Goal: Task Accomplishment & Management: Use online tool/utility

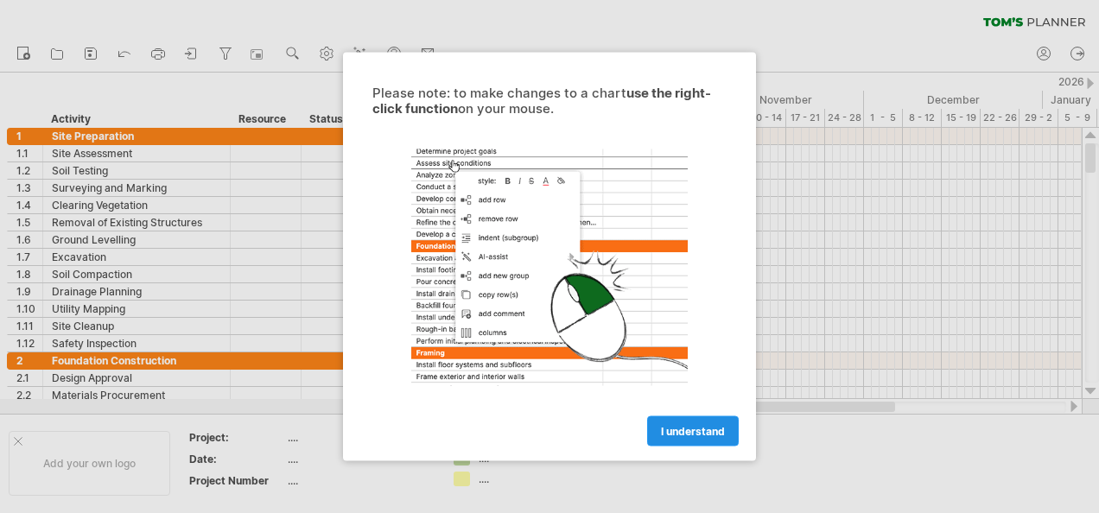
click at [682, 437] on link "I understand" at bounding box center [693, 431] width 92 height 30
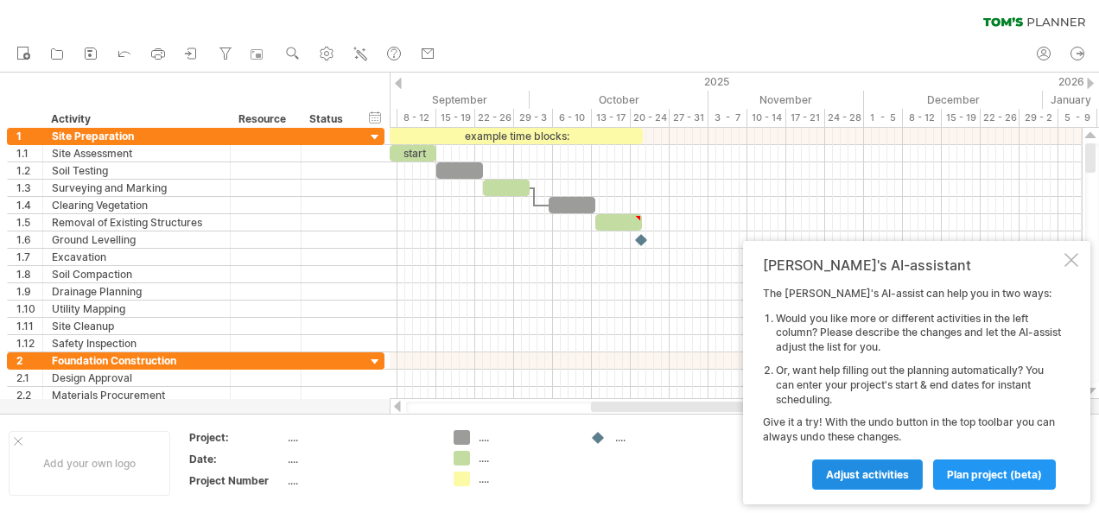
click at [878, 465] on link "Adjust activities" at bounding box center [867, 474] width 111 height 30
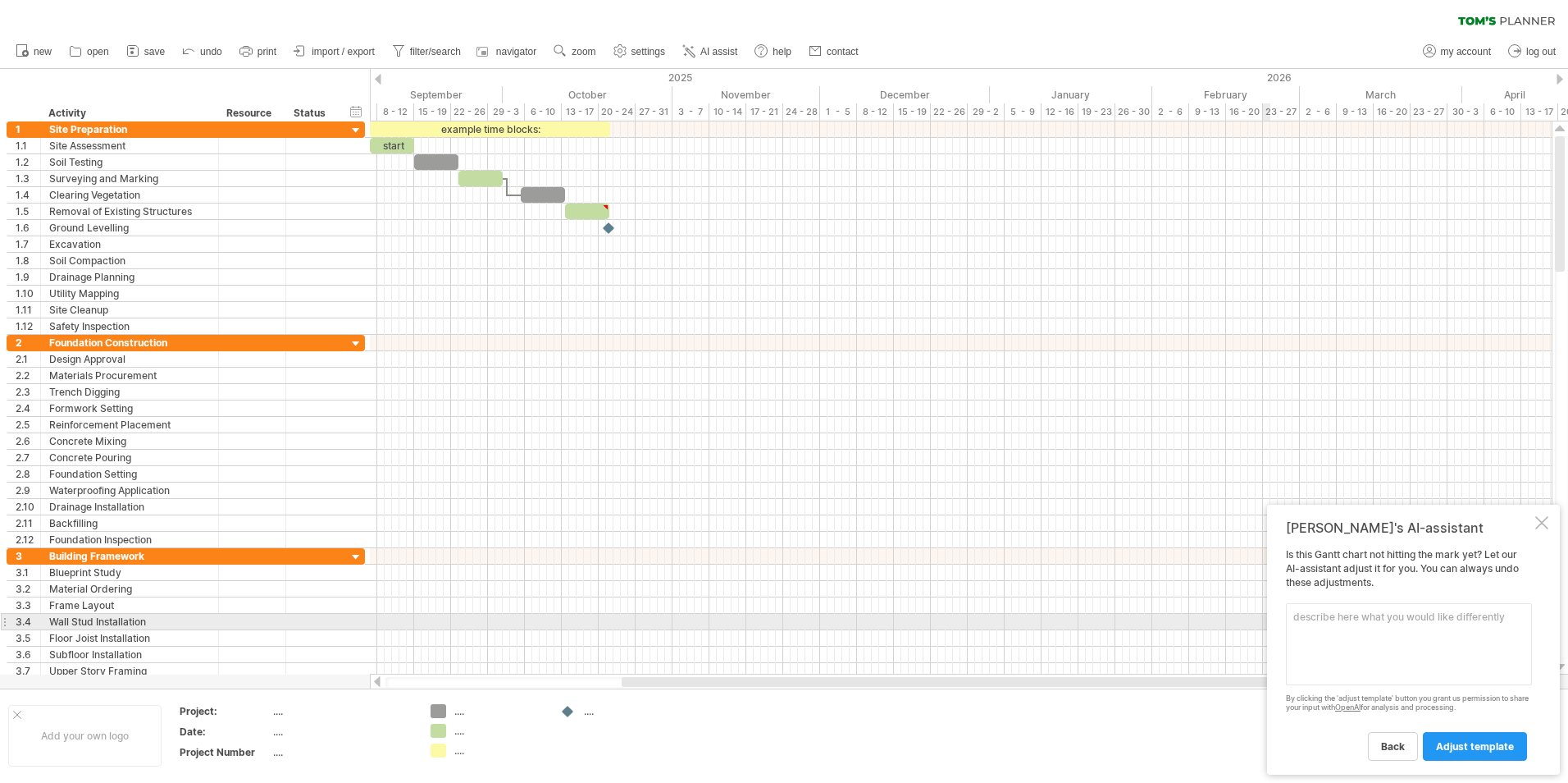
click at [1043, 487] on textarea at bounding box center [1408, 644] width 246 height 82
click at [1043, 487] on textarea "can you plot a gnatt chart" at bounding box center [1408, 644] width 246 height 82
click at [1043, 487] on textarea "can you plot a [PERSON_NAME] chart" at bounding box center [1408, 644] width 246 height 82
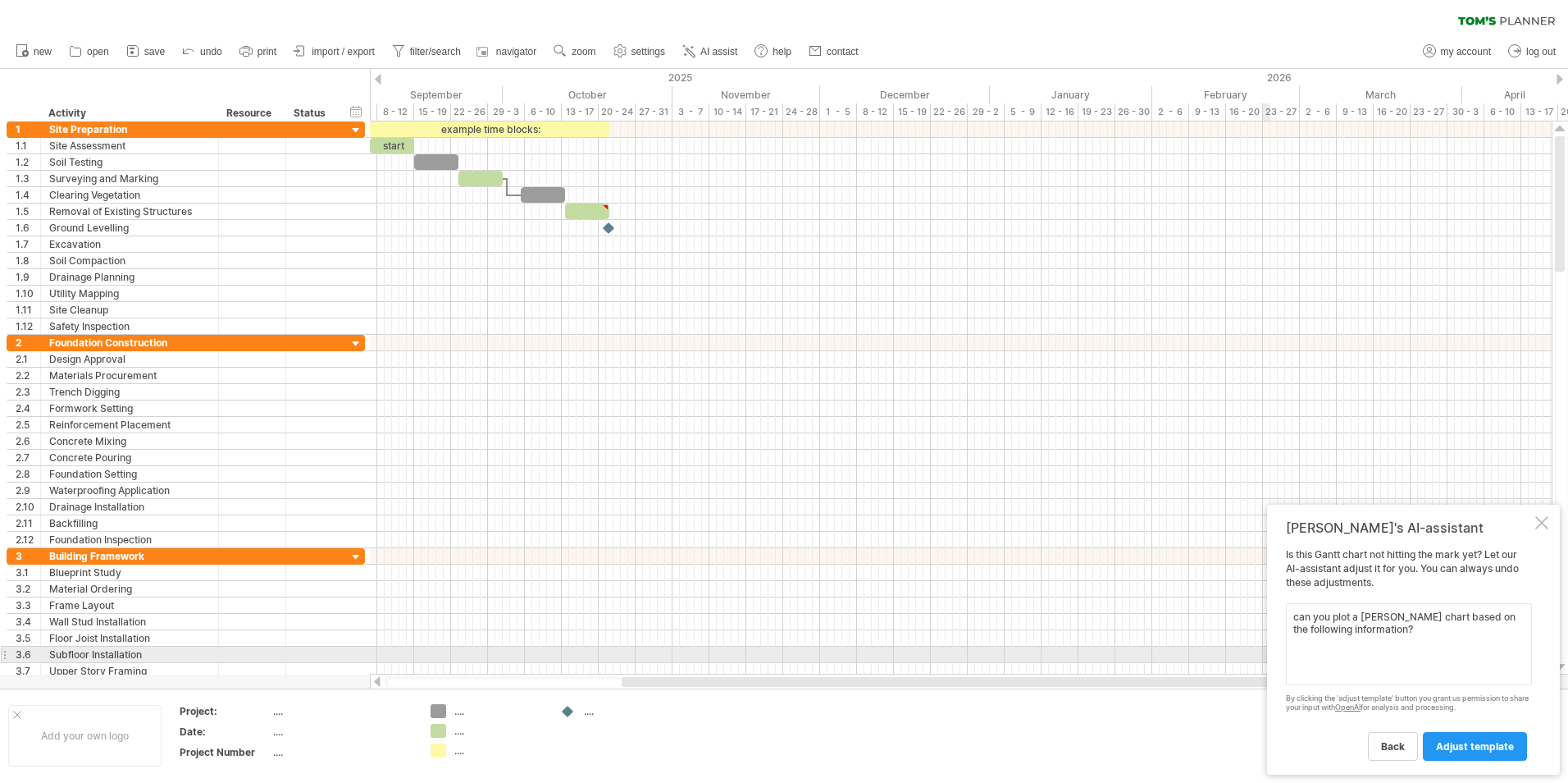
click at [1043, 487] on textarea "can you plot a [PERSON_NAME] chart based on the following information?" at bounding box center [1408, 644] width 246 height 82
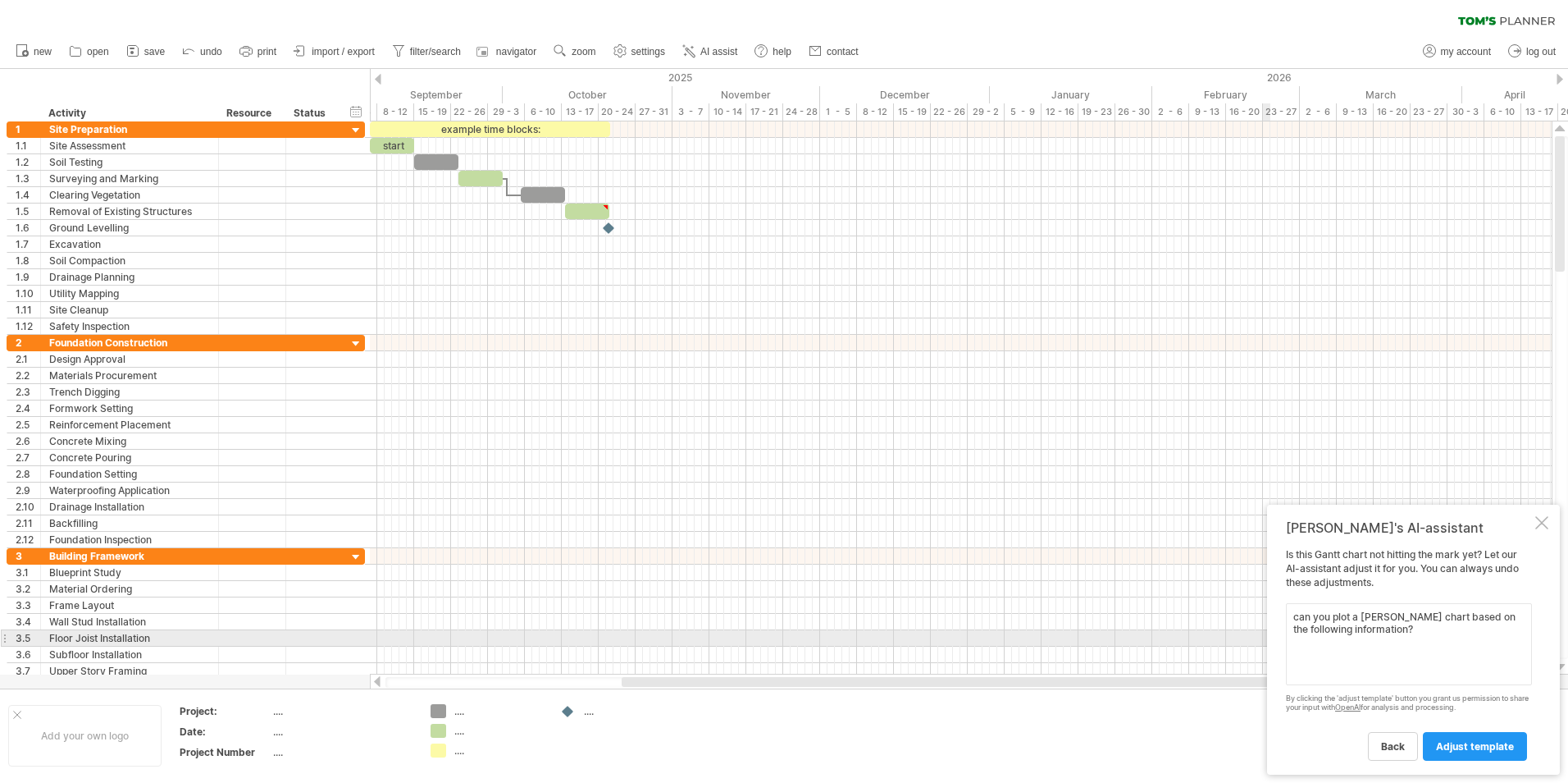
click at [1043, 487] on textarea "can you plot a [PERSON_NAME] chart based on the following information?" at bounding box center [1408, 644] width 246 height 82
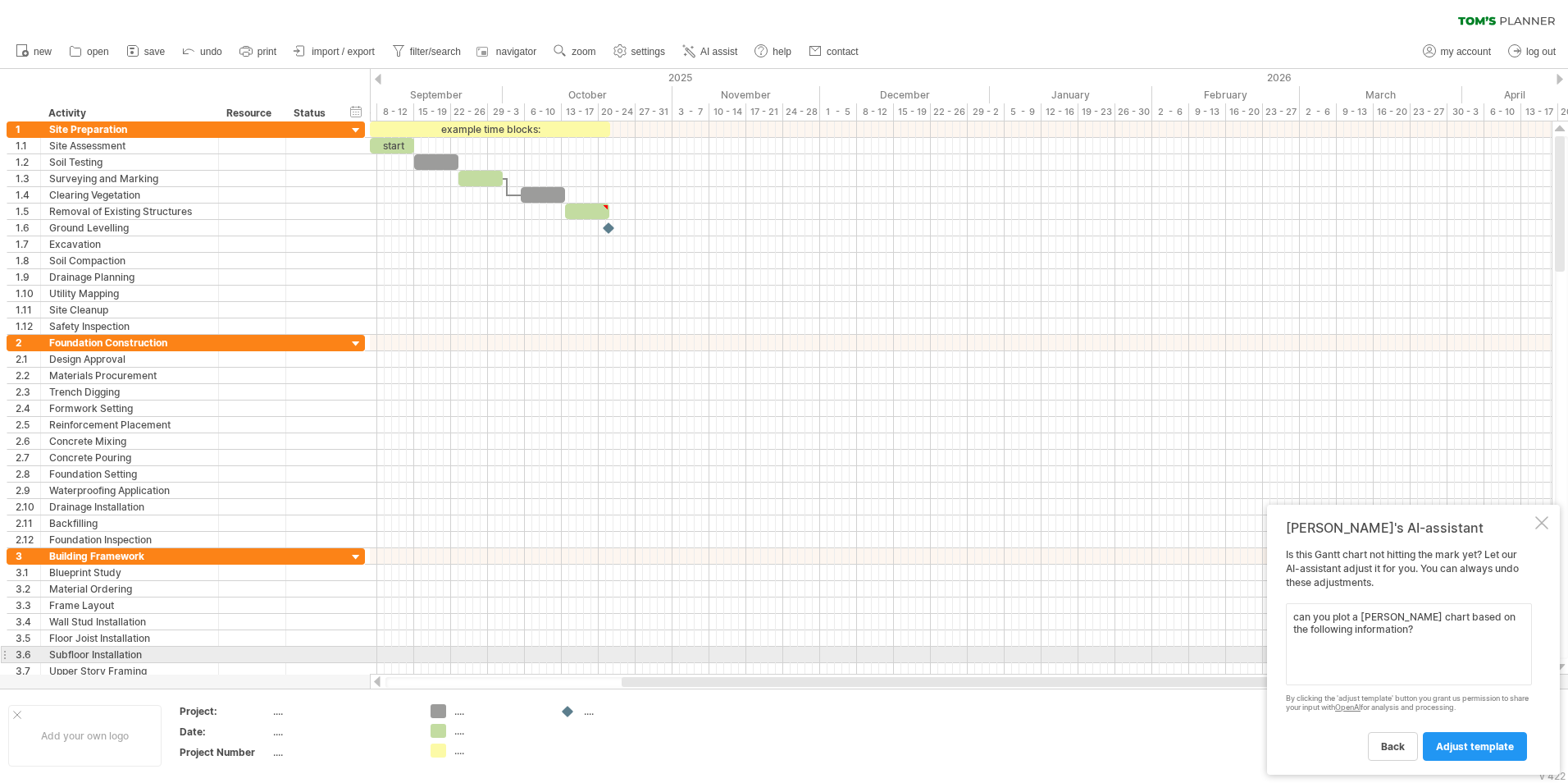
paste textarea "[DATE]: Obstruction/Monitoring (completed), Demolition - Back Section (start, c…"
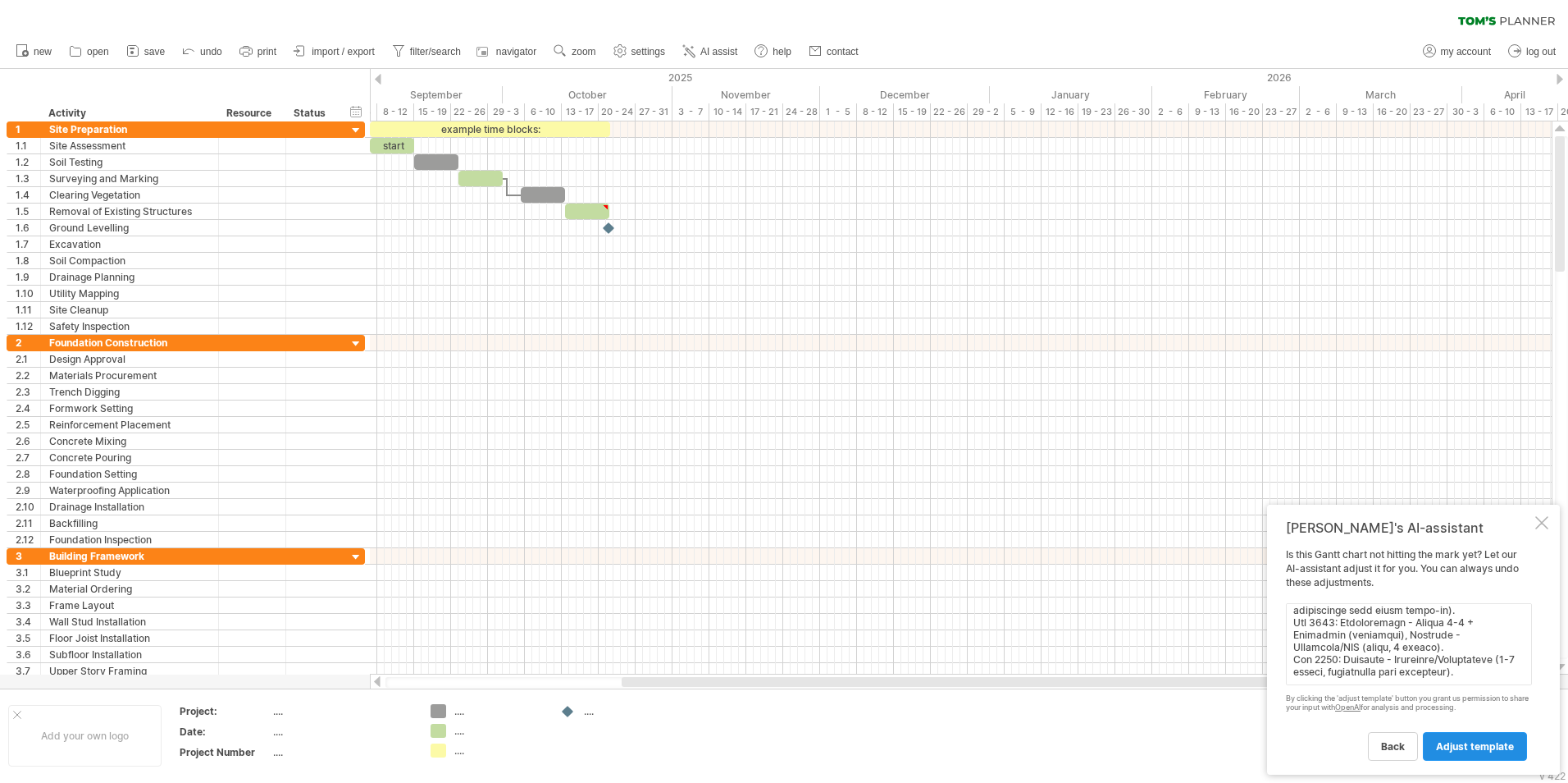
type textarea "can you plot a [PERSON_NAME] chart based on the following information? [DATE]: …"
click at [1043, 487] on span "adjust template" at bounding box center [1475, 746] width 78 height 12
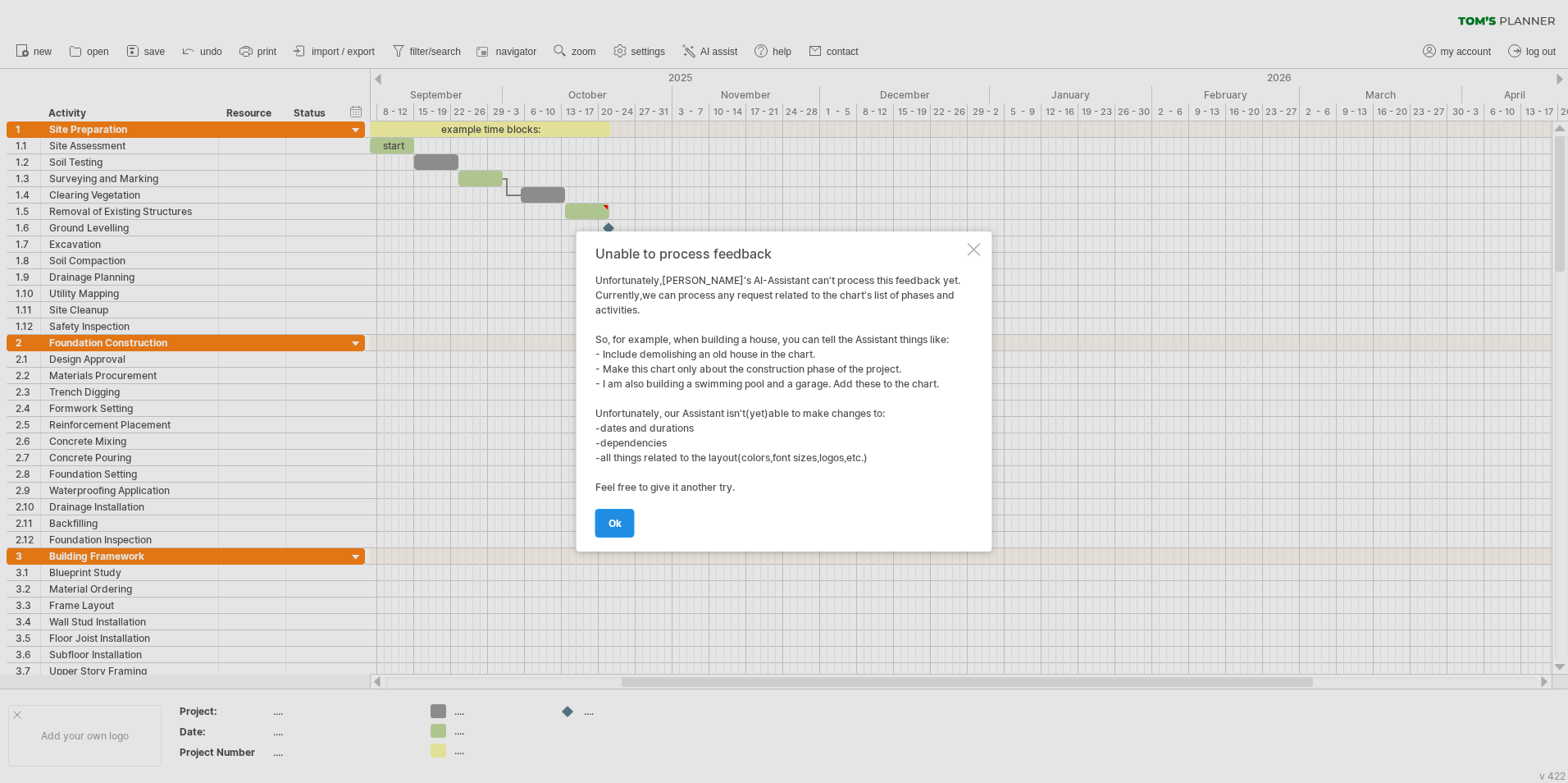
click at [611, 487] on span "ok" at bounding box center [615, 523] width 13 height 12
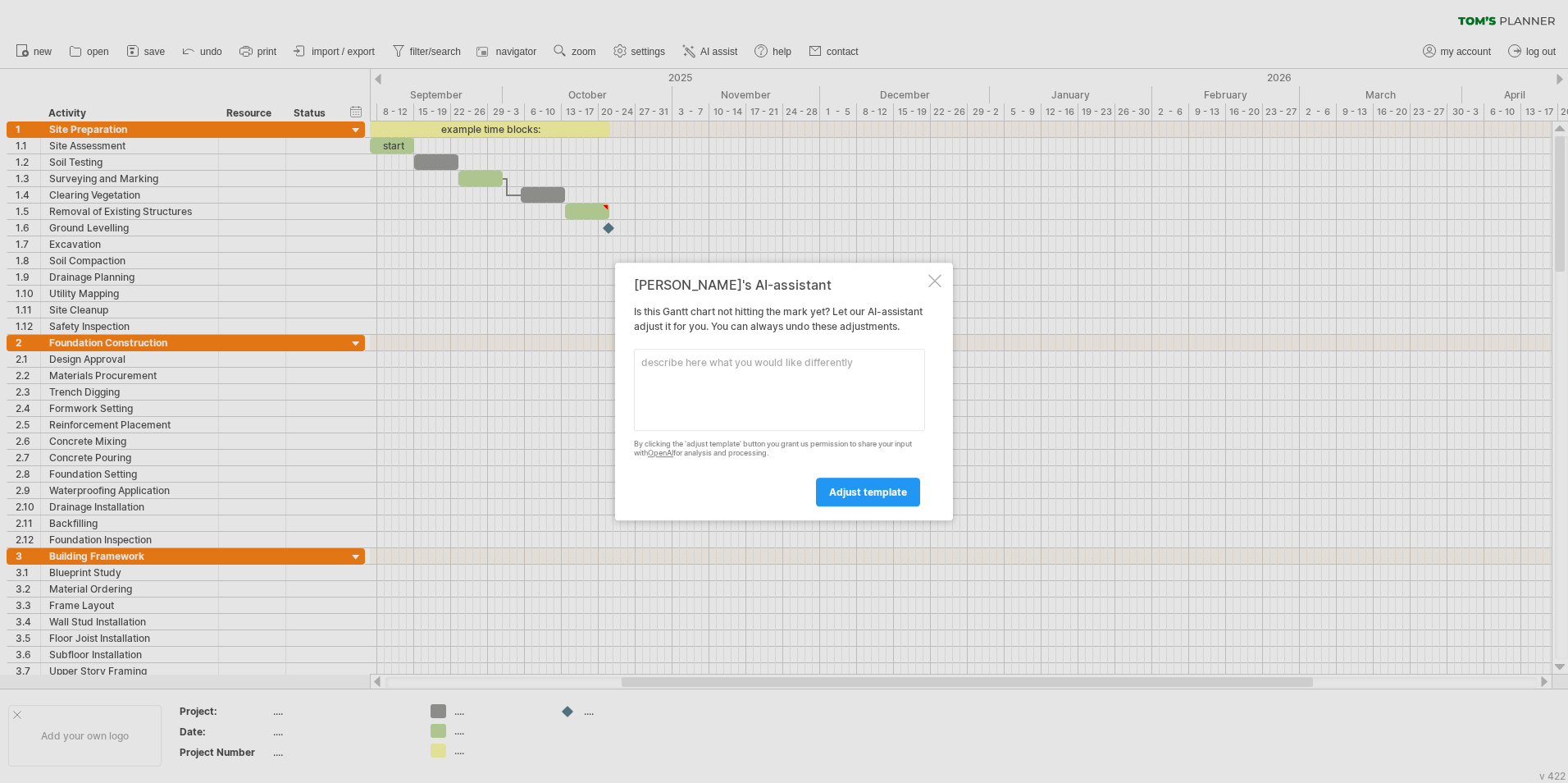
click at [939, 275] on div at bounding box center [935, 280] width 13 height 13
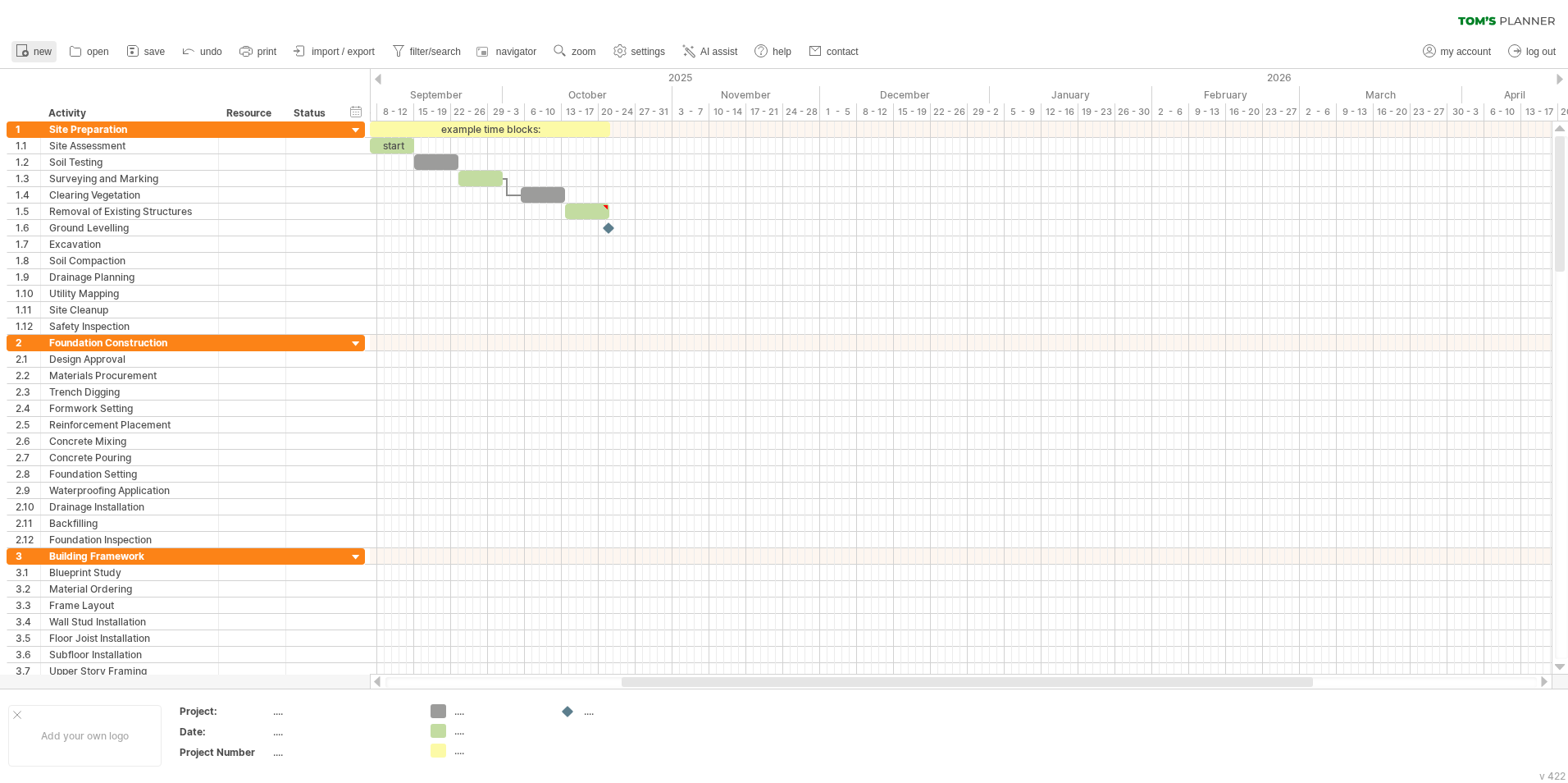
click at [45, 48] on span "new" at bounding box center [42, 51] width 18 height 11
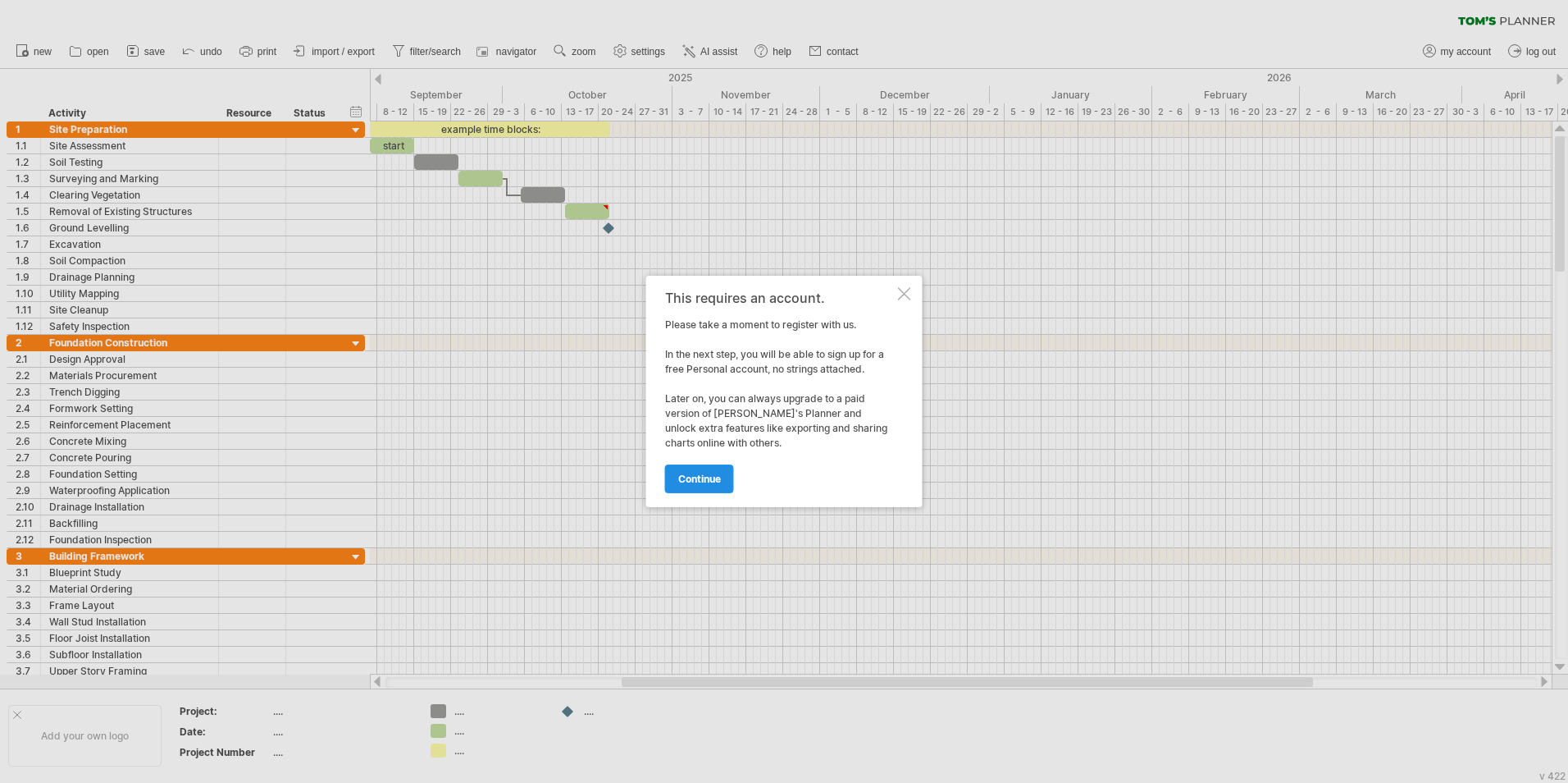
click at [705, 482] on span "continue" at bounding box center [699, 478] width 43 height 12
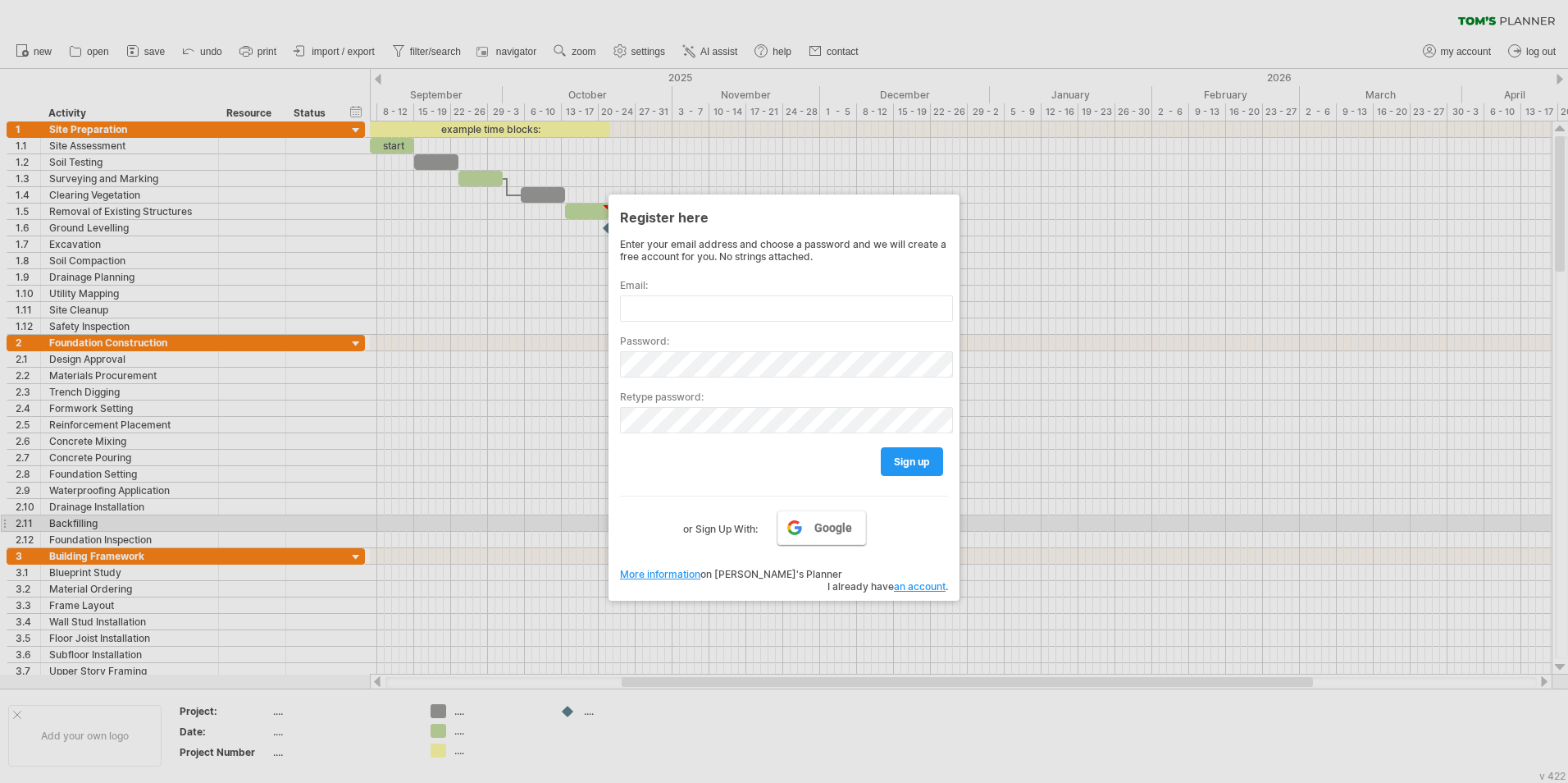
click at [820, 487] on span "Google" at bounding box center [834, 527] width 38 height 13
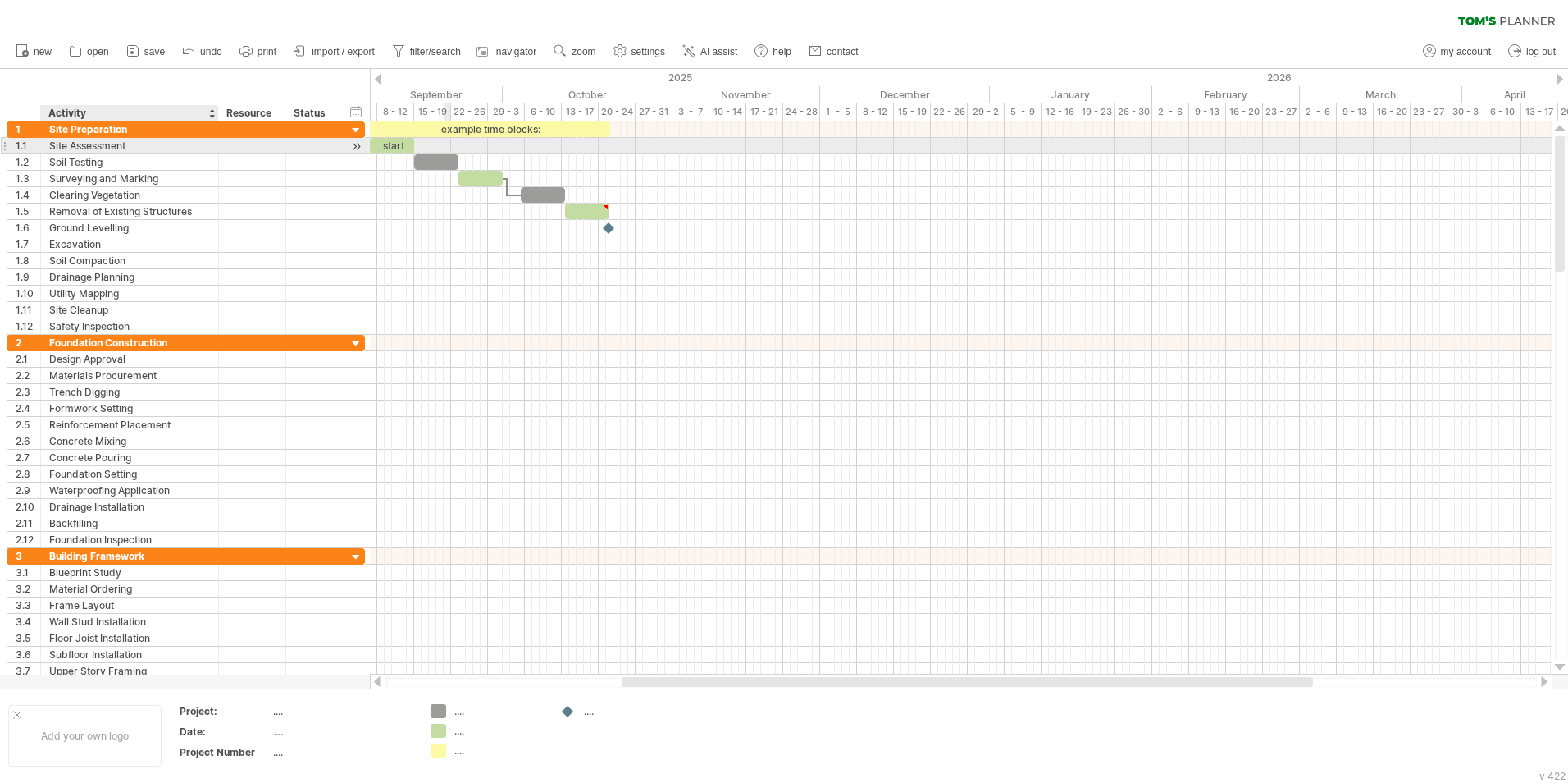
click at [88, 143] on div "Site Assessment" at bounding box center [129, 145] width 161 height 15
click at [138, 146] on input "**********" at bounding box center [129, 145] width 161 height 15
drag, startPoint x: 138, startPoint y: 146, endPoint x: 44, endPoint y: 153, distance: 94.3
click at [44, 153] on div "**********" at bounding box center [129, 145] width 178 height 15
click at [382, 82] on div "2025" at bounding box center [27, 78] width 1927 height 17
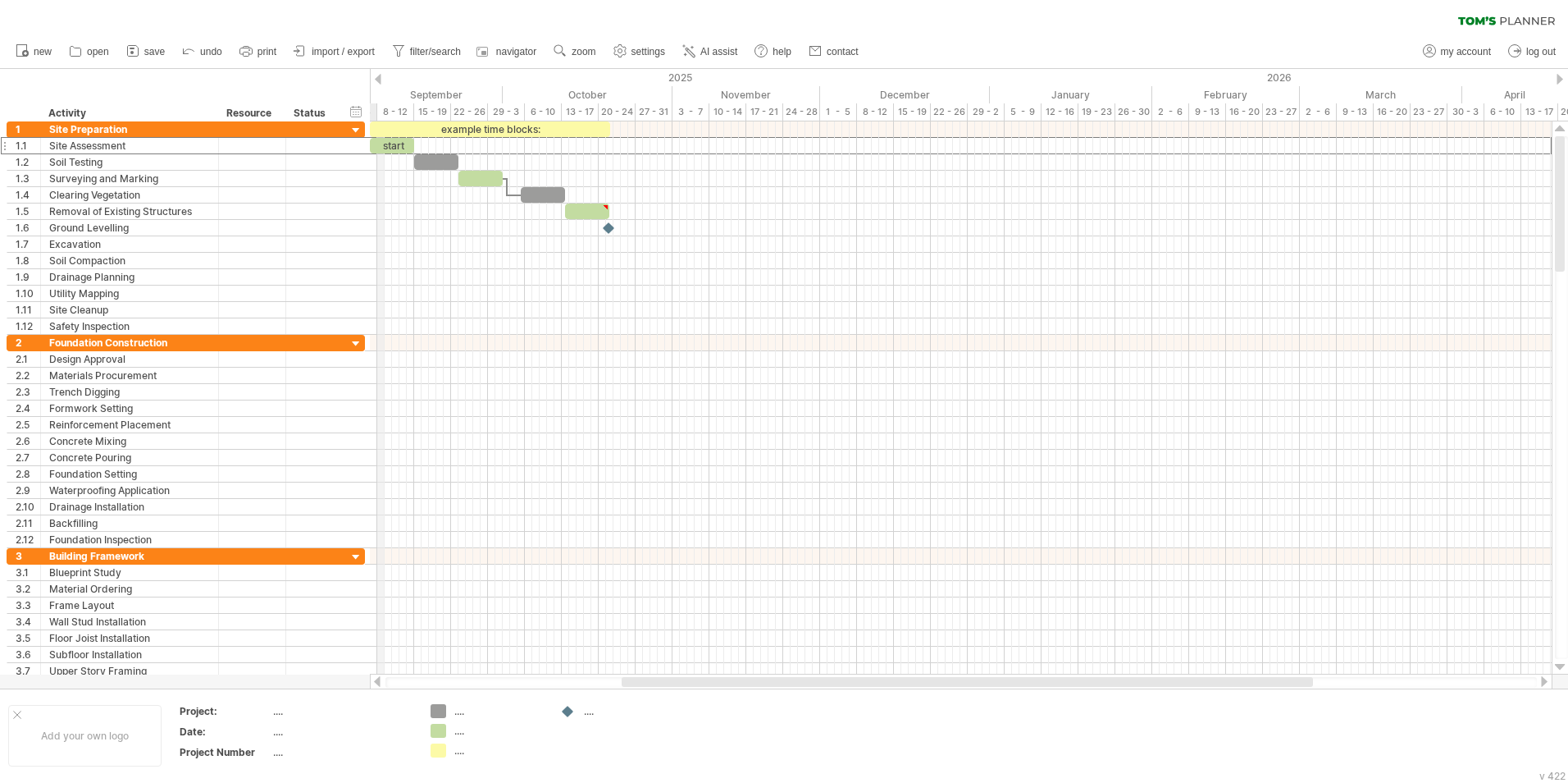
click at [382, 82] on div "2025" at bounding box center [27, 78] width 1927 height 17
click at [382, 81] on div "2025" at bounding box center [27, 78] width 1927 height 17
click at [355, 115] on div "hide start/end/duration show start/end/duration" at bounding box center [356, 111] width 15 height 17
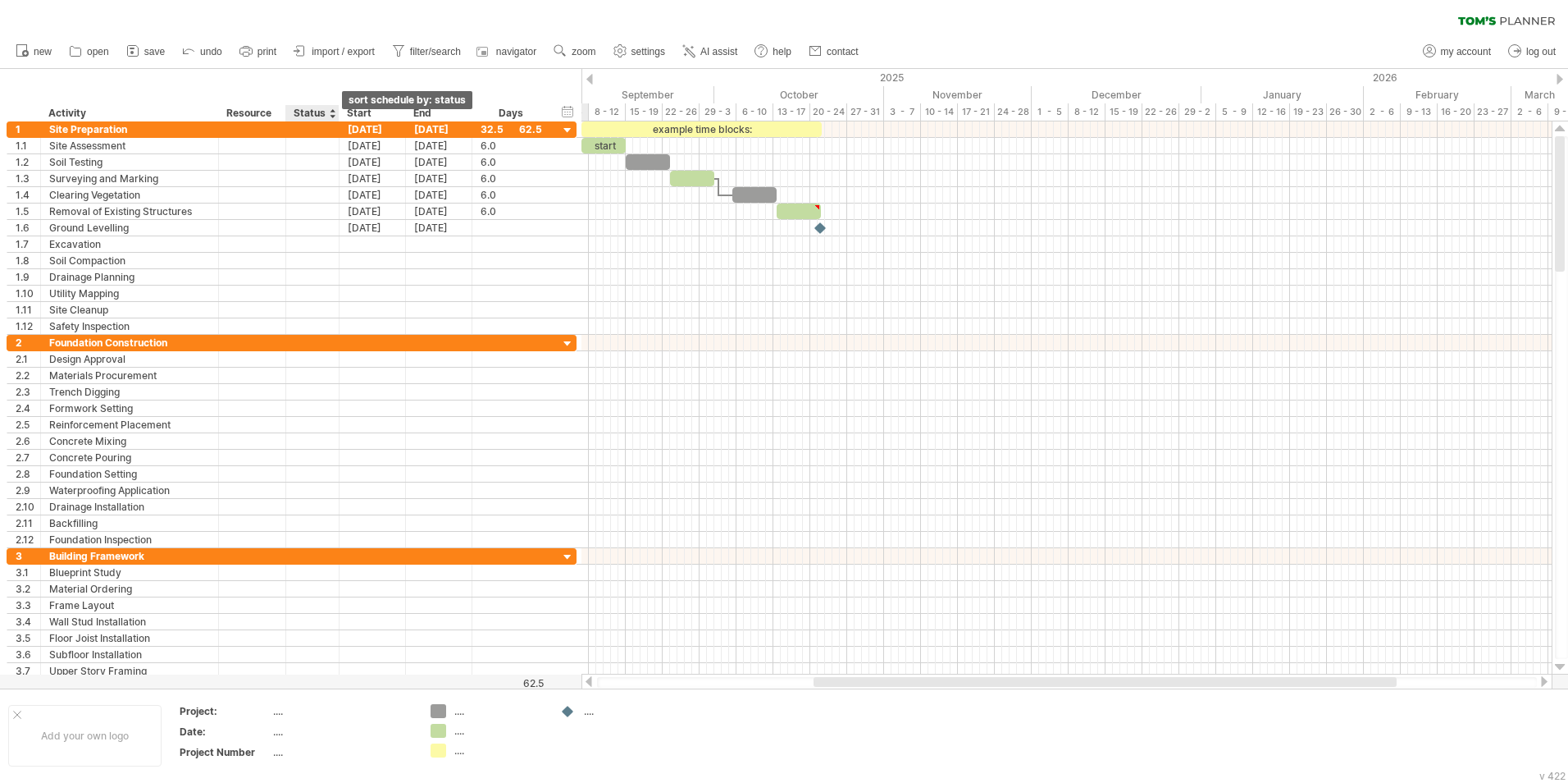
click at [331, 117] on div at bounding box center [331, 113] width 7 height 16
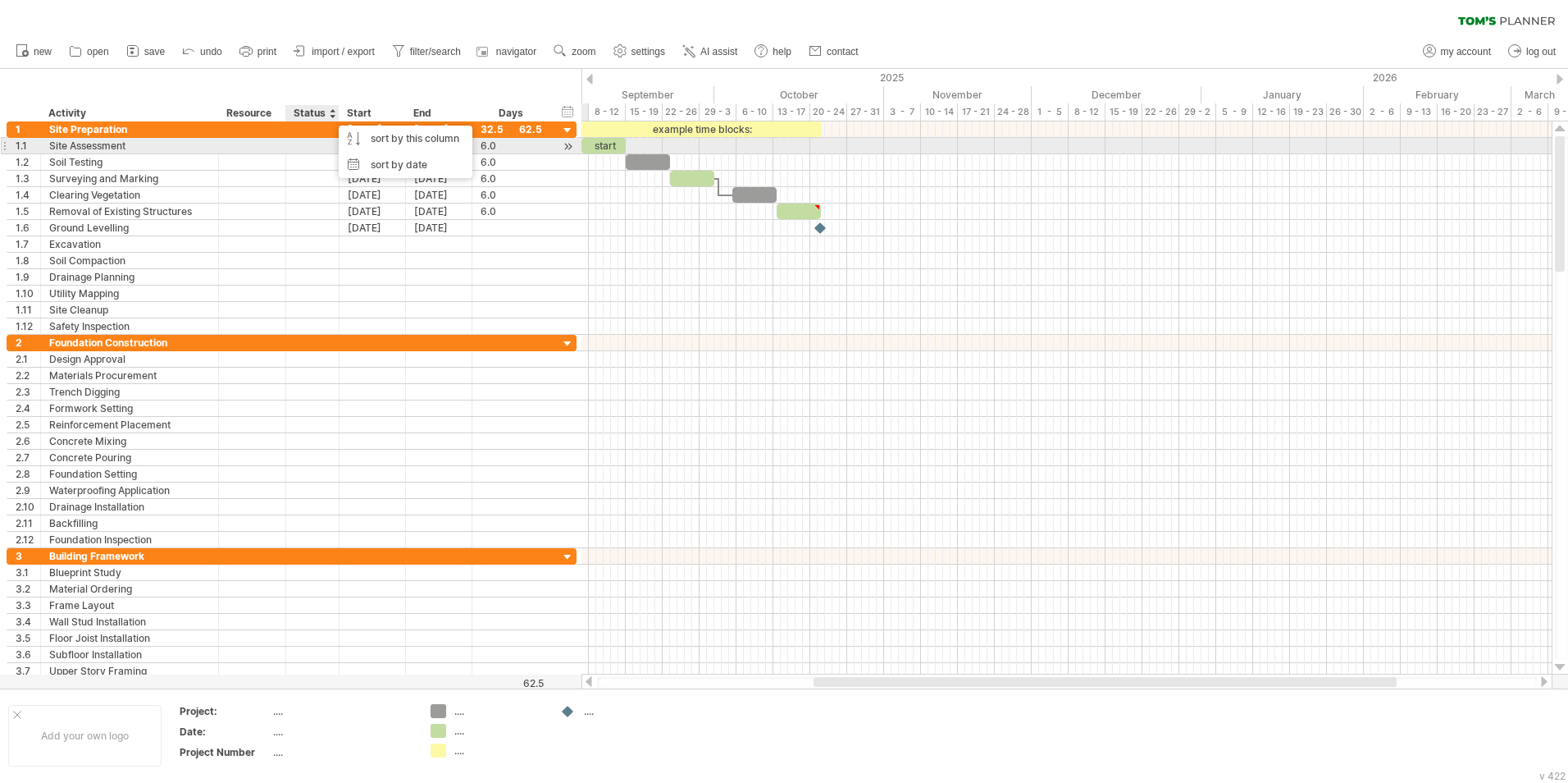
click at [322, 140] on div at bounding box center [312, 145] width 36 height 15
click at [360, 145] on div "[DATE]" at bounding box center [373, 145] width 66 height 15
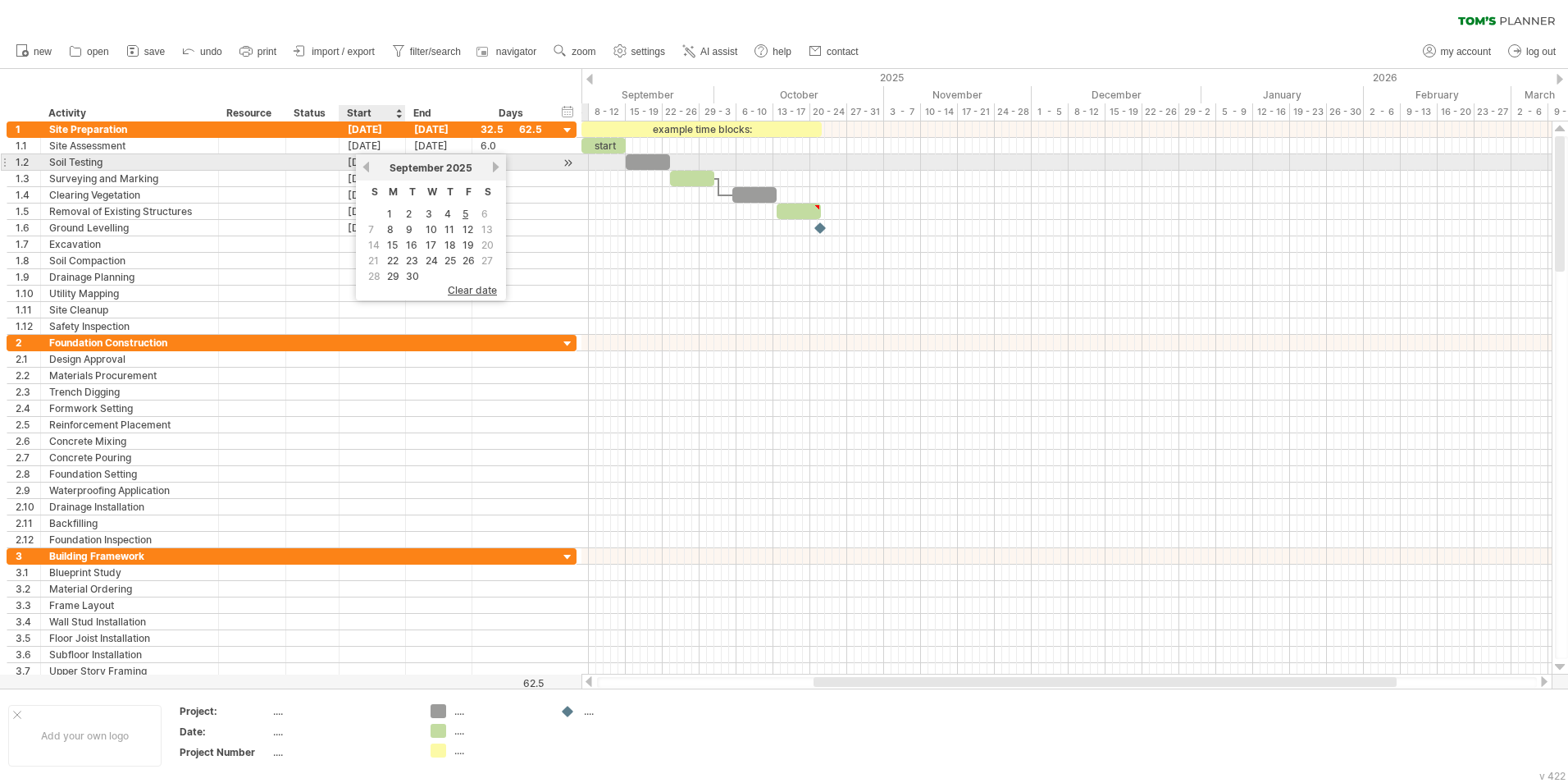
click at [368, 165] on link "previous" at bounding box center [366, 166] width 12 height 12
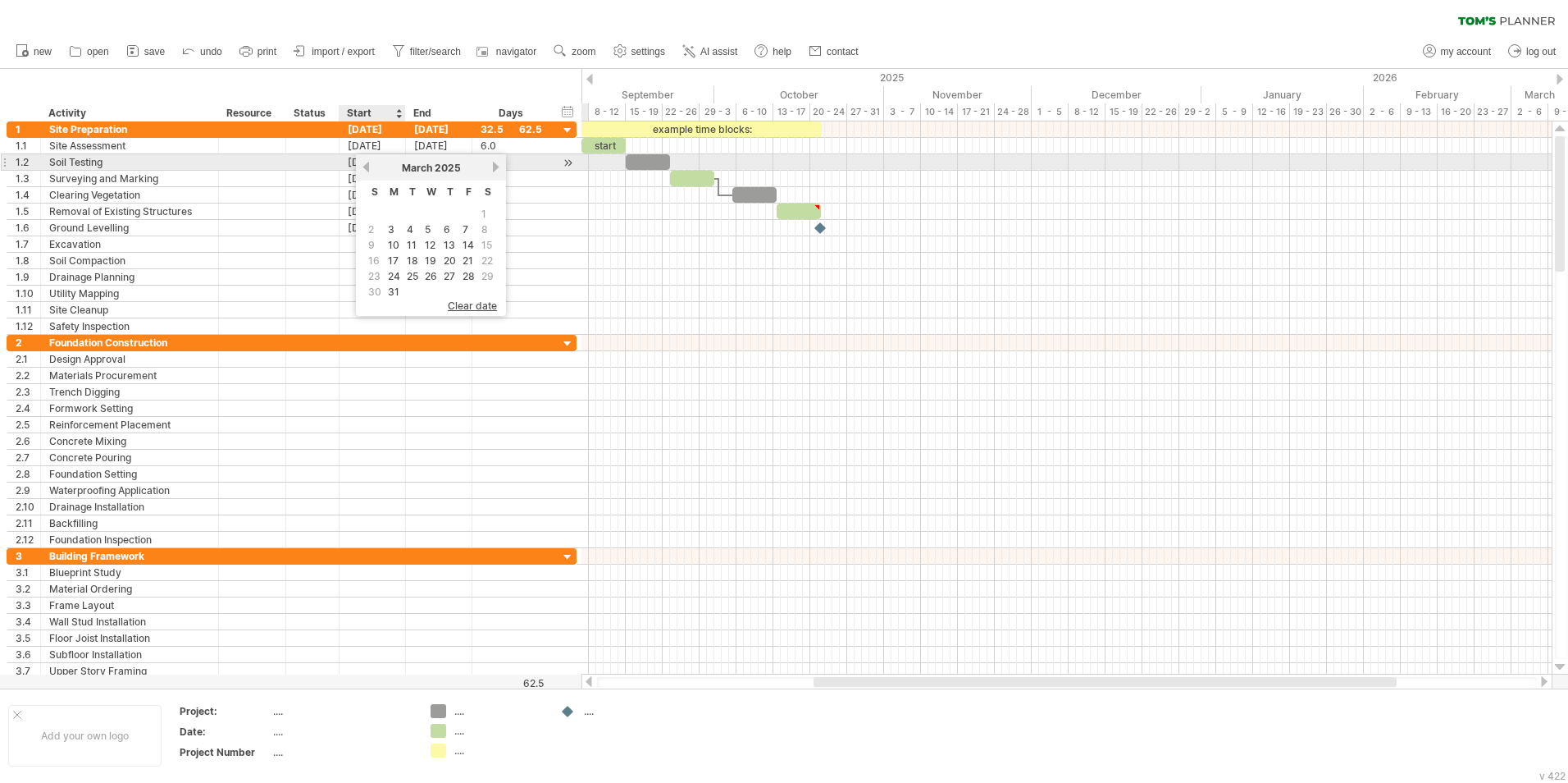
click at [368, 165] on link "previous" at bounding box center [366, 166] width 12 height 12
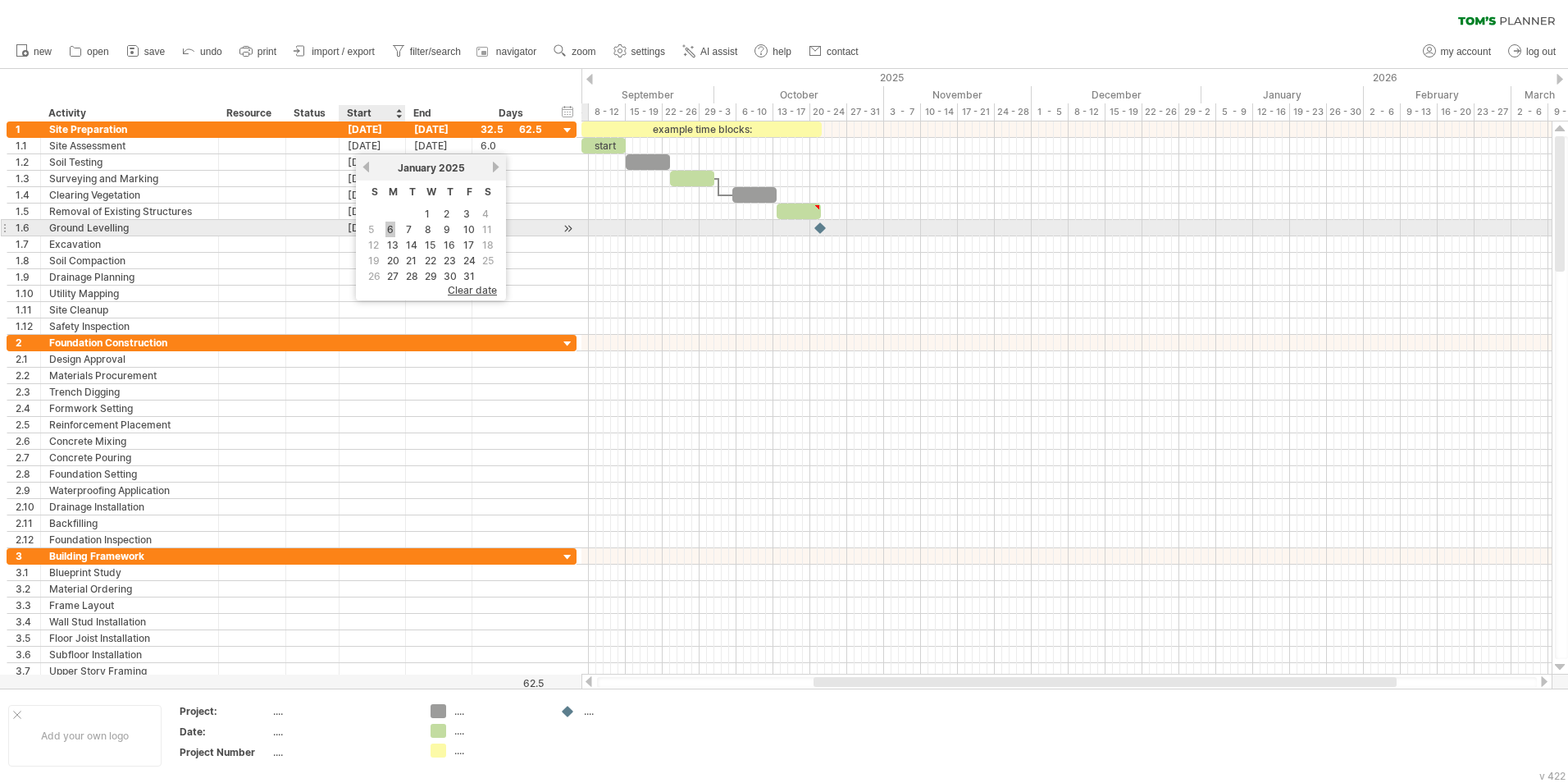
click at [392, 228] on link "6" at bounding box center [390, 229] width 9 height 15
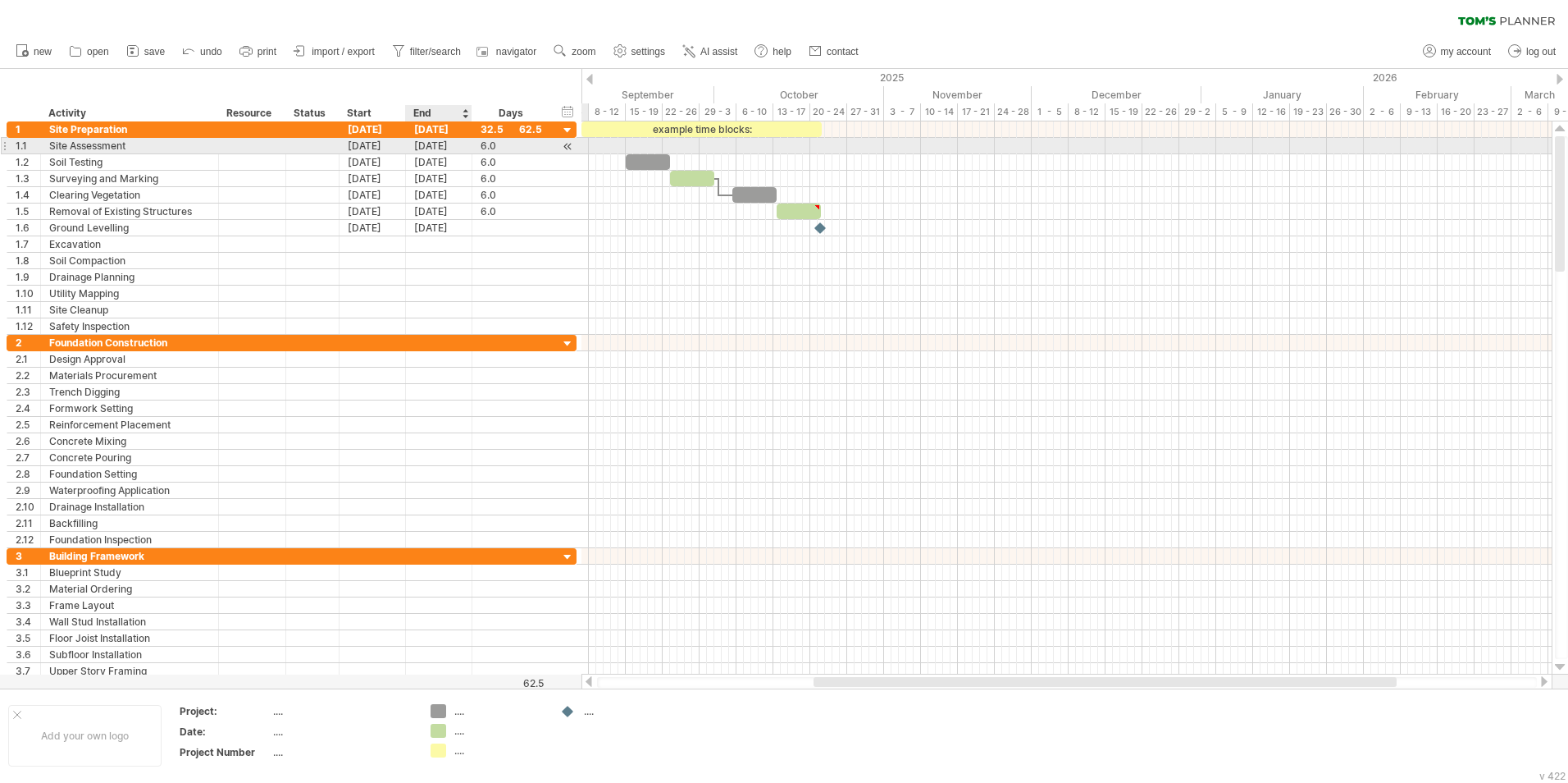
click at [439, 143] on div "[DATE]" at bounding box center [439, 145] width 66 height 15
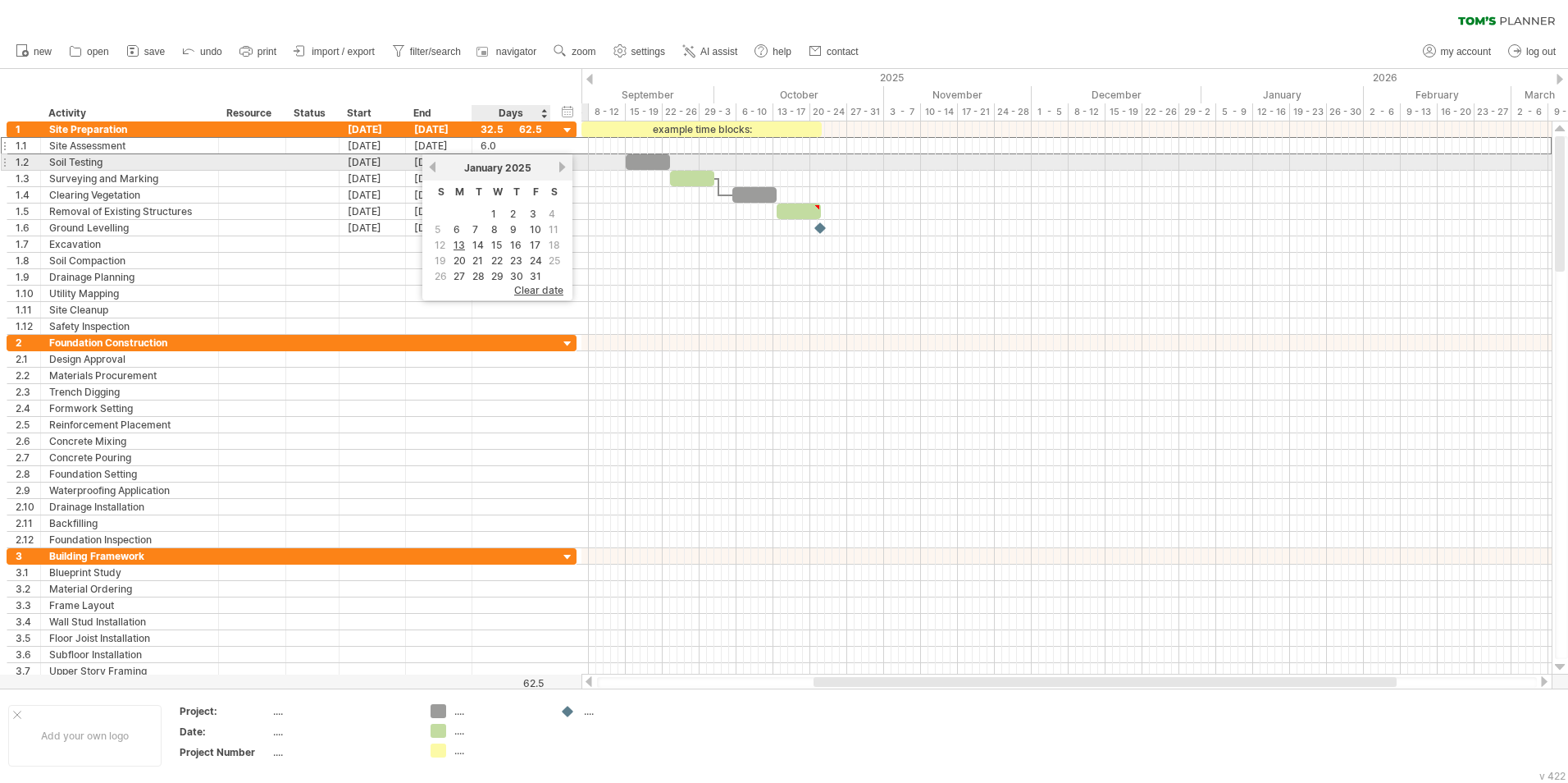
click at [560, 168] on link "next" at bounding box center [562, 166] width 12 height 12
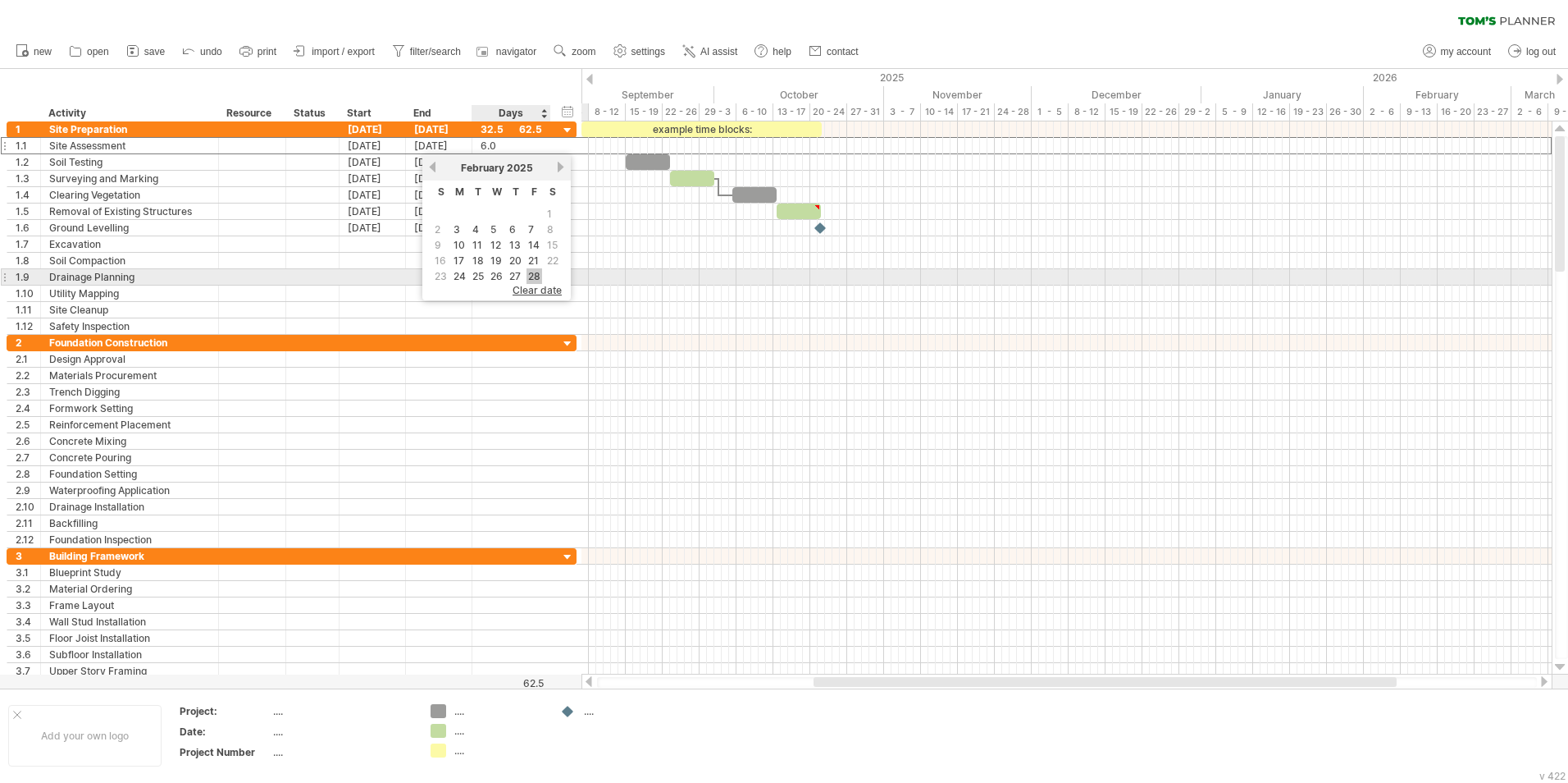
click at [533, 276] on link "28" at bounding box center [534, 276] width 15 height 15
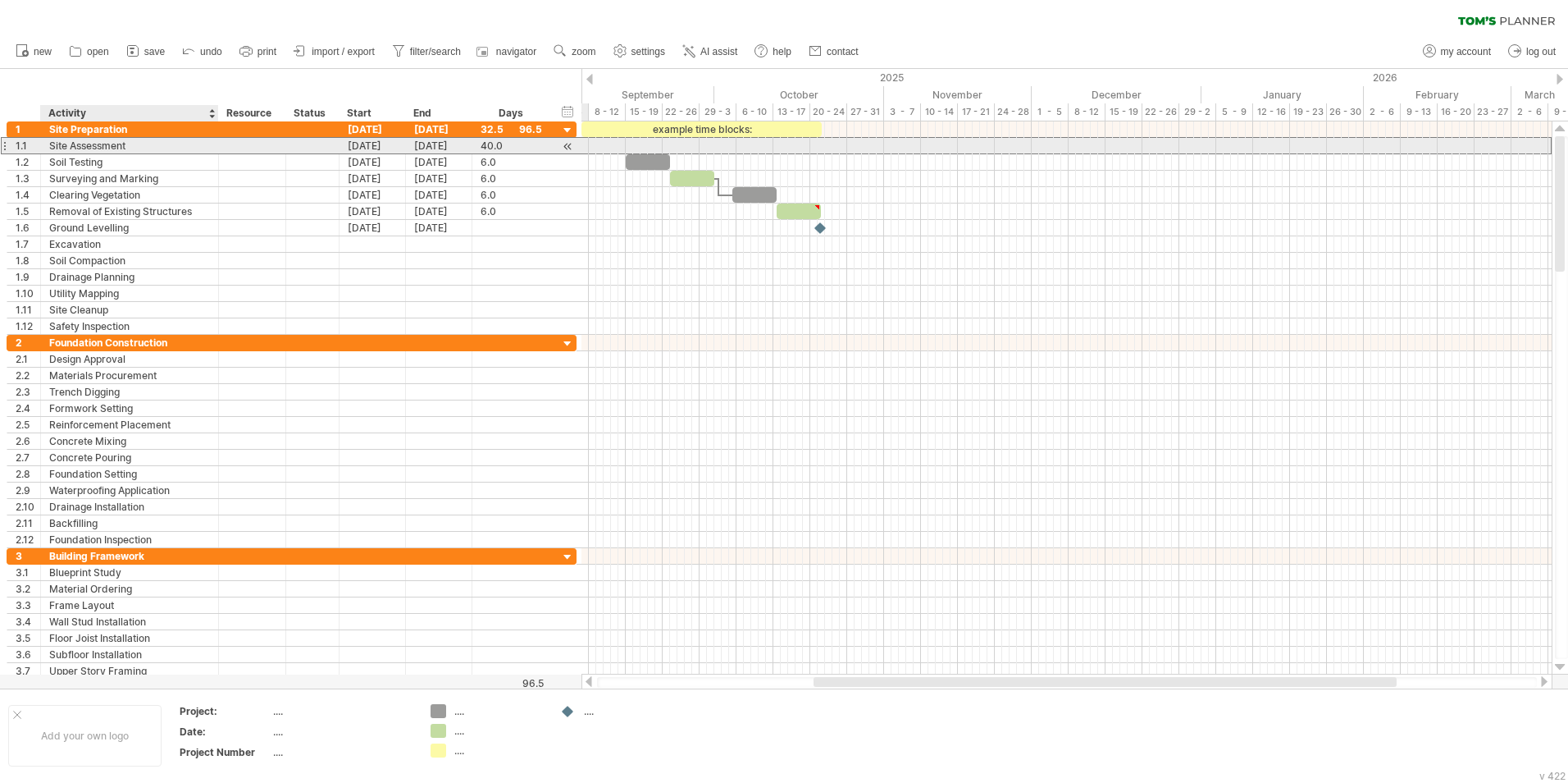
click at [156, 143] on div "Site Assessment" at bounding box center [129, 145] width 161 height 15
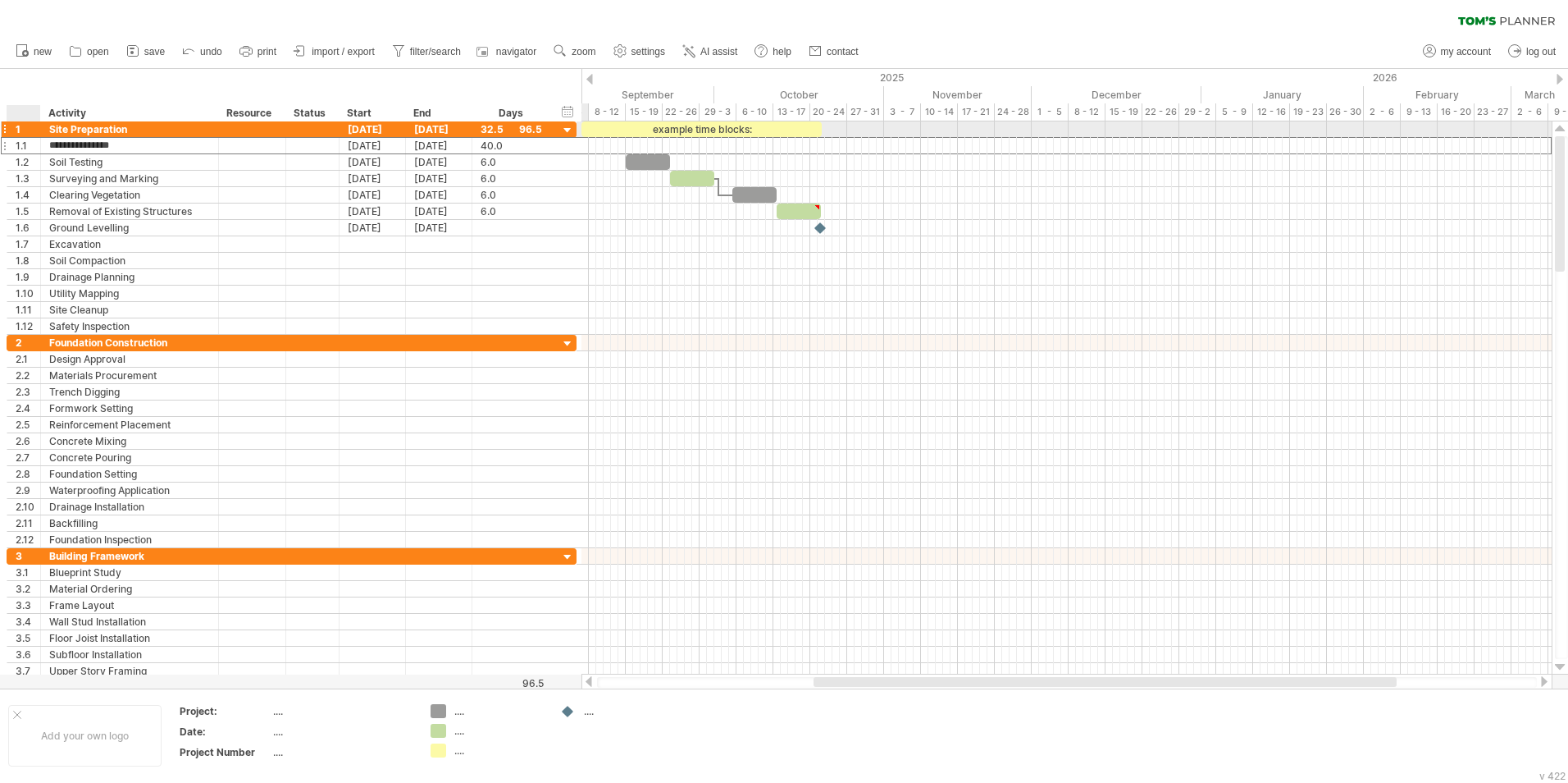
drag, startPoint x: 147, startPoint y: 146, endPoint x: 43, endPoint y: 136, distance: 104.5
click at [43, 136] on div "**********" at bounding box center [292, 228] width 570 height 214
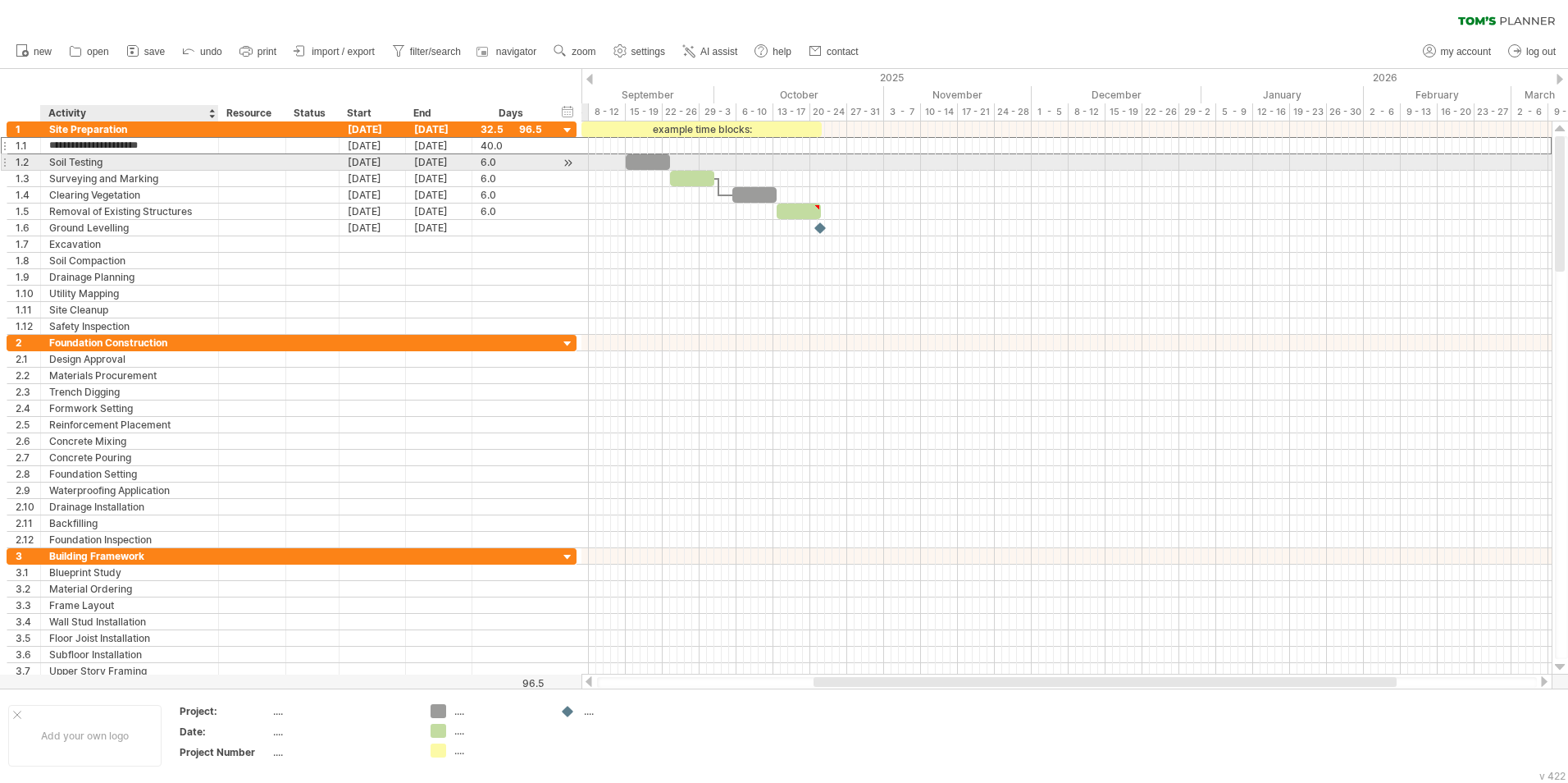
type input "**********"
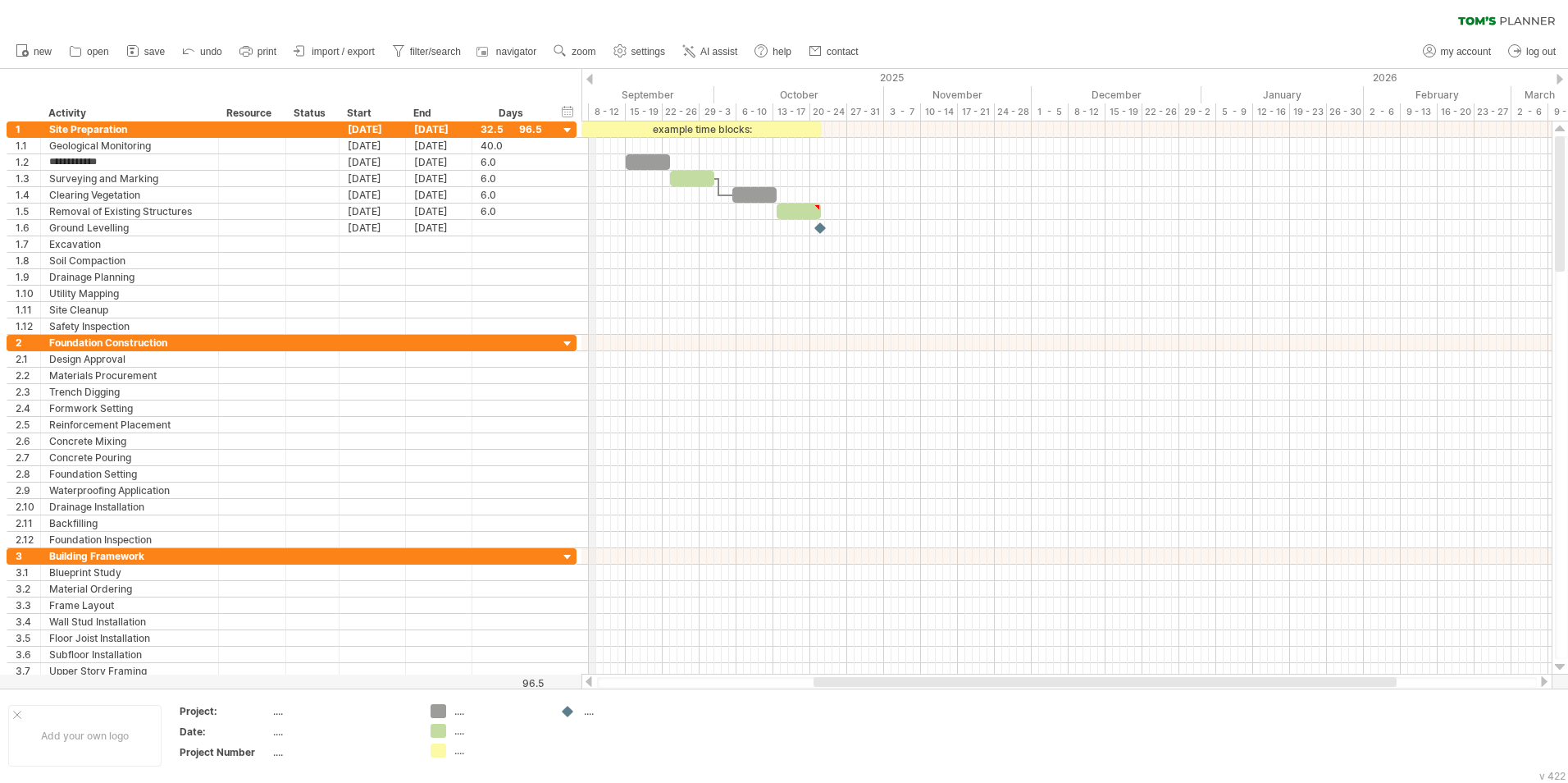
click at [594, 83] on div "2025" at bounding box center [238, 78] width 1927 height 17
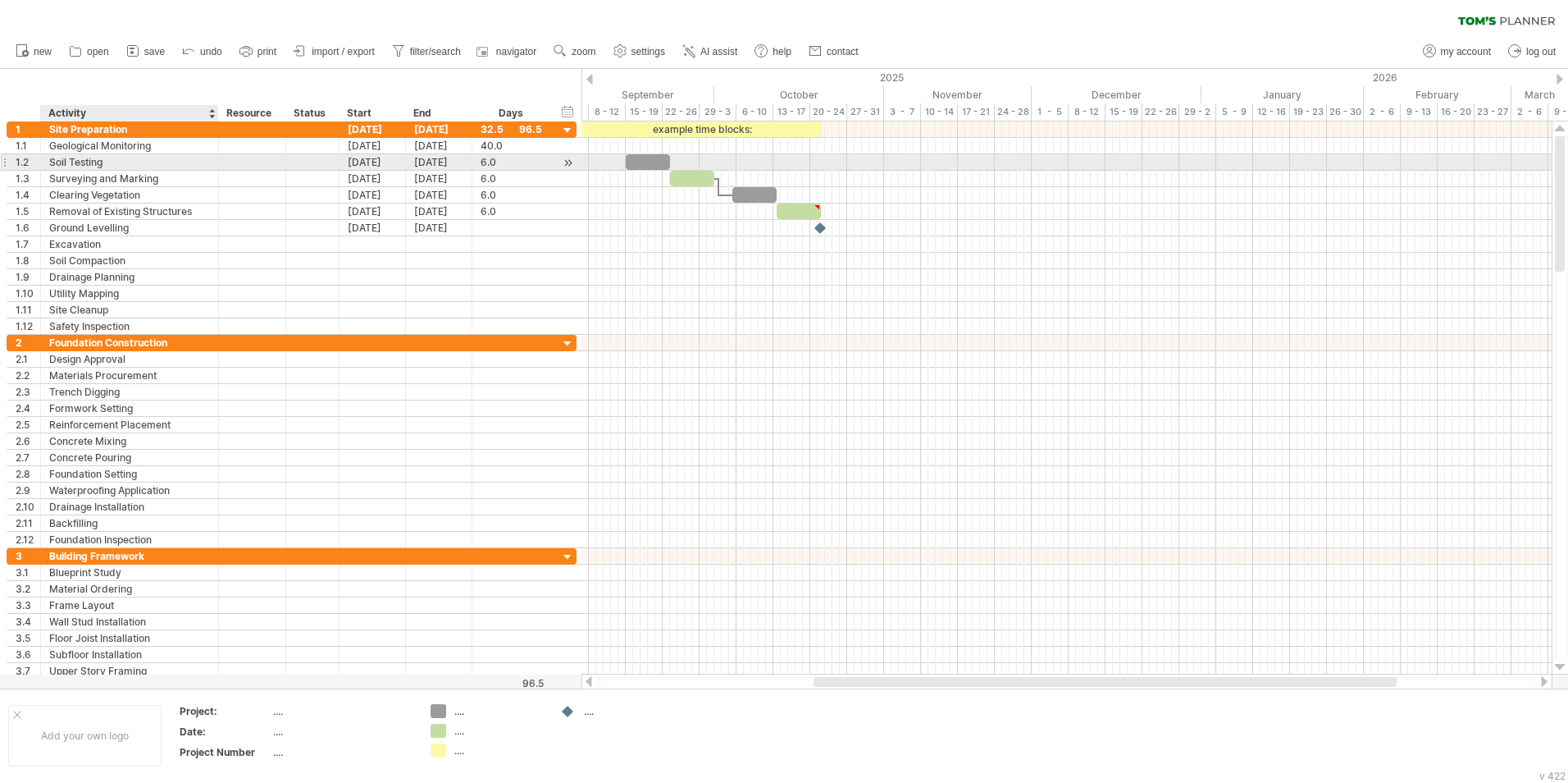
click at [110, 164] on div "Soil Testing" at bounding box center [129, 162] width 161 height 15
drag, startPoint x: 109, startPoint y: 164, endPoint x: 44, endPoint y: 154, distance: 65.8
click at [44, 154] on div "**********" at bounding box center [129, 162] width 178 height 15
click at [374, 162] on div "[DATE]" at bounding box center [373, 162] width 66 height 15
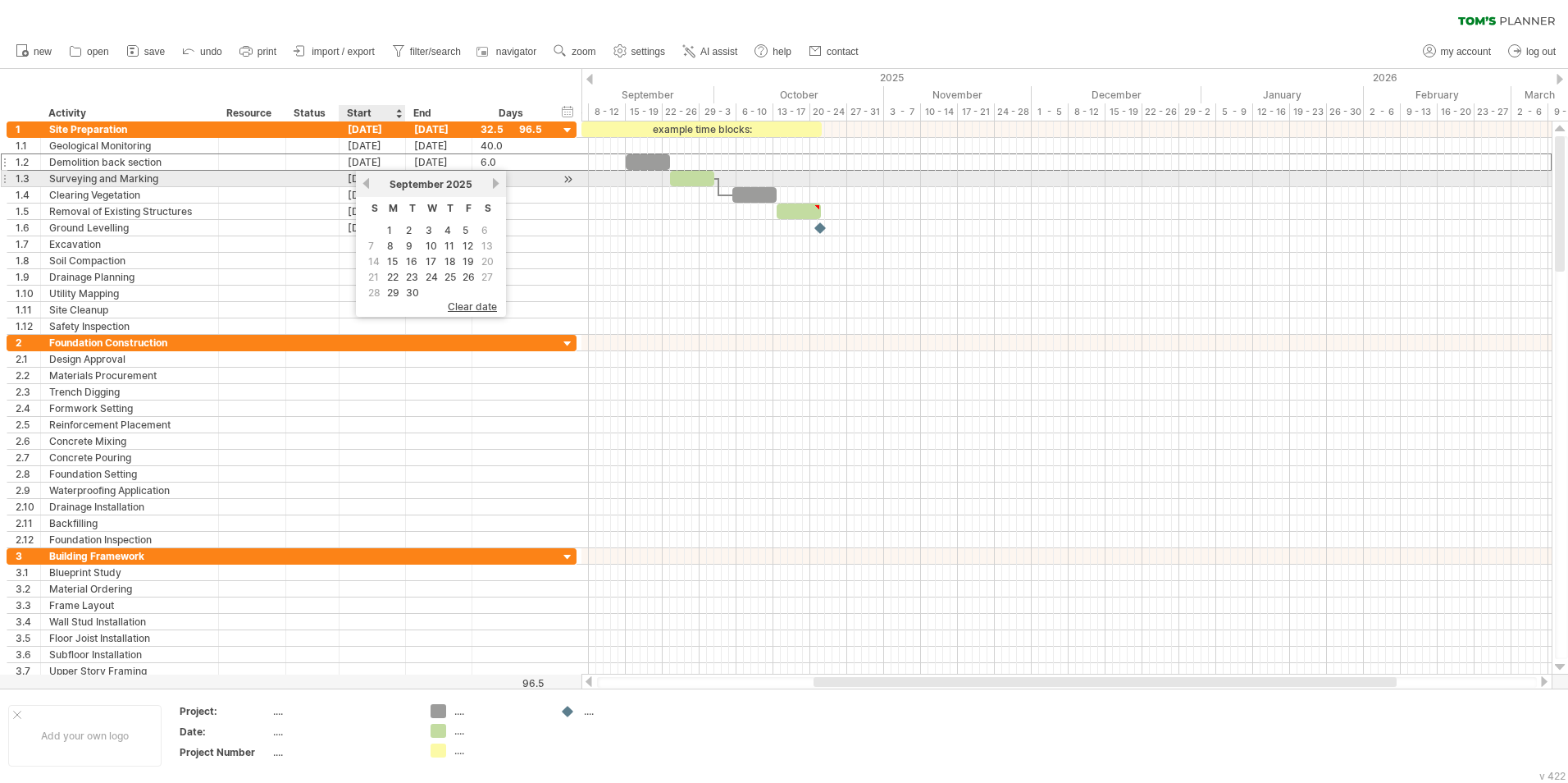
click at [369, 186] on link "previous" at bounding box center [366, 183] width 12 height 12
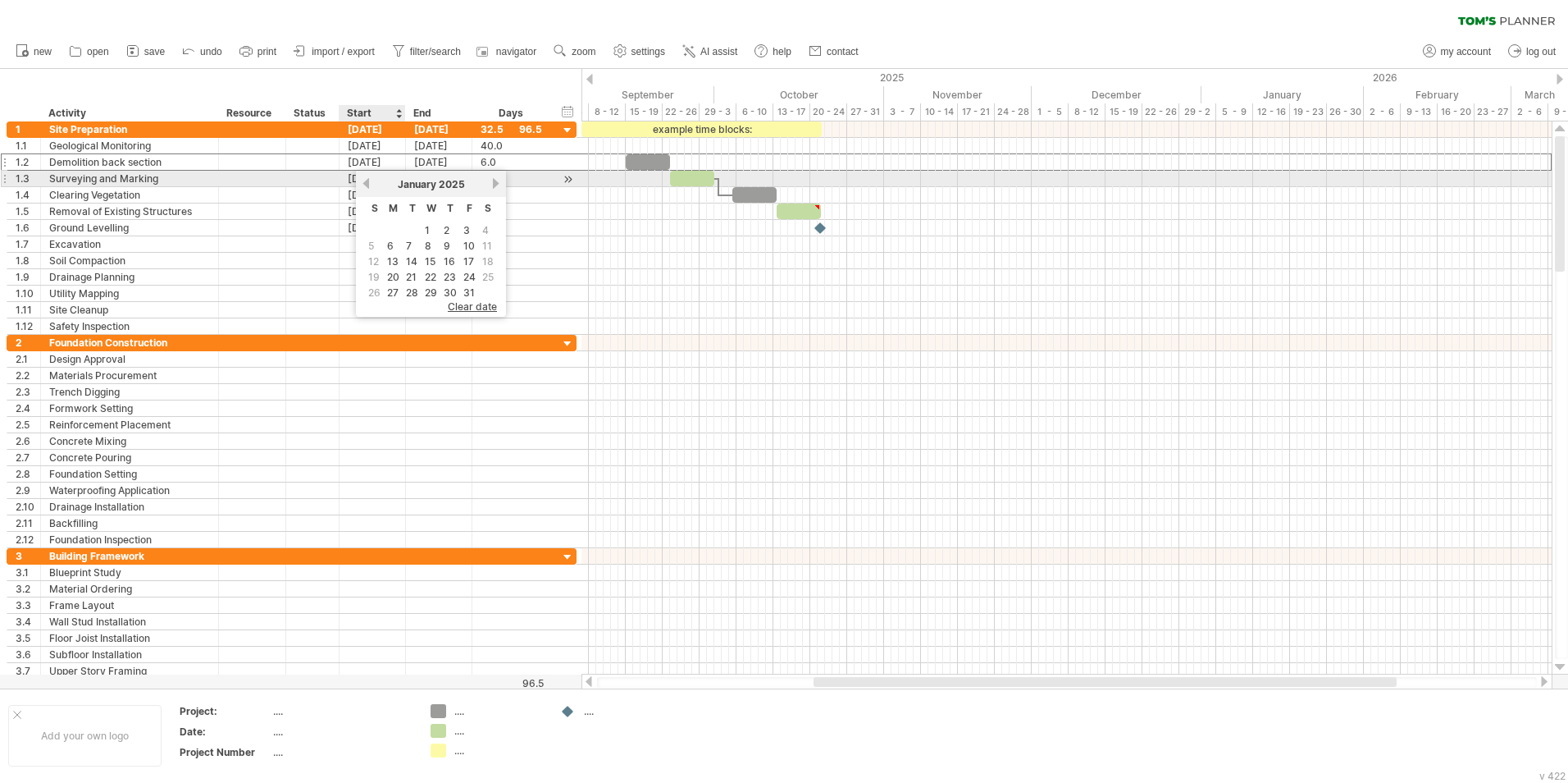
click at [369, 186] on link "previous" at bounding box center [366, 183] width 12 height 12
click at [490, 183] on div "[DATE]" at bounding box center [430, 183] width 119 height 12
click at [499, 186] on link "next" at bounding box center [496, 183] width 12 height 12
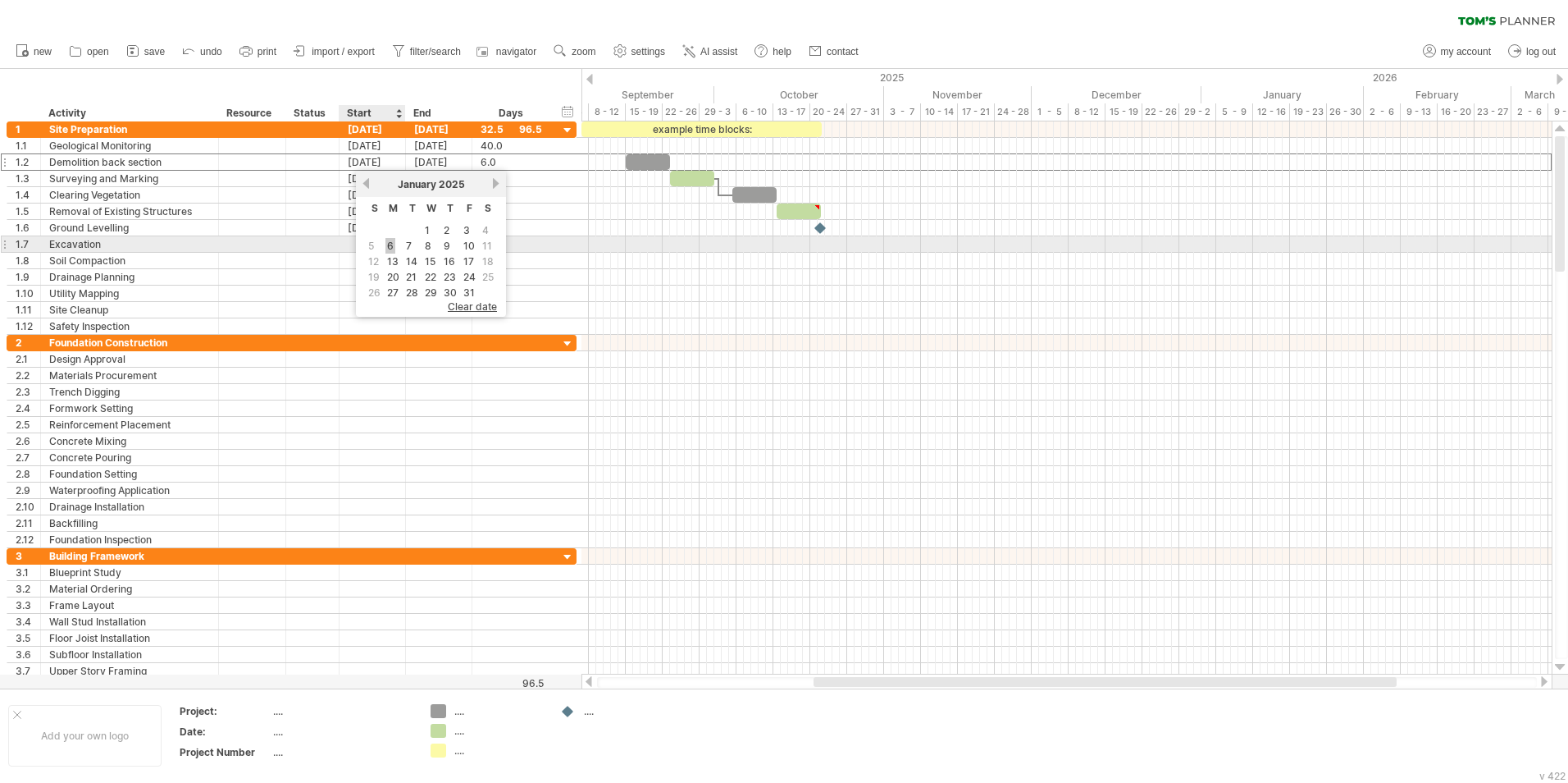
click at [393, 246] on link "6" at bounding box center [390, 245] width 9 height 15
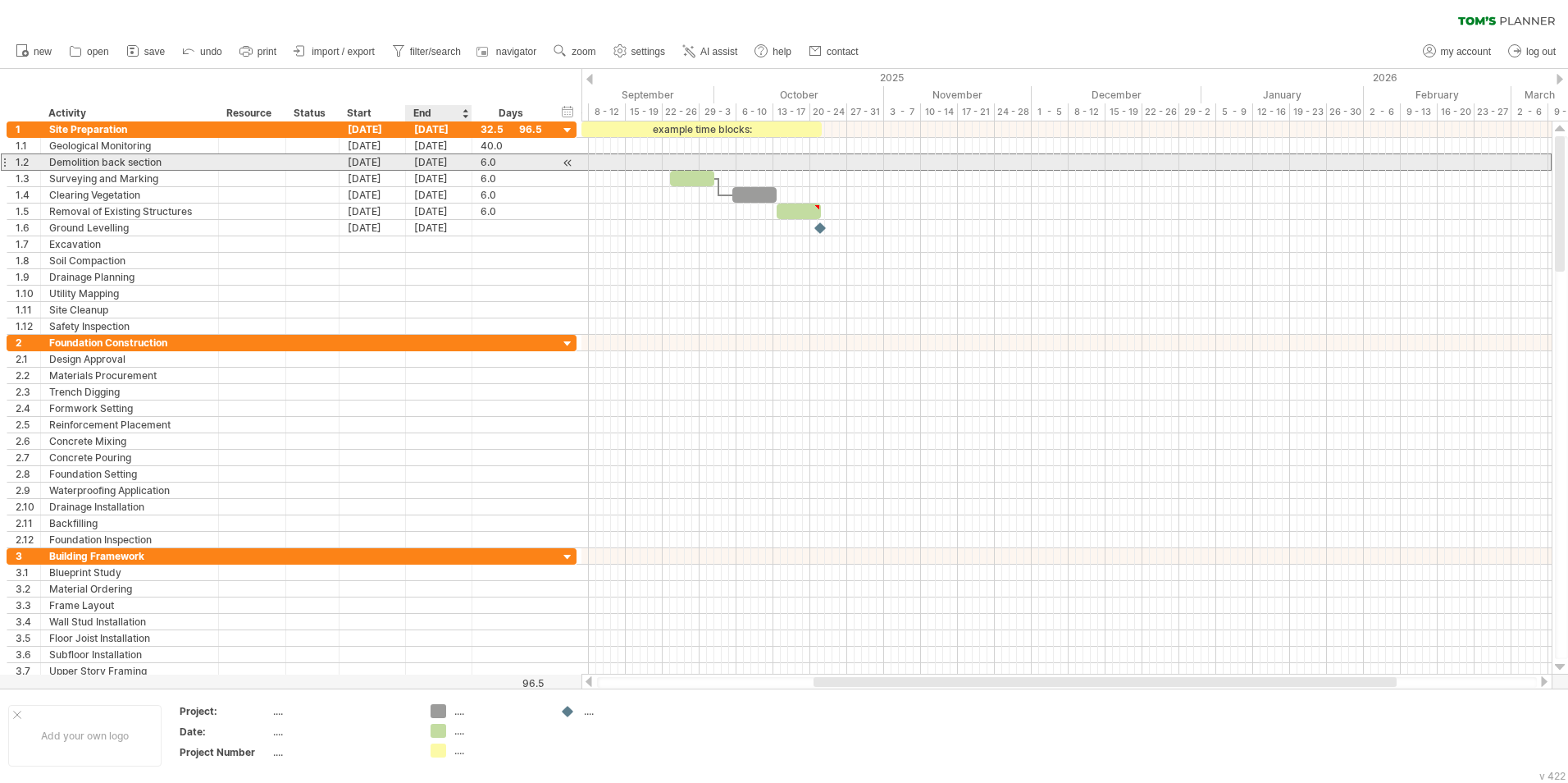
click at [437, 164] on div "[DATE]" at bounding box center [439, 162] width 66 height 15
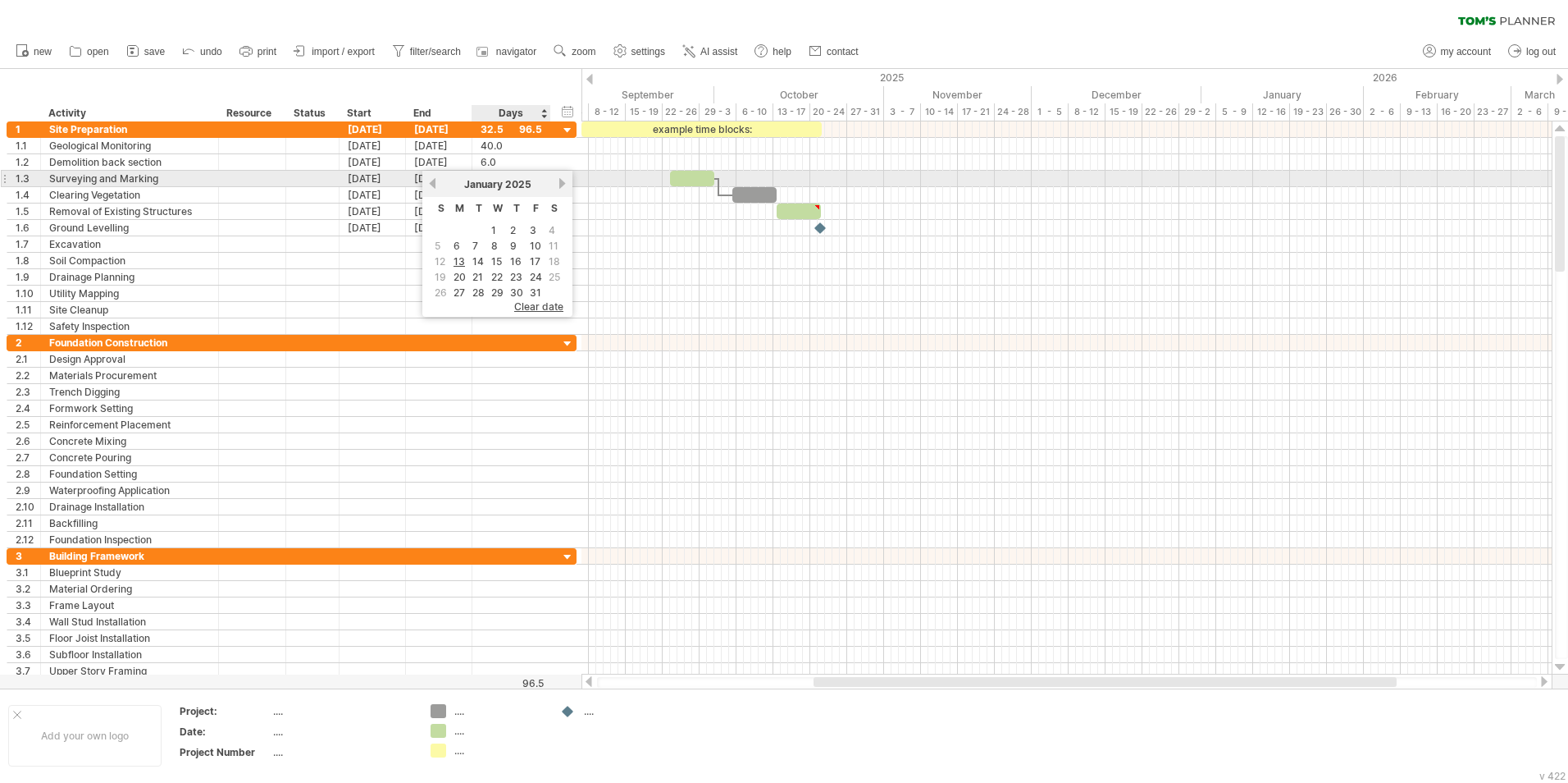
click at [565, 182] on link "next" at bounding box center [562, 183] width 12 height 12
click at [565, 182] on link "next" at bounding box center [560, 183] width 12 height 12
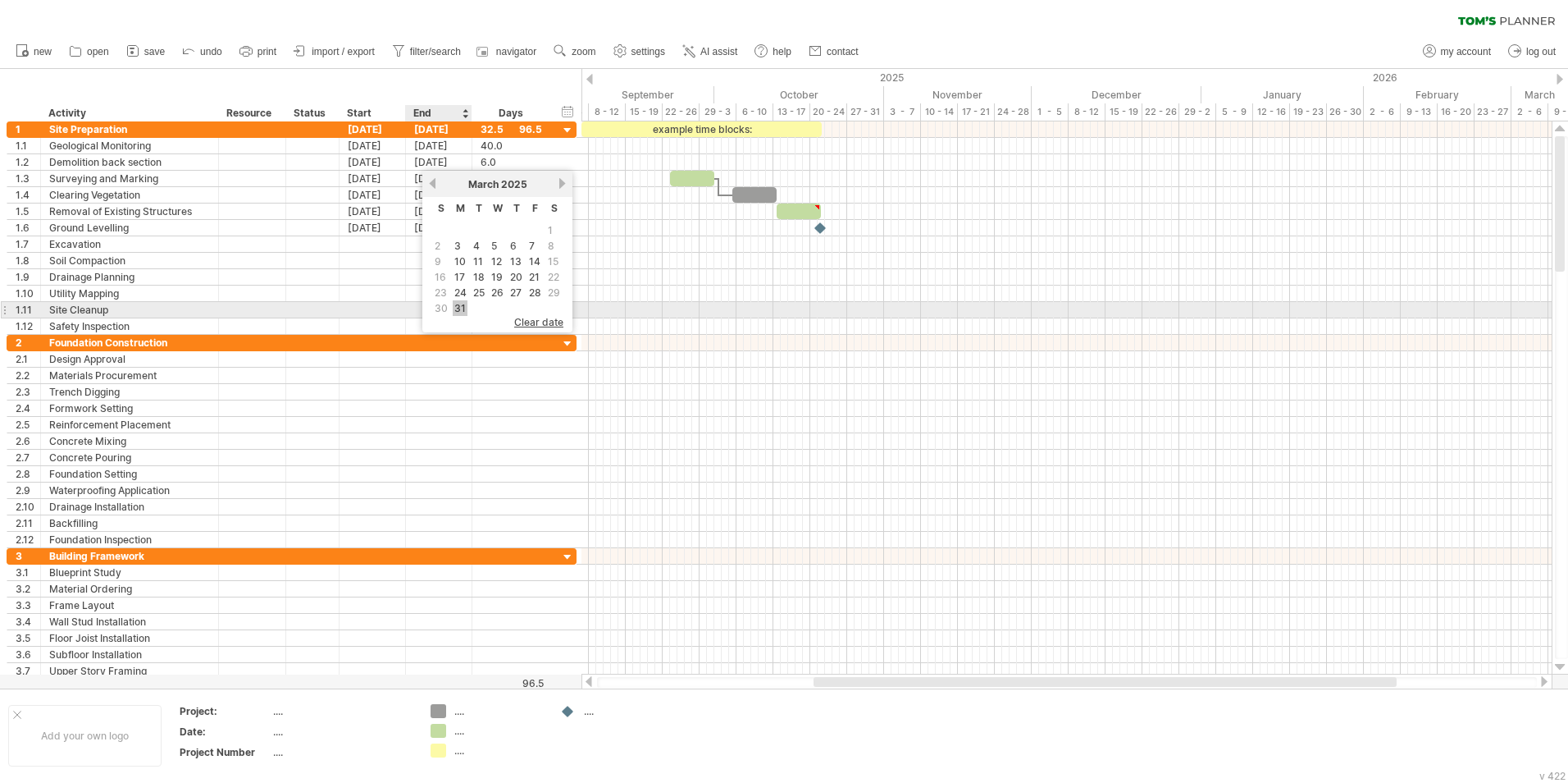
click at [462, 304] on link "31" at bounding box center [461, 308] width 15 height 15
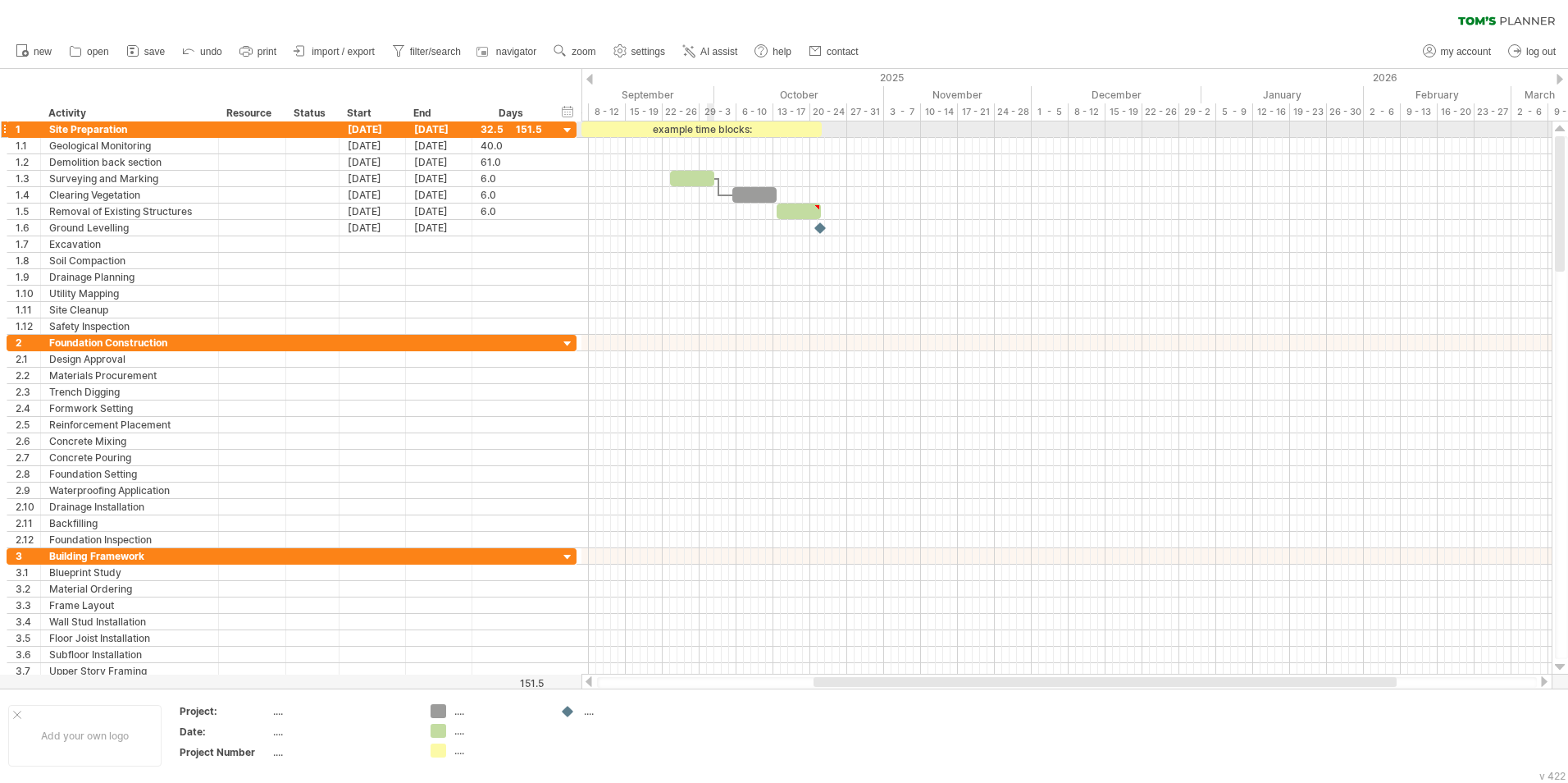
click at [707, 129] on div "example time blocks:" at bounding box center [701, 129] width 240 height 15
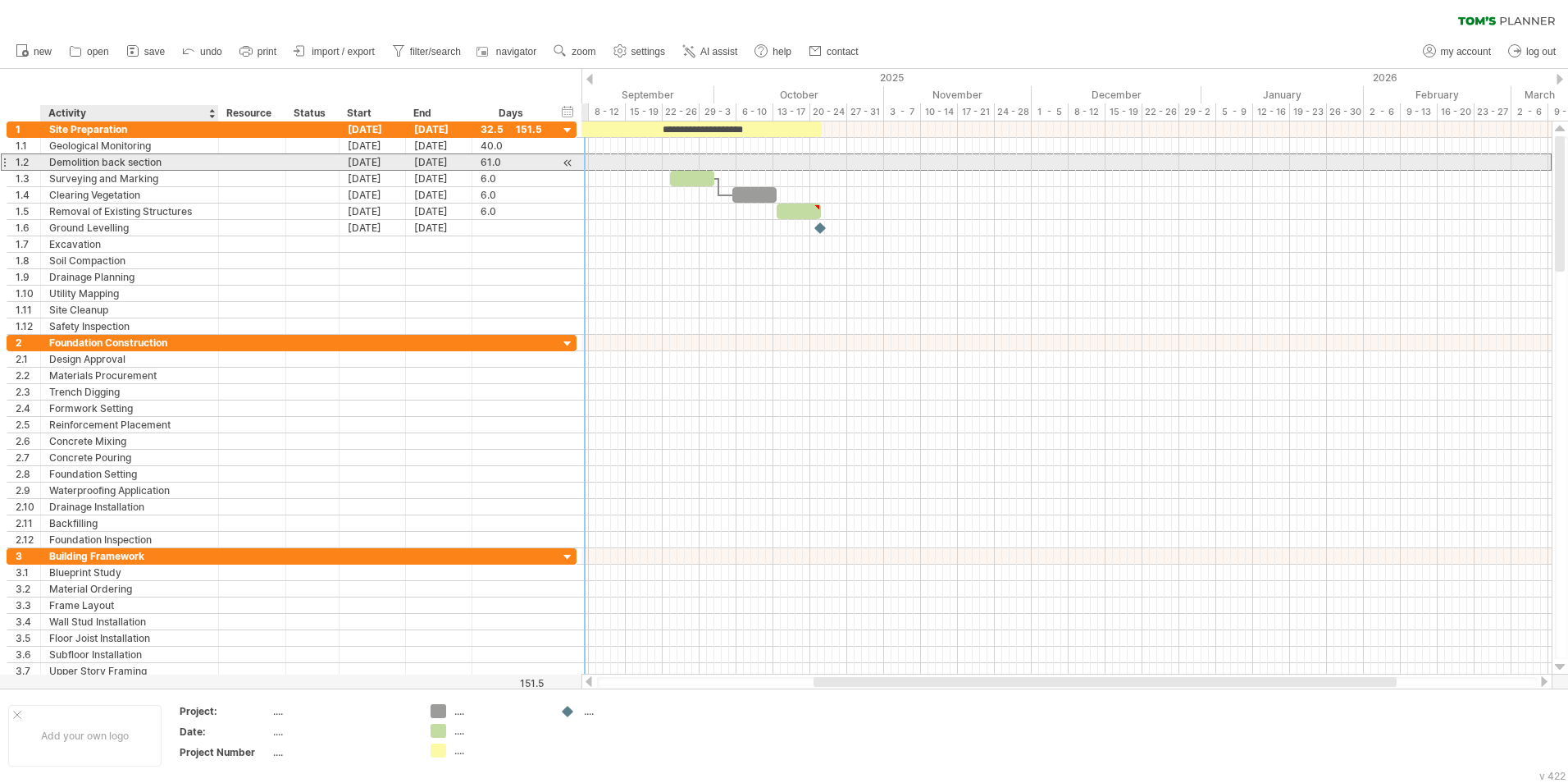
click at [172, 162] on div "Demolition back section" at bounding box center [129, 162] width 161 height 15
type input "**********"
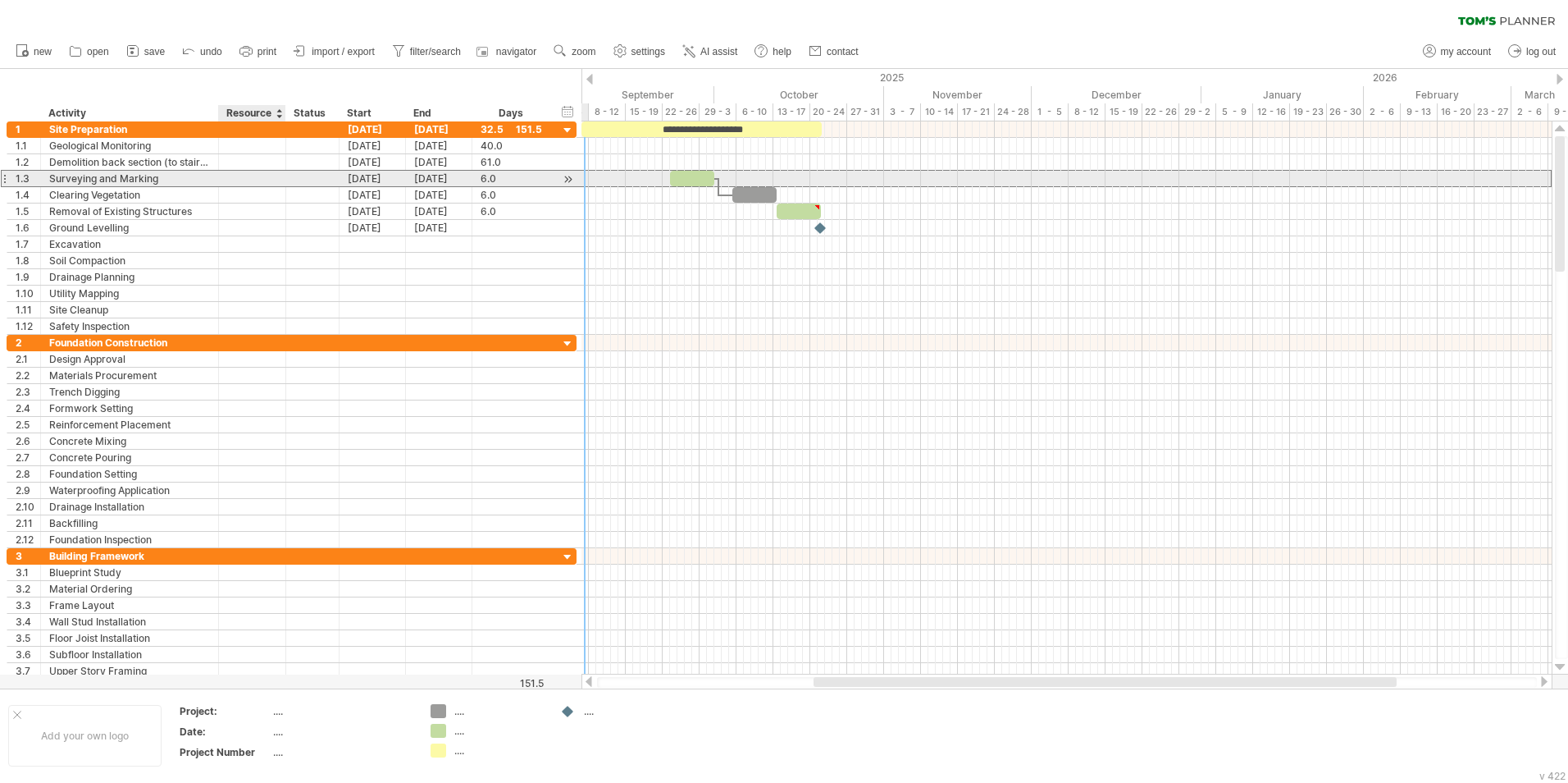
click at [233, 185] on div at bounding box center [252, 179] width 50 height 15
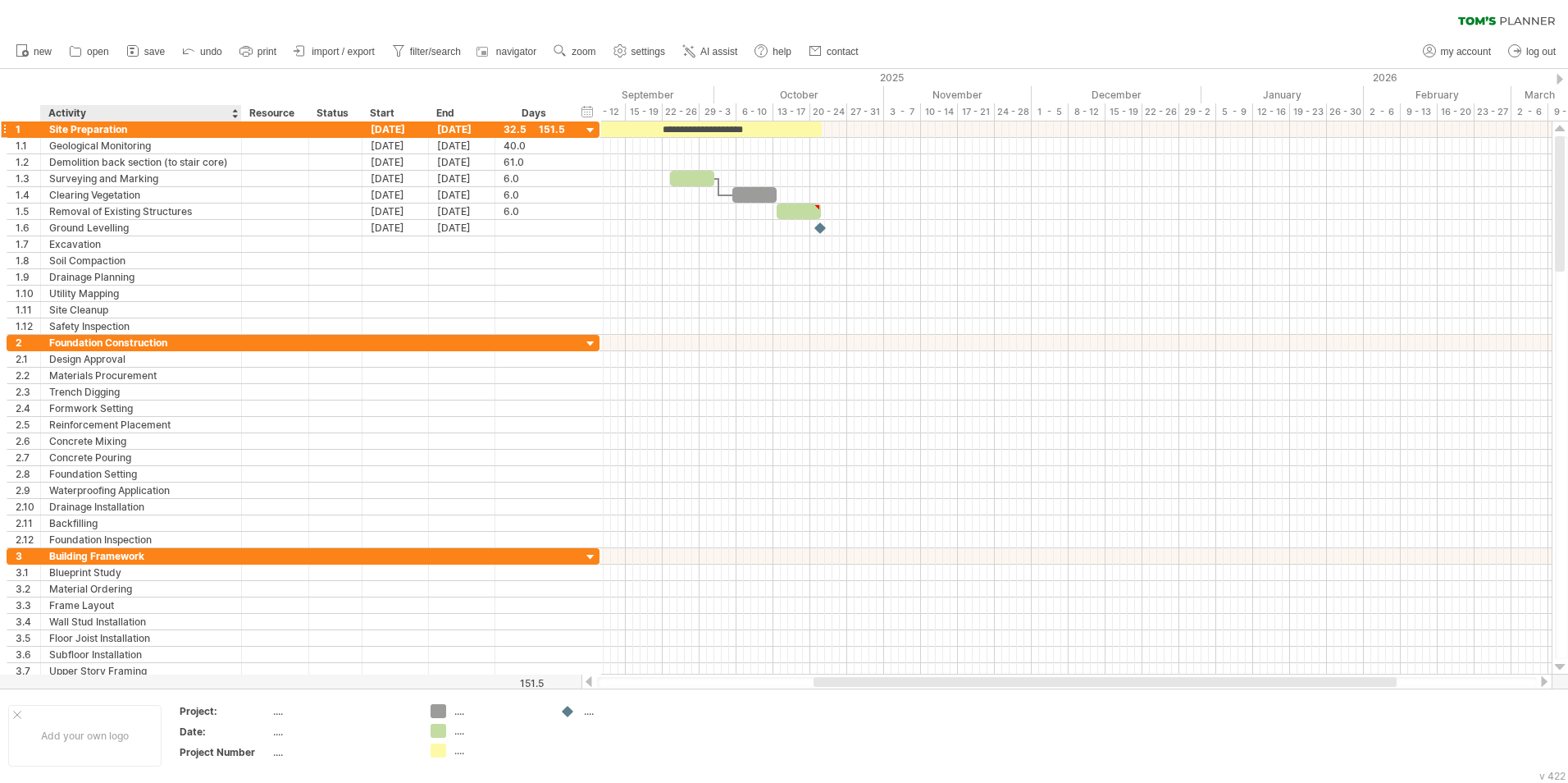
drag, startPoint x: 216, startPoint y: 117, endPoint x: 238, endPoint y: 124, distance: 23.1
click at [238, 124] on div "Trying to reach [DOMAIN_NAME] Connected again... 0% clear filter new 1" at bounding box center [784, 392] width 1568 height 783
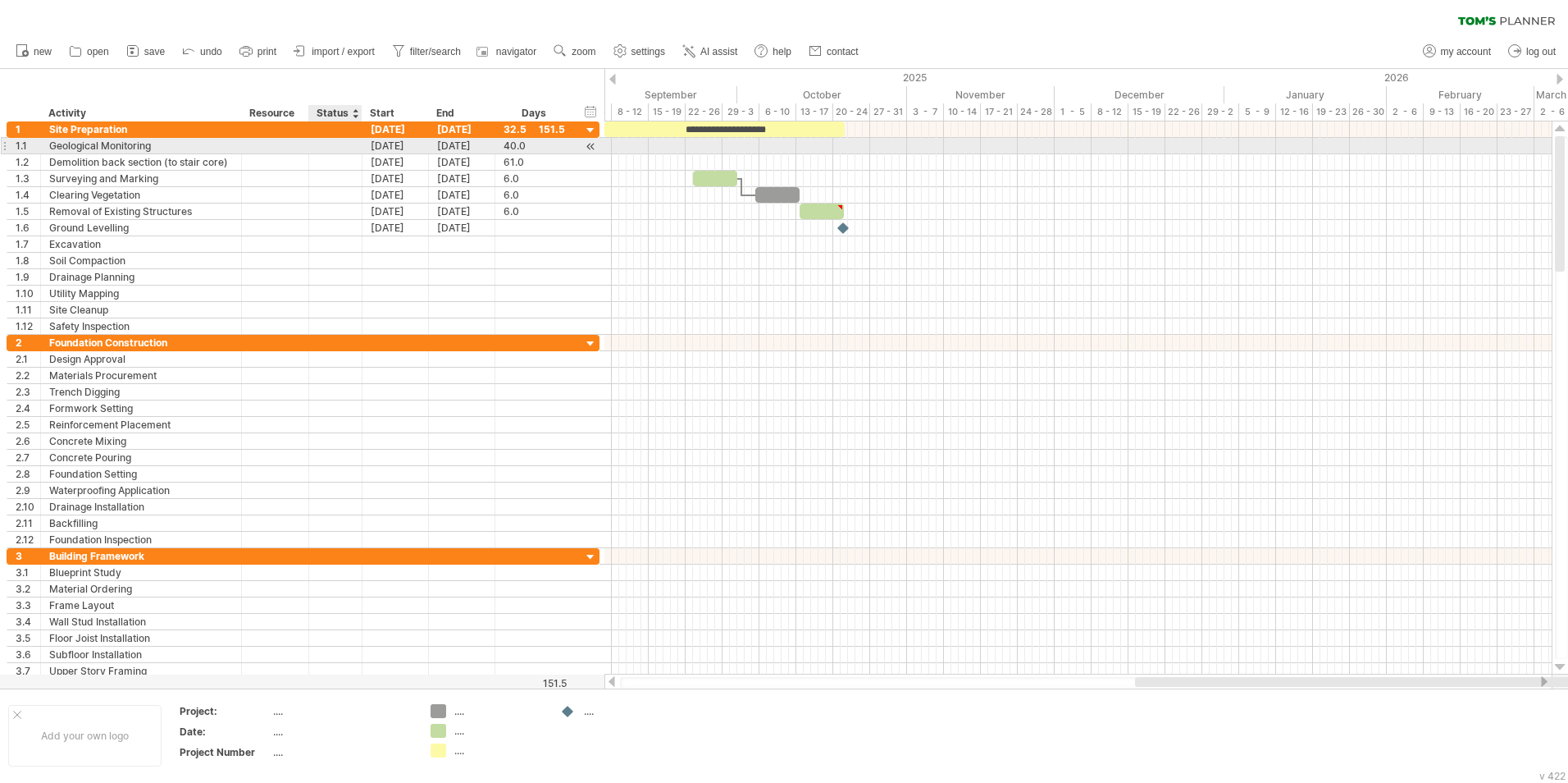
click at [337, 146] on div at bounding box center [335, 145] width 36 height 15
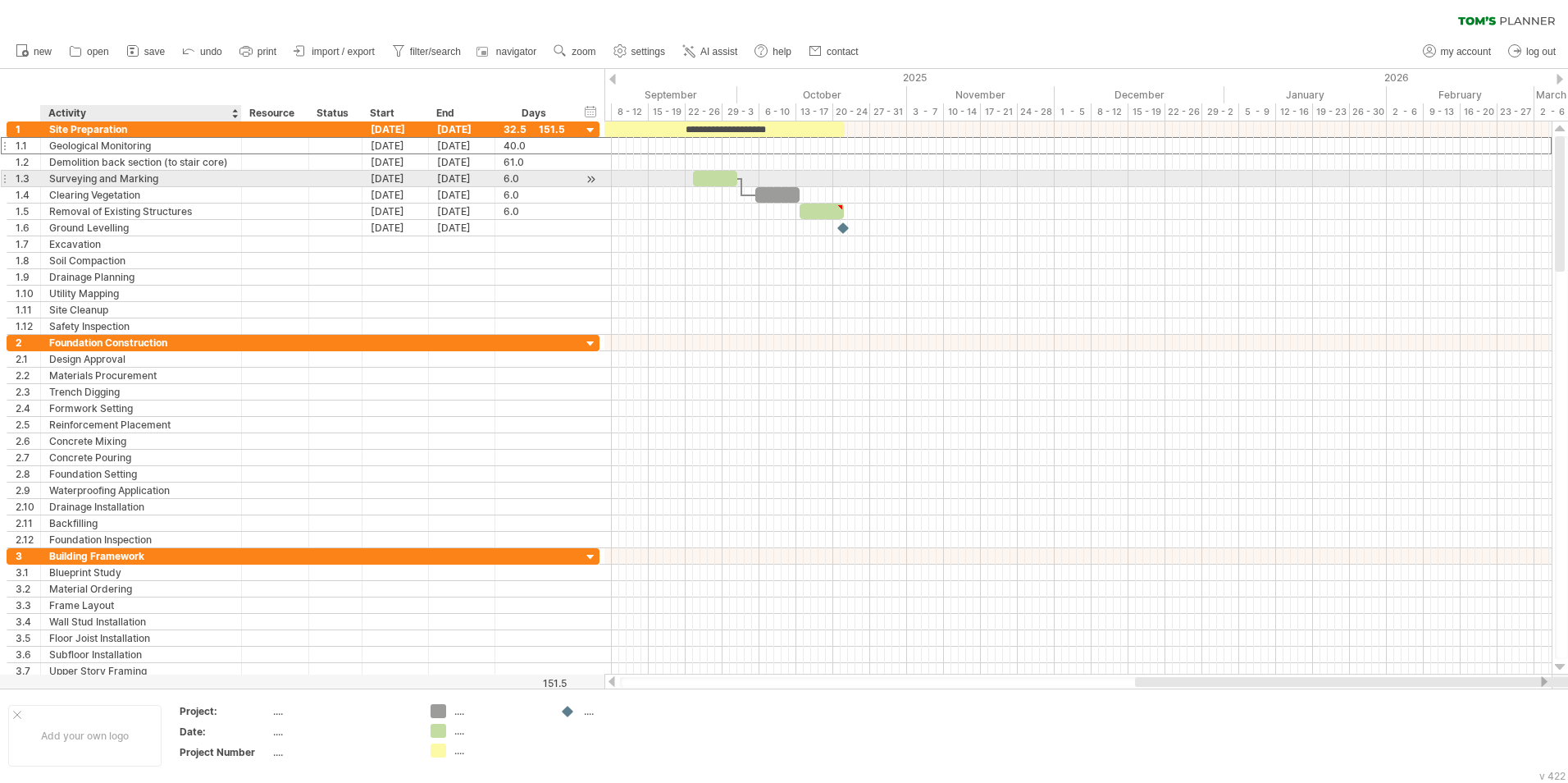
click at [171, 181] on div "Surveying and Marking" at bounding box center [141, 179] width 183 height 15
type input "*"
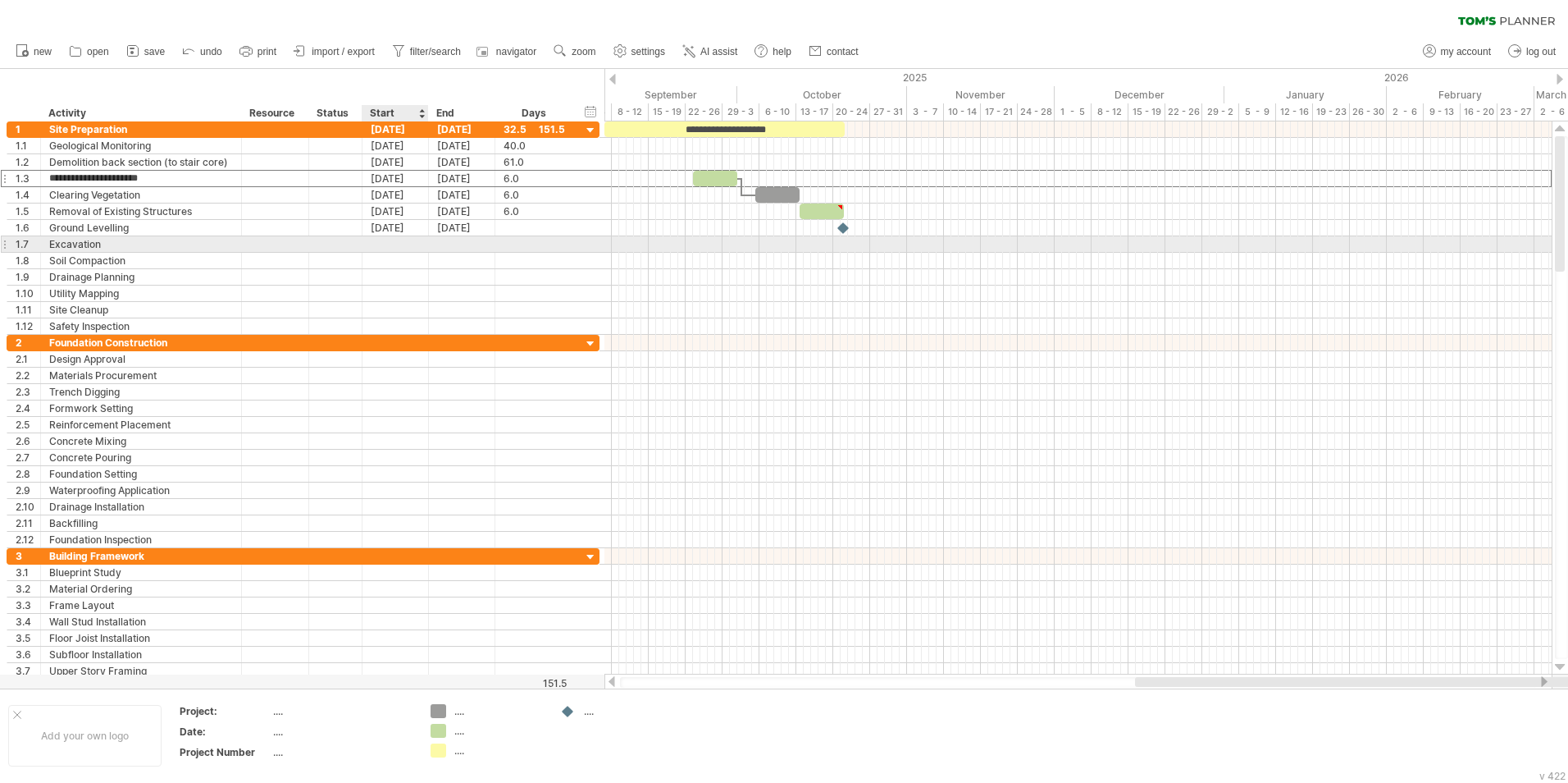
type input "**********"
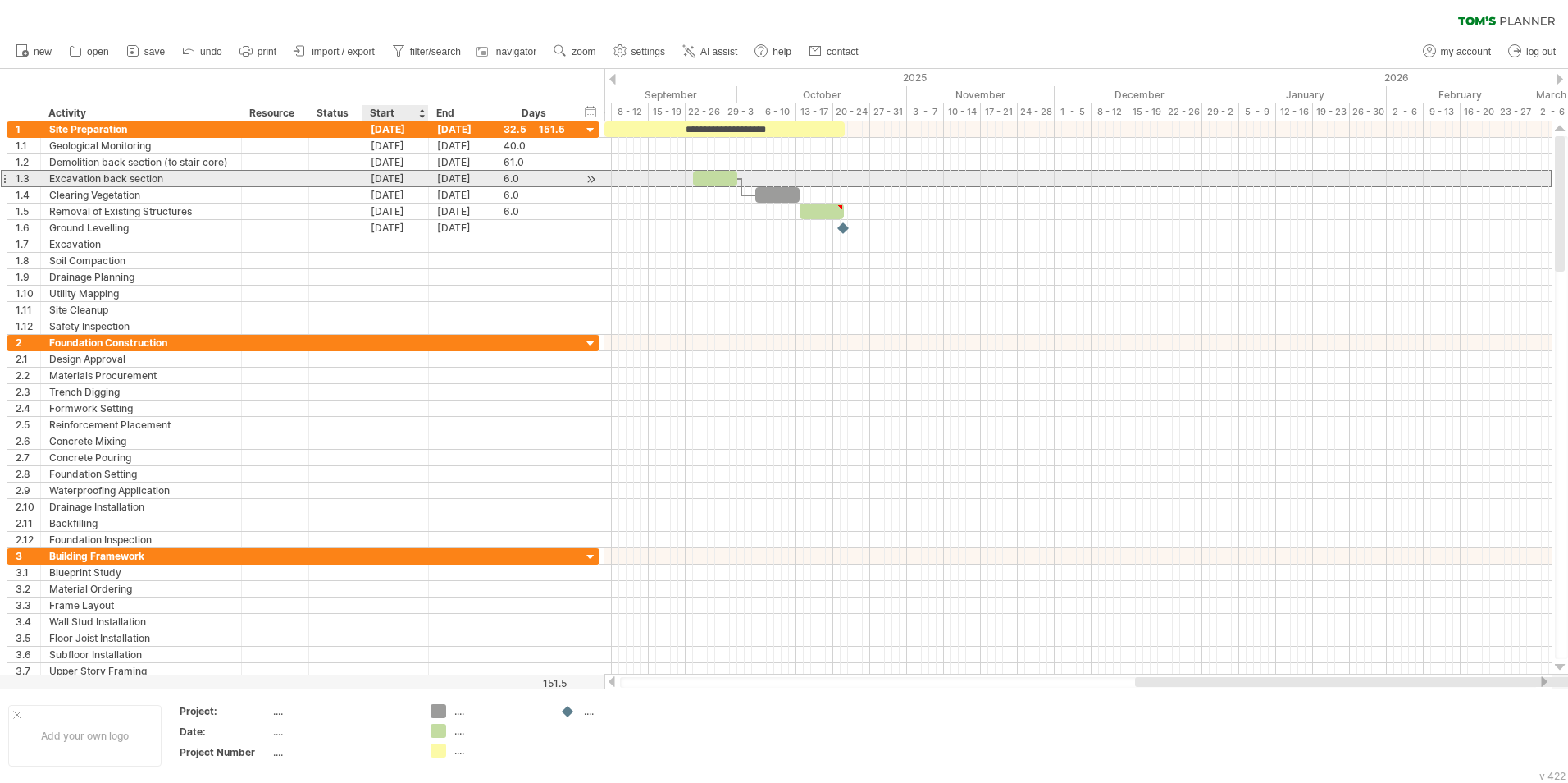
click at [396, 184] on div "[DATE]" at bounding box center [396, 179] width 66 height 15
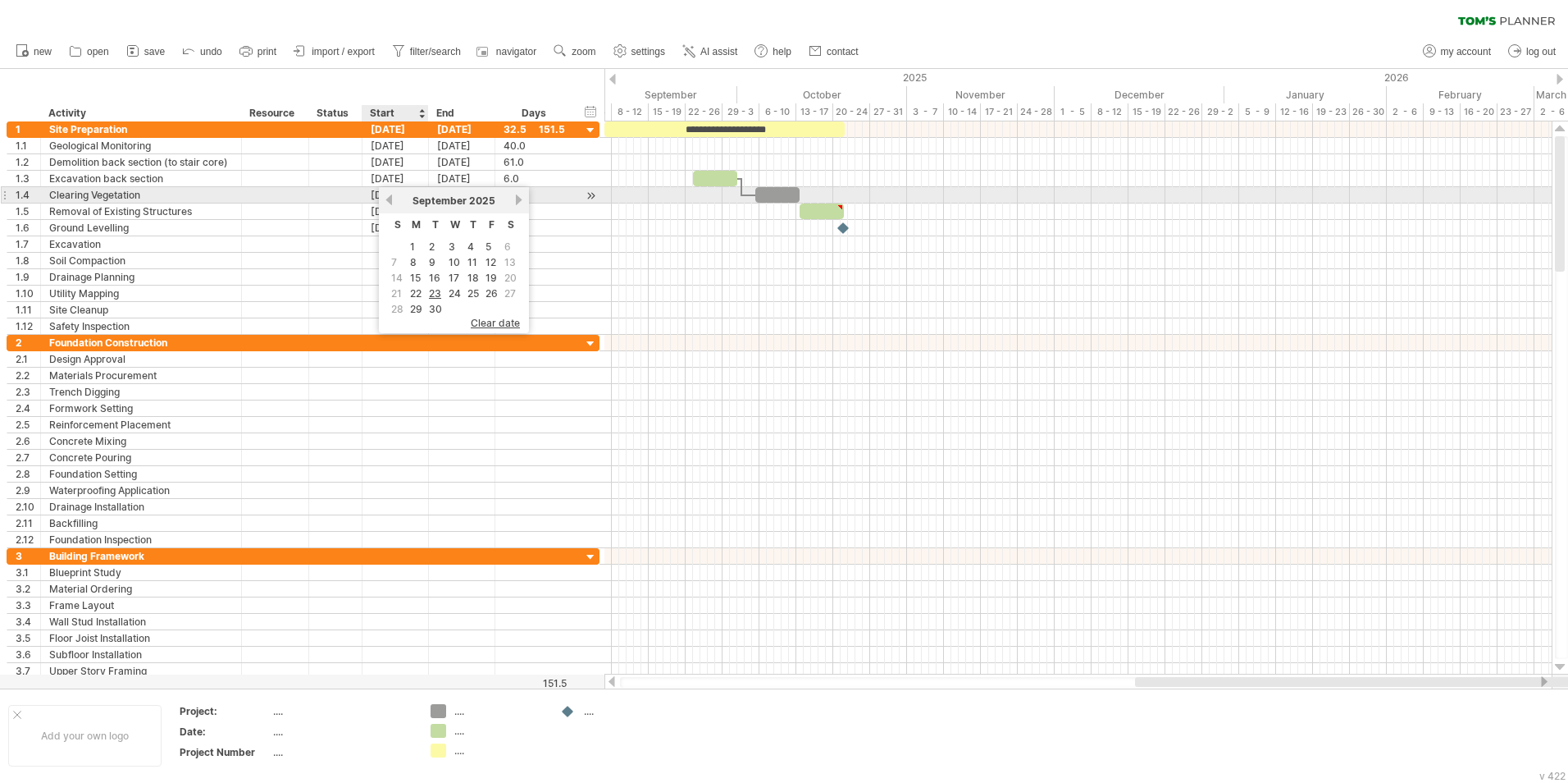
click at [388, 202] on link "previous" at bounding box center [388, 200] width 12 height 12
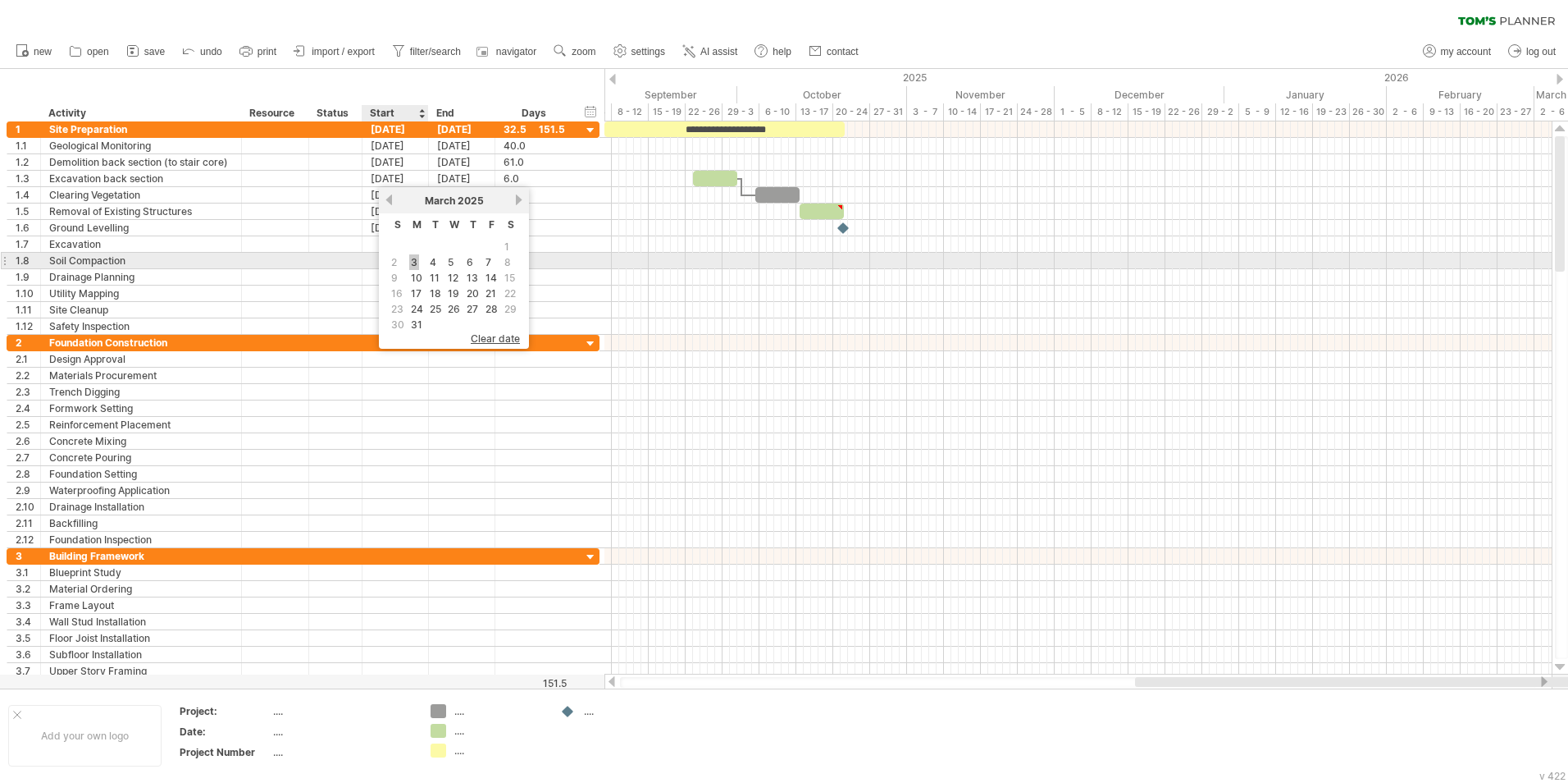
click at [412, 261] on link "3" at bounding box center [414, 262] width 9 height 15
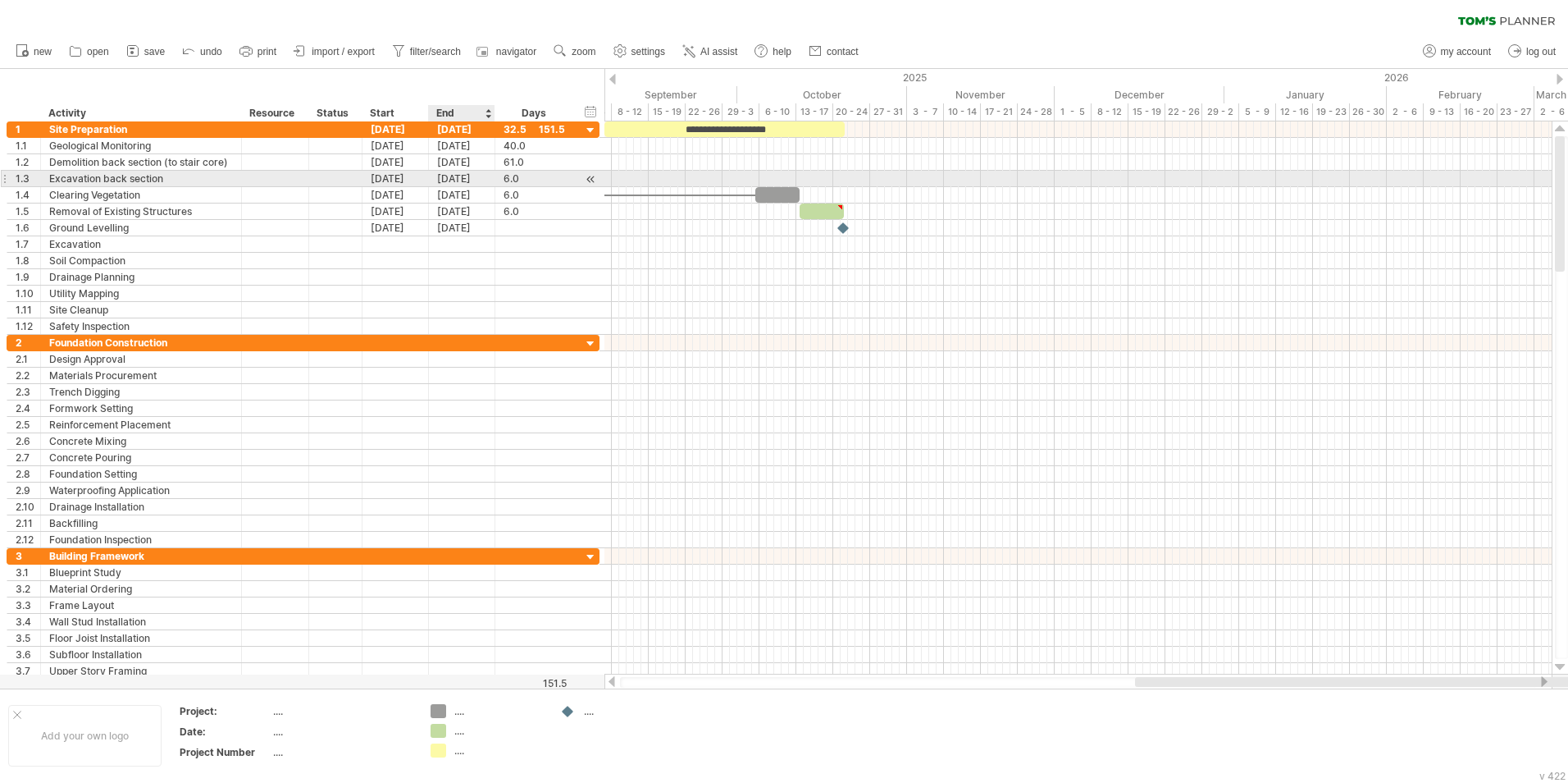
click at [471, 179] on div "[DATE]" at bounding box center [463, 179] width 66 height 15
click at [589, 201] on link "next" at bounding box center [585, 200] width 12 height 12
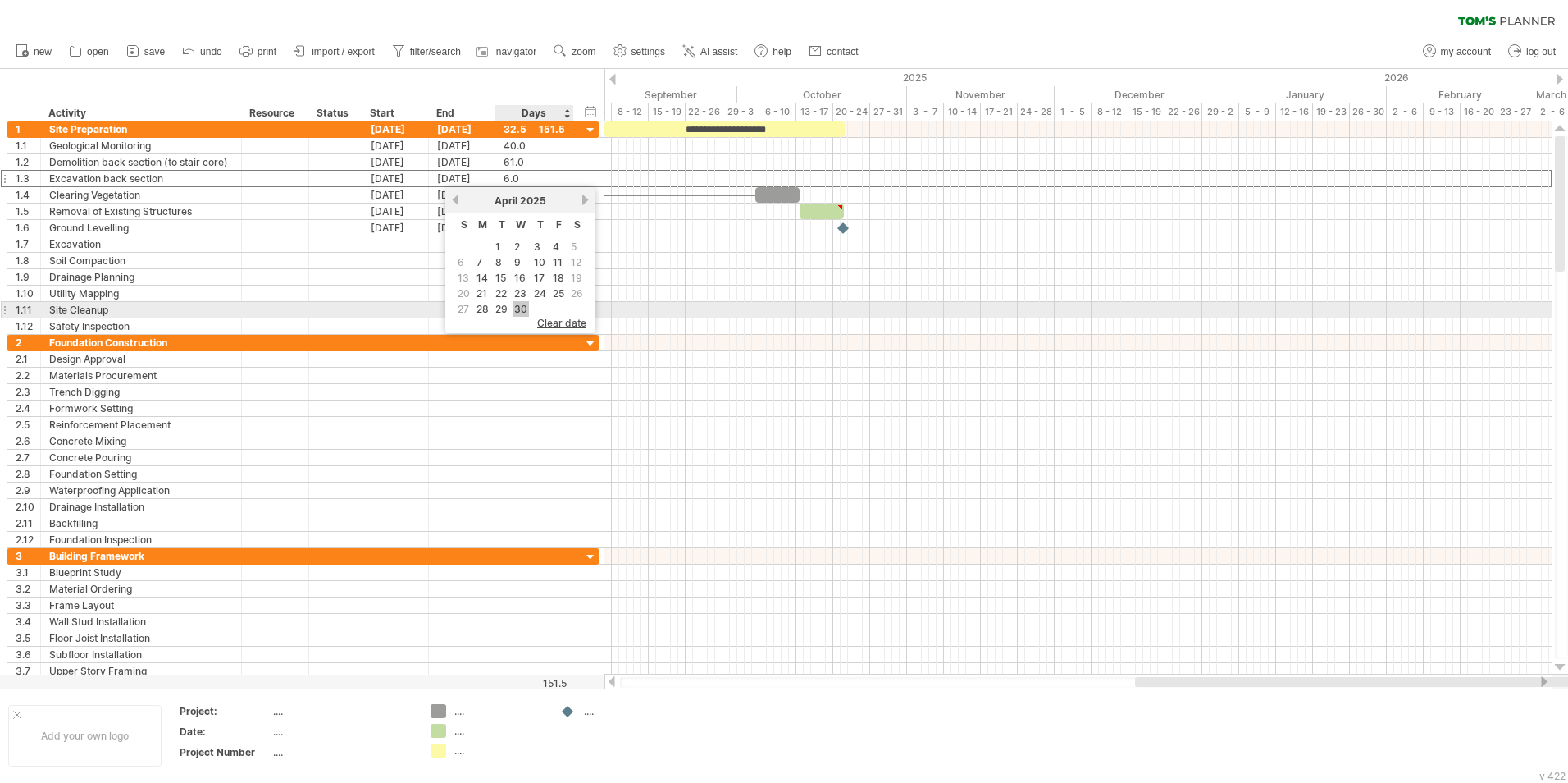
click at [524, 312] on link "30" at bounding box center [520, 309] width 16 height 15
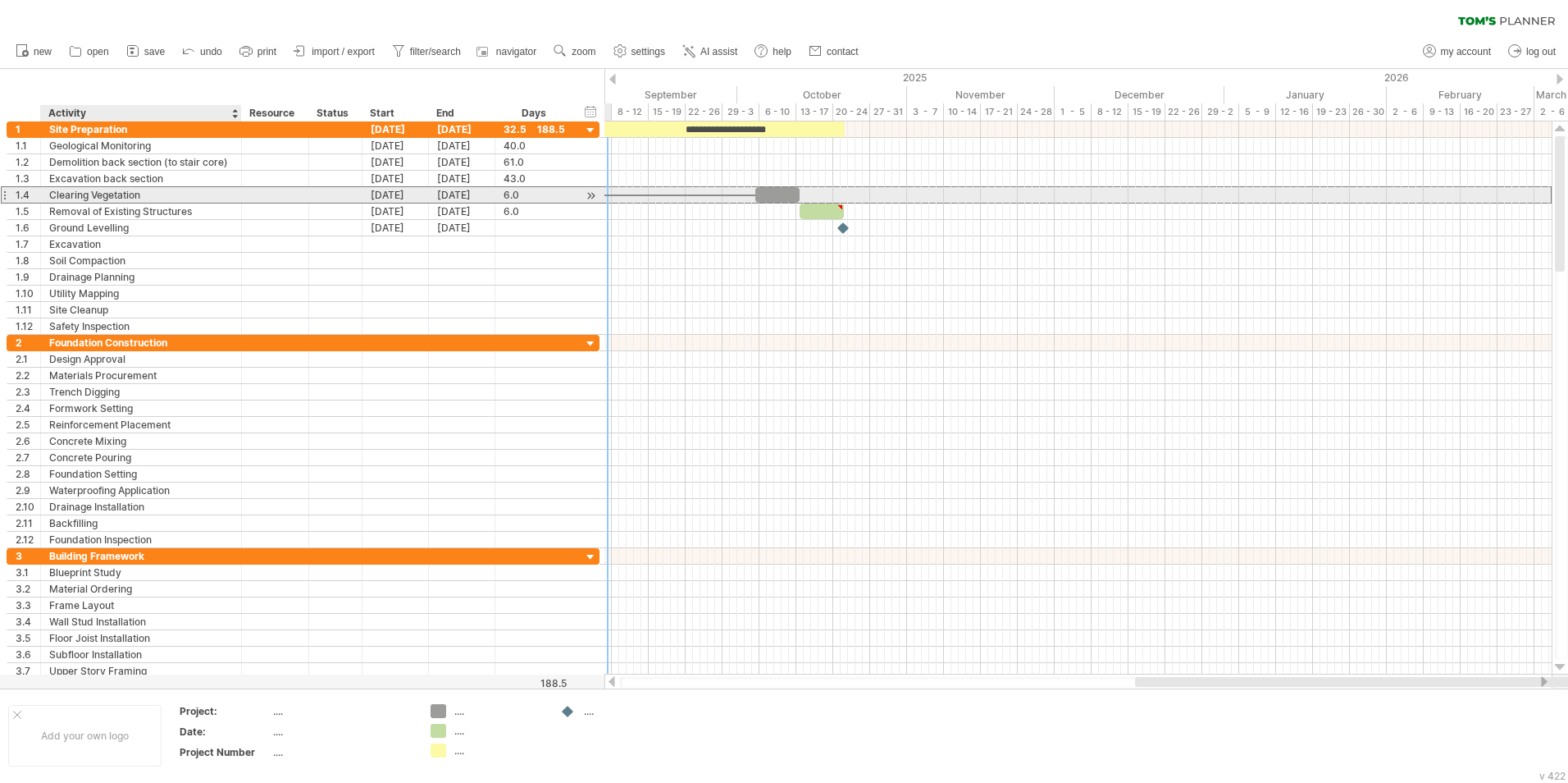
click at [162, 199] on div "Clearing Vegetation" at bounding box center [141, 195] width 183 height 15
type input "*"
type input "**********"
click at [401, 198] on div "[DATE]" at bounding box center [396, 195] width 66 height 15
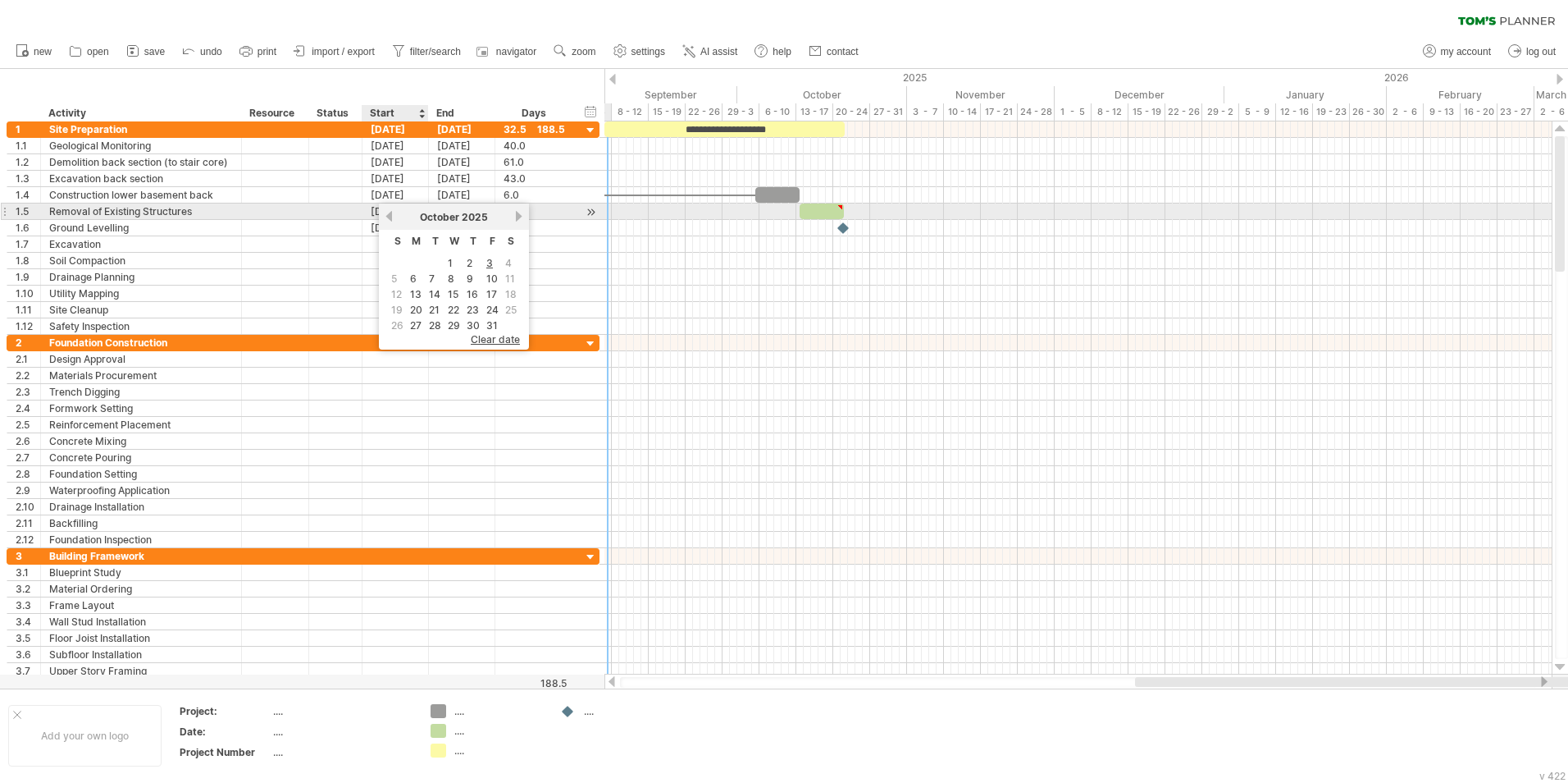
click at [388, 212] on link "previous" at bounding box center [388, 216] width 12 height 12
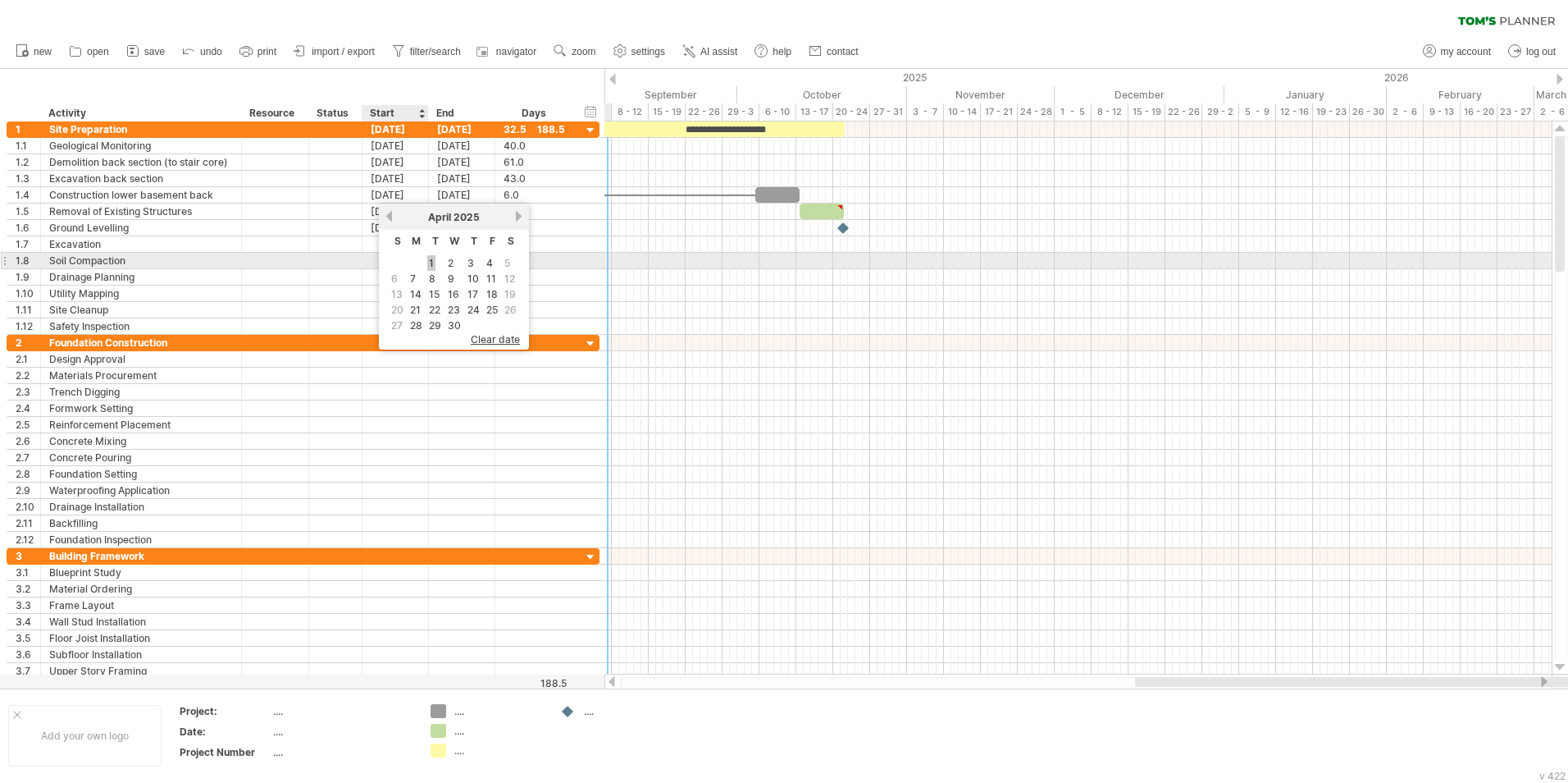
click at [430, 263] on link "1" at bounding box center [431, 263] width 9 height 15
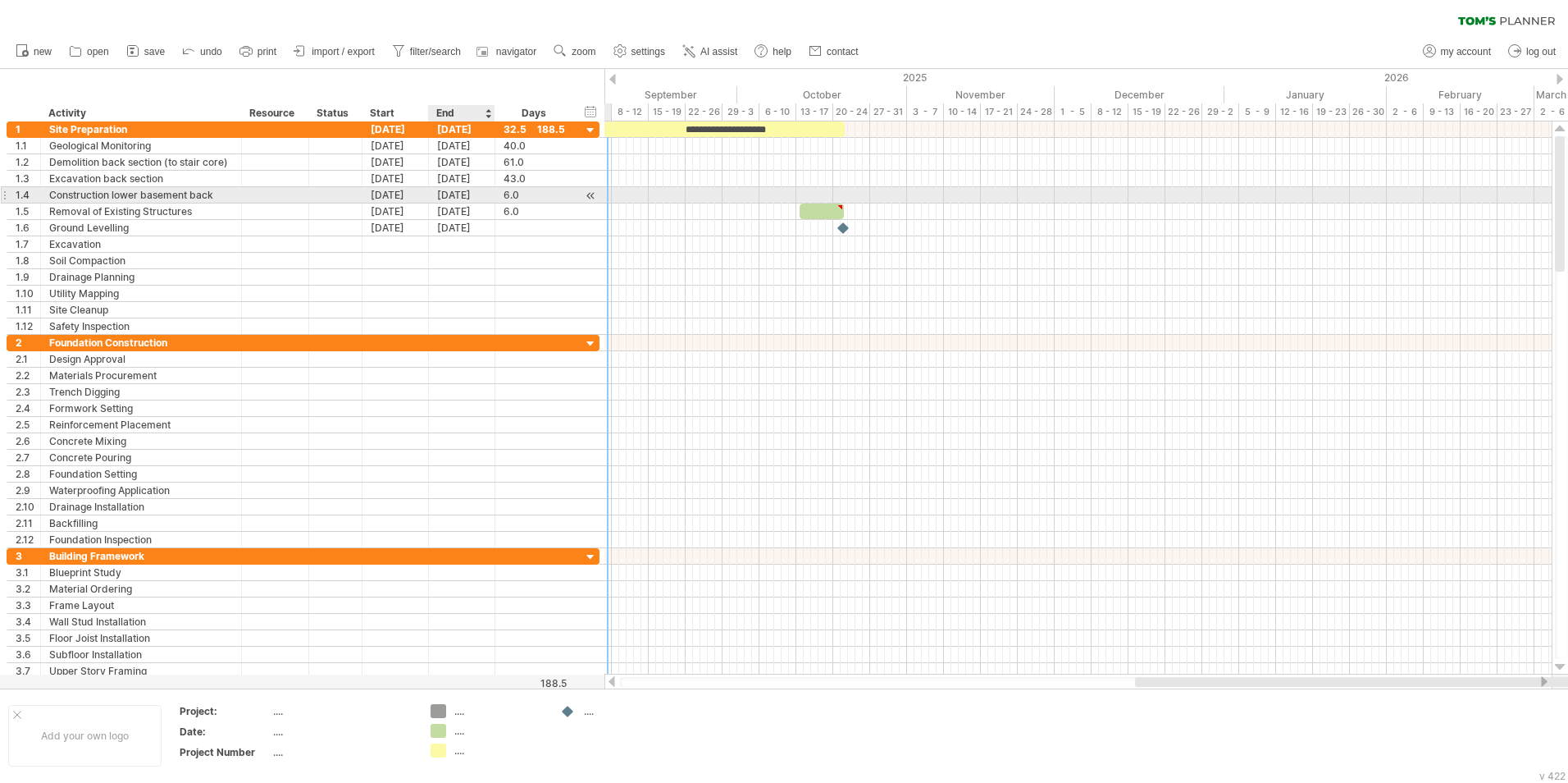
click at [467, 201] on div "[DATE]" at bounding box center [463, 195] width 66 height 15
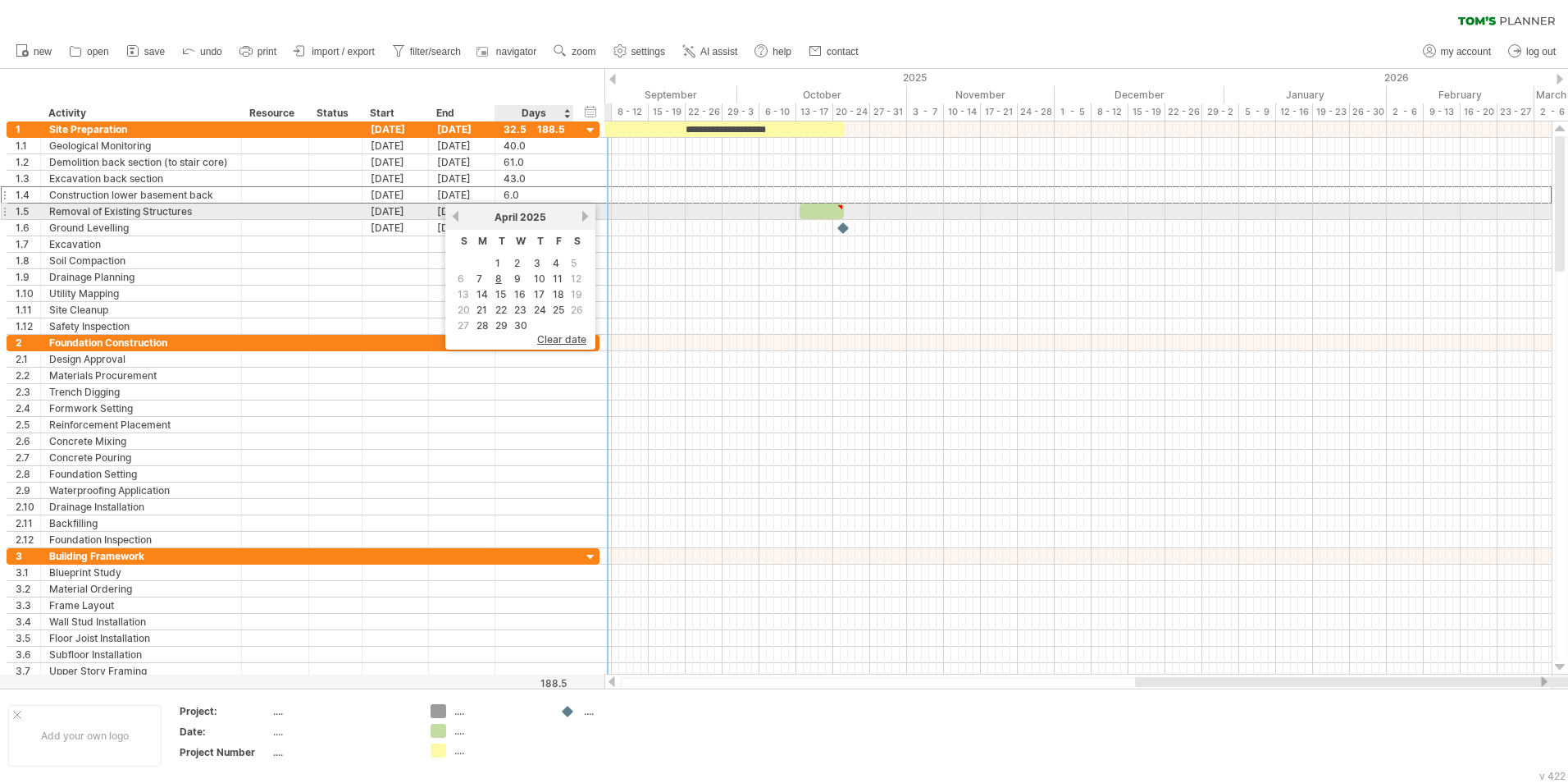
click at [585, 217] on link "next" at bounding box center [585, 216] width 12 height 12
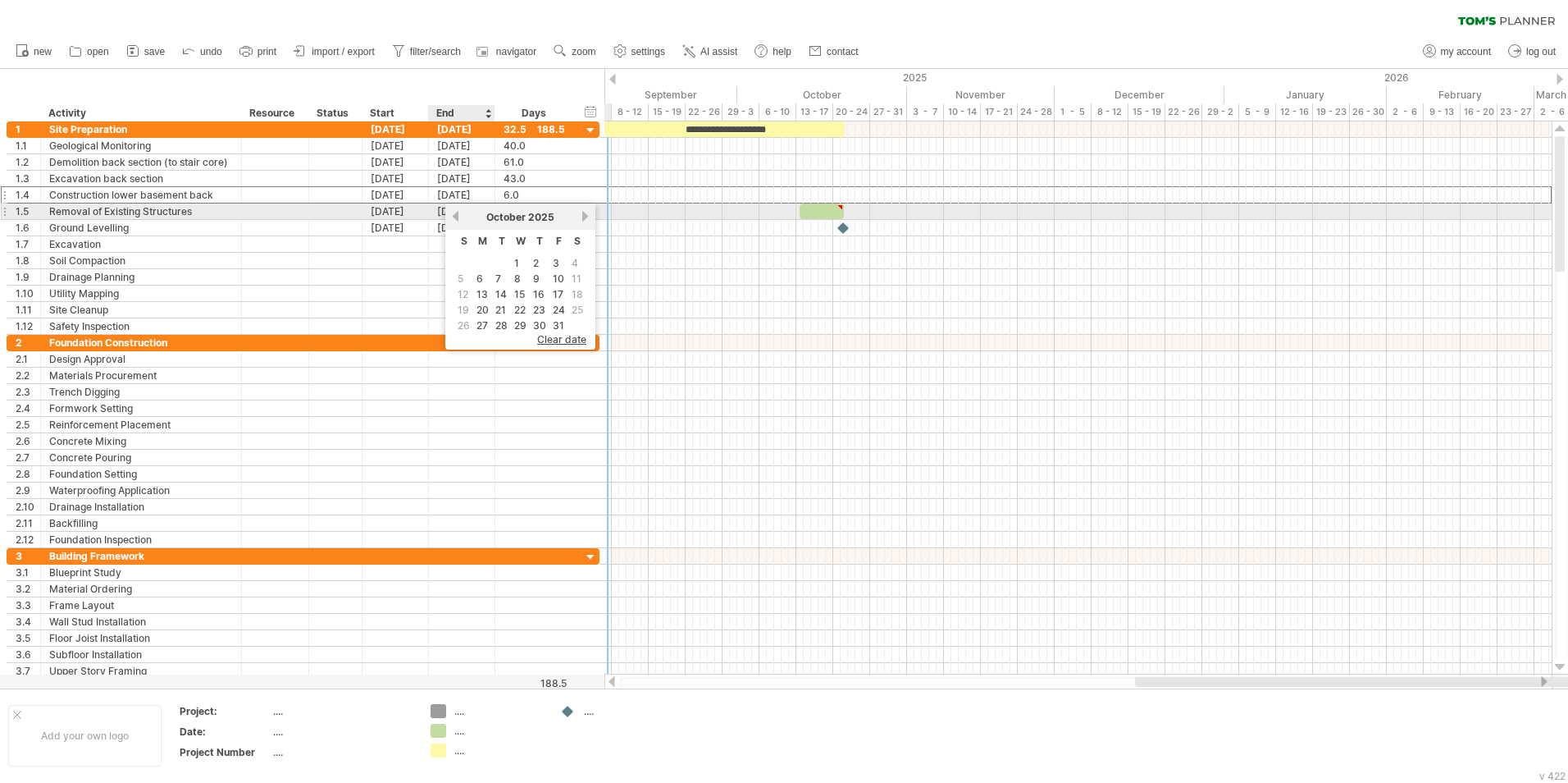
click at [457, 217] on link "previous" at bounding box center [455, 216] width 12 height 12
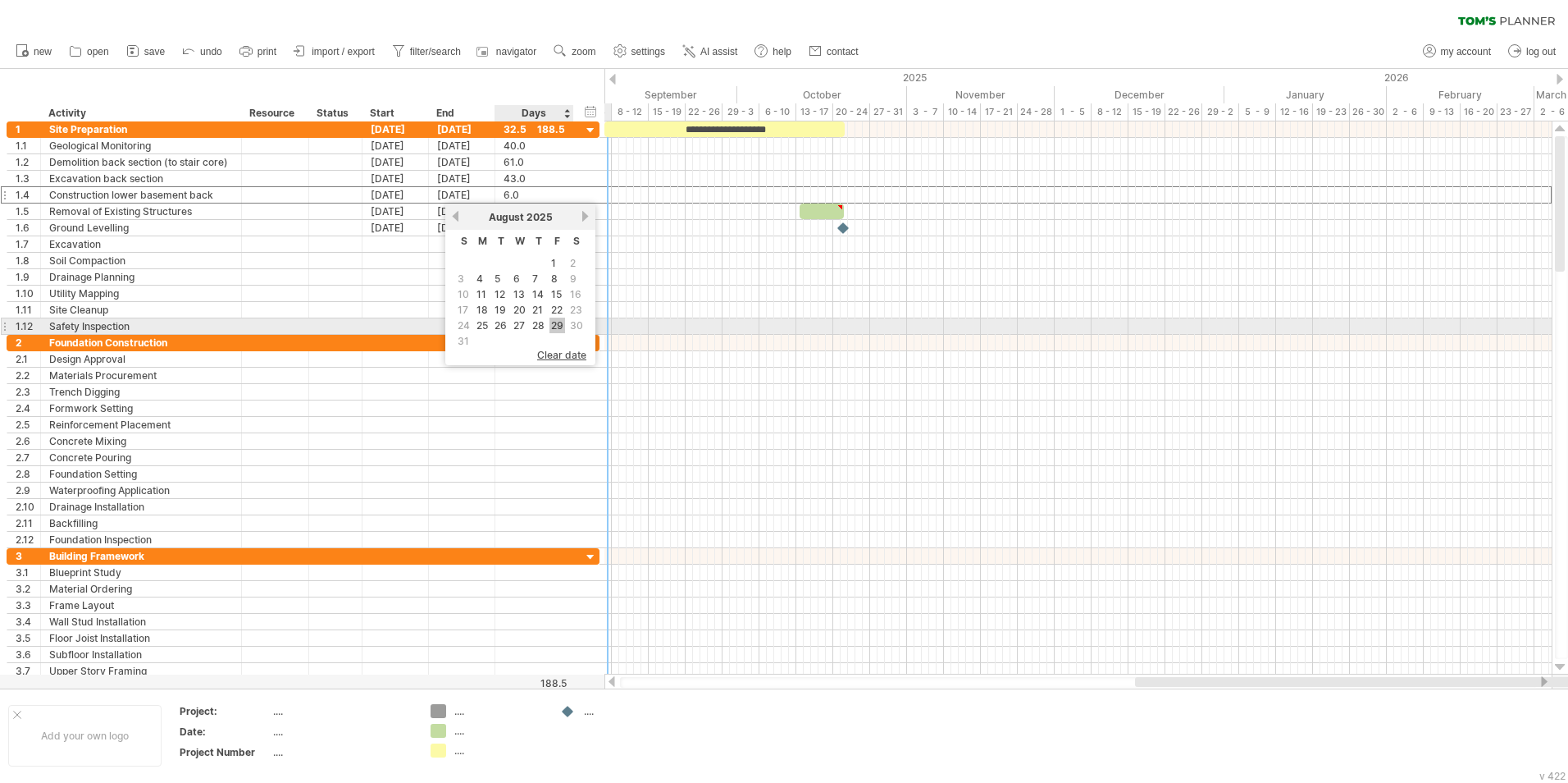
click at [557, 326] on link "29" at bounding box center [557, 325] width 15 height 15
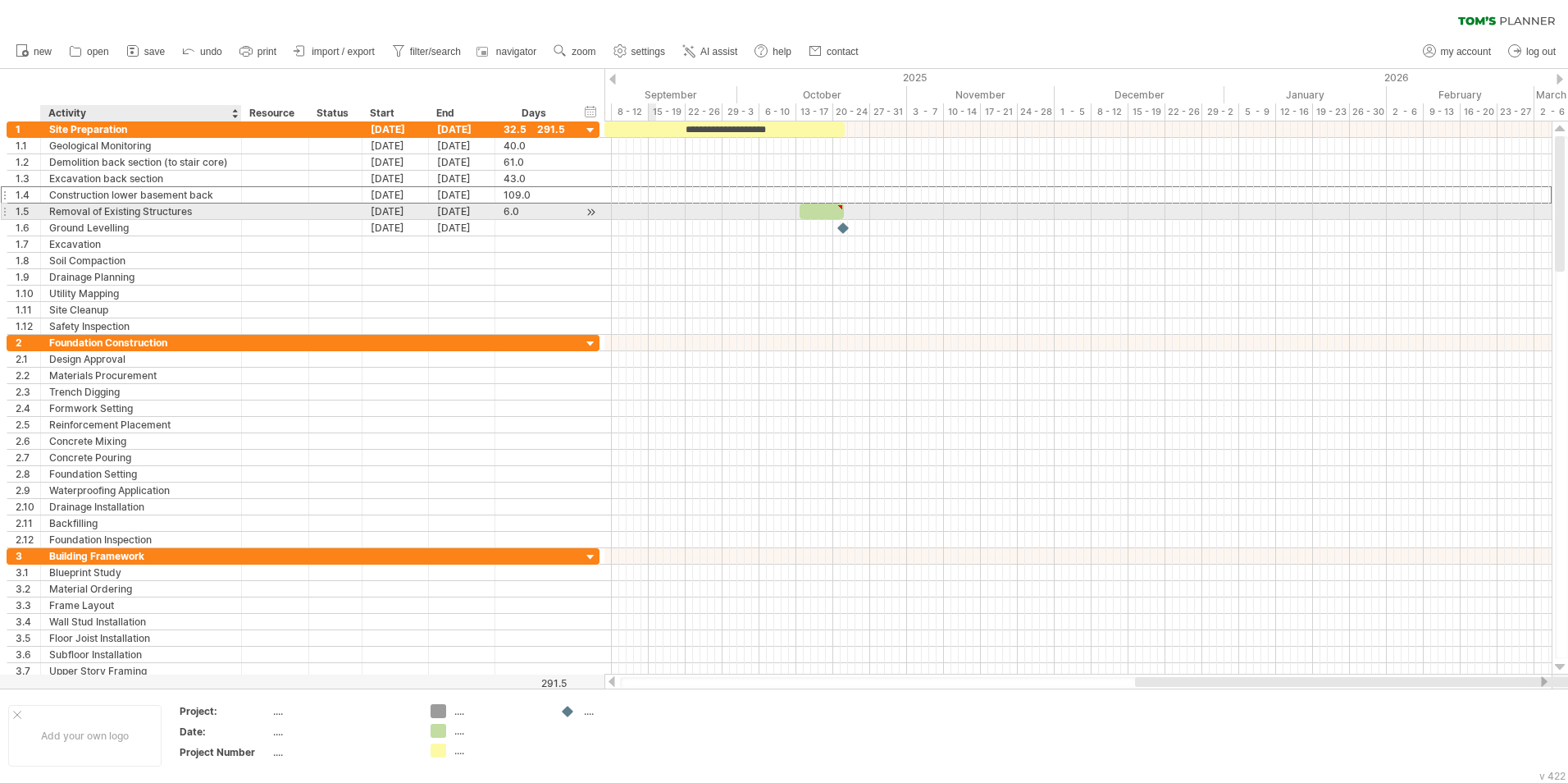
click at [207, 213] on div "Removal of Existing Structures" at bounding box center [141, 211] width 183 height 15
drag, startPoint x: 164, startPoint y: 220, endPoint x: 36, endPoint y: 220, distance: 128.0
click at [36, 220] on div "**********" at bounding box center [303, 211] width 593 height 17
type input "**********"
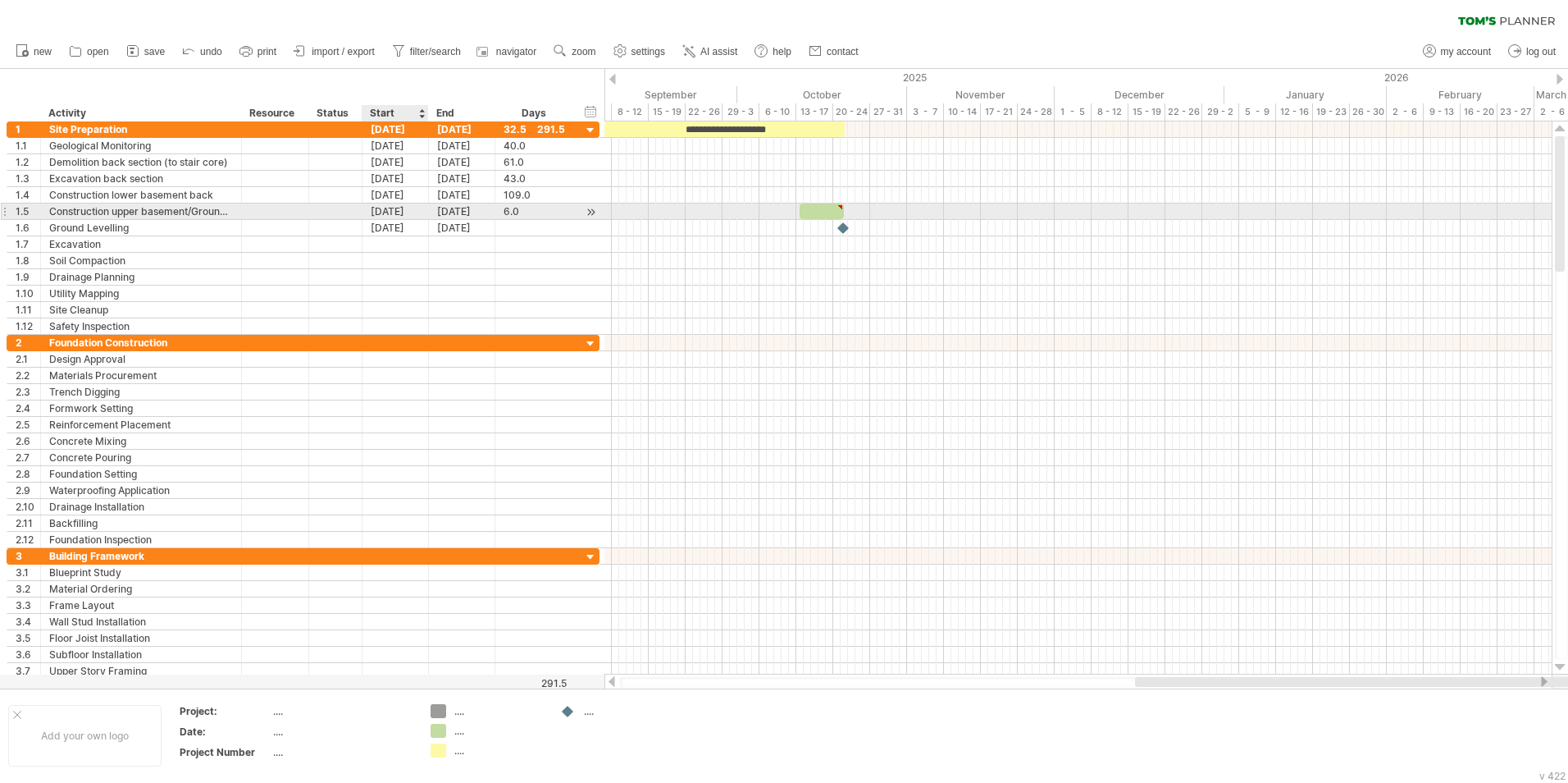
click at [384, 214] on div "[DATE]" at bounding box center [396, 211] width 66 height 15
click at [387, 234] on link "previous" at bounding box center [388, 232] width 12 height 12
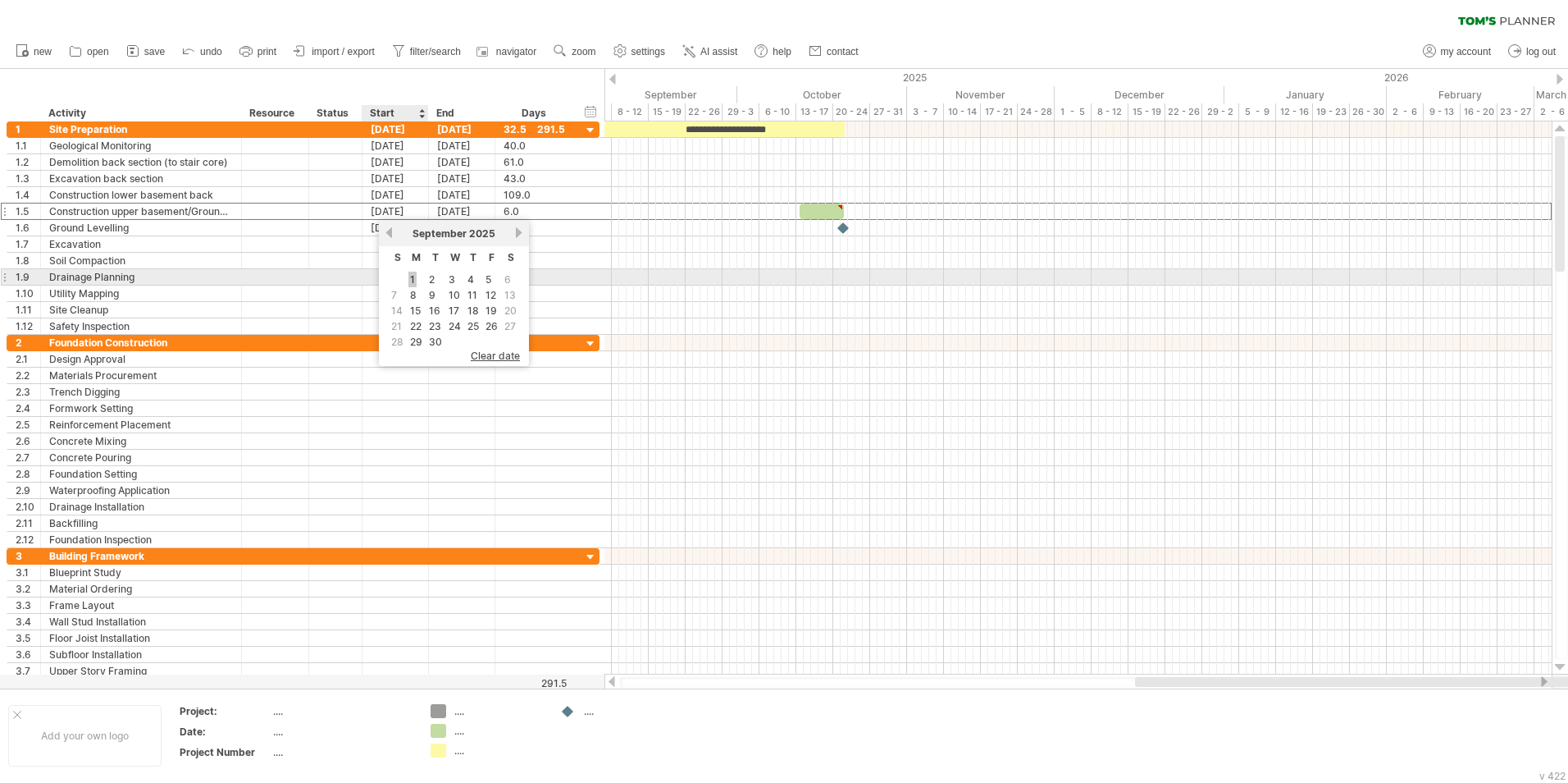
click at [411, 280] on link "1" at bounding box center [412, 279] width 9 height 15
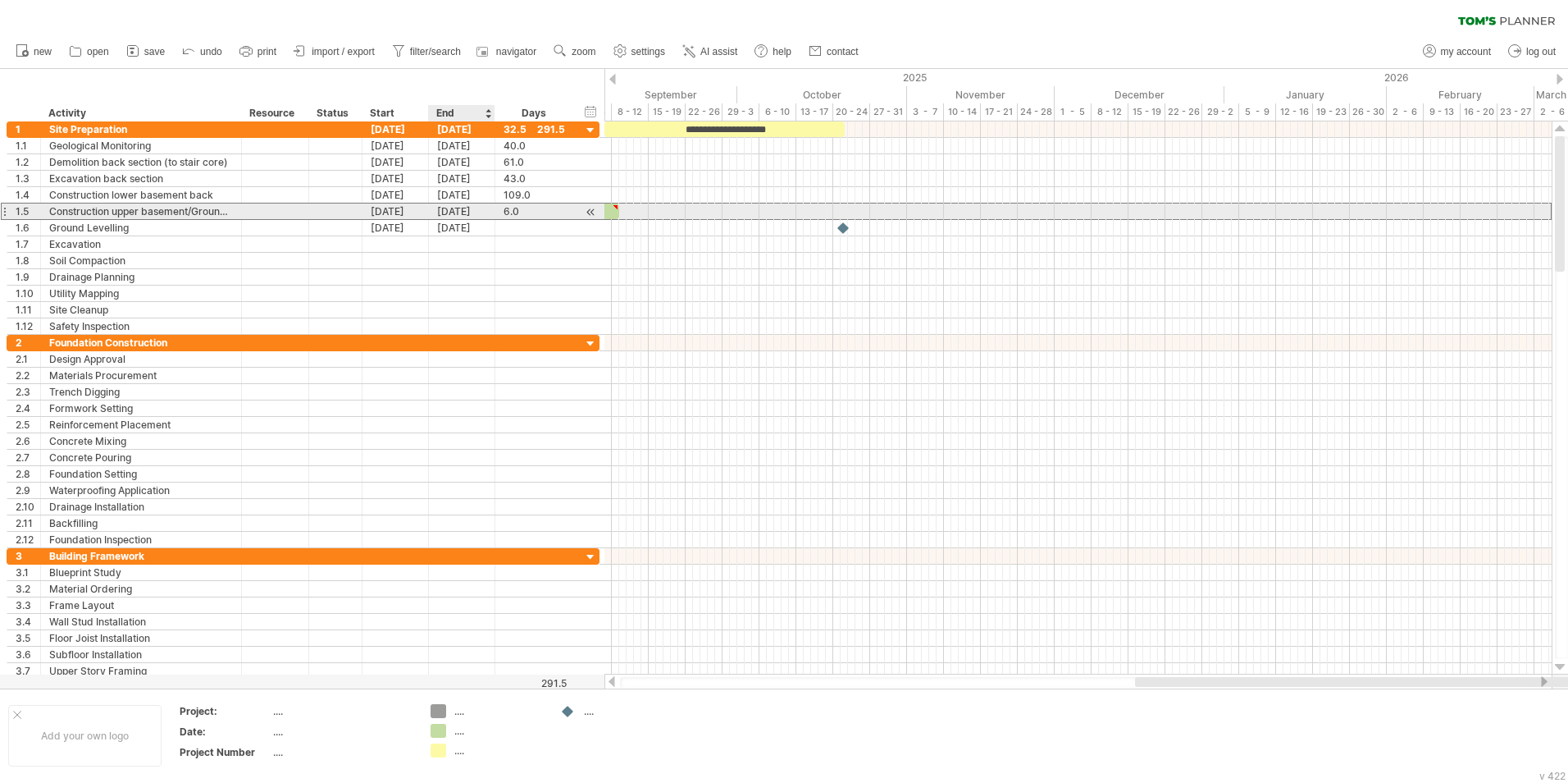
click at [472, 213] on div "[DATE]" at bounding box center [463, 211] width 66 height 15
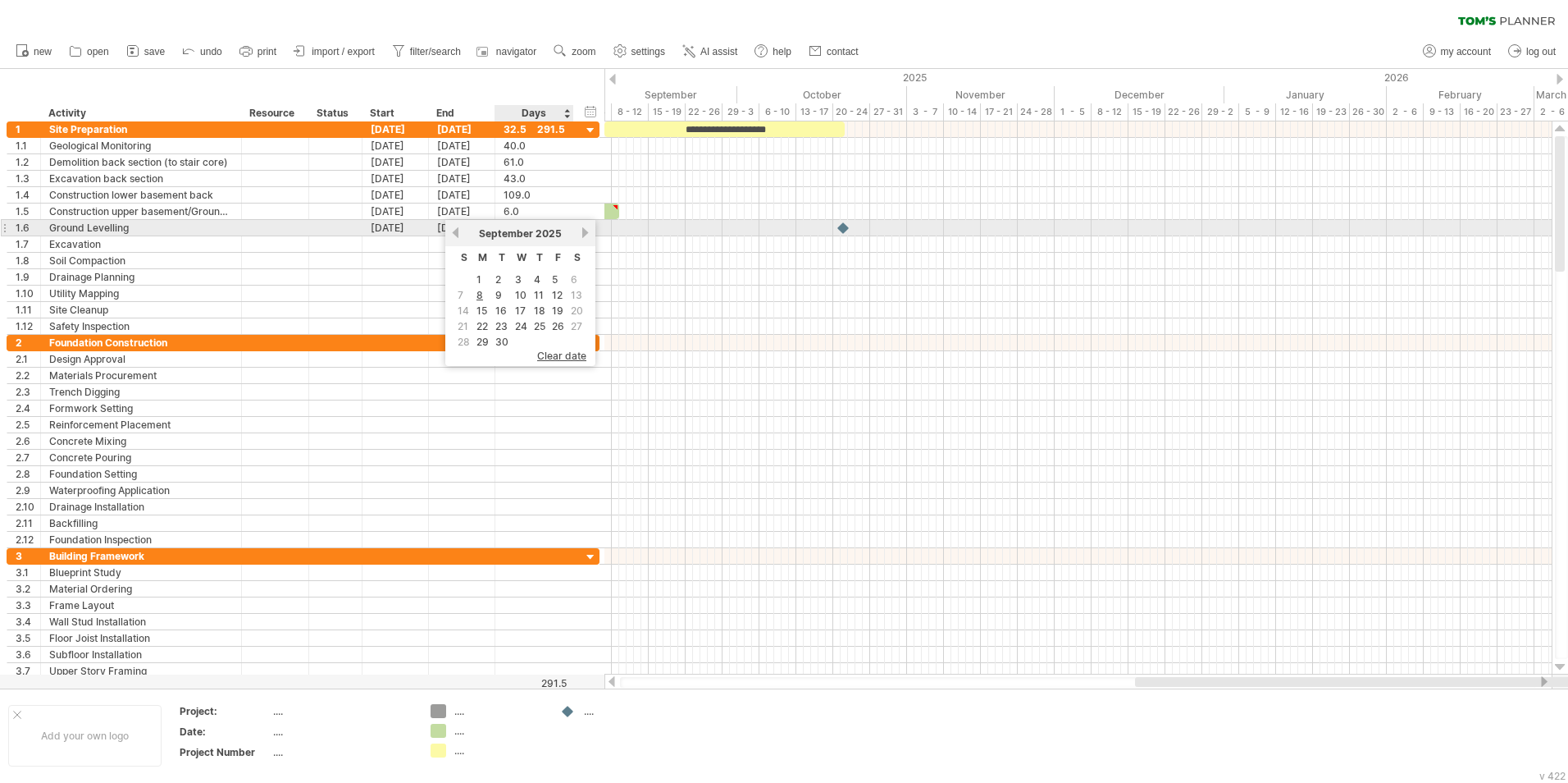
click at [585, 233] on link "next" at bounding box center [585, 232] width 12 height 12
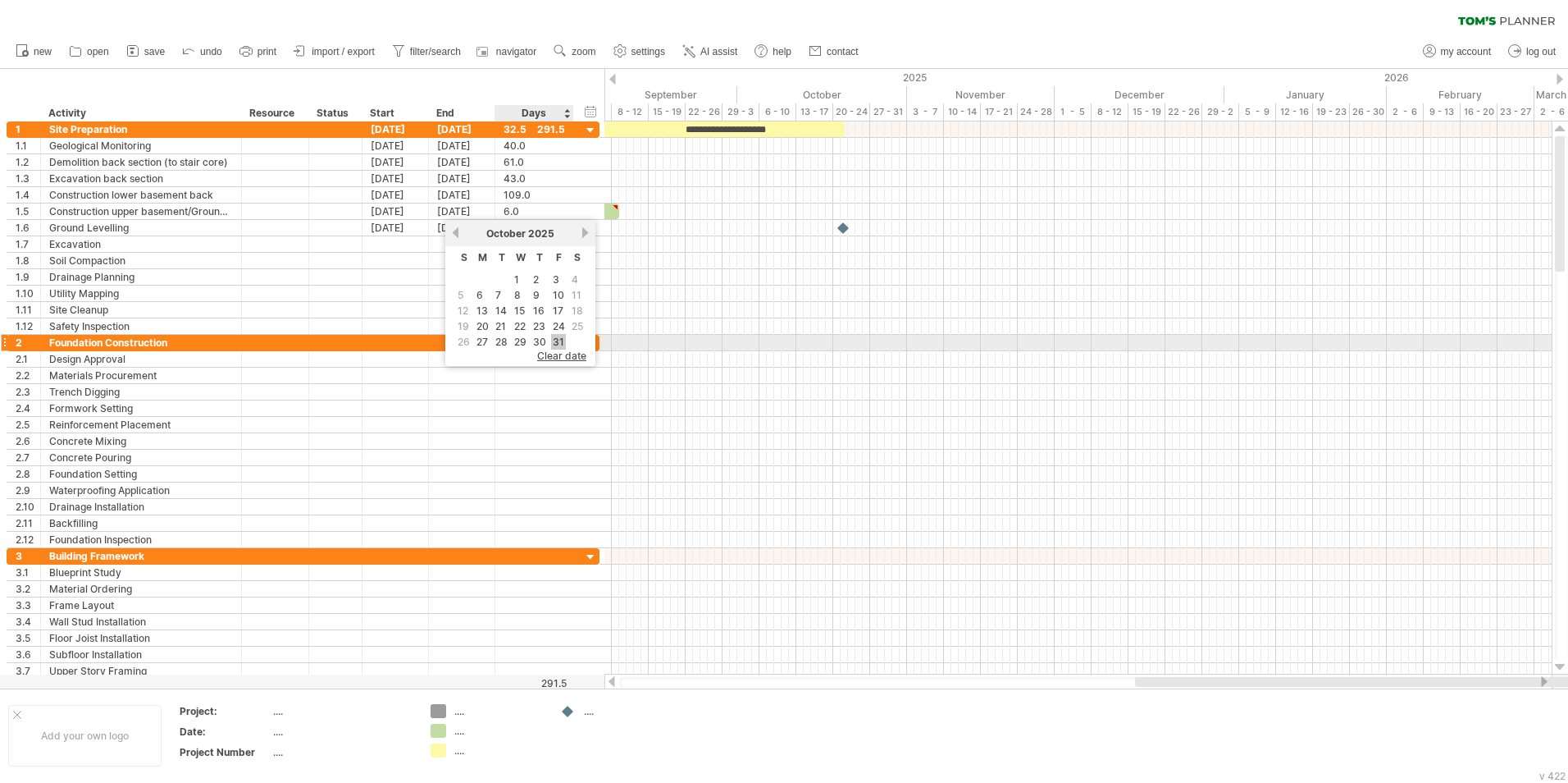
click at [556, 338] on link "31" at bounding box center [558, 341] width 15 height 15
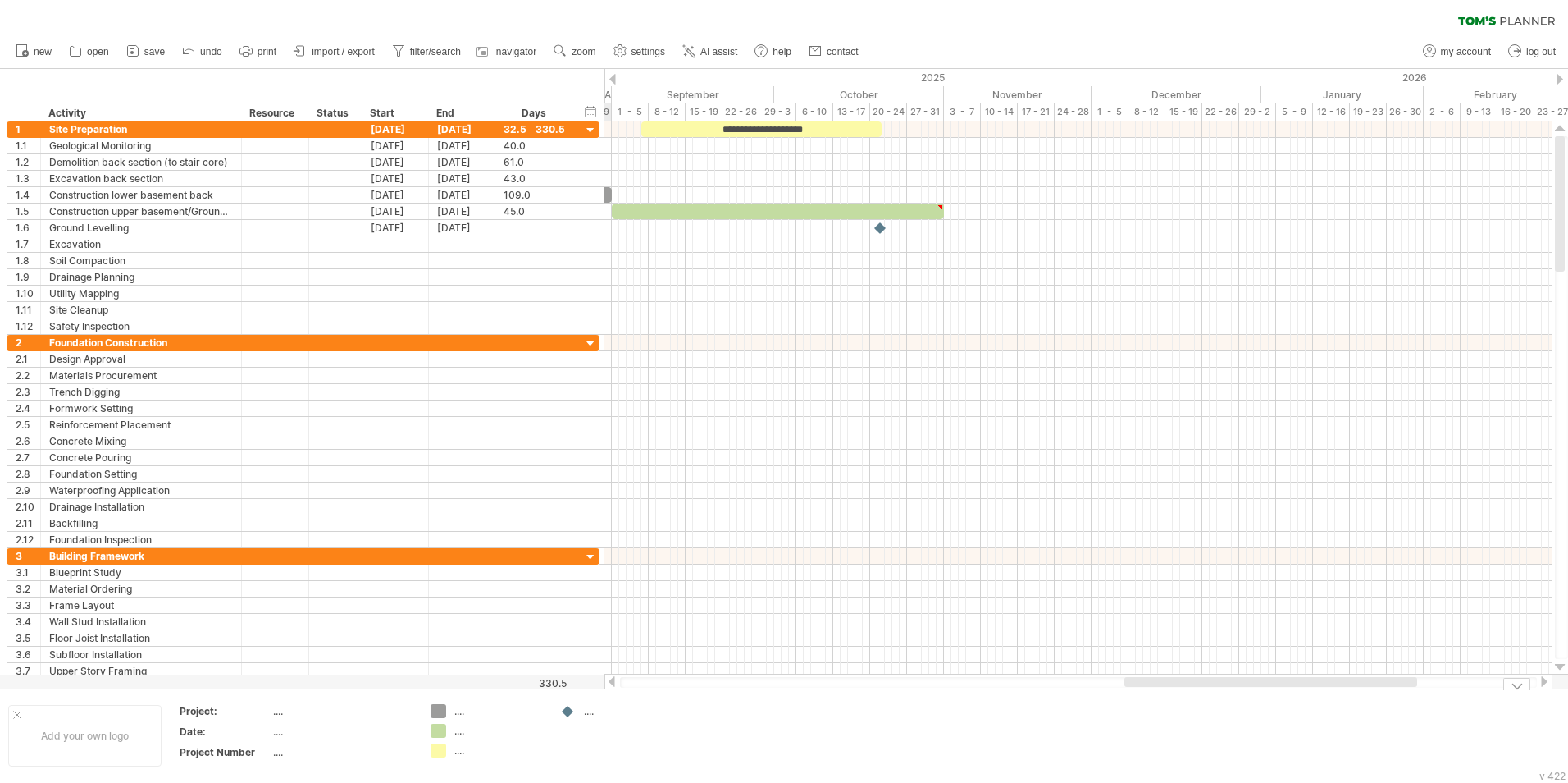
drag, startPoint x: 1134, startPoint y: 682, endPoint x: 1135, endPoint y: 705, distance: 23.0
click at [1043, 487] on div "Trying to reach [DOMAIN_NAME] Connected again... 0% clear filter new 1" at bounding box center [784, 392] width 1568 height 783
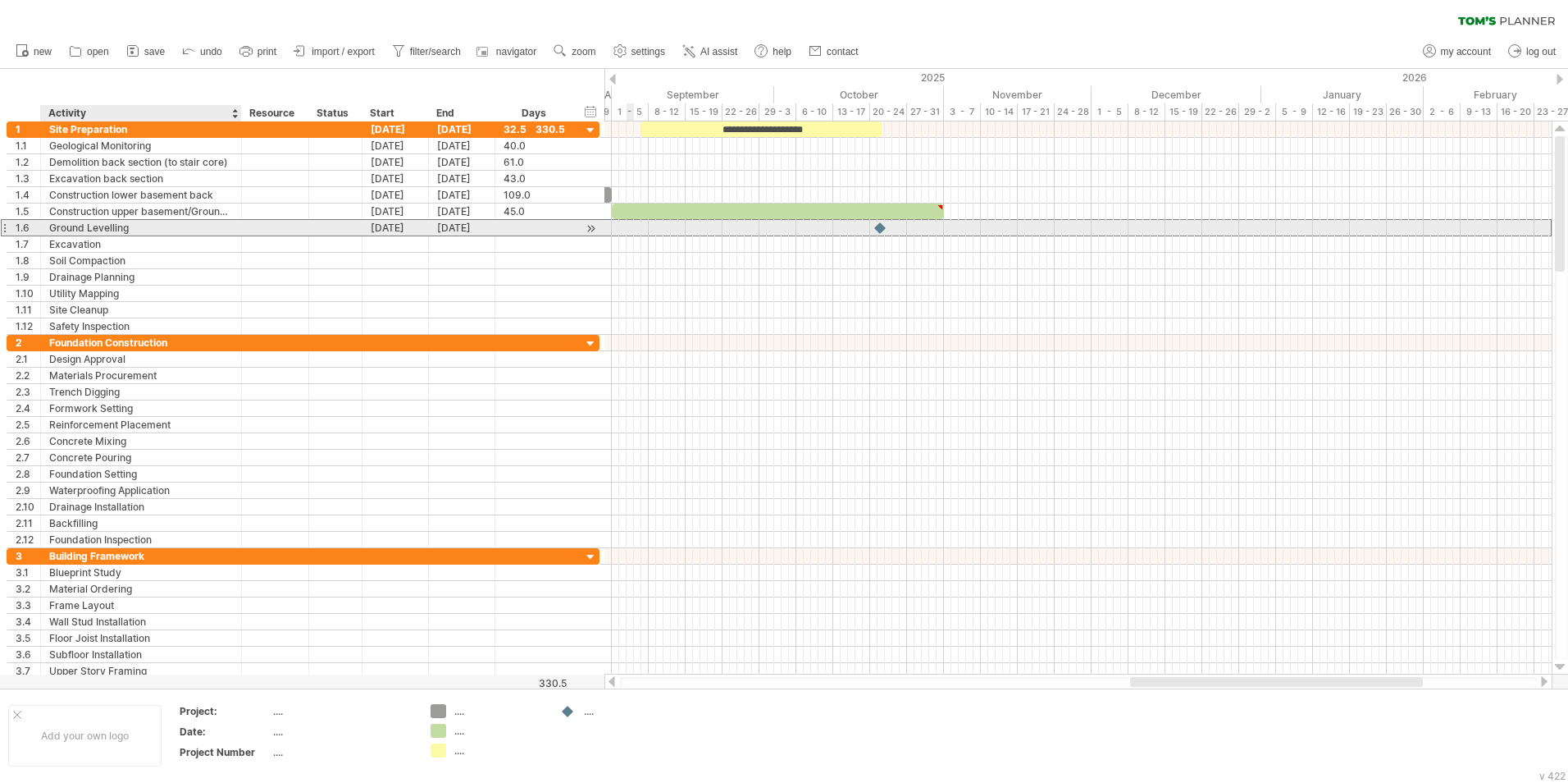
click at [142, 229] on div "Ground Levelling" at bounding box center [141, 227] width 183 height 15
click at [153, 228] on input "**********" at bounding box center [141, 227] width 183 height 15
click at [150, 227] on input "**********" at bounding box center [141, 227] width 183 height 15
type input "*"
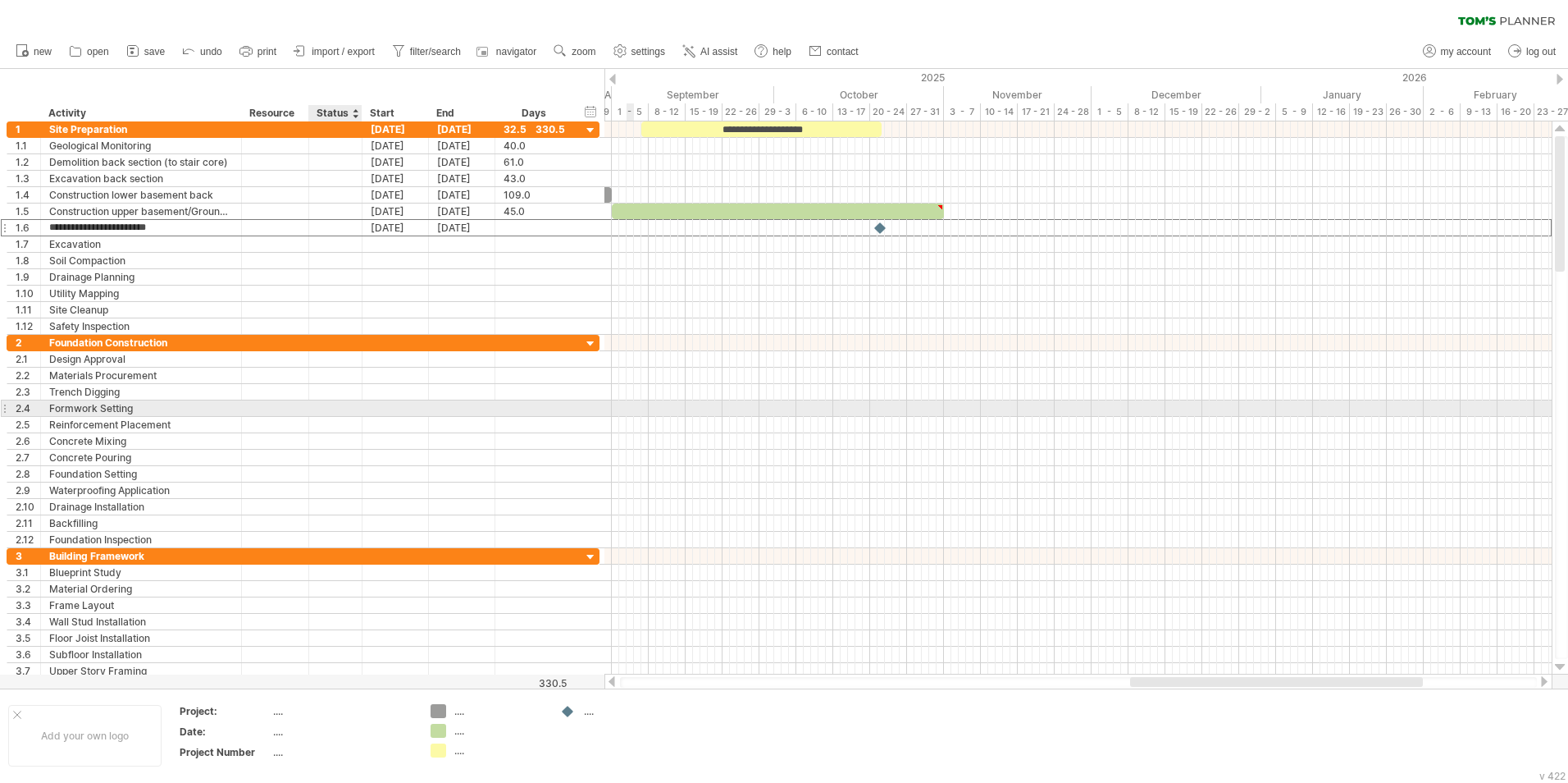
type input "**********"
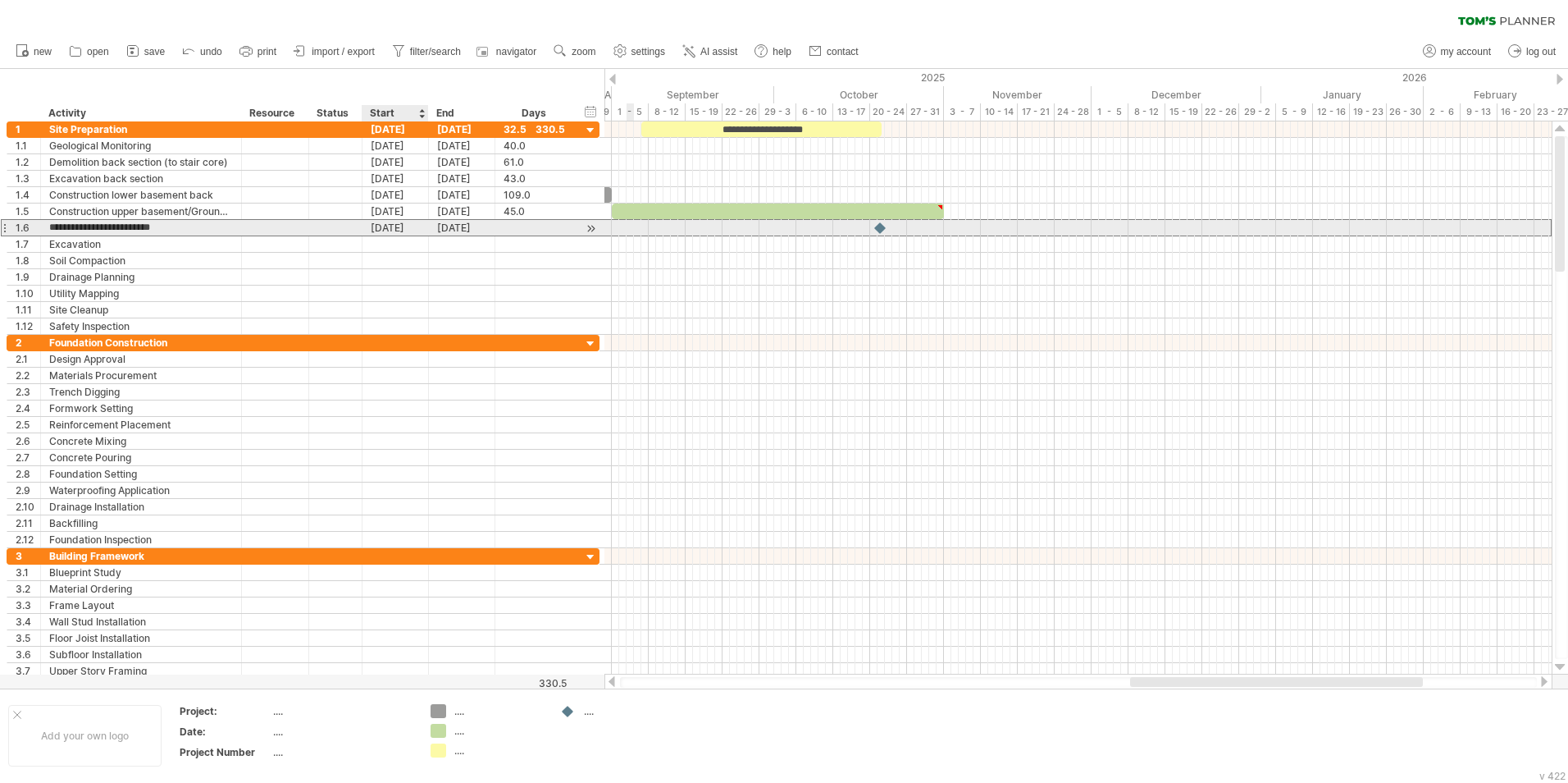
click at [404, 224] on div "[DATE]" at bounding box center [396, 227] width 66 height 15
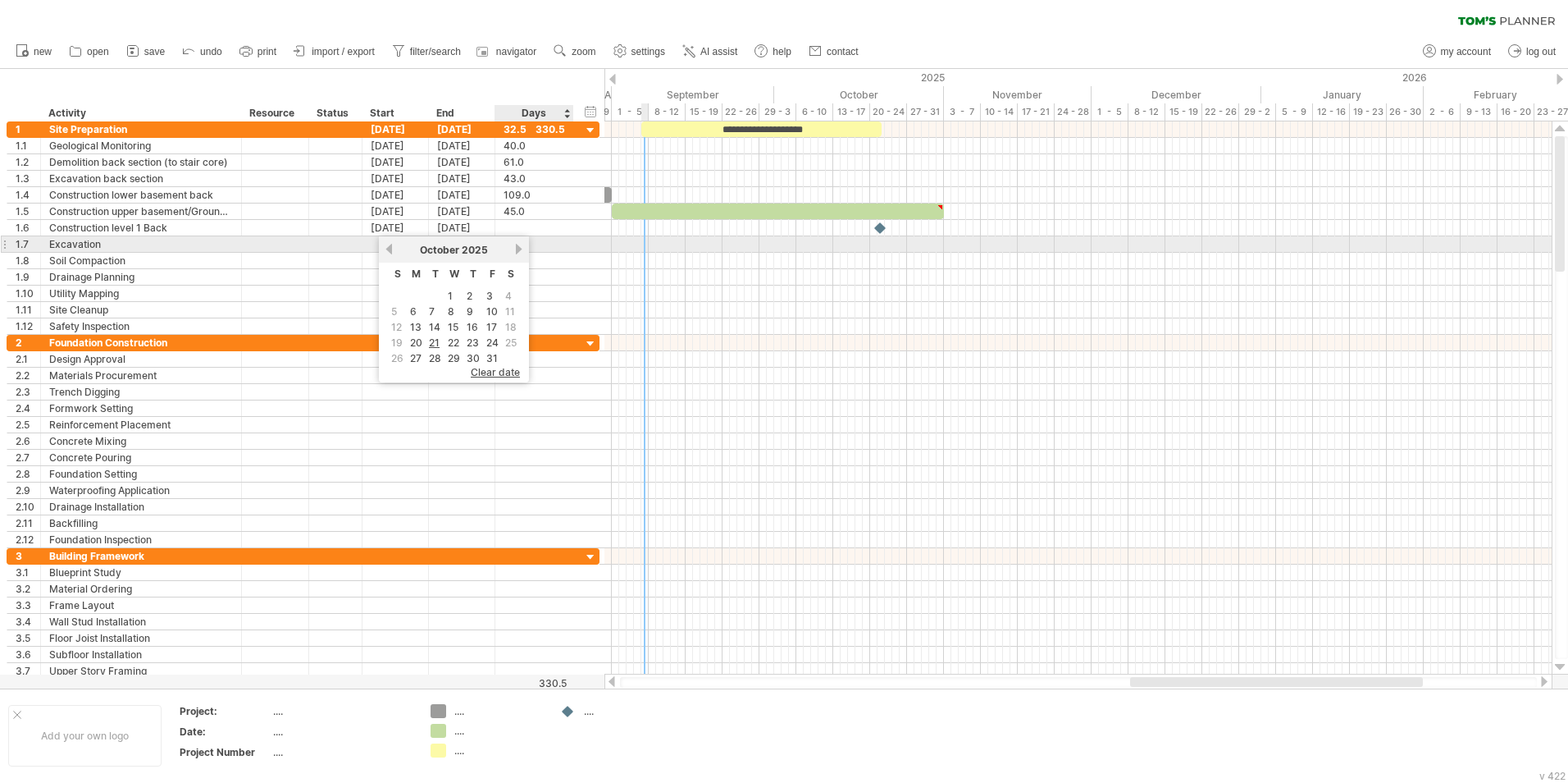
click at [520, 250] on link "next" at bounding box center [519, 249] width 12 height 12
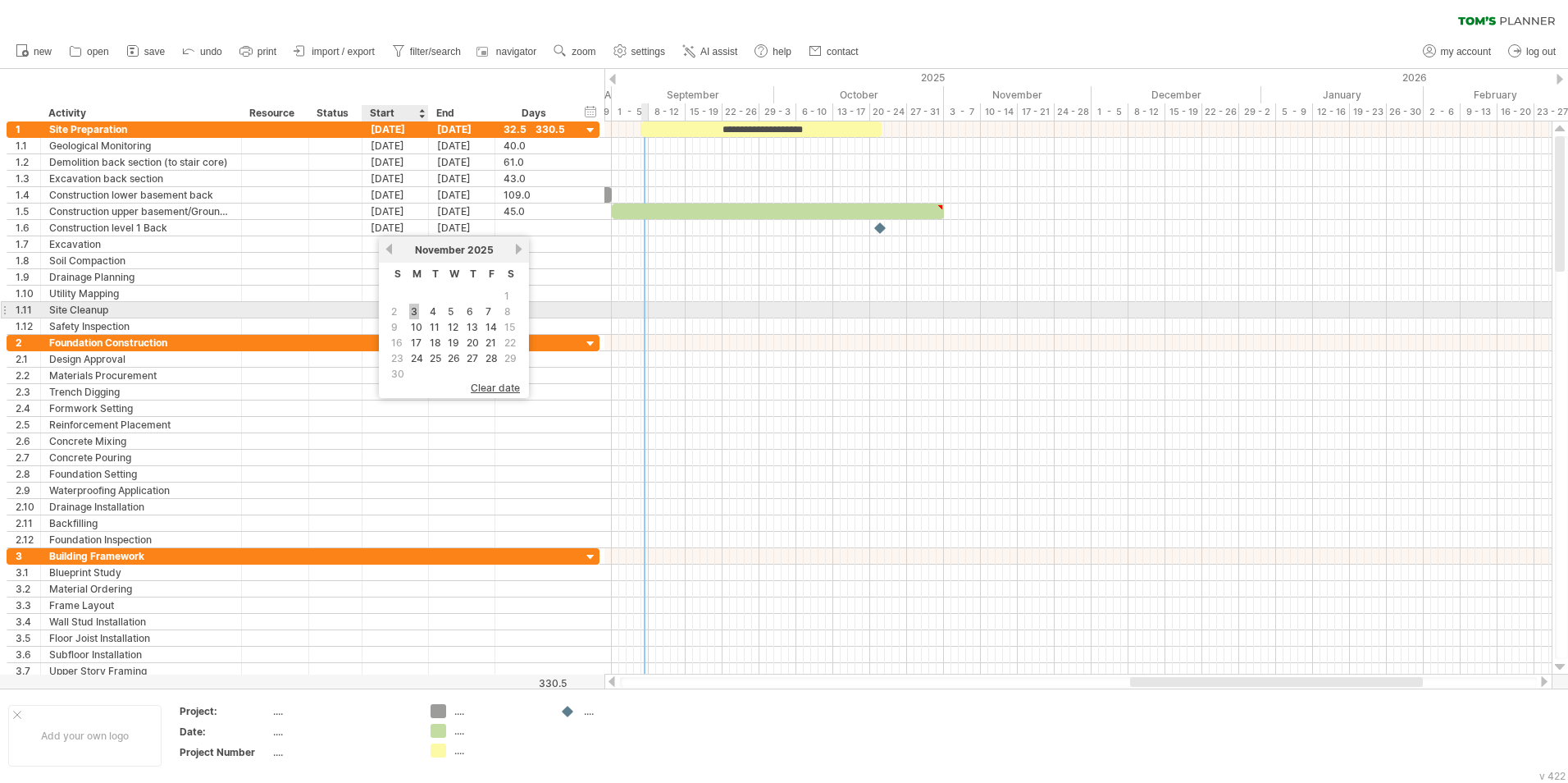
click at [415, 311] on link "3" at bounding box center [414, 312] width 9 height 15
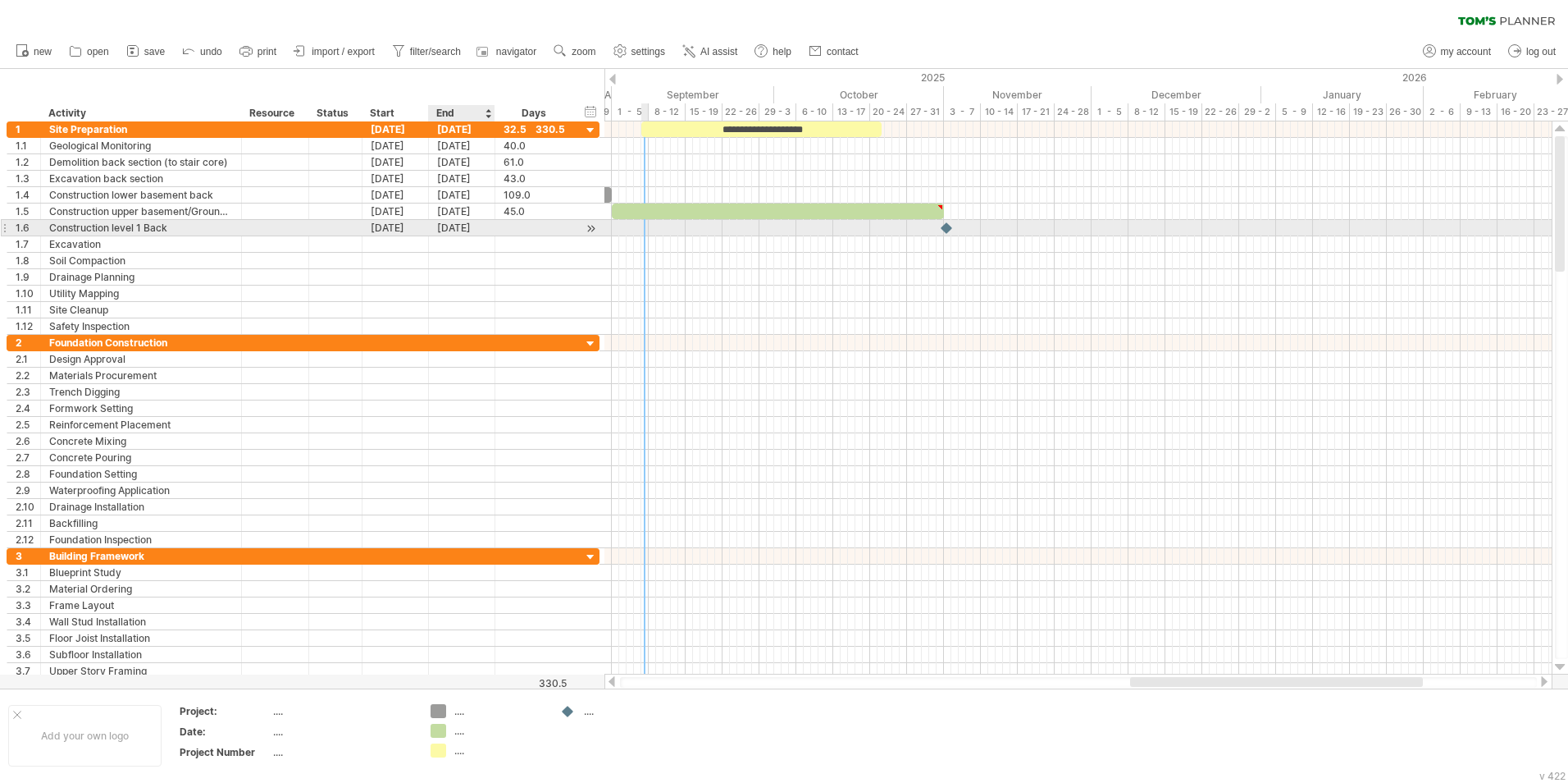
click at [470, 230] on div "[DATE]" at bounding box center [463, 227] width 66 height 15
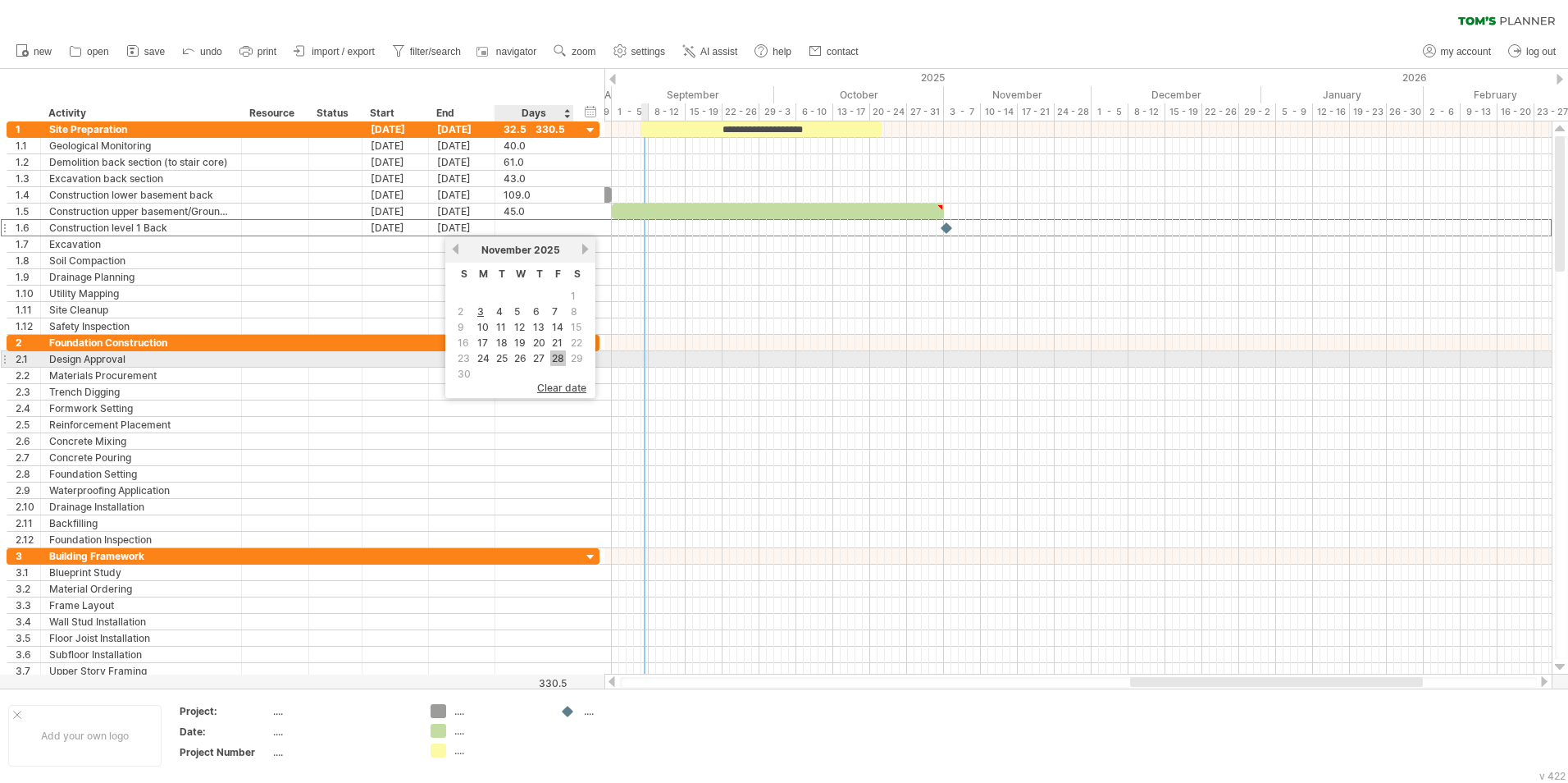
click at [562, 359] on link "28" at bounding box center [557, 358] width 15 height 15
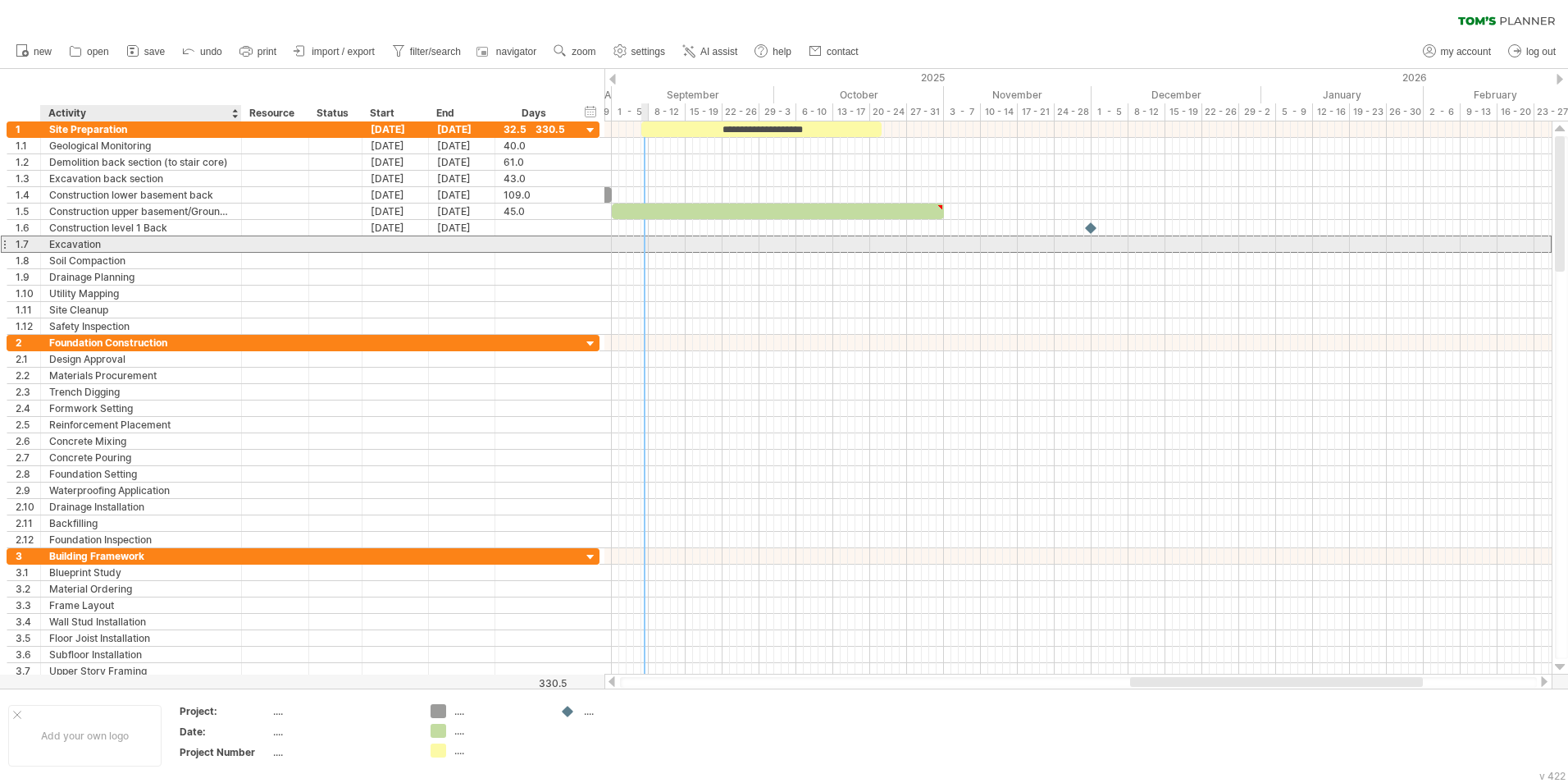
click at [158, 247] on div "Excavation" at bounding box center [141, 244] width 183 height 15
type input "*"
click at [393, 244] on div at bounding box center [396, 244] width 66 height 15
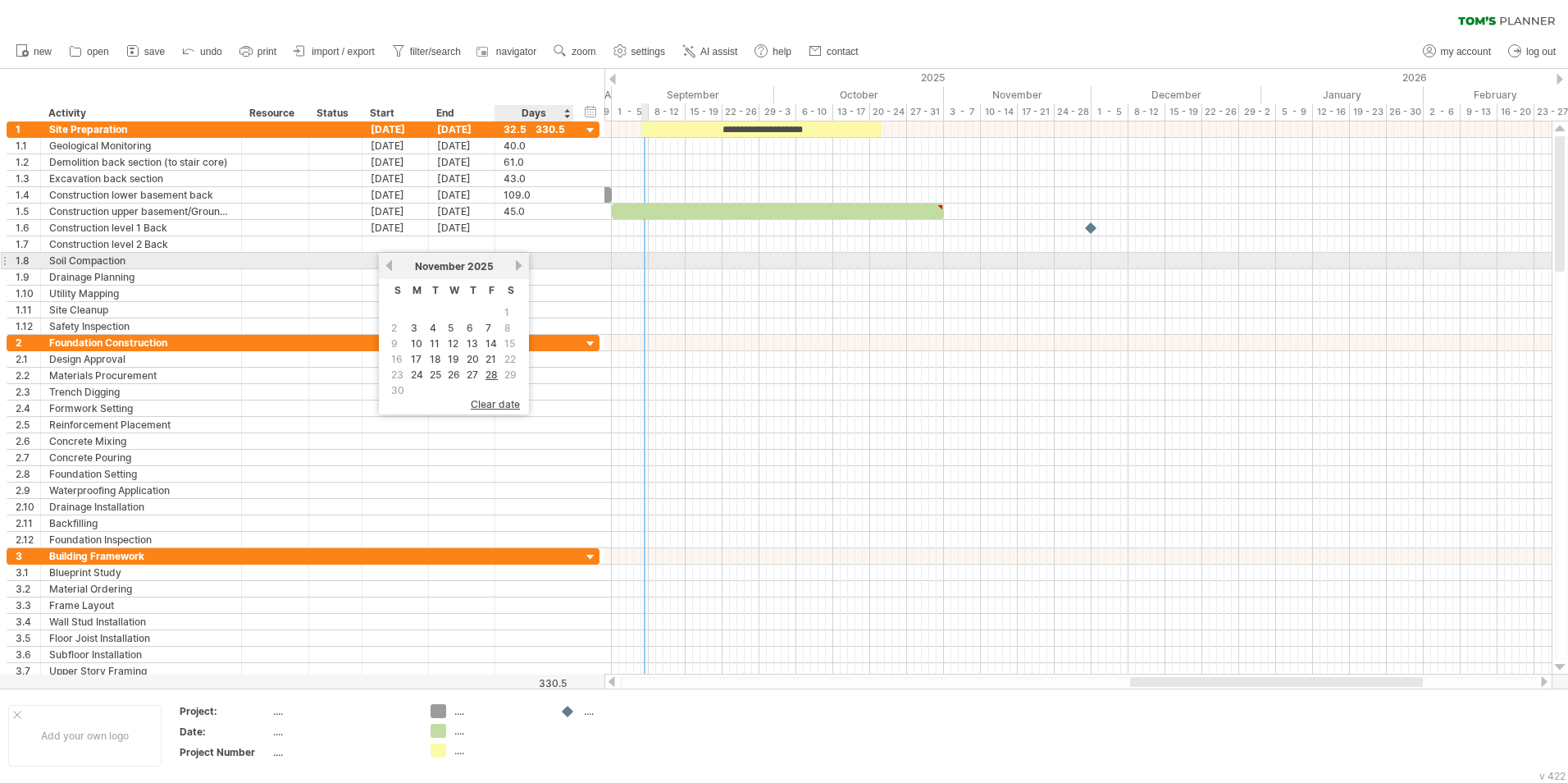
click at [517, 267] on link "next" at bounding box center [519, 265] width 12 height 12
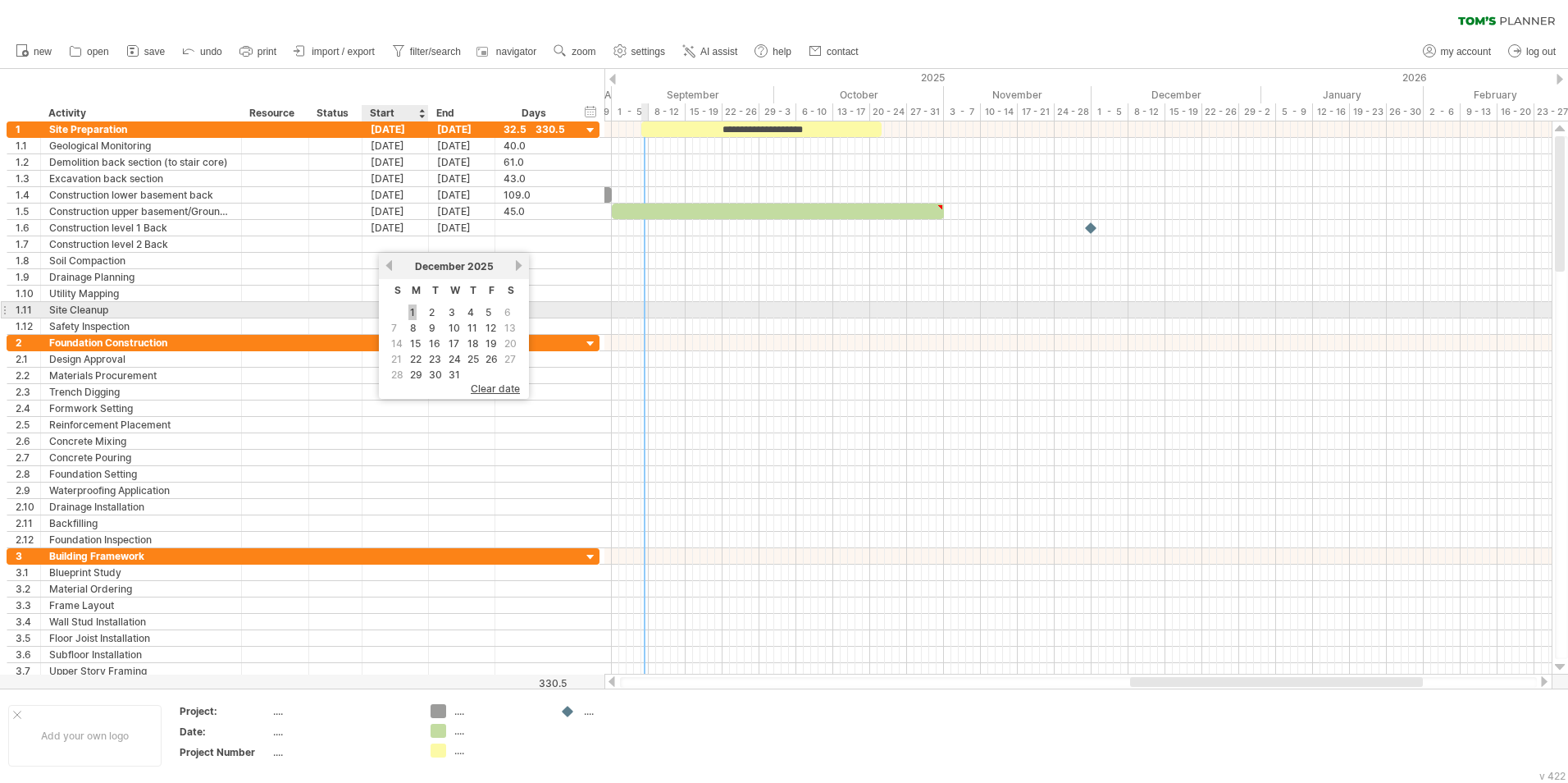
click at [415, 311] on link "1" at bounding box center [412, 312] width 9 height 15
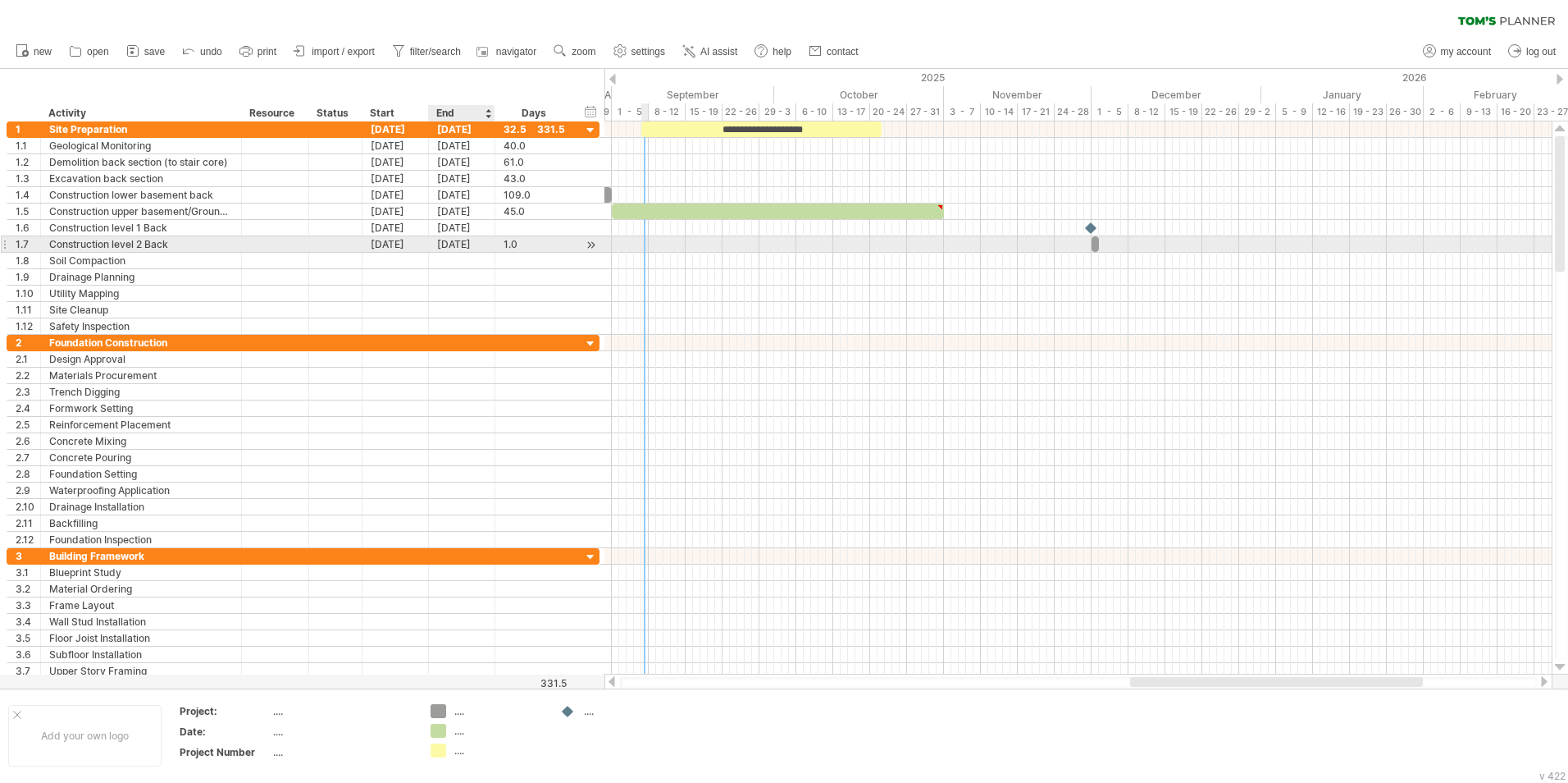
click at [484, 247] on div "[DATE]" at bounding box center [463, 244] width 66 height 15
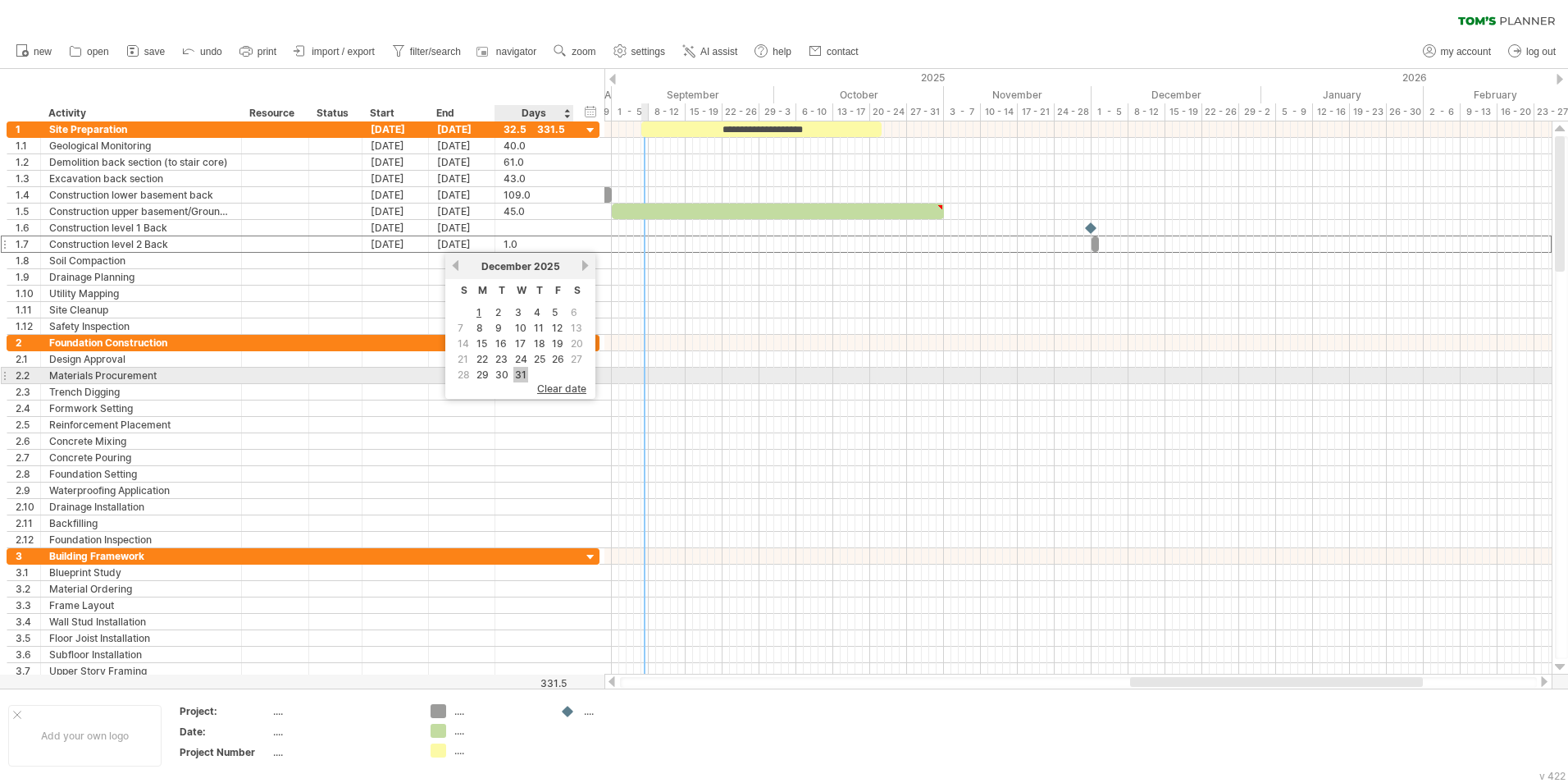
click at [521, 376] on link "31" at bounding box center [521, 374] width 15 height 15
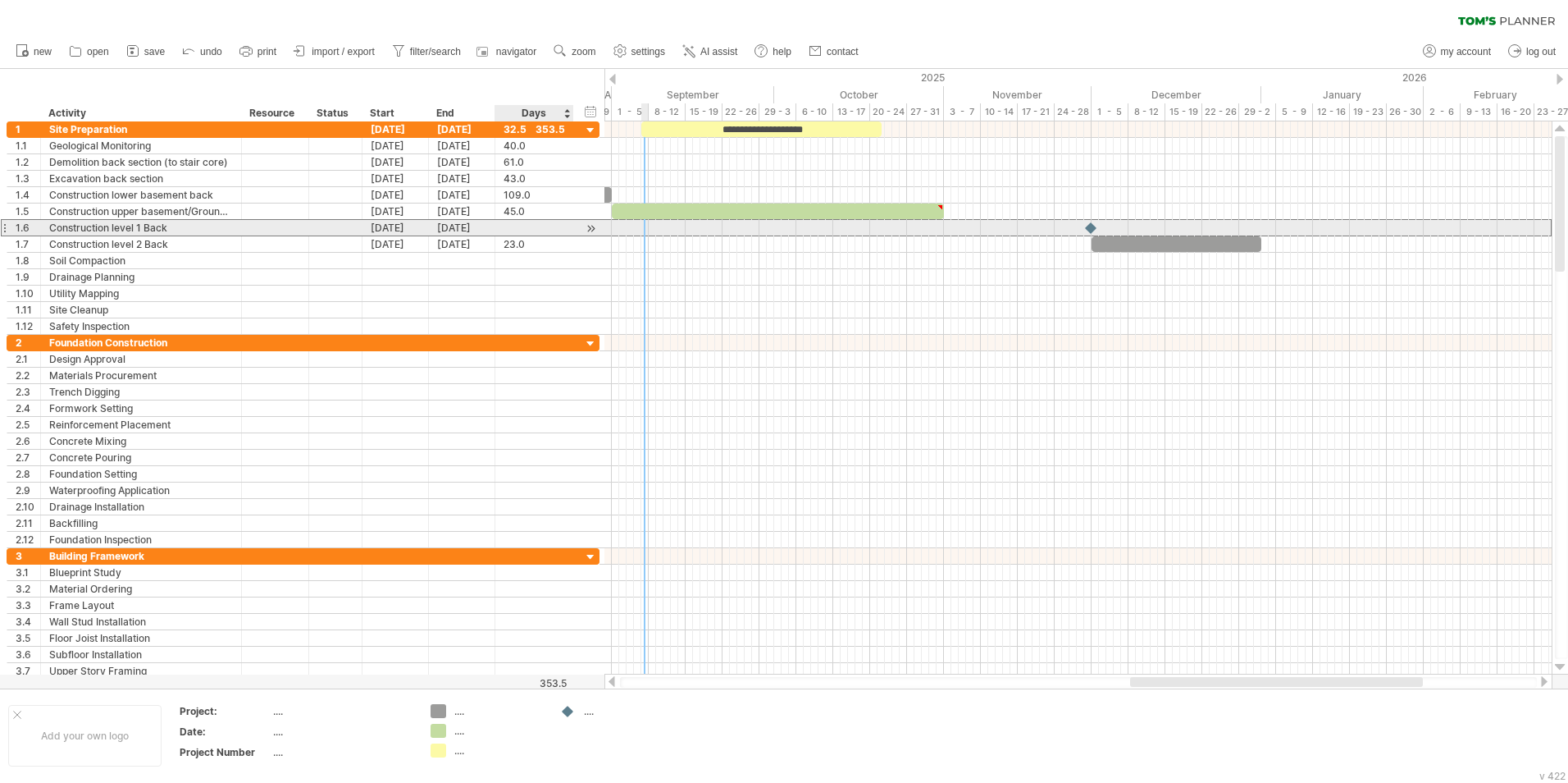
click at [507, 231] on div at bounding box center [534, 227] width 62 height 15
click at [382, 229] on div "[DATE]" at bounding box center [396, 227] width 66 height 15
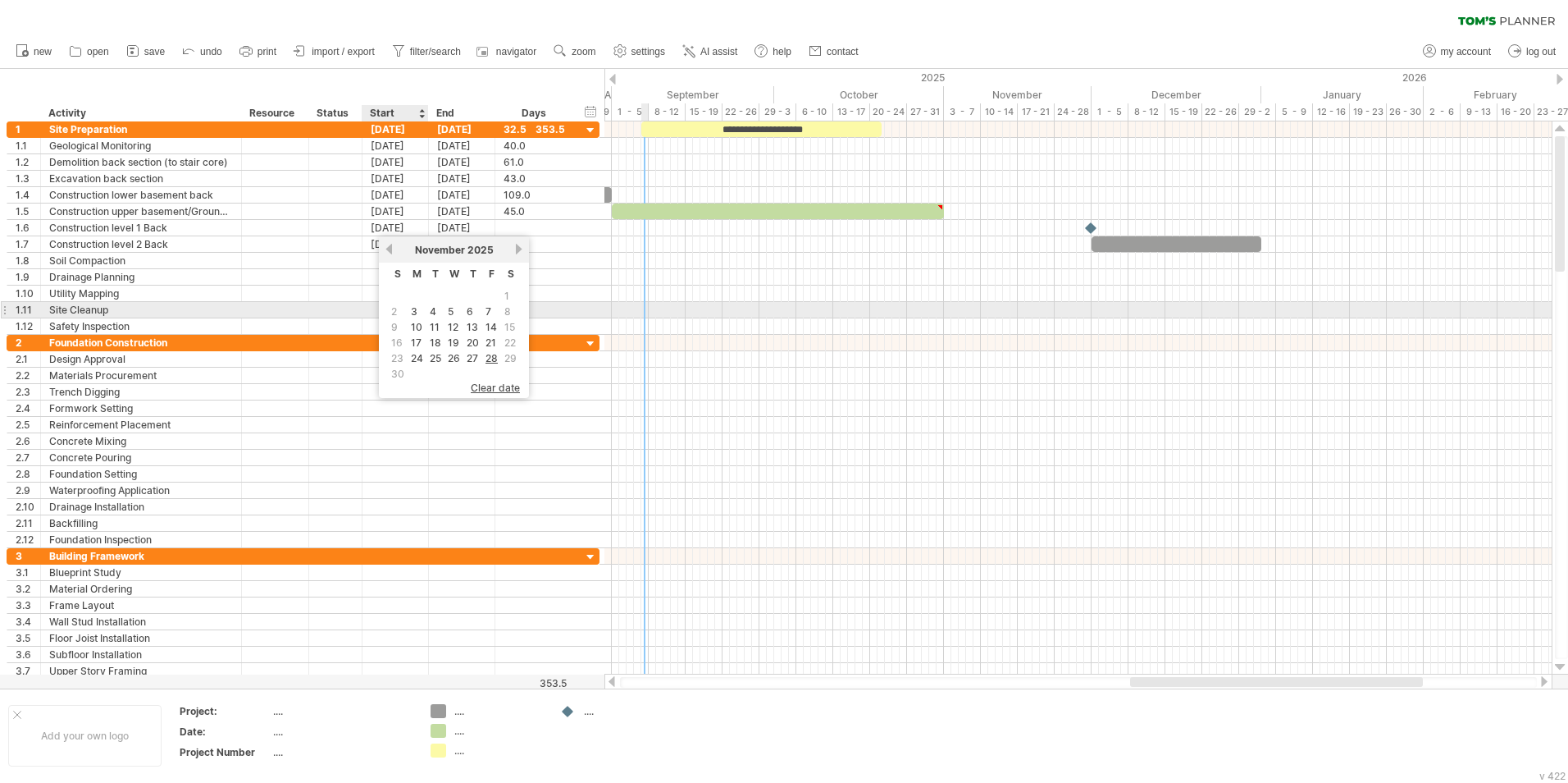
click at [410, 311] on link "3" at bounding box center [414, 312] width 9 height 15
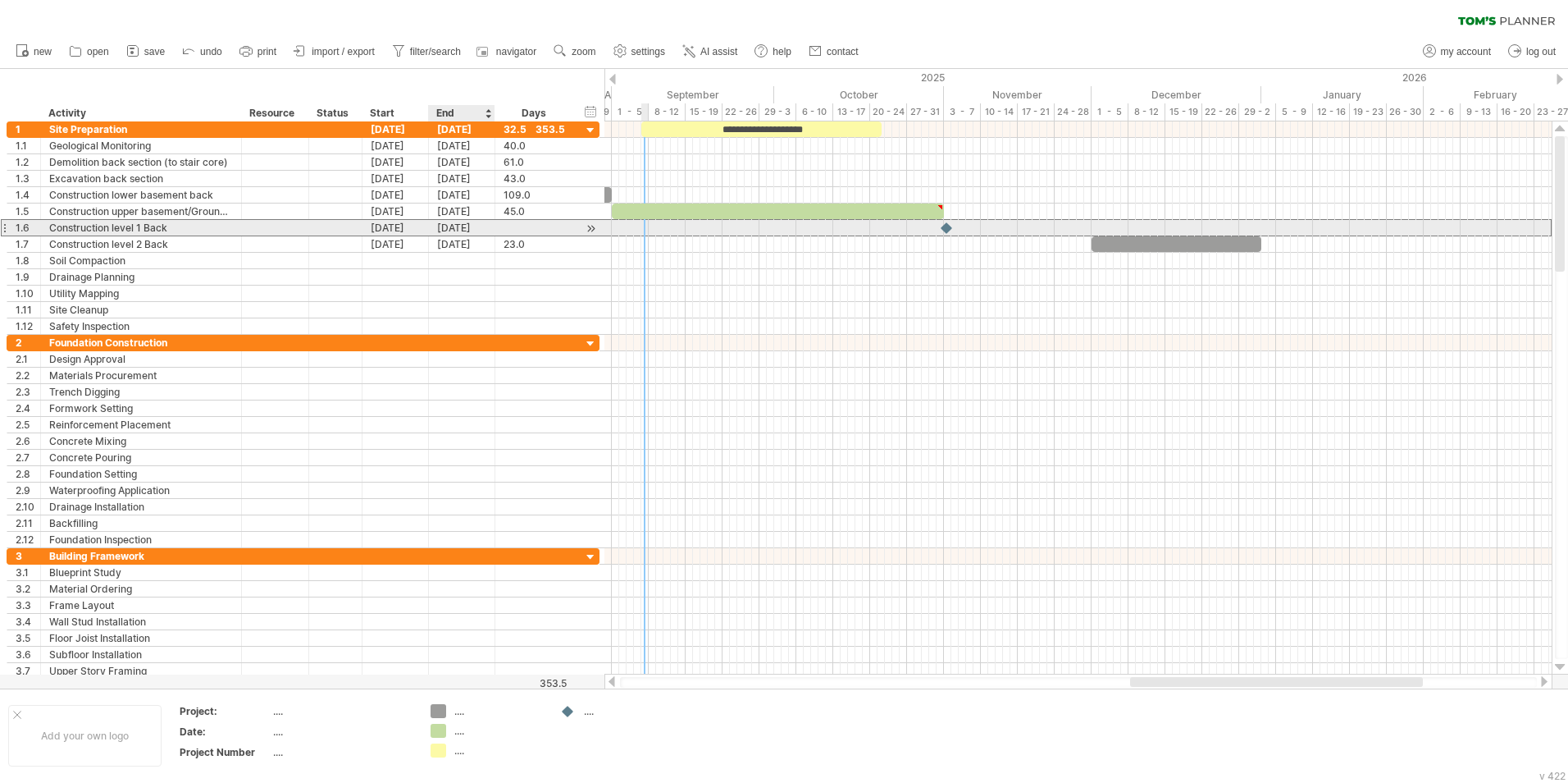
click at [449, 231] on div "[DATE]" at bounding box center [463, 227] width 66 height 15
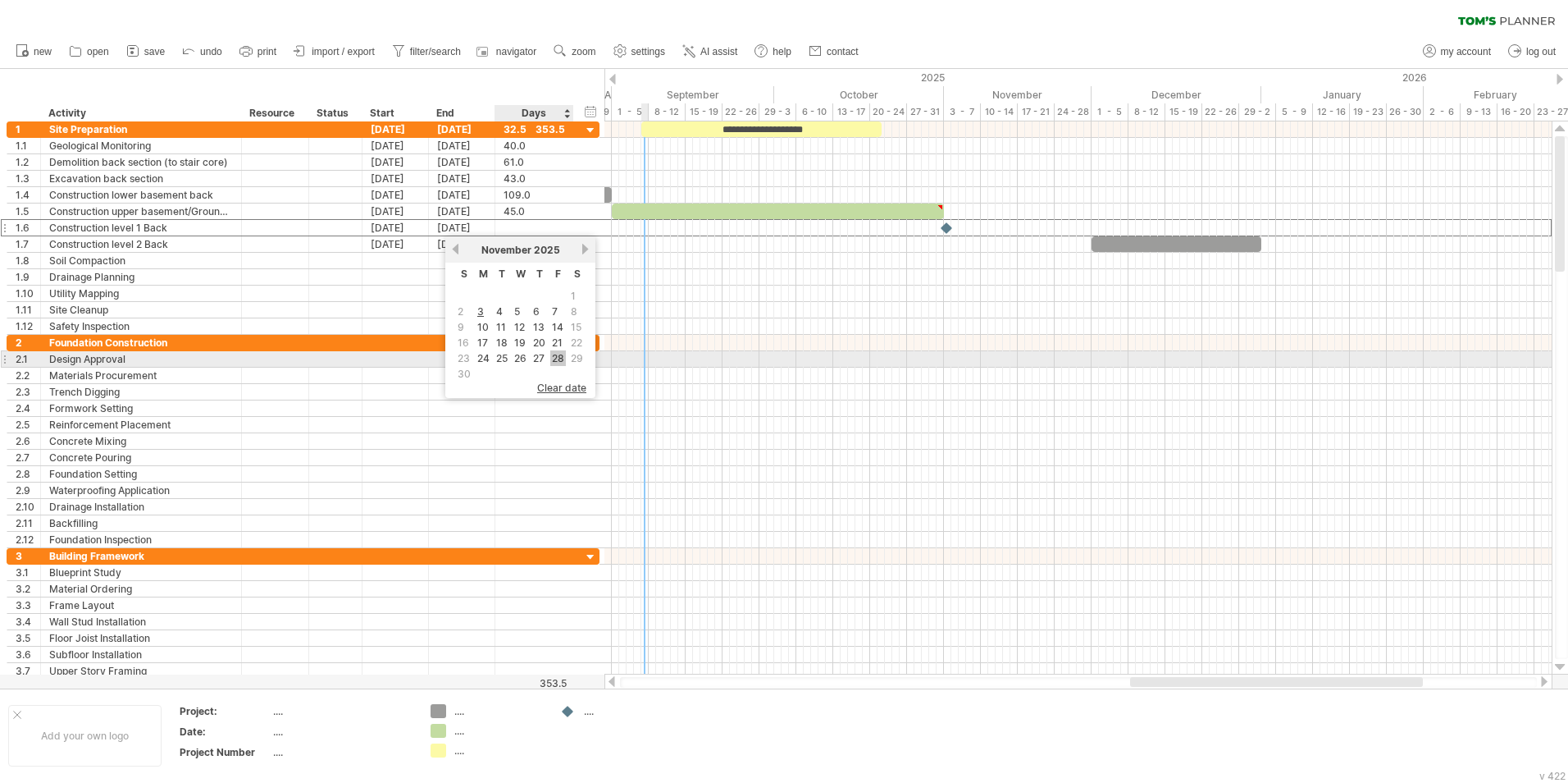
click at [557, 360] on link "28" at bounding box center [557, 358] width 15 height 15
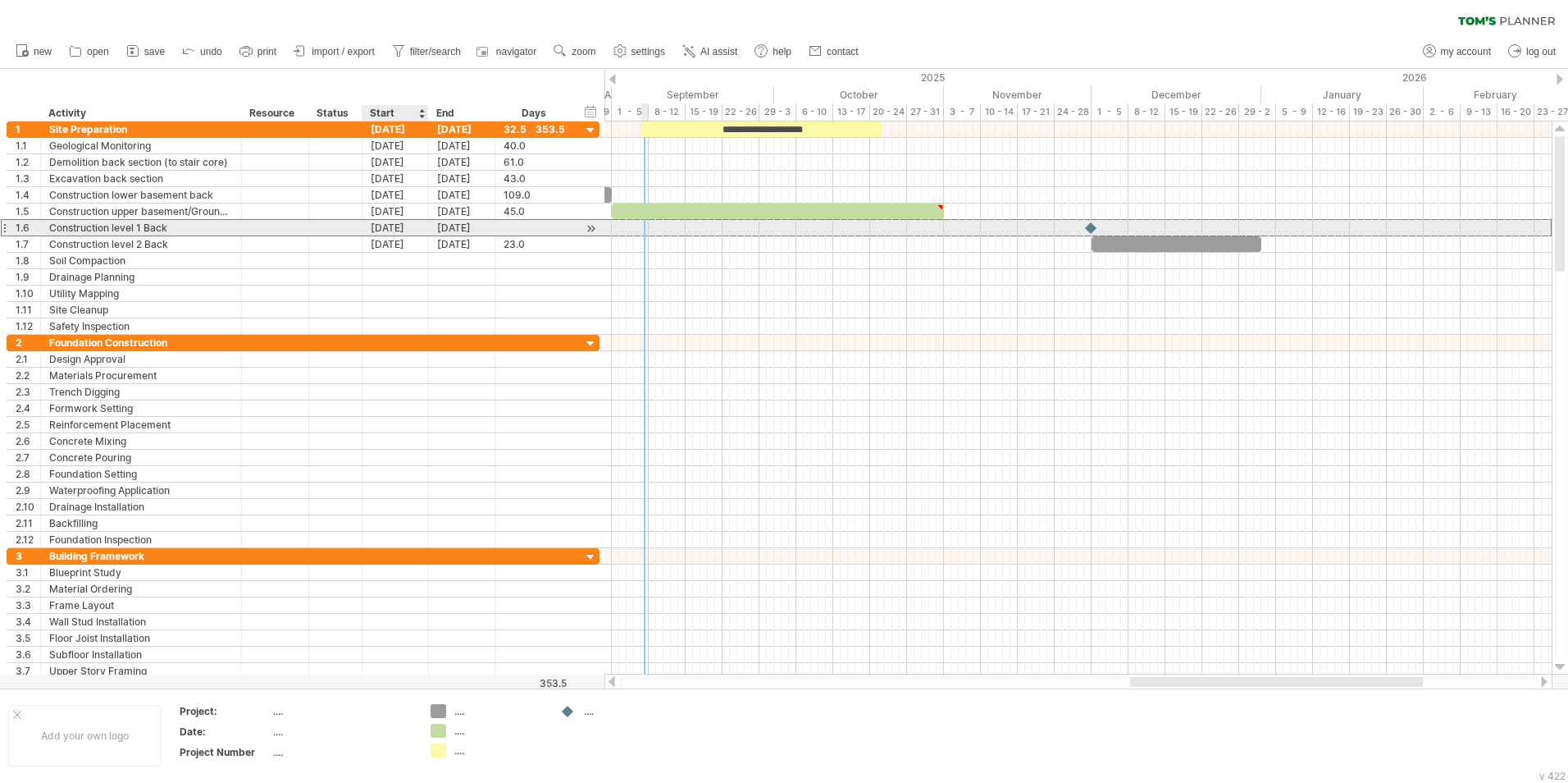
click at [397, 229] on div "[DATE]" at bounding box center [396, 227] width 66 height 15
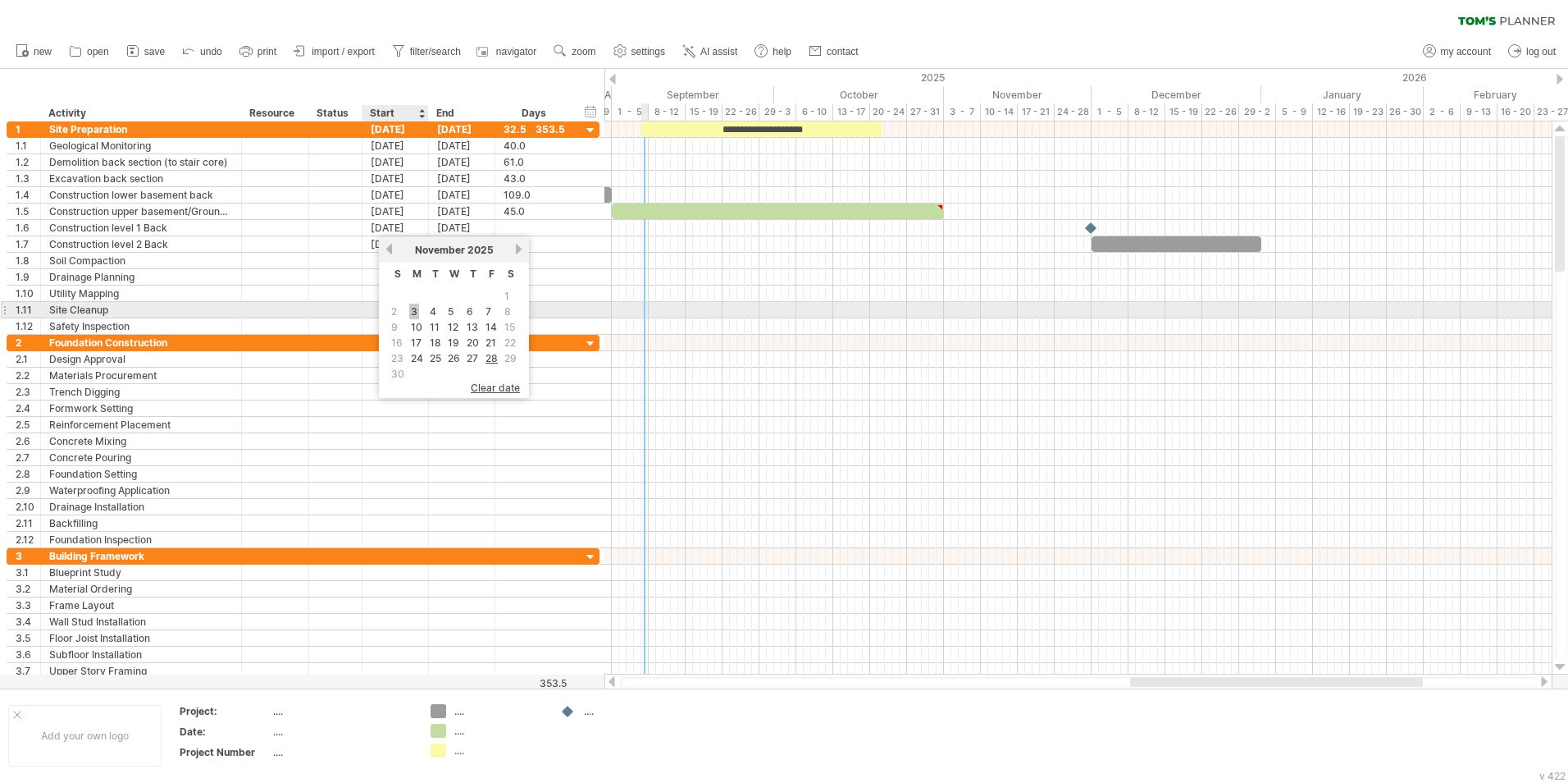
click at [413, 314] on link "3" at bounding box center [414, 312] width 9 height 15
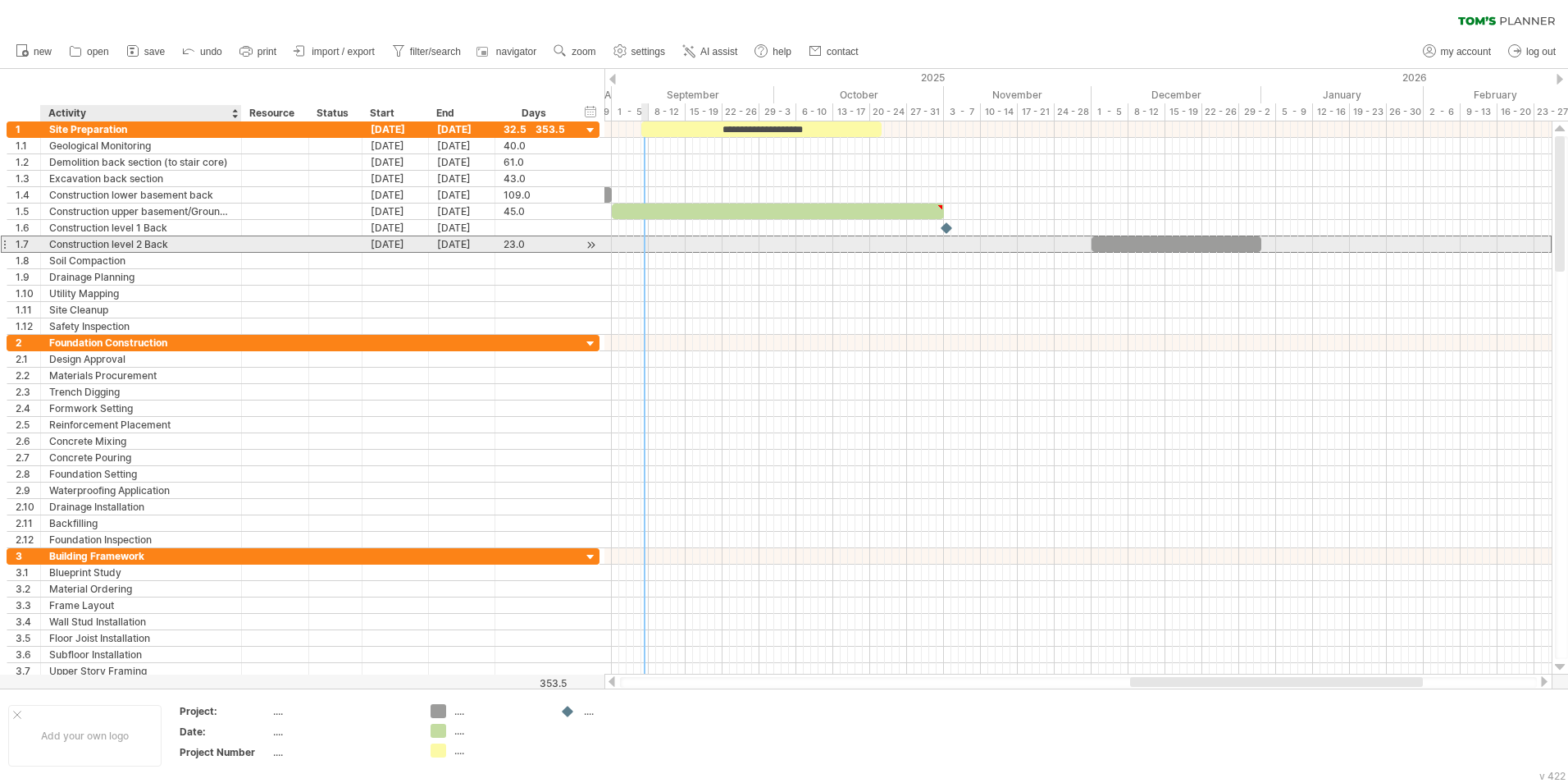
click at [189, 245] on div "Construction level 2 Back" at bounding box center [141, 244] width 183 height 15
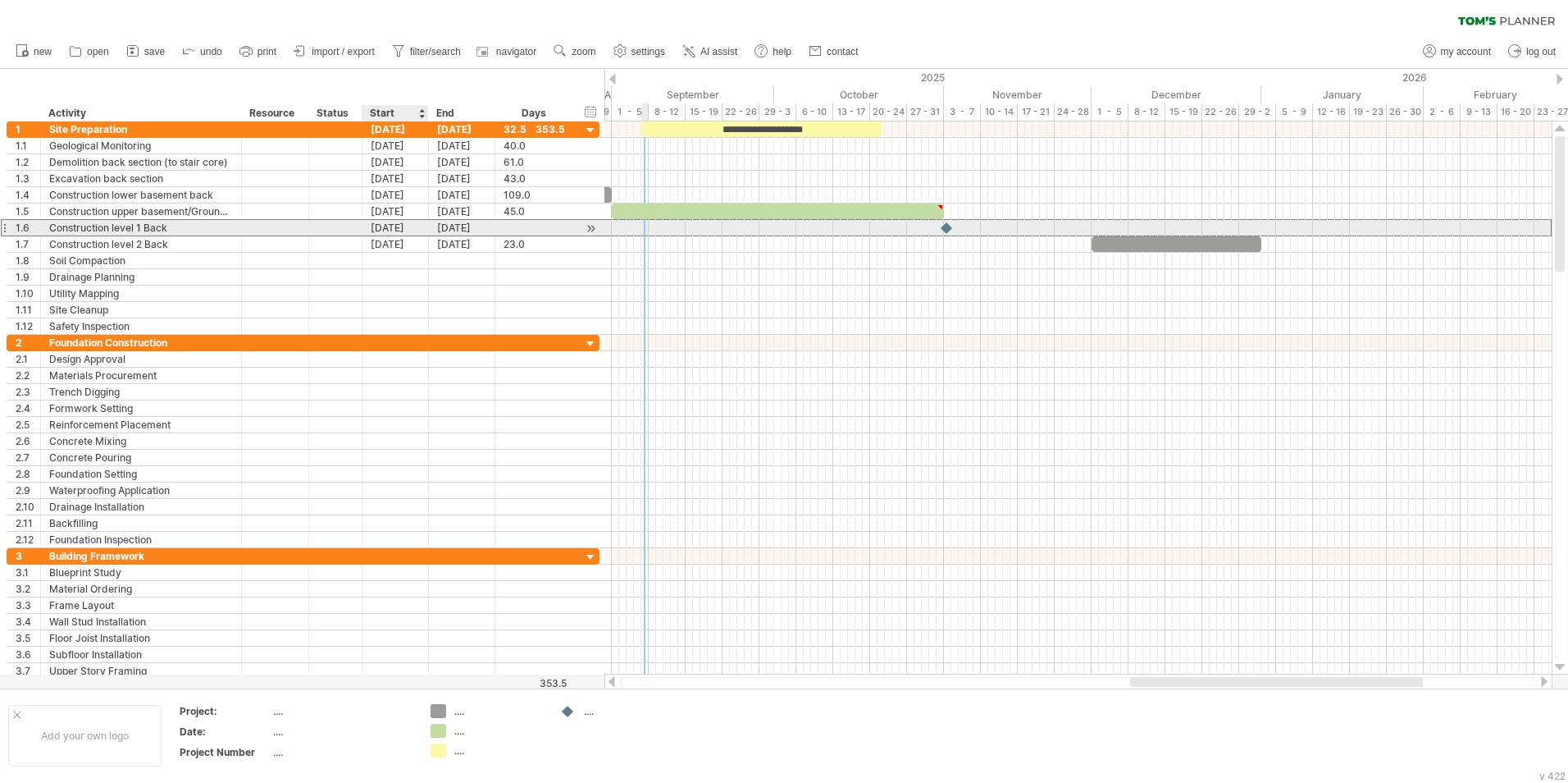
click at [390, 228] on div "[DATE]" at bounding box center [396, 227] width 66 height 15
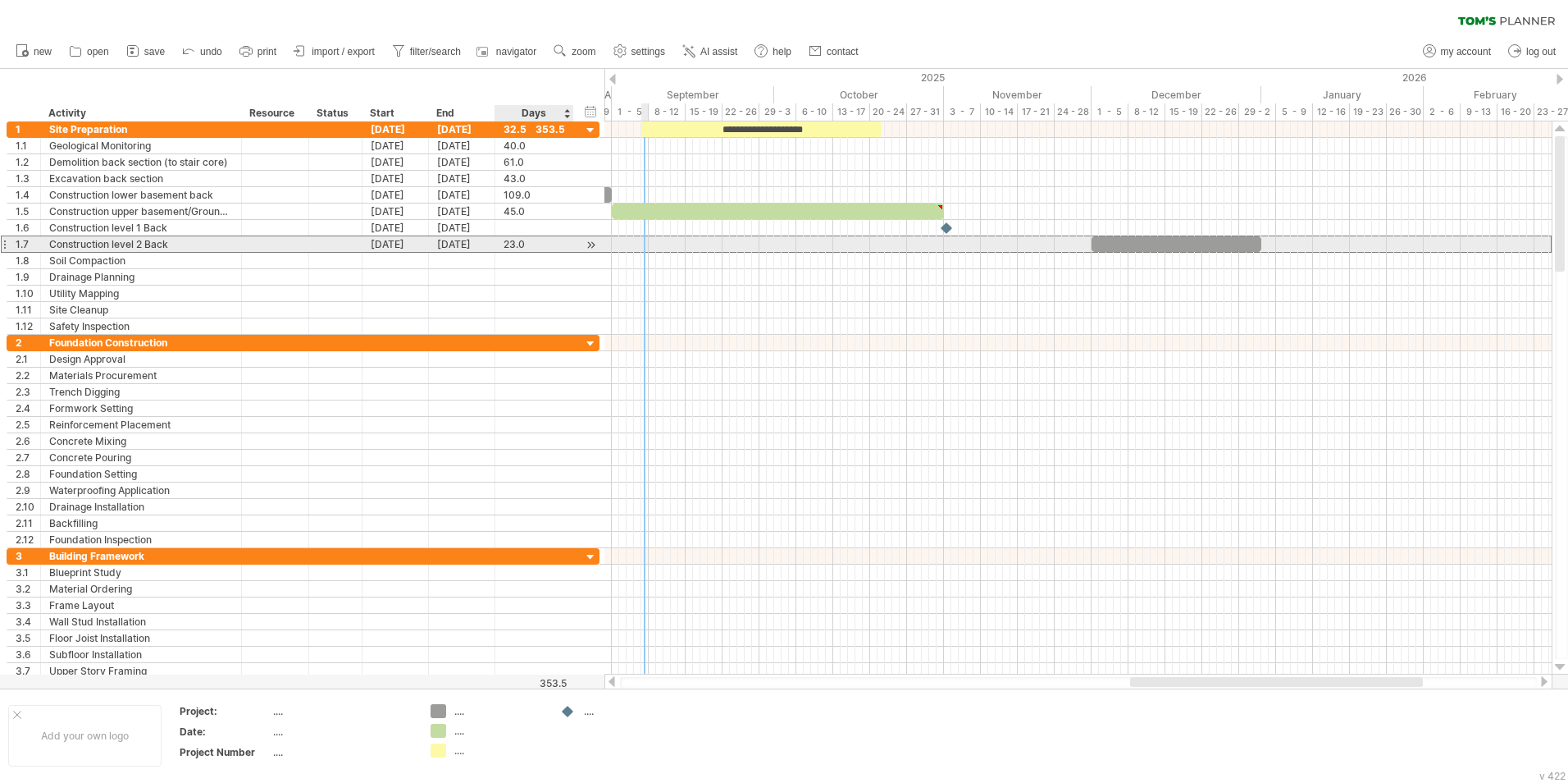
click at [555, 246] on div "23.0" at bounding box center [534, 244] width 62 height 15
click at [142, 245] on div "Construction level 2 Back" at bounding box center [141, 244] width 183 height 15
type input "**********"
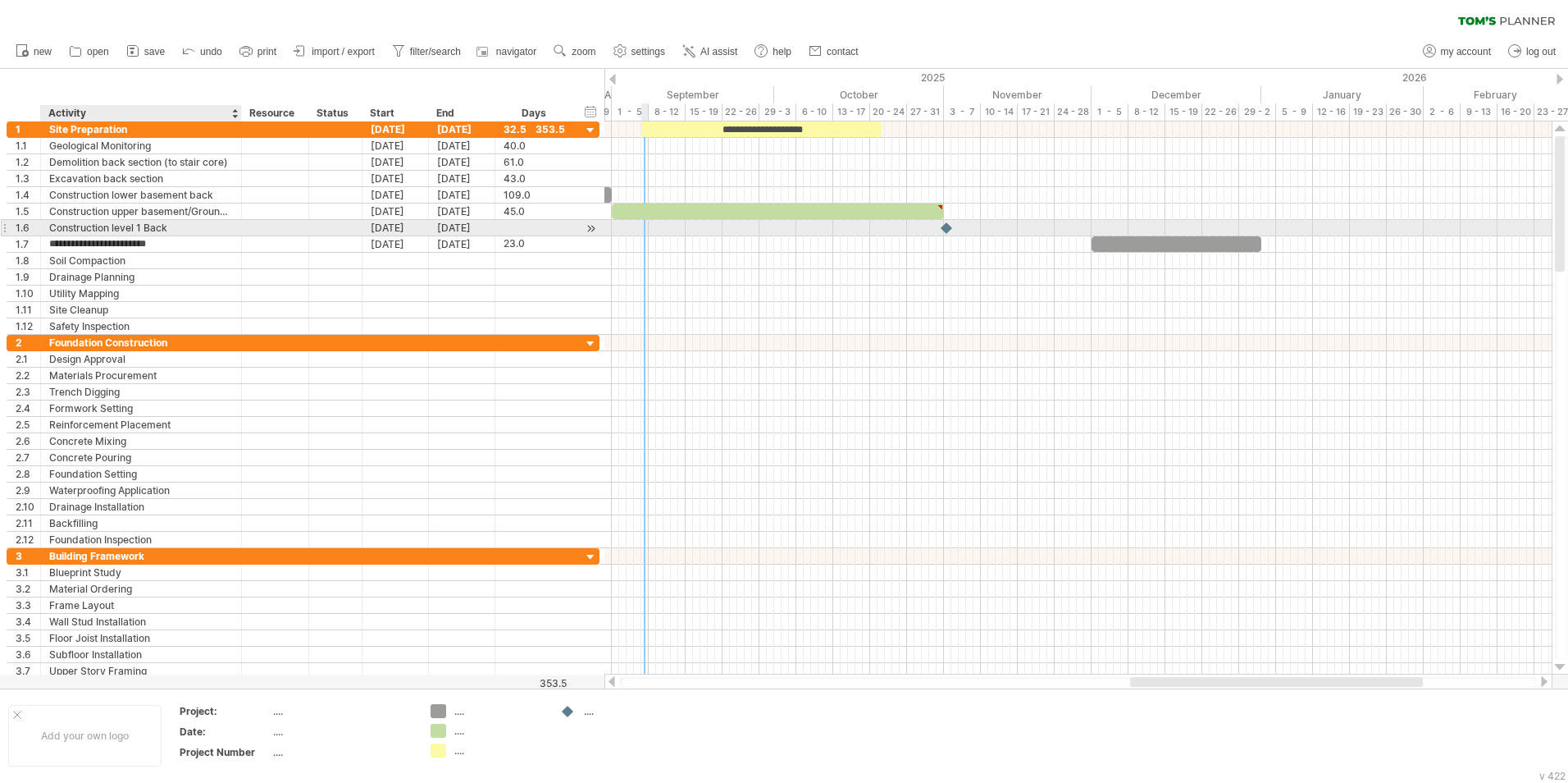
click at [186, 231] on div "Construction level 1 Back" at bounding box center [141, 227] width 183 height 15
type input "*"
click at [111, 244] on div "Construction level Back" at bounding box center [141, 244] width 183 height 15
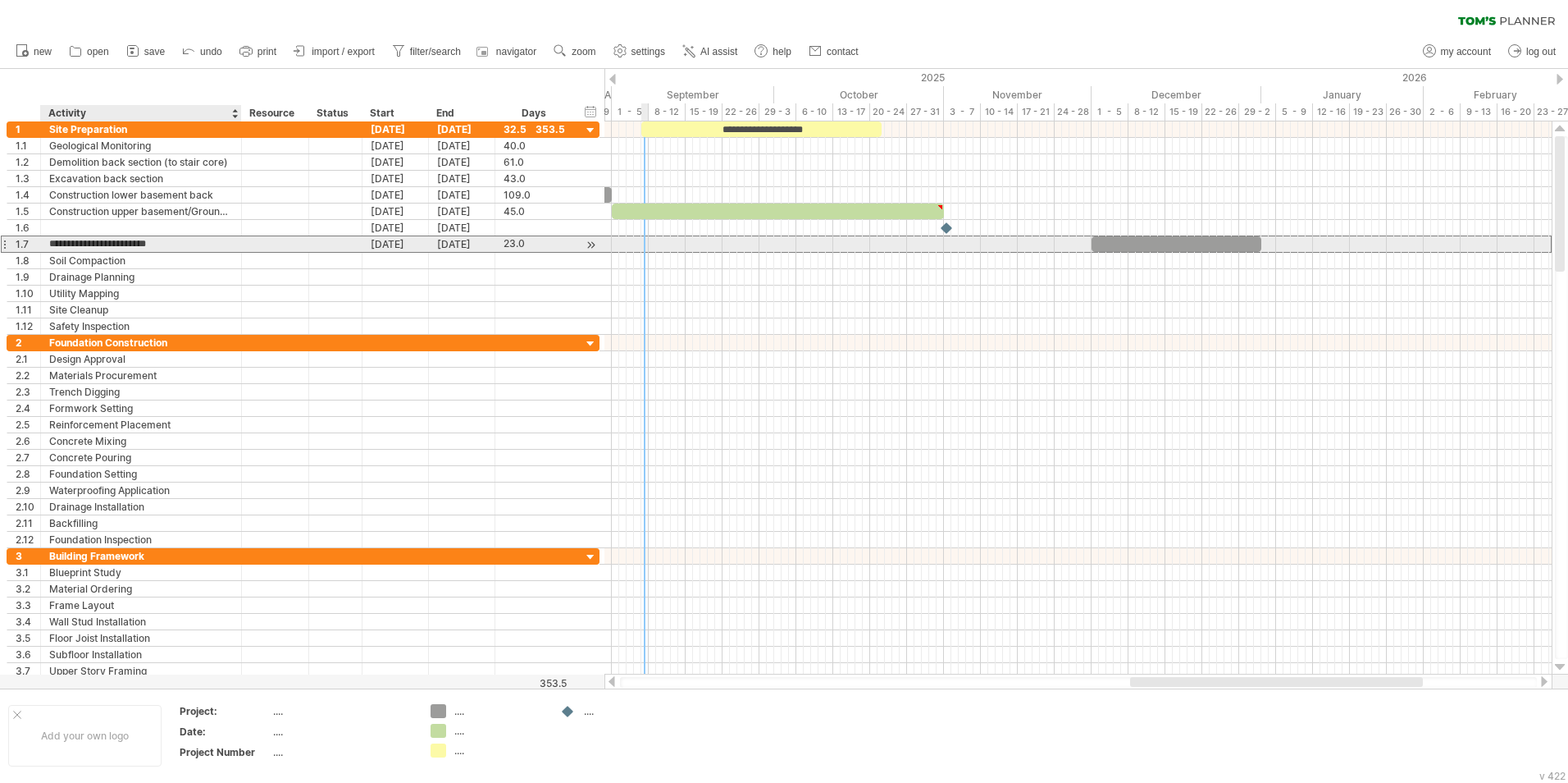
click at [136, 241] on input "**********" at bounding box center [141, 244] width 183 height 15
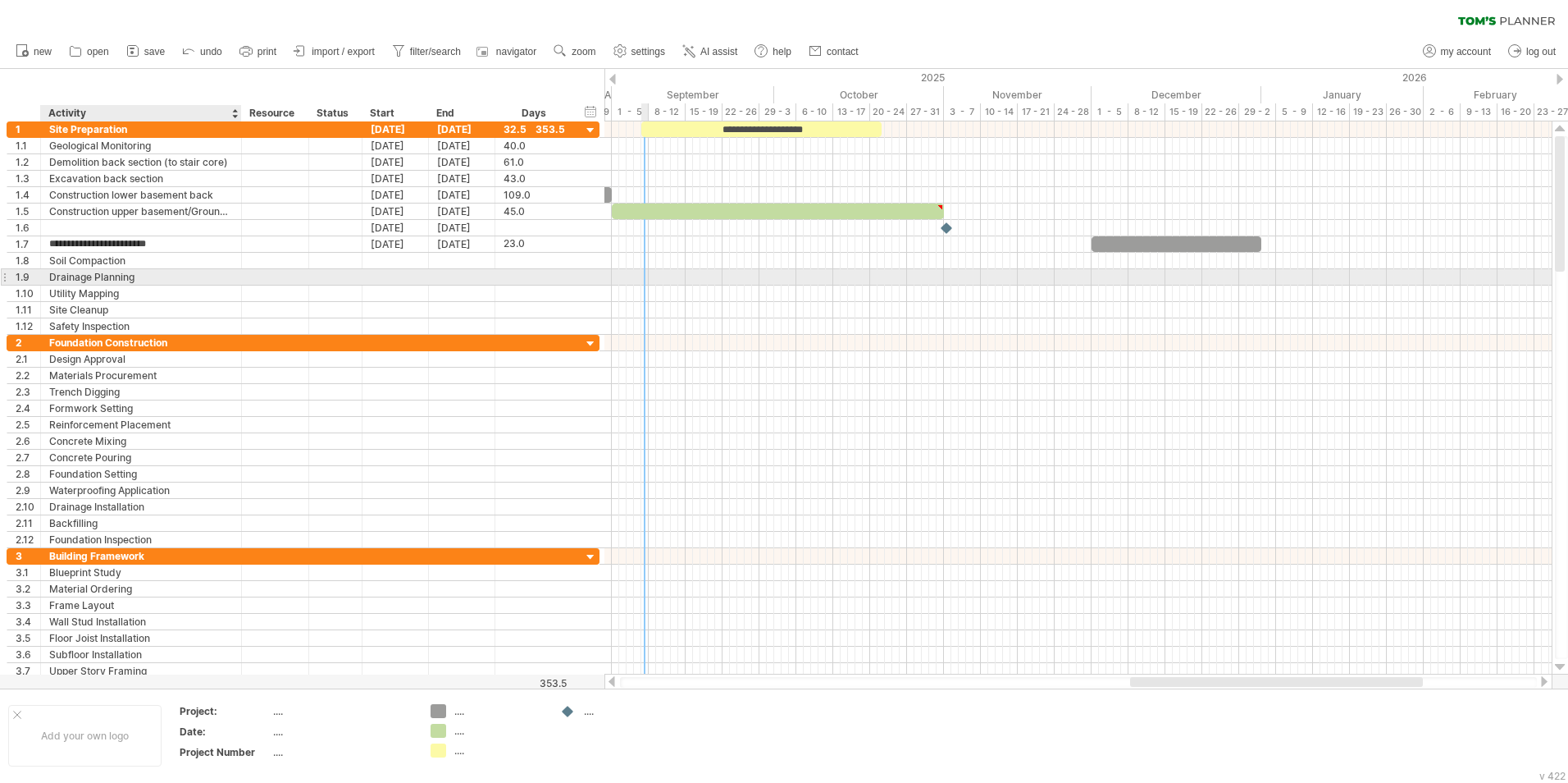
type input "**********"
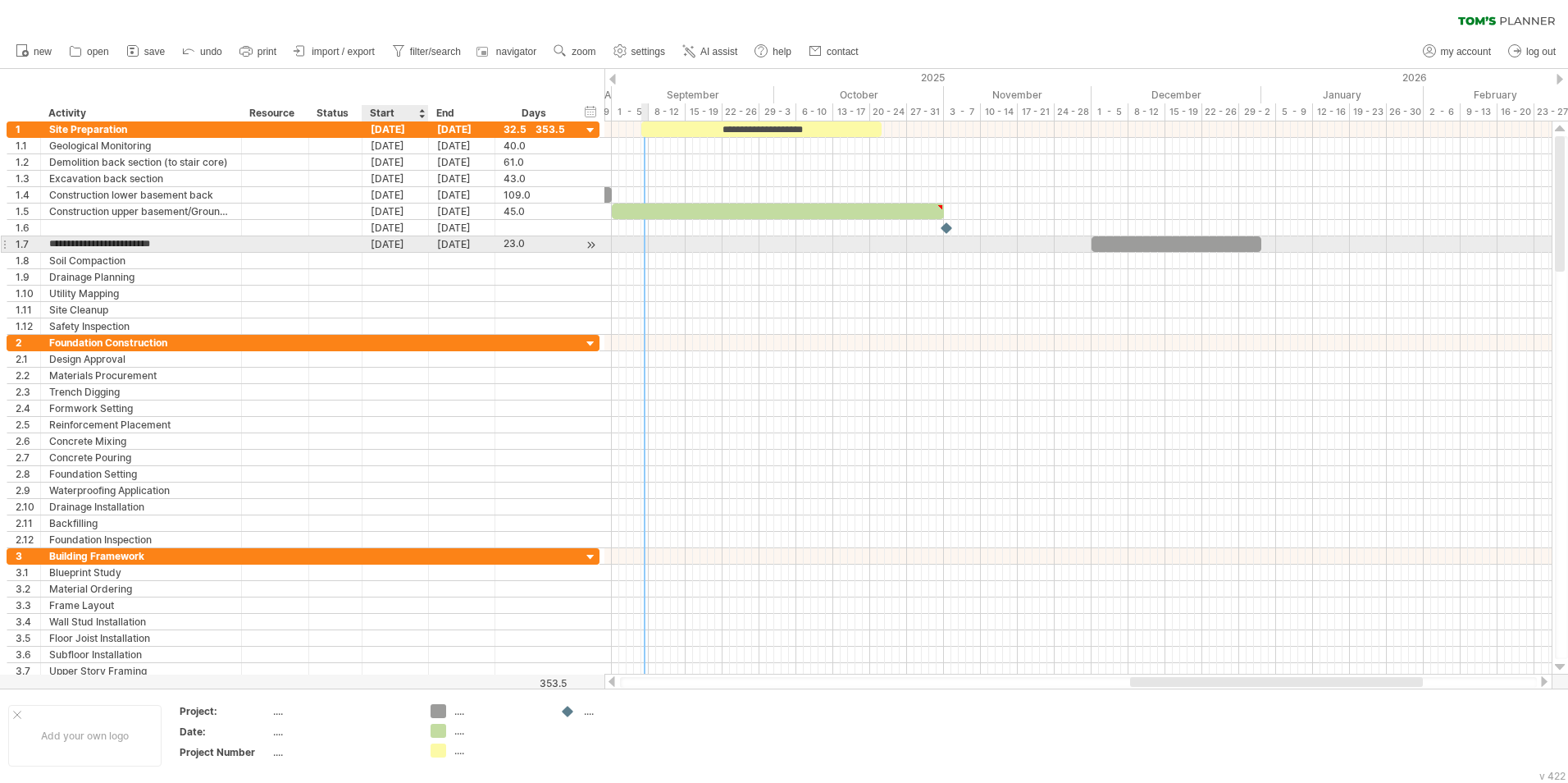
click at [381, 243] on div "[DATE]" at bounding box center [396, 244] width 66 height 15
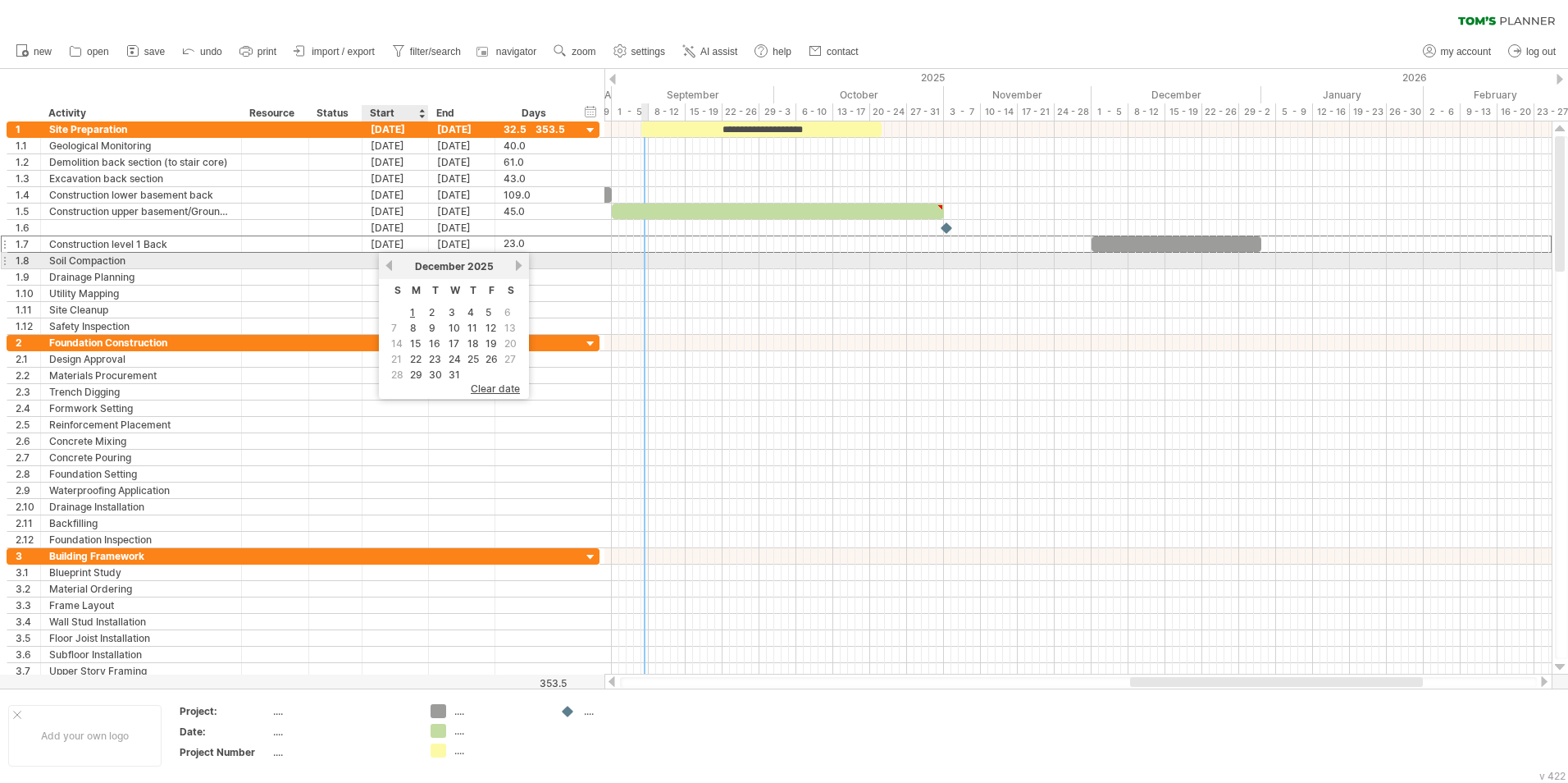
click at [394, 266] on link "previous" at bounding box center [388, 265] width 12 height 12
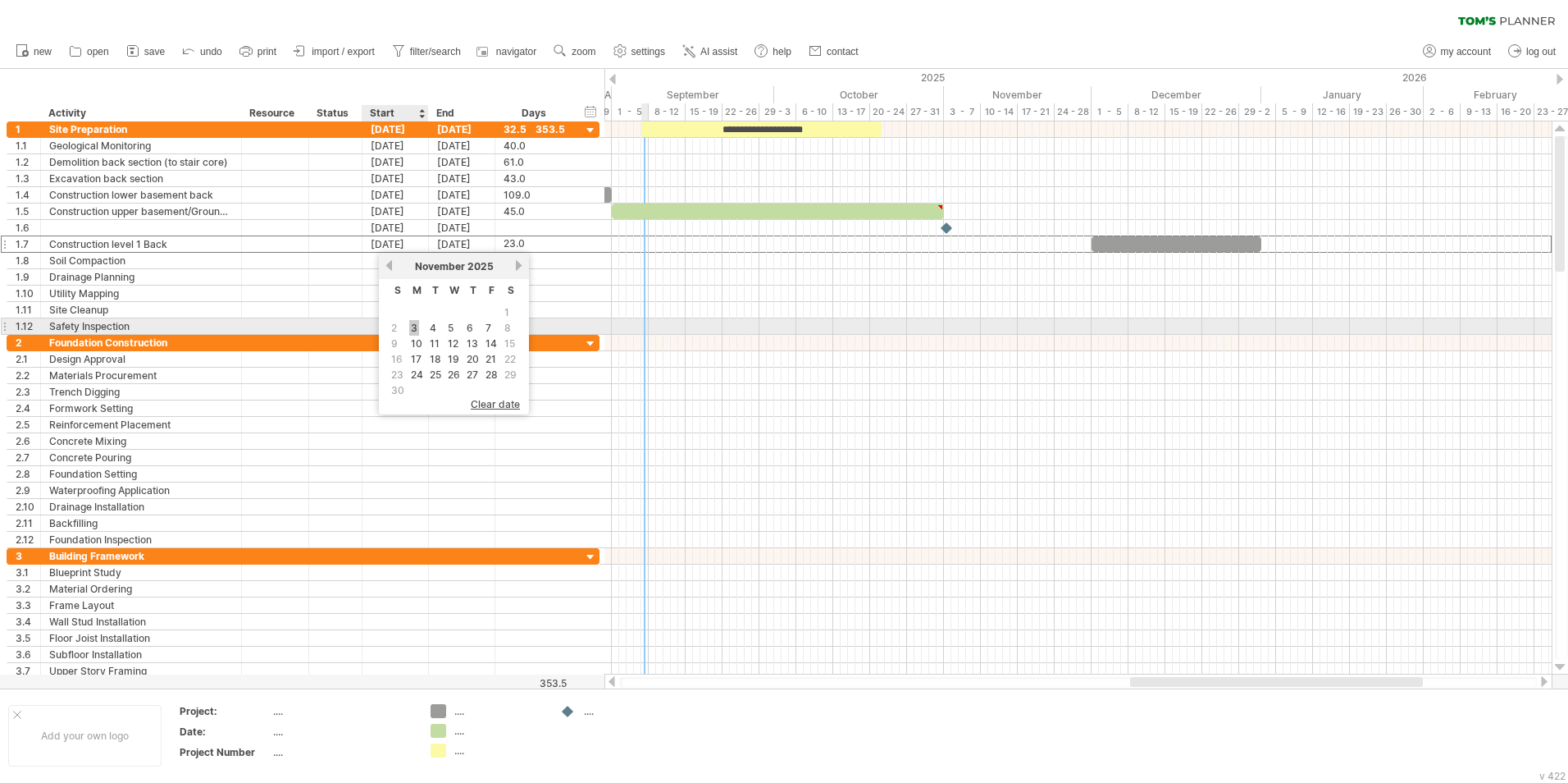
click at [412, 329] on link "3" at bounding box center [414, 328] width 9 height 15
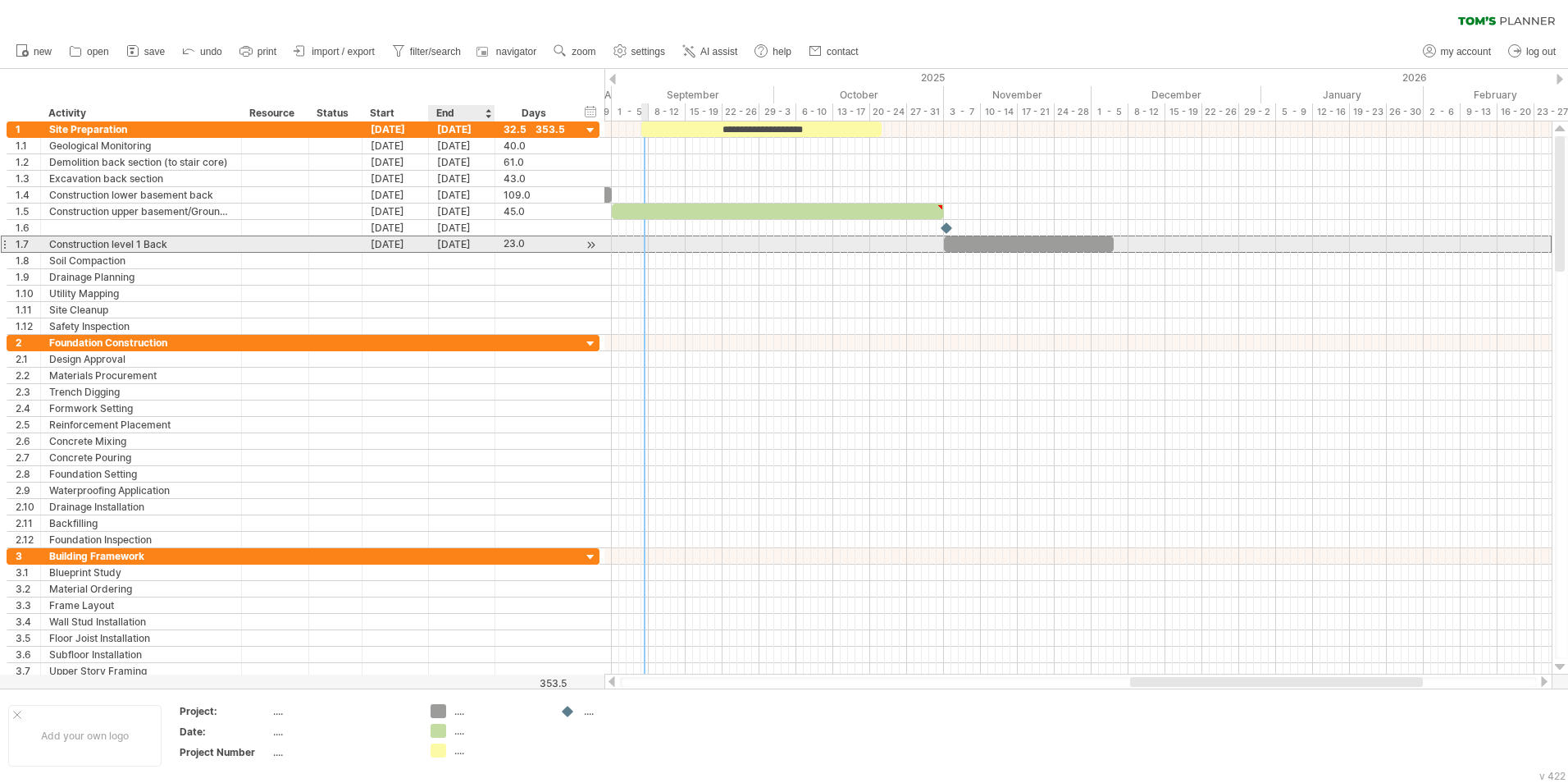
click at [457, 246] on div "[DATE]" at bounding box center [463, 244] width 66 height 15
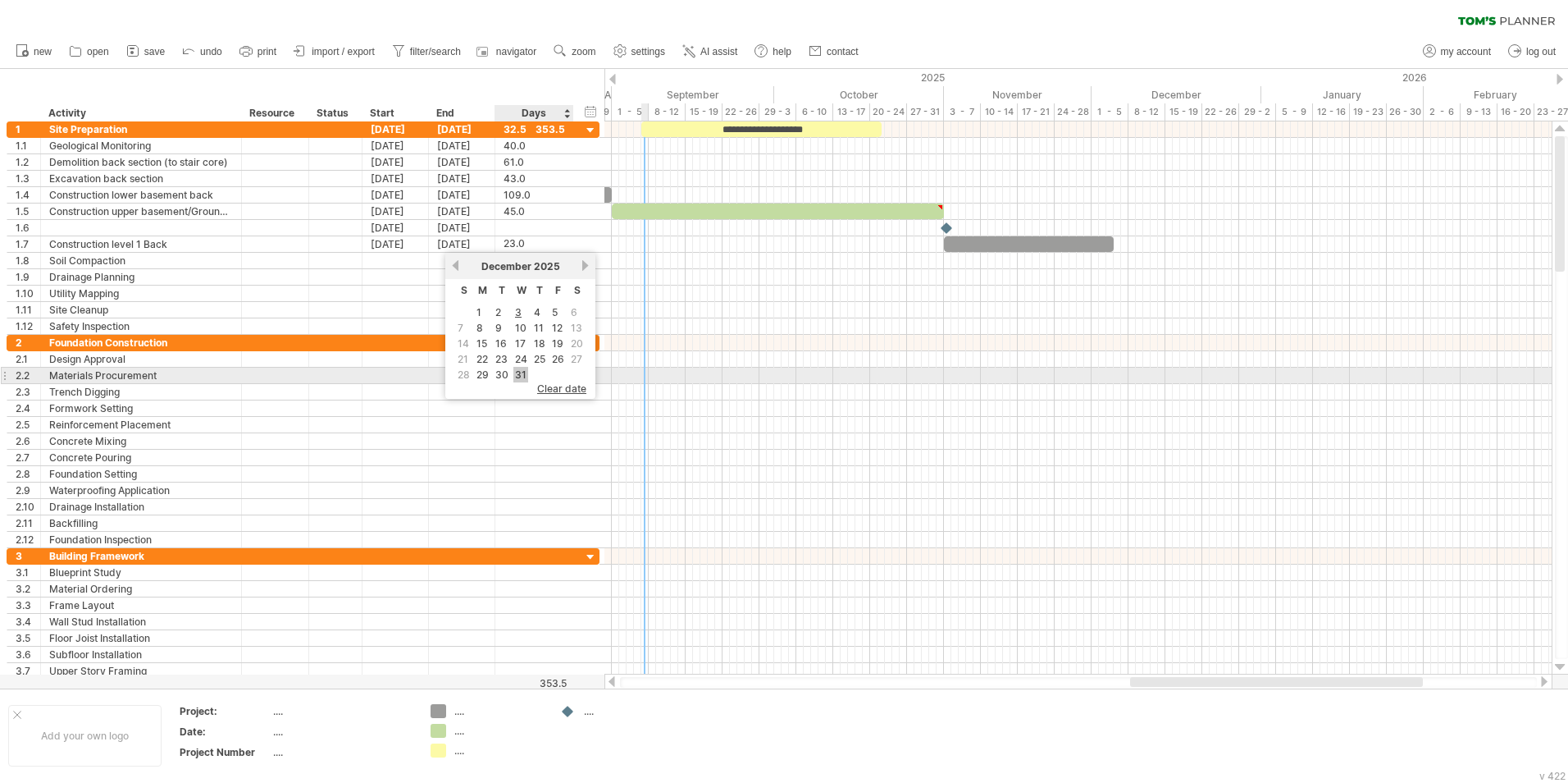
click at [520, 374] on link "31" at bounding box center [521, 374] width 15 height 15
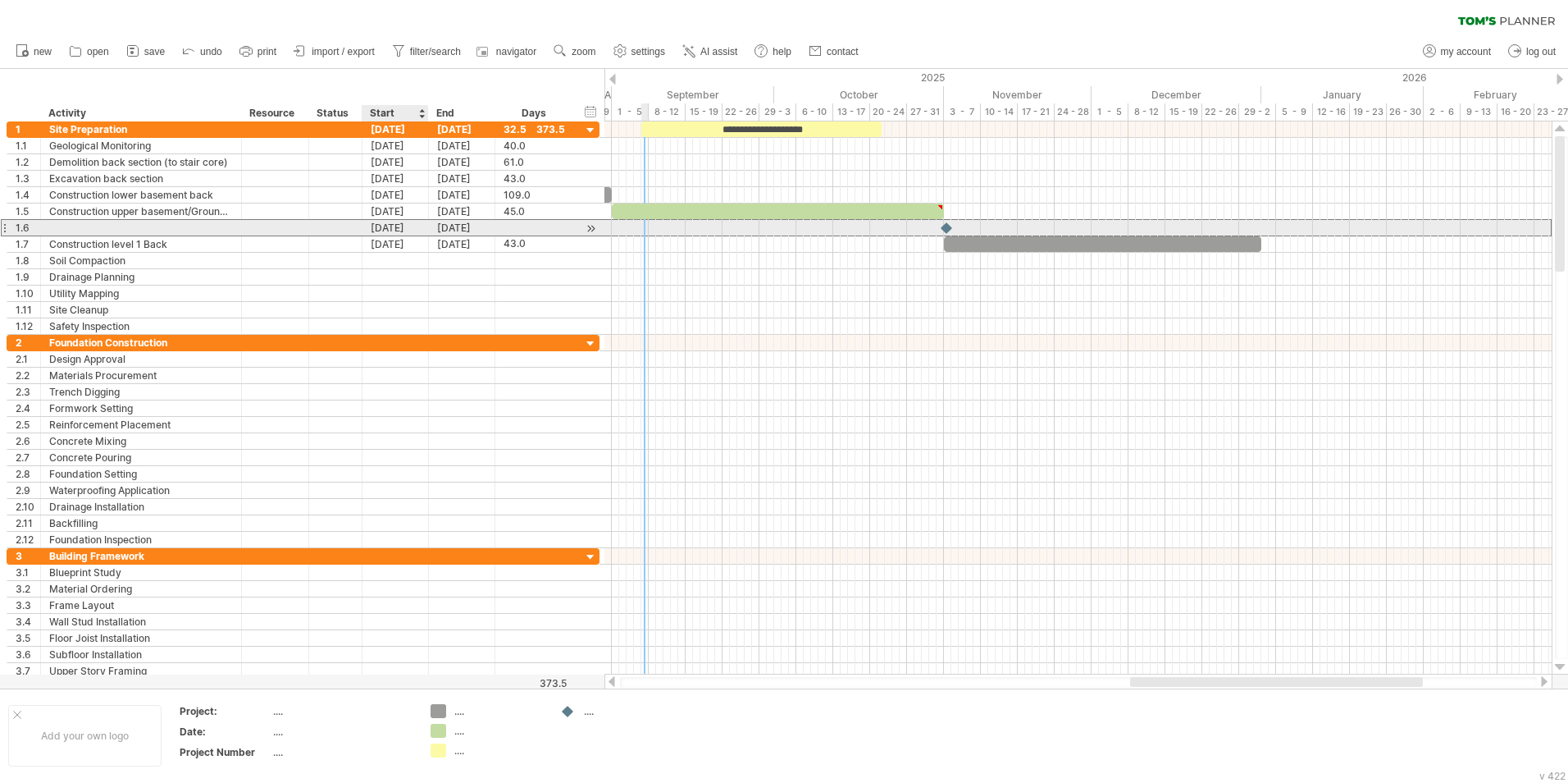
click at [412, 231] on div "[DATE]" at bounding box center [396, 227] width 66 height 15
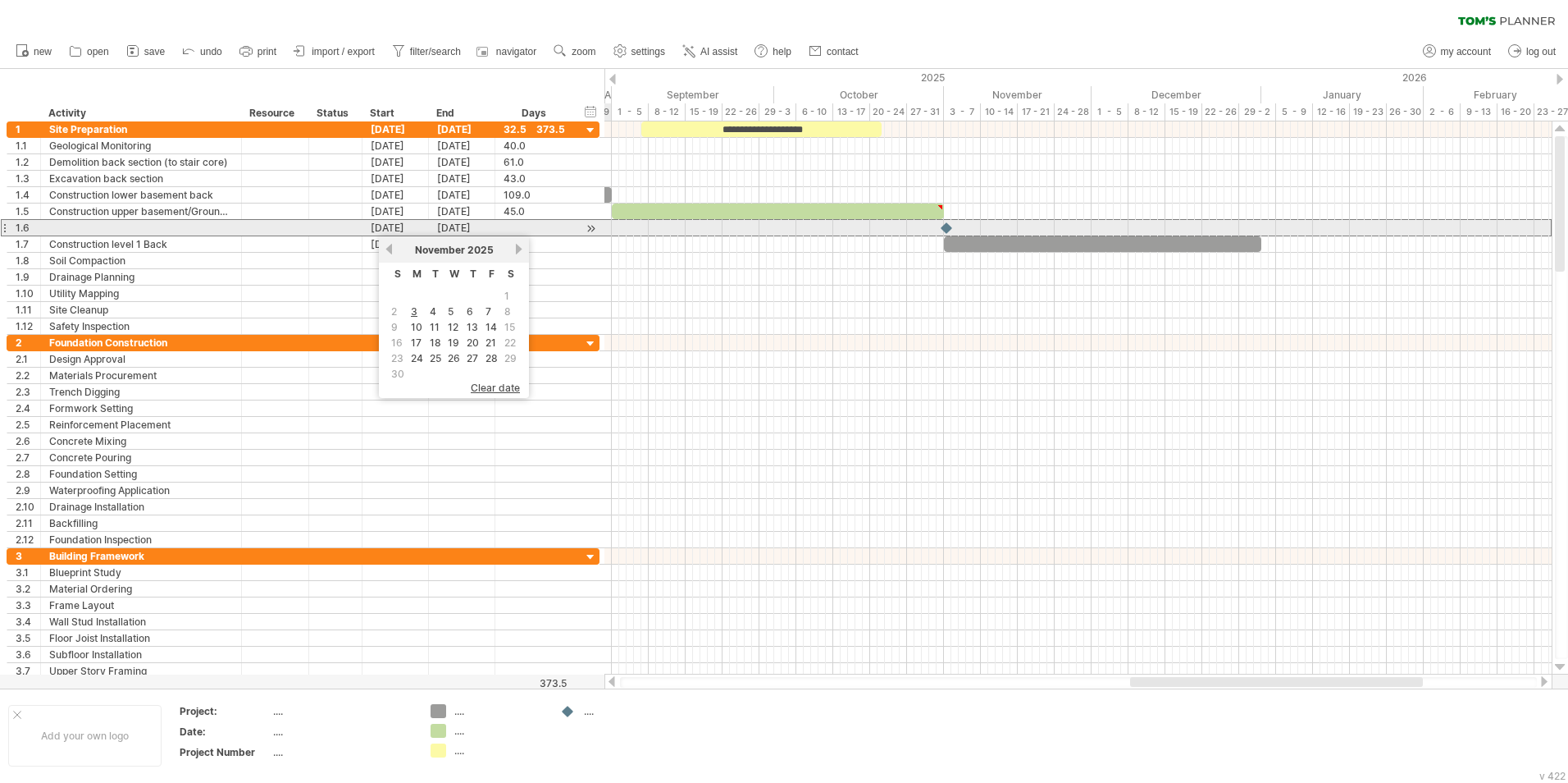
click at [593, 230] on div at bounding box center [591, 228] width 15 height 17
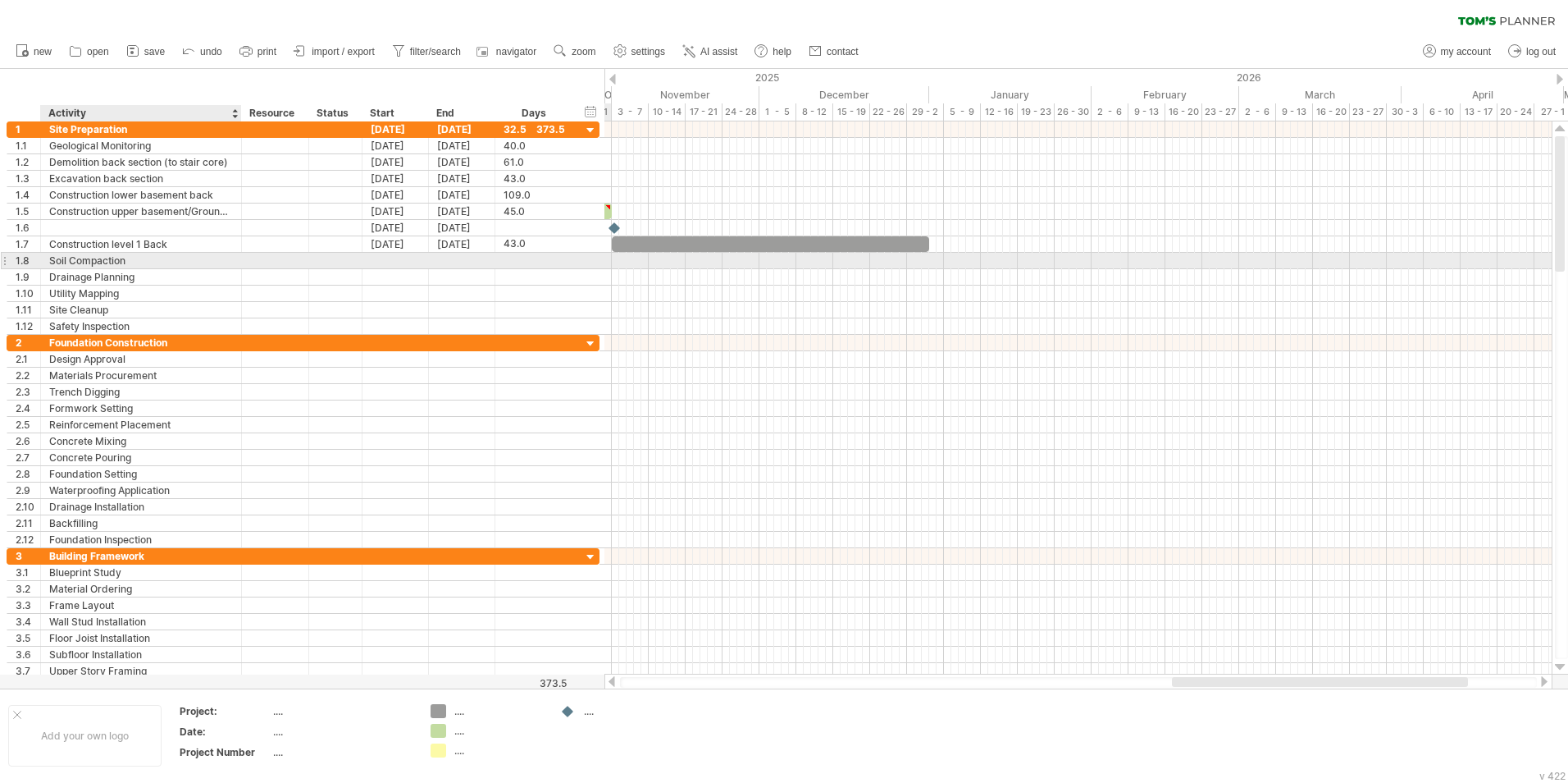
click at [171, 263] on div "Soil Compaction" at bounding box center [141, 260] width 183 height 15
drag, startPoint x: 171, startPoint y: 263, endPoint x: 45, endPoint y: 262, distance: 126.0
click at [45, 262] on div "**********" at bounding box center [142, 260] width 201 height 15
type input "**********"
click at [408, 261] on div at bounding box center [396, 260] width 66 height 15
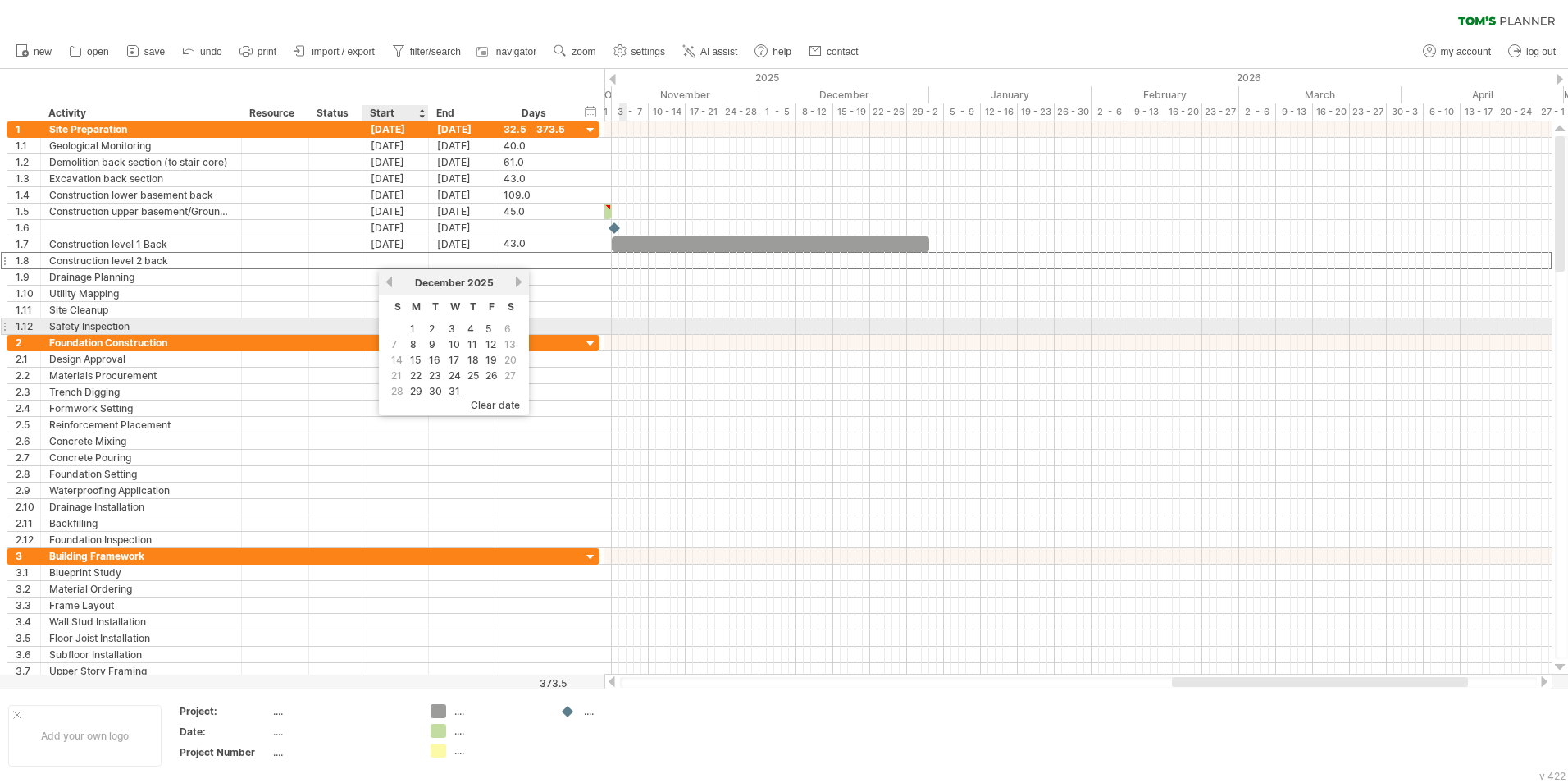
click at [413, 328] on link "1" at bounding box center [412, 329] width 9 height 15
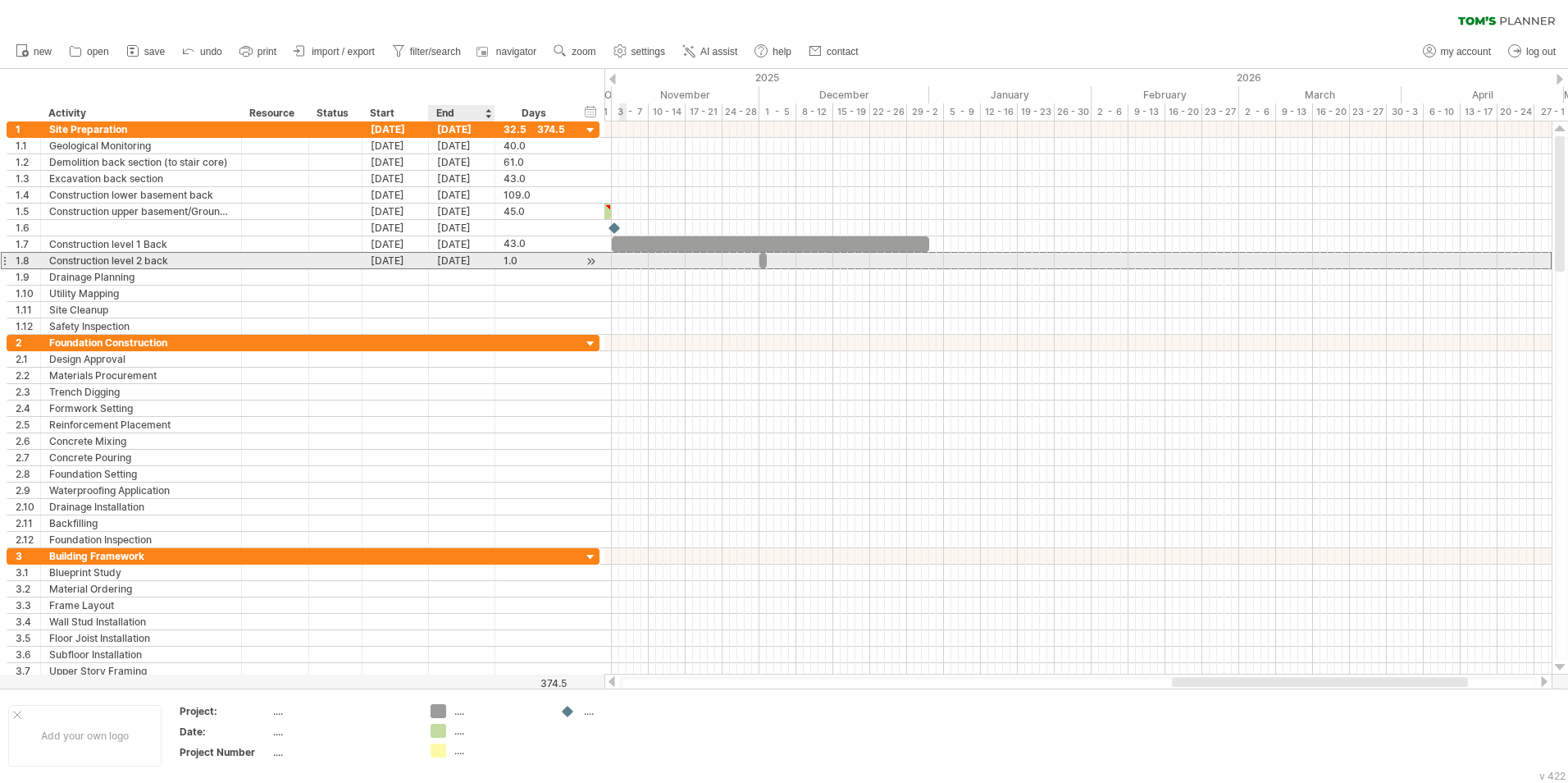
click at [479, 259] on div "[DATE]" at bounding box center [463, 260] width 66 height 15
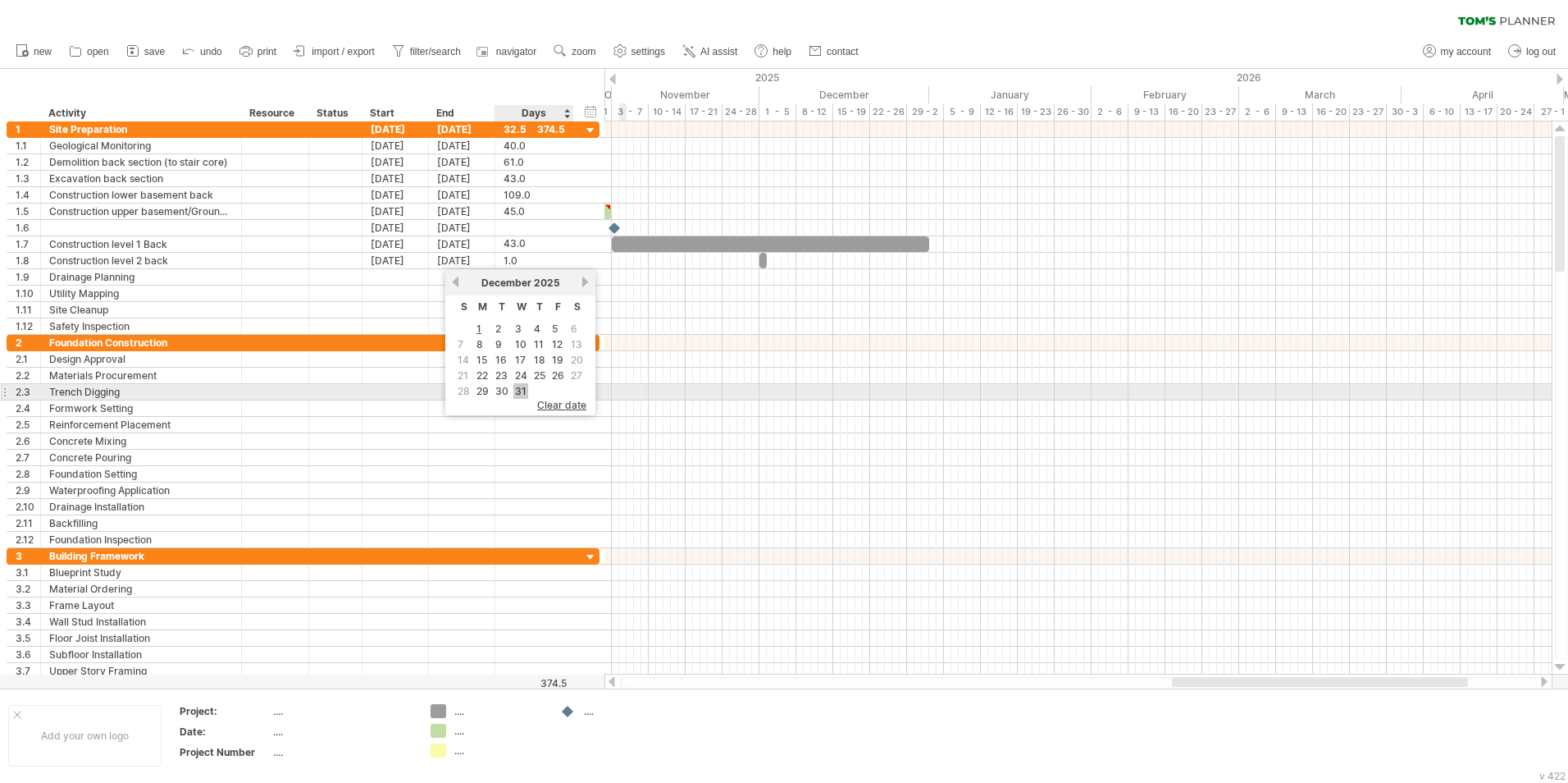
click at [524, 391] on link "31" at bounding box center [521, 391] width 15 height 15
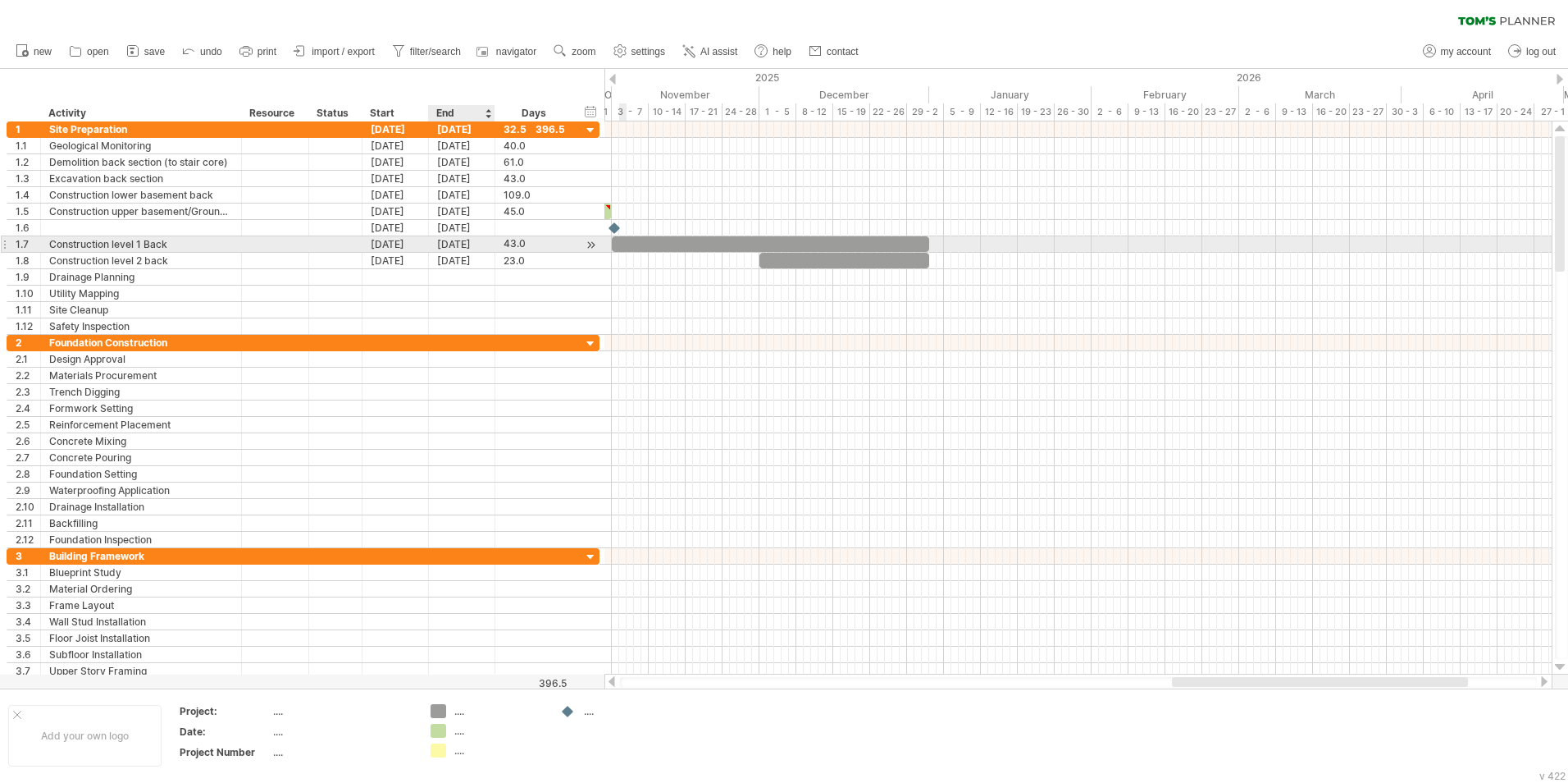
click at [472, 246] on div "[DATE]" at bounding box center [463, 244] width 66 height 15
click at [458, 265] on link "previous" at bounding box center [455, 265] width 12 height 12
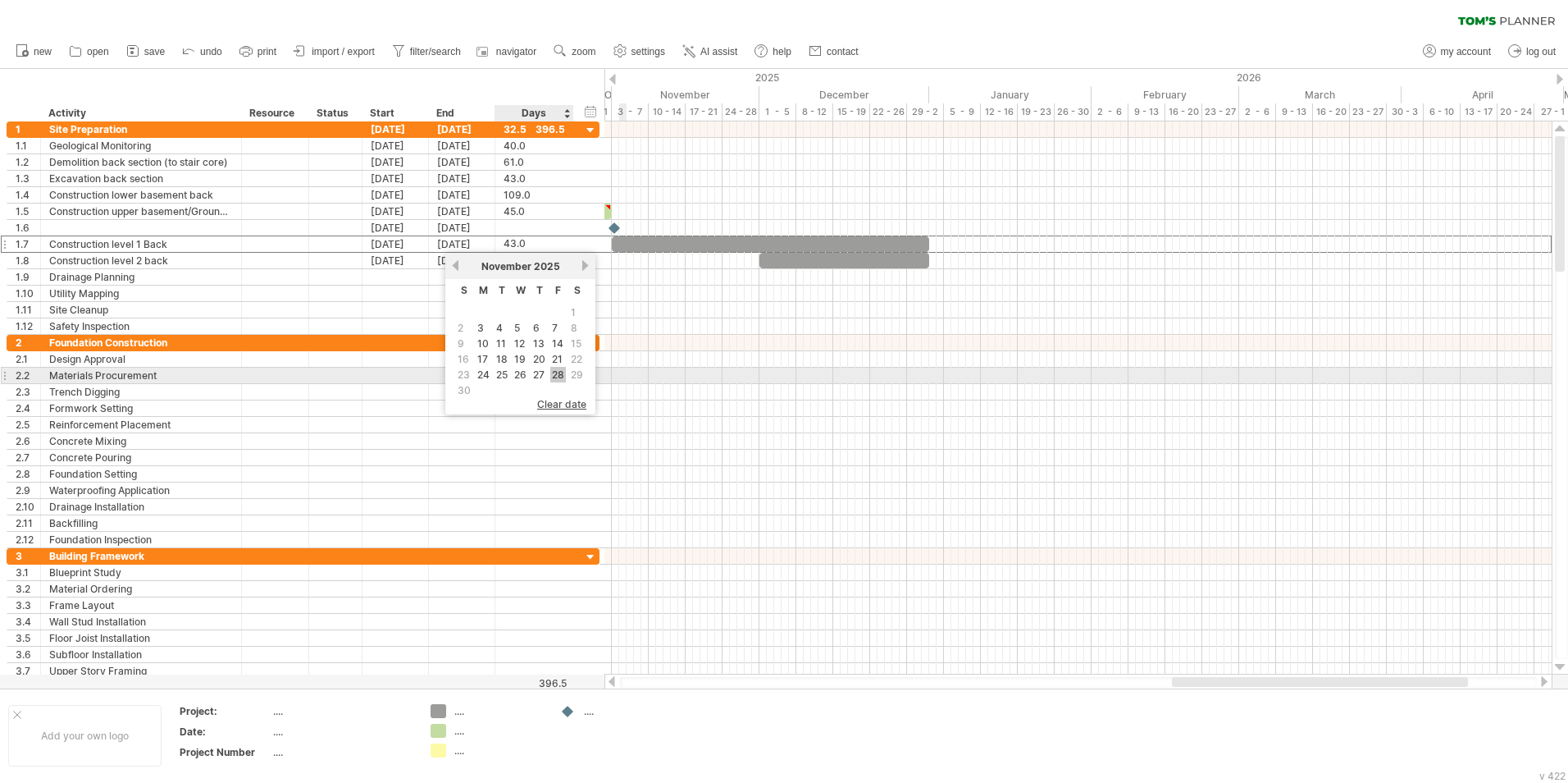
click at [554, 371] on link "28" at bounding box center [557, 374] width 15 height 15
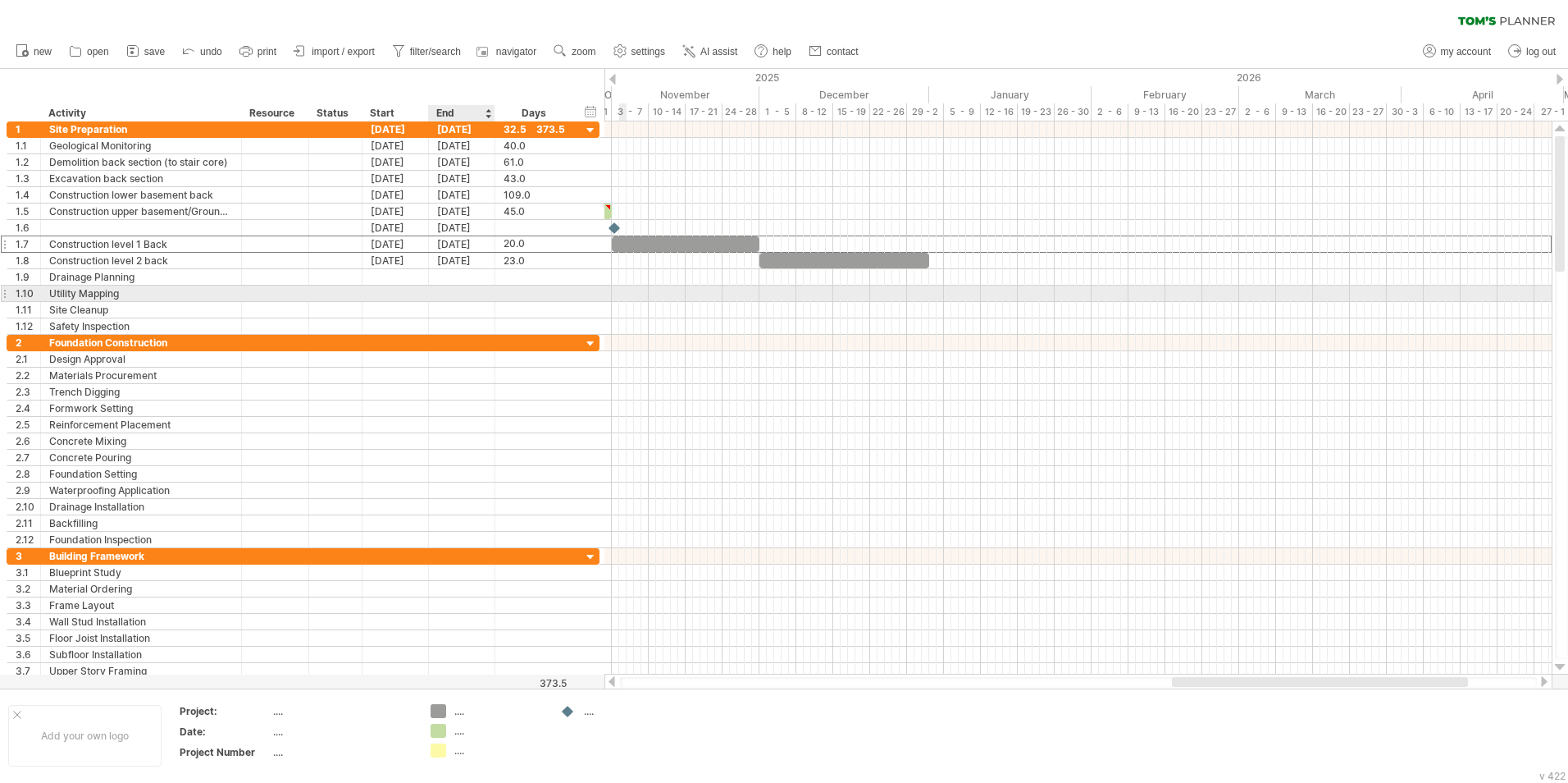
click at [501, 292] on div at bounding box center [535, 294] width 79 height 15
click at [5, 280] on div at bounding box center [4, 277] width 7 height 17
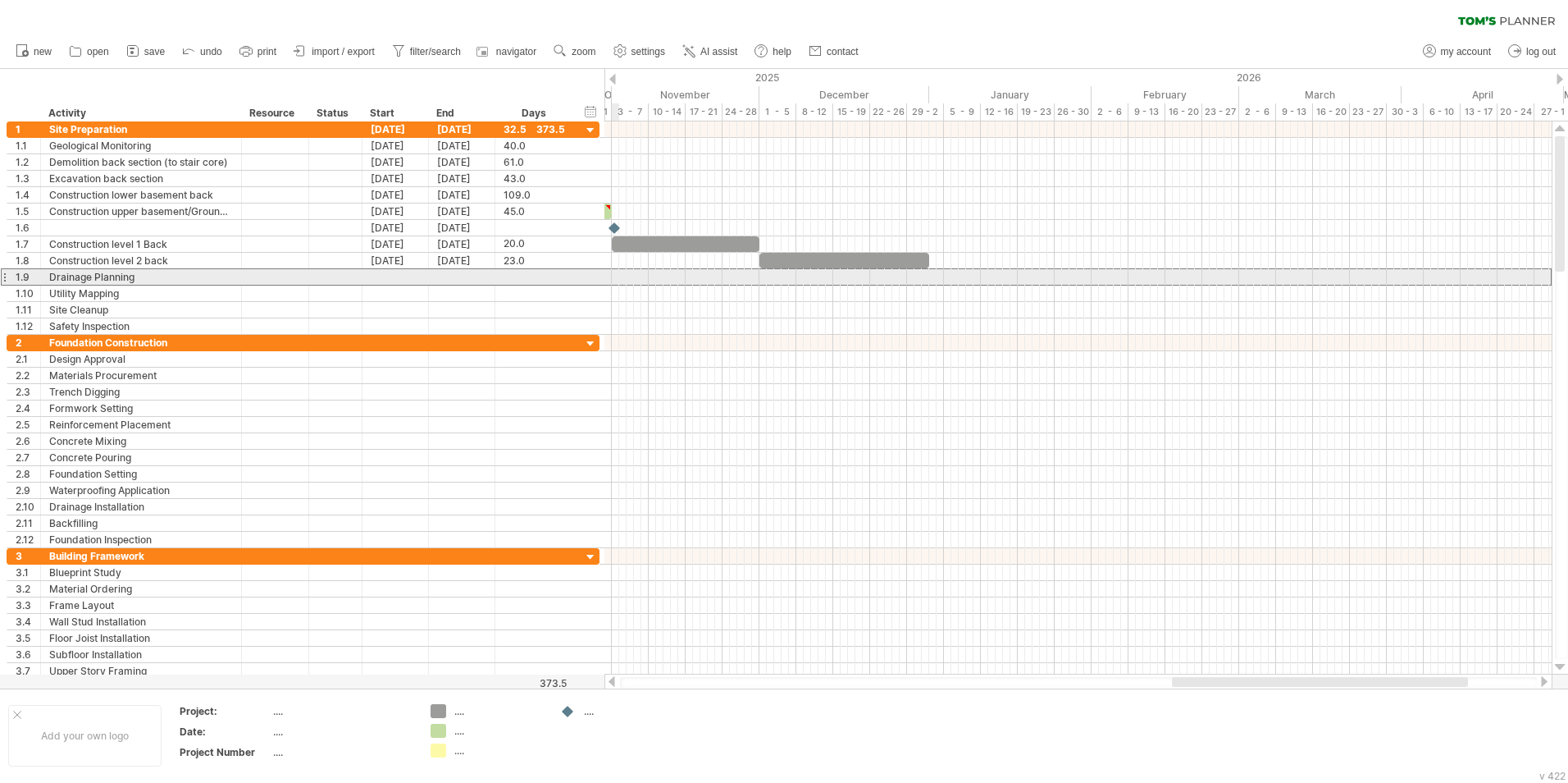
click at [5, 278] on div at bounding box center [4, 277] width 7 height 17
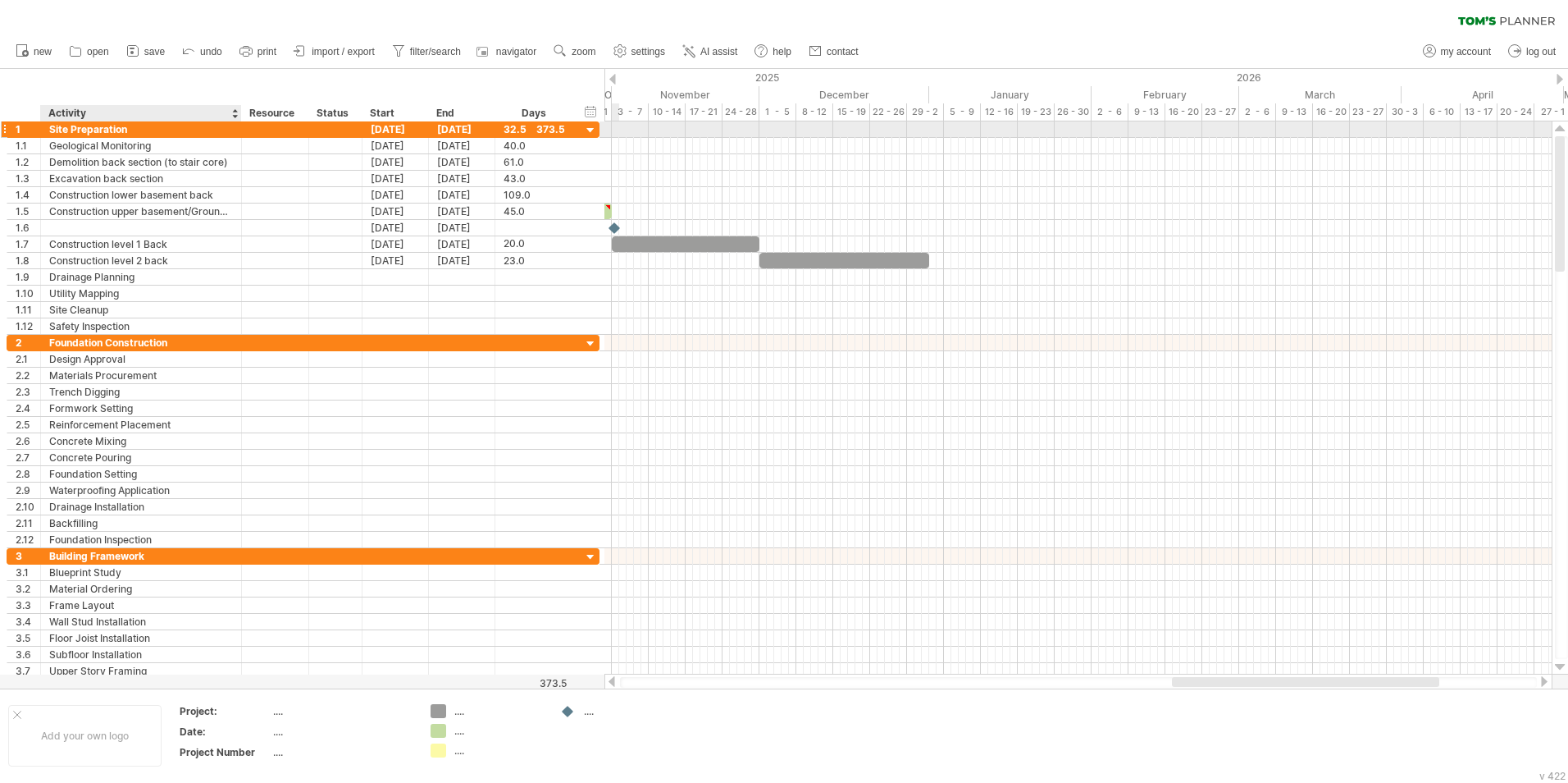
click at [142, 129] on div "Site Preparation" at bounding box center [141, 129] width 183 height 15
type input "*"
type input "*******"
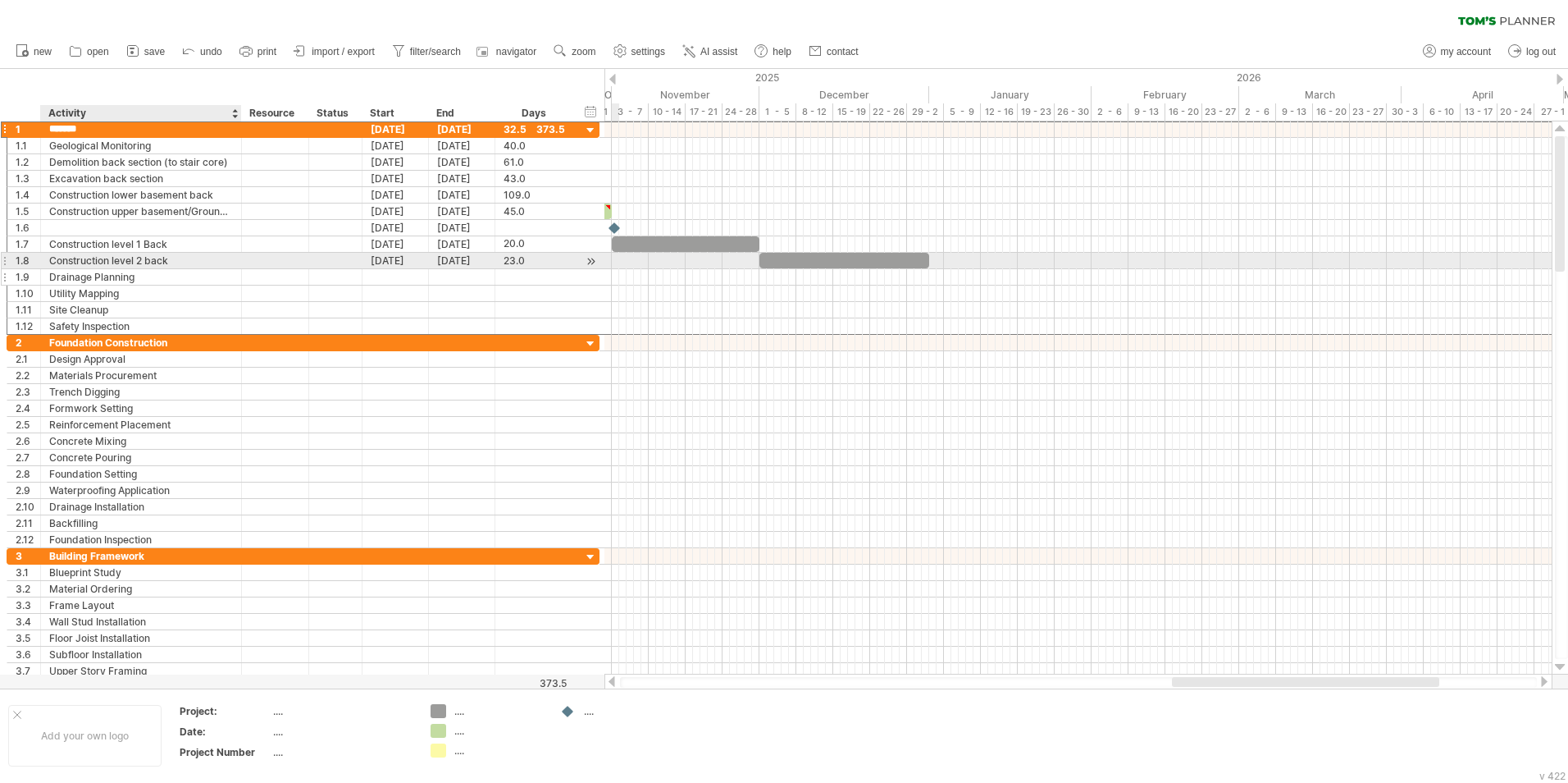
click at [225, 271] on div "Drainage Planning" at bounding box center [141, 277] width 183 height 15
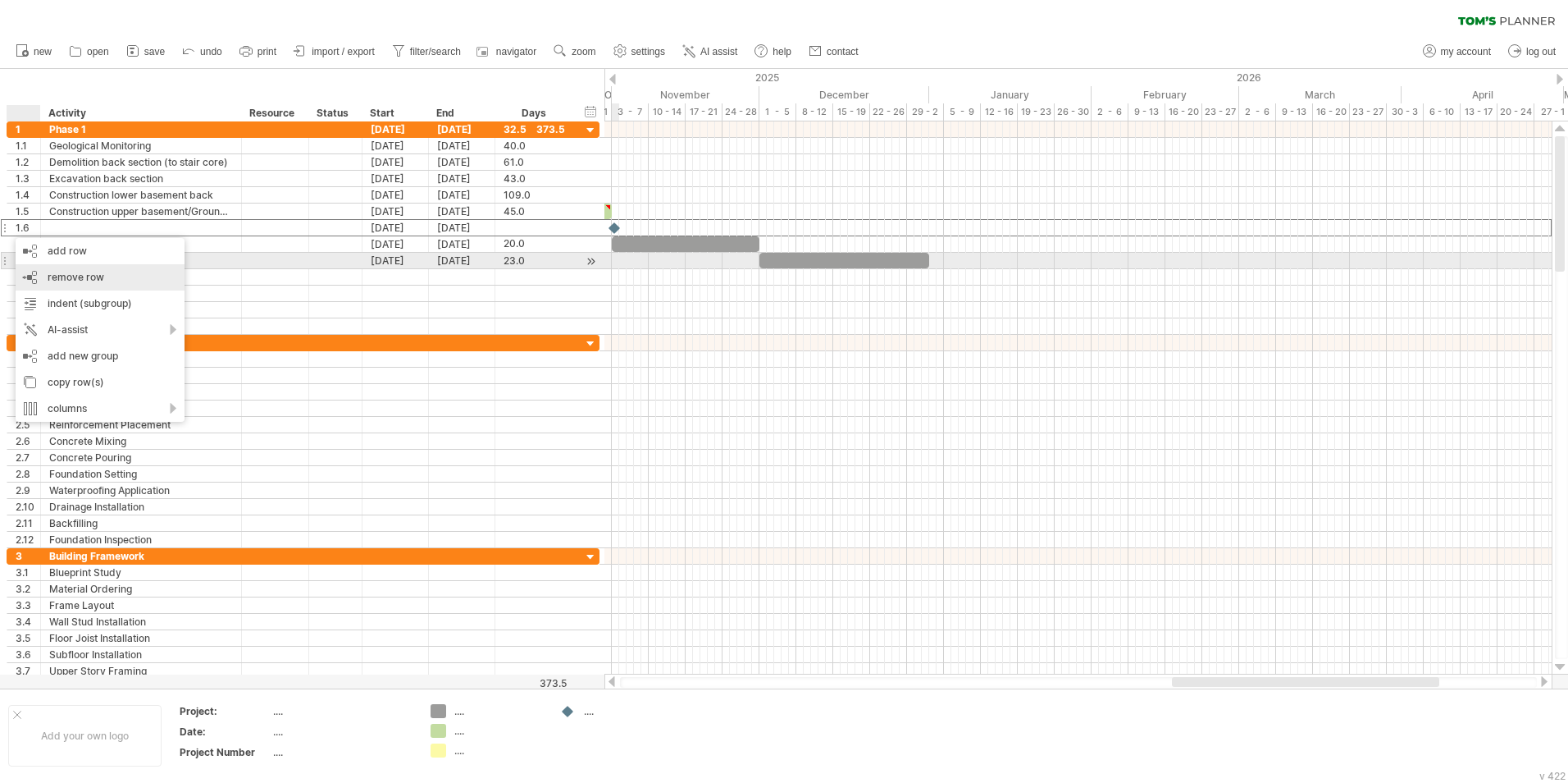
click at [66, 269] on div "remove row remove selected rows" at bounding box center [100, 277] width 169 height 27
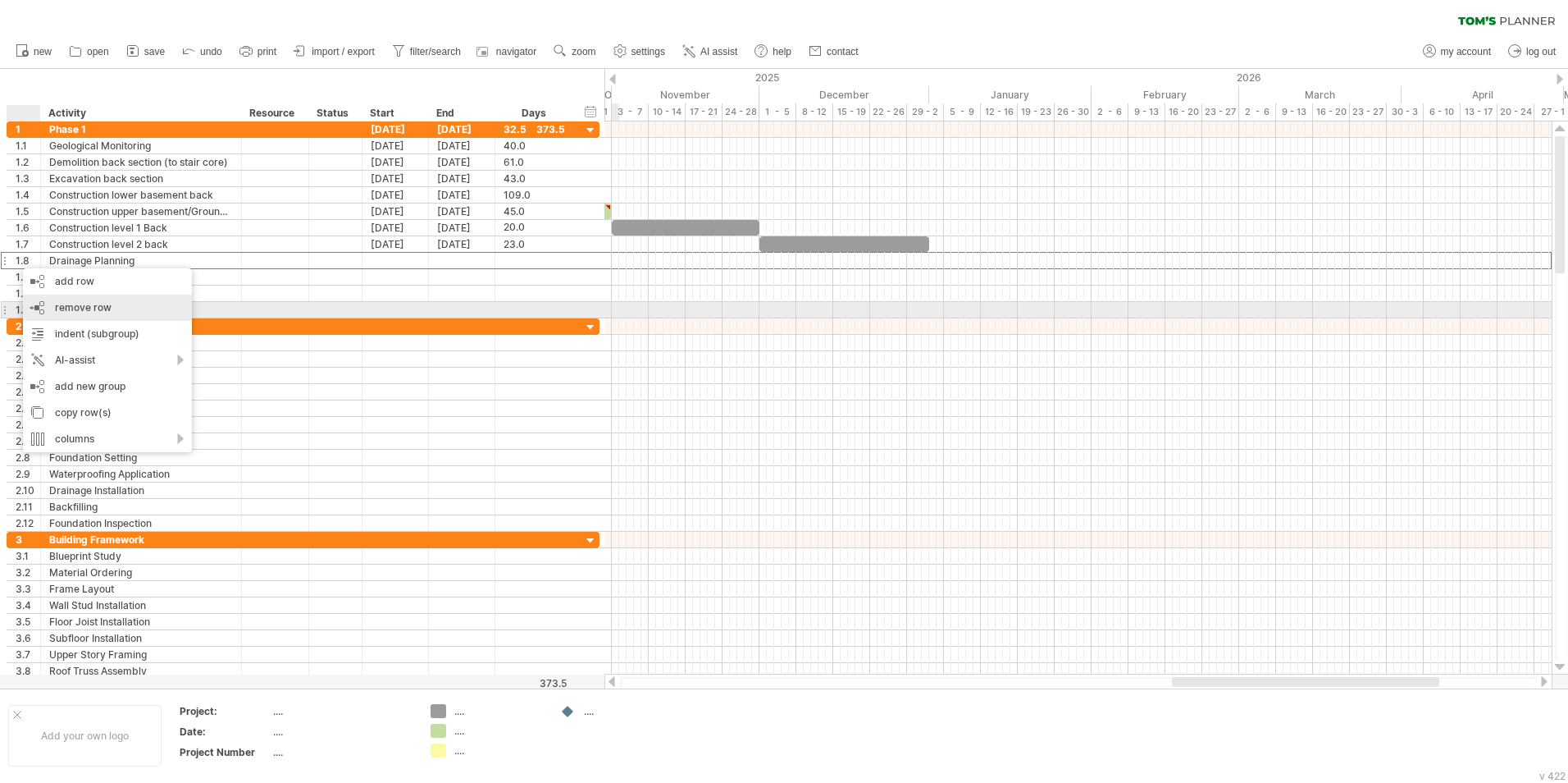
click at [78, 312] on span "remove row" at bounding box center [84, 307] width 57 height 12
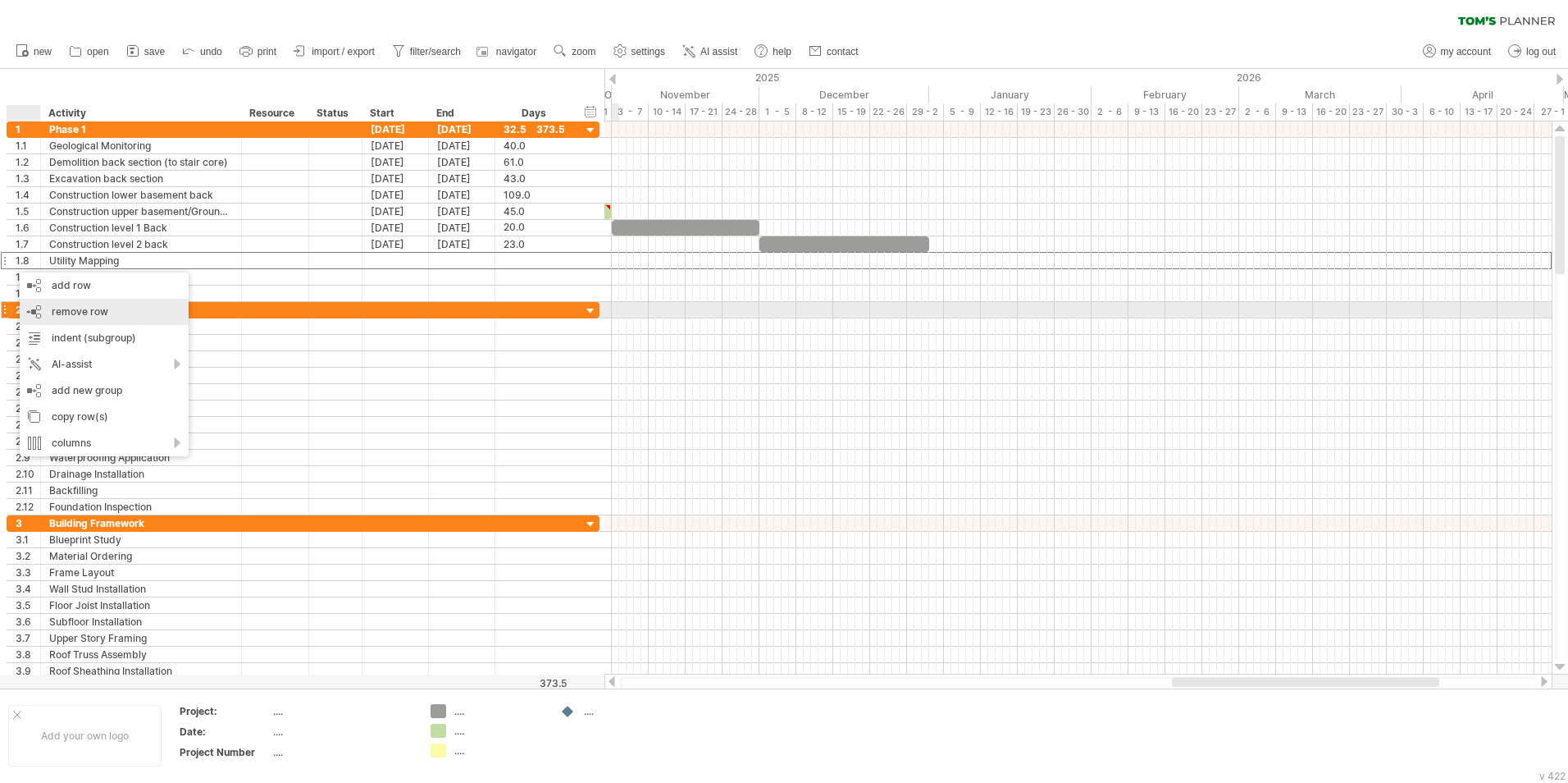
click at [70, 309] on span "remove row" at bounding box center [80, 311] width 57 height 12
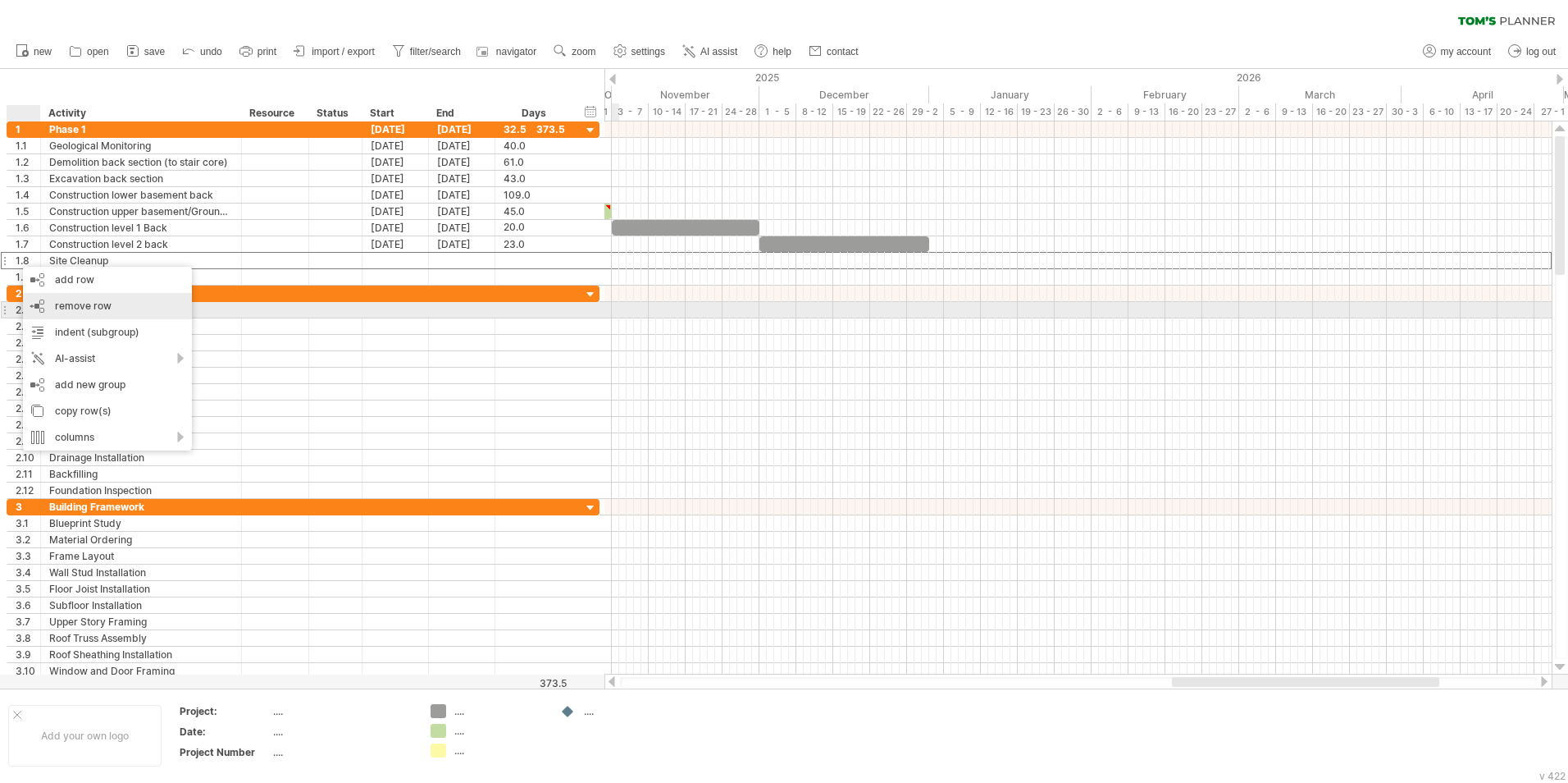
click at [57, 303] on span "remove row" at bounding box center [84, 305] width 57 height 12
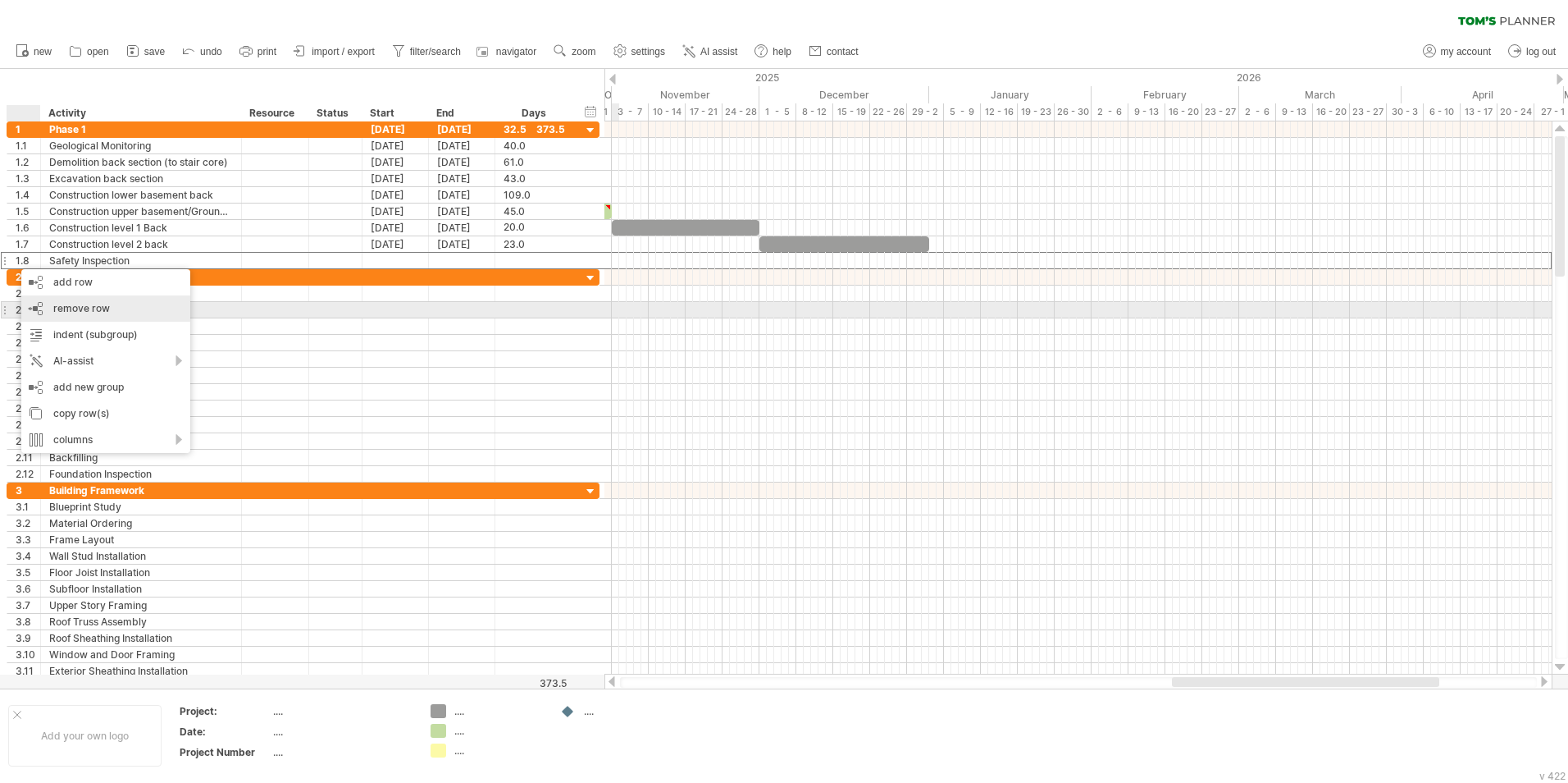
click at [80, 303] on span "remove row" at bounding box center [82, 308] width 57 height 12
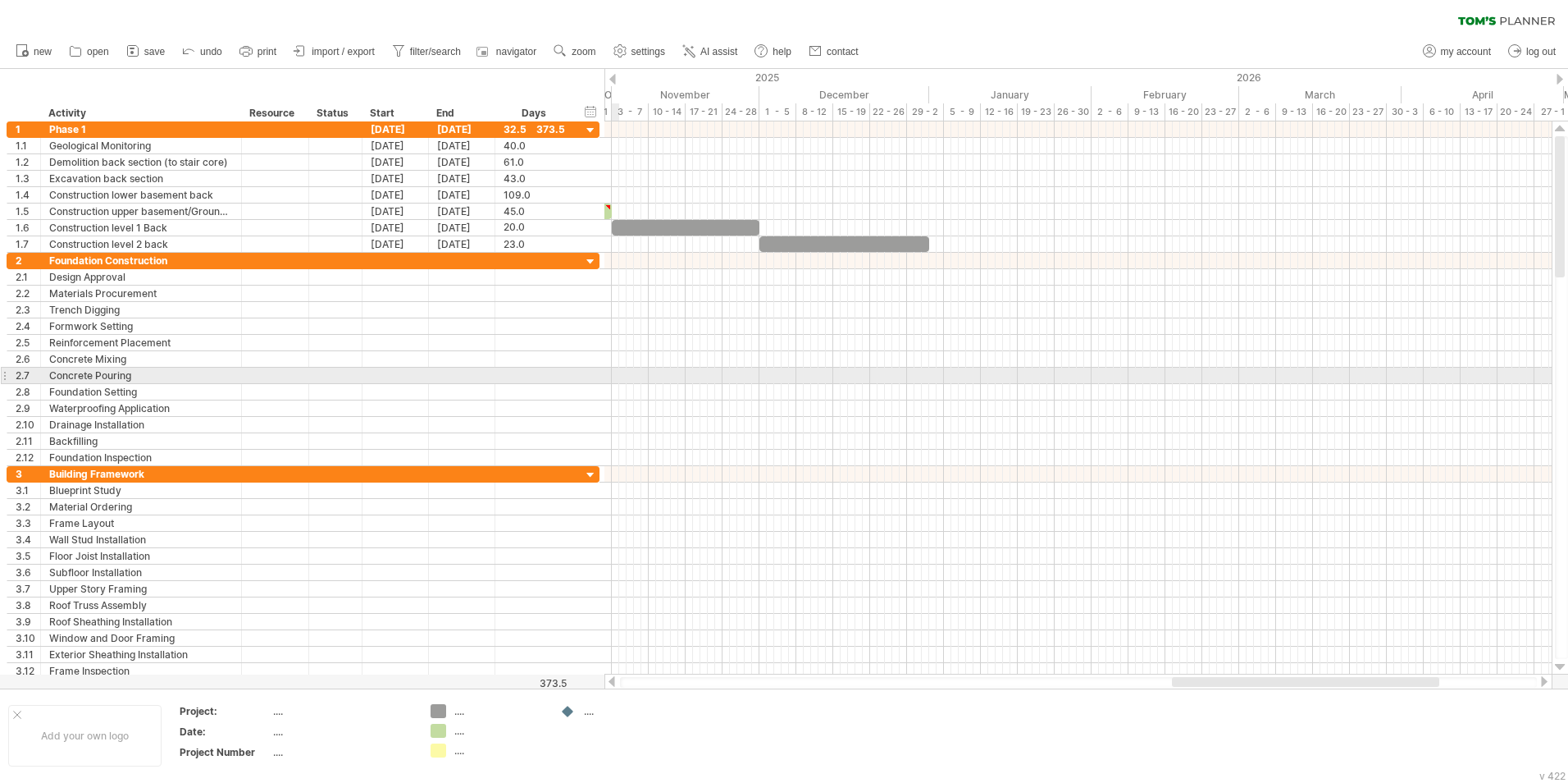
click at [0, 386] on html "progress(100%) Trying to reach [DOMAIN_NAME] Connected again... 0% clear filter…" at bounding box center [784, 392] width 1568 height 786
click at [192, 261] on div "Foundation Construction" at bounding box center [141, 260] width 183 height 15
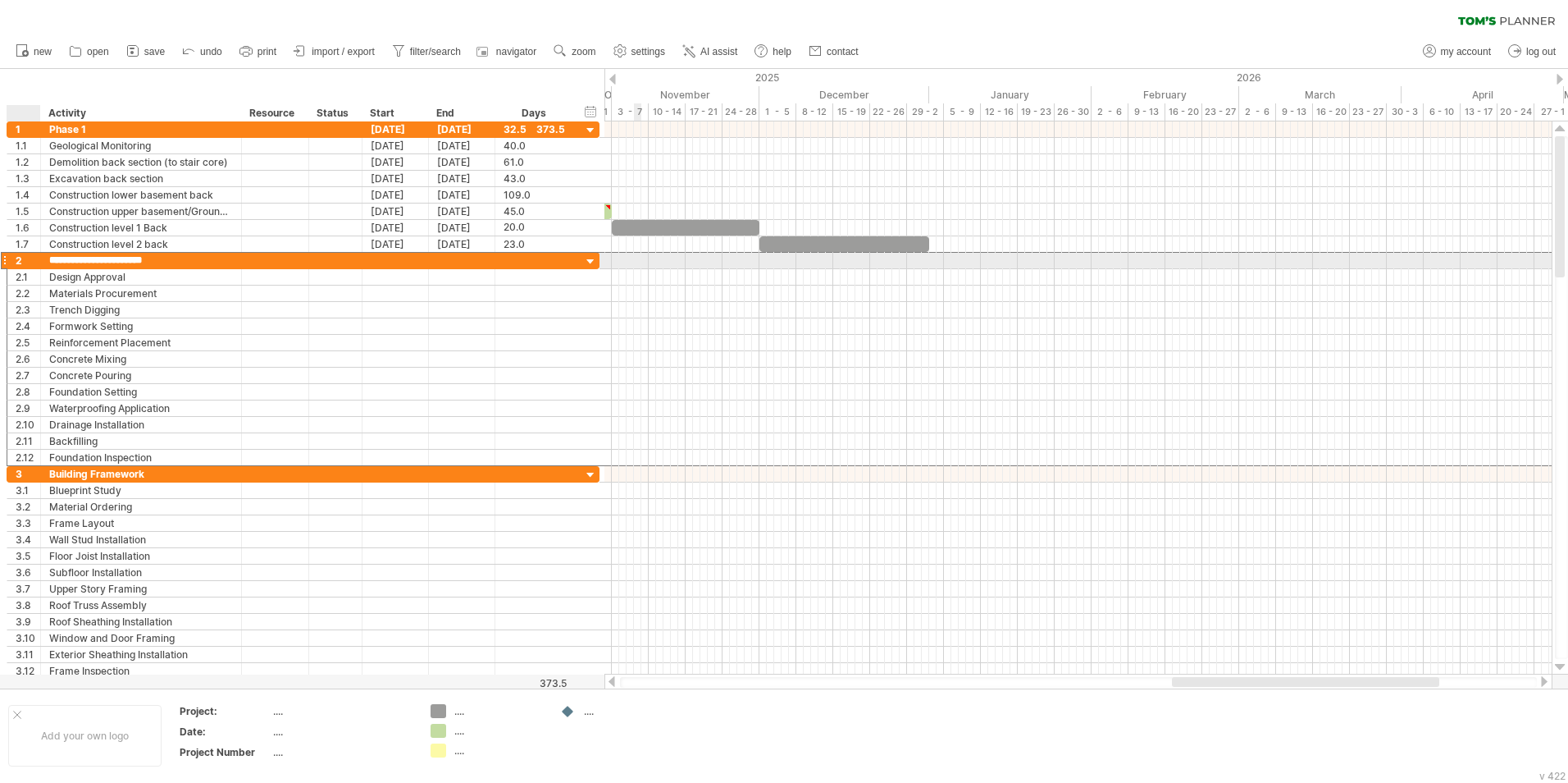
drag, startPoint x: 183, startPoint y: 257, endPoint x: 34, endPoint y: 261, distance: 149.1
click at [34, 261] on div "**********" at bounding box center [303, 260] width 593 height 17
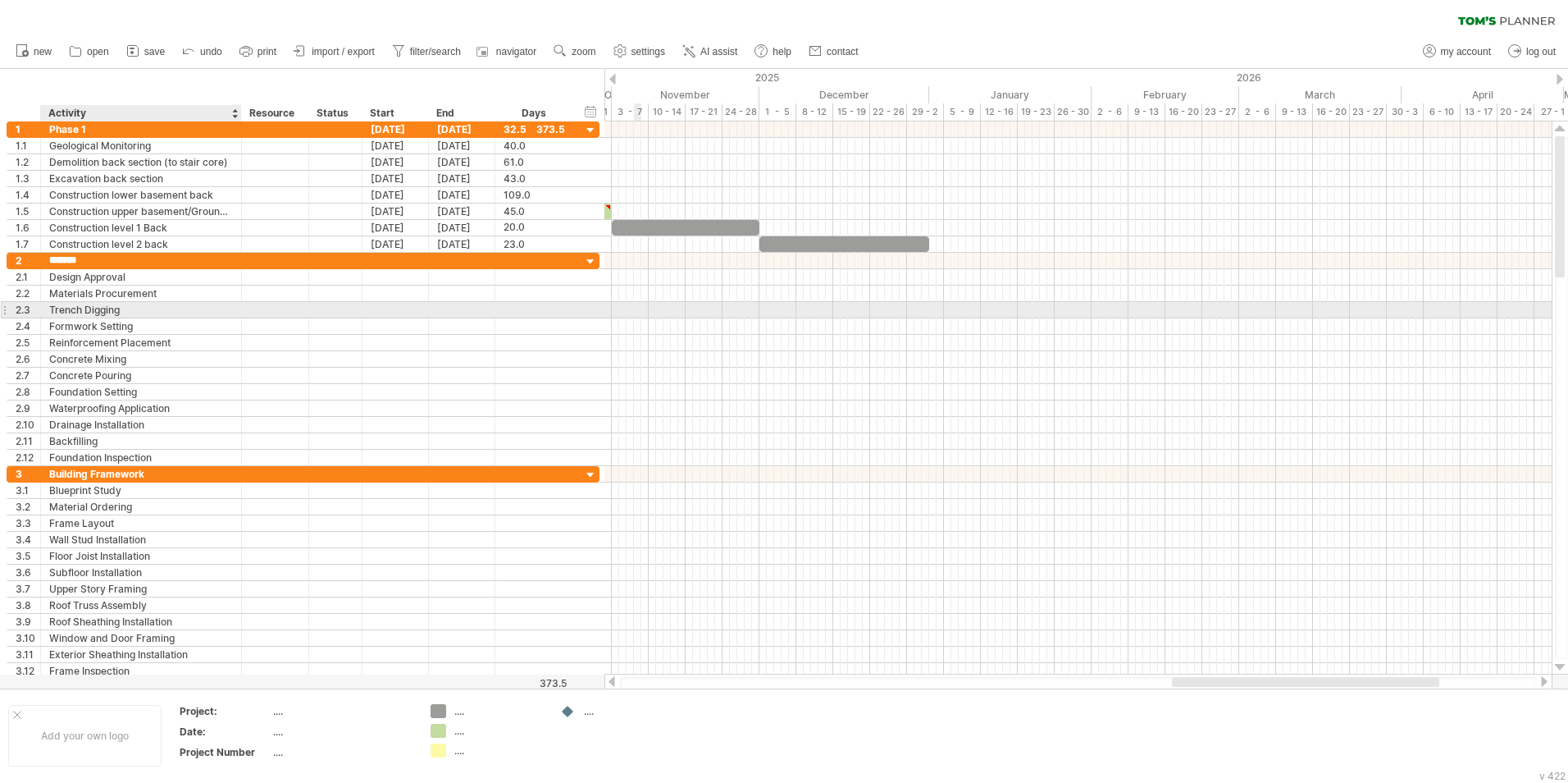
type input "*******"
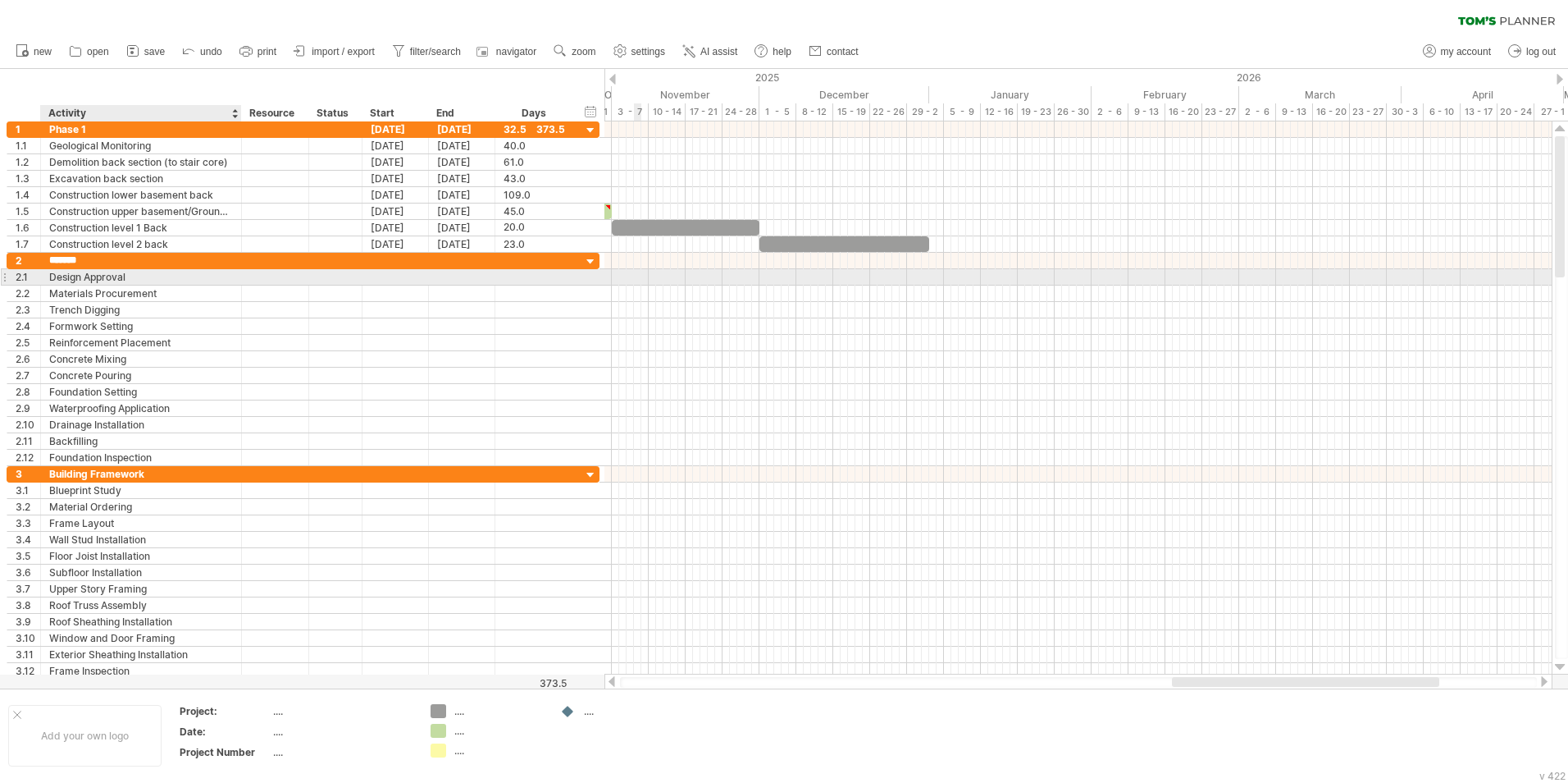
click at [143, 278] on div "Design Approval" at bounding box center [141, 277] width 183 height 15
drag, startPoint x: 75, startPoint y: 278, endPoint x: -3, endPoint y: 276, distance: 78.0
click at [0, 276] on html "progress(100%) Trying to reach [DOMAIN_NAME] Connected again... 0% clear filter…" at bounding box center [784, 392] width 1568 height 786
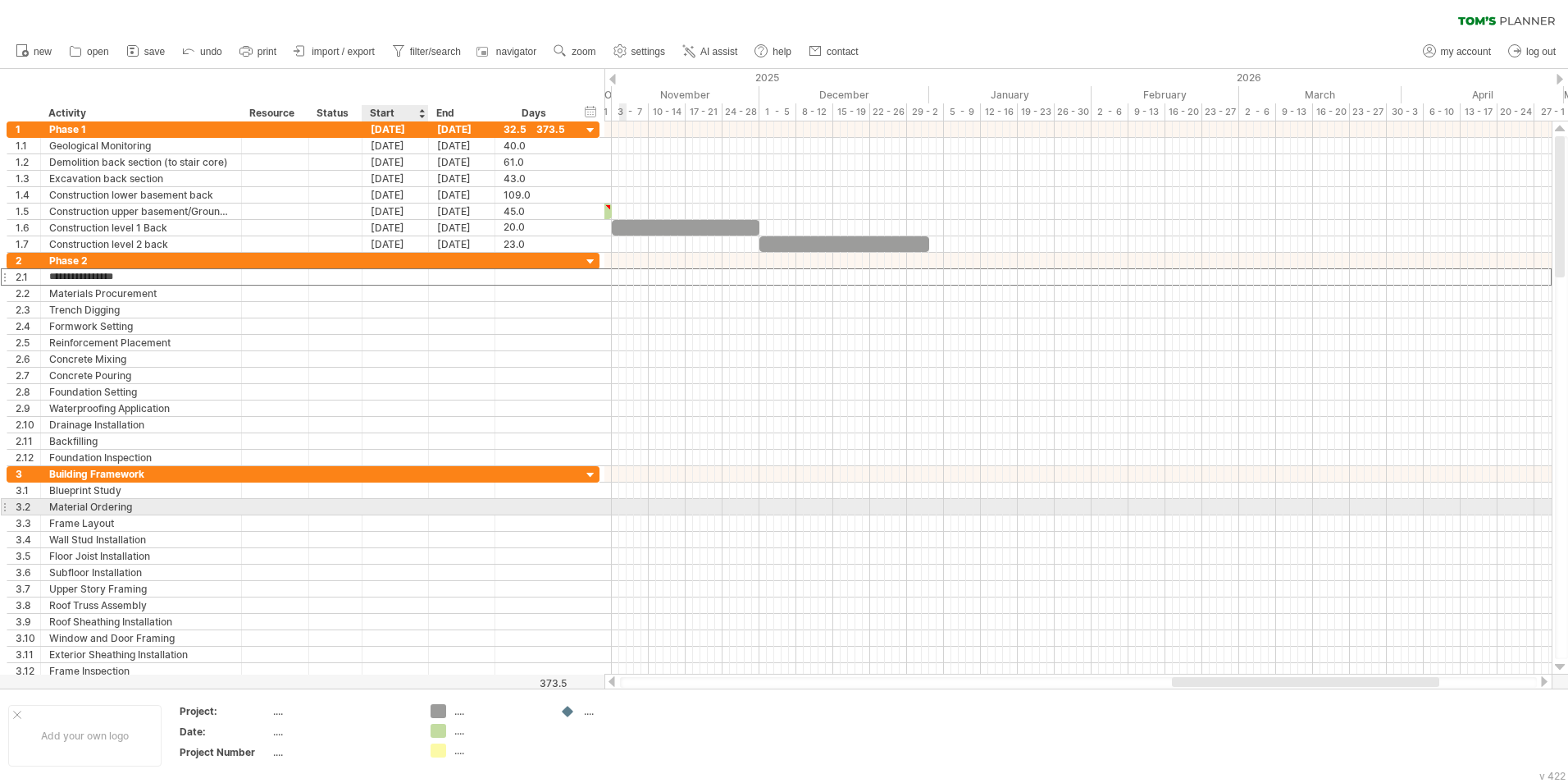
type input "**********"
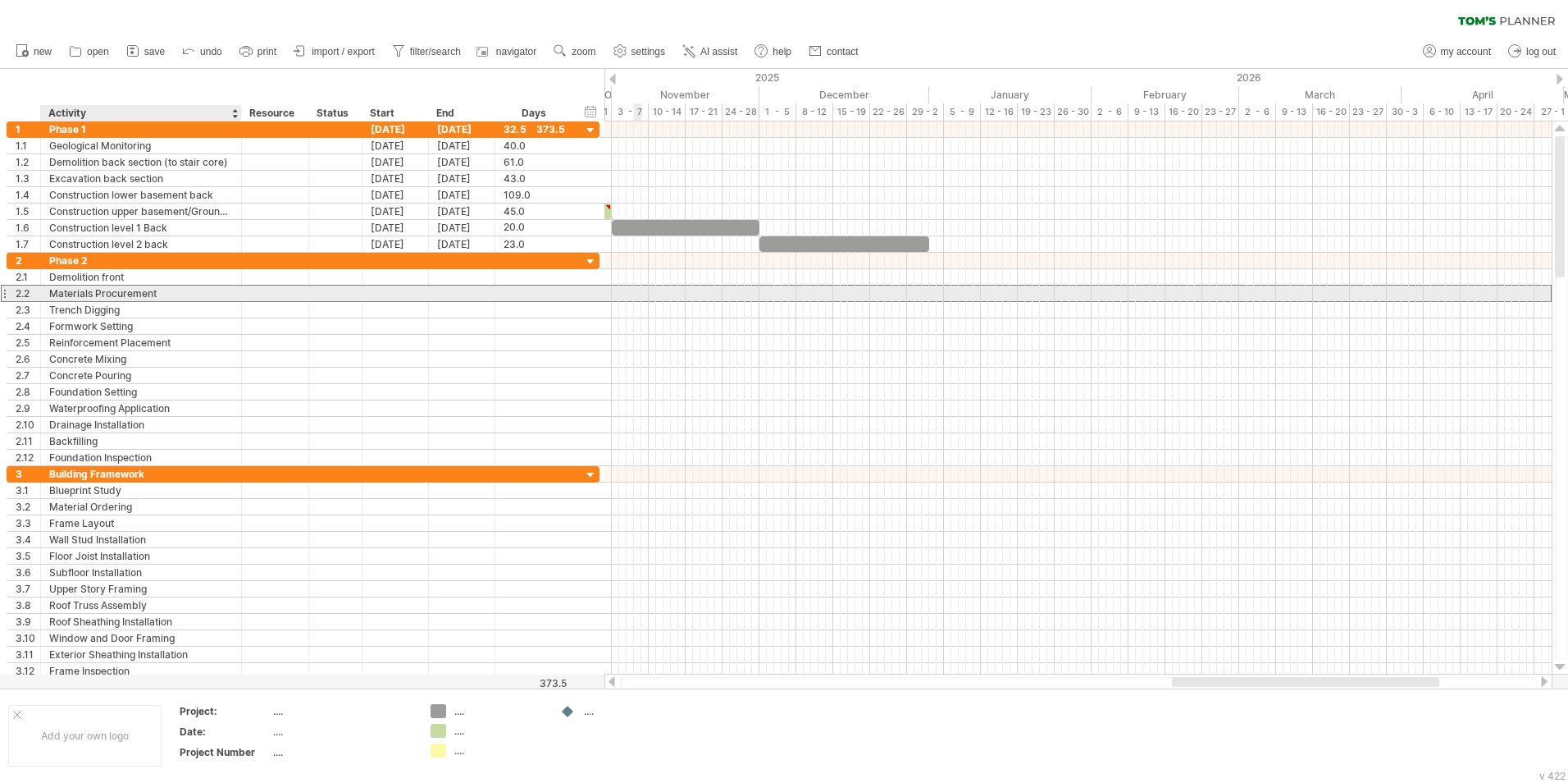
click at [148, 296] on div "Materials Procurement" at bounding box center [141, 294] width 183 height 15
drag, startPoint x: 182, startPoint y: 291, endPoint x: 207, endPoint y: 376, distance: 88.6
click at [47, 291] on div "**********" at bounding box center [142, 294] width 201 height 15
click at [134, 291] on div "Excavation" at bounding box center [141, 294] width 183 height 15
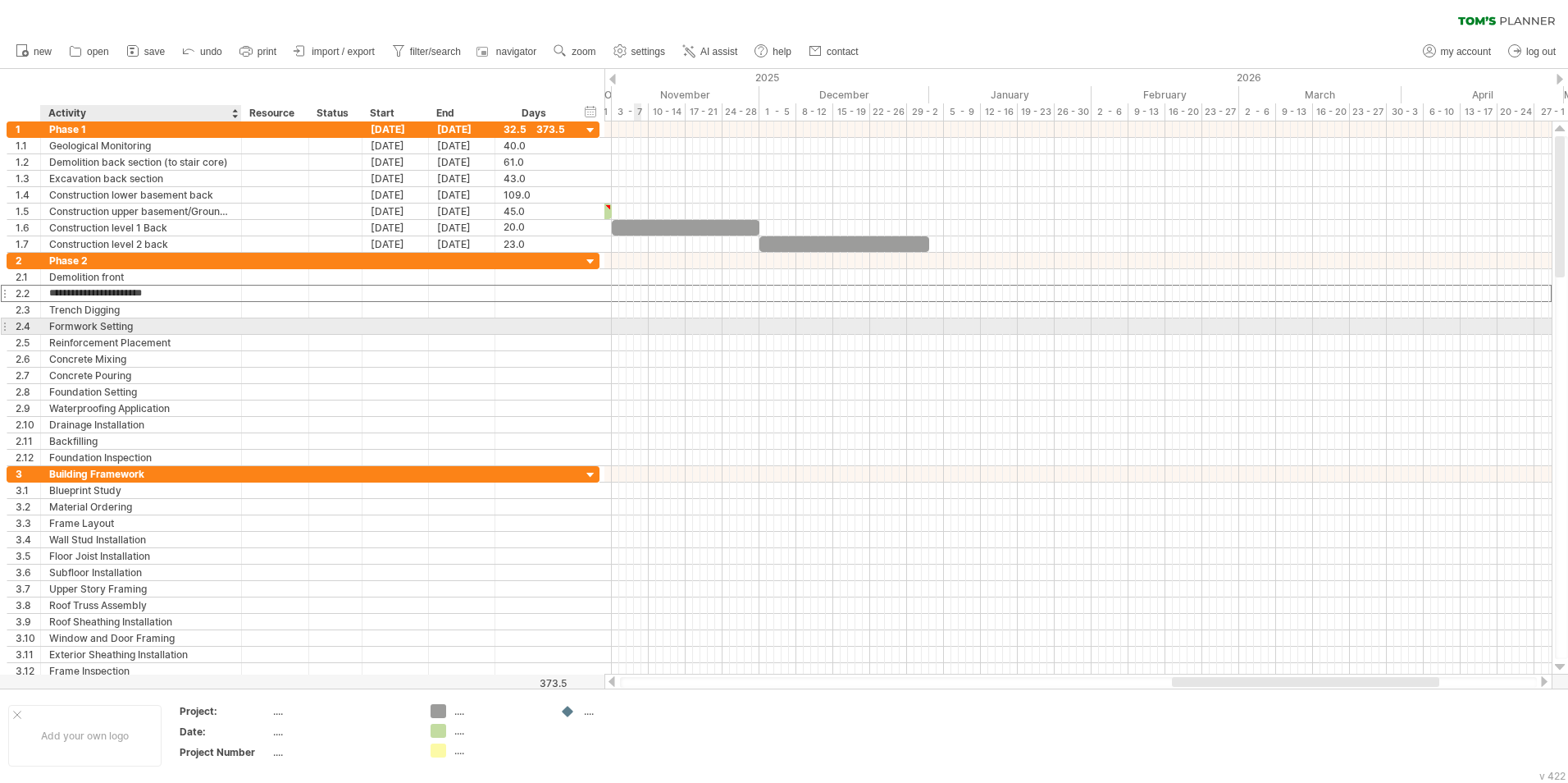
type input "**********"
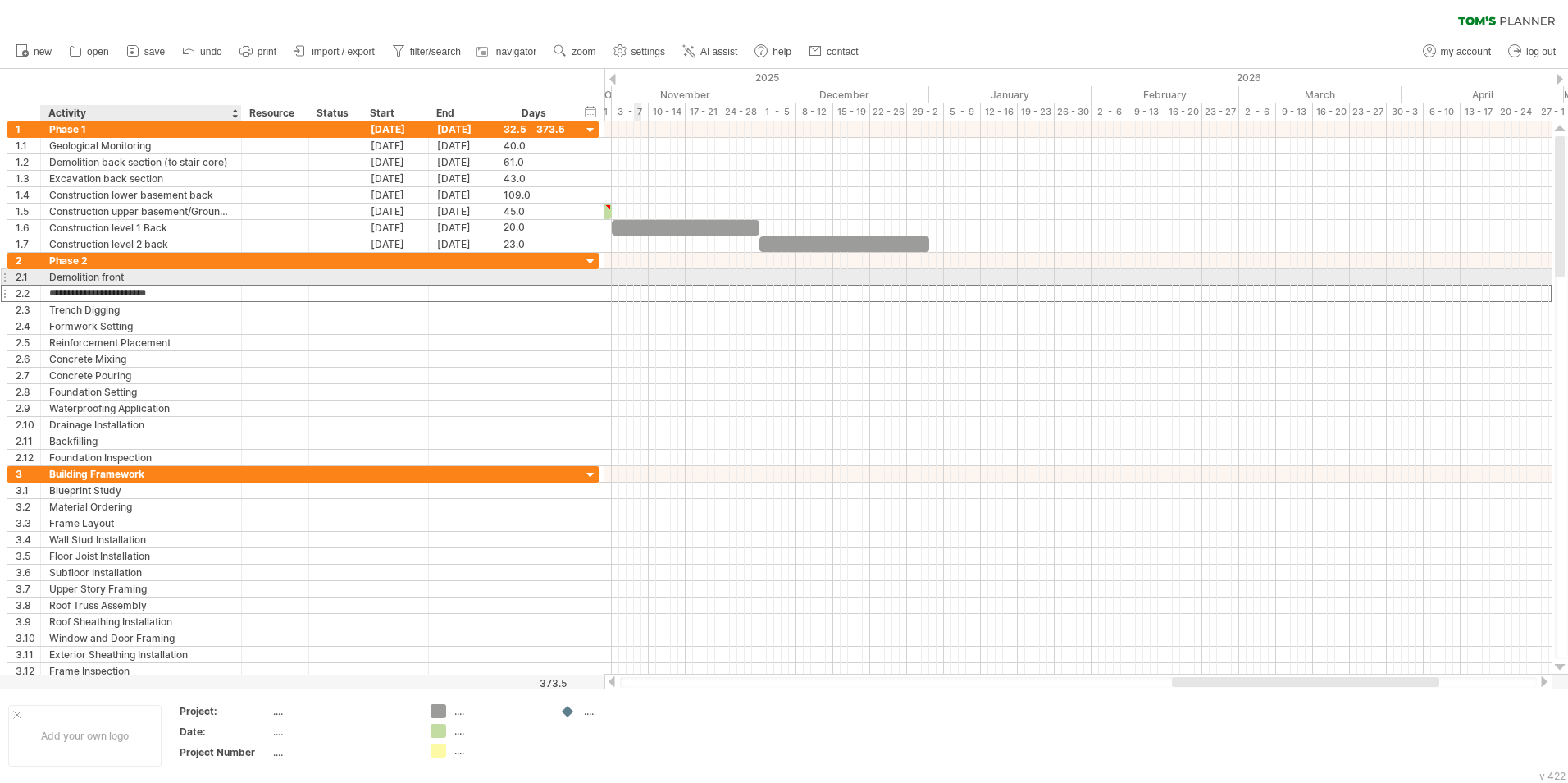
click at [205, 279] on div "Demolition front" at bounding box center [141, 277] width 183 height 15
type input "**********"
click at [382, 274] on div at bounding box center [396, 277] width 66 height 15
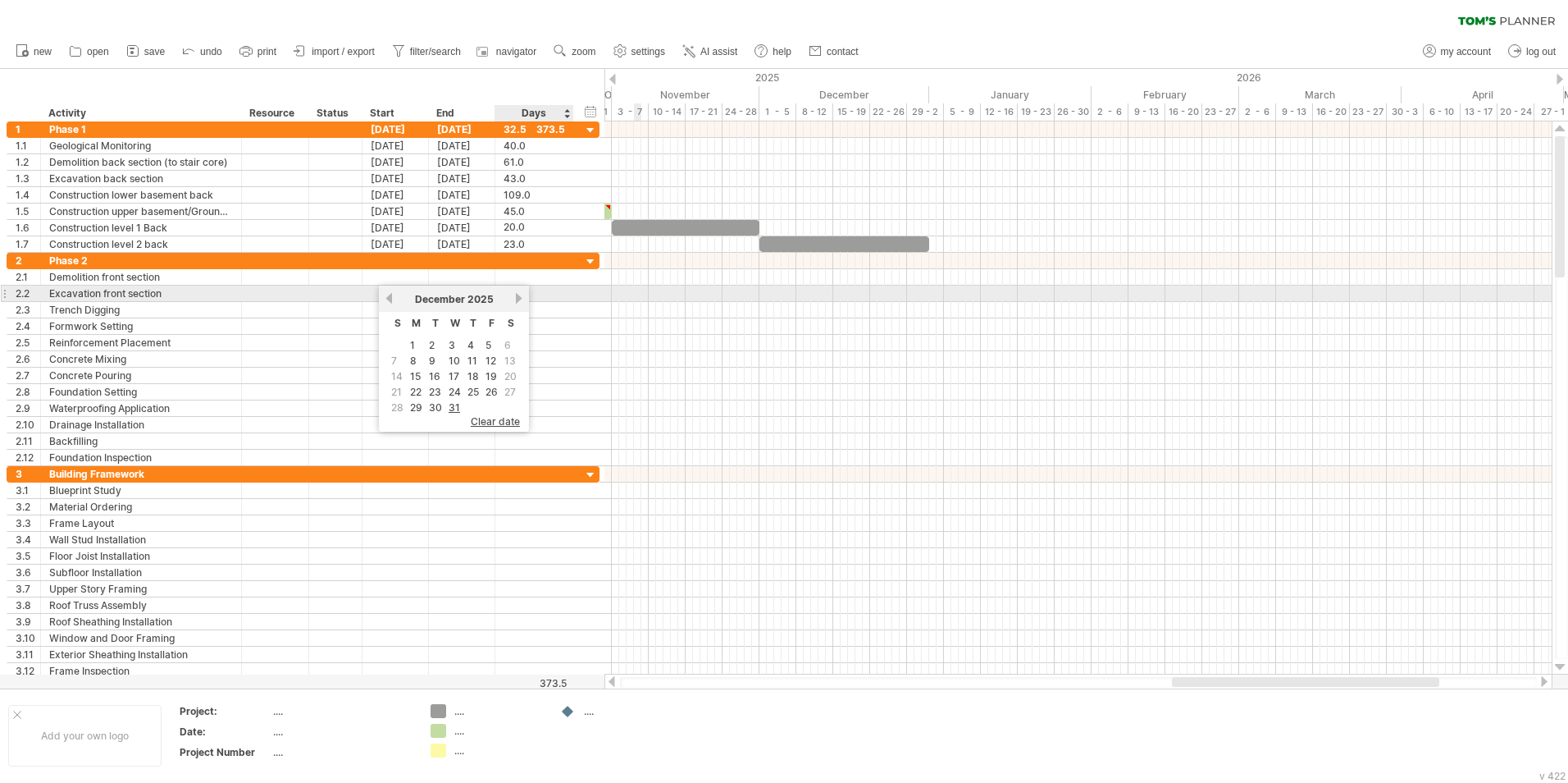
click at [516, 297] on link "next" at bounding box center [519, 297] width 12 height 12
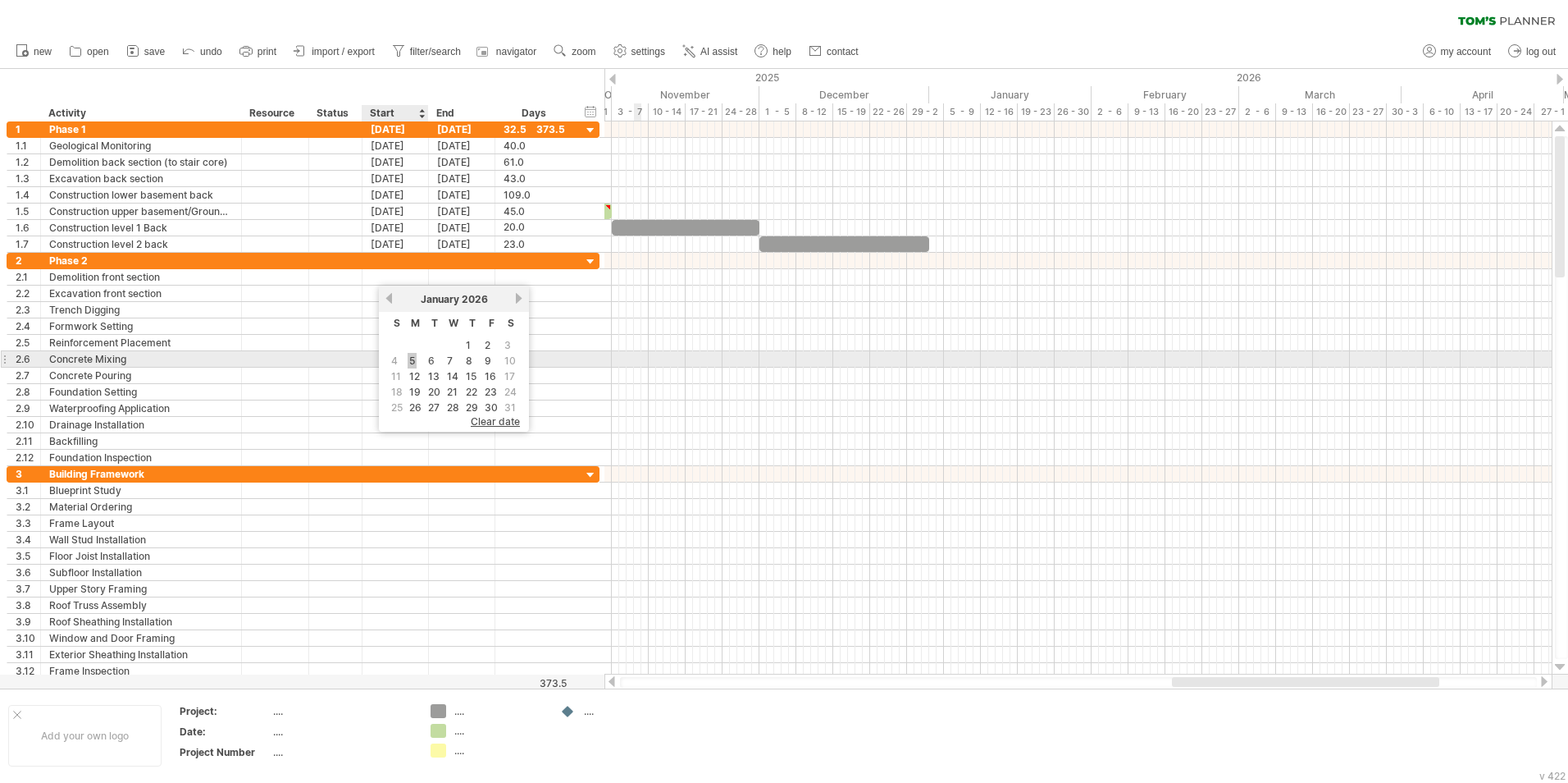
click at [409, 363] on link "5" at bounding box center [411, 360] width 9 height 15
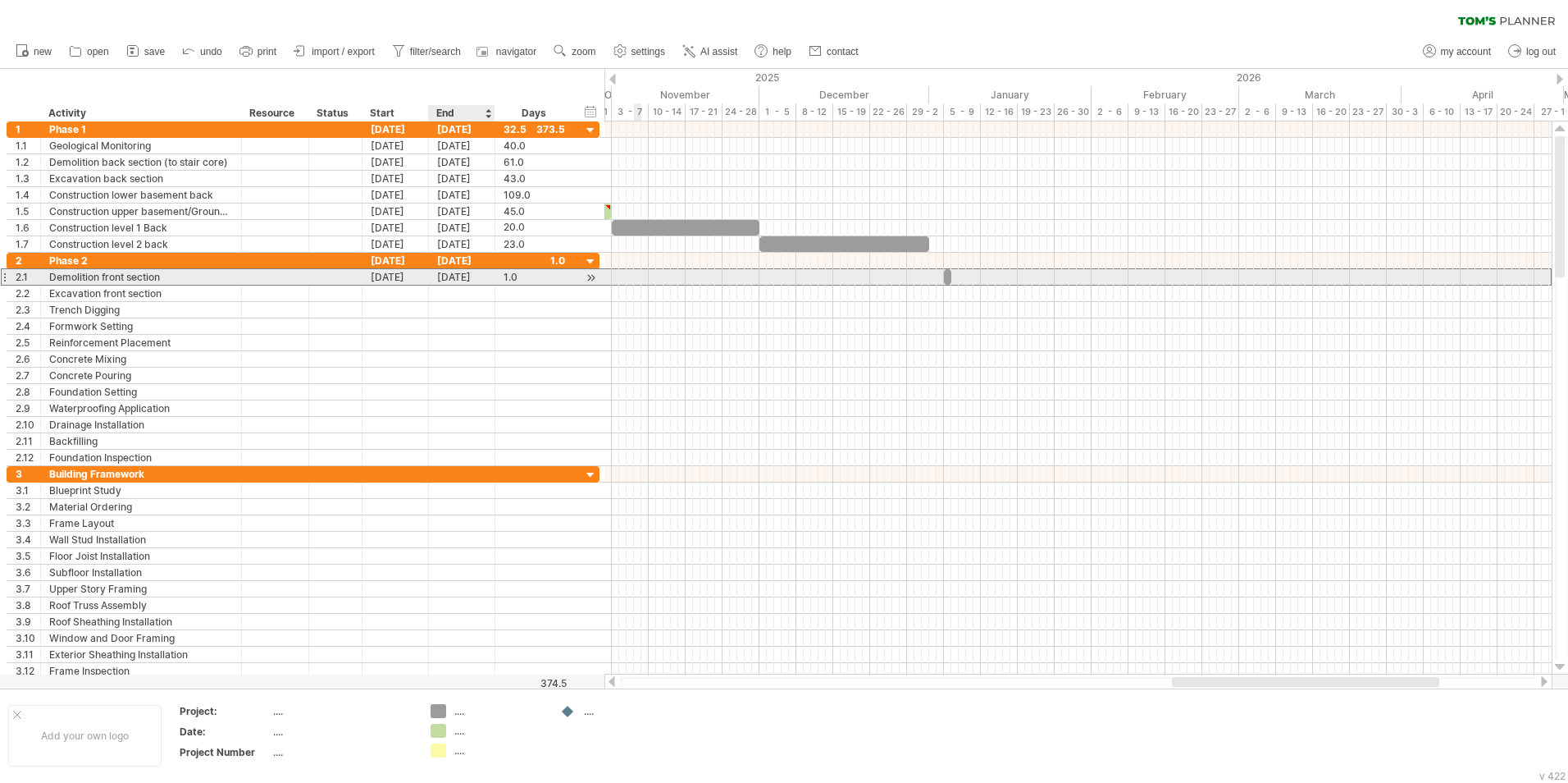
click at [465, 275] on div "[DATE]" at bounding box center [463, 277] width 66 height 15
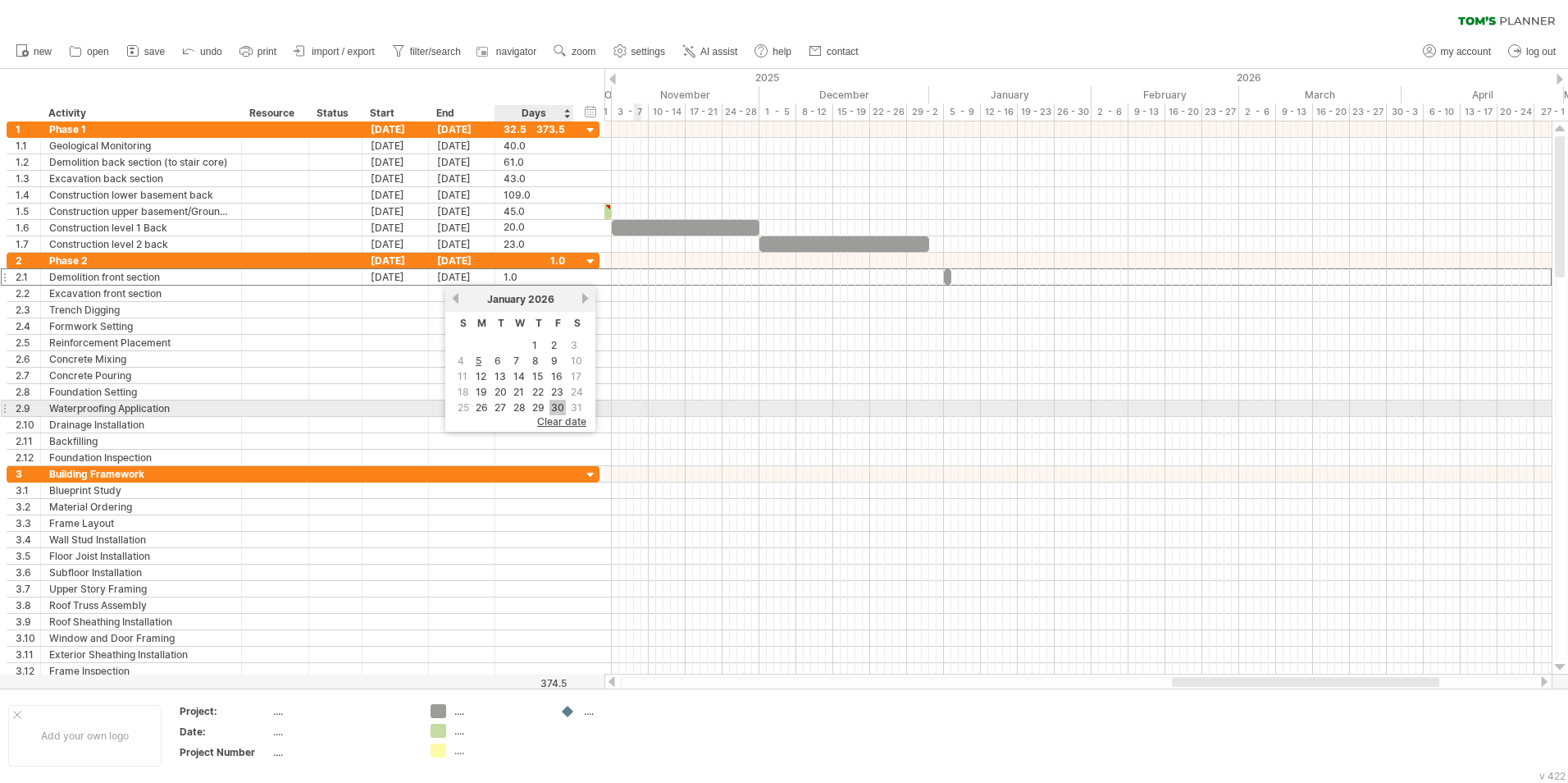
click at [562, 410] on link "30" at bounding box center [557, 408] width 16 height 15
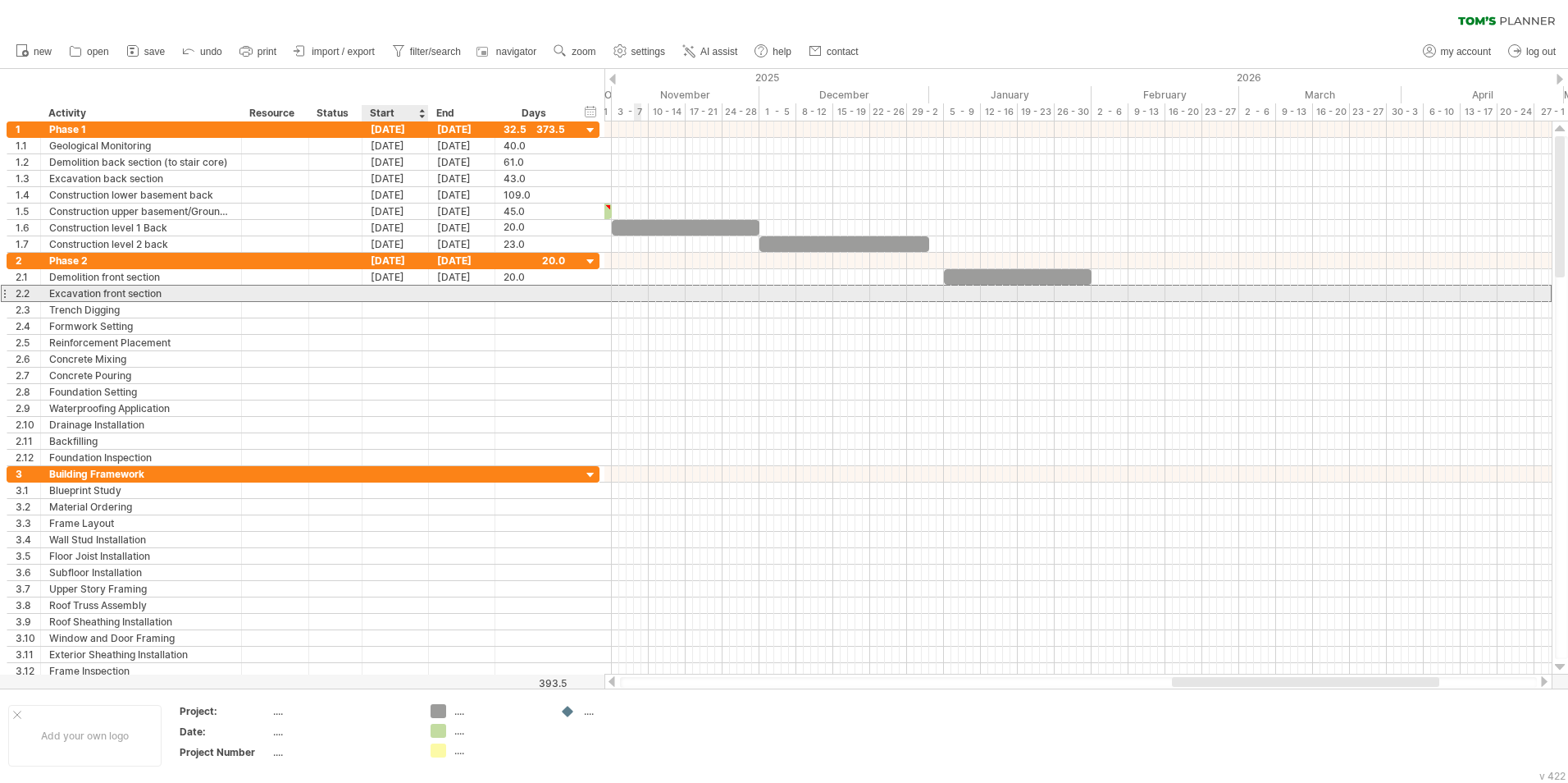
click at [381, 300] on div at bounding box center [396, 294] width 66 height 15
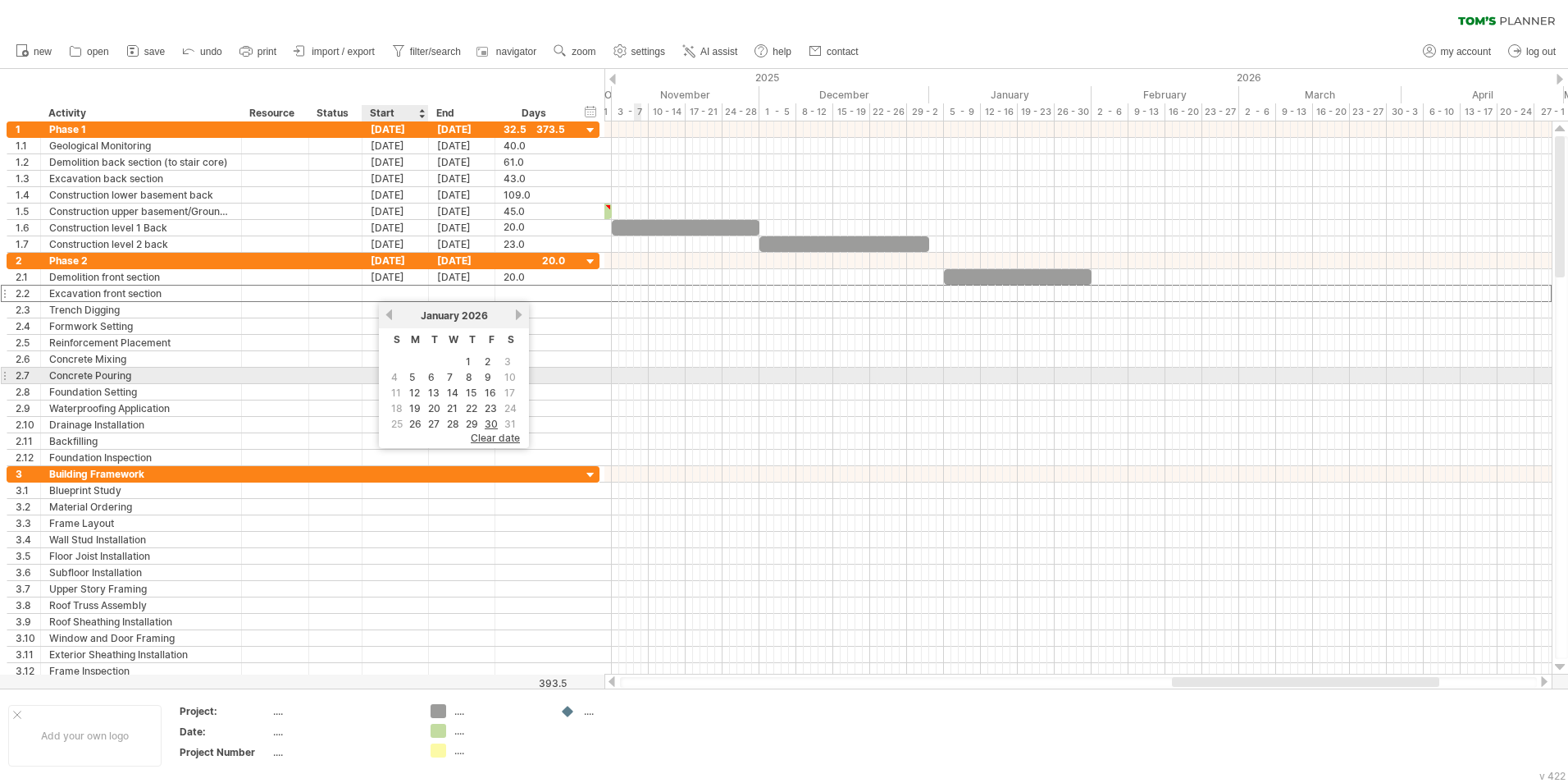
click at [415, 378] on link "5" at bounding box center [411, 377] width 9 height 15
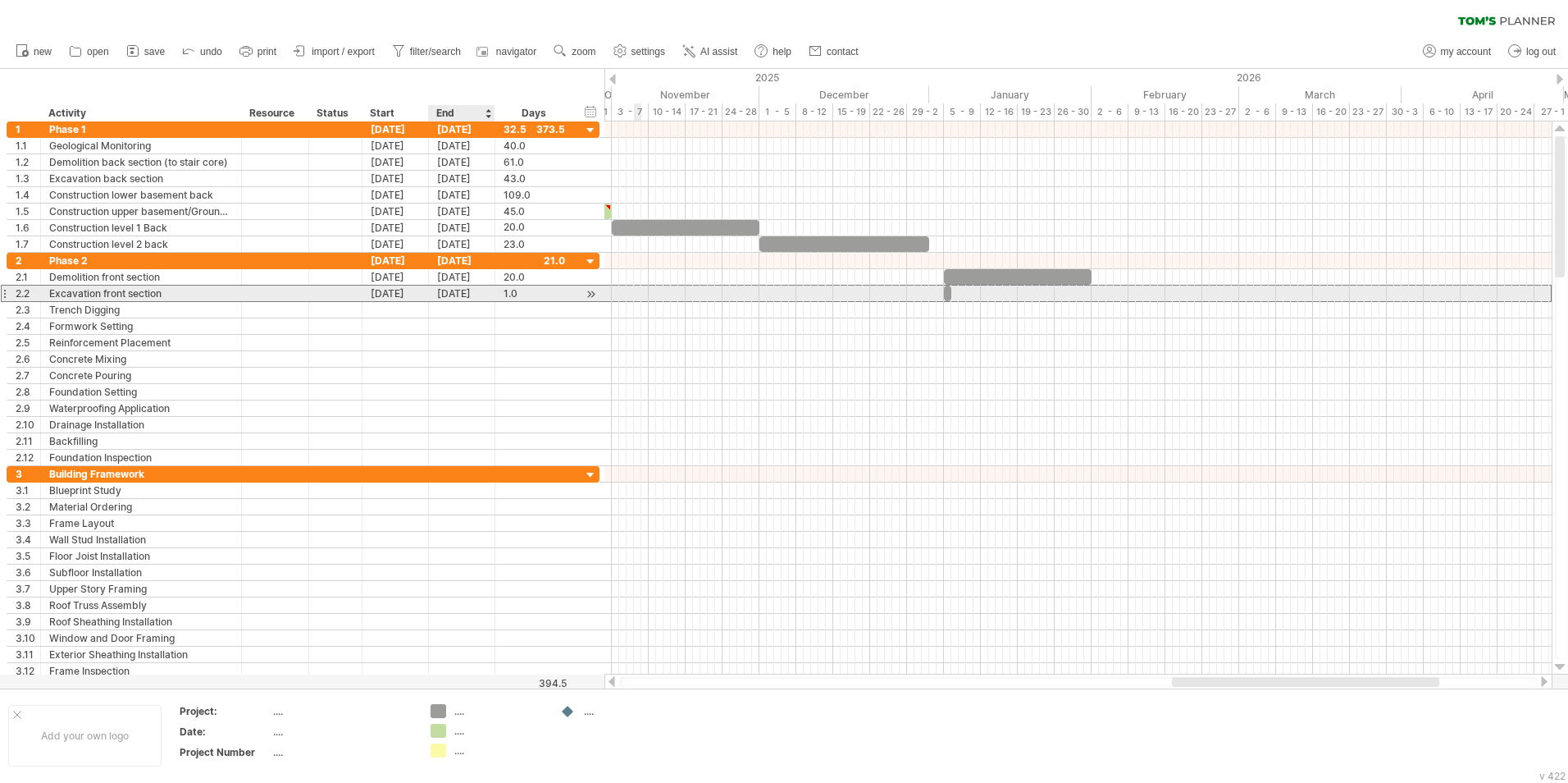
click at [473, 296] on div "[DATE]" at bounding box center [463, 294] width 66 height 15
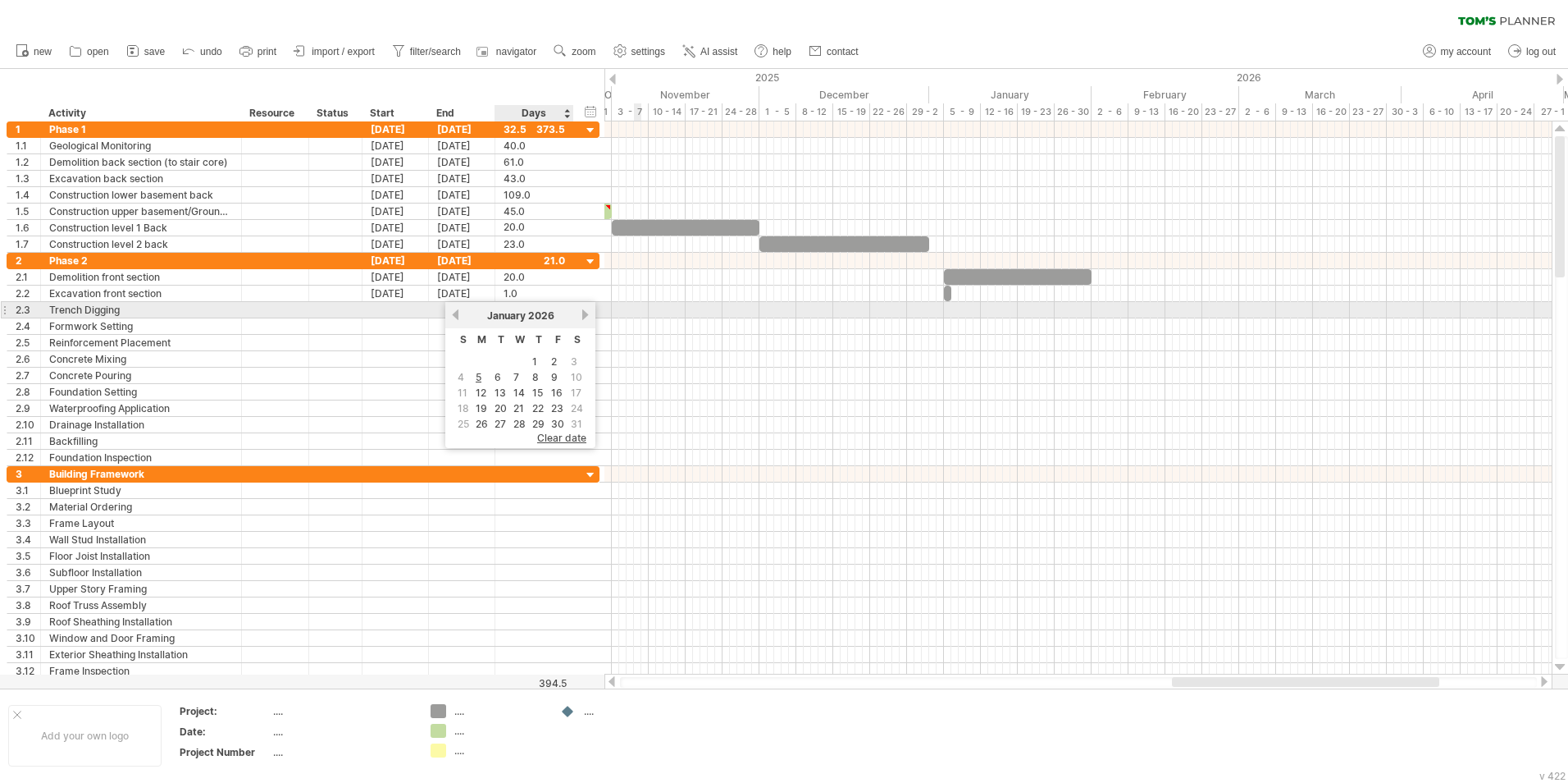
click at [579, 315] on div "[DATE]" at bounding box center [520, 315] width 119 height 12
click at [585, 315] on link "next" at bounding box center [585, 315] width 12 height 12
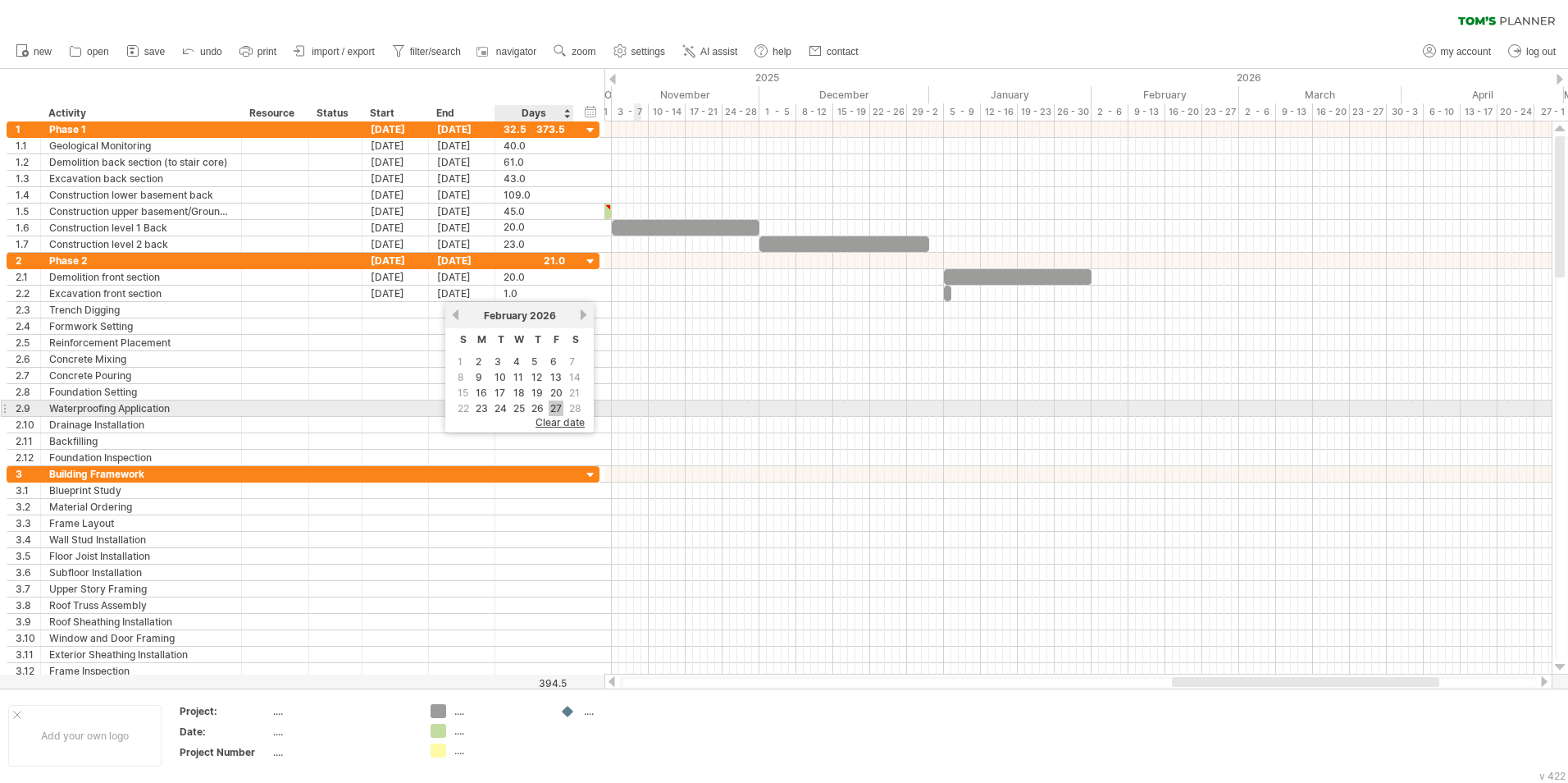
click at [556, 410] on link "27" at bounding box center [557, 408] width 15 height 15
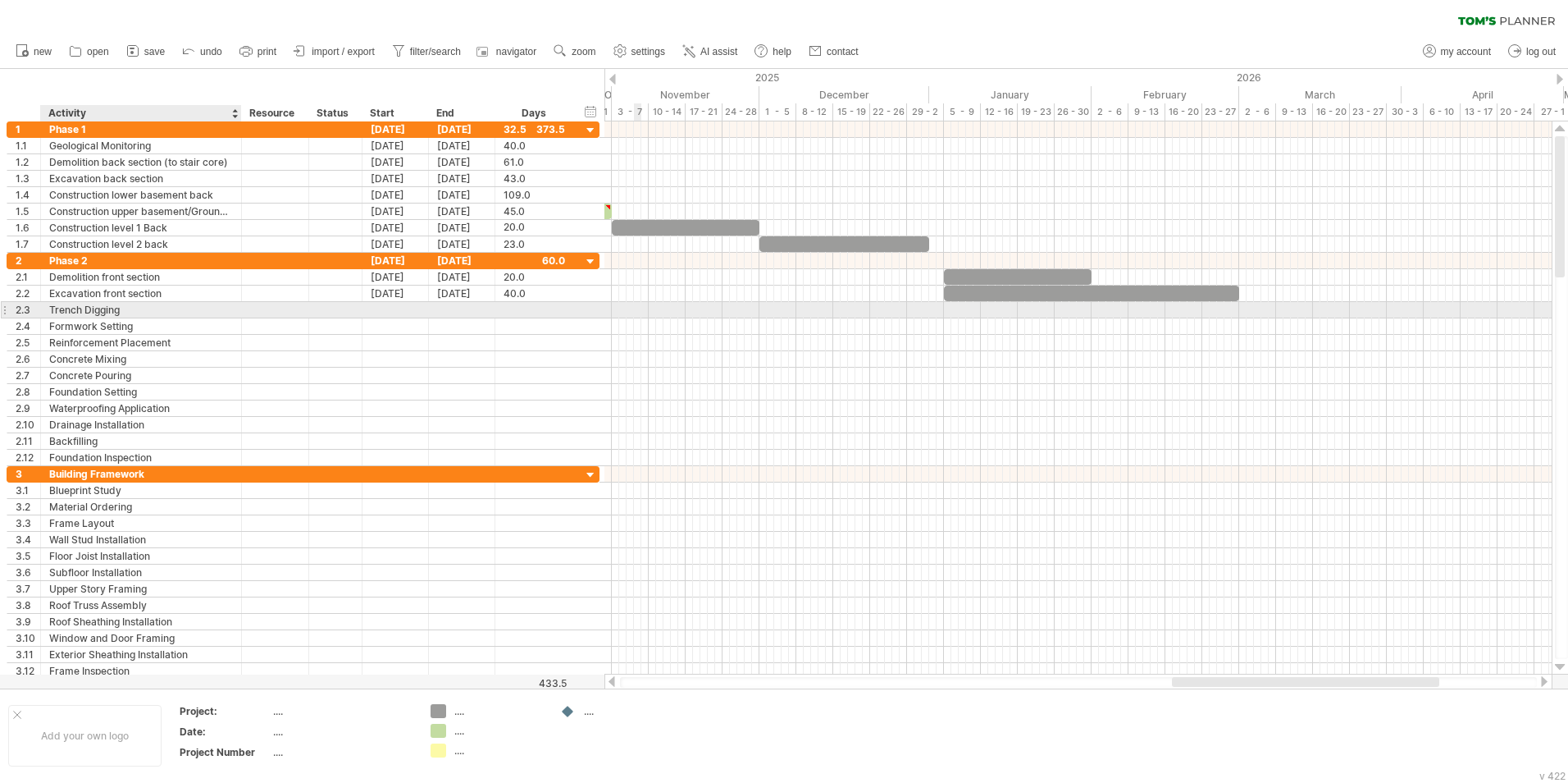
click at [161, 314] on div "Trench Digging" at bounding box center [141, 310] width 183 height 15
drag, startPoint x: 161, startPoint y: 314, endPoint x: 45, endPoint y: 314, distance: 116.0
click at [45, 314] on div "**********" at bounding box center [142, 310] width 201 height 15
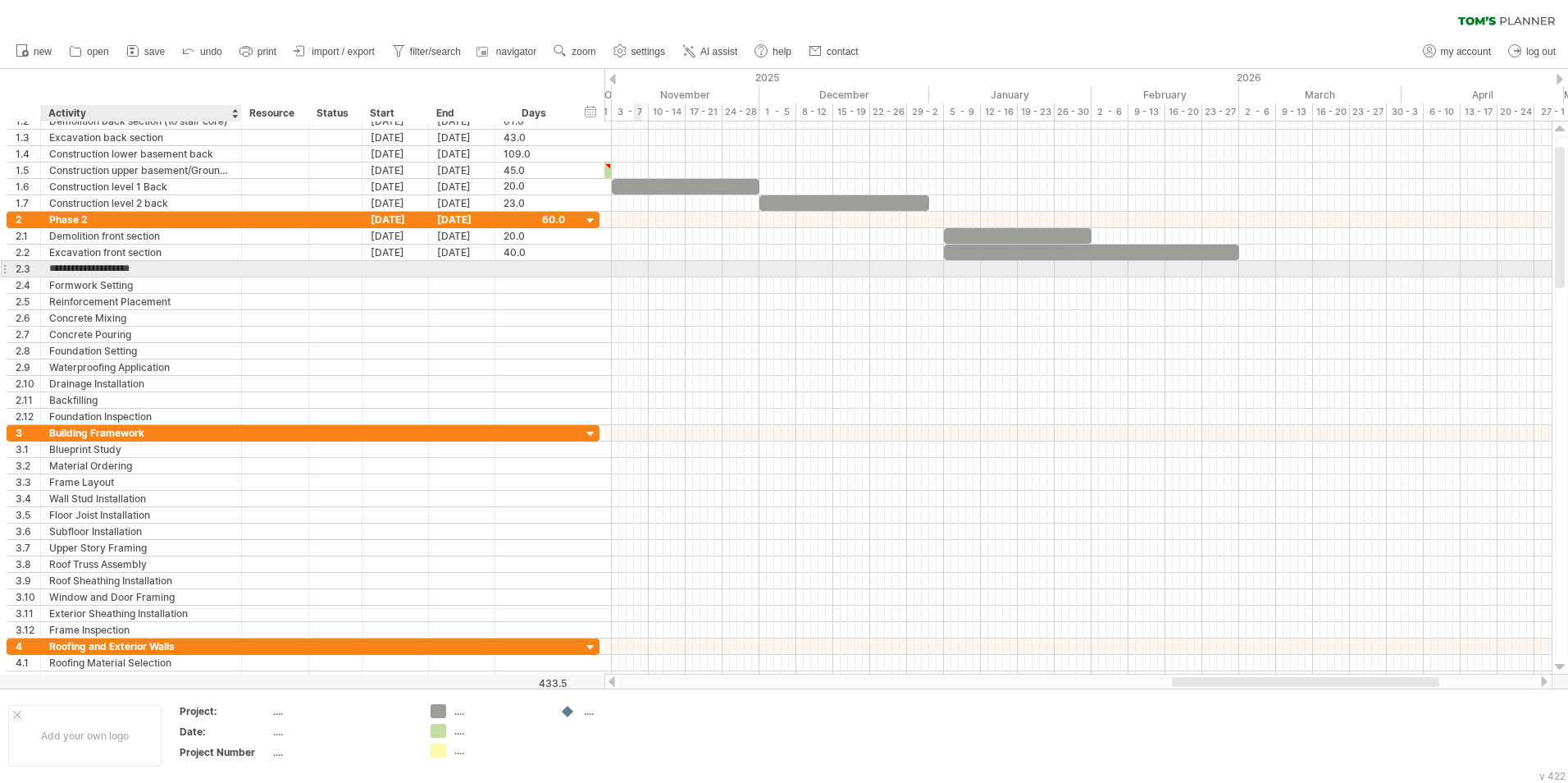
type input "**********"
click at [374, 271] on div at bounding box center [396, 269] width 66 height 15
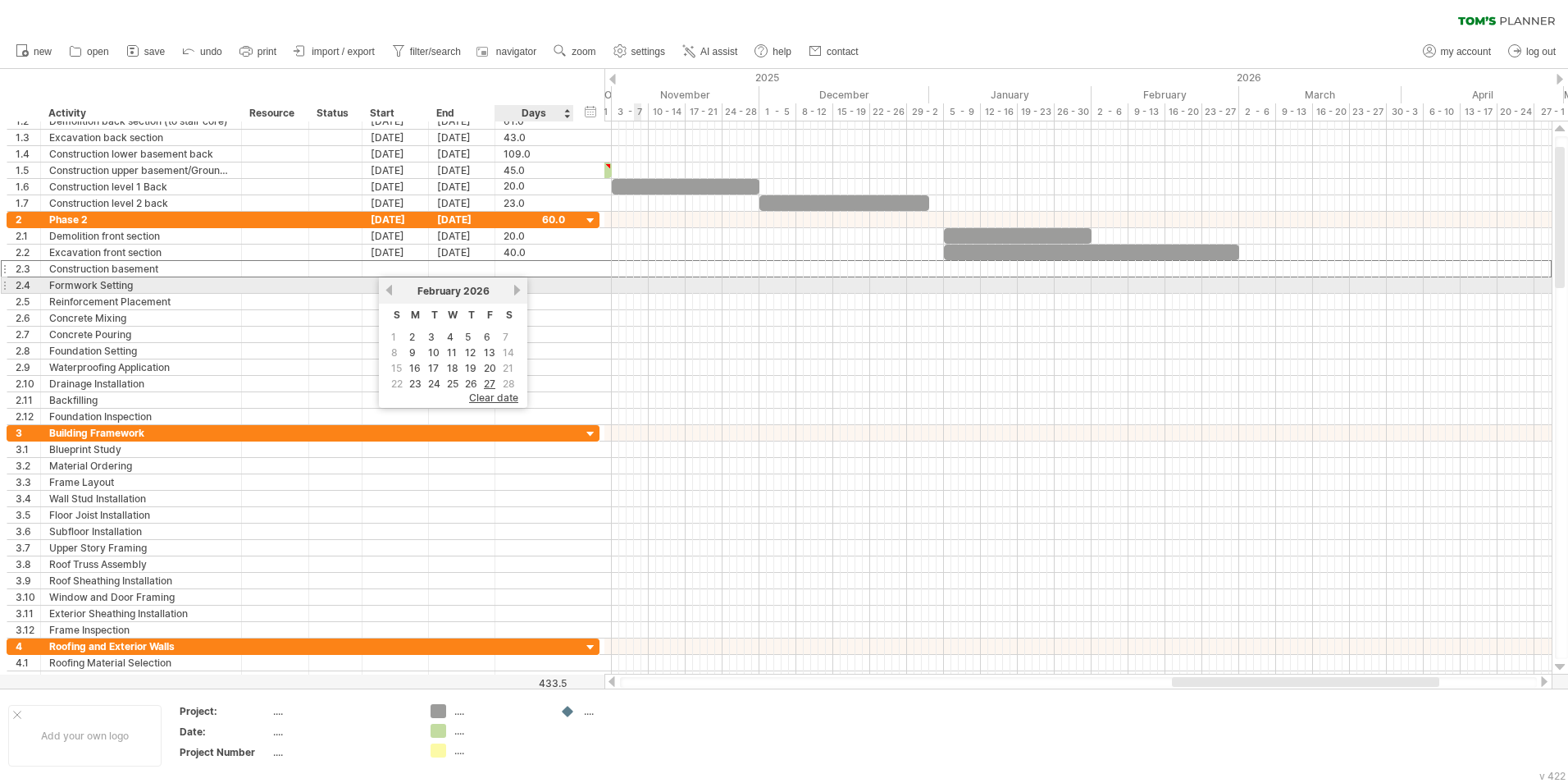
click at [519, 289] on link "next" at bounding box center [517, 290] width 12 height 12
click at [389, 292] on link "previous" at bounding box center [388, 290] width 12 height 12
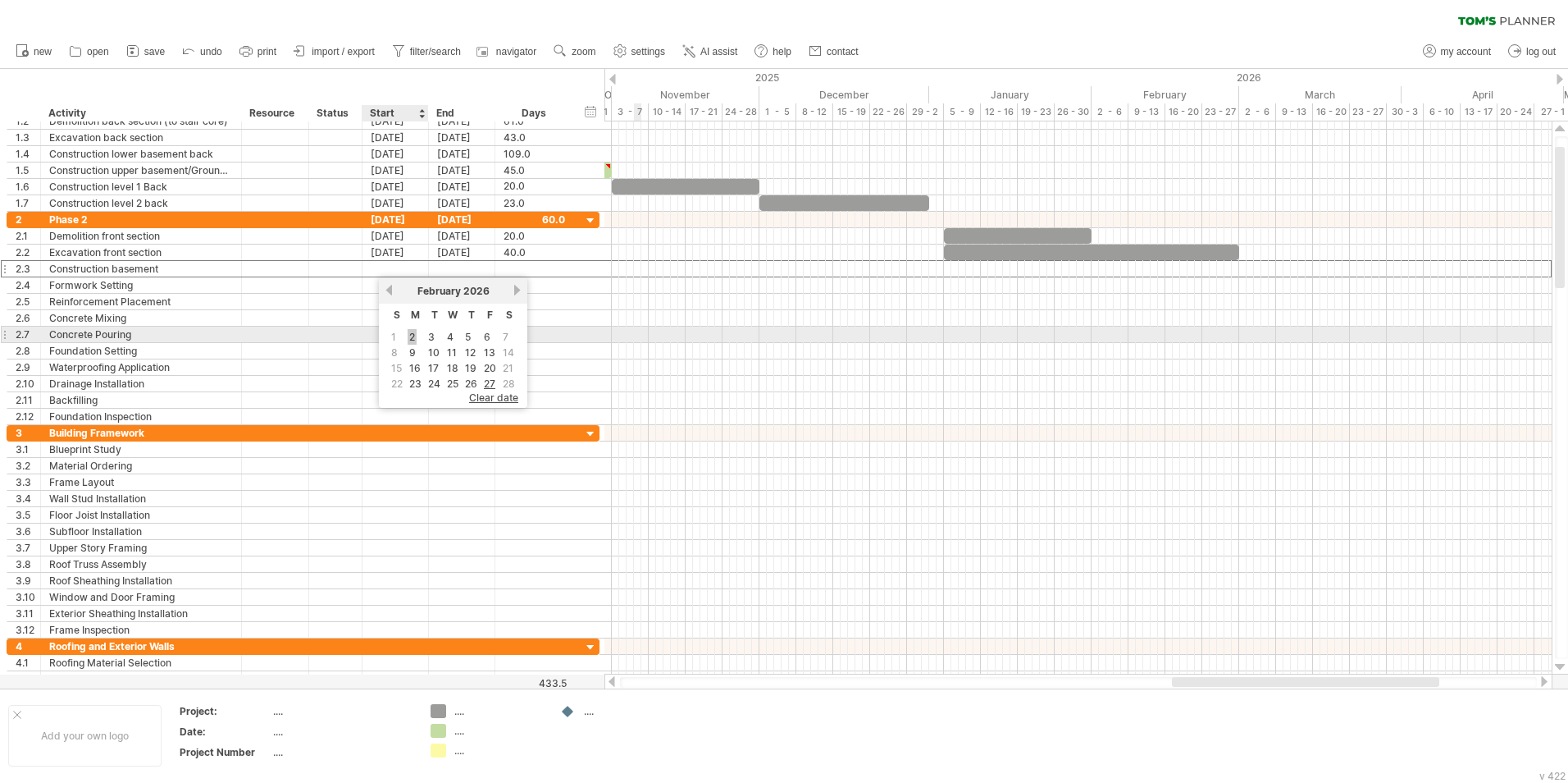
click at [414, 339] on link "2" at bounding box center [411, 336] width 9 height 15
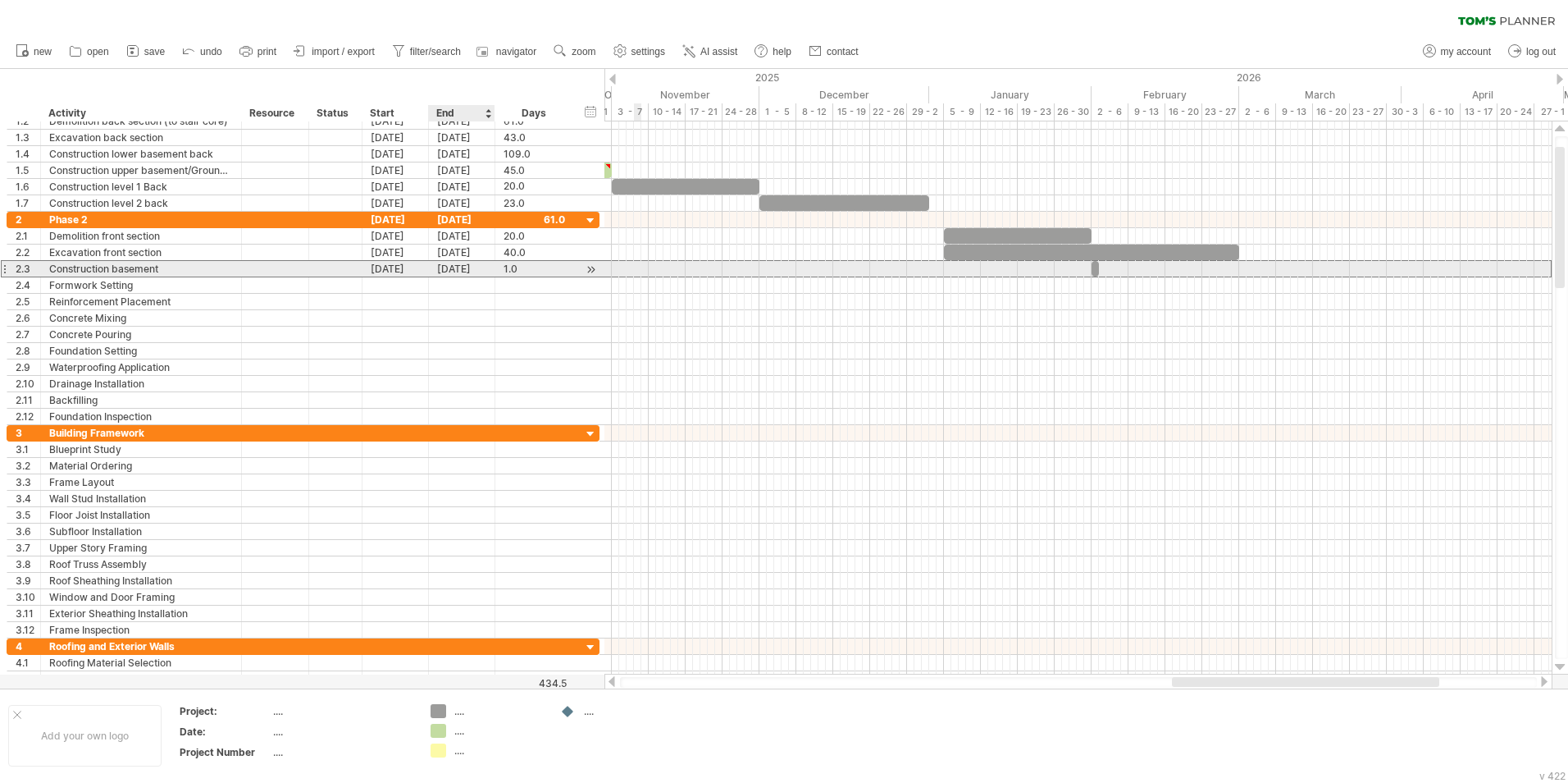
click at [461, 267] on div "[DATE]" at bounding box center [463, 269] width 66 height 15
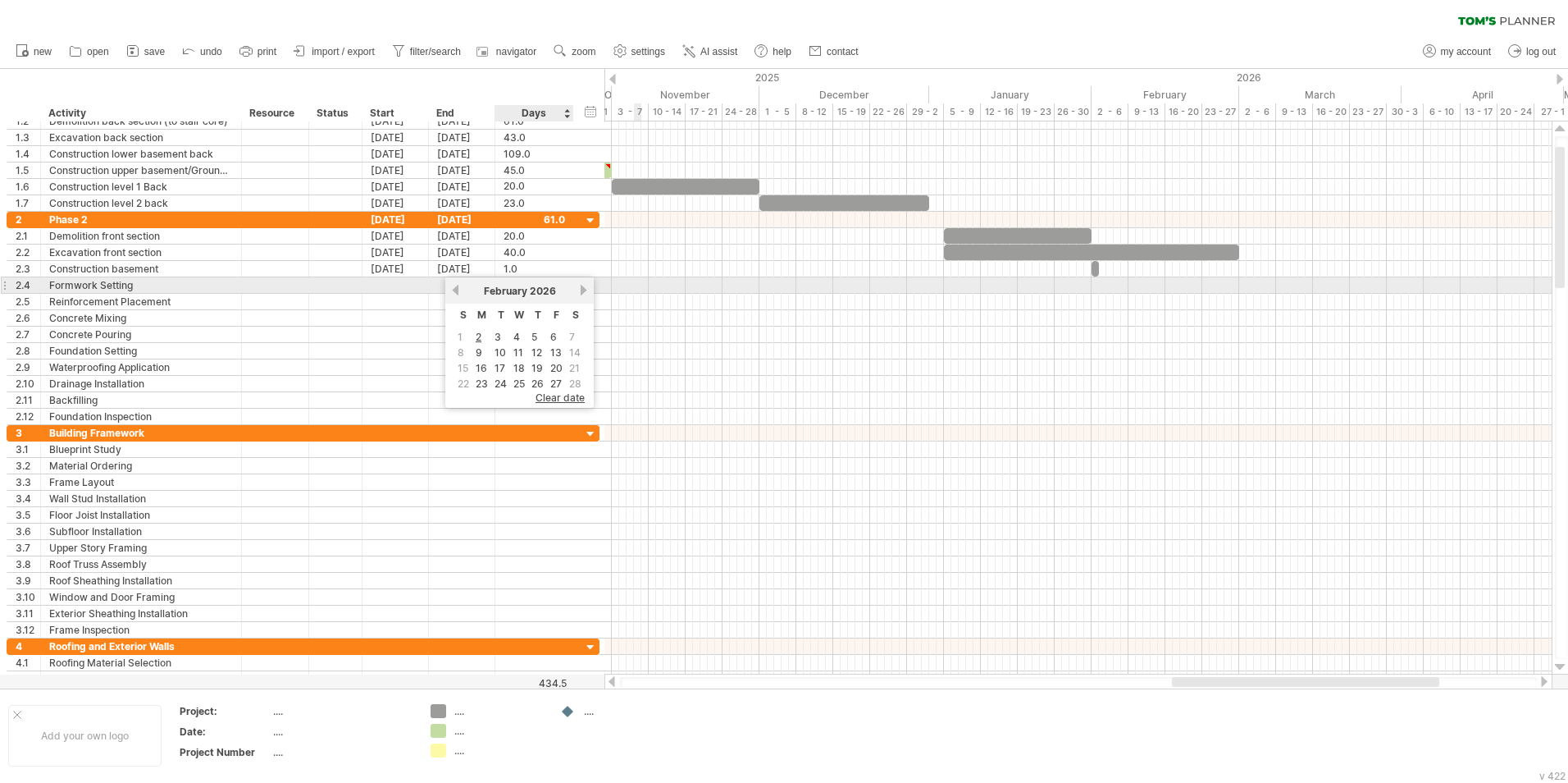
click at [584, 291] on link "next" at bounding box center [583, 290] width 12 height 12
click at [584, 291] on link "next" at bounding box center [585, 290] width 12 height 12
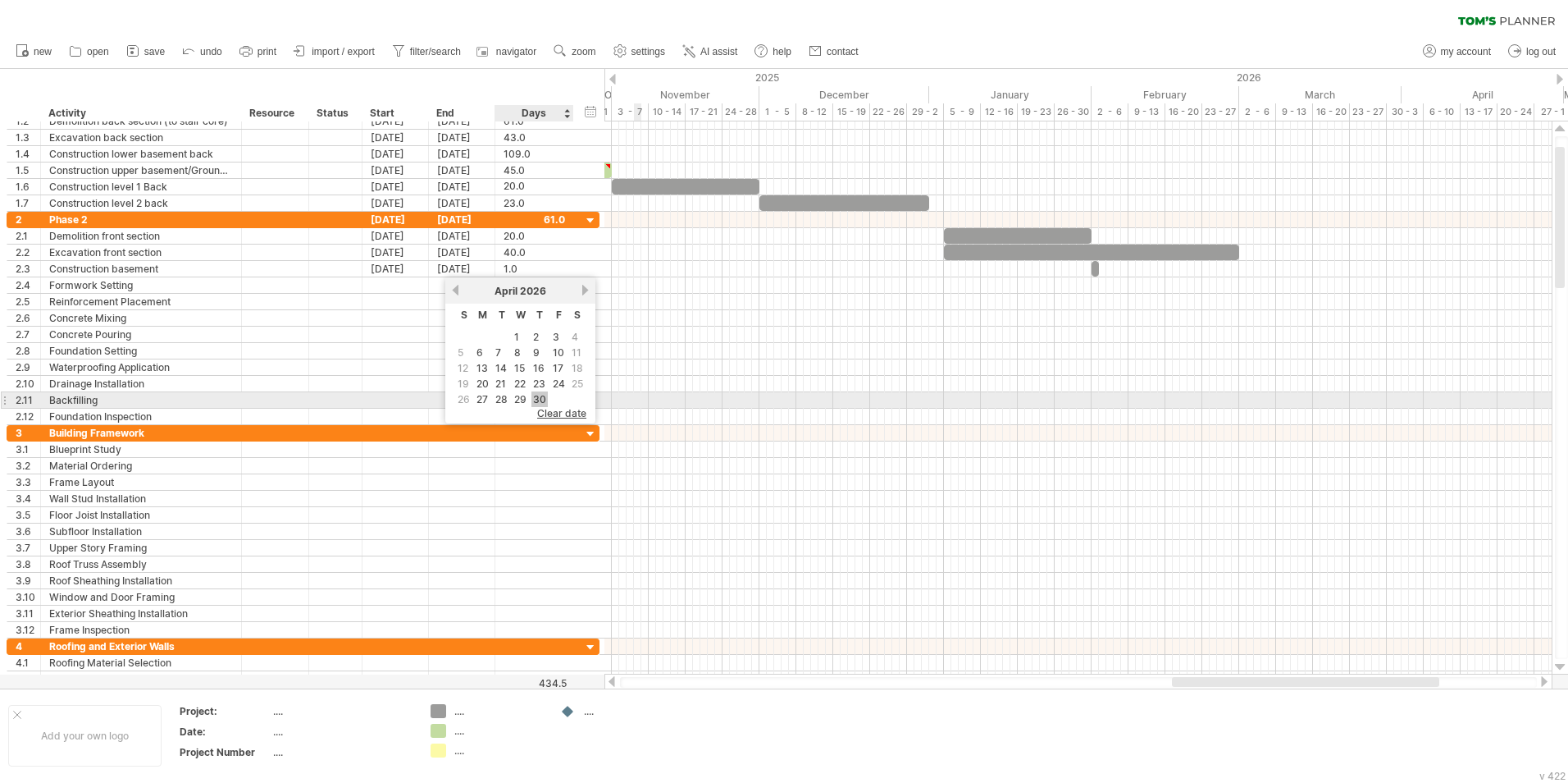
click at [538, 394] on link "30" at bounding box center [539, 399] width 16 height 15
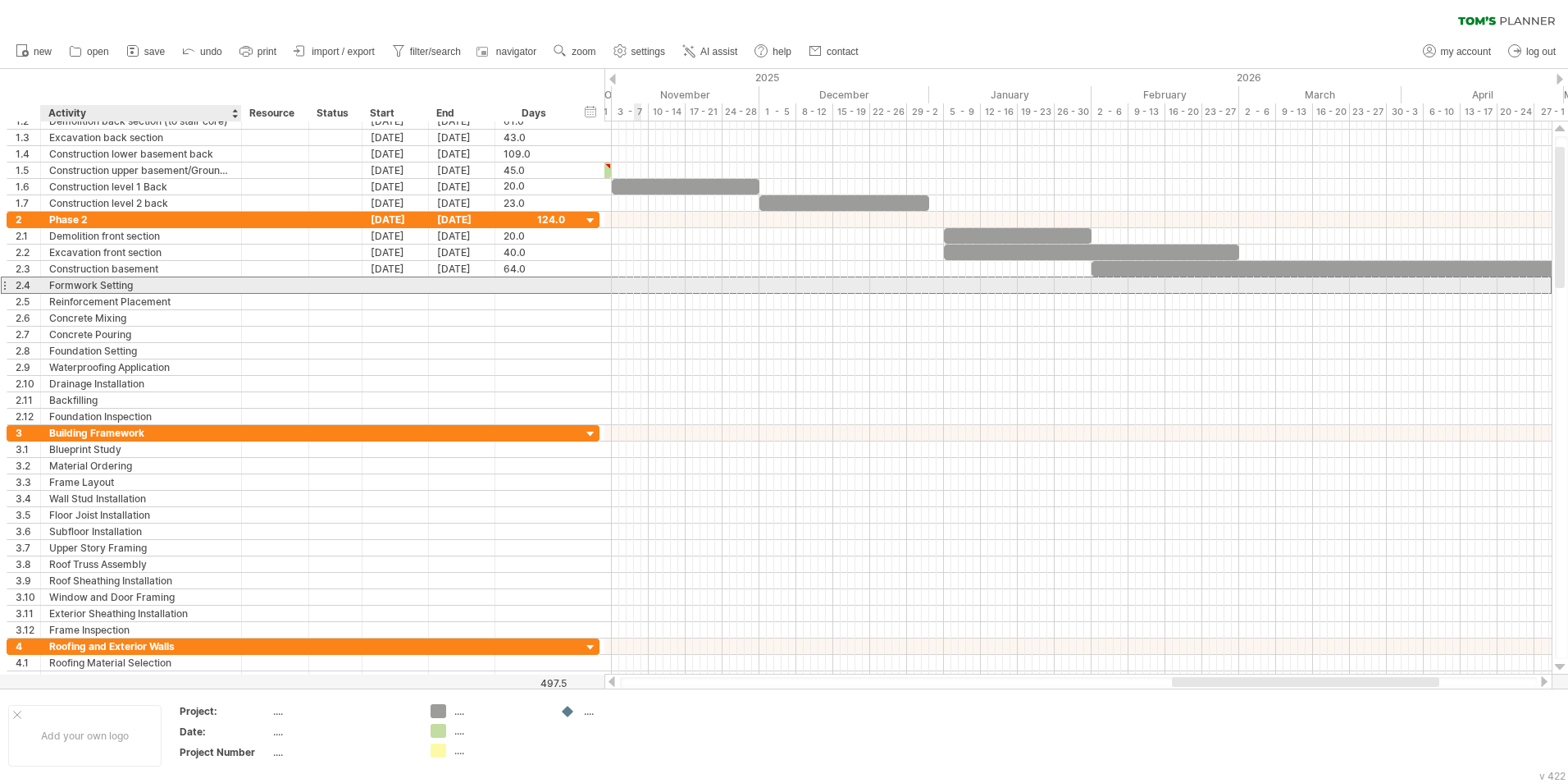
click at [163, 285] on div "Formwork Setting" at bounding box center [141, 285] width 183 height 15
drag, startPoint x: 163, startPoint y: 285, endPoint x: 40, endPoint y: 295, distance: 123.4
click at [40, 295] on div "**********" at bounding box center [303, 318] width 593 height 214
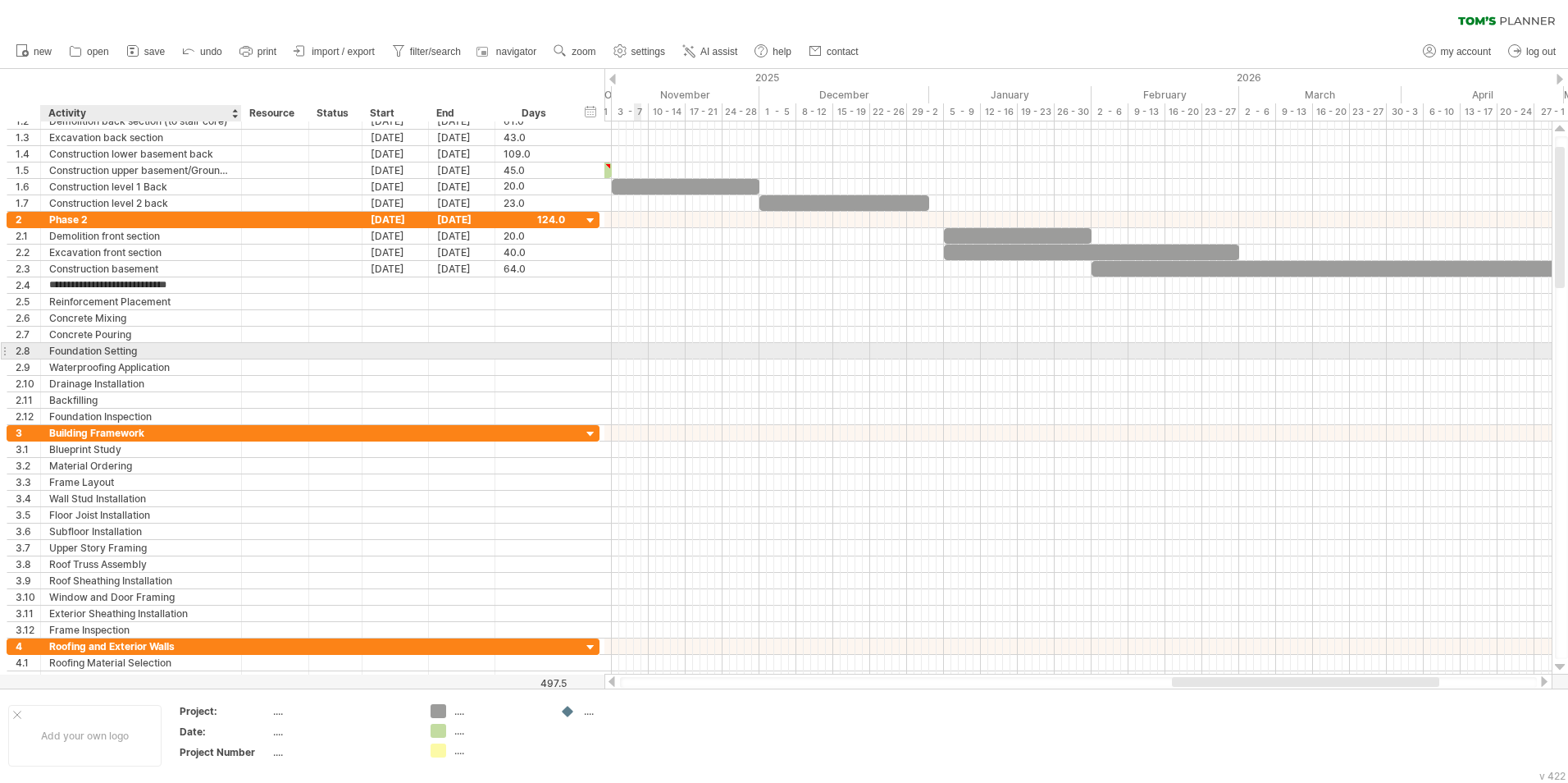
type input "**********"
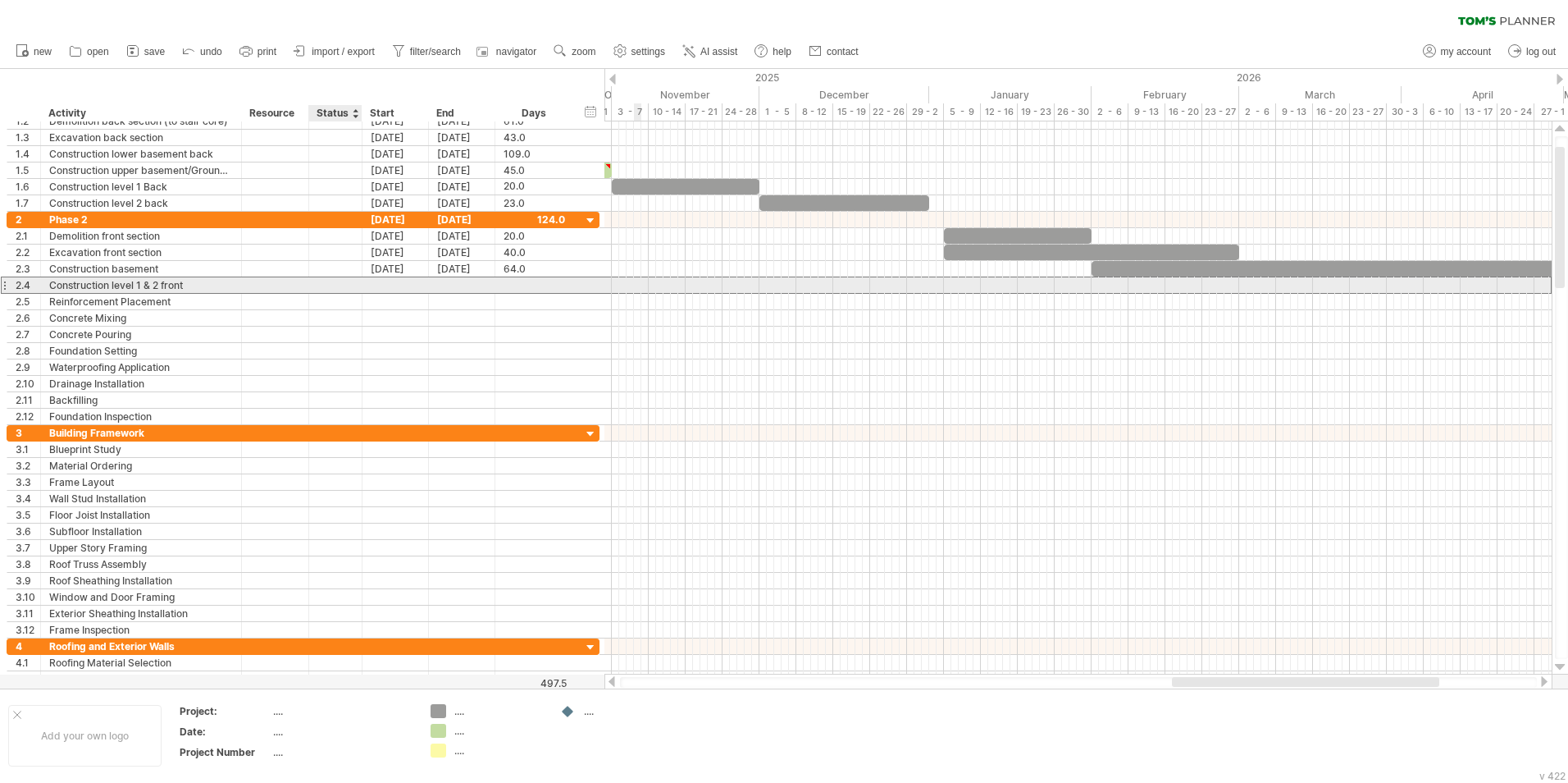
drag, startPoint x: 369, startPoint y: 286, endPoint x: 377, endPoint y: 281, distance: 9.4
click at [370, 286] on div at bounding box center [396, 285] width 66 height 15
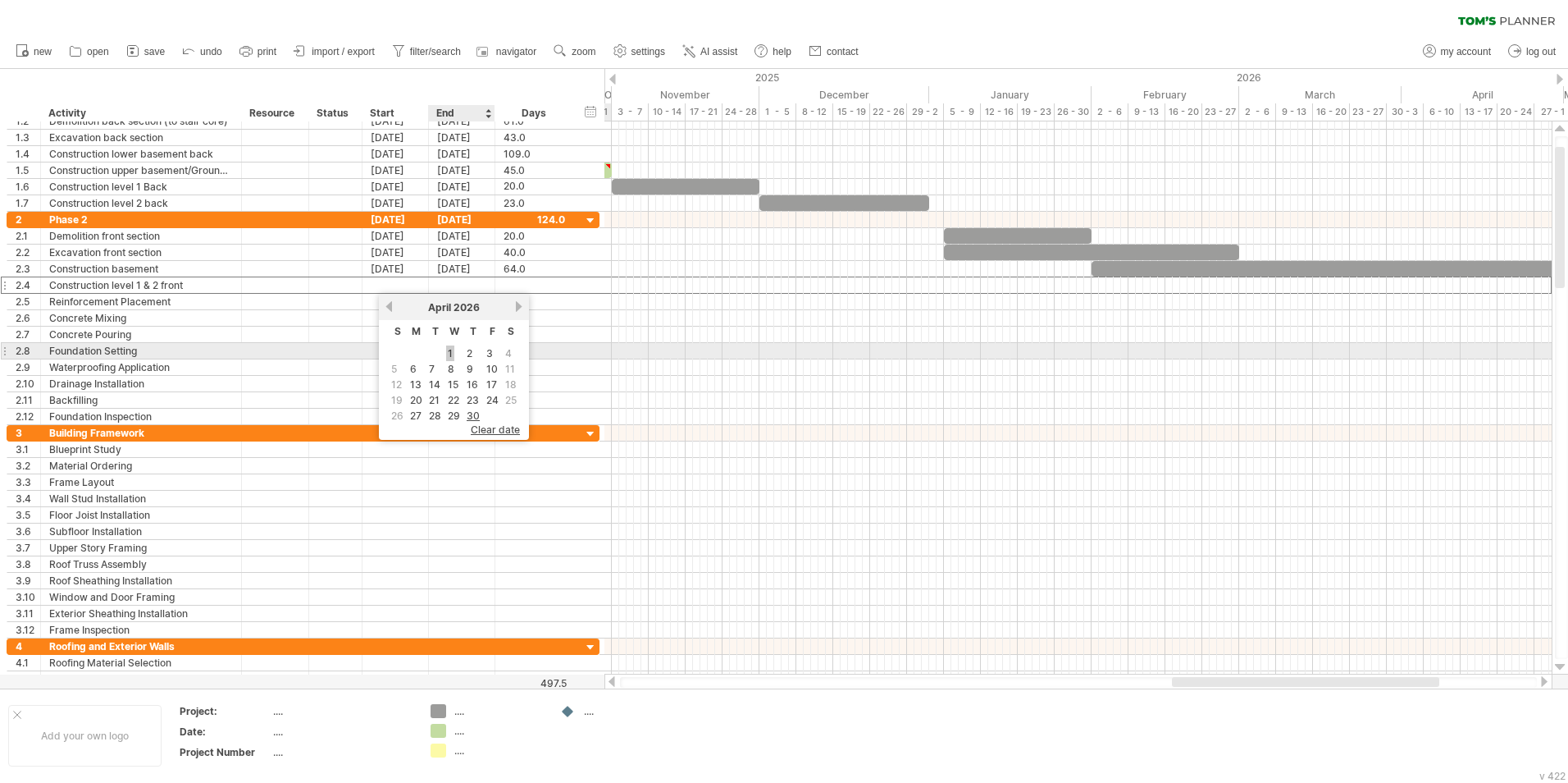
click at [449, 356] on link "1" at bounding box center [450, 353] width 9 height 15
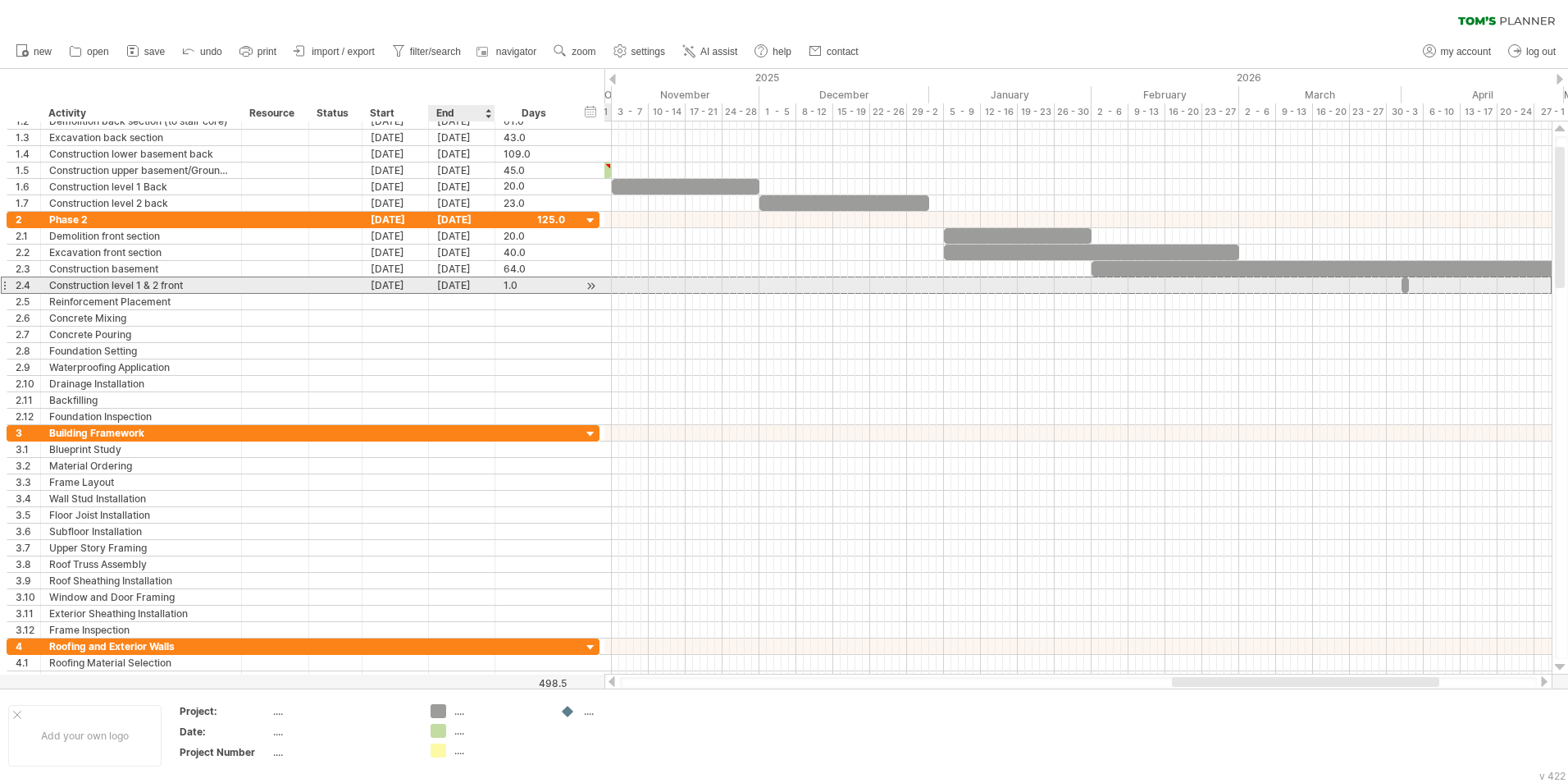
click at [466, 291] on div "[DATE]" at bounding box center [463, 285] width 66 height 15
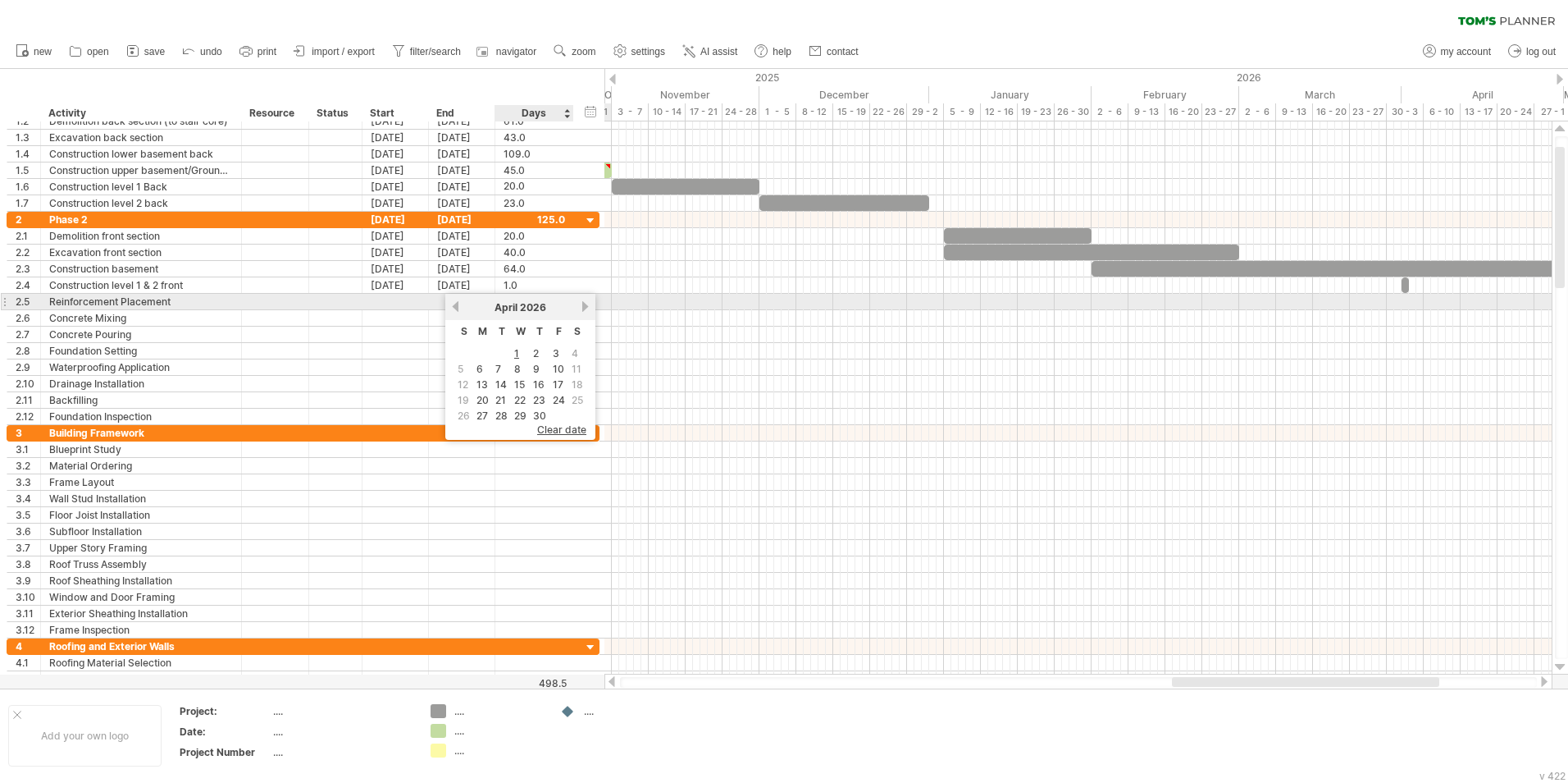
click at [586, 310] on link "next" at bounding box center [585, 306] width 12 height 12
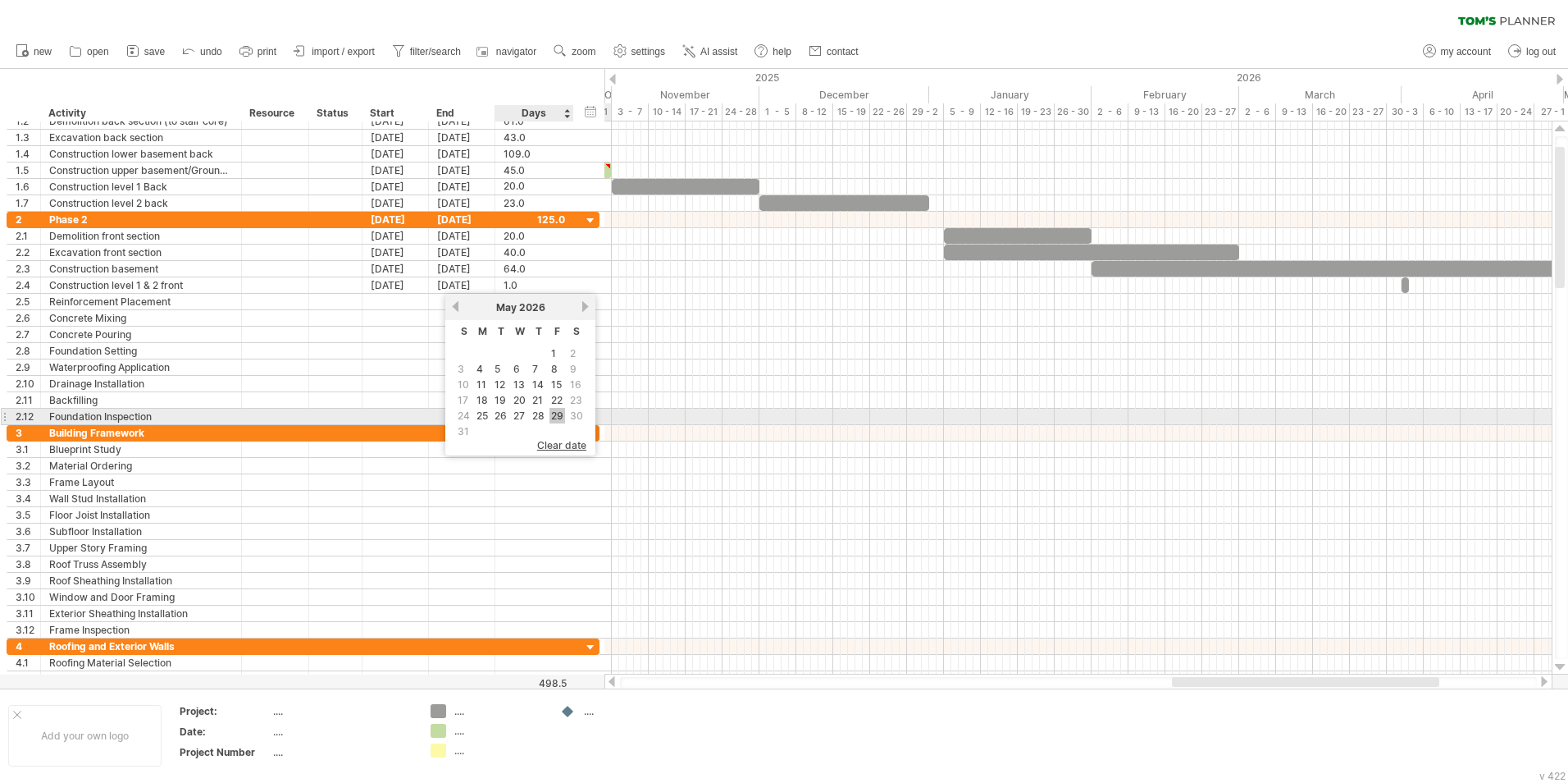
click at [558, 418] on link "29" at bounding box center [557, 415] width 15 height 15
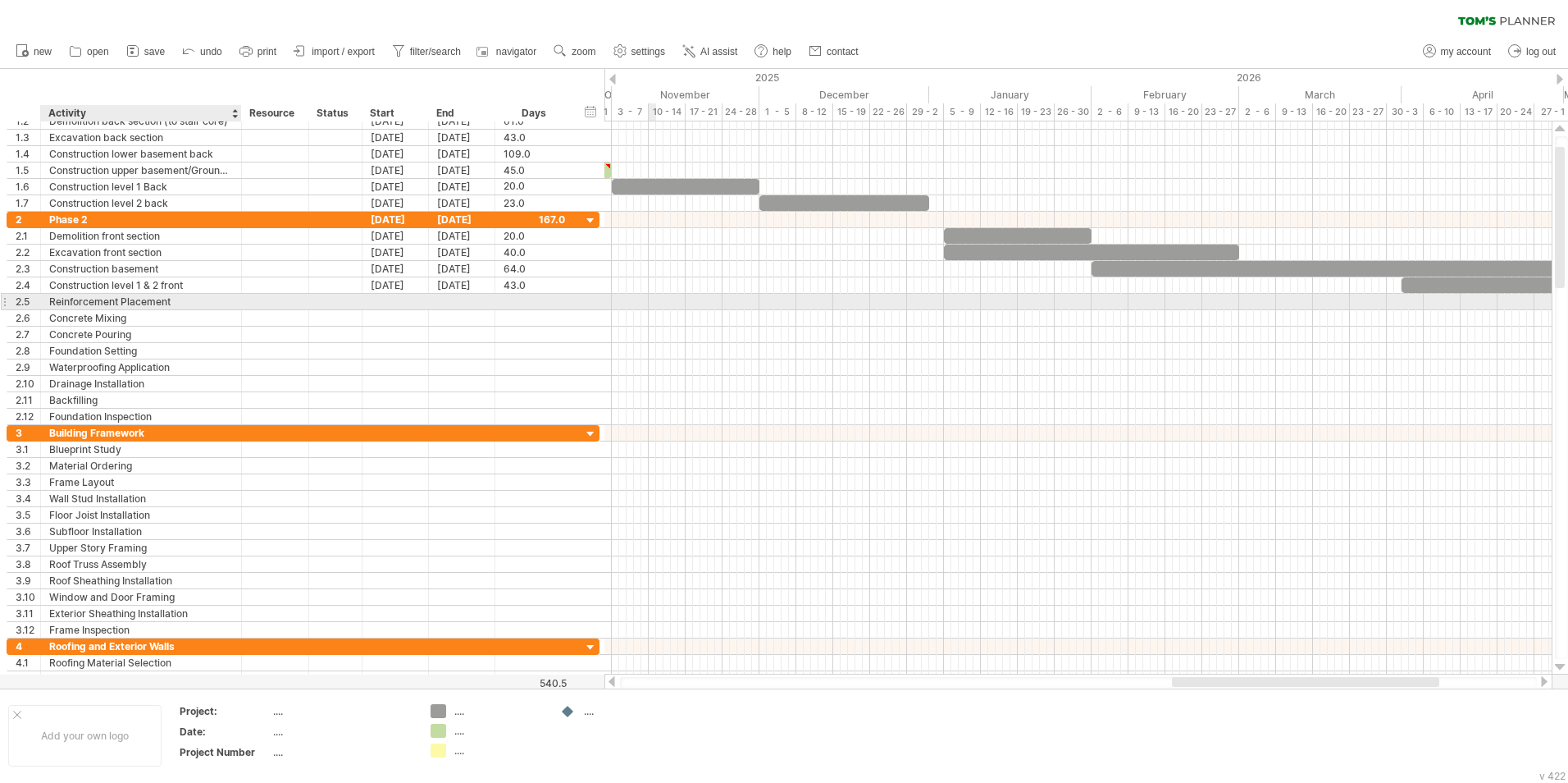
click at [183, 304] on div "Reinforcement Placement" at bounding box center [141, 301] width 183 height 15
drag, startPoint x: 122, startPoint y: 304, endPoint x: 51, endPoint y: 323, distance: 73.5
click at [39, 305] on div "**********" at bounding box center [303, 301] width 593 height 17
click at [84, 301] on input "**********" at bounding box center [141, 301] width 183 height 15
click at [81, 300] on div "Constrctuion" at bounding box center [141, 301] width 183 height 15
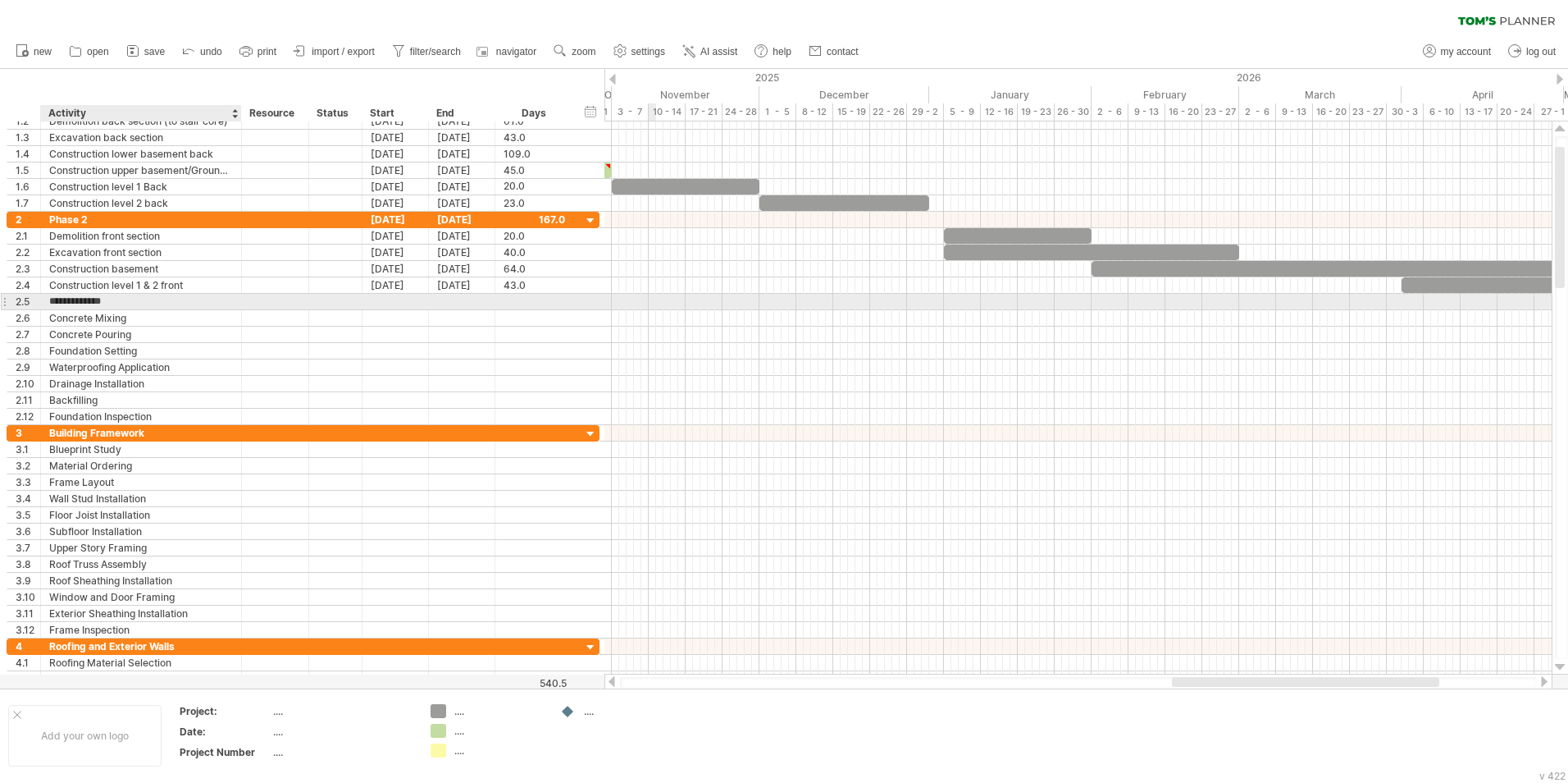
click at [123, 306] on input "**********" at bounding box center [141, 301] width 183 height 15
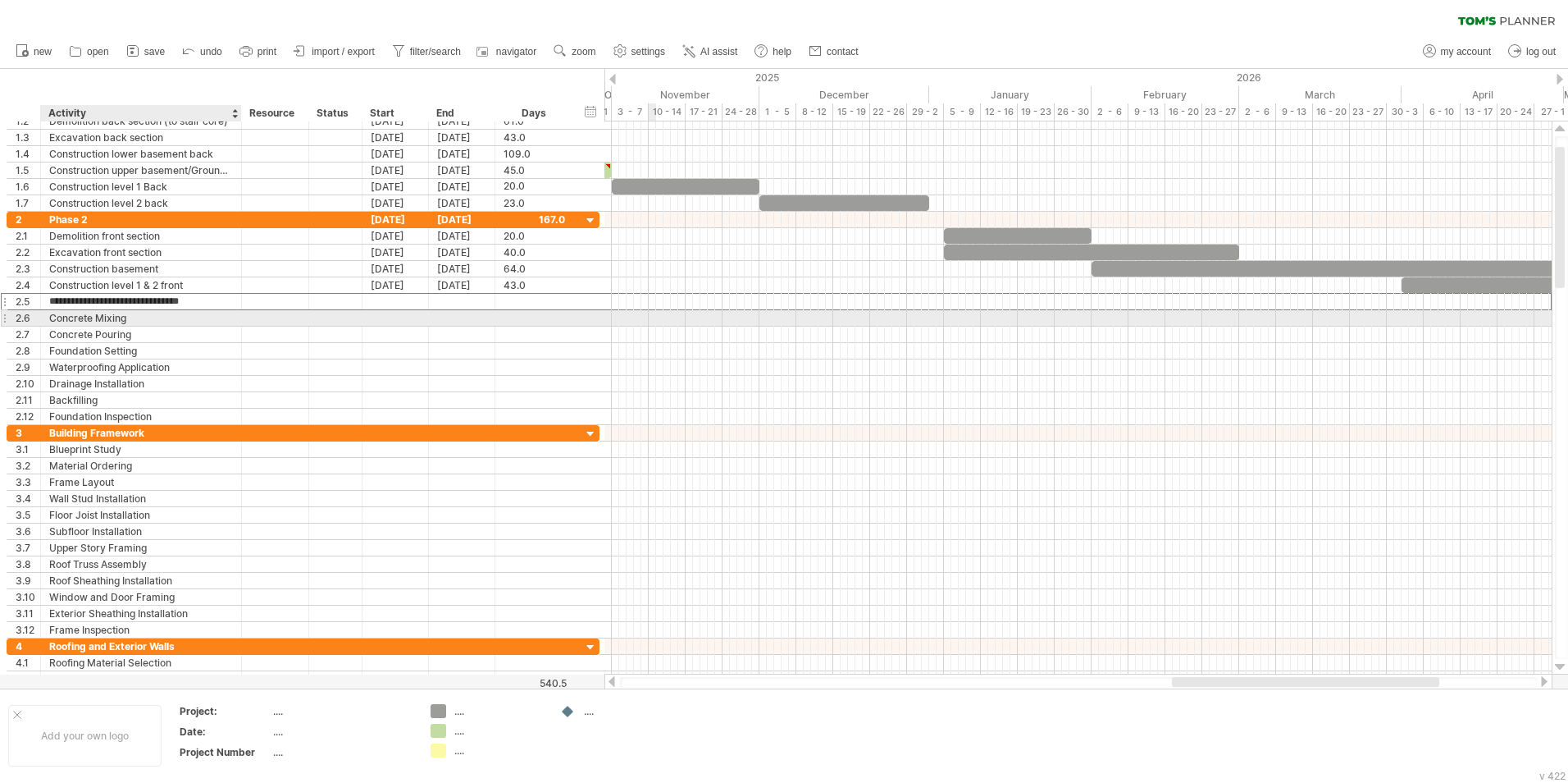
type input "**********"
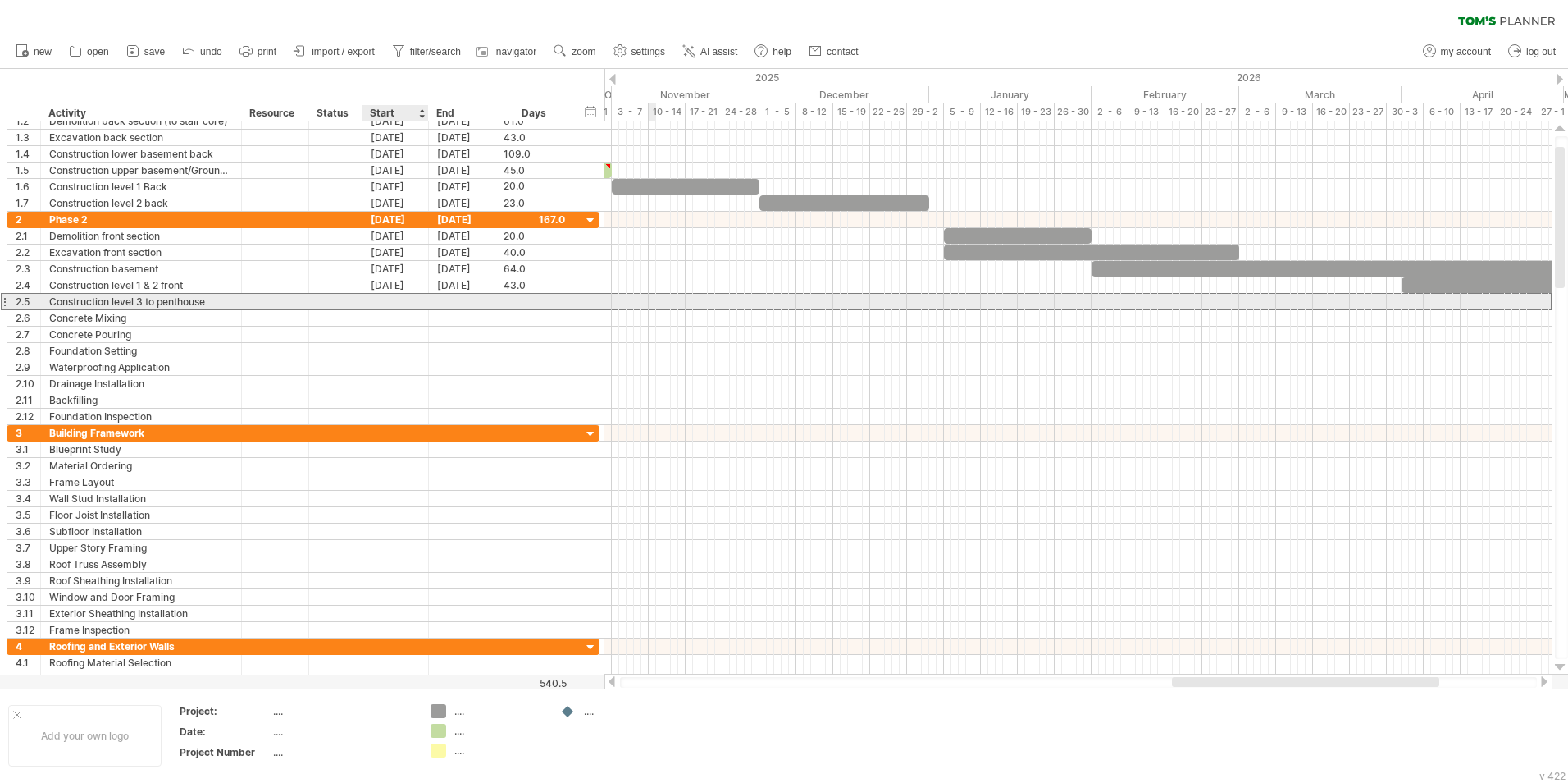
click at [387, 303] on div at bounding box center [396, 301] width 66 height 15
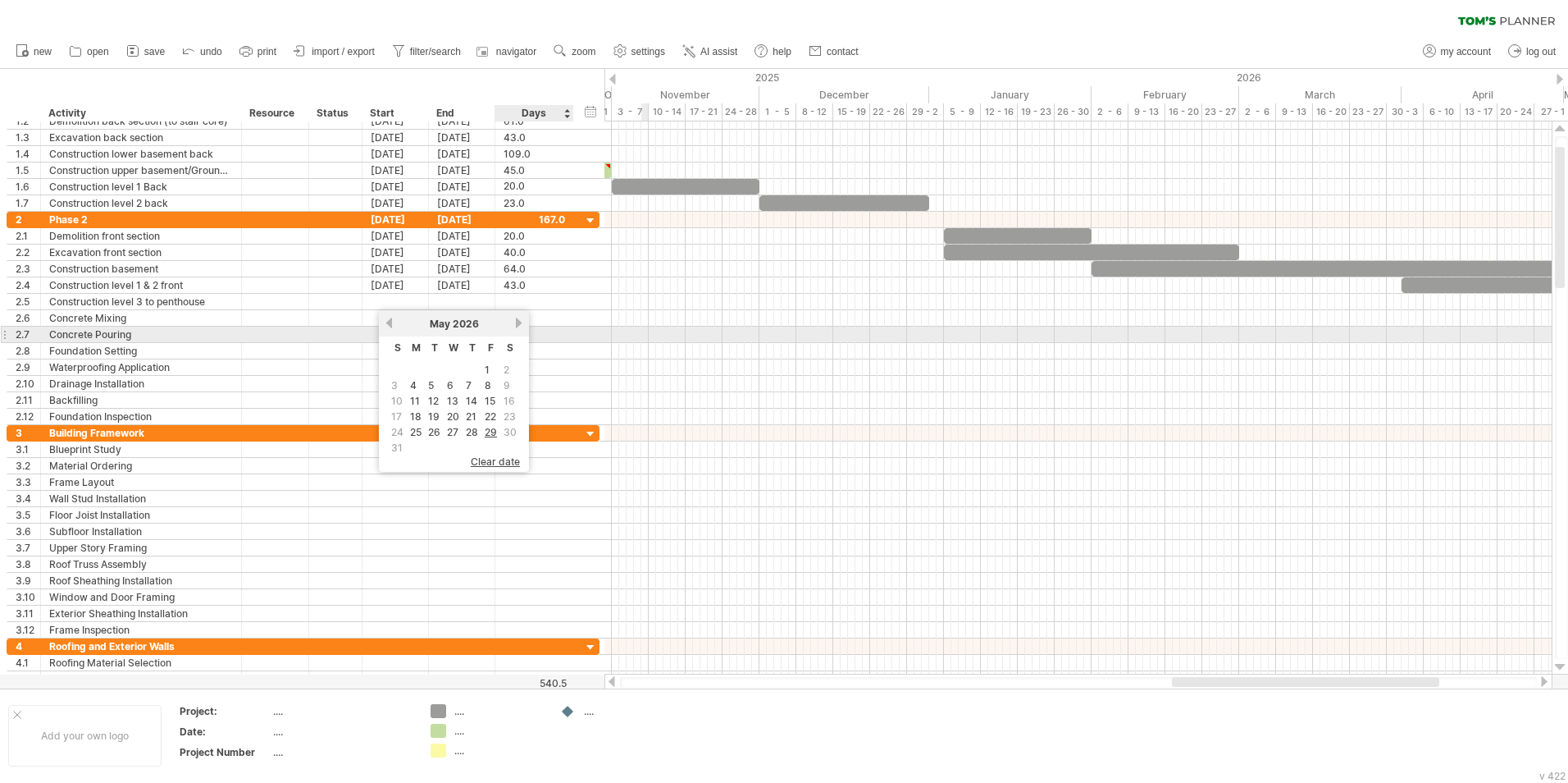
click at [517, 328] on link "next" at bounding box center [519, 322] width 12 height 12
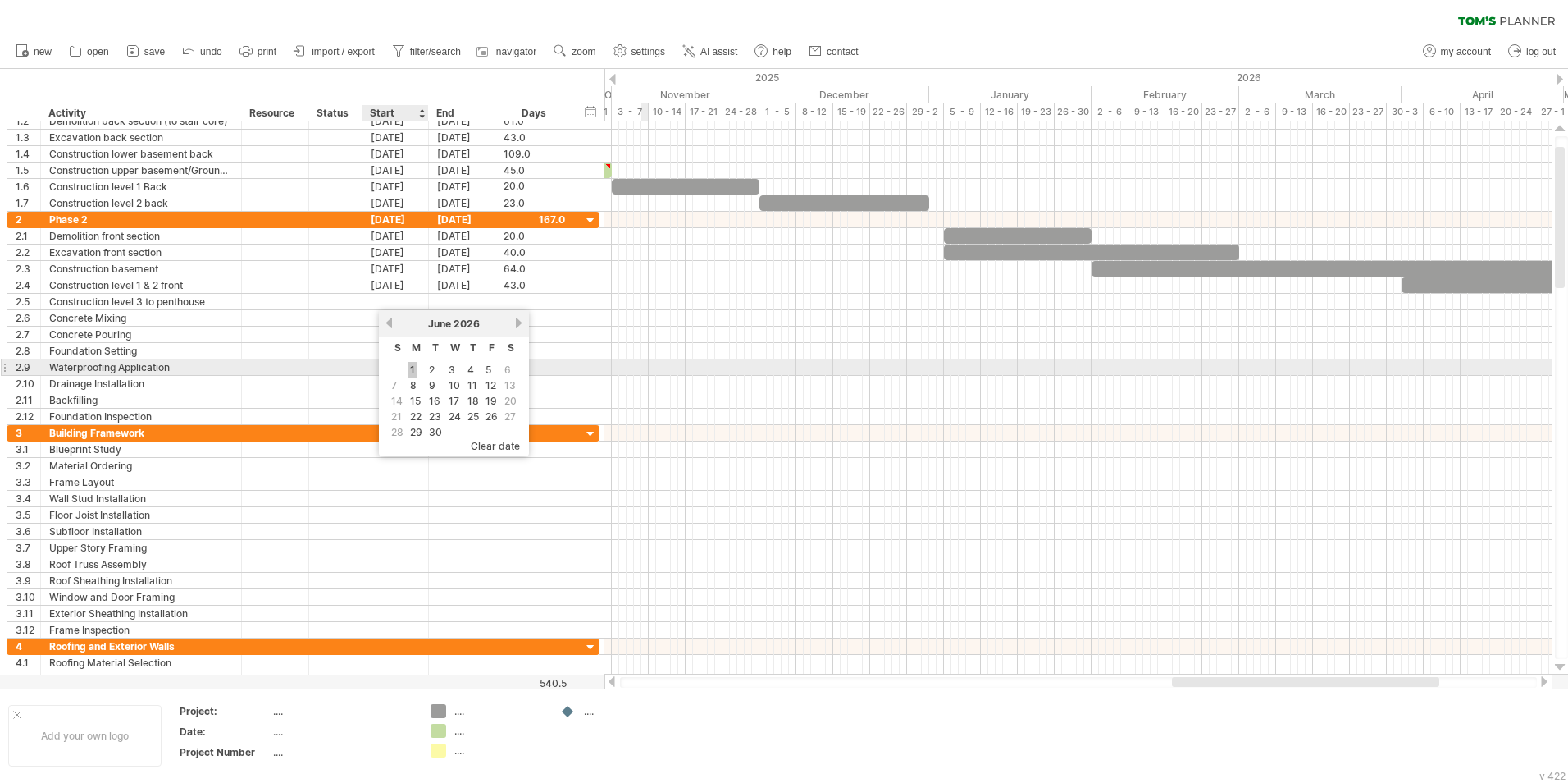
click at [411, 372] on link "1" at bounding box center [412, 370] width 9 height 15
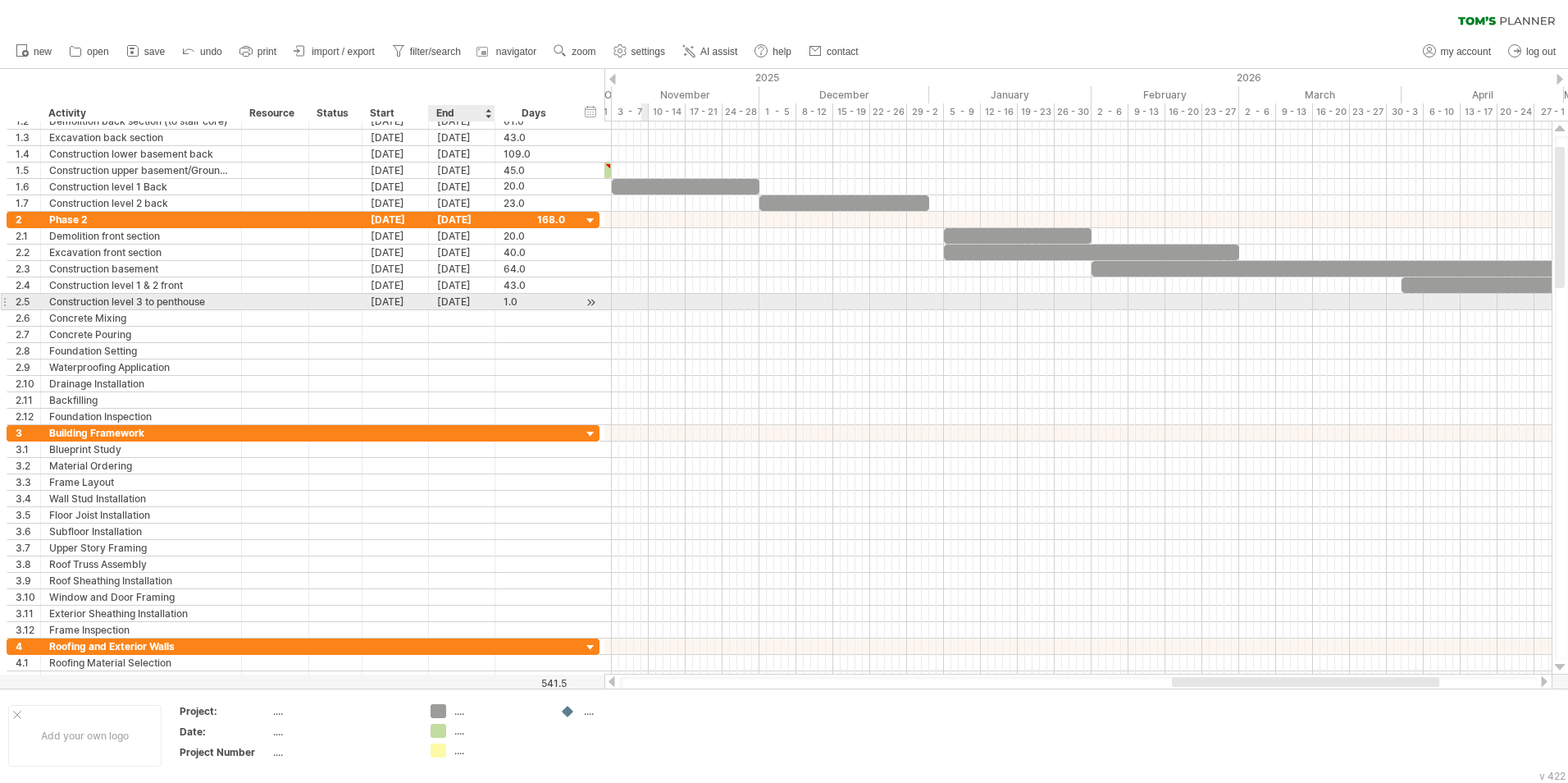
click at [466, 303] on div "[DATE]" at bounding box center [463, 301] width 66 height 15
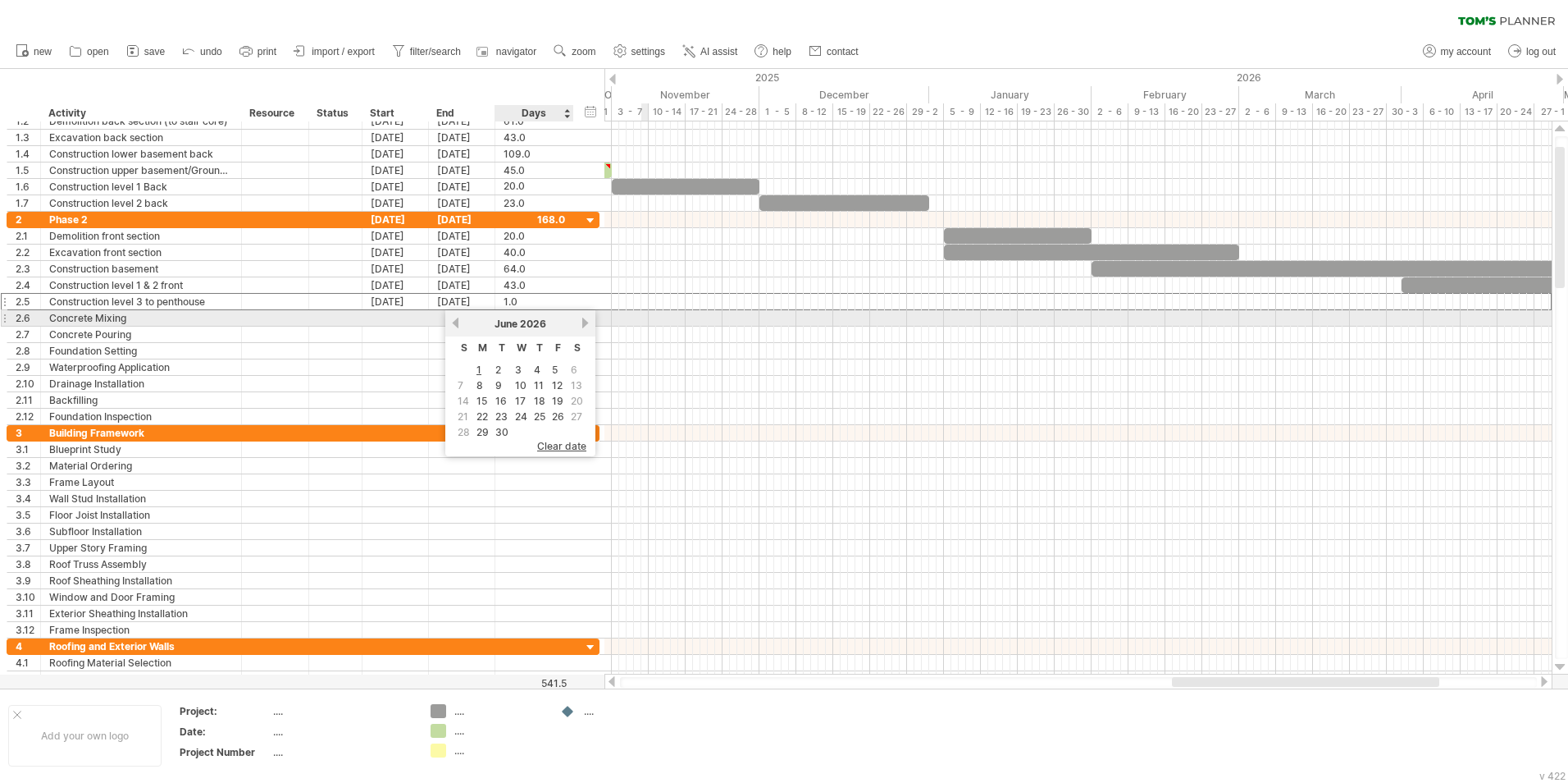
click at [585, 325] on link "next" at bounding box center [585, 322] width 12 height 12
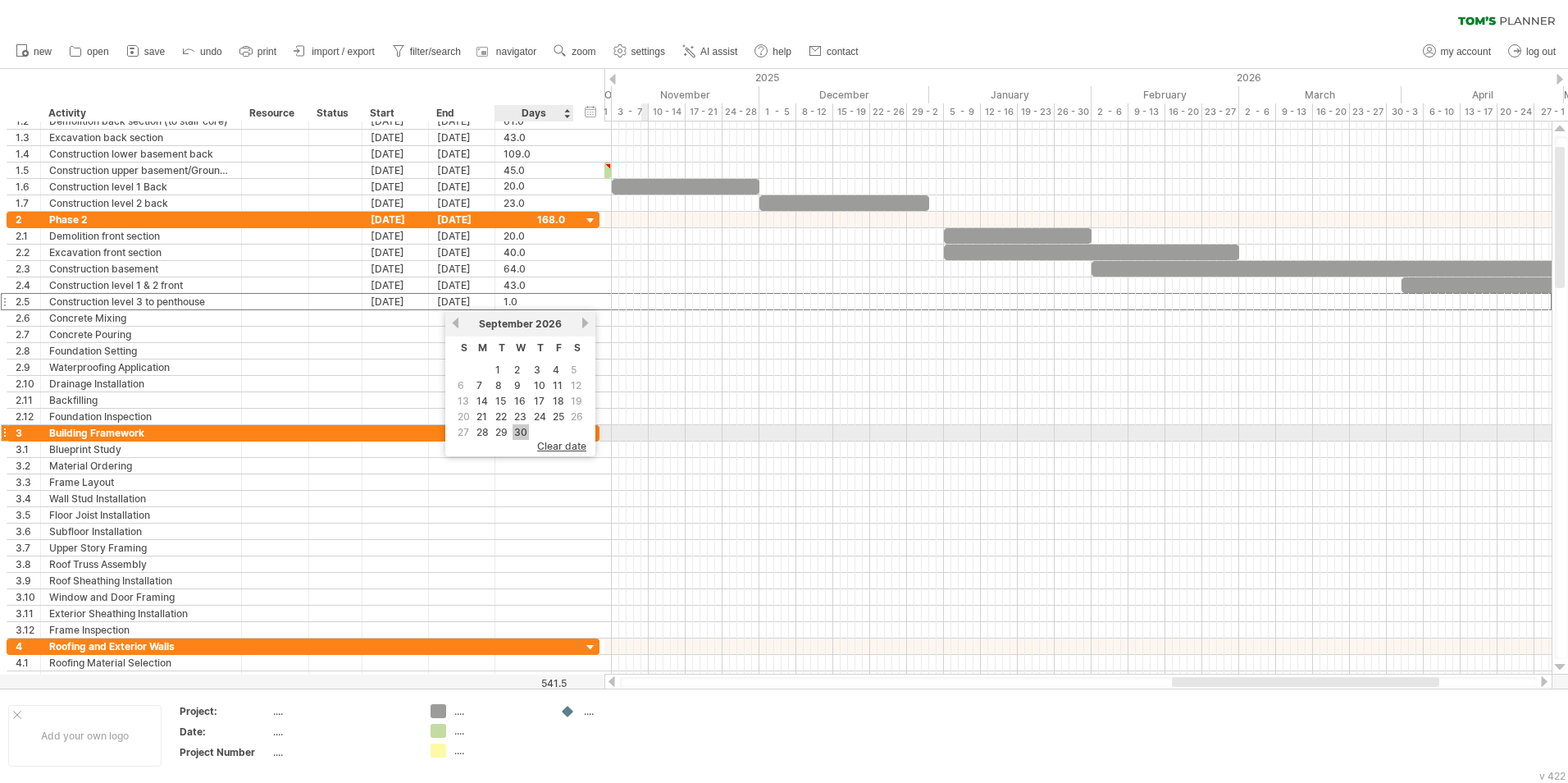
click at [520, 431] on link "30" at bounding box center [520, 431] width 16 height 15
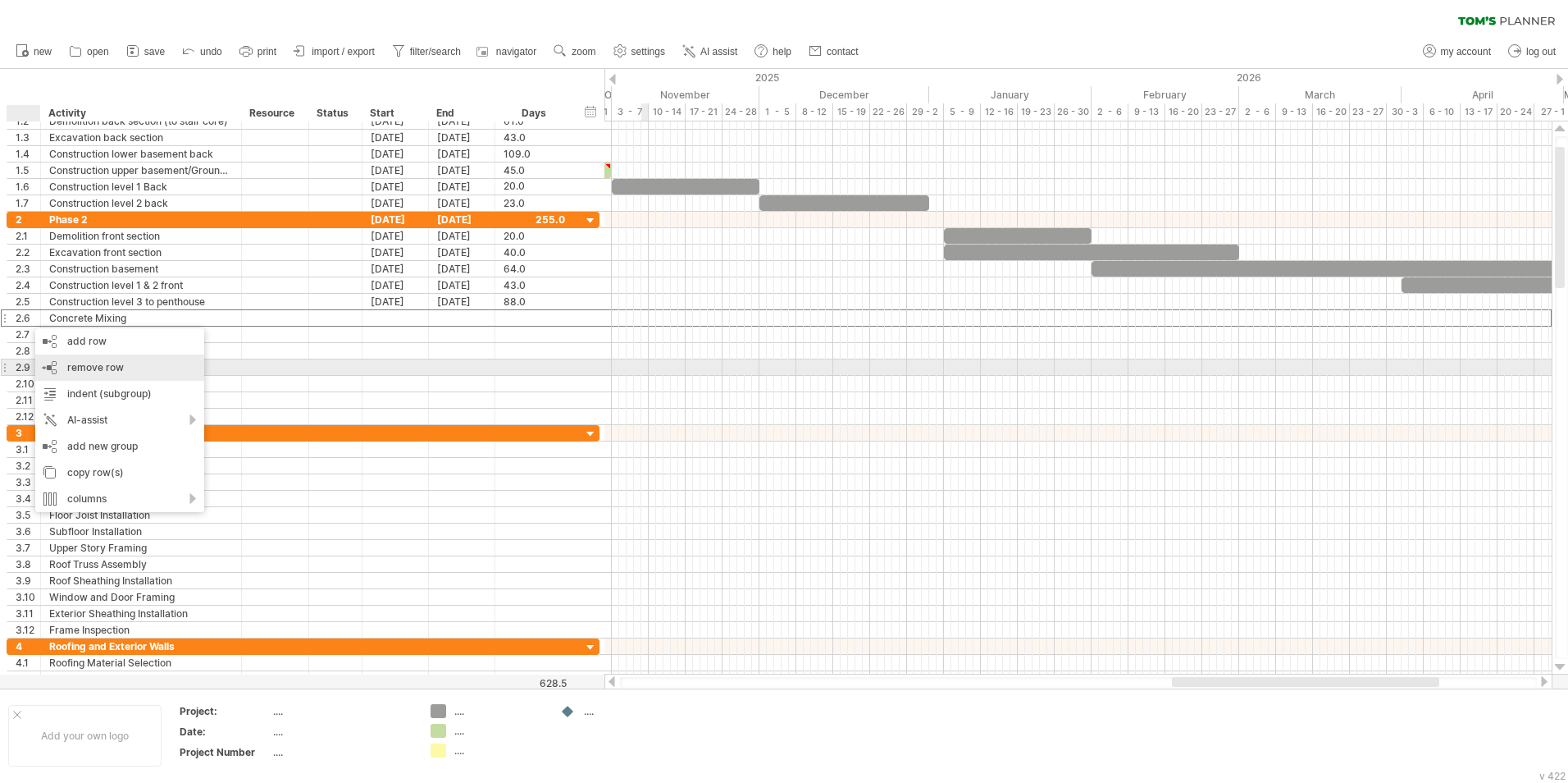
click at [79, 374] on div "remove row remove selected rows" at bounding box center [120, 368] width 169 height 27
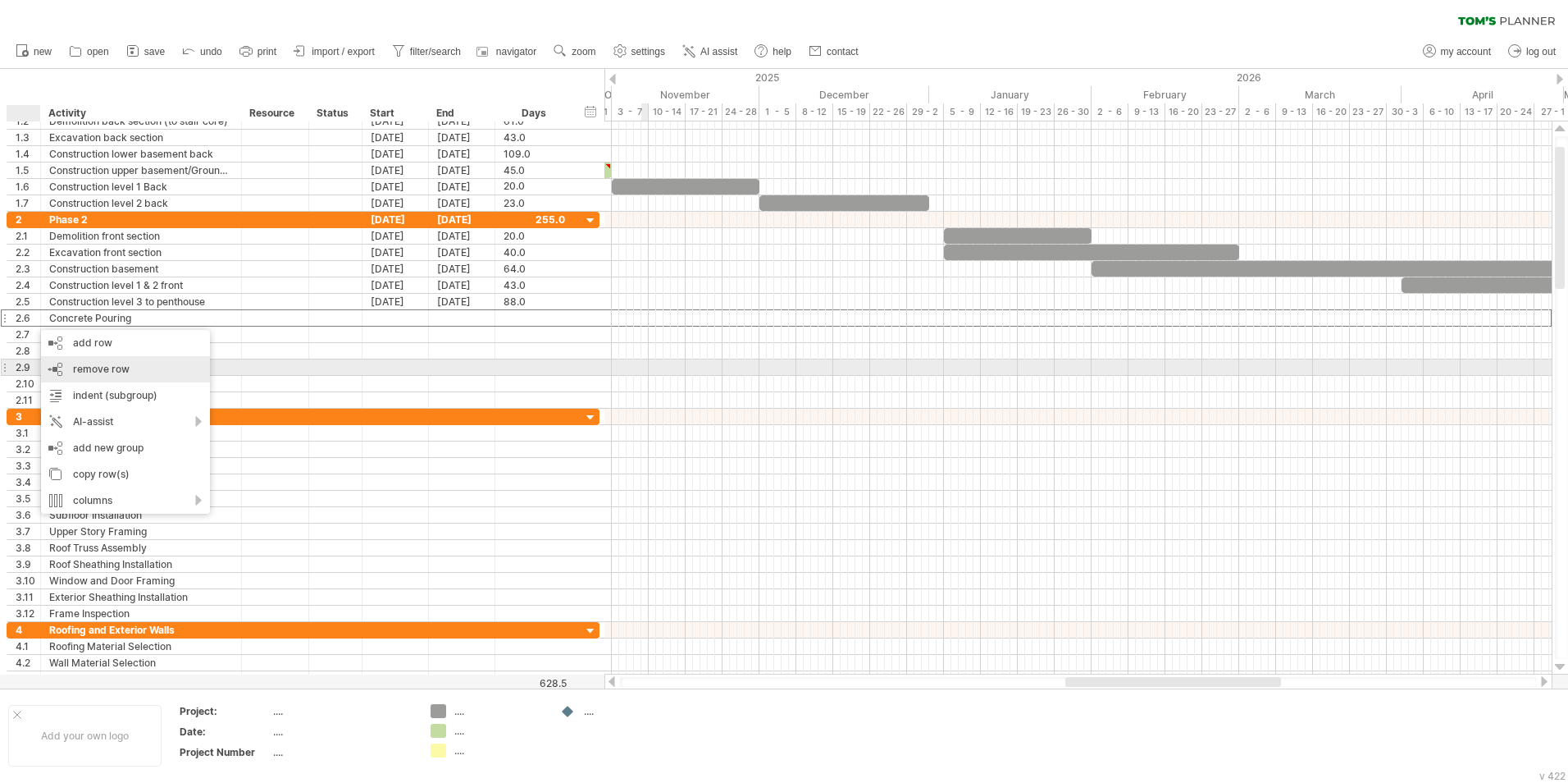
click at [77, 371] on span "remove row" at bounding box center [102, 369] width 57 height 12
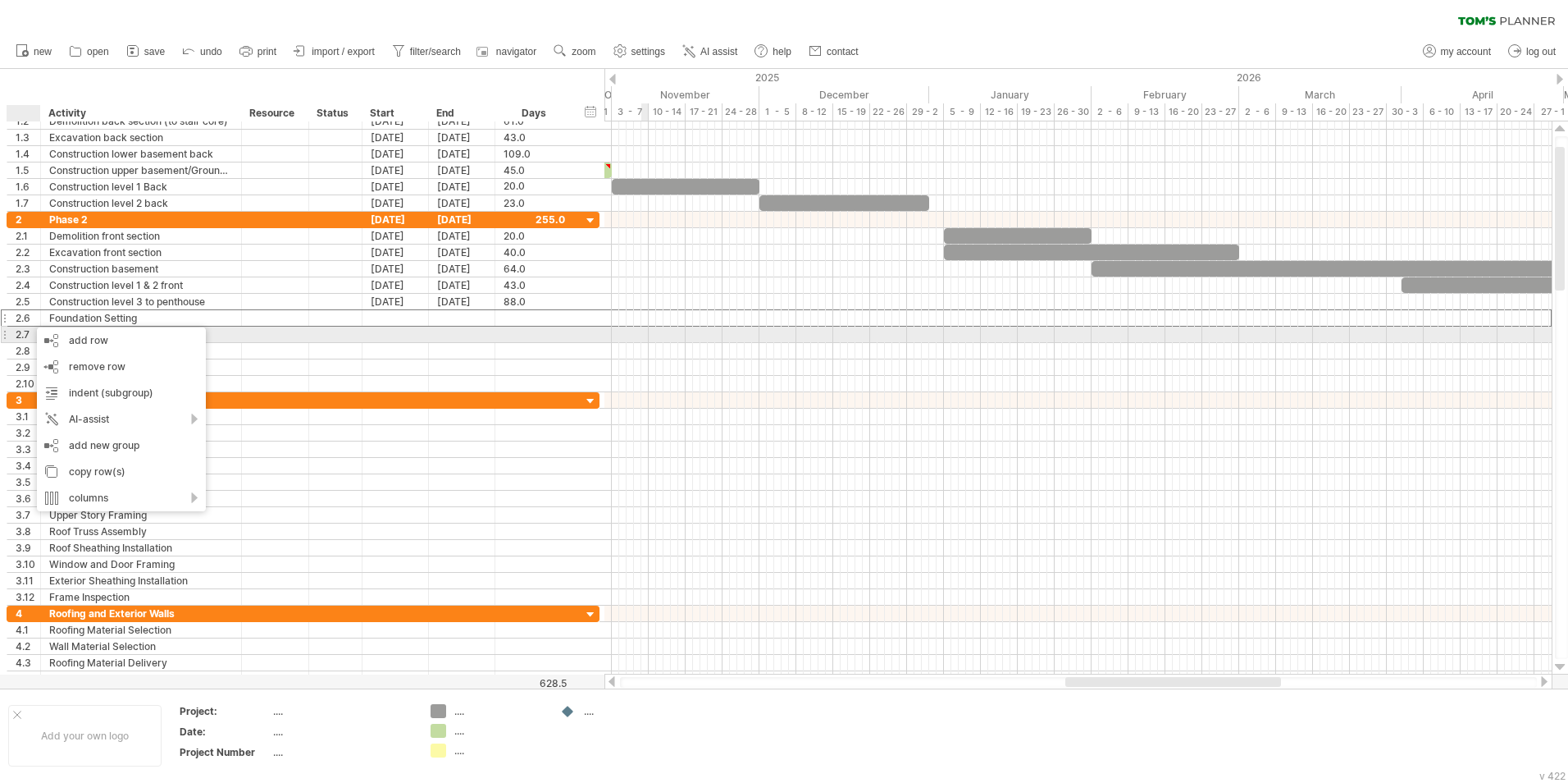
click at [23, 334] on div "2.7" at bounding box center [28, 334] width 25 height 15
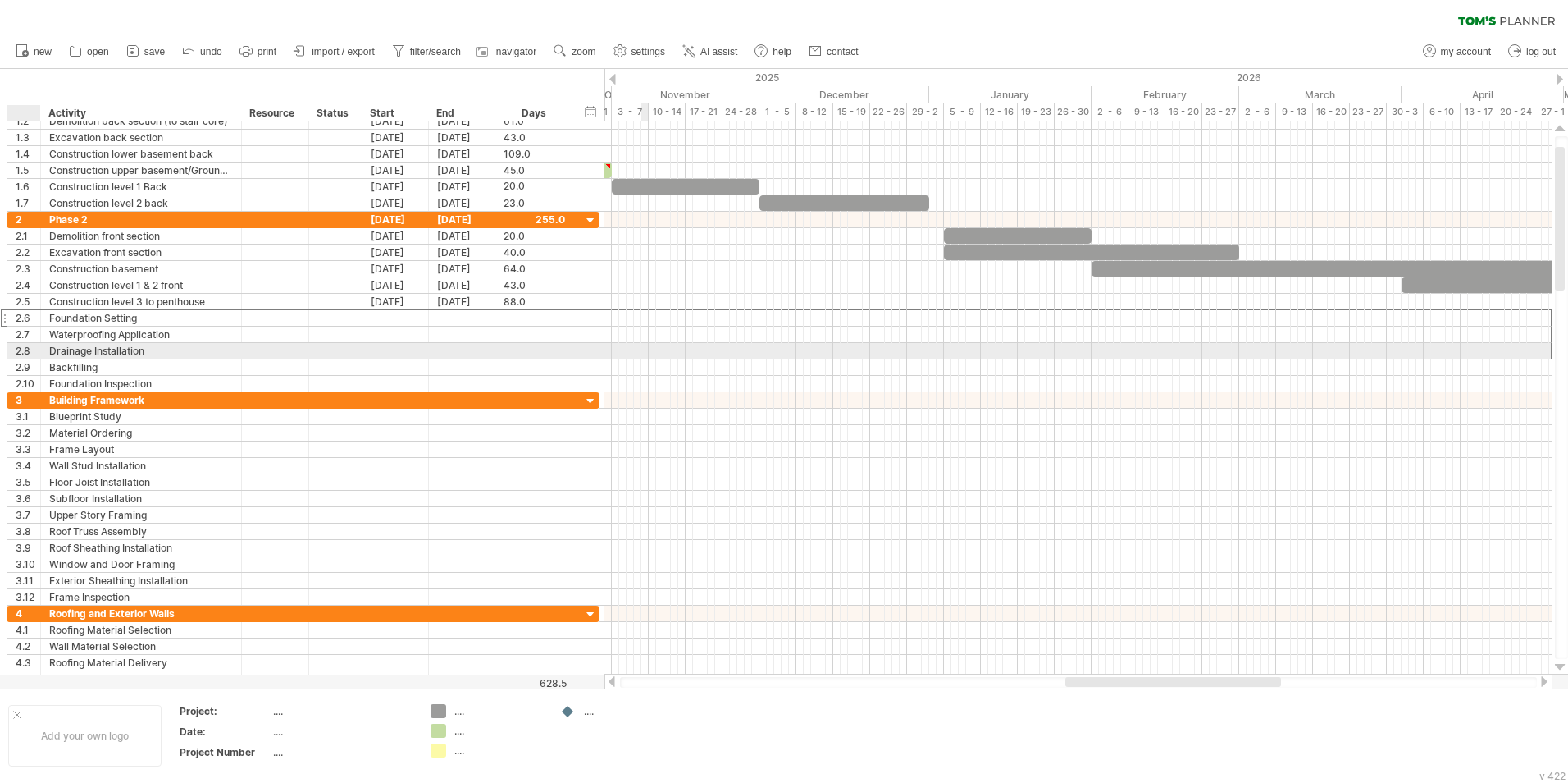
click at [21, 353] on div "2.8" at bounding box center [28, 351] width 25 height 15
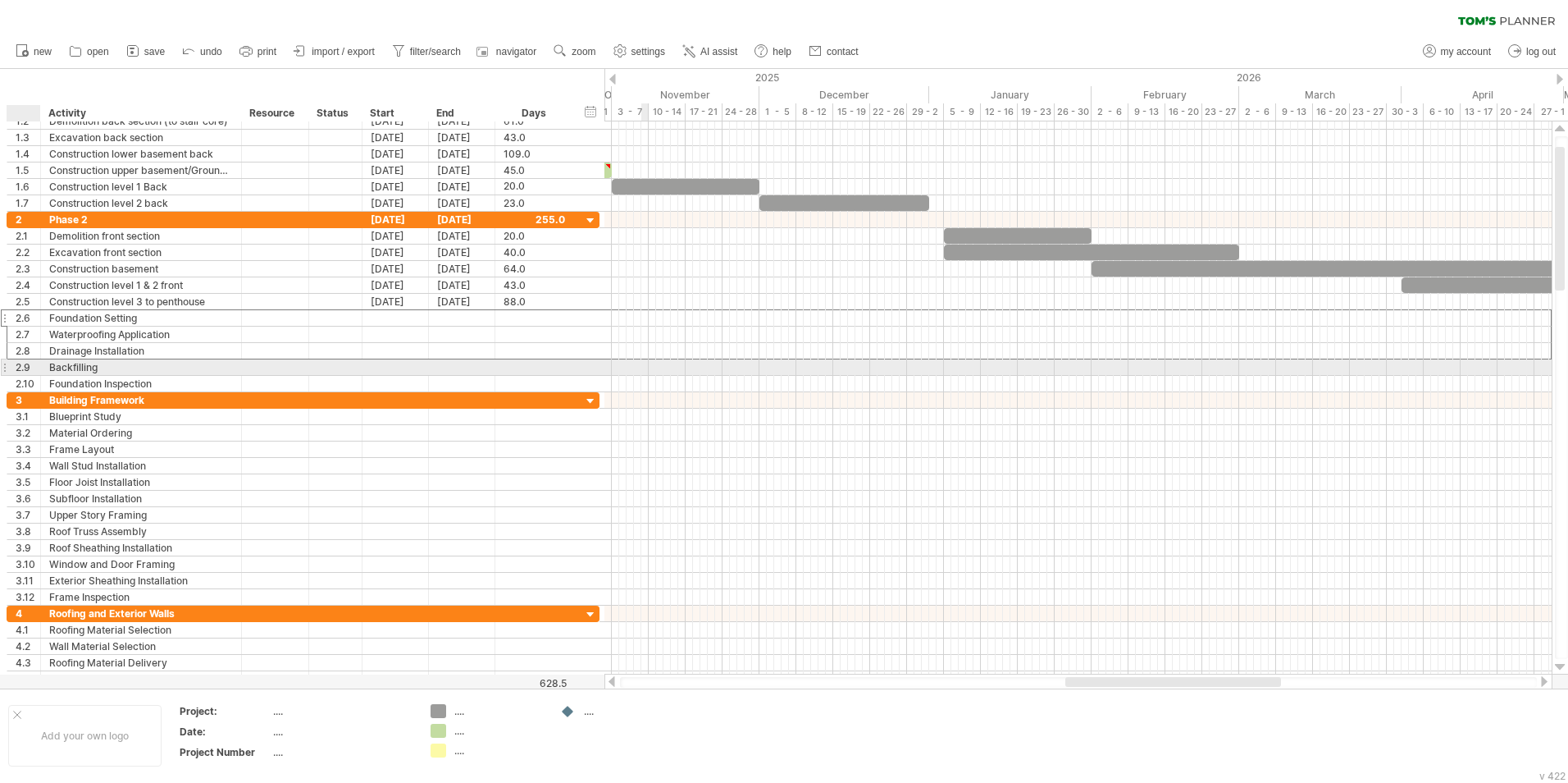
click at [19, 364] on div "2.9" at bounding box center [28, 367] width 25 height 15
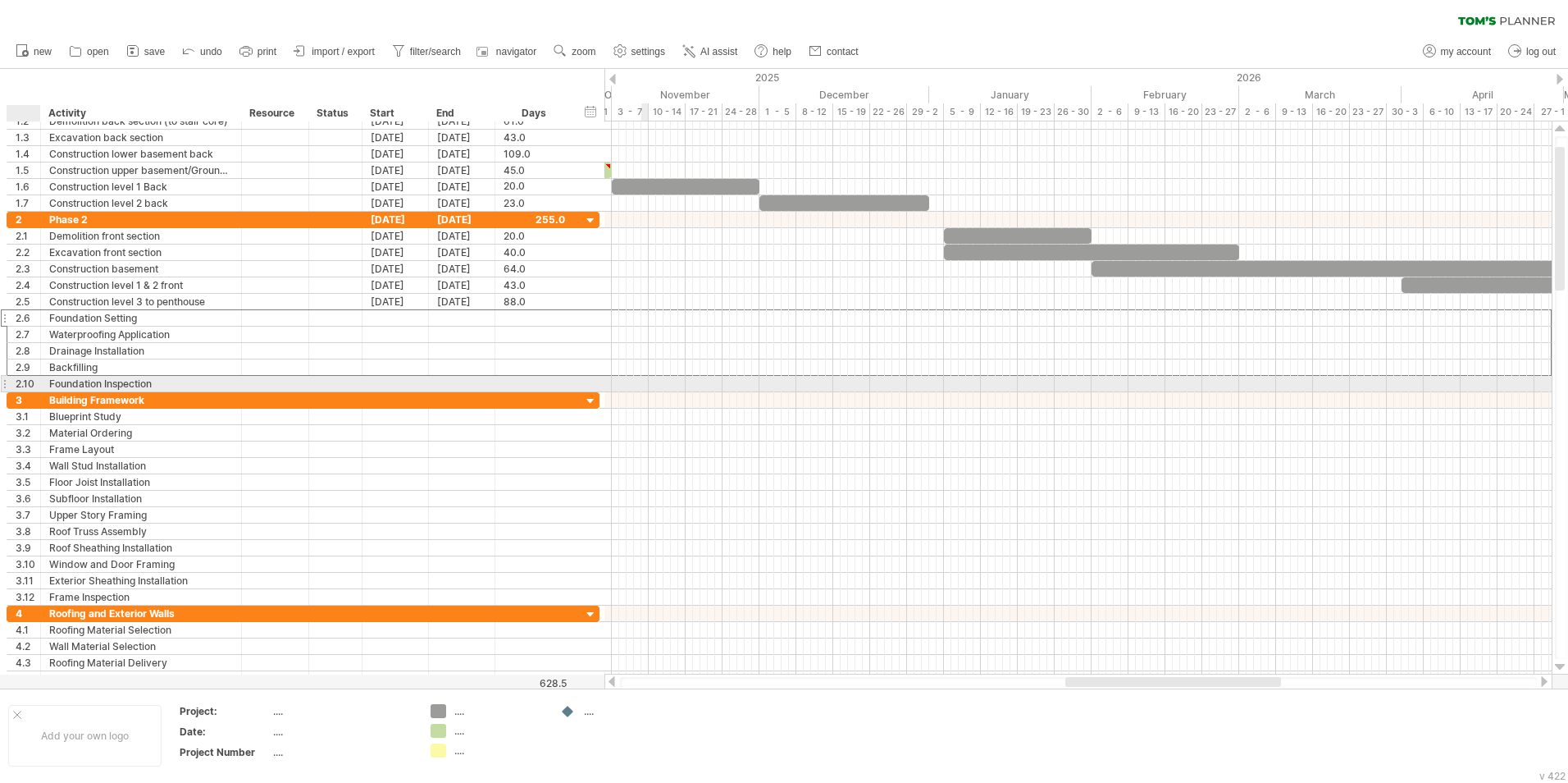
click at [22, 389] on div "2.10" at bounding box center [28, 384] width 25 height 15
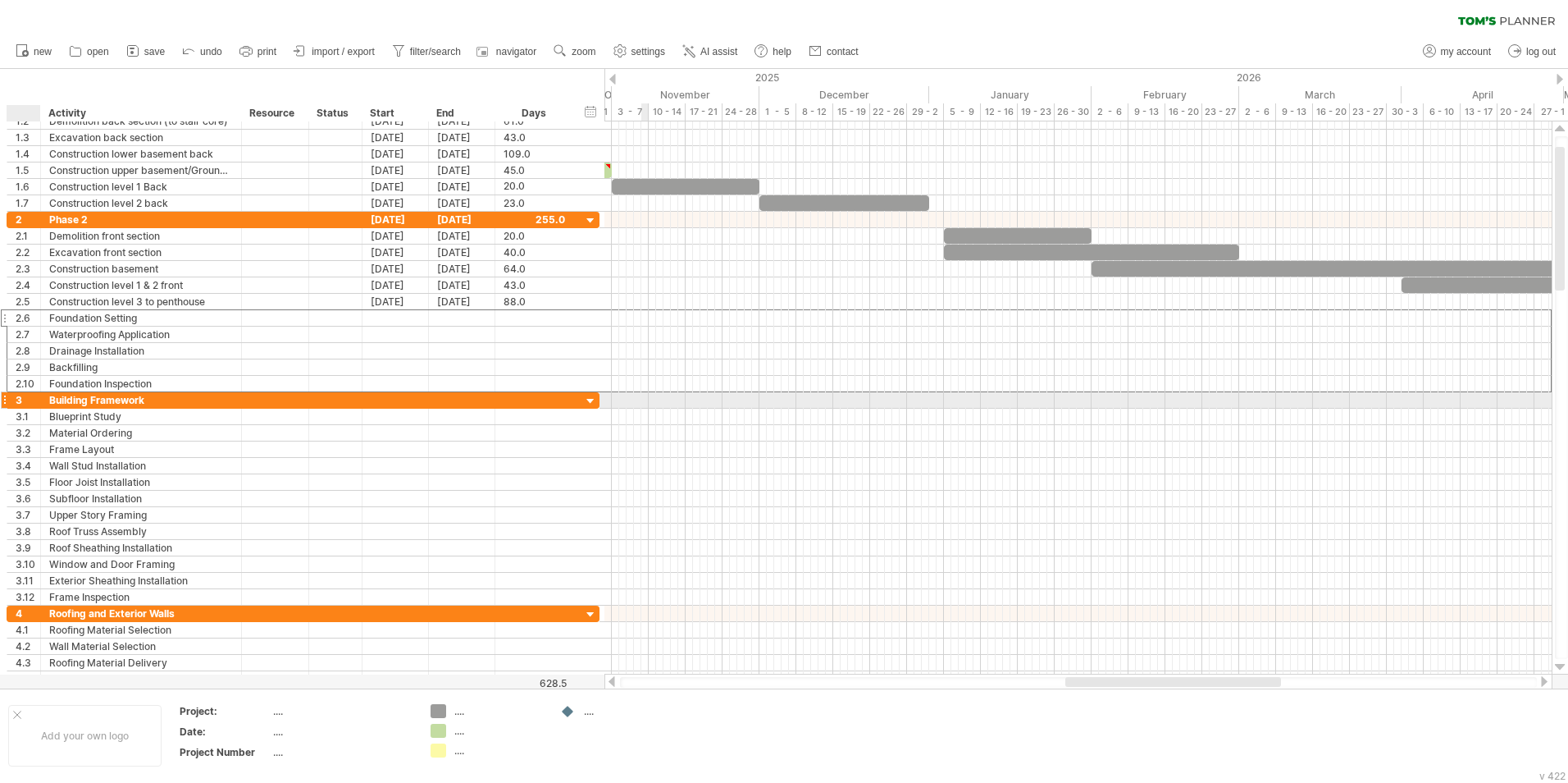
click at [22, 403] on div "3" at bounding box center [28, 400] width 25 height 15
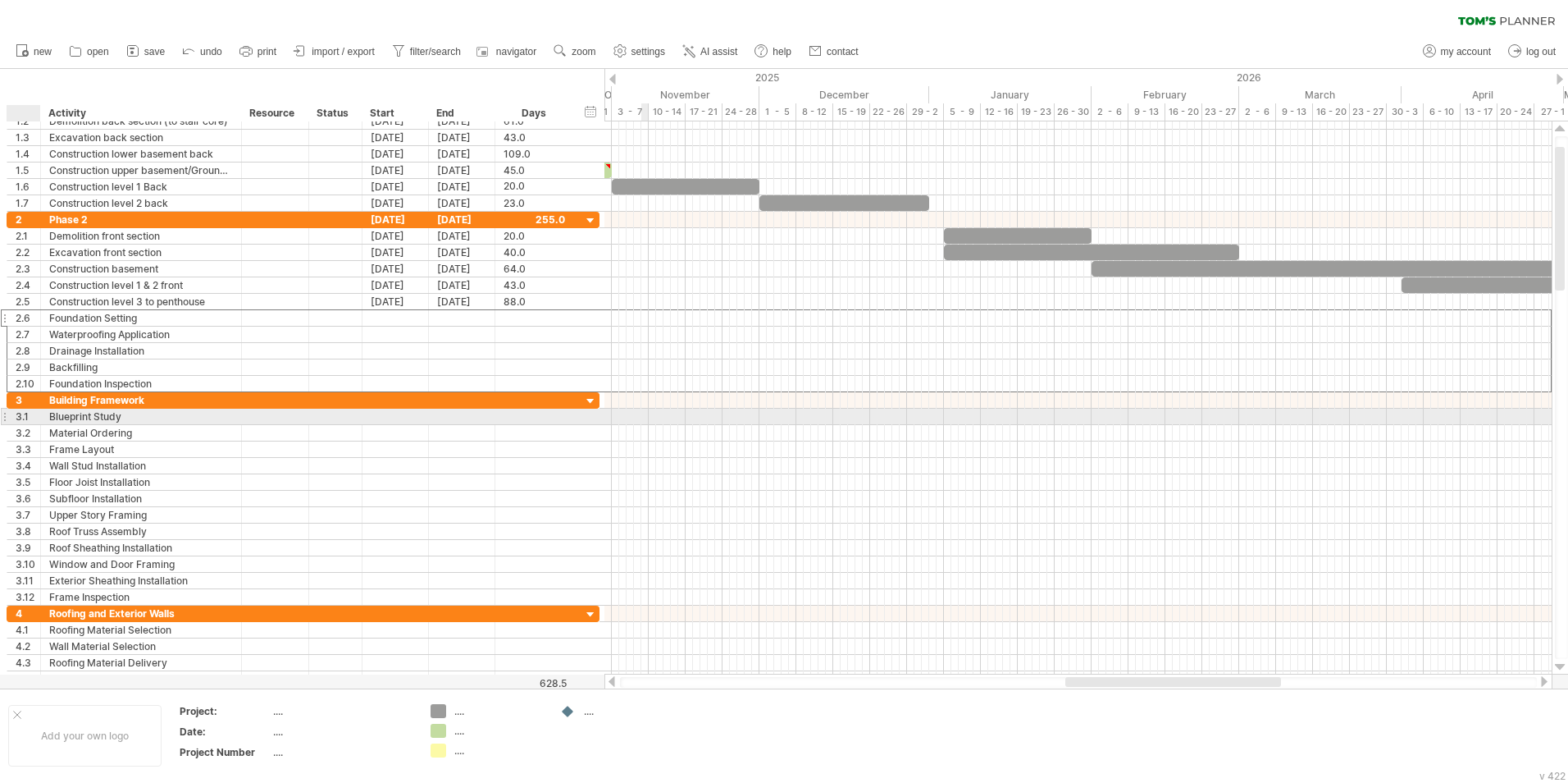
click at [27, 419] on div "3.1" at bounding box center [28, 416] width 25 height 15
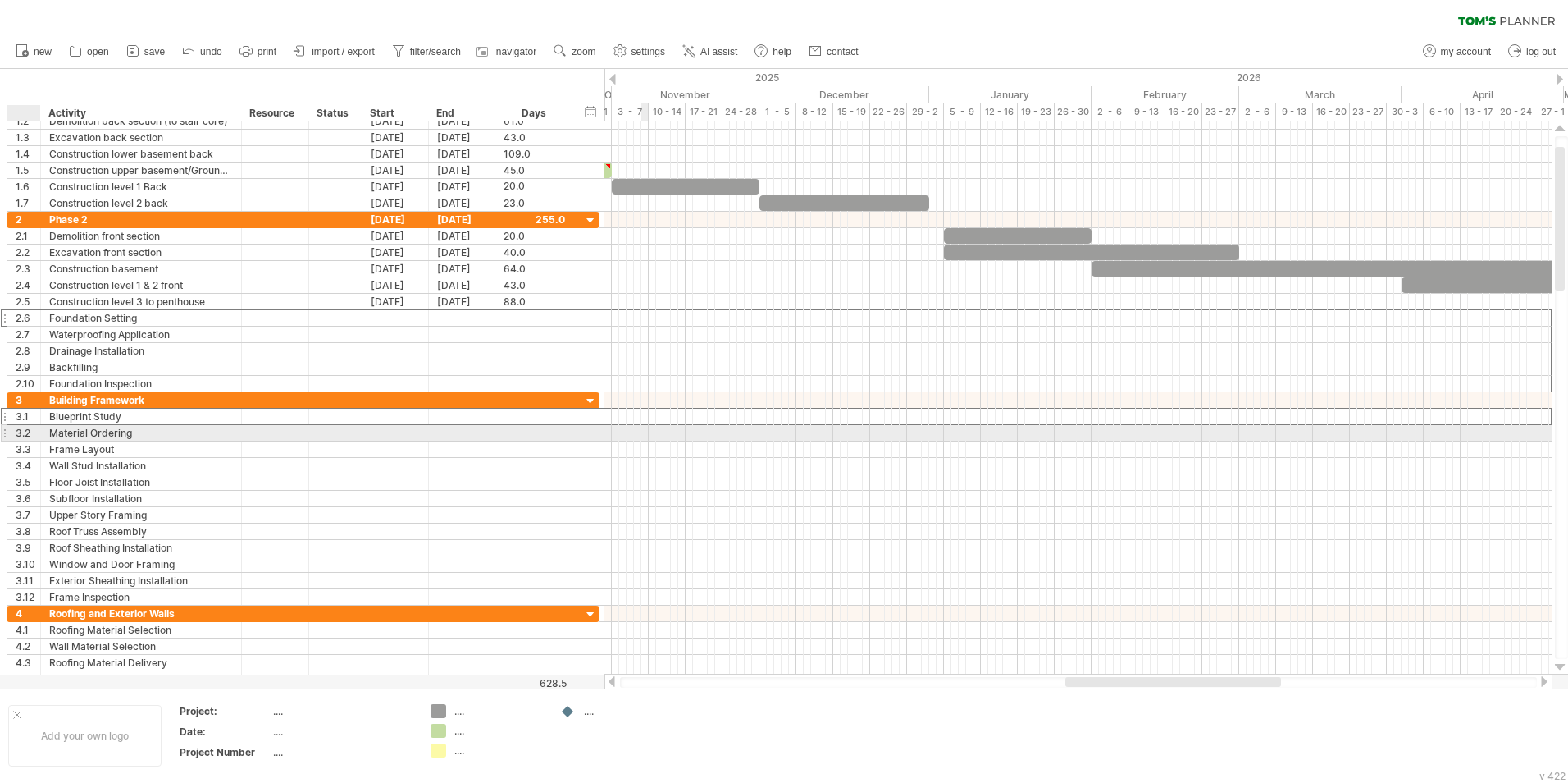
drag, startPoint x: 27, startPoint y: 434, endPoint x: 28, endPoint y: 443, distance: 9.1
click at [27, 435] on div "3.2" at bounding box center [28, 432] width 25 height 15
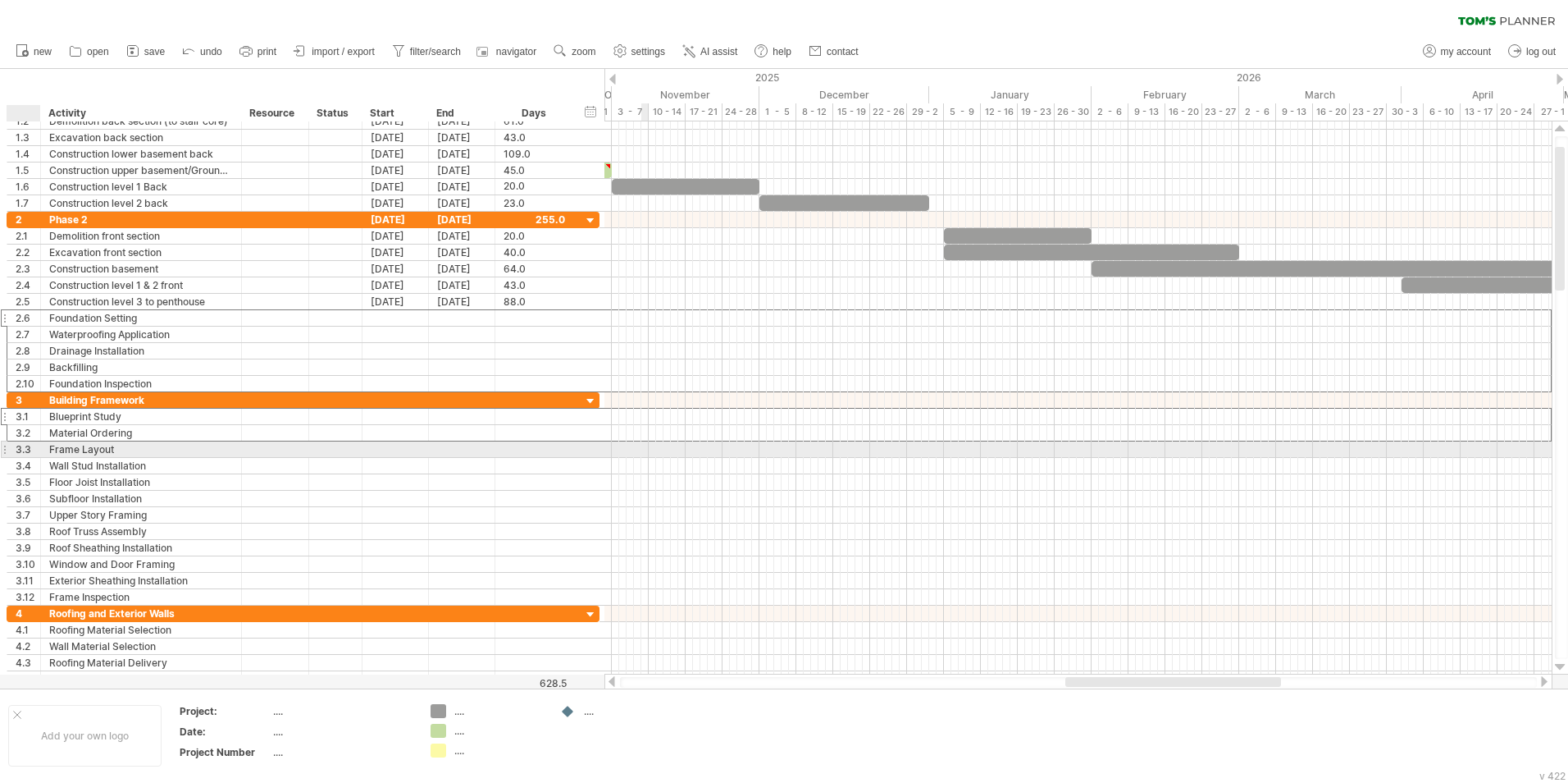
click at [28, 447] on div "3.3" at bounding box center [28, 449] width 25 height 15
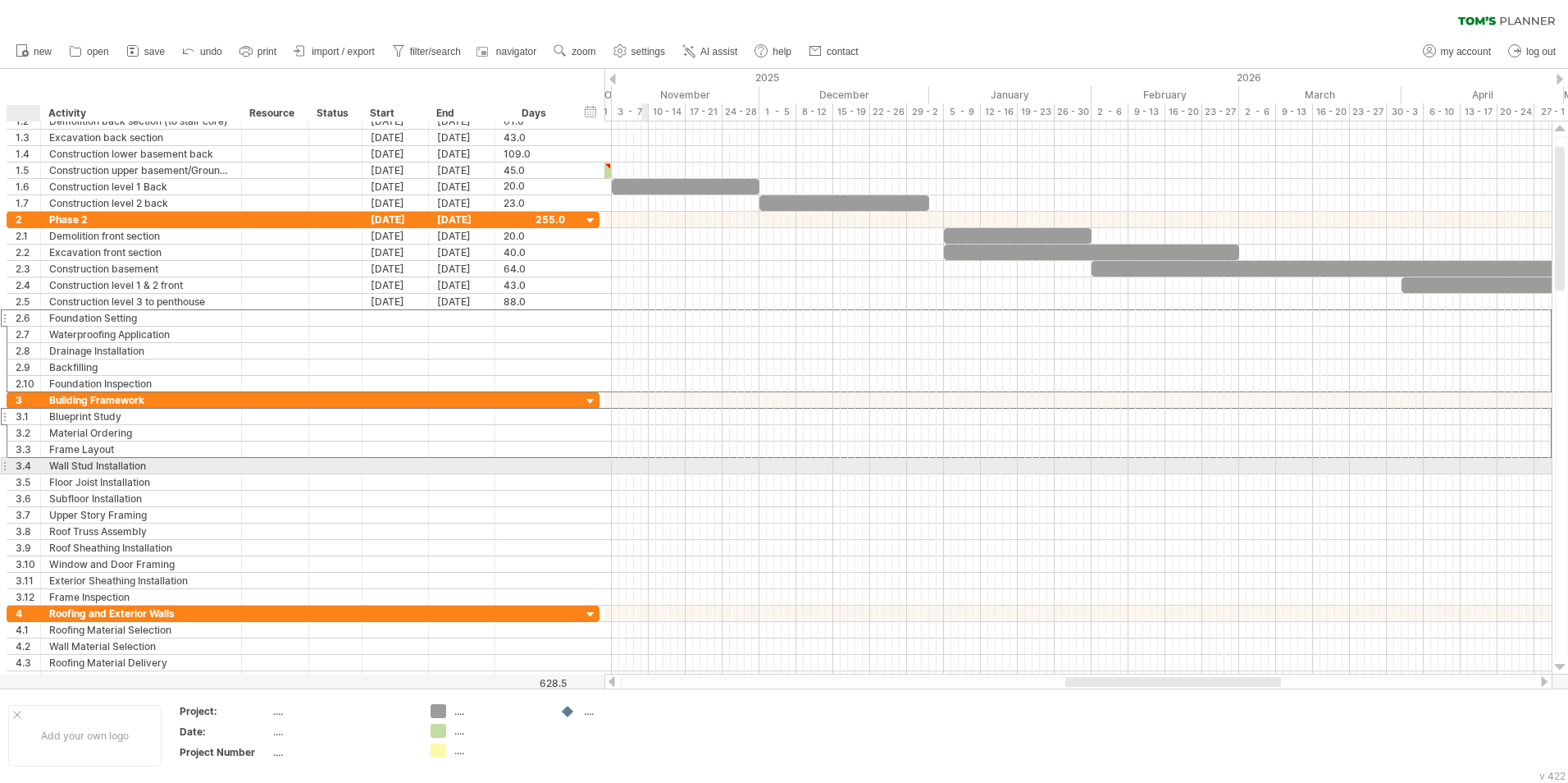
click at [28, 467] on div "3.4" at bounding box center [28, 466] width 25 height 15
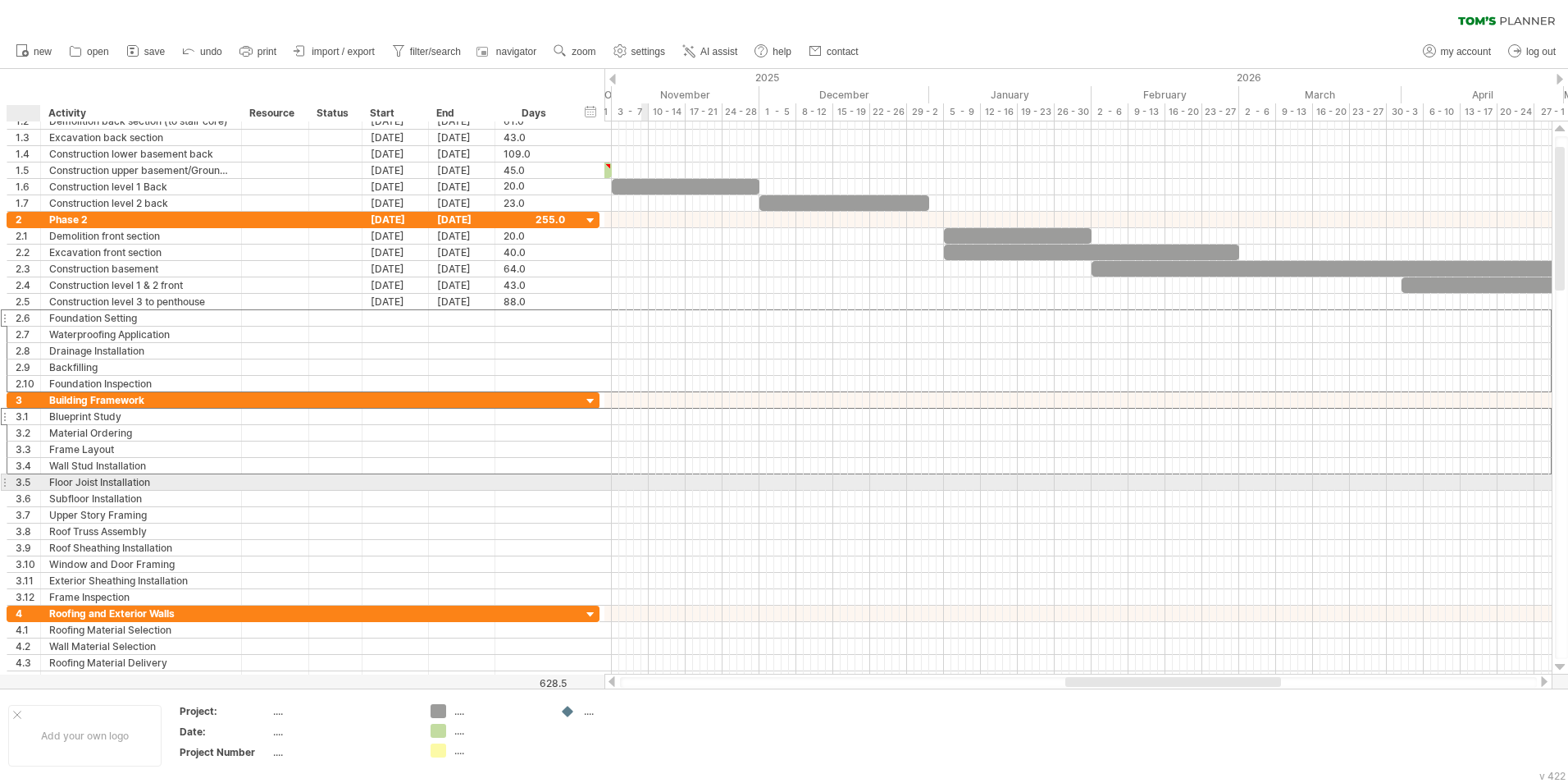
click at [28, 485] on div "3.5" at bounding box center [28, 482] width 25 height 15
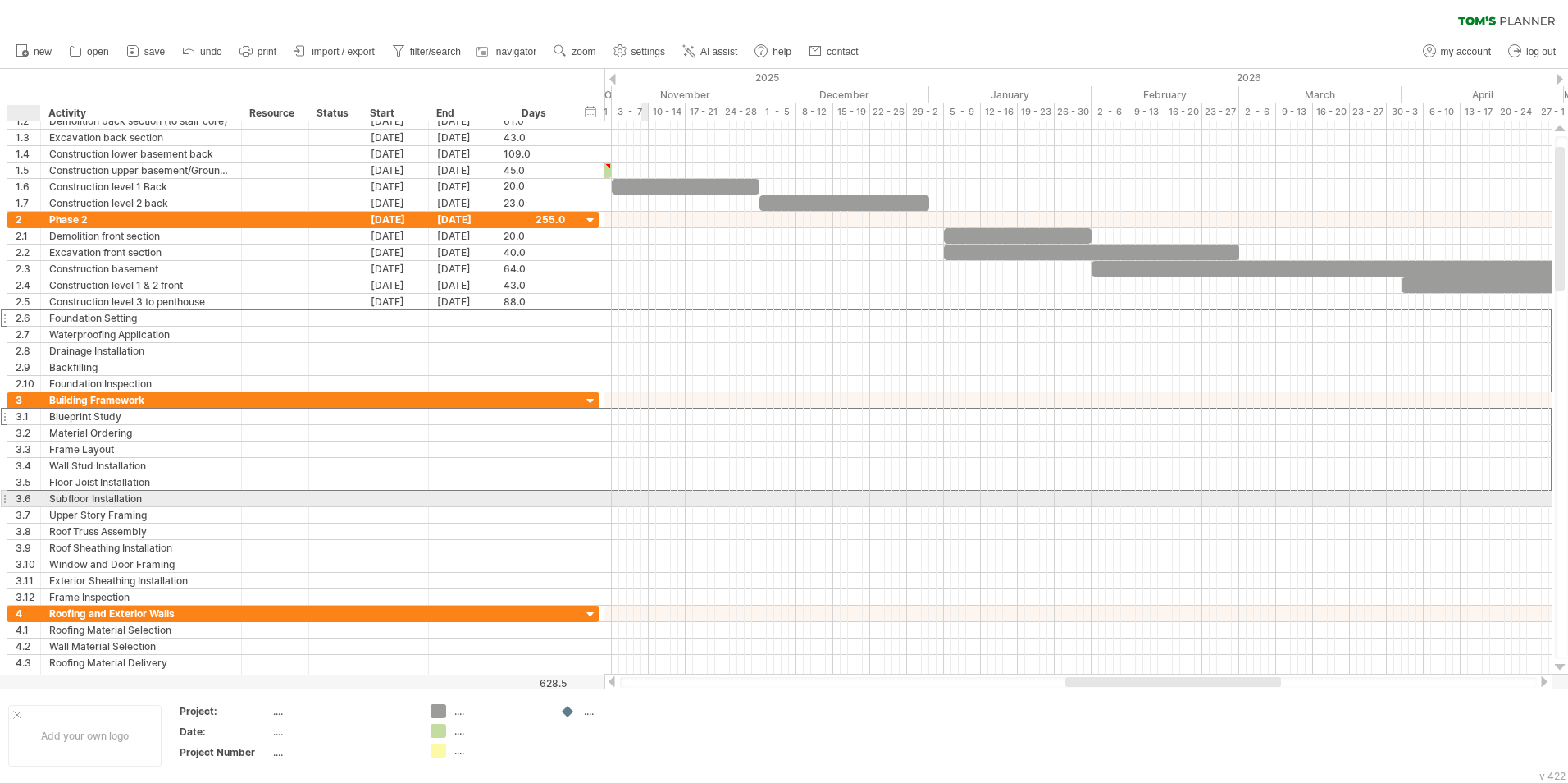
click at [33, 487] on div "3.6" at bounding box center [28, 498] width 25 height 15
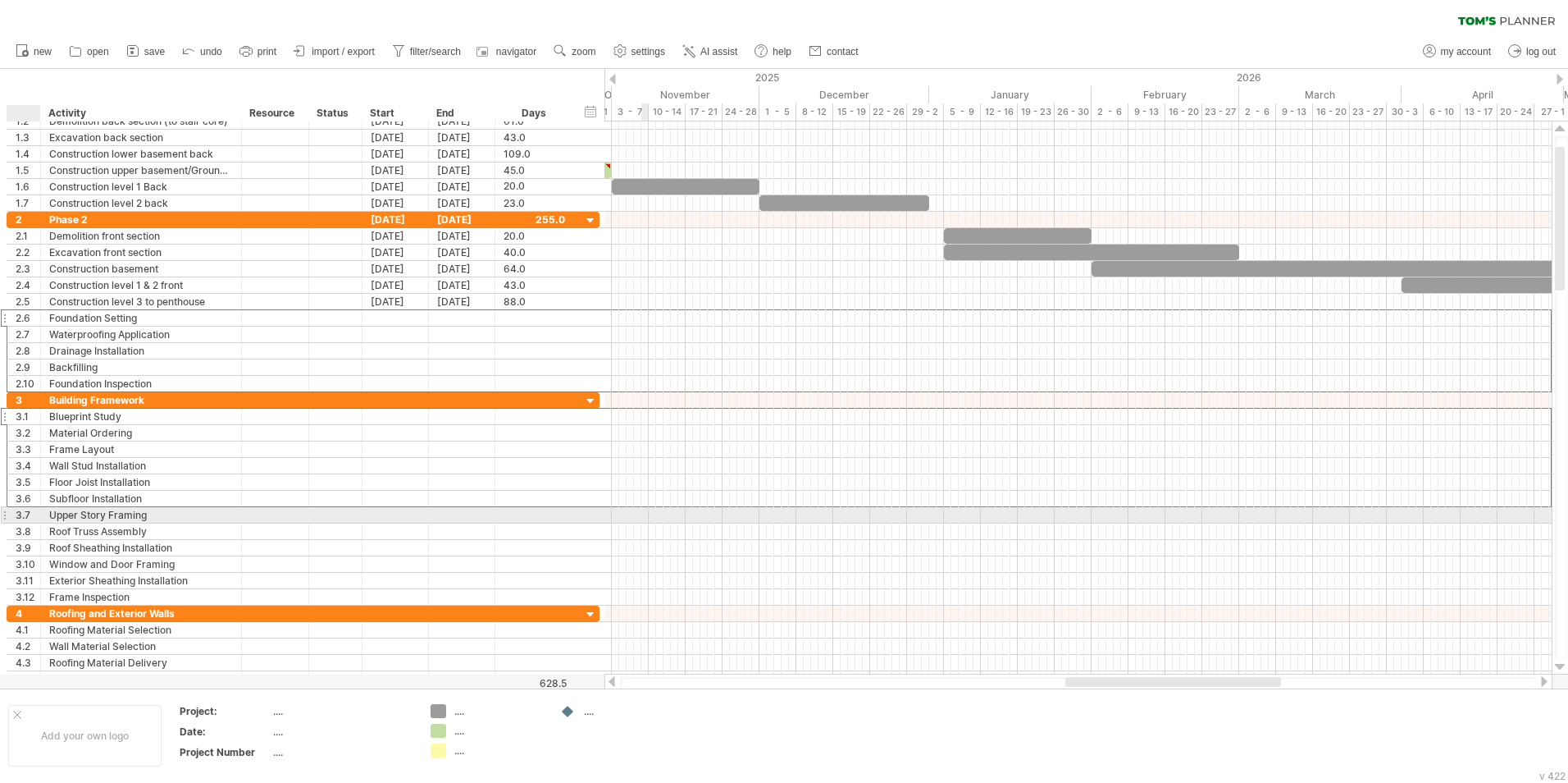
click at [34, 487] on div at bounding box center [38, 515] width 9 height 16
click at [29, 487] on div "3.7" at bounding box center [28, 515] width 25 height 15
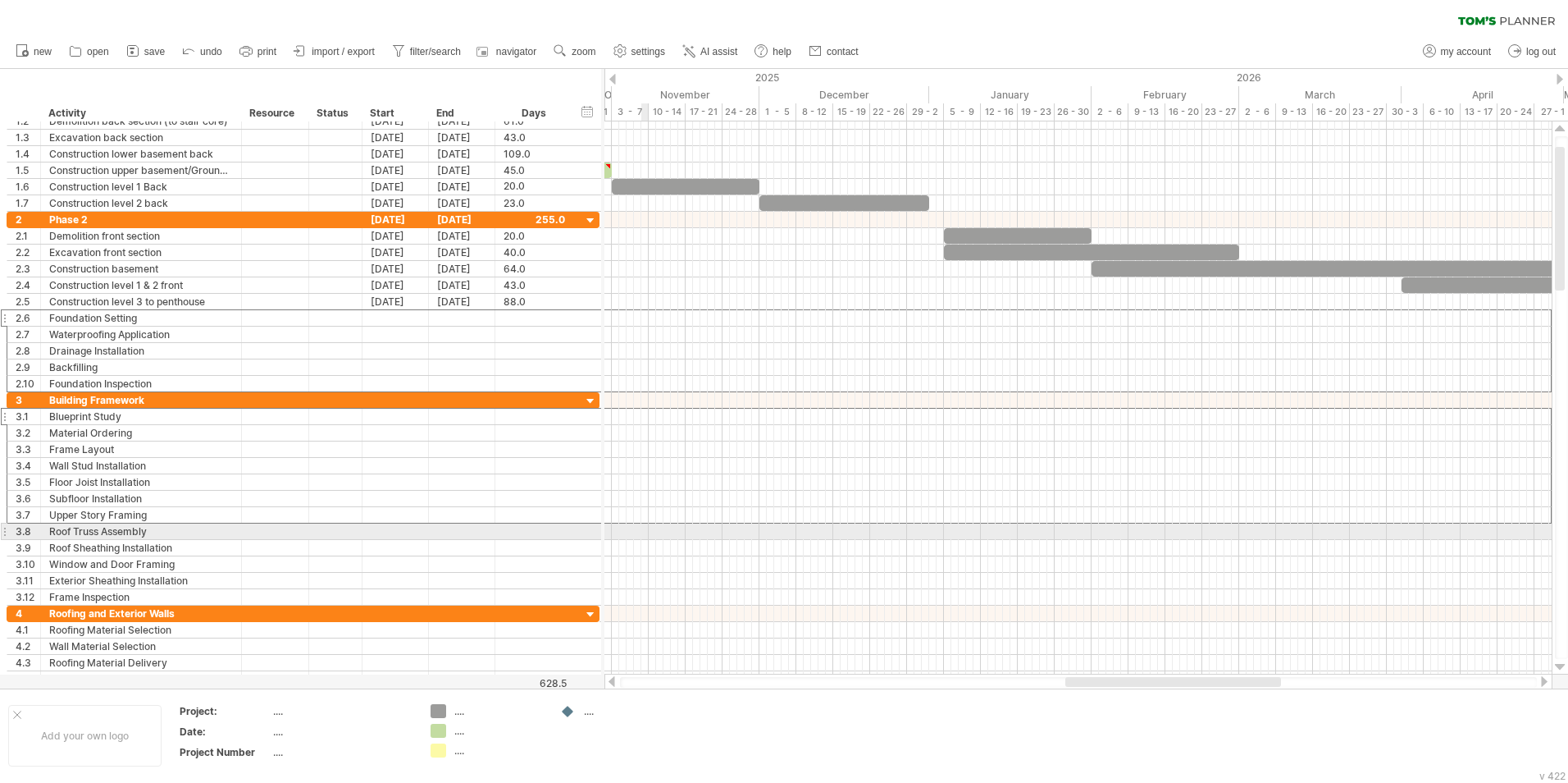
click at [28, 487] on div "3.8" at bounding box center [28, 531] width 25 height 15
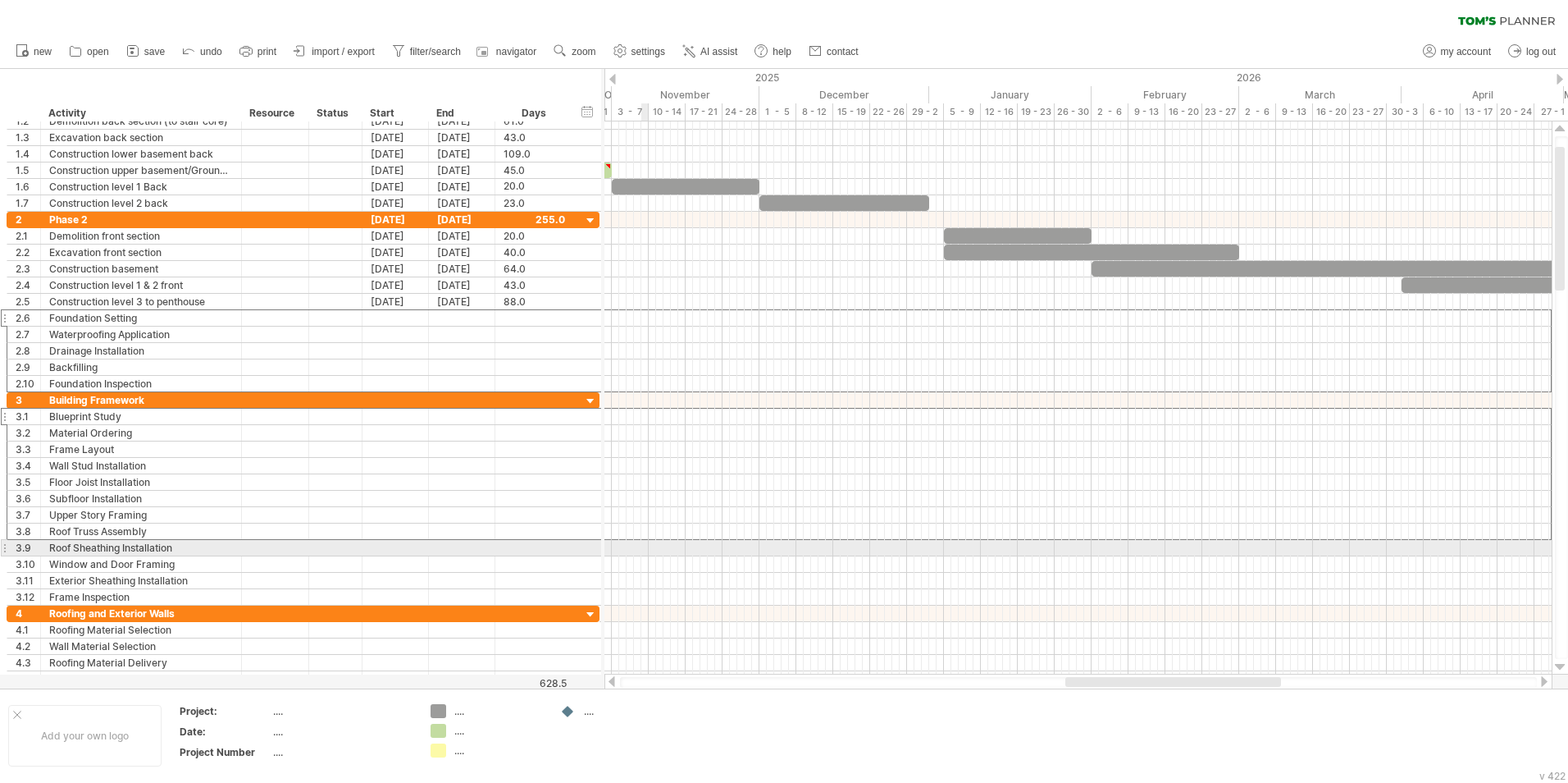
click at [25, 487] on div "3.9" at bounding box center [28, 547] width 25 height 15
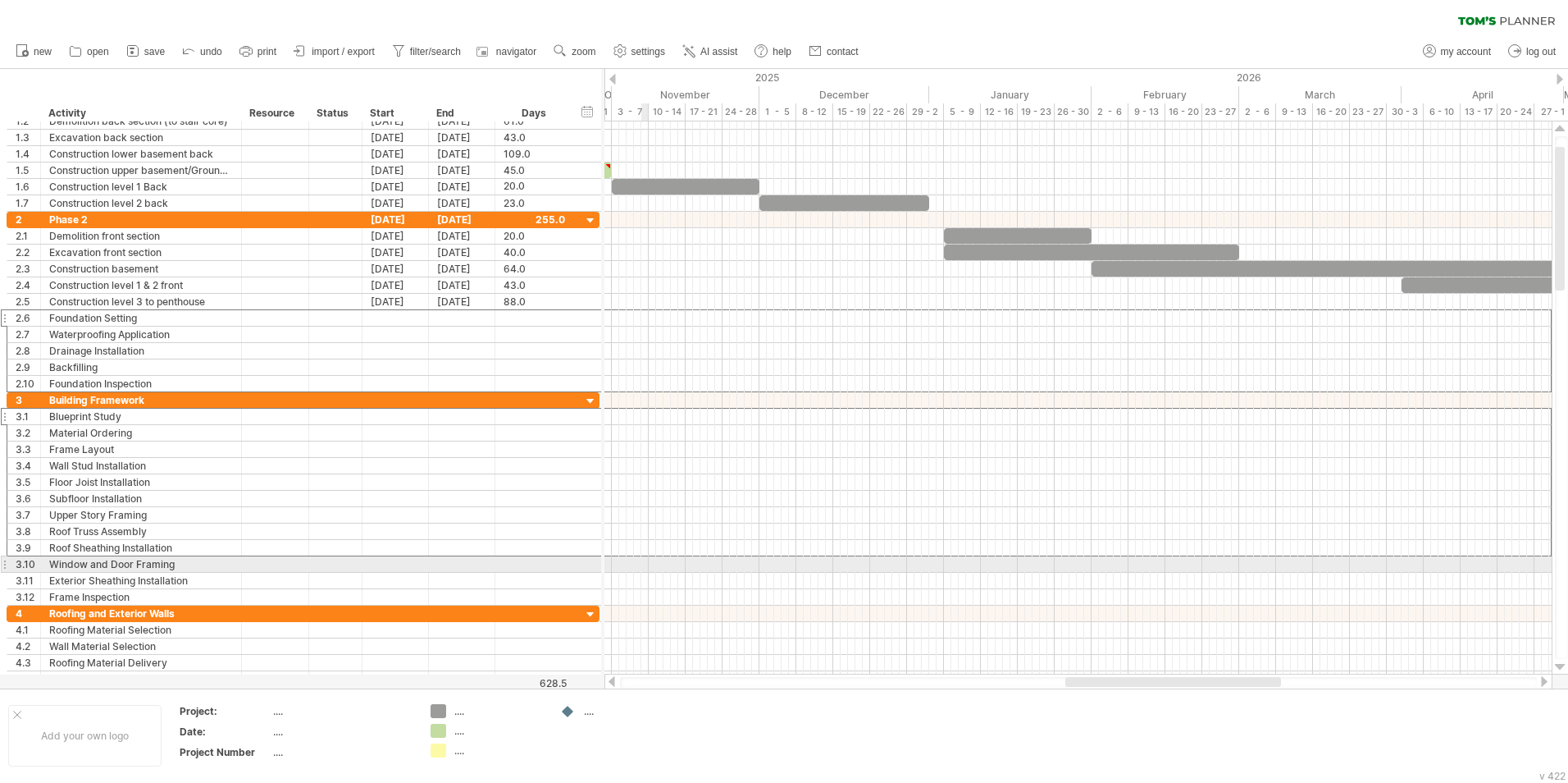
click at [25, 487] on div "3.10" at bounding box center [28, 564] width 25 height 15
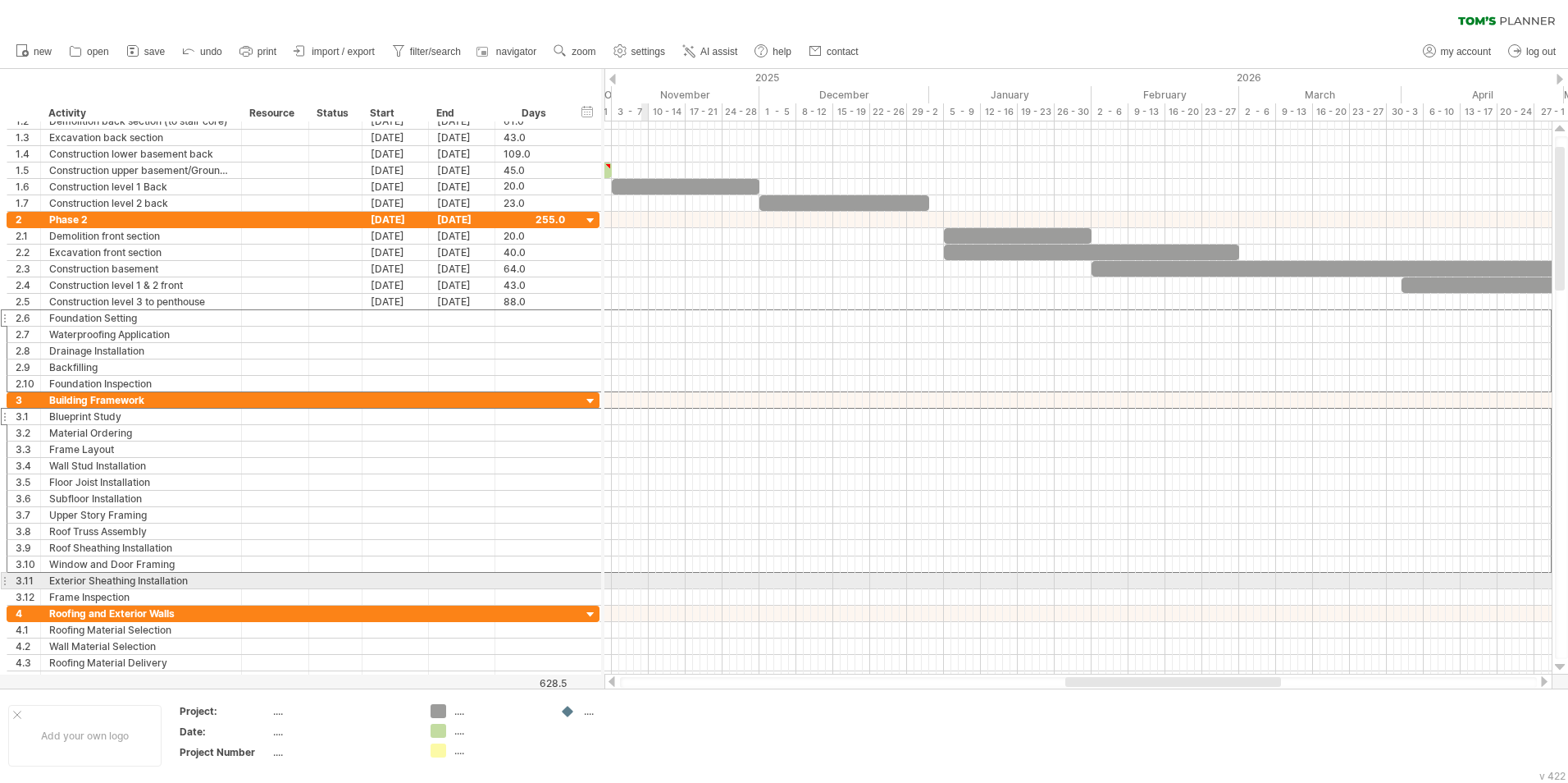
click at [25, 487] on div "3.11" at bounding box center [28, 581] width 25 height 15
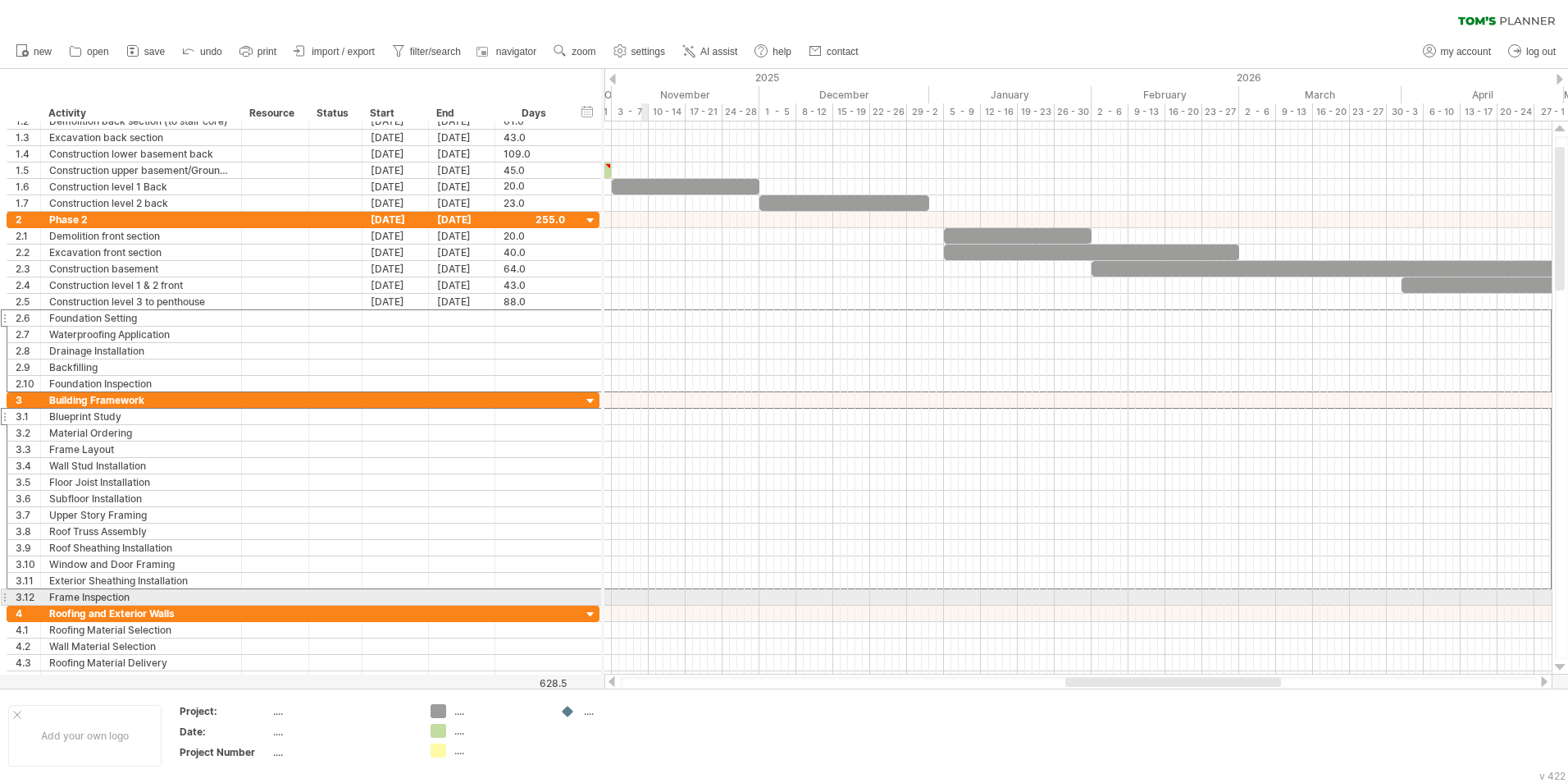
click at [25, 487] on div "3.12" at bounding box center [28, 597] width 25 height 15
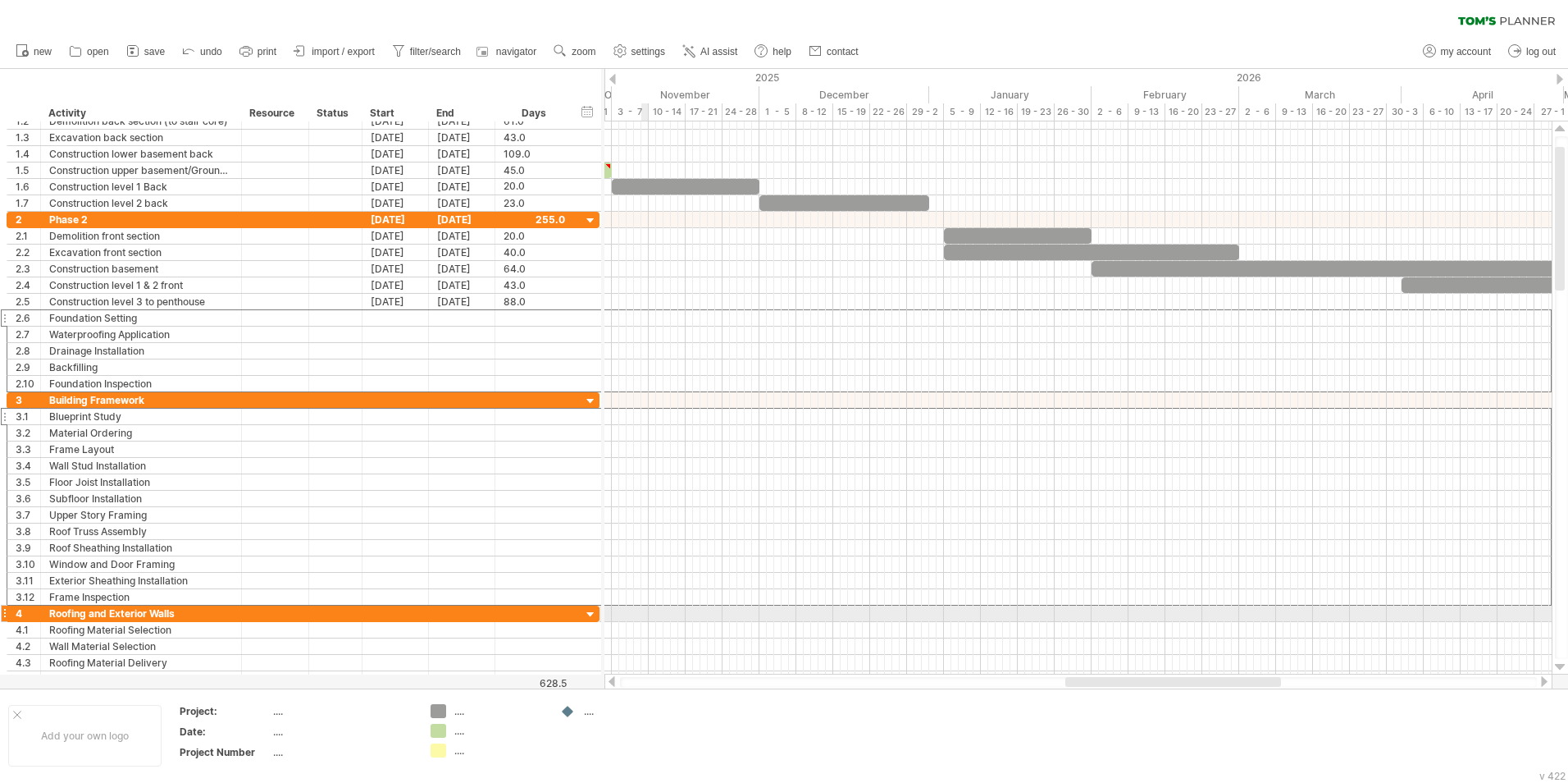
click at [25, 487] on div "4" at bounding box center [28, 613] width 25 height 15
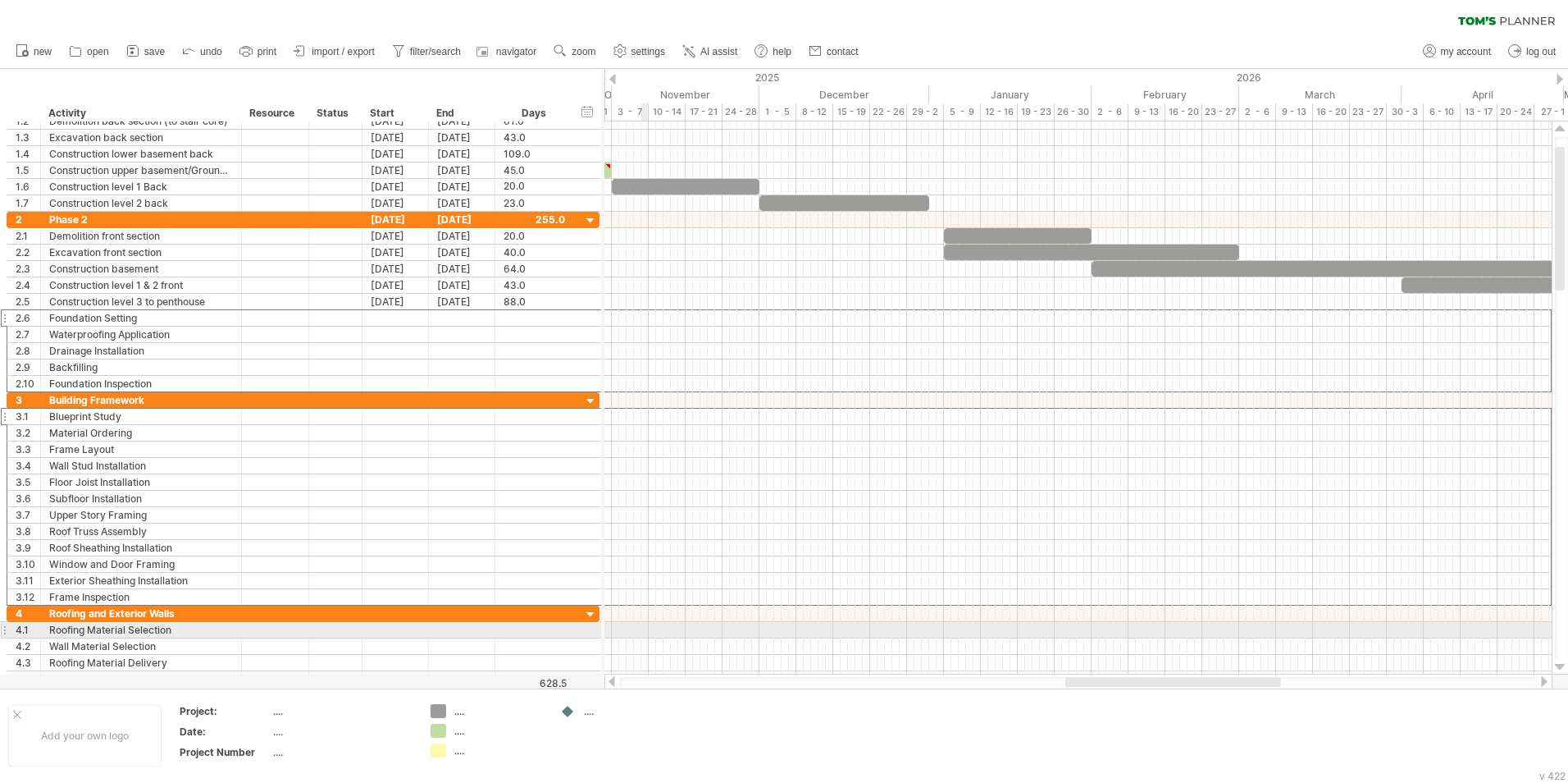
click at [23, 487] on div "4.1" at bounding box center [28, 630] width 25 height 15
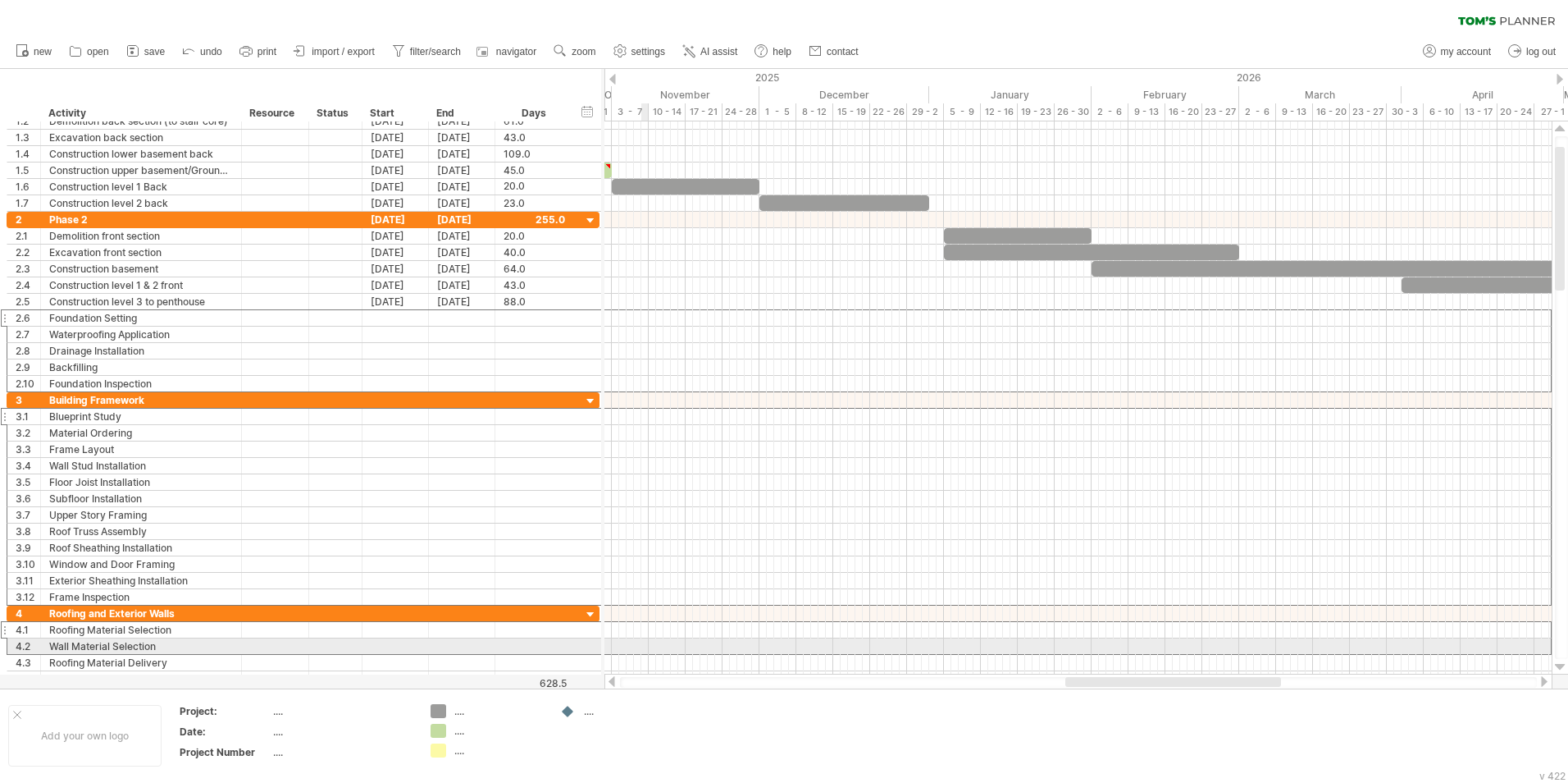
click at [24, 487] on div "4.2" at bounding box center [28, 646] width 25 height 15
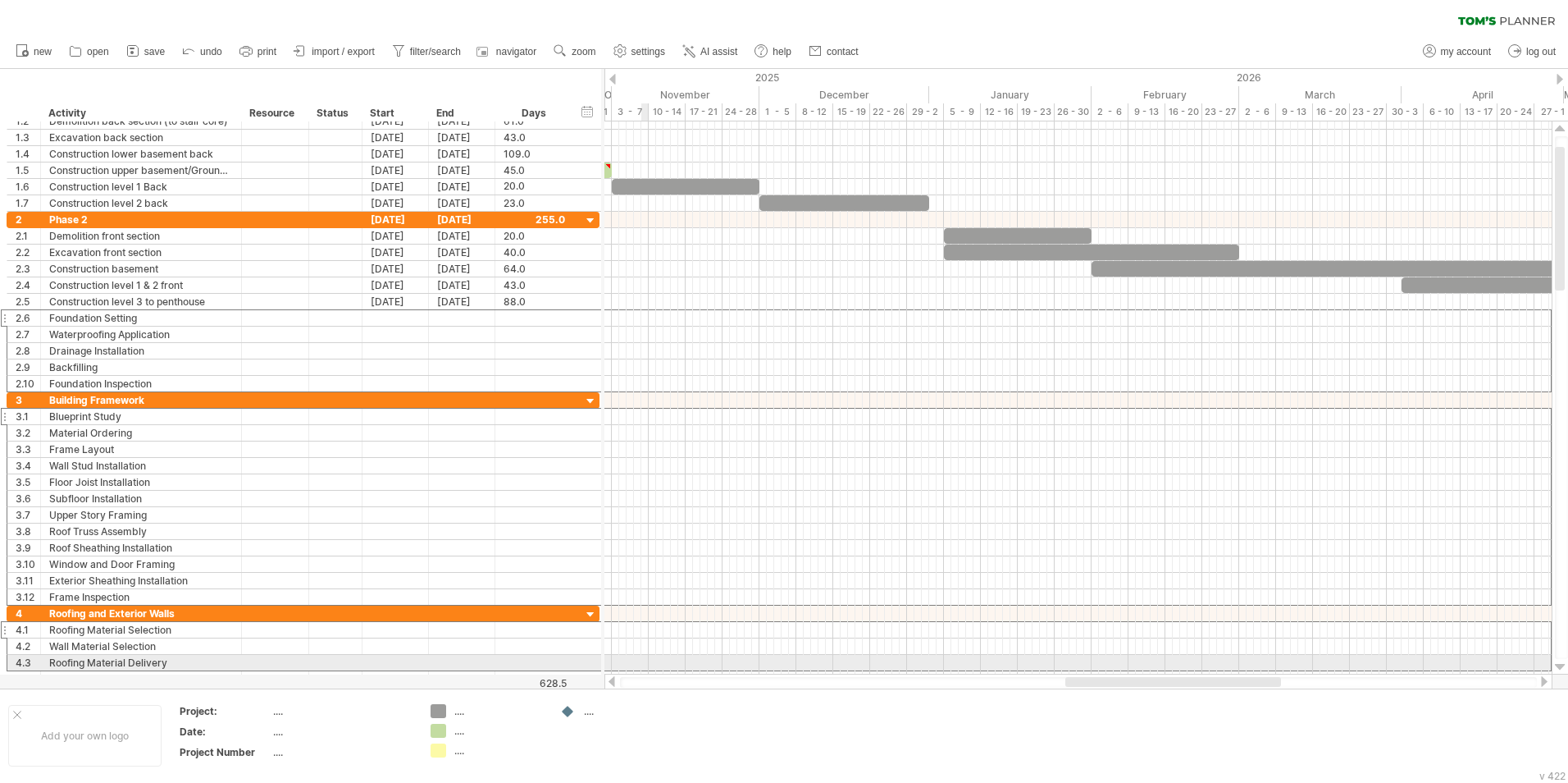
click at [23, 487] on div "4.3" at bounding box center [28, 662] width 25 height 15
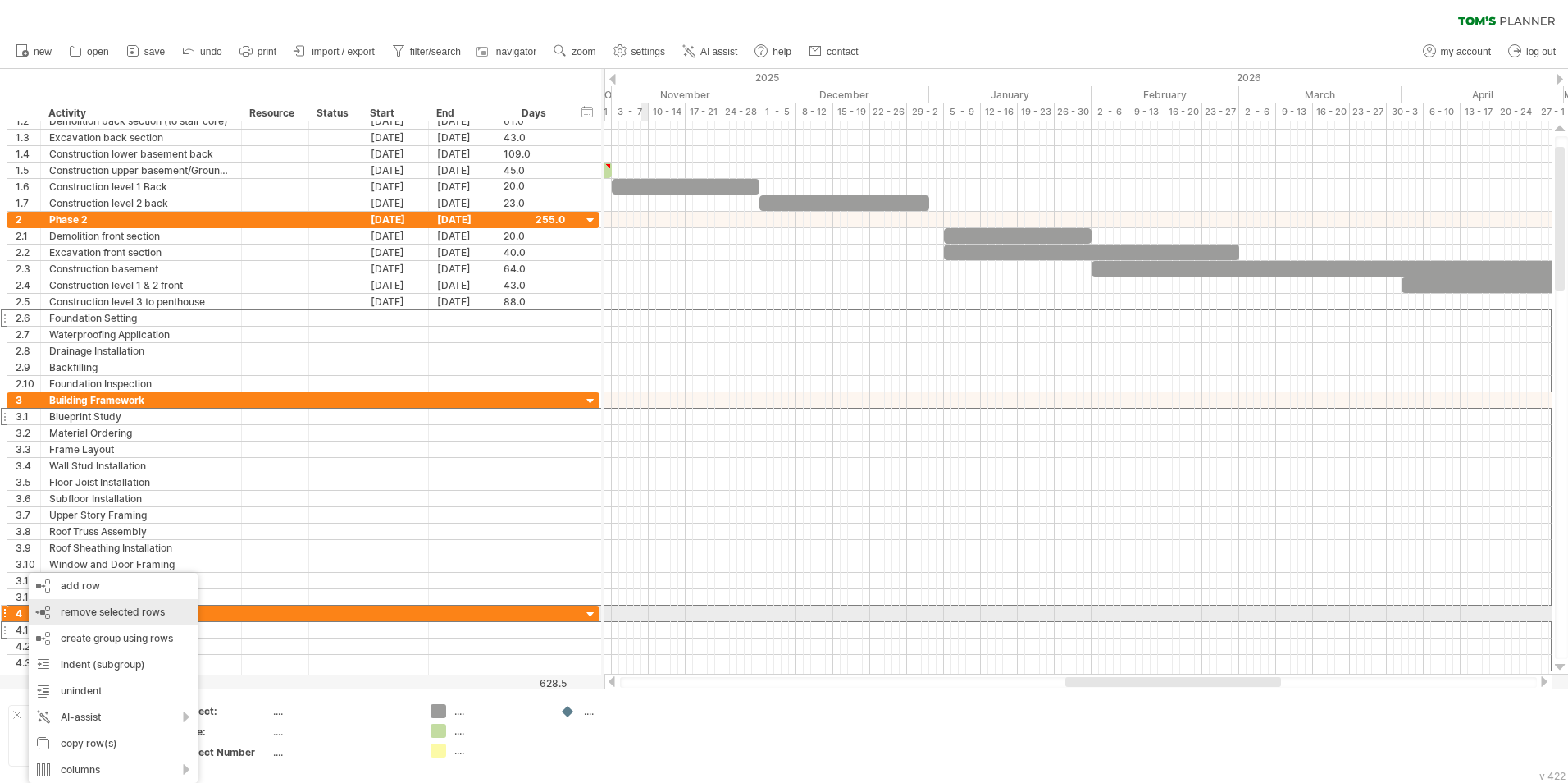
click at [90, 487] on span "remove selected rows" at bounding box center [113, 611] width 104 height 12
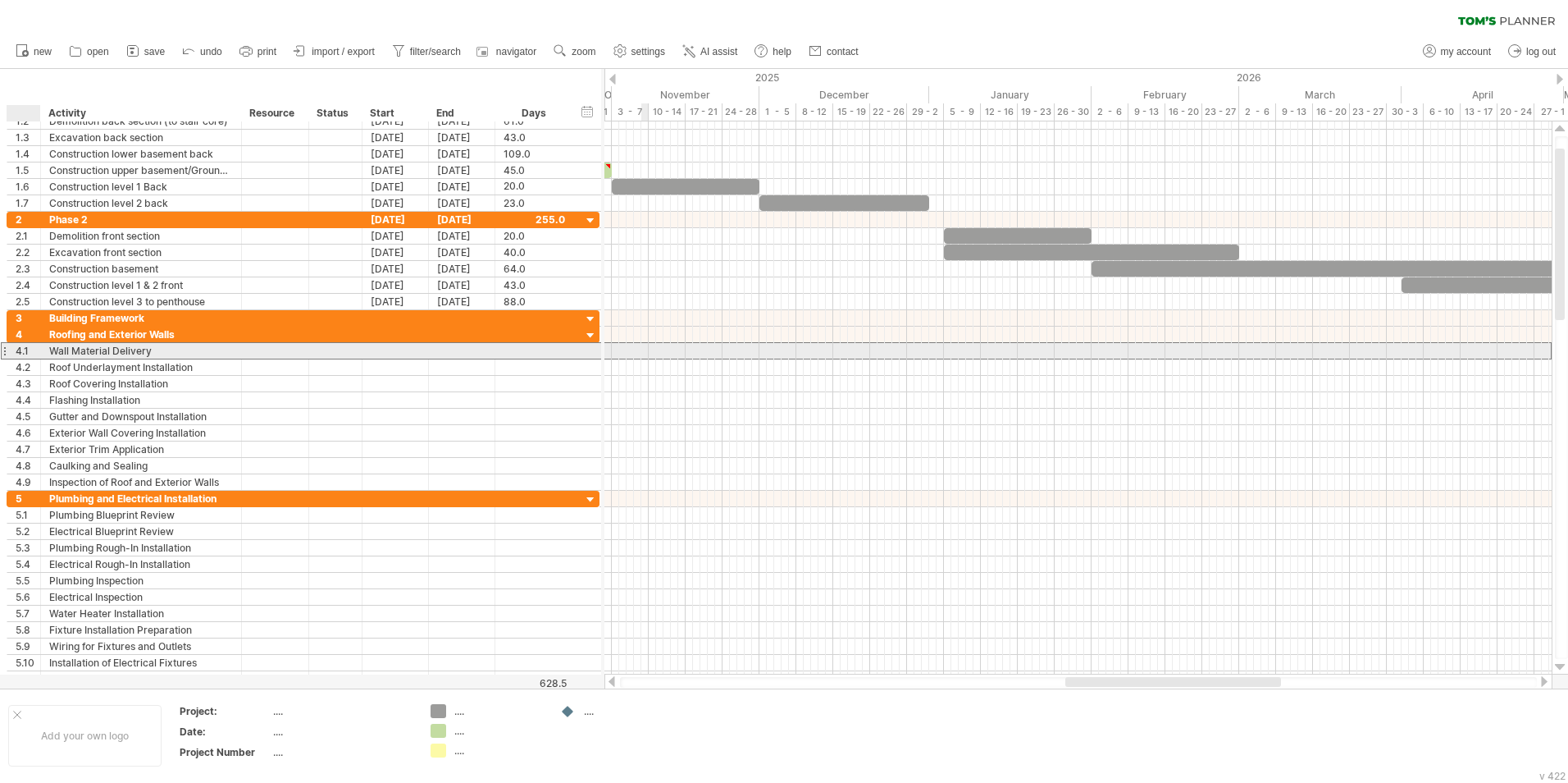
click at [26, 348] on div "4.1" at bounding box center [28, 351] width 25 height 15
click at [25, 354] on div "4.1" at bounding box center [28, 351] width 25 height 15
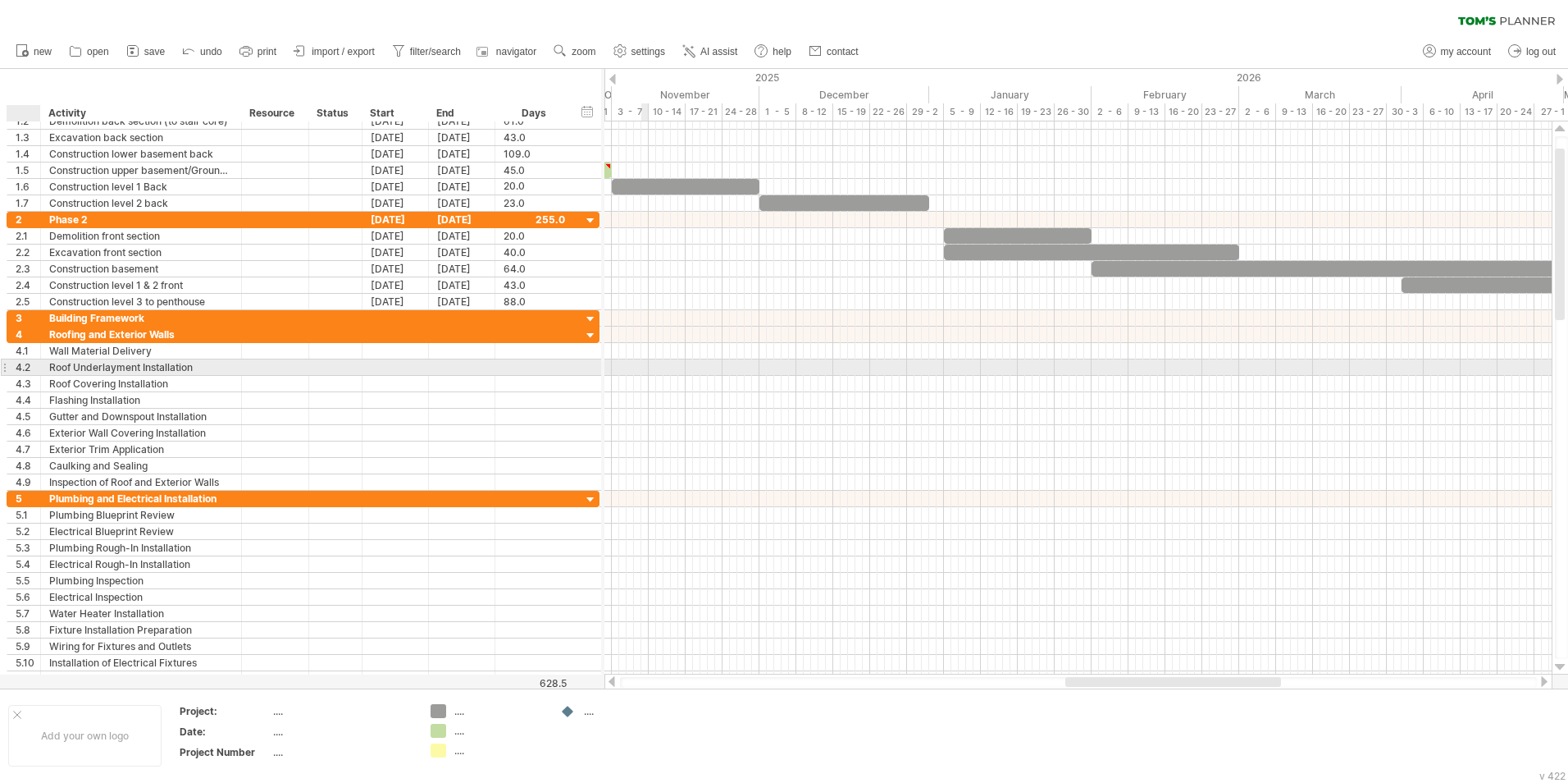
click at [25, 362] on div "4.2" at bounding box center [28, 367] width 25 height 15
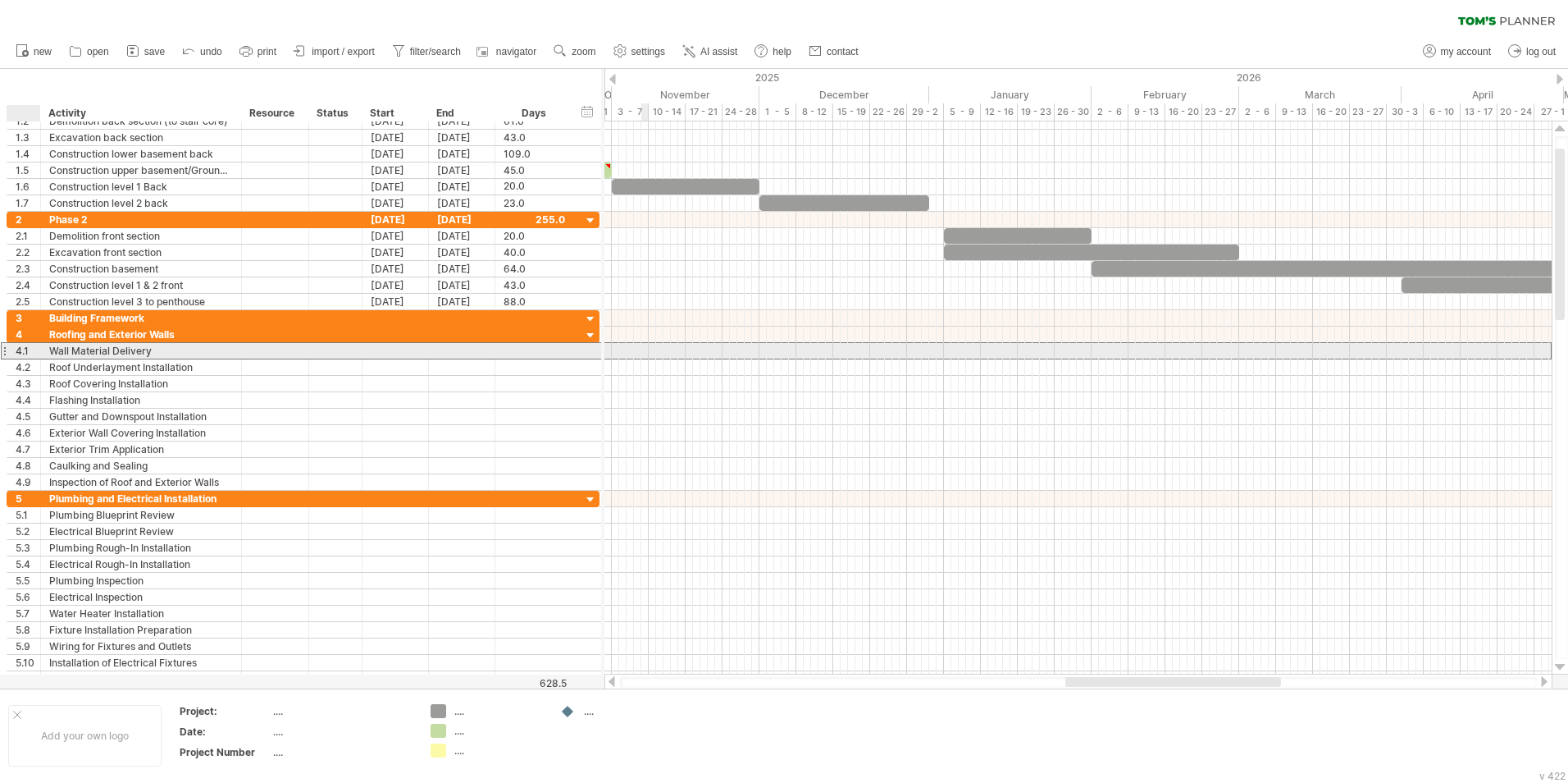
click at [26, 351] on div "4.1" at bounding box center [28, 351] width 25 height 15
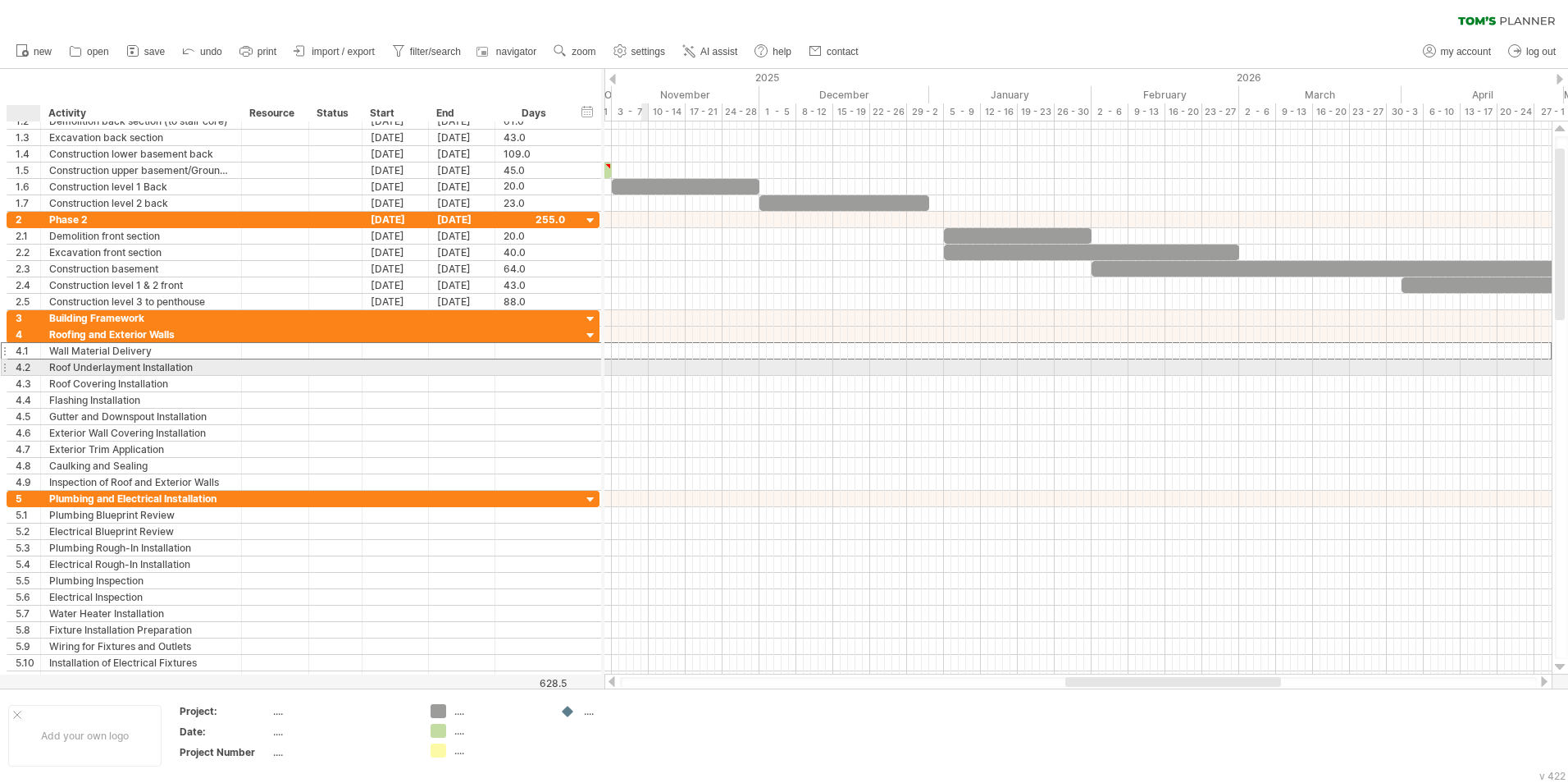
click at [24, 372] on div "4.2" at bounding box center [28, 367] width 25 height 15
click at [24, 376] on div "4.3" at bounding box center [28, 384] width 25 height 15
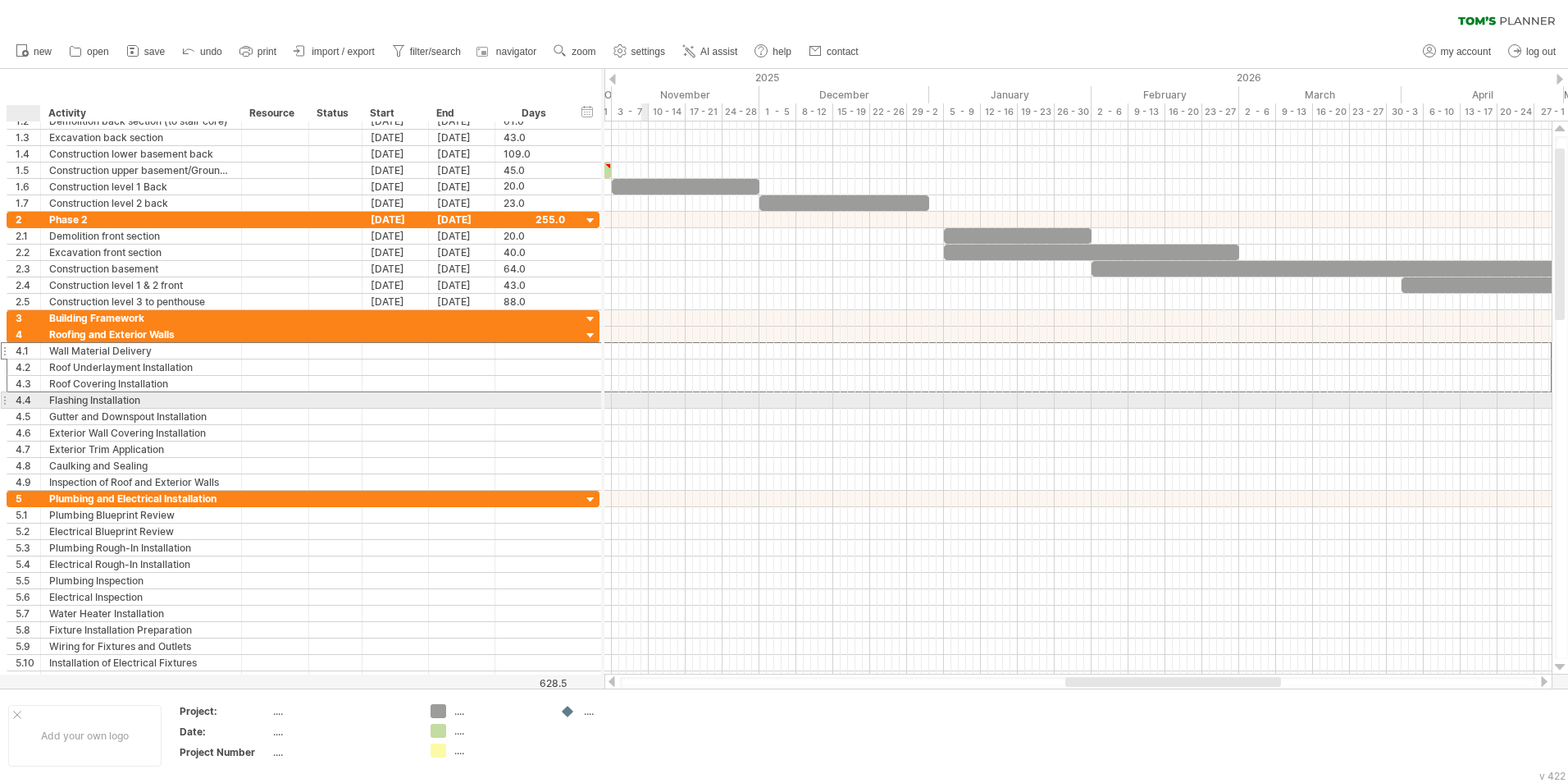
click at [28, 395] on div "4.4" at bounding box center [28, 400] width 25 height 15
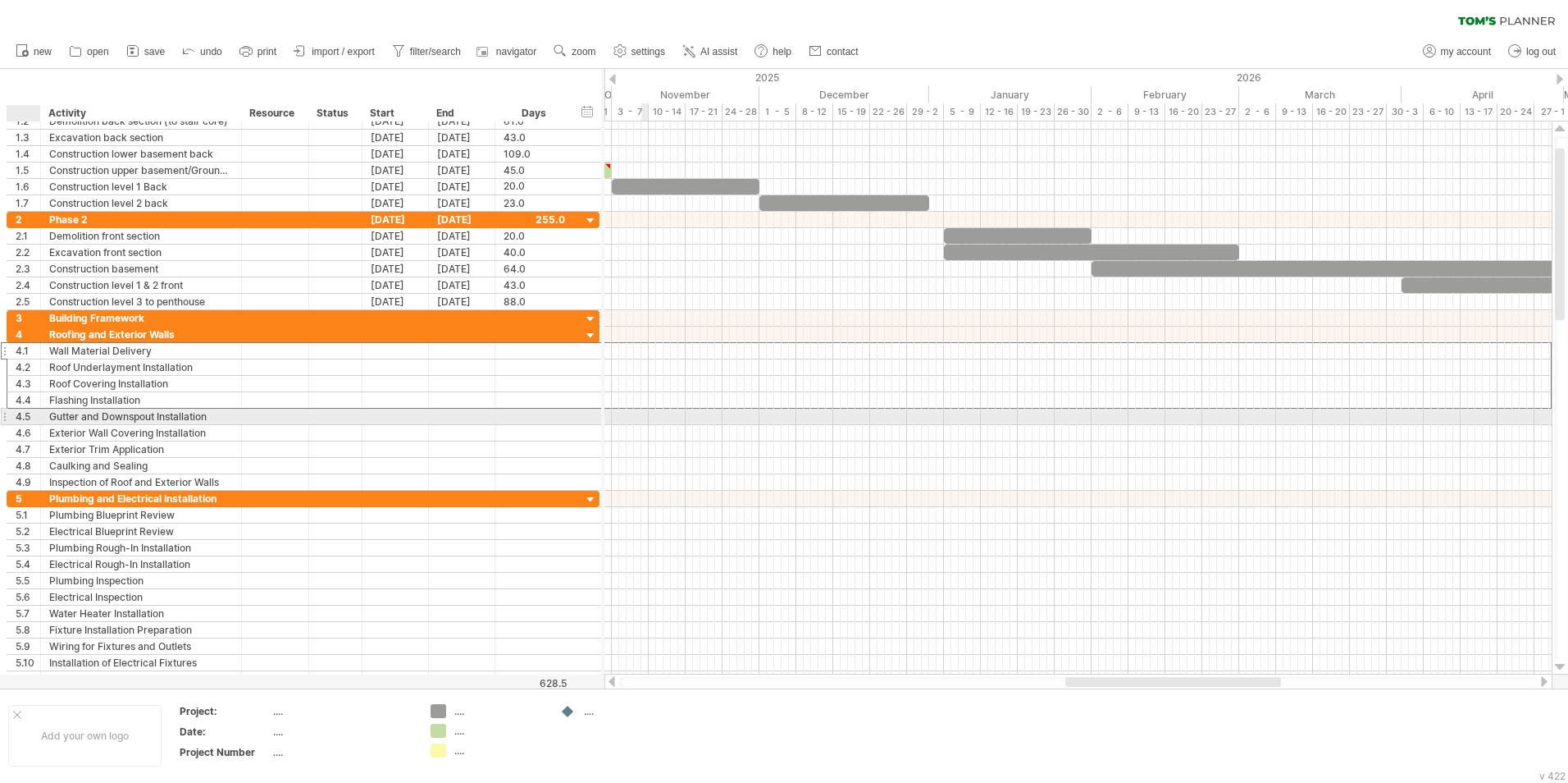
click at [28, 412] on div "4.5" at bounding box center [28, 416] width 25 height 15
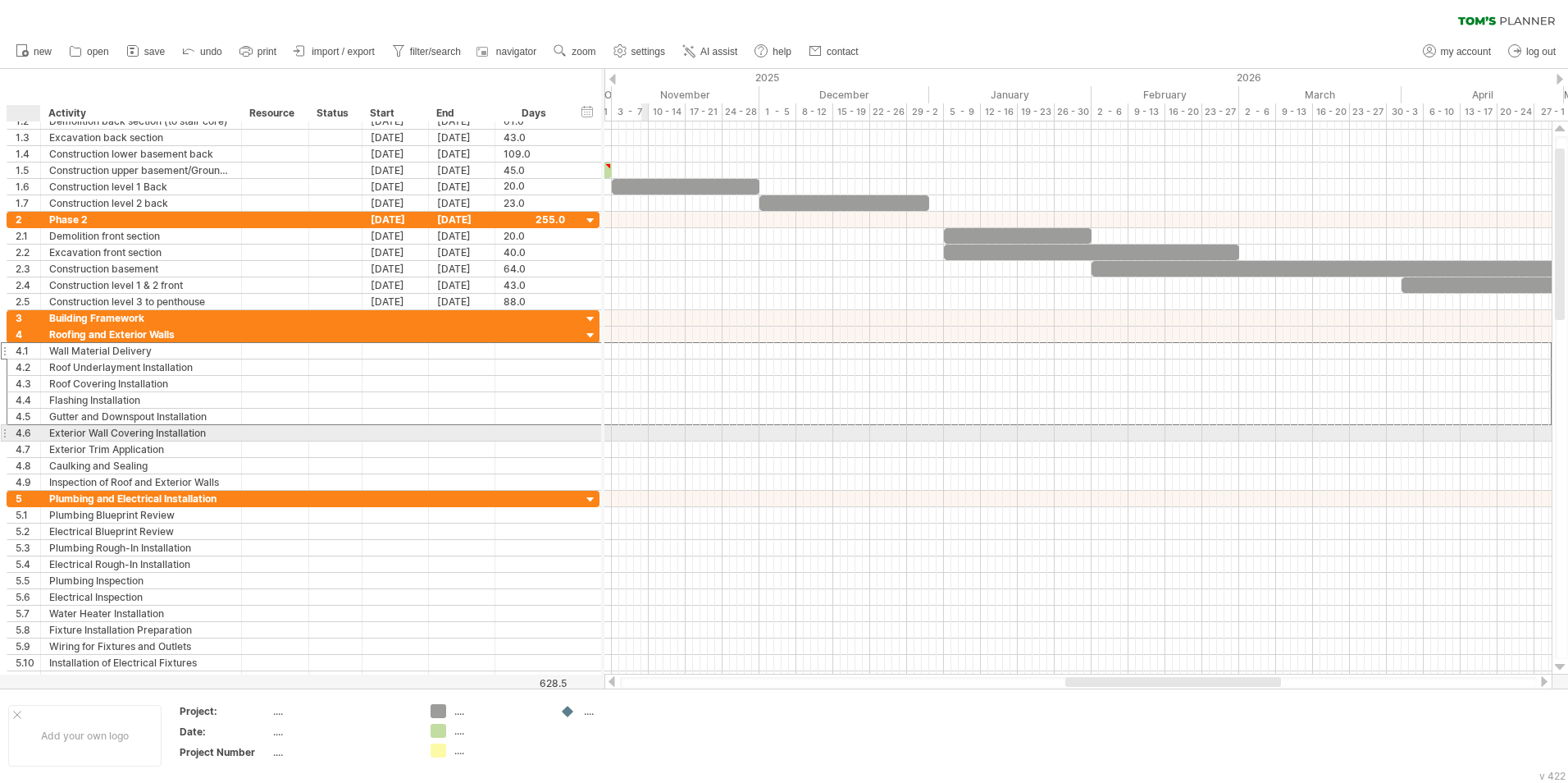
click at [25, 436] on div "4.6" at bounding box center [28, 432] width 25 height 15
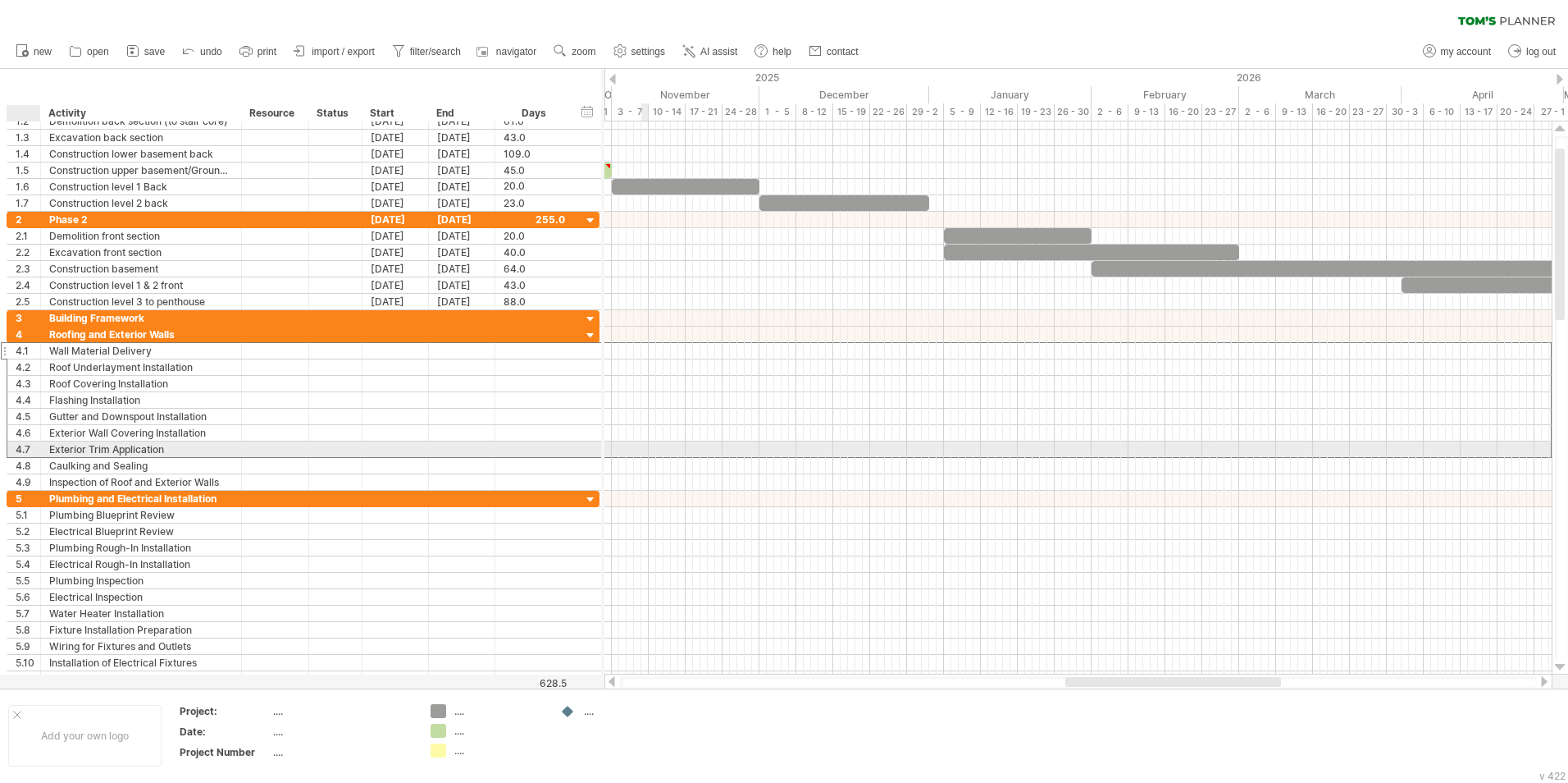
click at [25, 452] on div "4.7" at bounding box center [28, 449] width 25 height 15
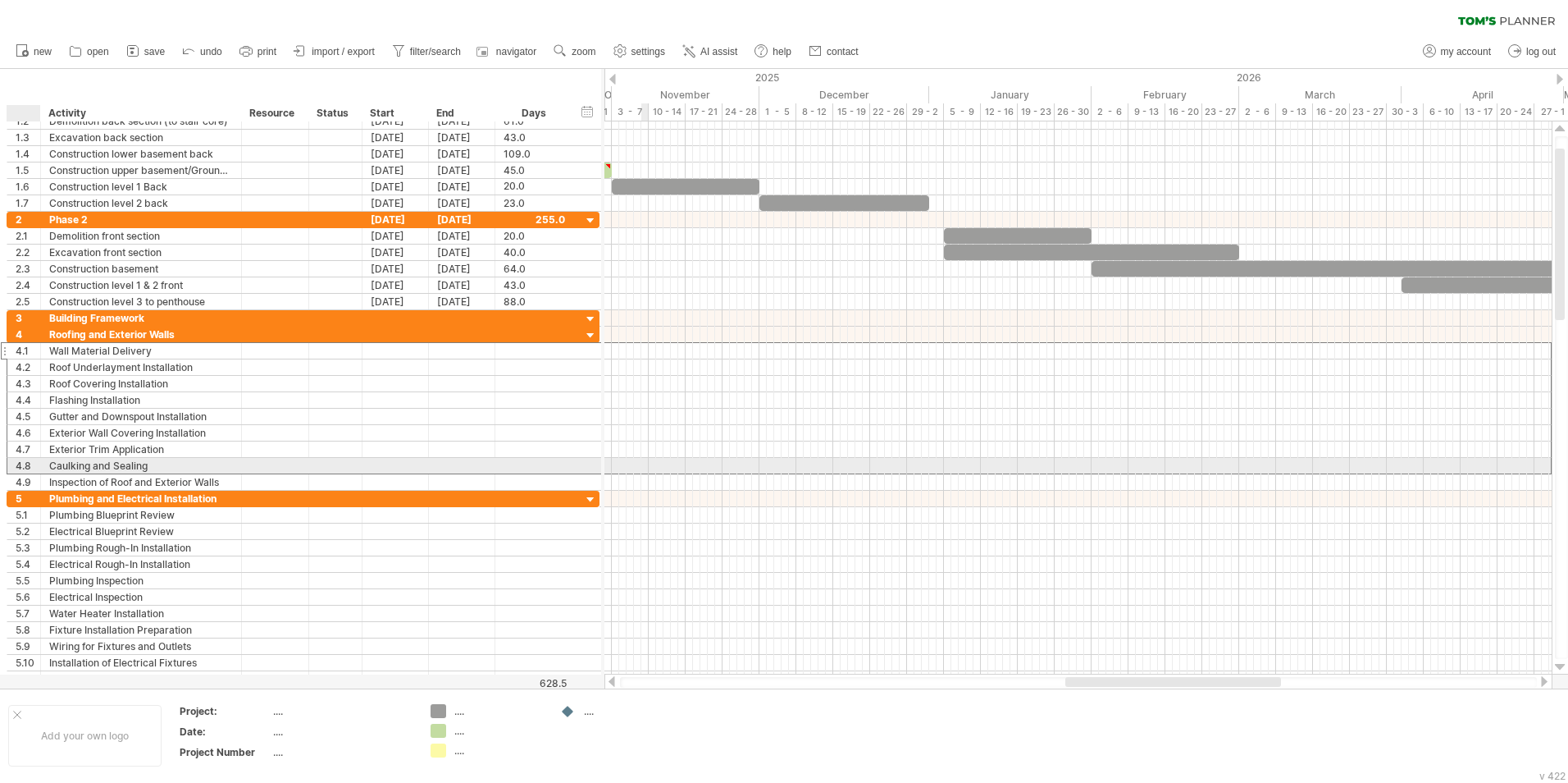
click at [25, 461] on div "4.8" at bounding box center [28, 466] width 25 height 15
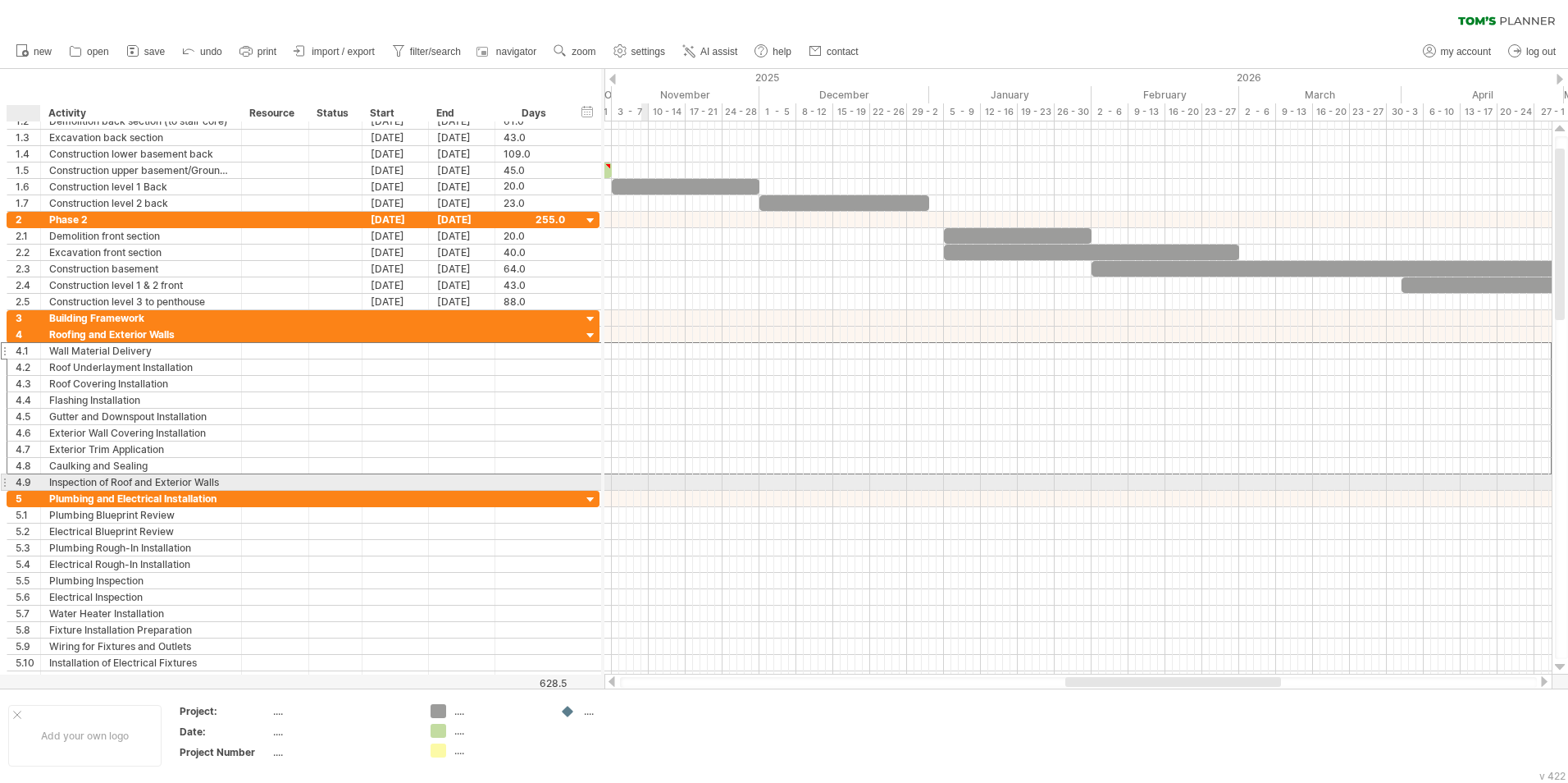
click at [29, 481] on div "4.9" at bounding box center [28, 482] width 25 height 15
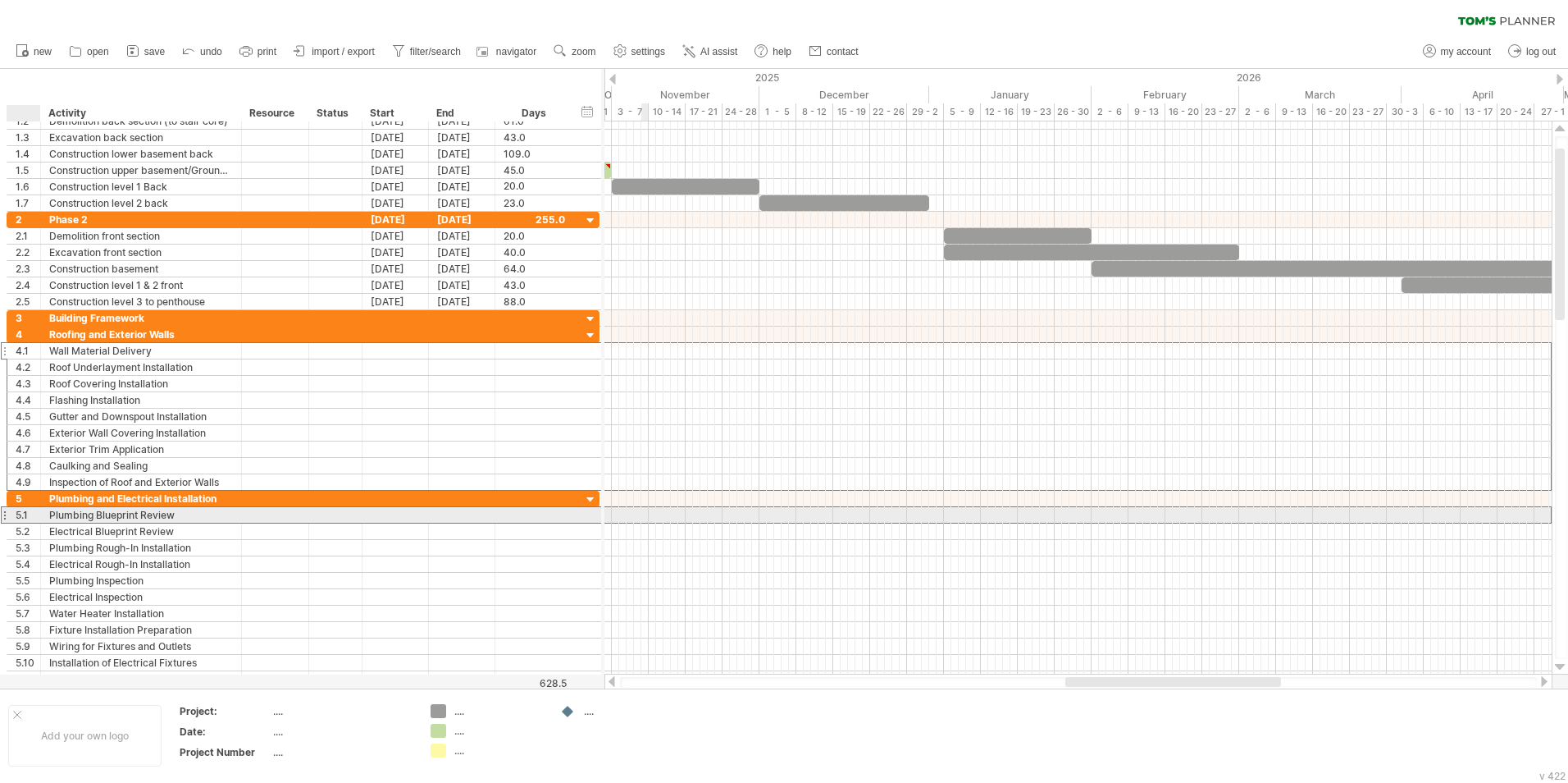
click at [26, 487] on div "5.1" at bounding box center [28, 515] width 25 height 15
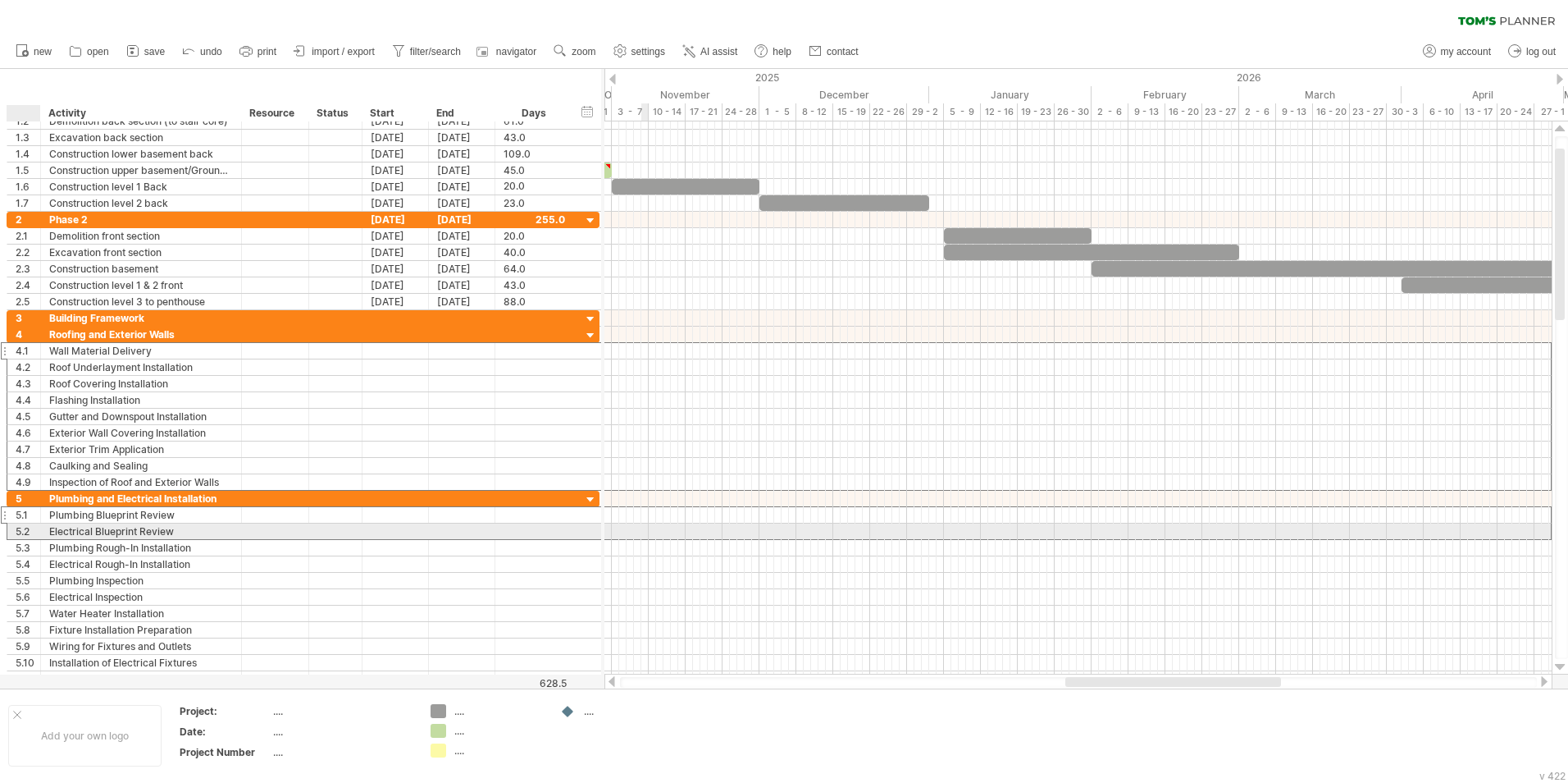
drag, startPoint x: 28, startPoint y: 530, endPoint x: 28, endPoint y: 545, distance: 15.0
click at [28, 487] on div "5.2" at bounding box center [28, 531] width 25 height 15
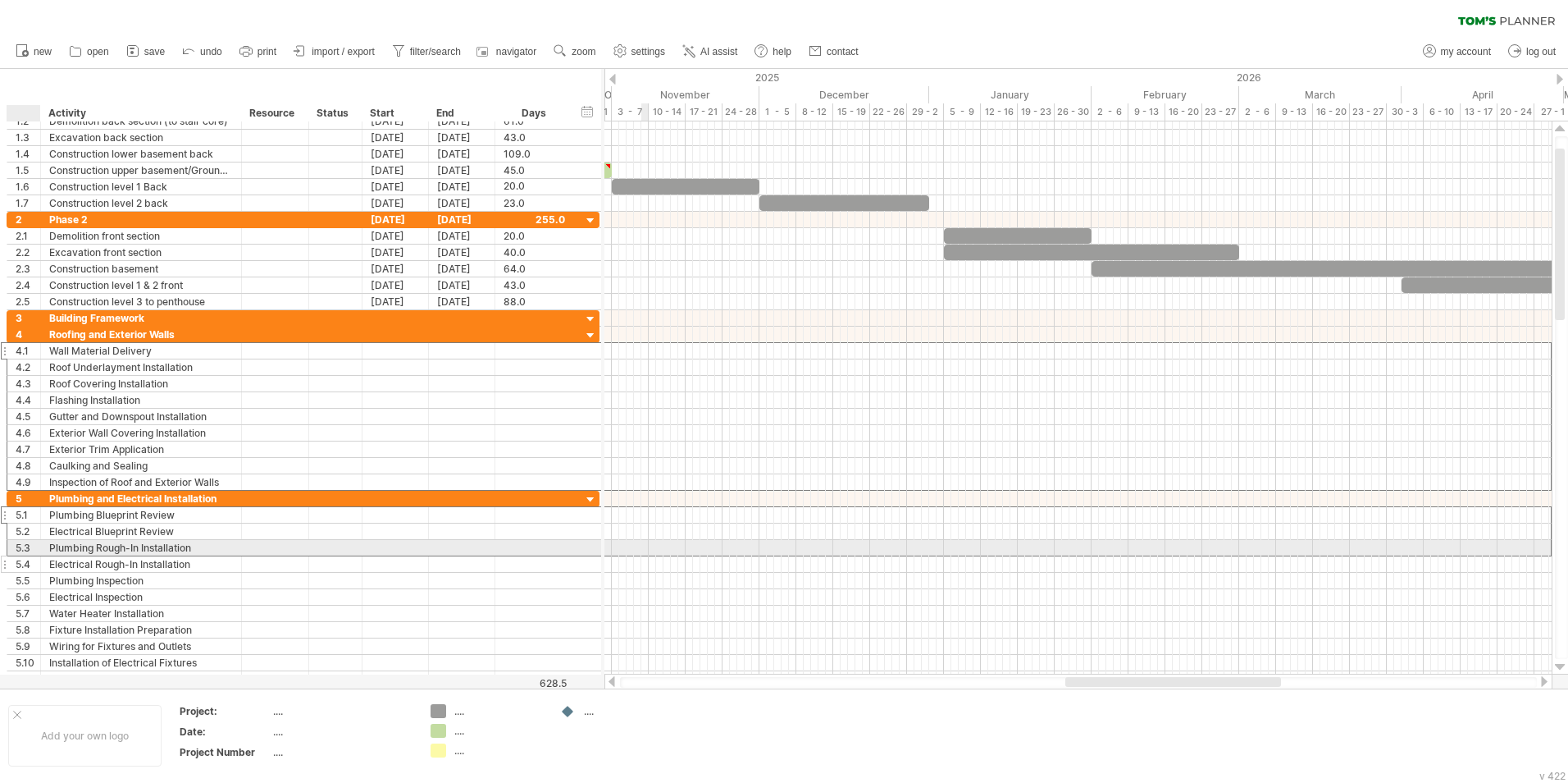
drag, startPoint x: 28, startPoint y: 545, endPoint x: 28, endPoint y: 561, distance: 16.0
click at [28, 487] on div "5.3" at bounding box center [28, 547] width 25 height 15
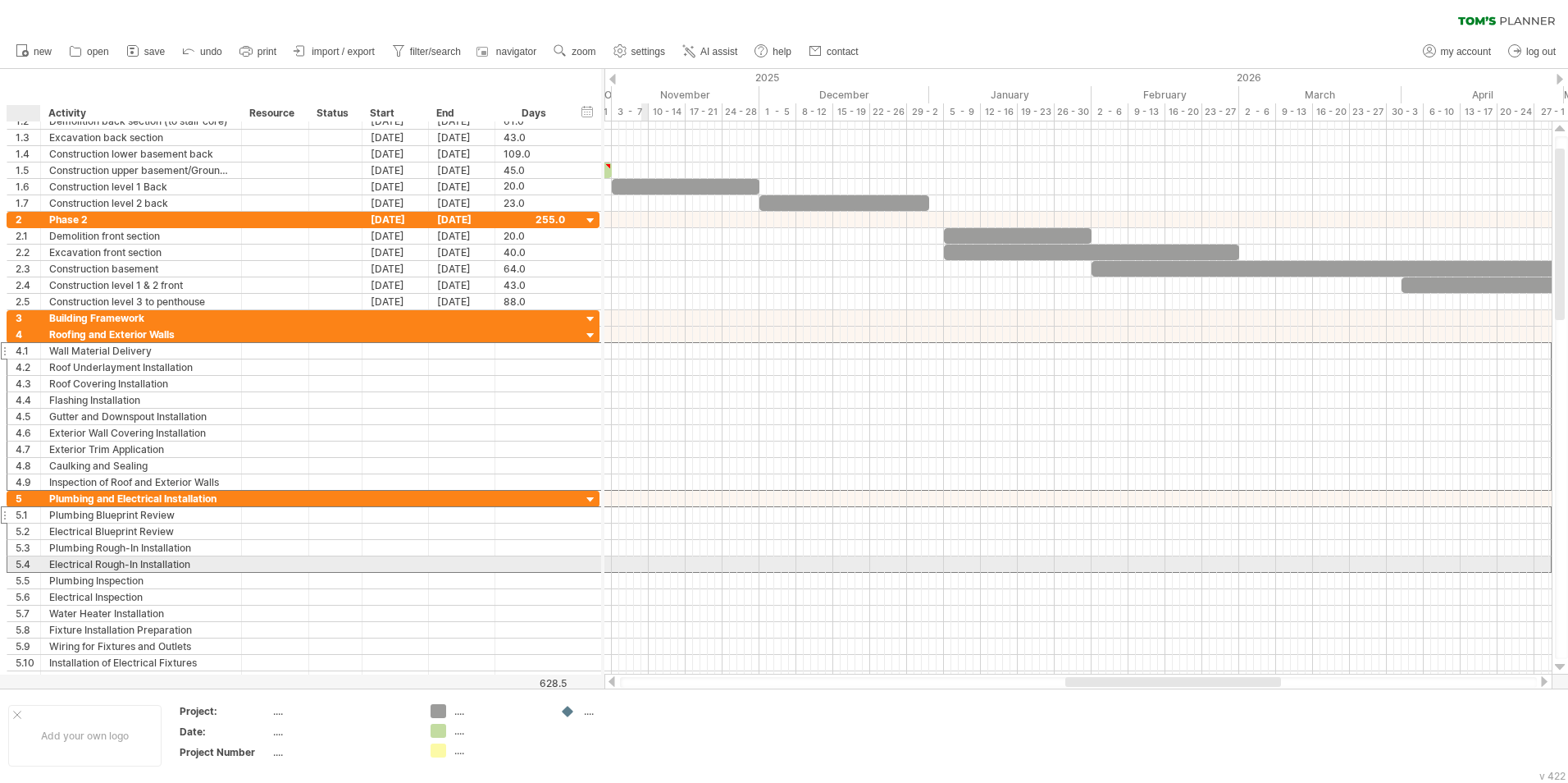
drag, startPoint x: 28, startPoint y: 561, endPoint x: 28, endPoint y: 575, distance: 14.0
click at [28, 487] on div "5.4" at bounding box center [28, 564] width 25 height 15
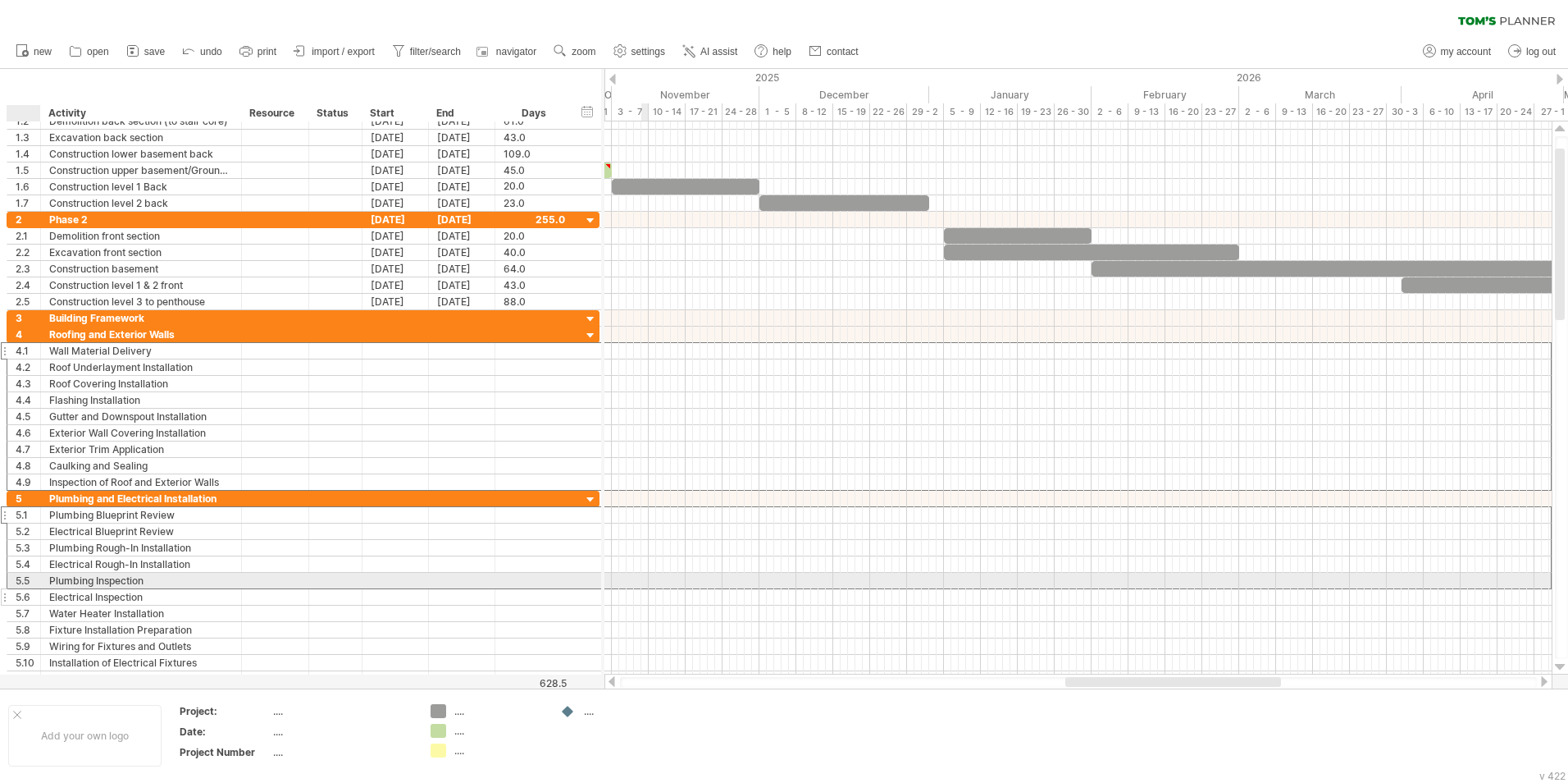
drag, startPoint x: 28, startPoint y: 576, endPoint x: 28, endPoint y: 591, distance: 15.0
click at [28, 487] on div "5.5" at bounding box center [28, 581] width 25 height 15
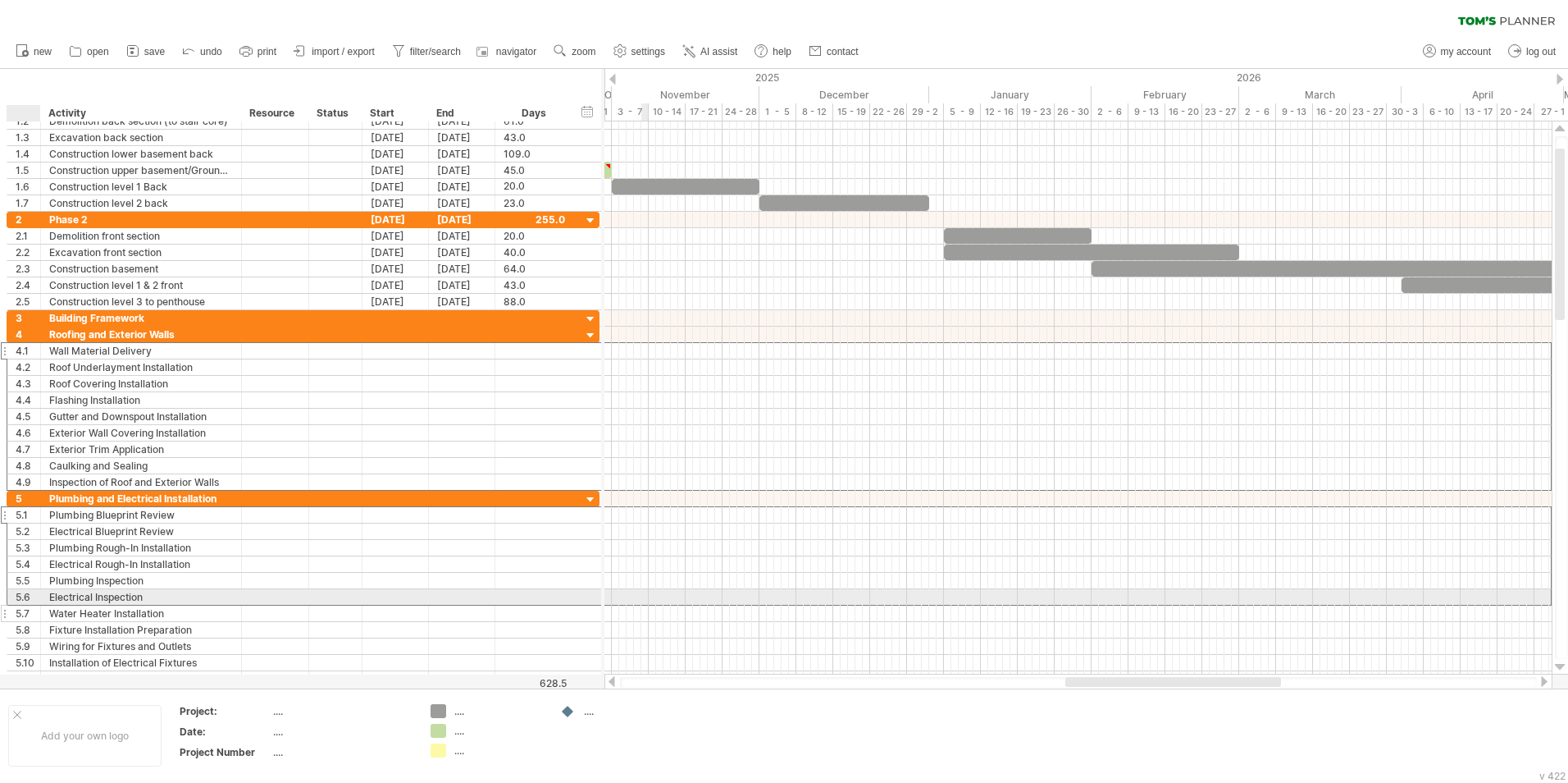
drag, startPoint x: 26, startPoint y: 598, endPoint x: 24, endPoint y: 614, distance: 16.1
click at [24, 487] on div "5.6" at bounding box center [28, 597] width 25 height 15
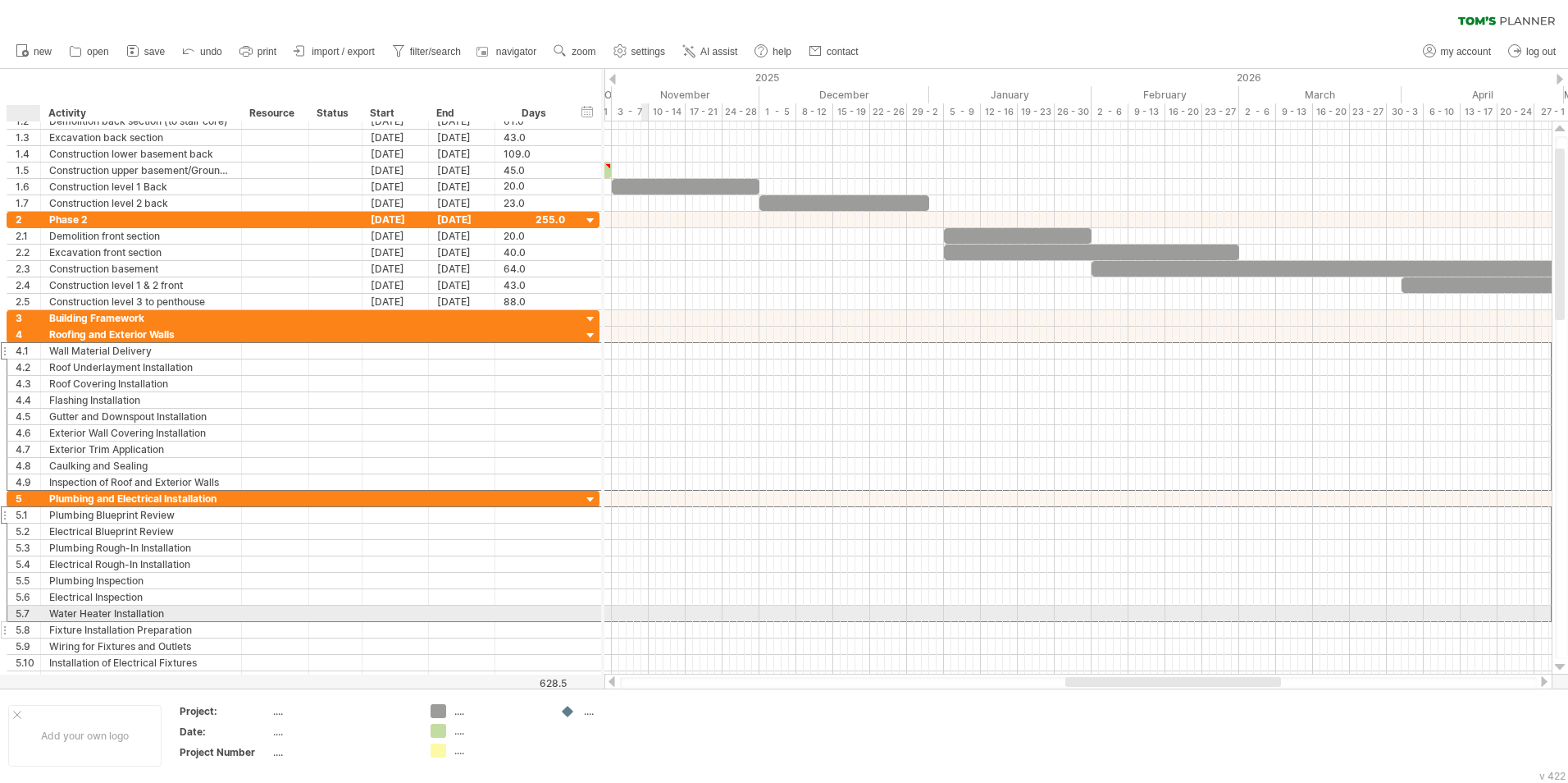
drag, startPoint x: 24, startPoint y: 614, endPoint x: 27, endPoint y: 628, distance: 14.3
click at [25, 487] on div "5.7" at bounding box center [28, 613] width 25 height 15
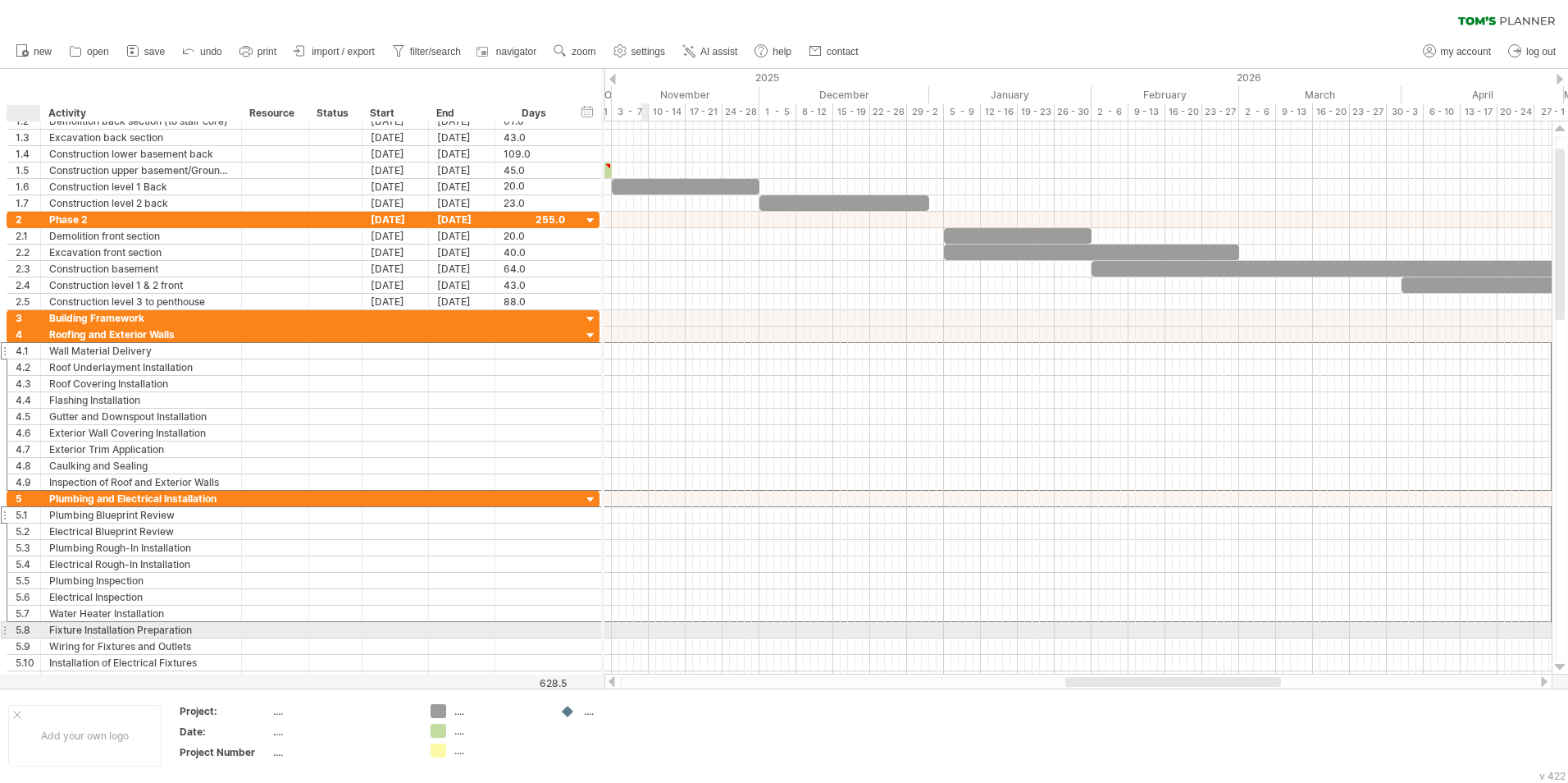
click at [27, 487] on div "5.8" at bounding box center [28, 630] width 25 height 15
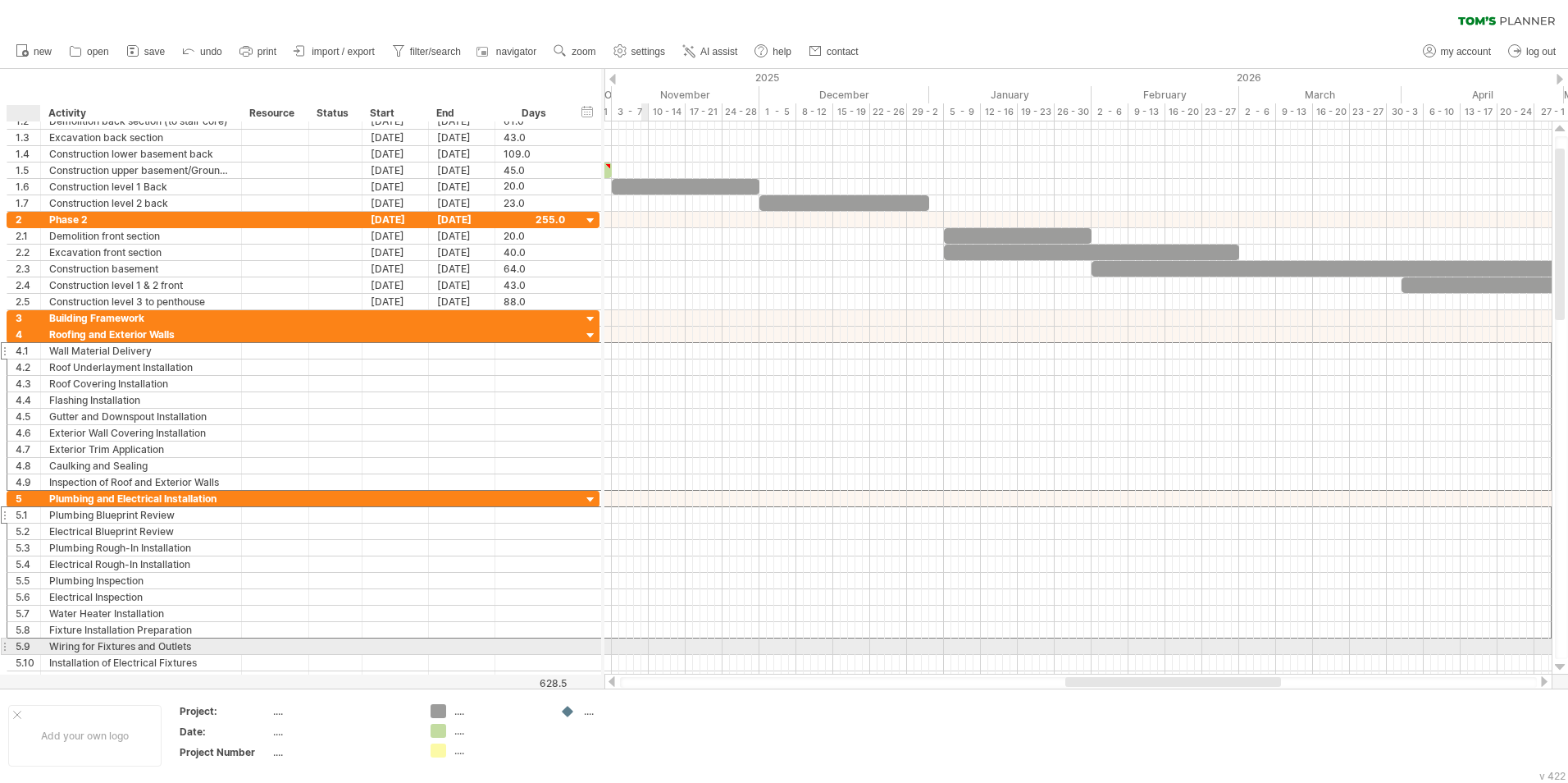
click at [27, 487] on div "5.9" at bounding box center [28, 646] width 25 height 15
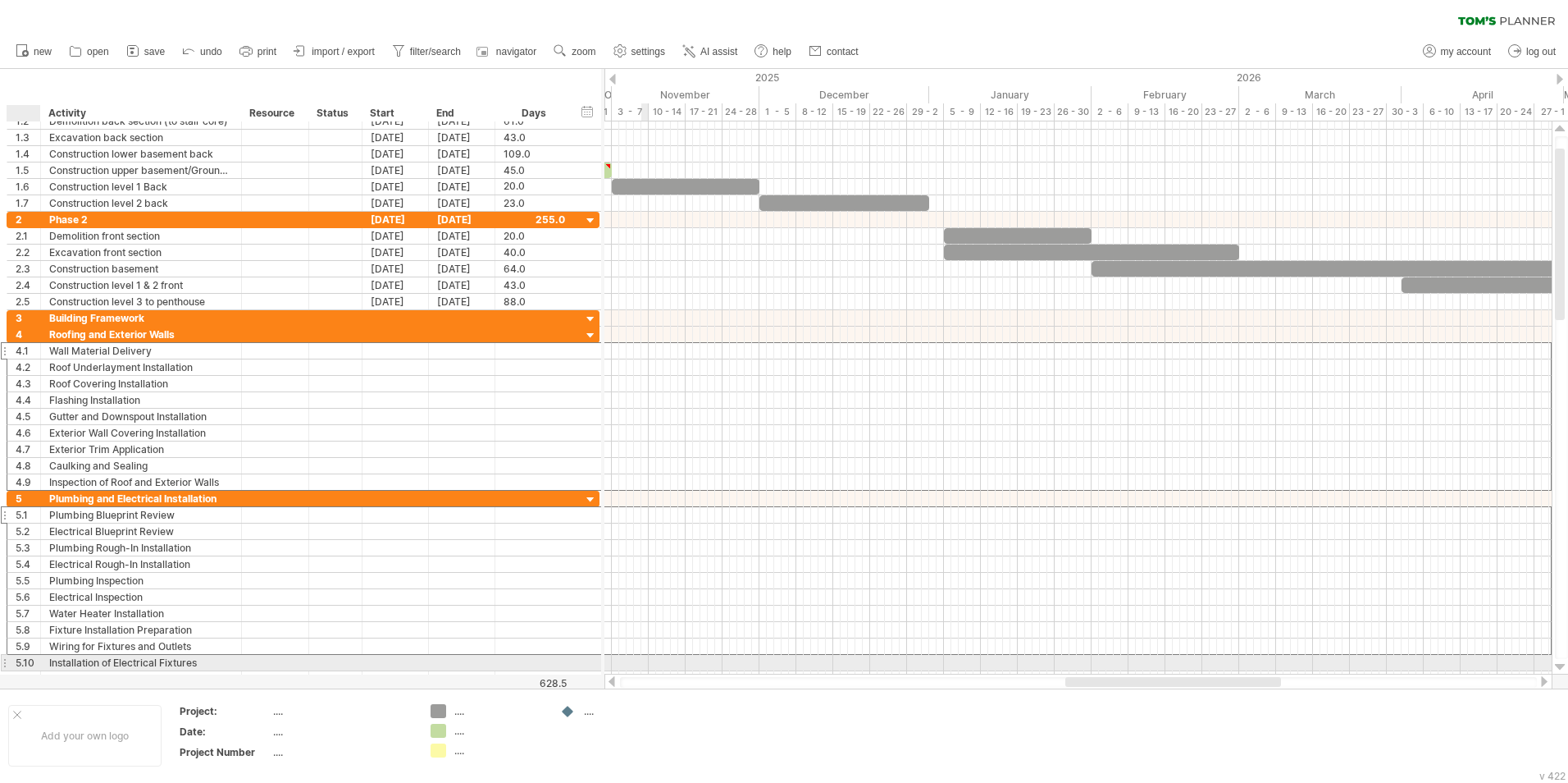
click at [25, 487] on div "5.10" at bounding box center [28, 662] width 25 height 15
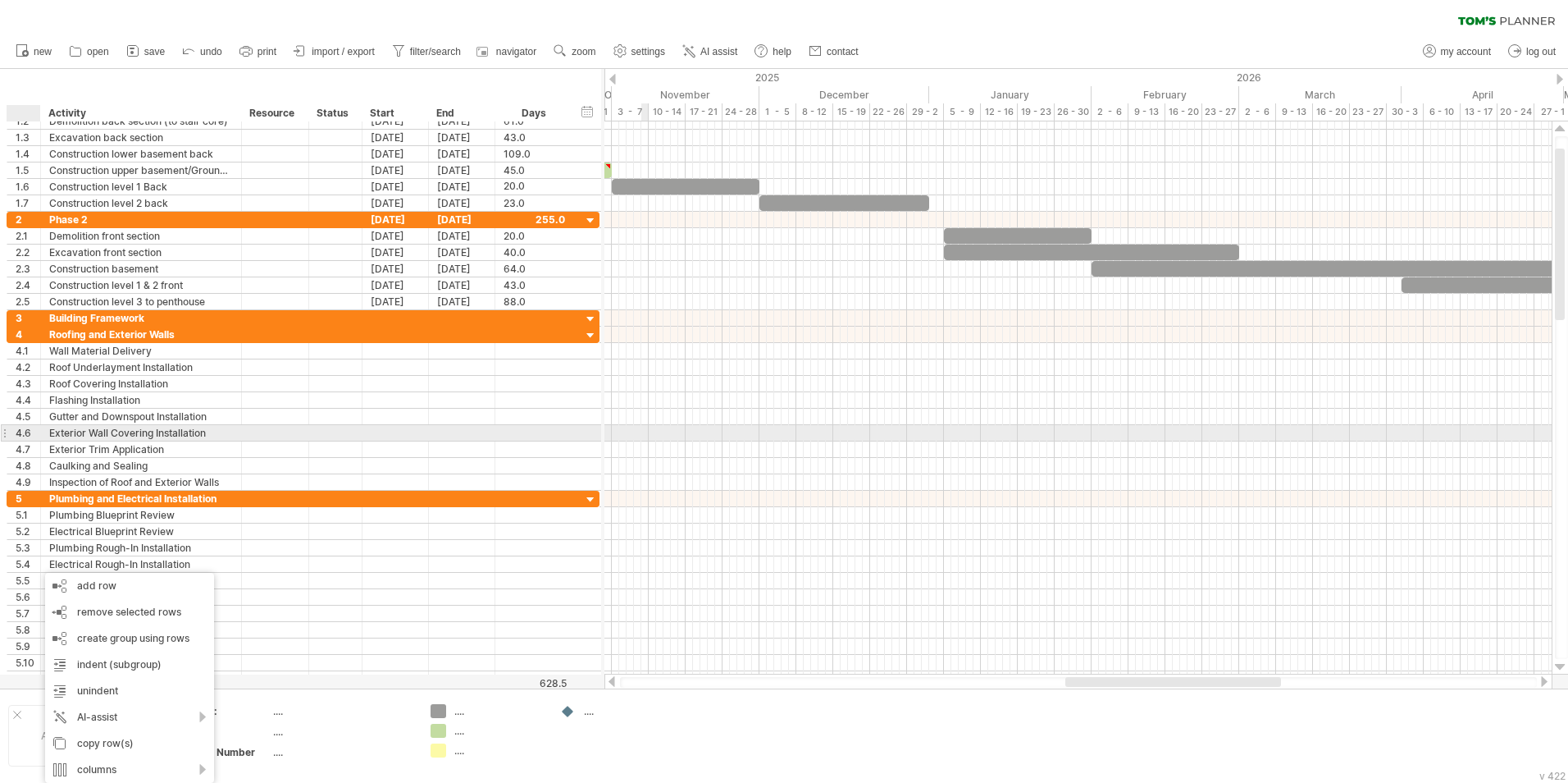
click at [44, 430] on div "**********" at bounding box center [142, 432] width 201 height 15
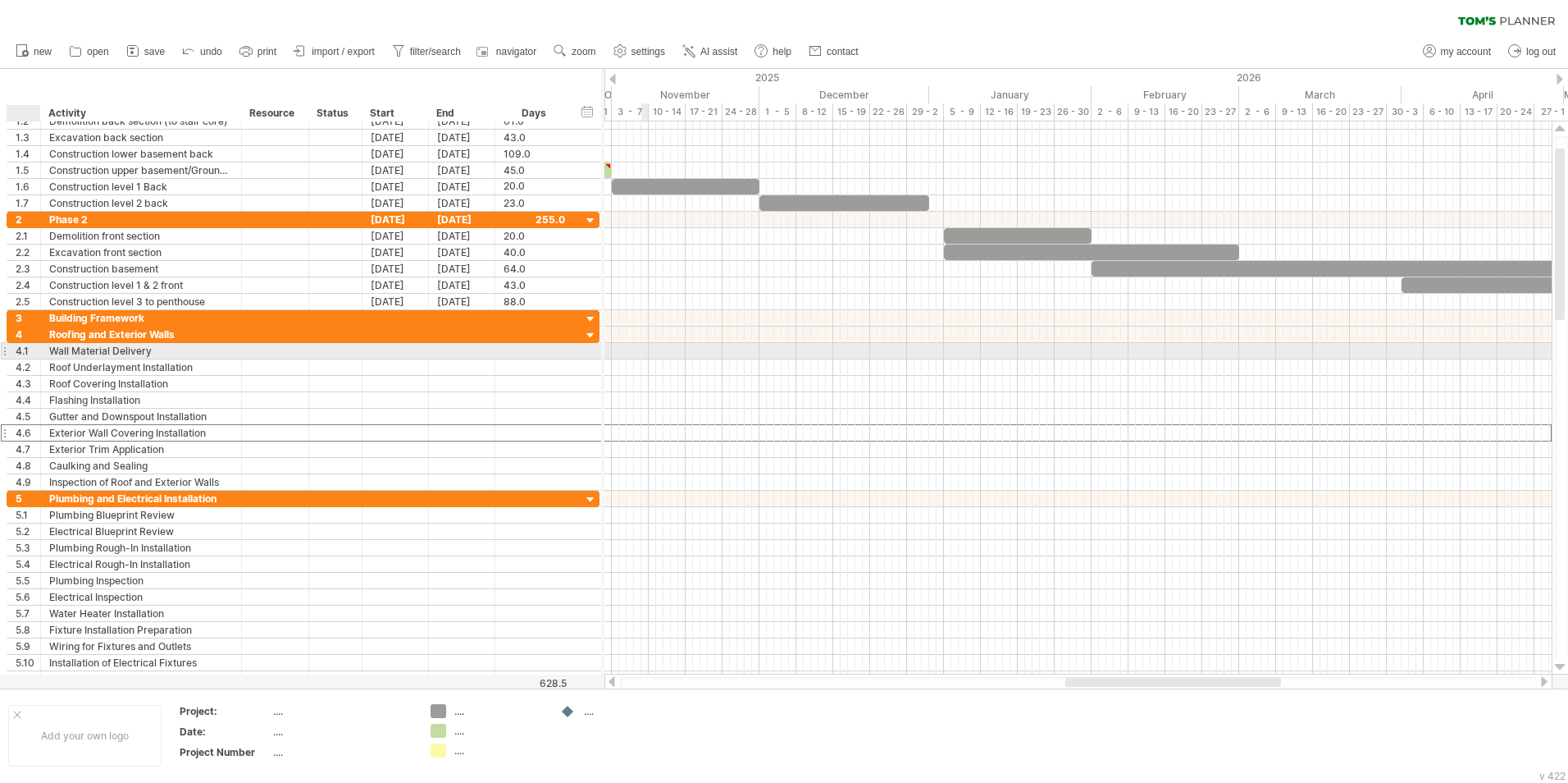
click at [27, 352] on div "4.1" at bounding box center [28, 351] width 25 height 15
click at [27, 348] on div "4.1" at bounding box center [28, 351] width 25 height 15
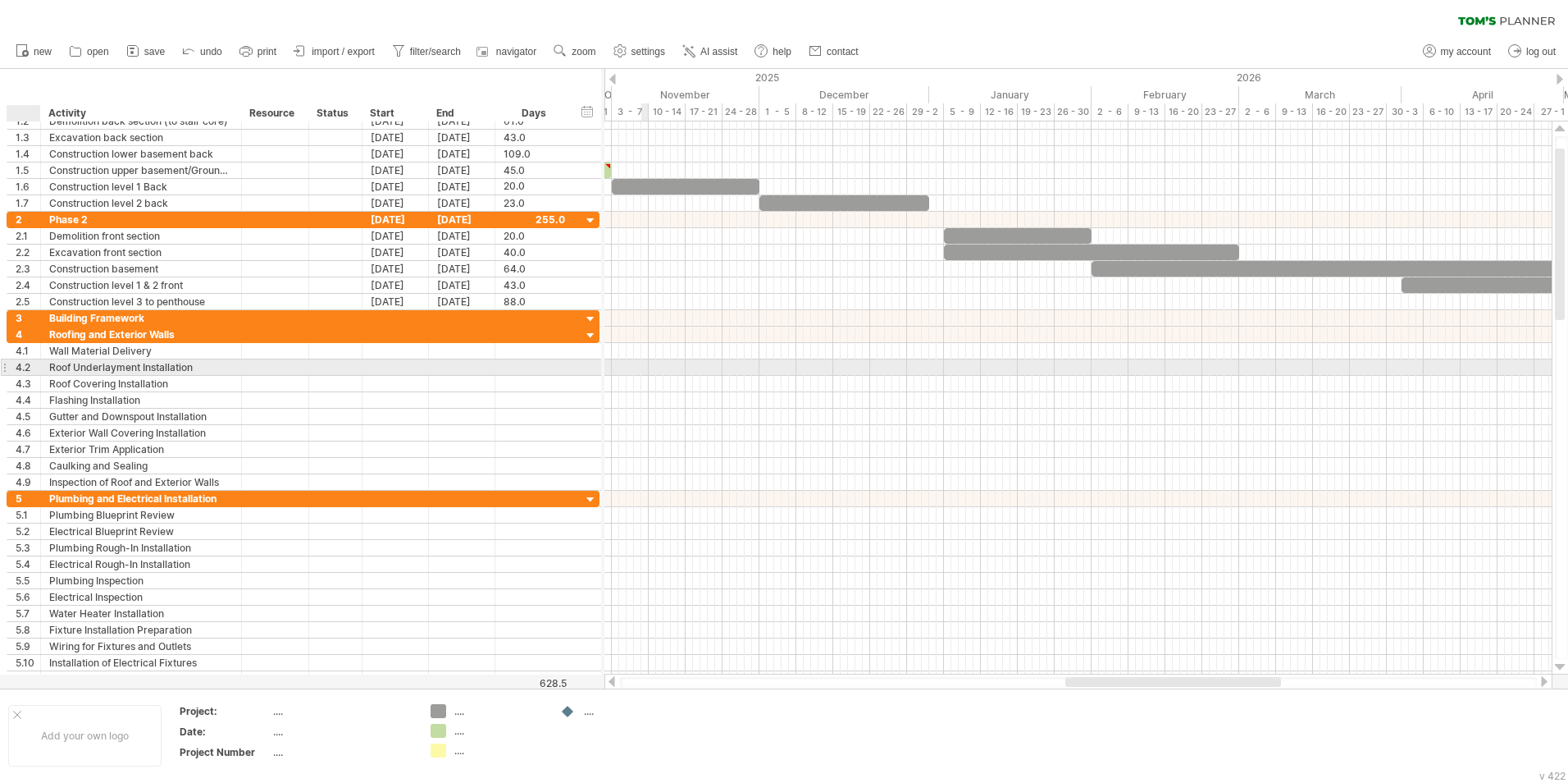
click at [26, 364] on div "4.2" at bounding box center [28, 367] width 25 height 15
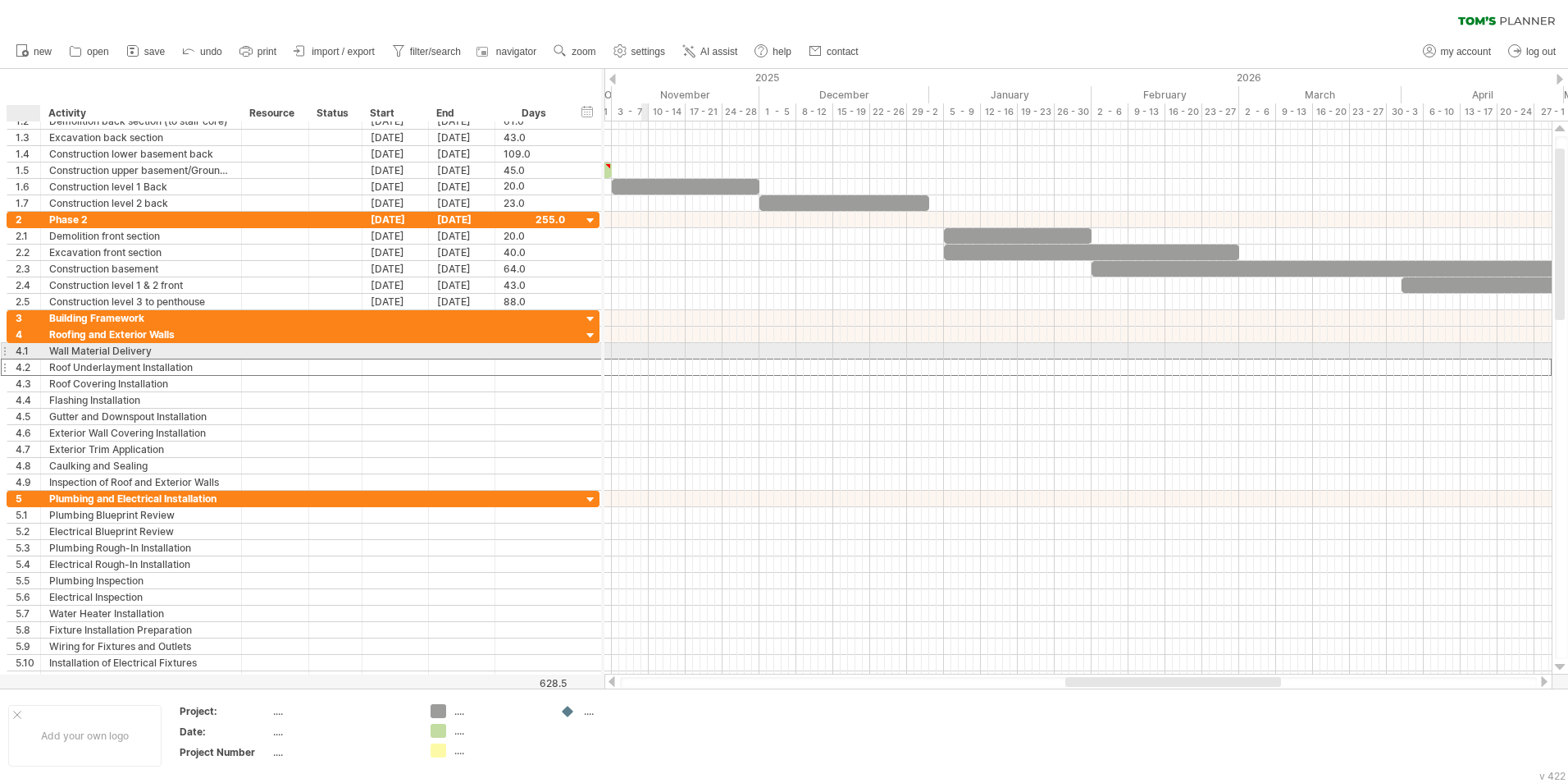
click at [29, 351] on div "4.1" at bounding box center [28, 351] width 25 height 15
click at [29, 369] on div "4.2" at bounding box center [28, 367] width 25 height 15
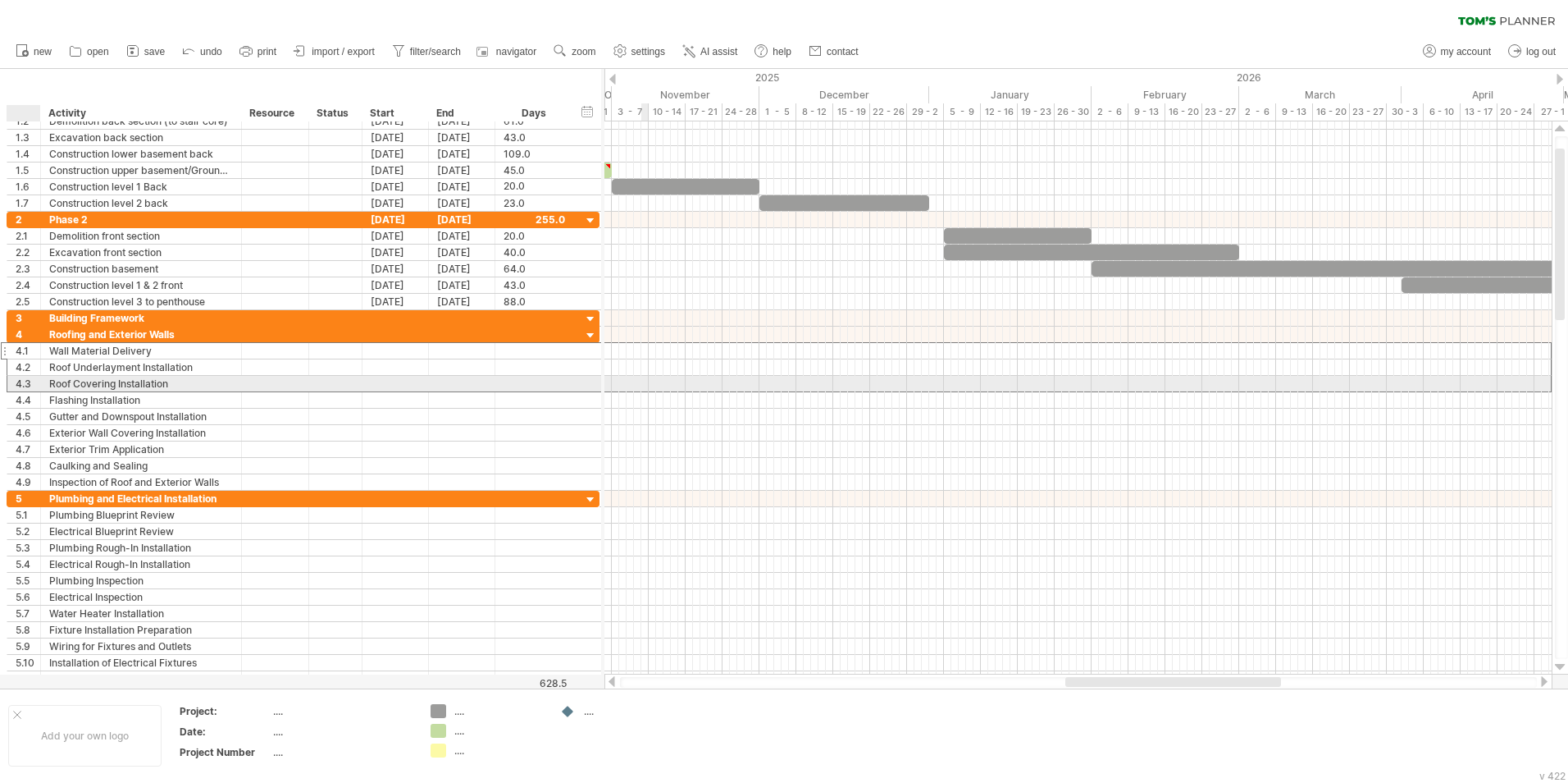
click at [29, 381] on div "4.3" at bounding box center [28, 384] width 25 height 15
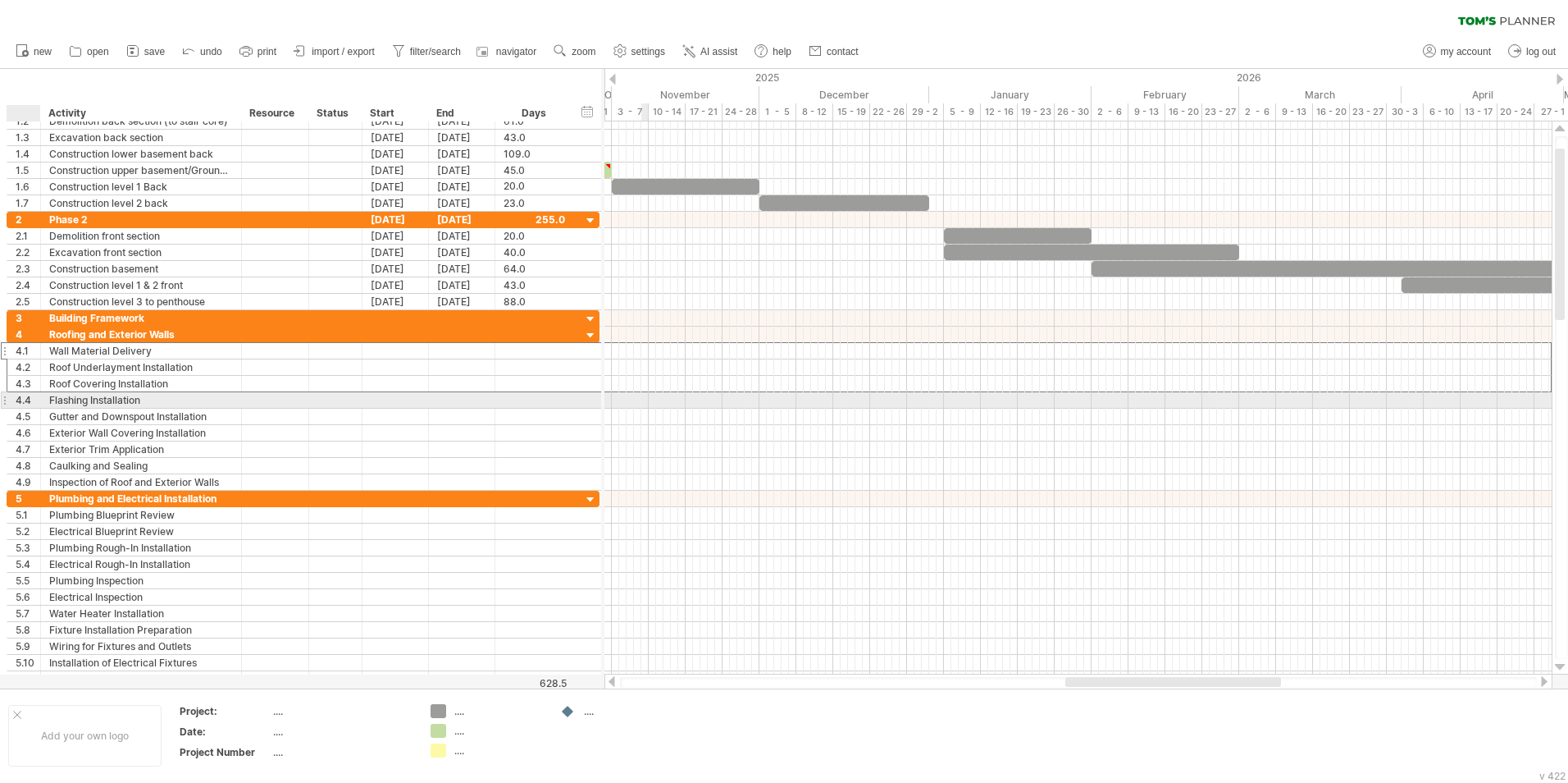
click at [27, 400] on div "4.4" at bounding box center [28, 400] width 25 height 15
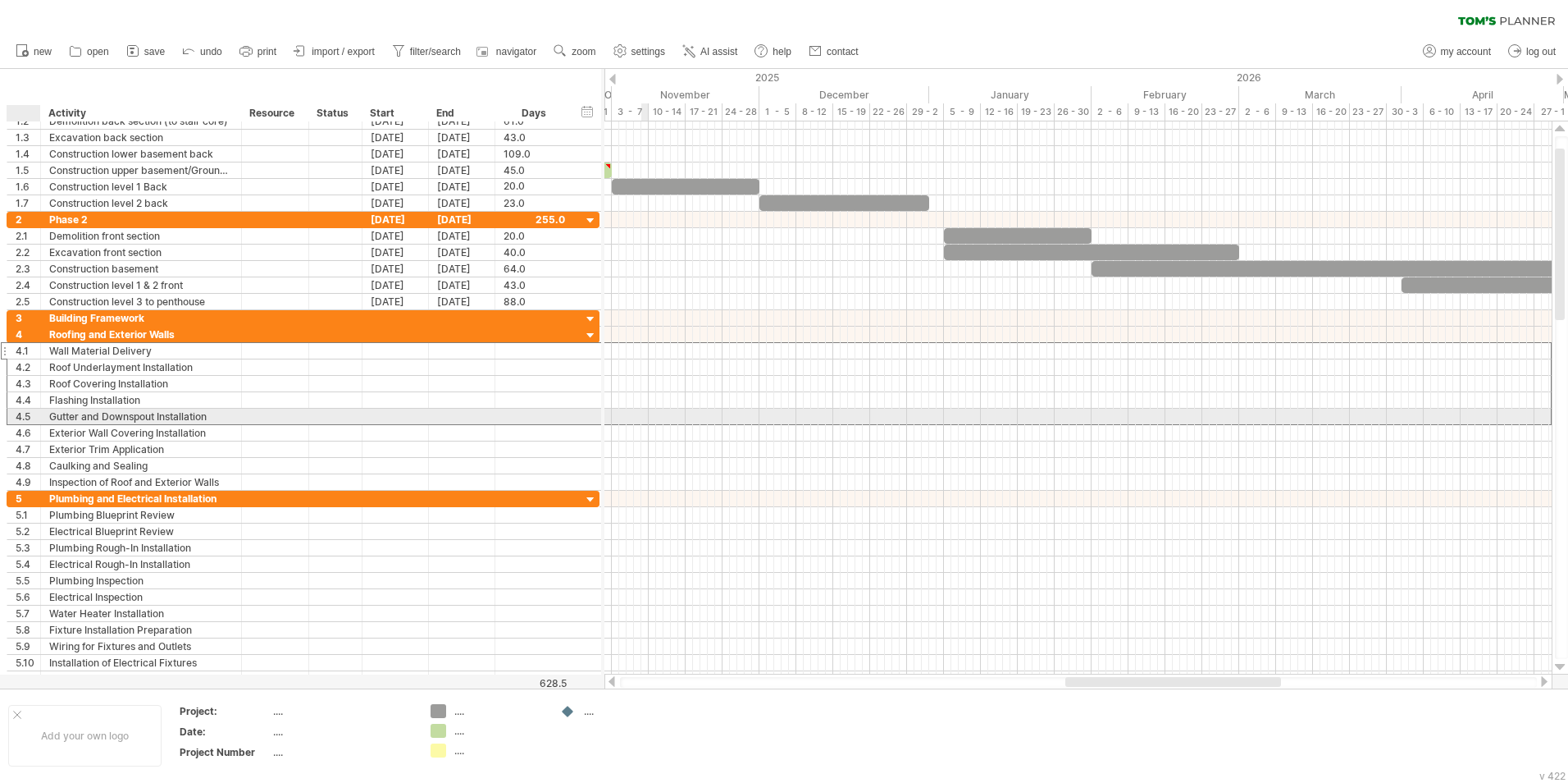
click at [23, 411] on div "4.5" at bounding box center [28, 416] width 25 height 15
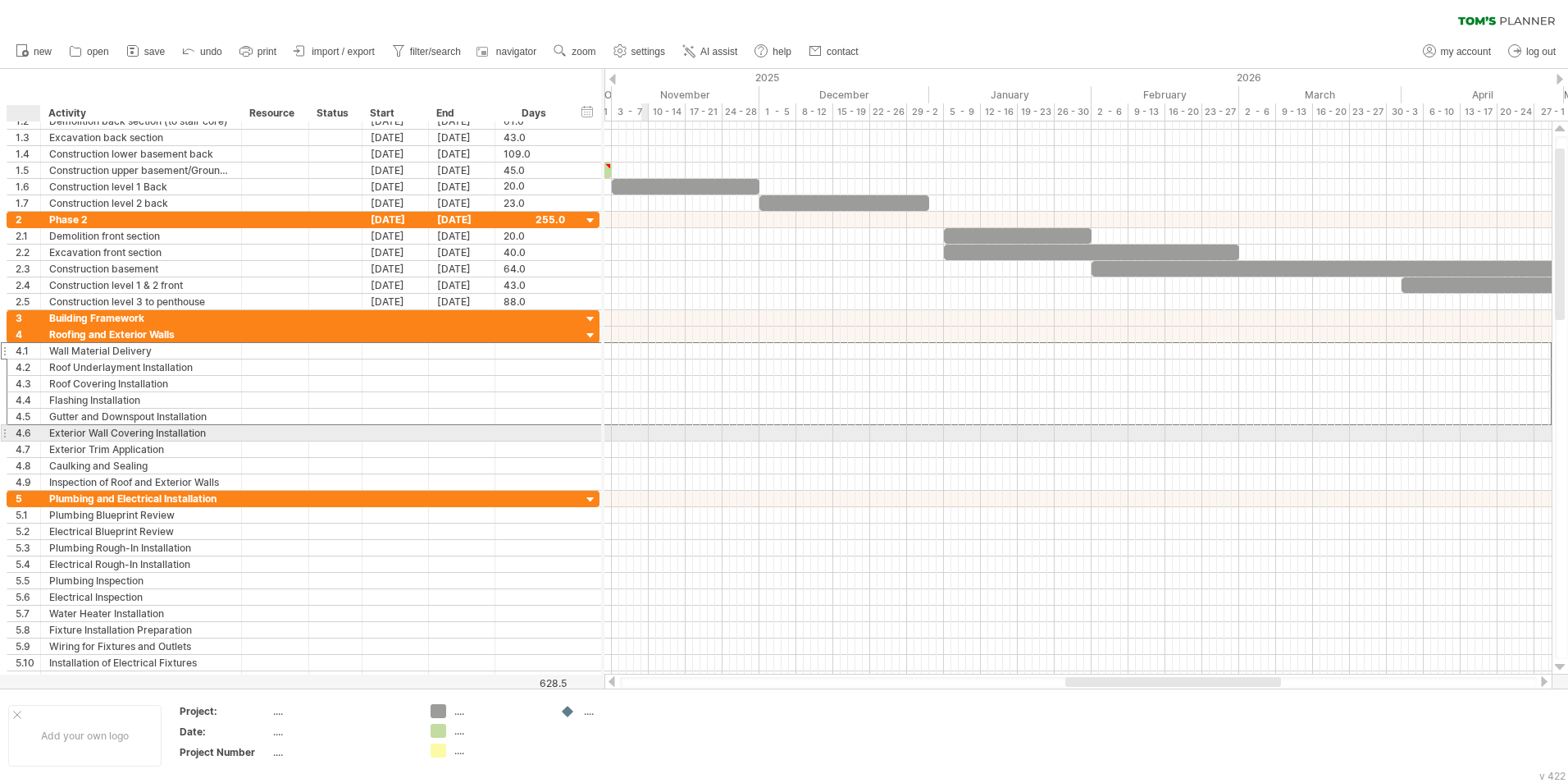
click at [22, 435] on div "4.6" at bounding box center [28, 432] width 25 height 15
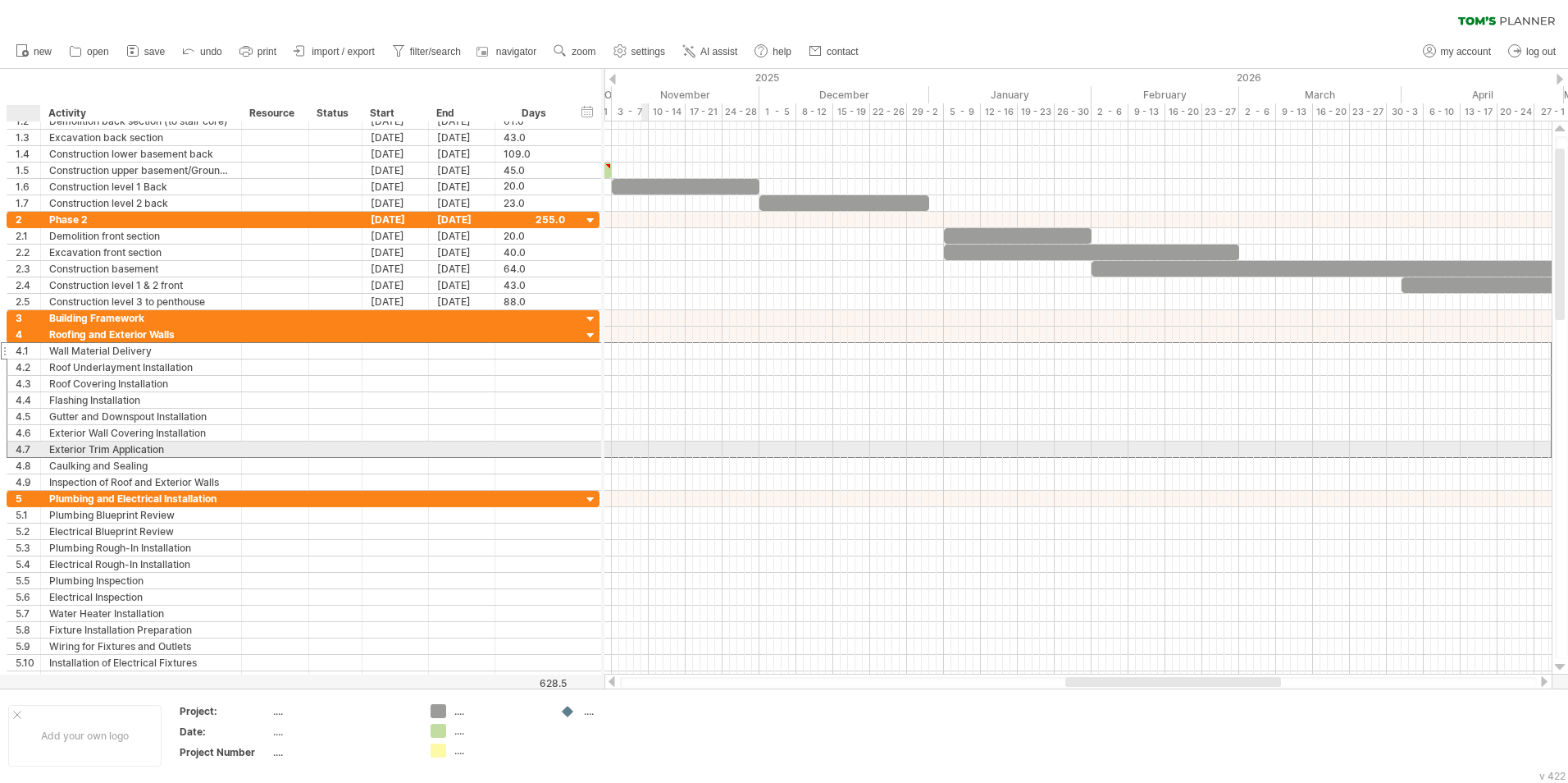
click at [21, 446] on div "4.7" at bounding box center [28, 449] width 25 height 15
click at [21, 457] on div "**********" at bounding box center [303, 449] width 593 height 17
click at [25, 449] on div "4.7" at bounding box center [28, 449] width 25 height 15
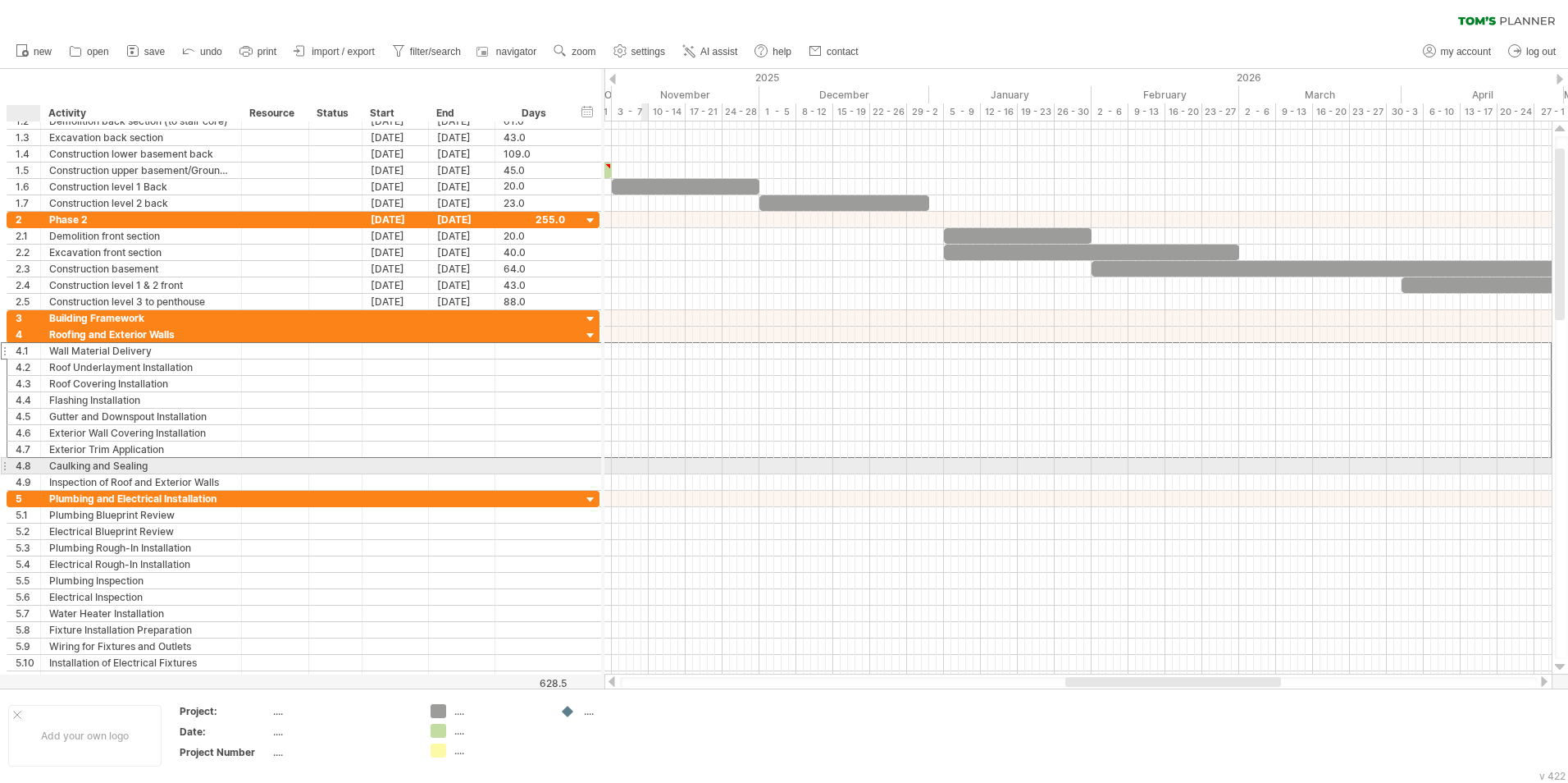
click at [25, 465] on div "4.8" at bounding box center [28, 466] width 25 height 15
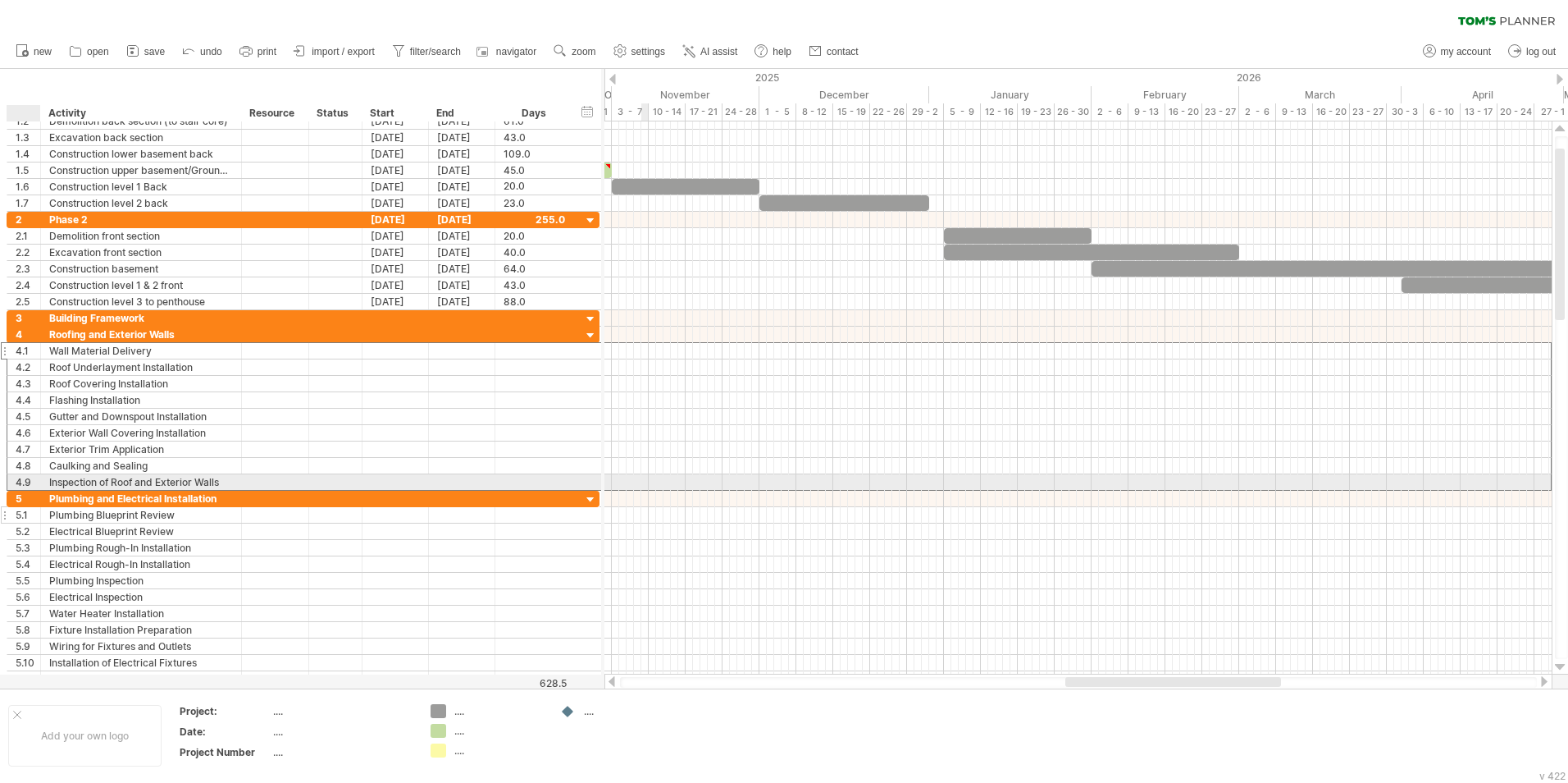
drag, startPoint x: 25, startPoint y: 477, endPoint x: 18, endPoint y: 510, distance: 33.7
click at [22, 480] on div "4.9" at bounding box center [28, 482] width 25 height 15
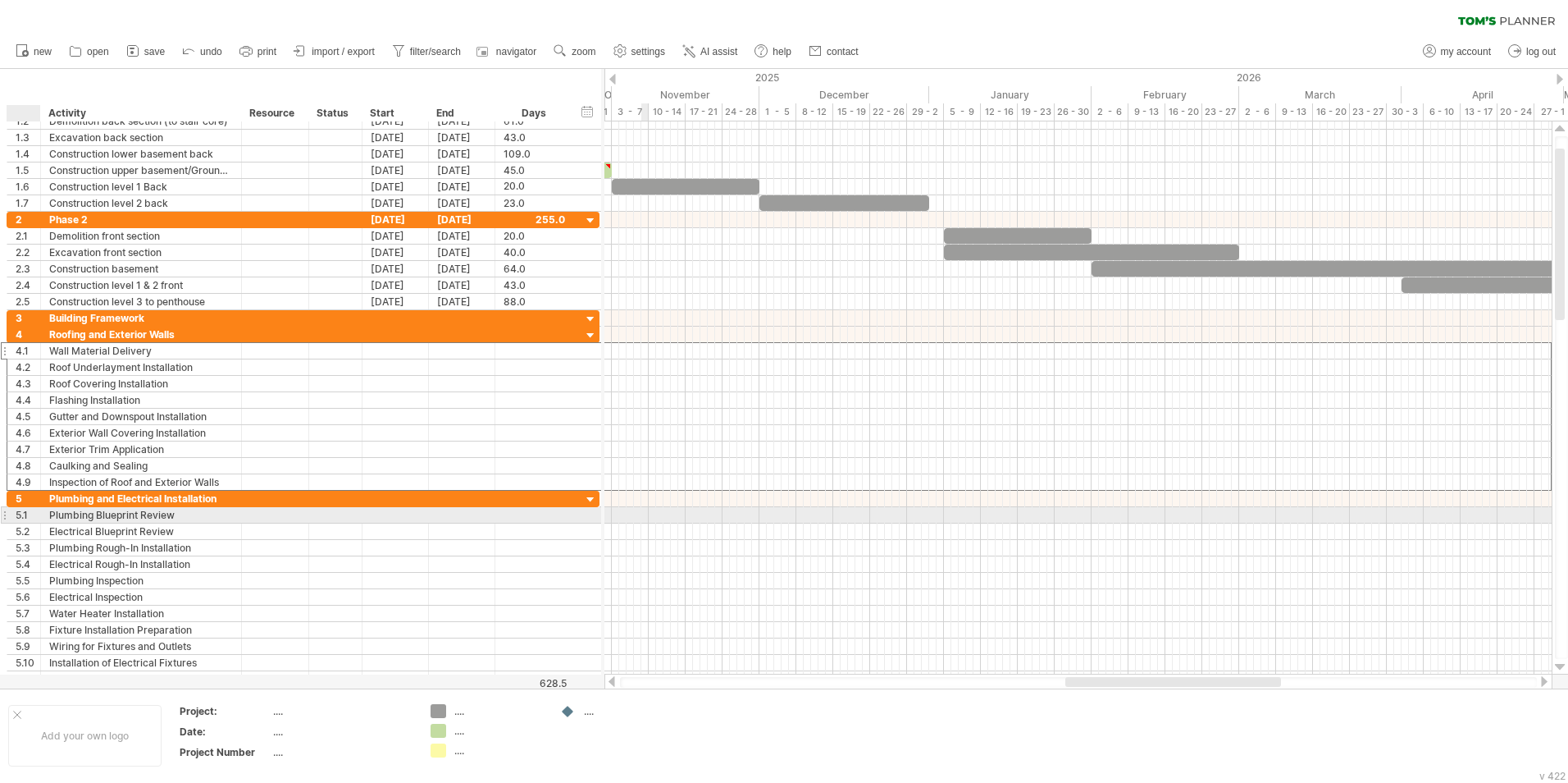
click at [18, 487] on div "5.1" at bounding box center [28, 515] width 25 height 15
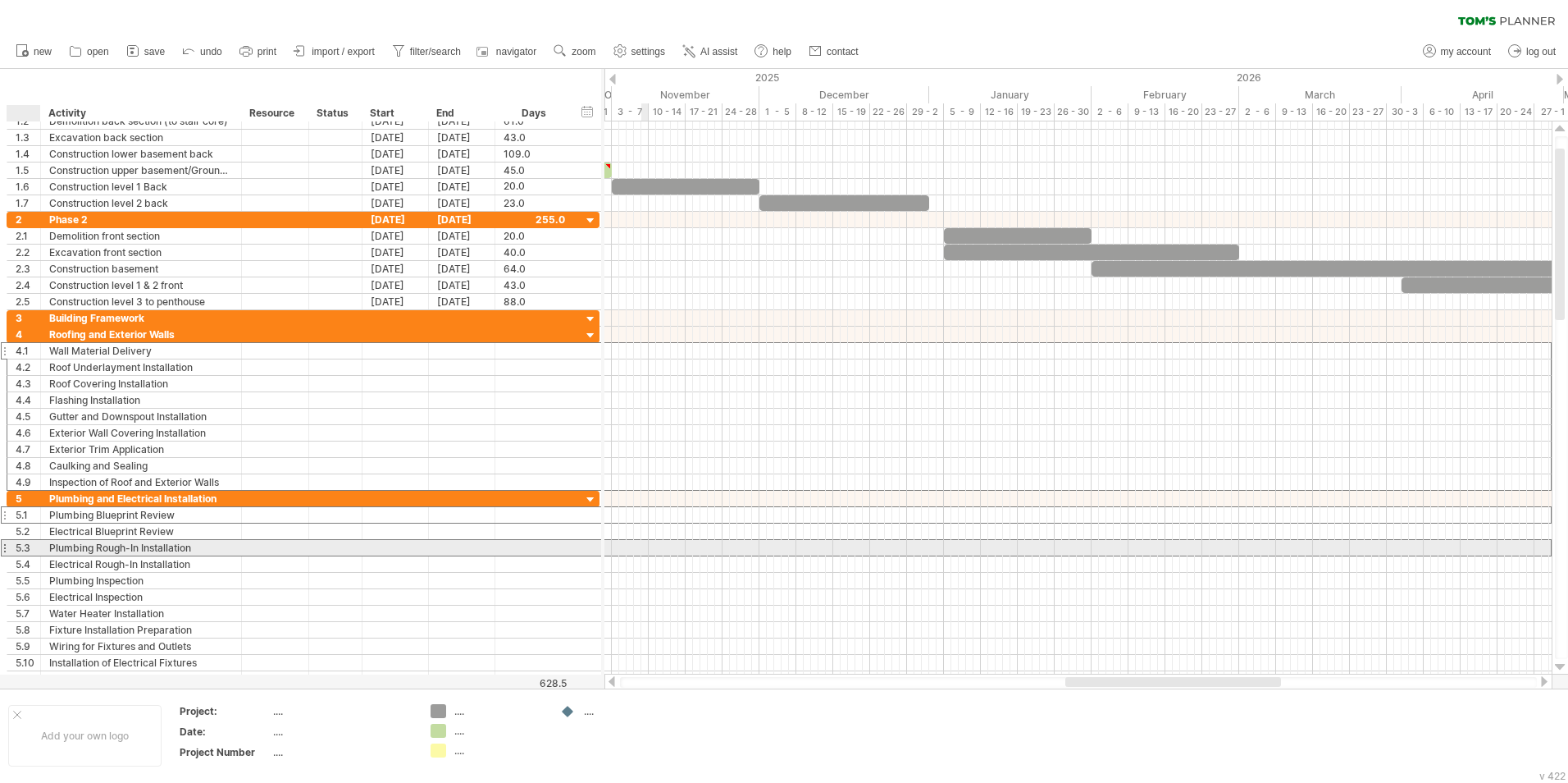
click at [25, 487] on div "5.3" at bounding box center [28, 547] width 25 height 15
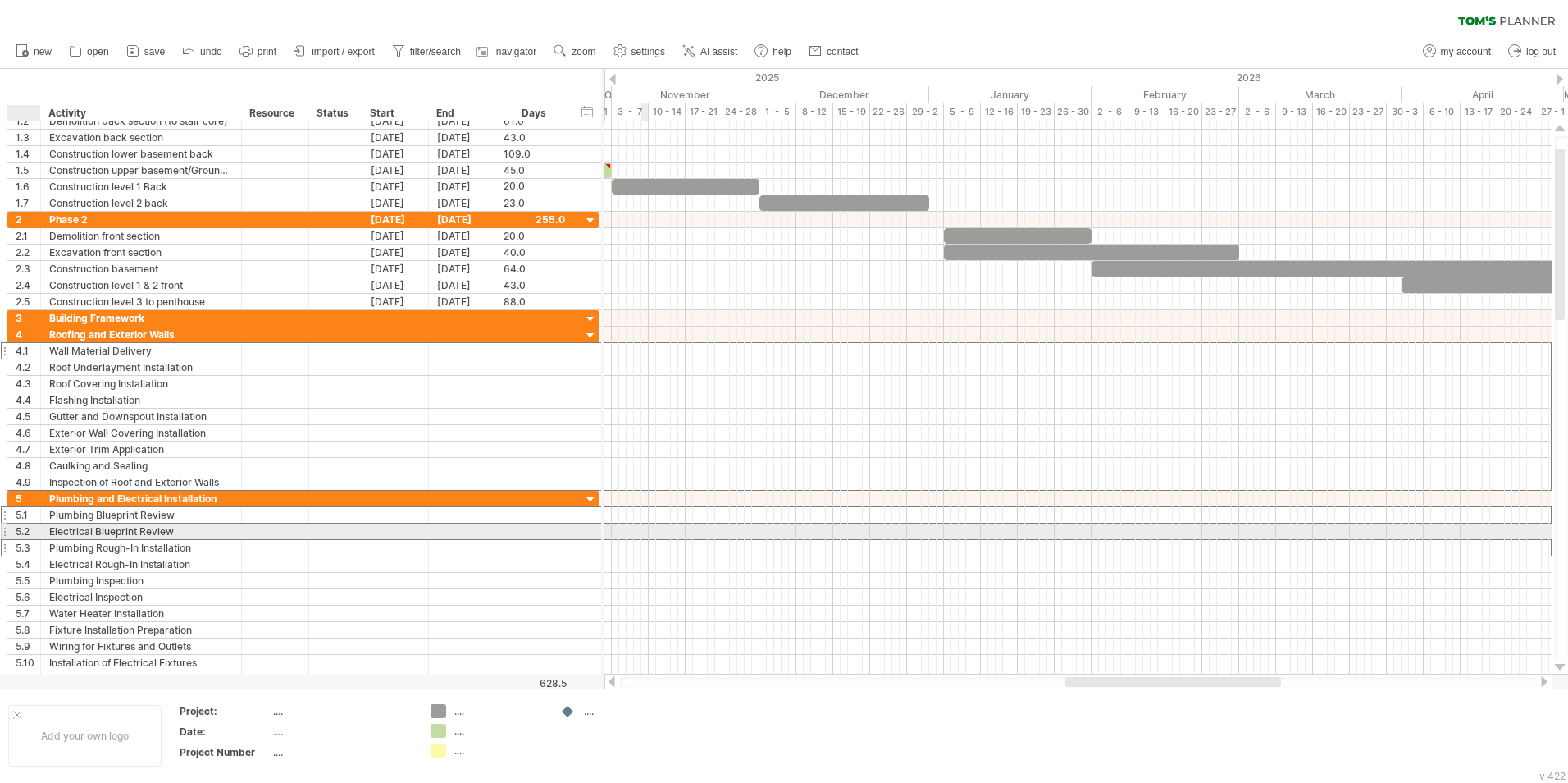
drag, startPoint x: 24, startPoint y: 534, endPoint x: 21, endPoint y: 548, distance: 14.3
click at [24, 487] on div "5.2" at bounding box center [28, 531] width 25 height 15
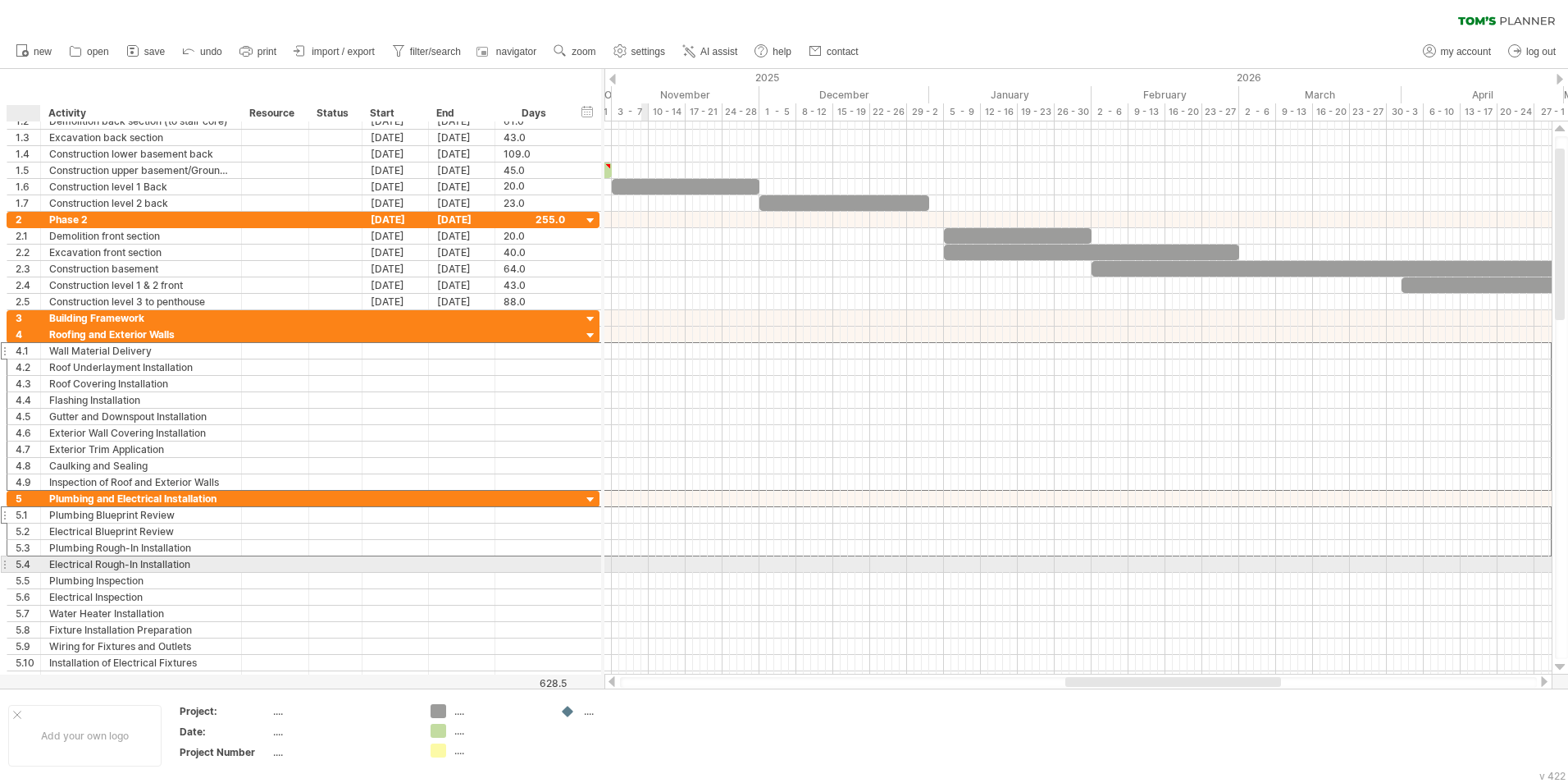
click at [21, 487] on div "5.4" at bounding box center [28, 564] width 25 height 15
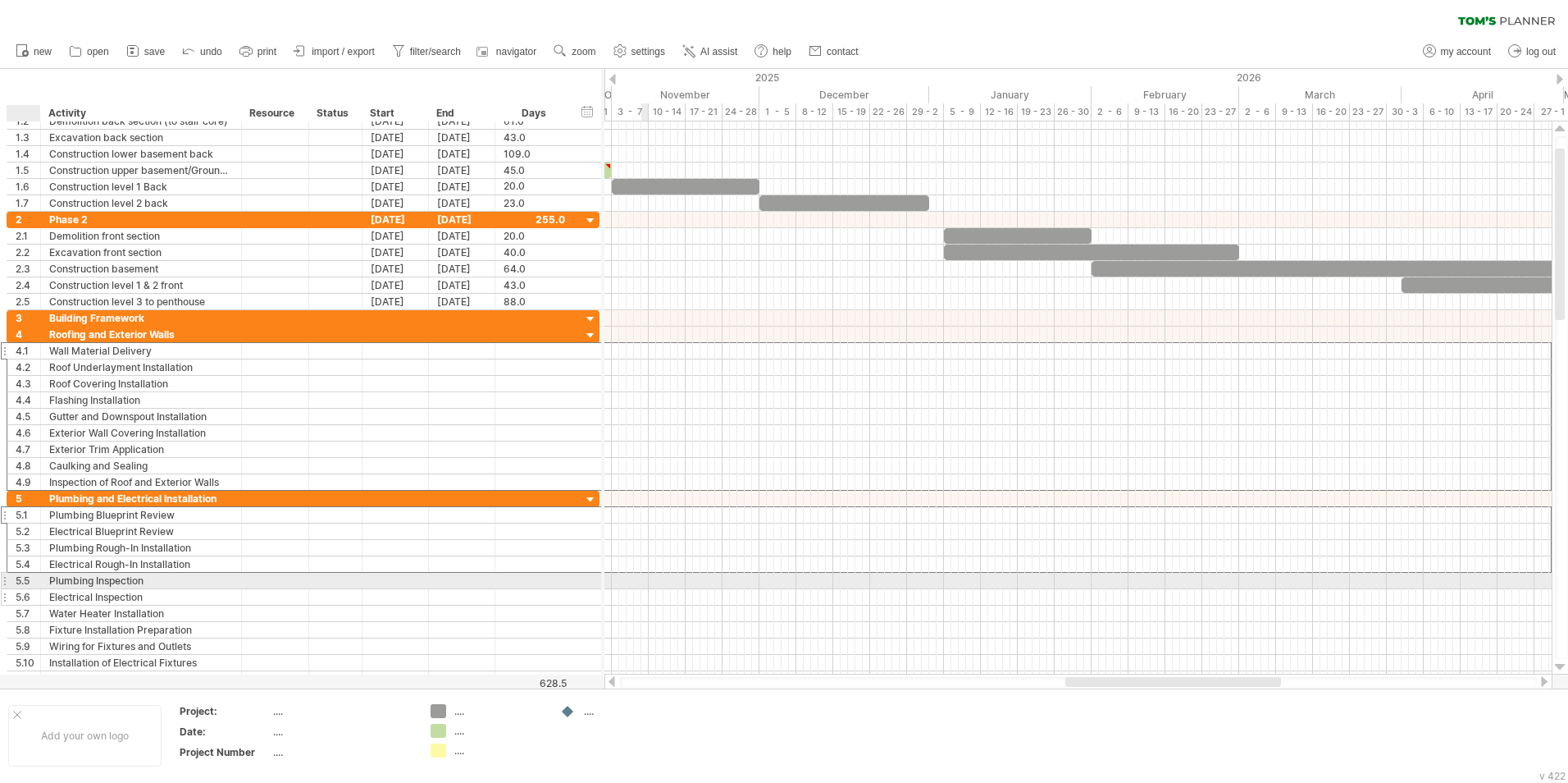
click at [23, 487] on div "5.5" at bounding box center [28, 581] width 25 height 15
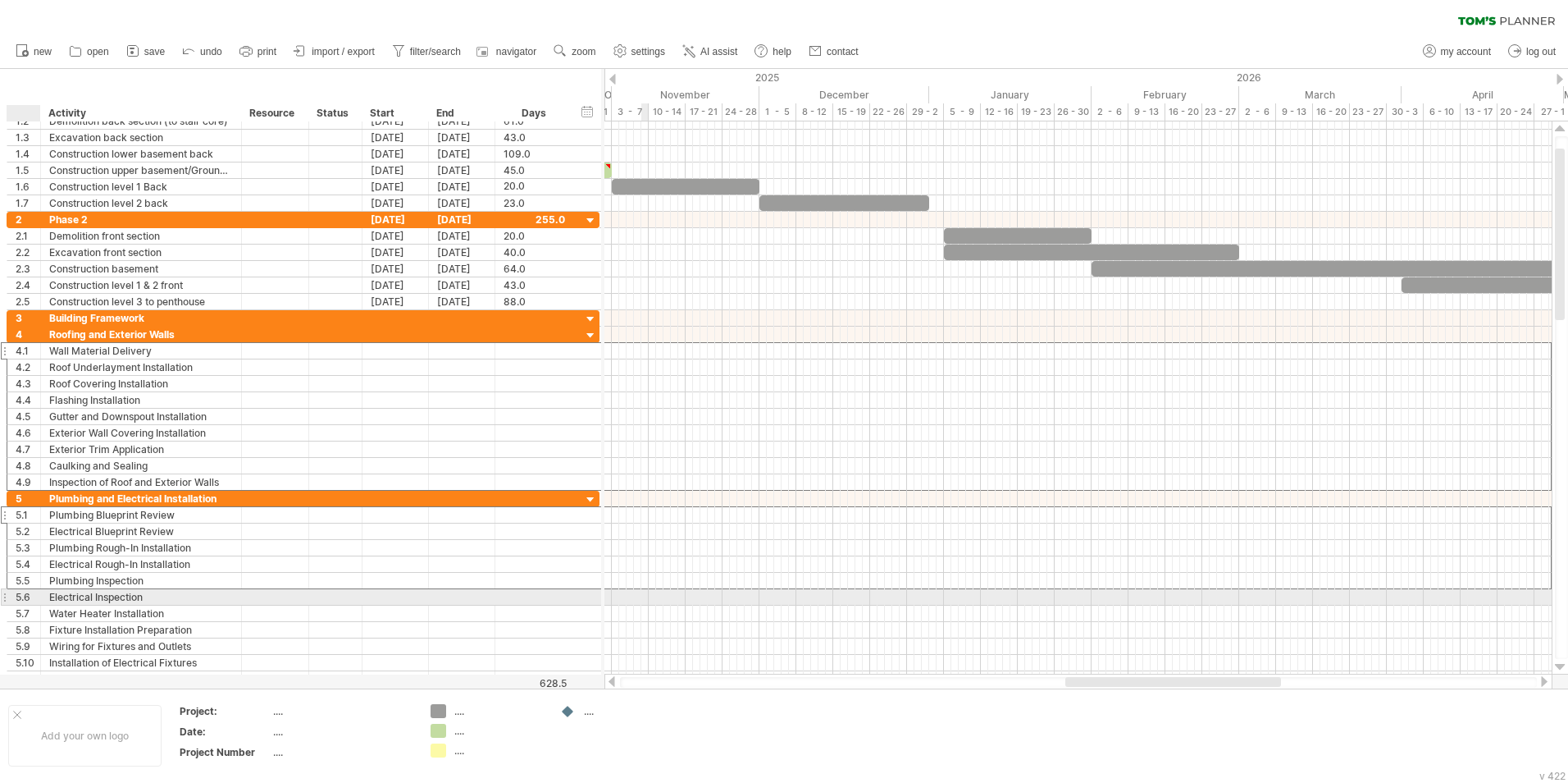
click at [23, 487] on div "5.6" at bounding box center [28, 597] width 25 height 15
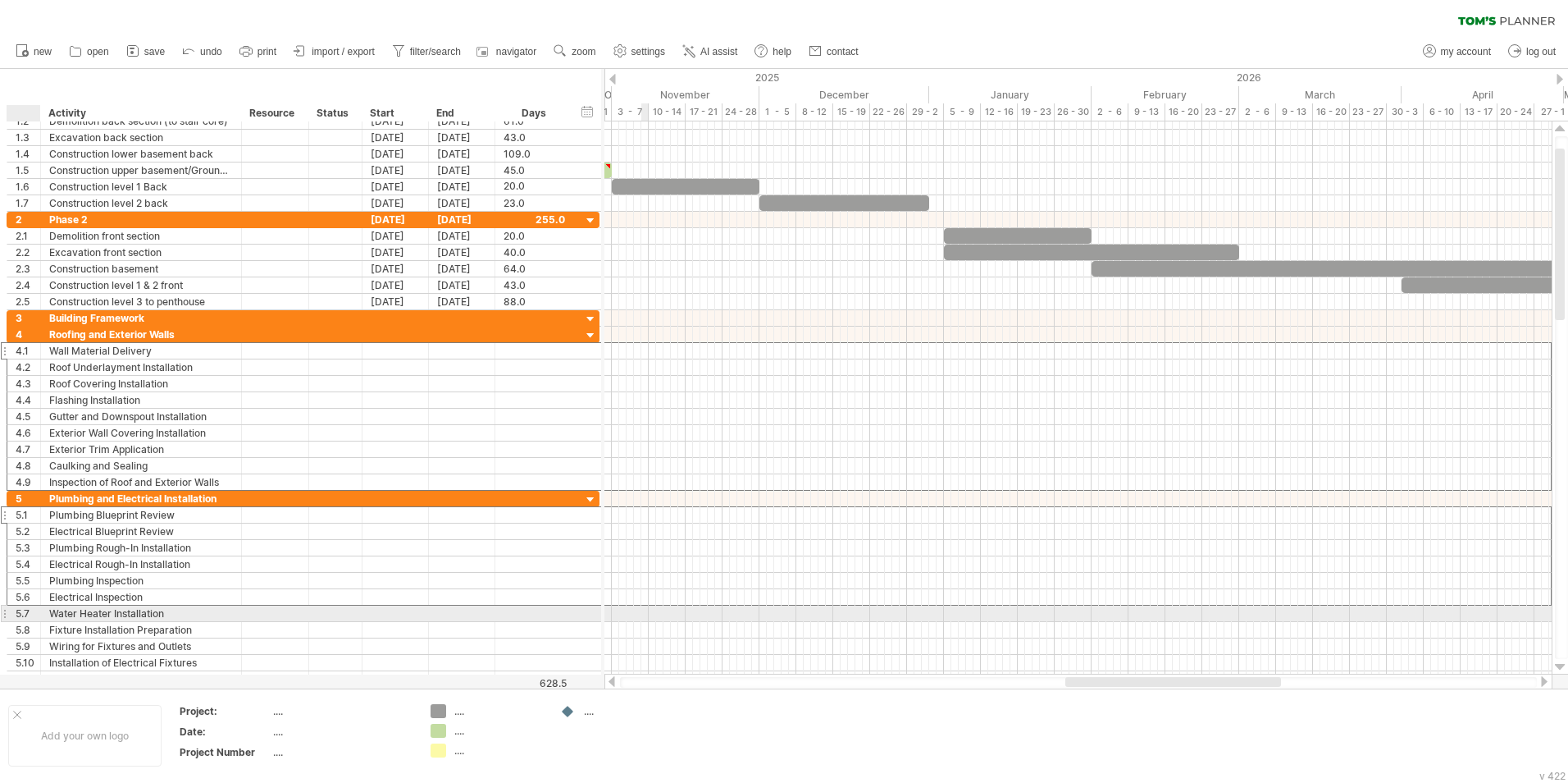
drag, startPoint x: 26, startPoint y: 611, endPoint x: 27, endPoint y: 621, distance: 10.0
click at [26, 487] on div "5.7" at bounding box center [28, 613] width 25 height 15
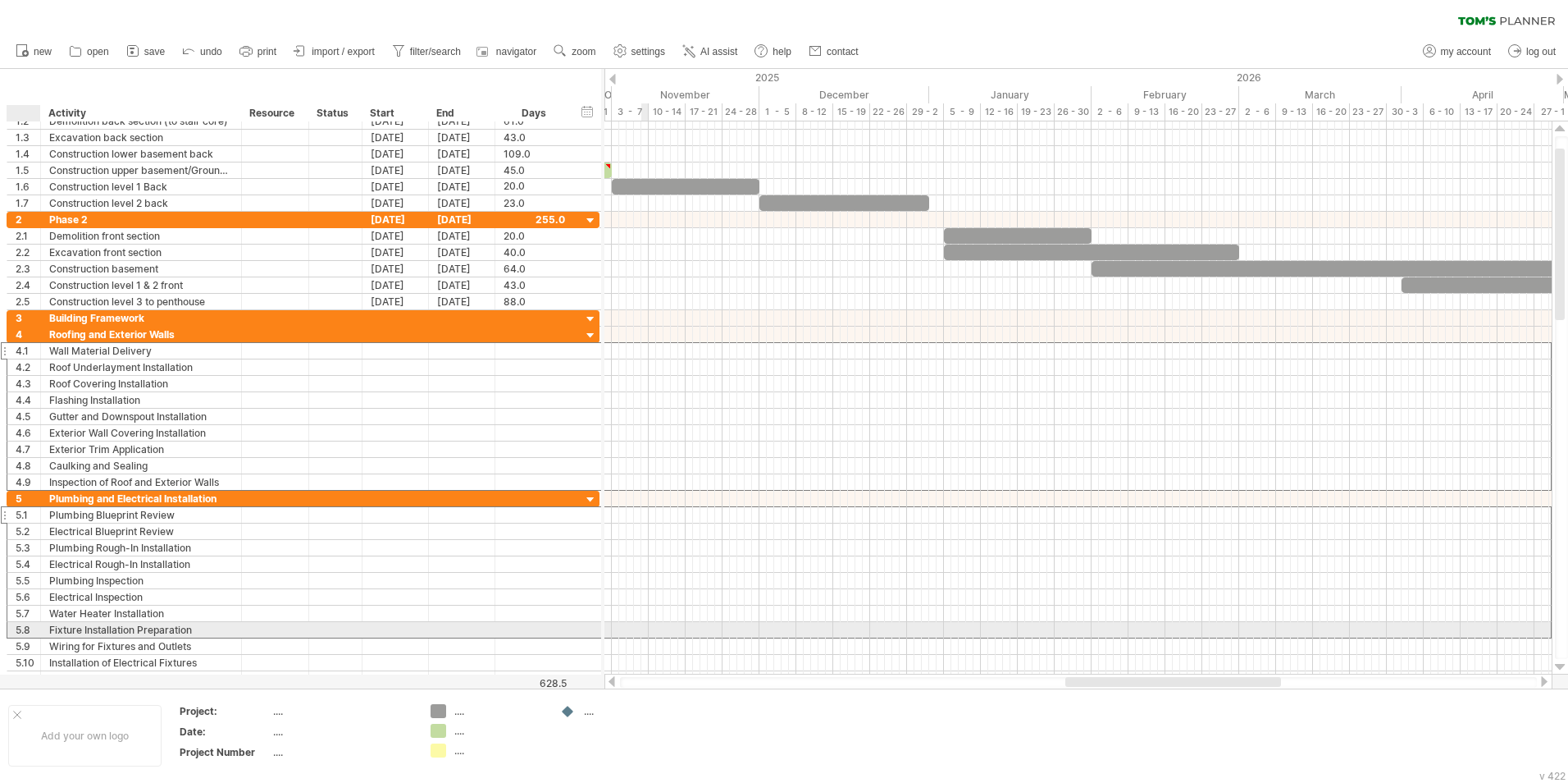
click at [28, 487] on div "5.8" at bounding box center [28, 630] width 25 height 15
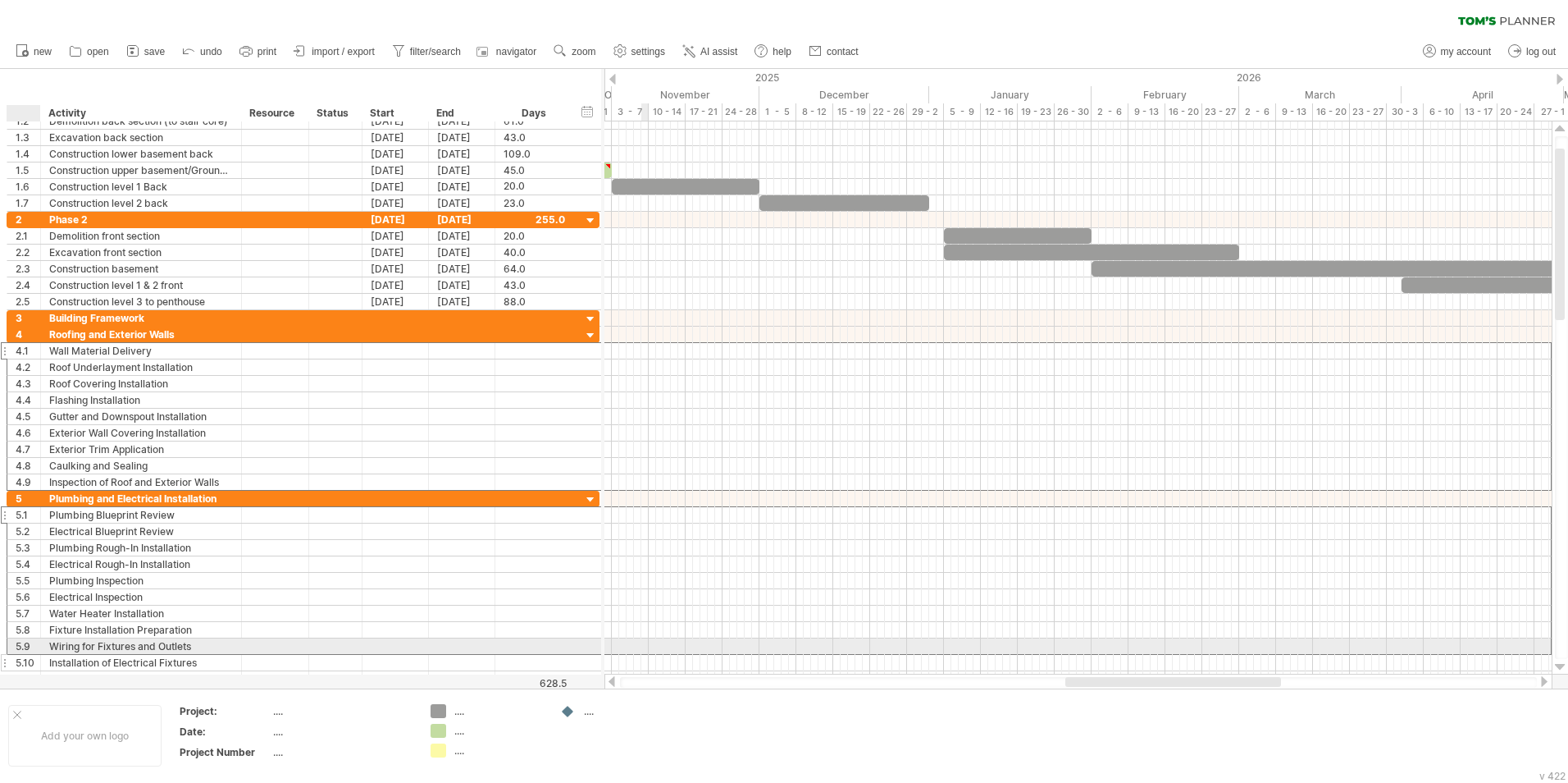
drag, startPoint x: 28, startPoint y: 644, endPoint x: 27, endPoint y: 659, distance: 15.0
click at [27, 487] on div "5.9" at bounding box center [28, 646] width 25 height 15
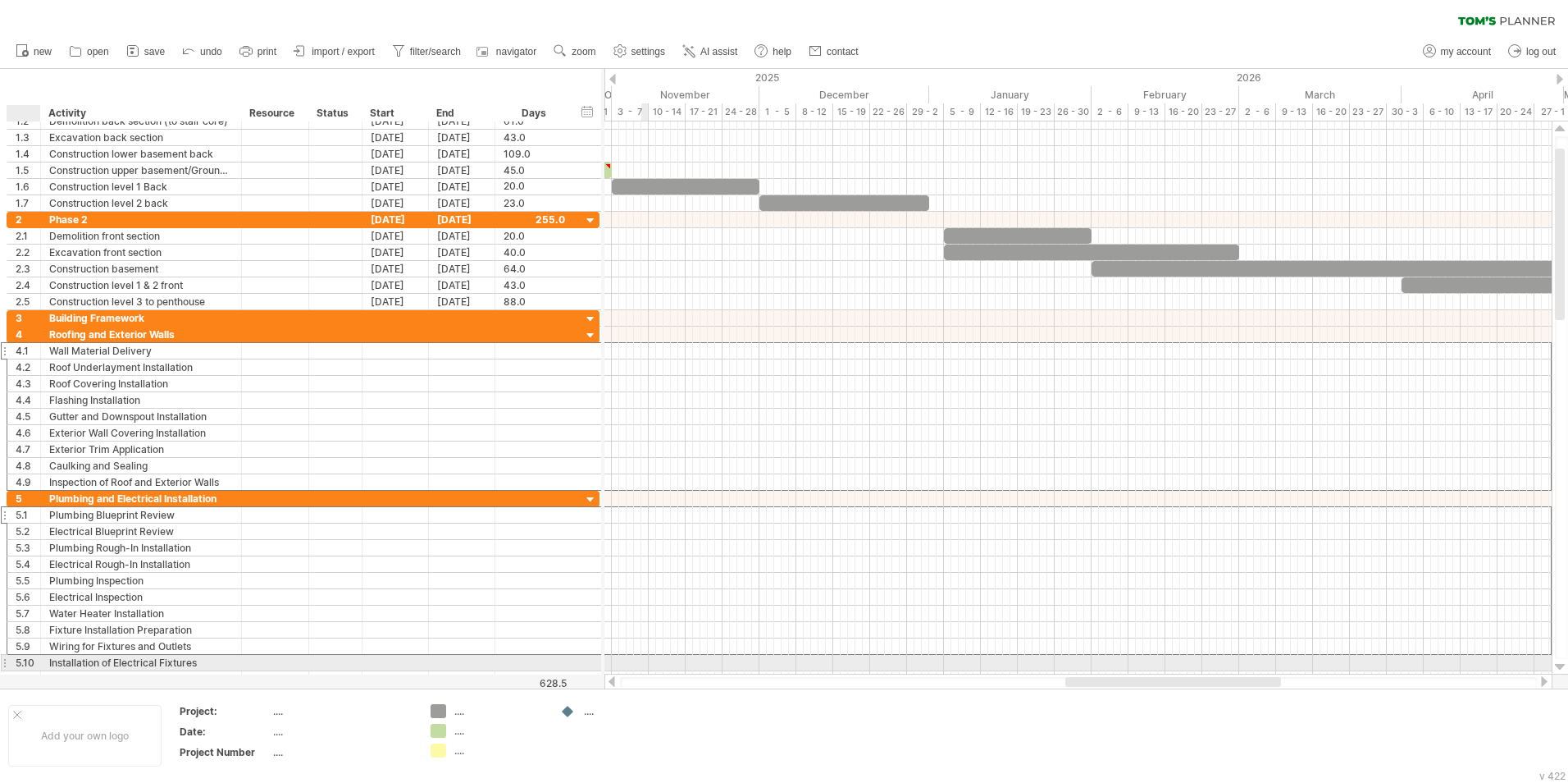
click at [25, 487] on div "5.10" at bounding box center [28, 662] width 25 height 15
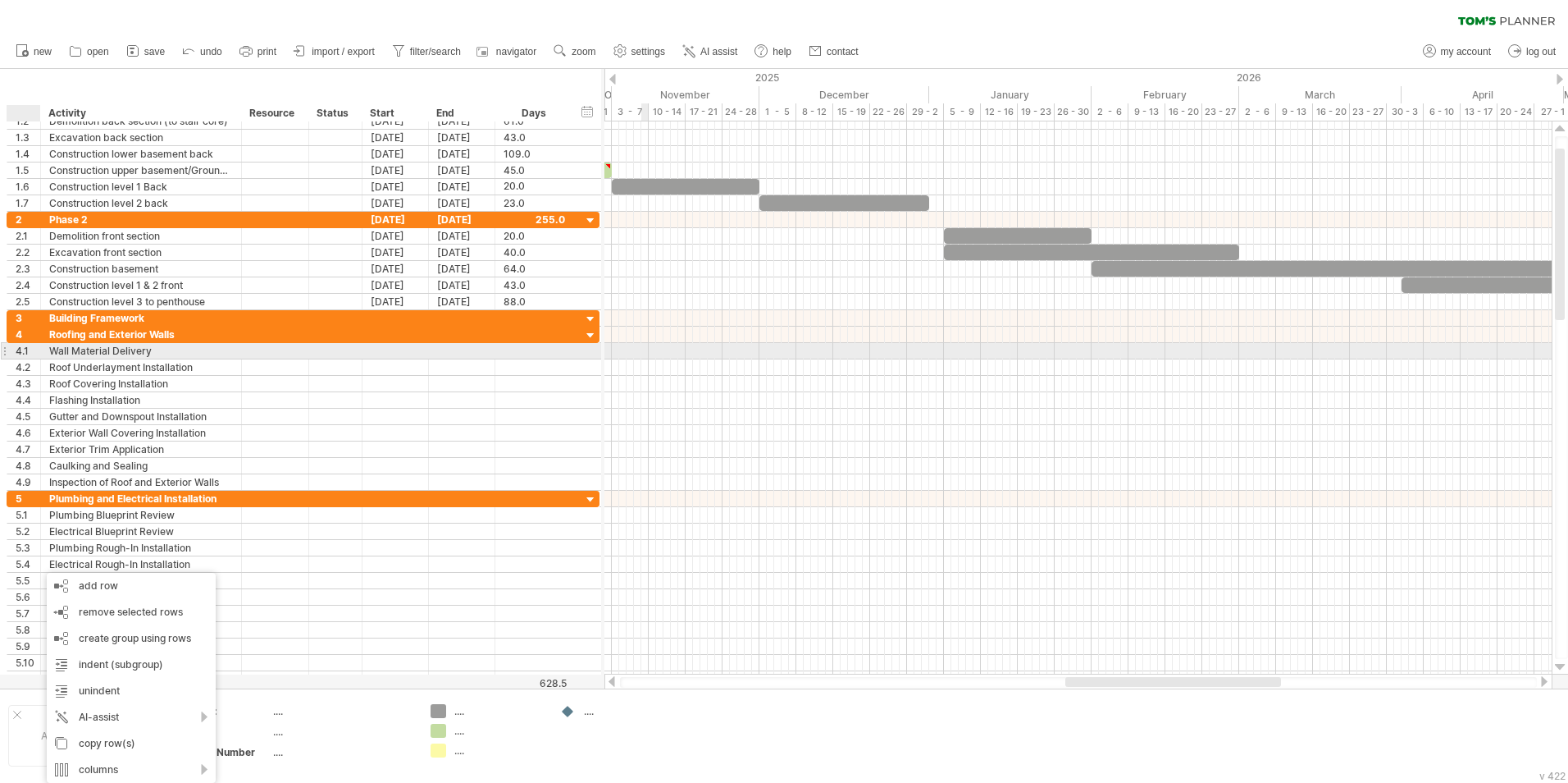
click at [28, 352] on div "4.1" at bounding box center [28, 351] width 25 height 15
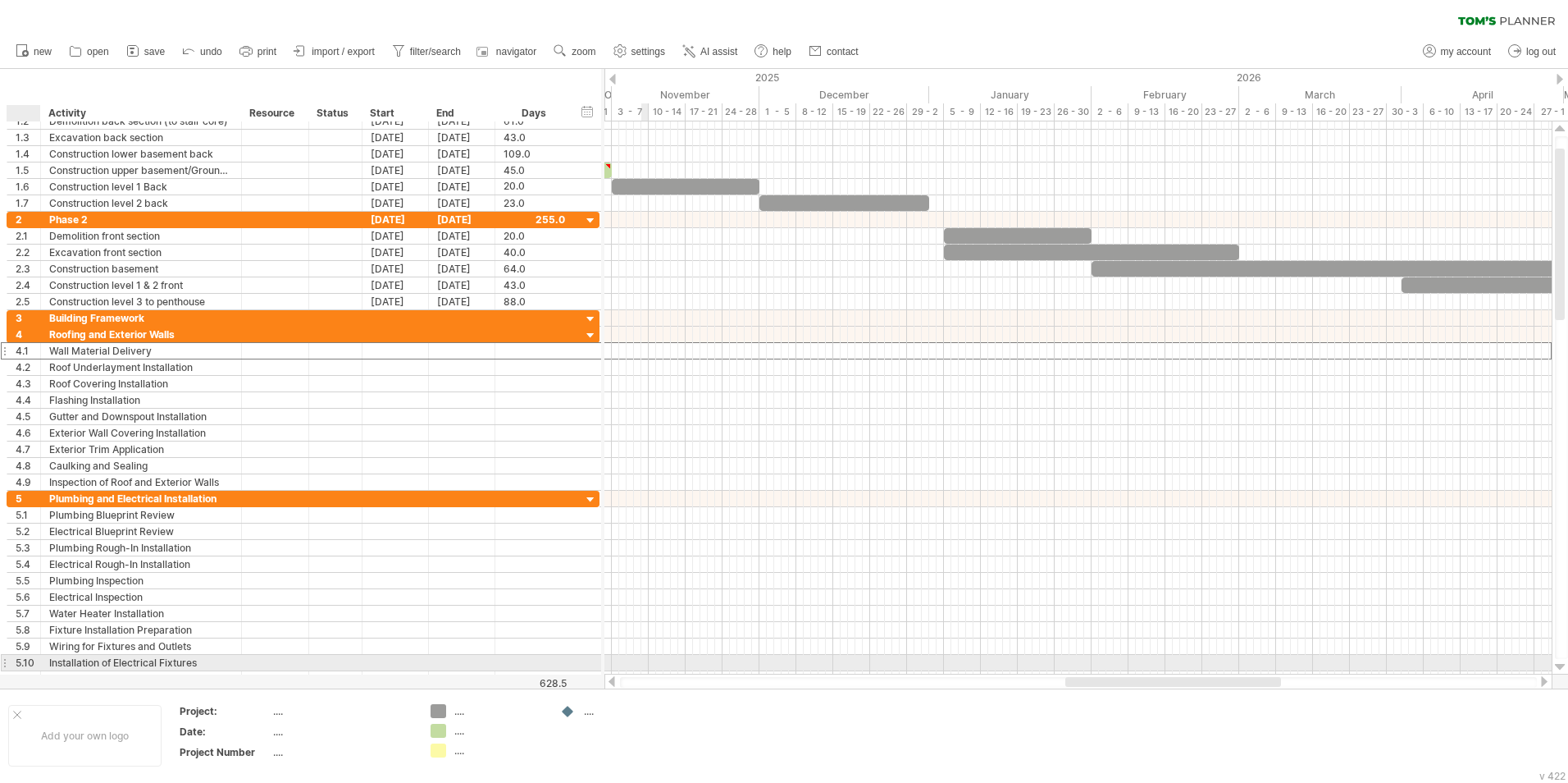
click at [26, 487] on div "5.10" at bounding box center [28, 662] width 25 height 15
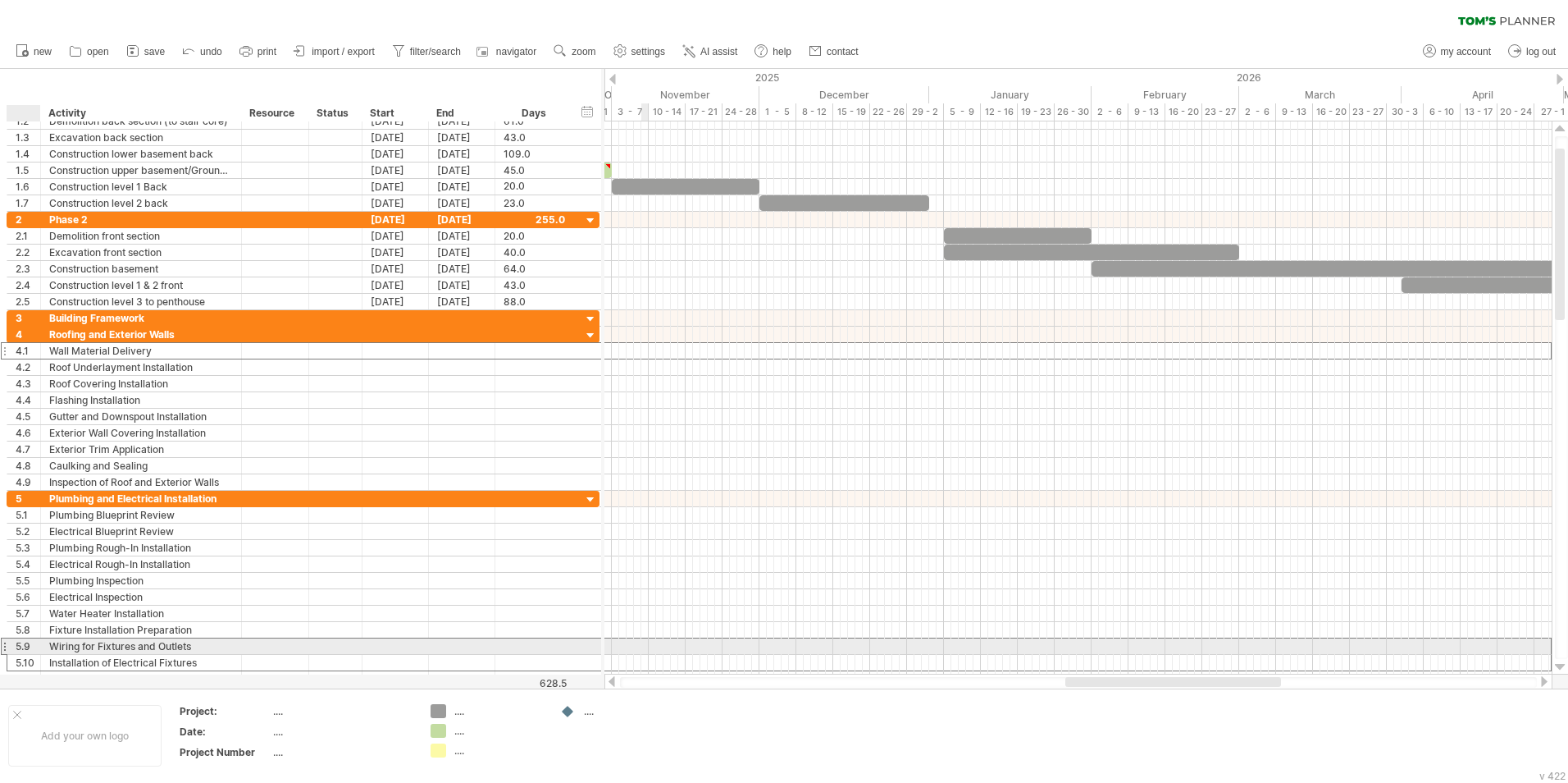
click at [29, 487] on div "5.9" at bounding box center [28, 646] width 25 height 15
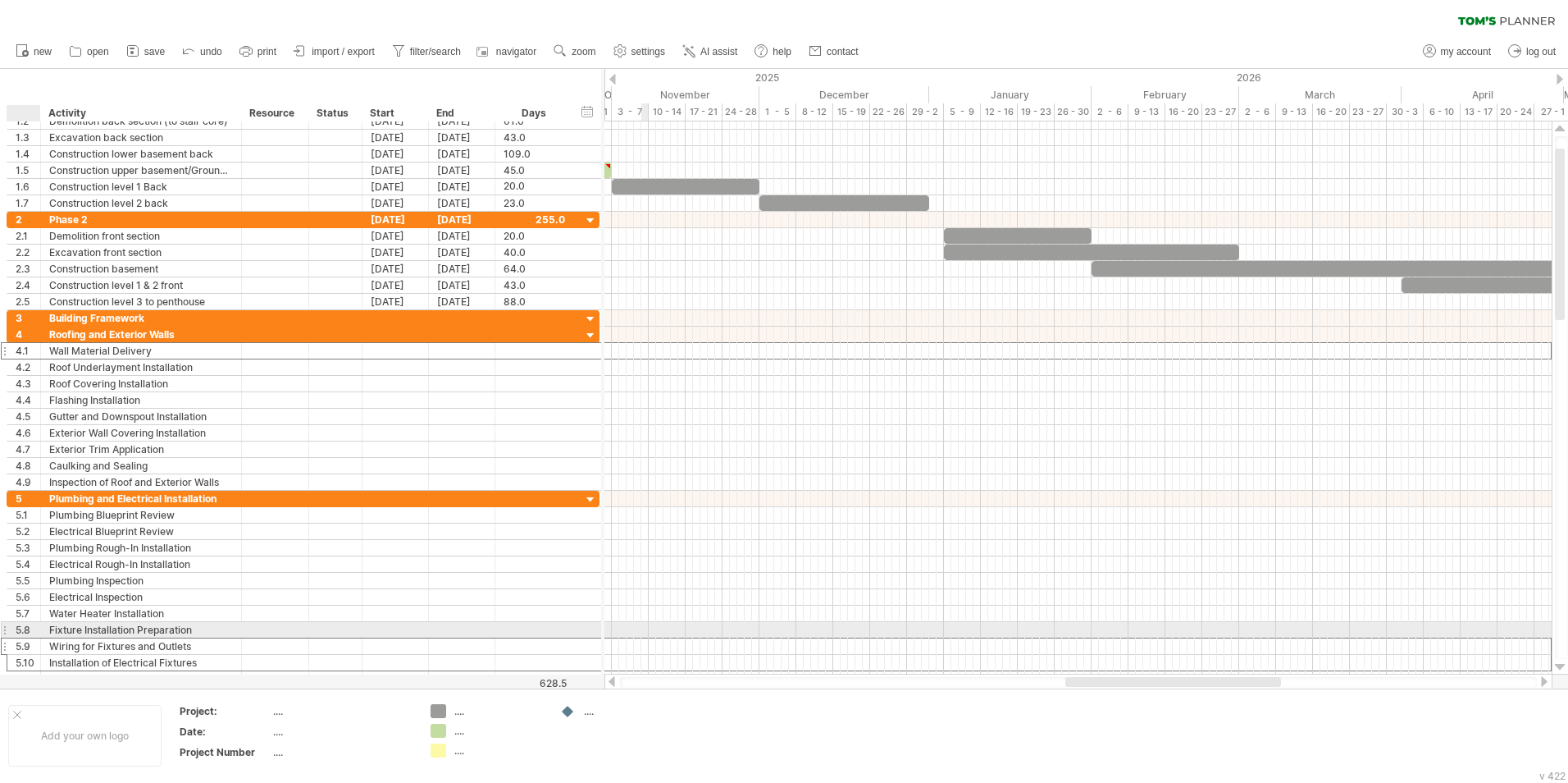
click at [29, 487] on div "5.8" at bounding box center [28, 630] width 25 height 15
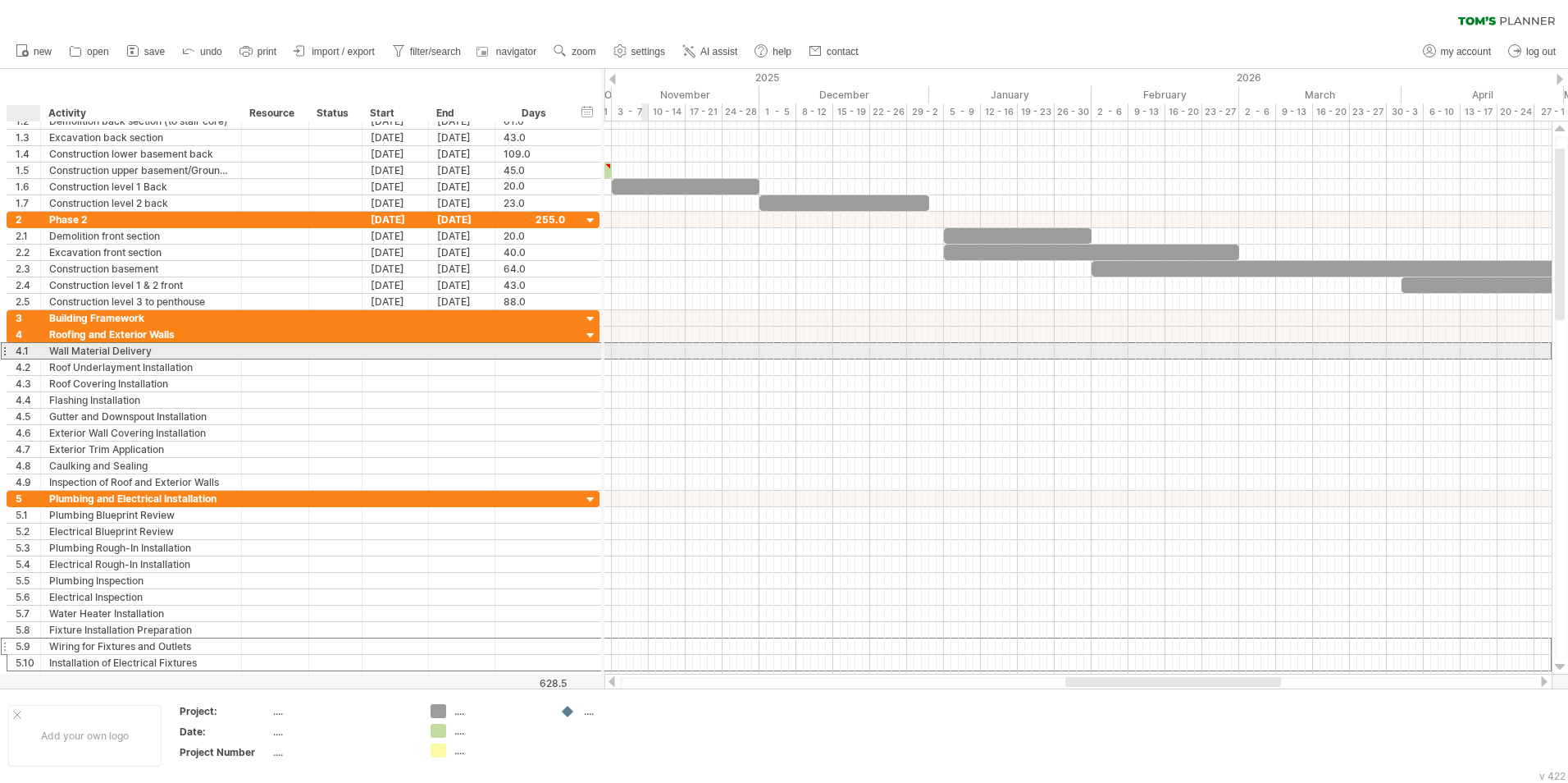
click at [33, 349] on div "4.1" at bounding box center [28, 351] width 25 height 15
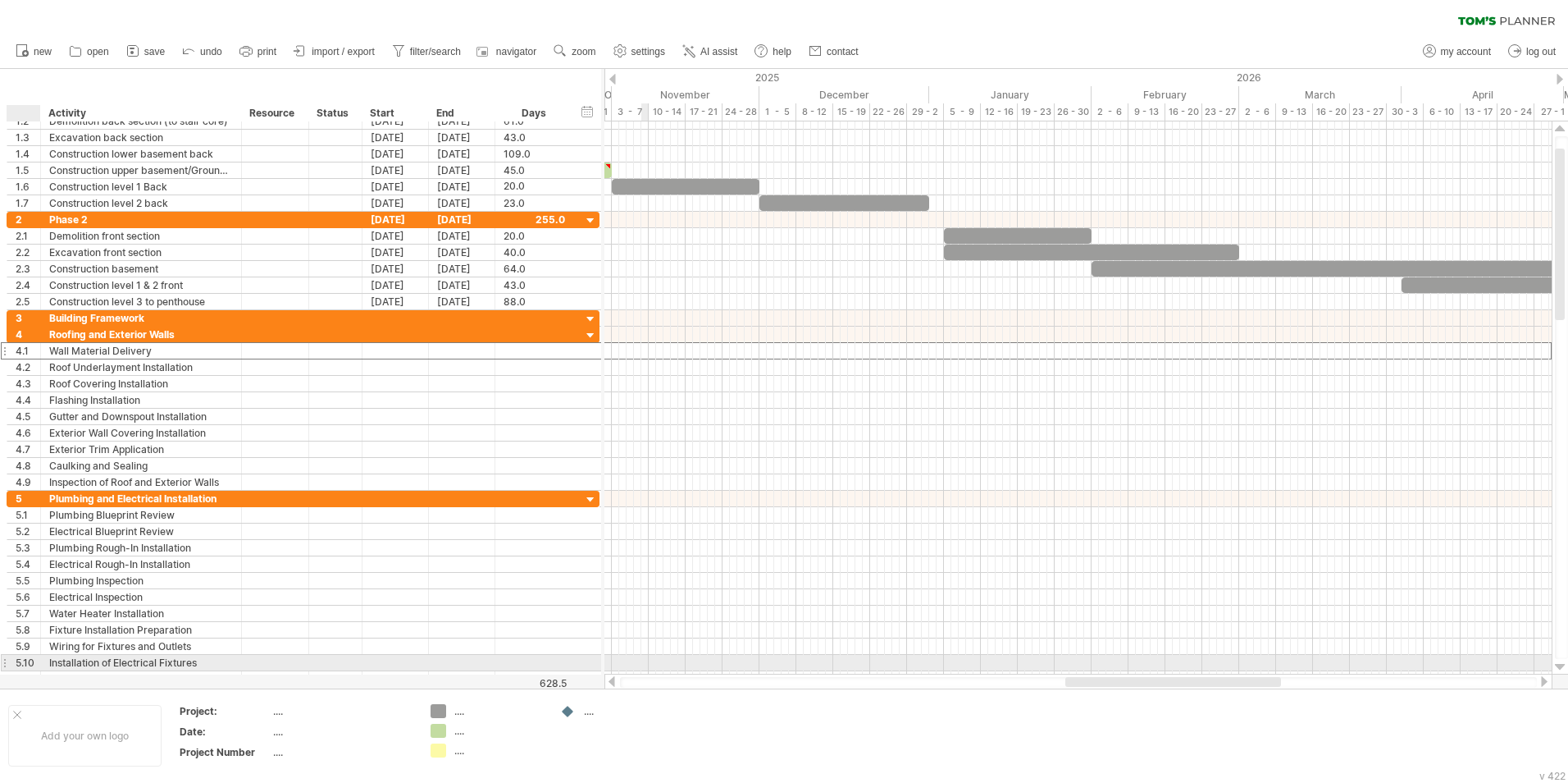
click at [27, 487] on div "5.10" at bounding box center [28, 662] width 25 height 15
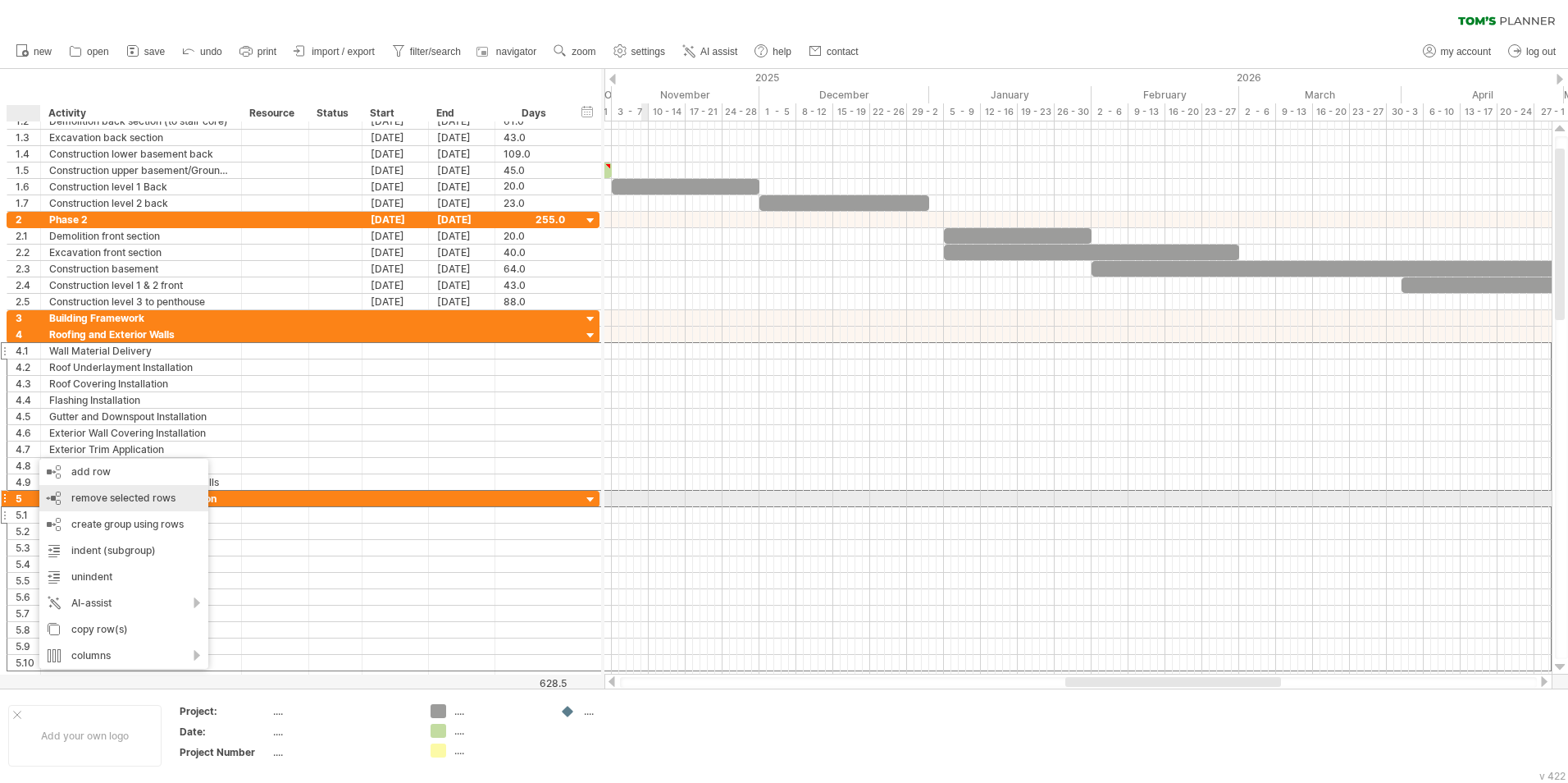
click at [99, 487] on span "remove selected rows" at bounding box center [123, 497] width 104 height 12
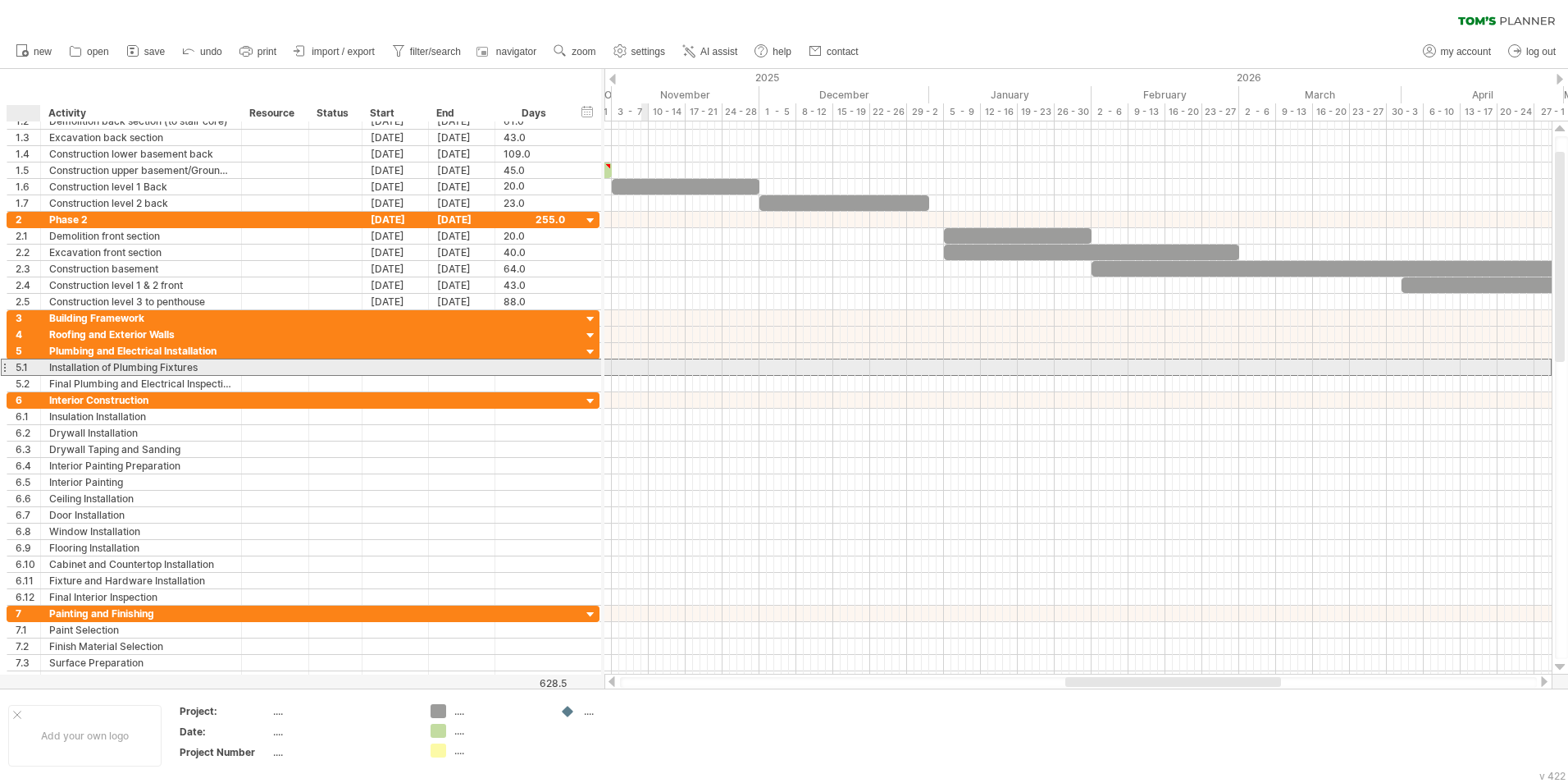
click at [24, 369] on div "5.1" at bounding box center [28, 367] width 25 height 15
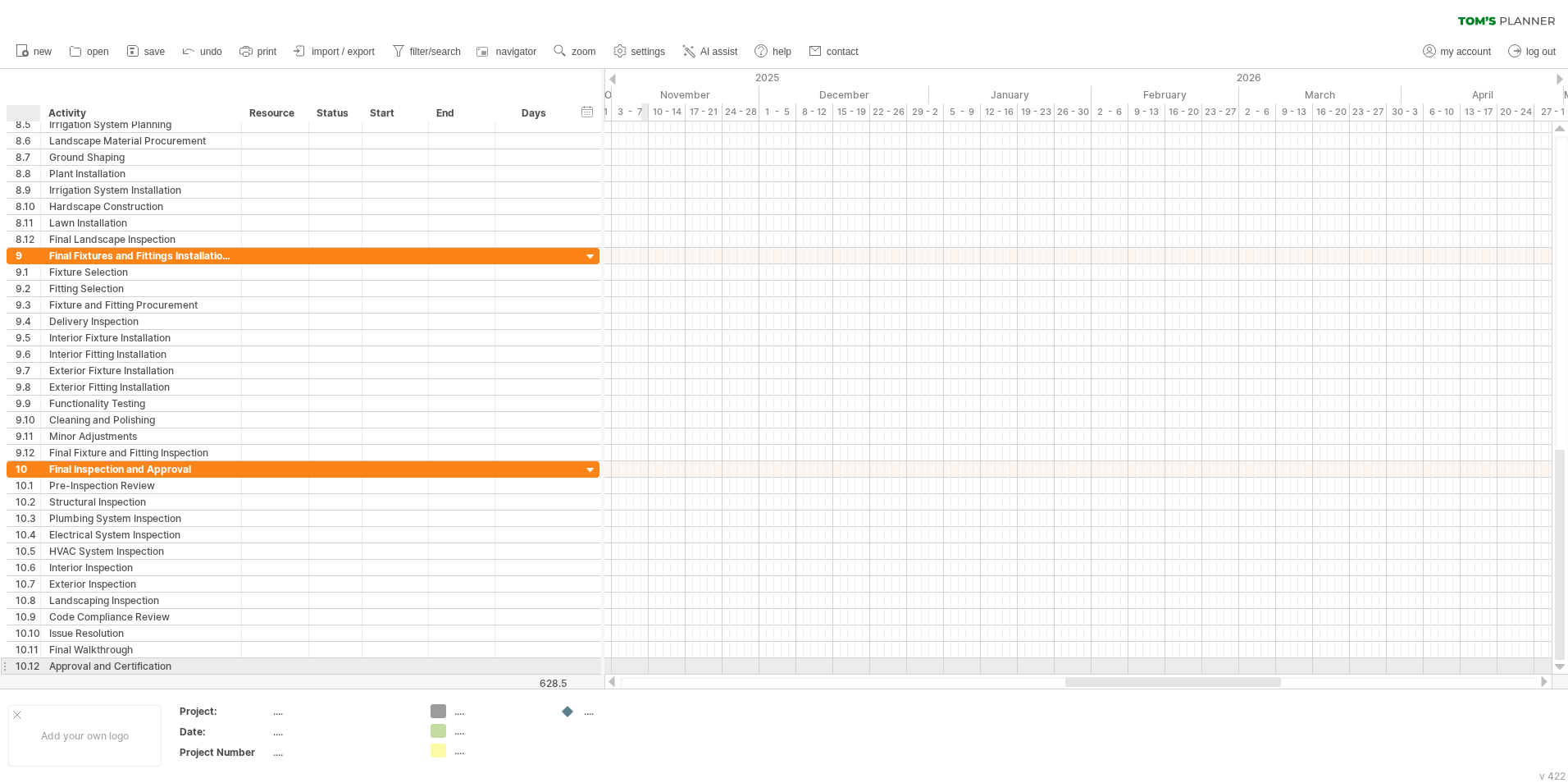
click at [34, 487] on div at bounding box center [38, 666] width 9 height 16
click at [26, 487] on div "10.12" at bounding box center [27, 666] width 24 height 15
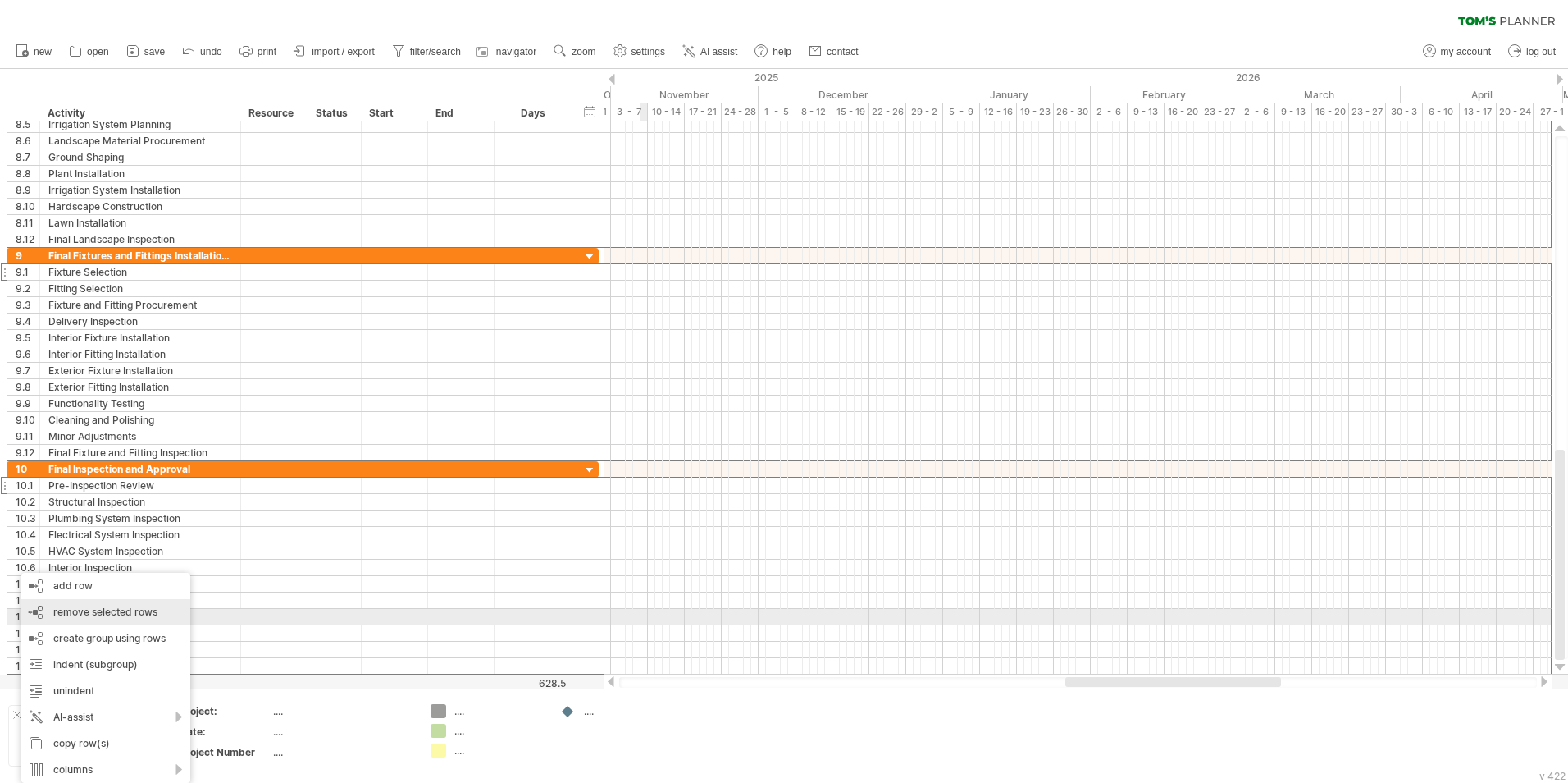
click at [71, 487] on span "remove selected rows" at bounding box center [105, 611] width 104 height 12
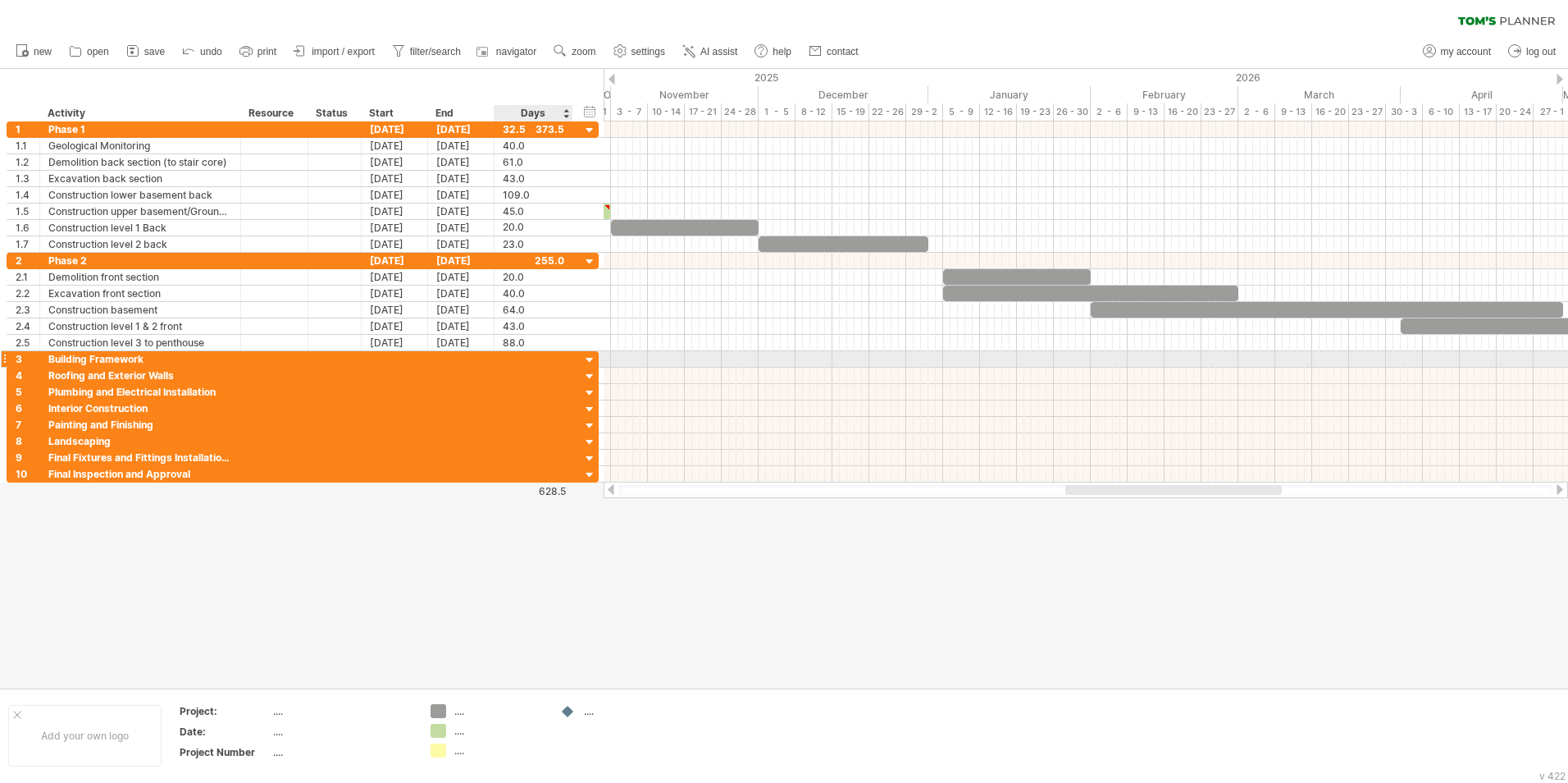
click at [589, 358] on div at bounding box center [590, 360] width 15 height 15
click at [591, 359] on div at bounding box center [590, 360] width 15 height 15
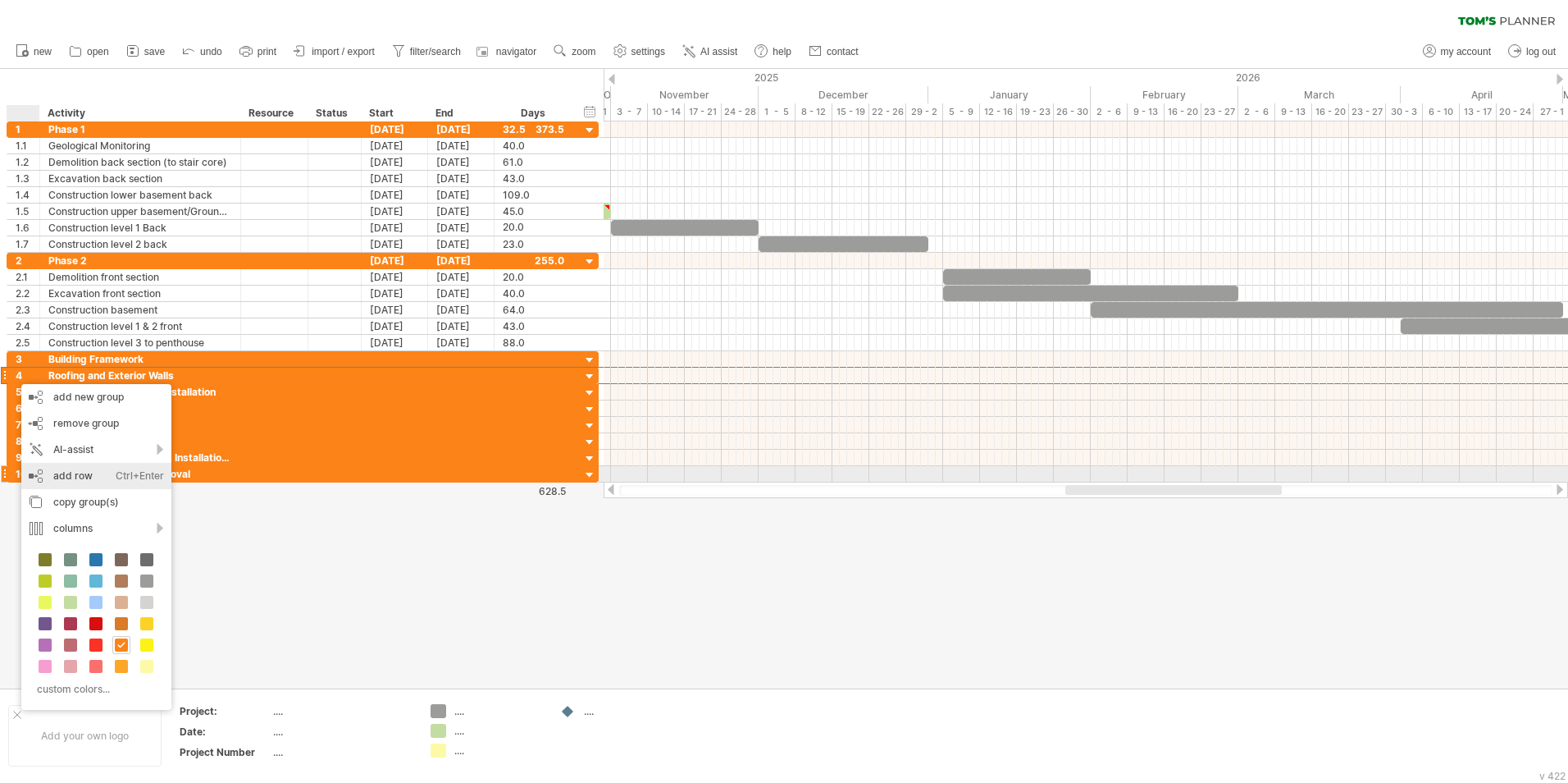
click at [84, 468] on div "add row Ctrl+Enter Cmd+Enter" at bounding box center [96, 476] width 150 height 27
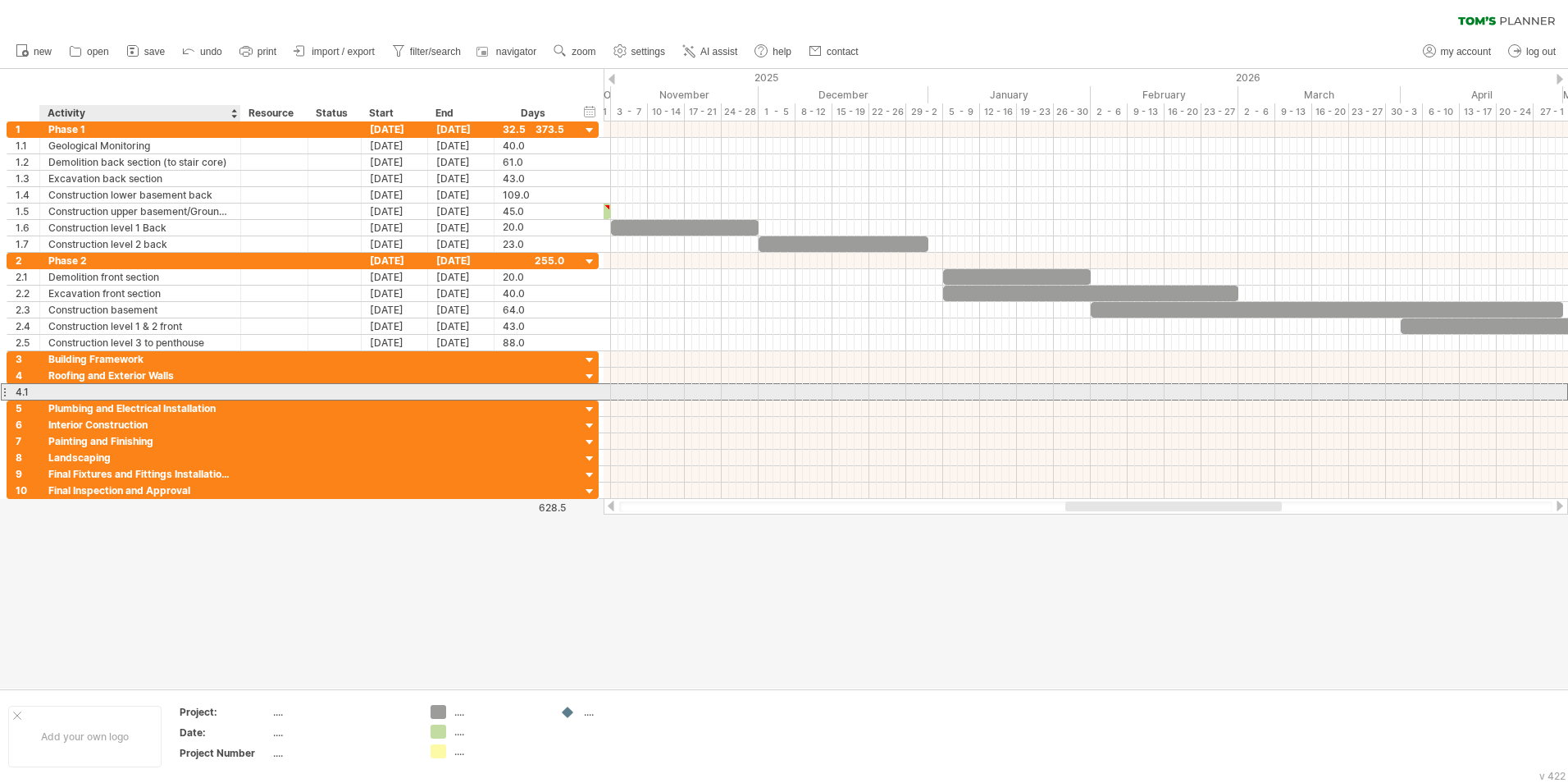
click at [84, 390] on div at bounding box center [140, 392] width 183 height 15
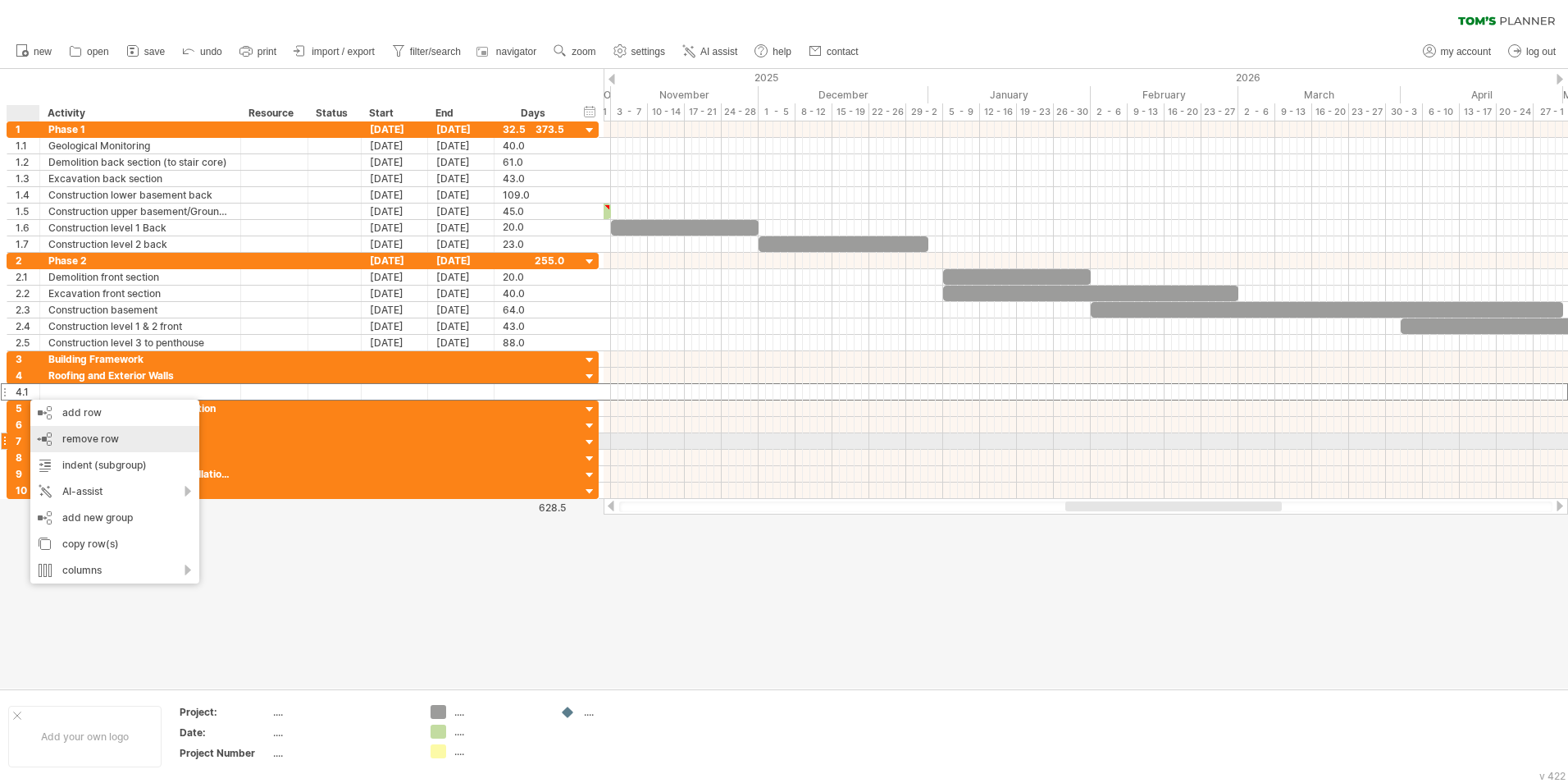
click at [102, 445] on div "remove row remove selected rows" at bounding box center [115, 439] width 169 height 27
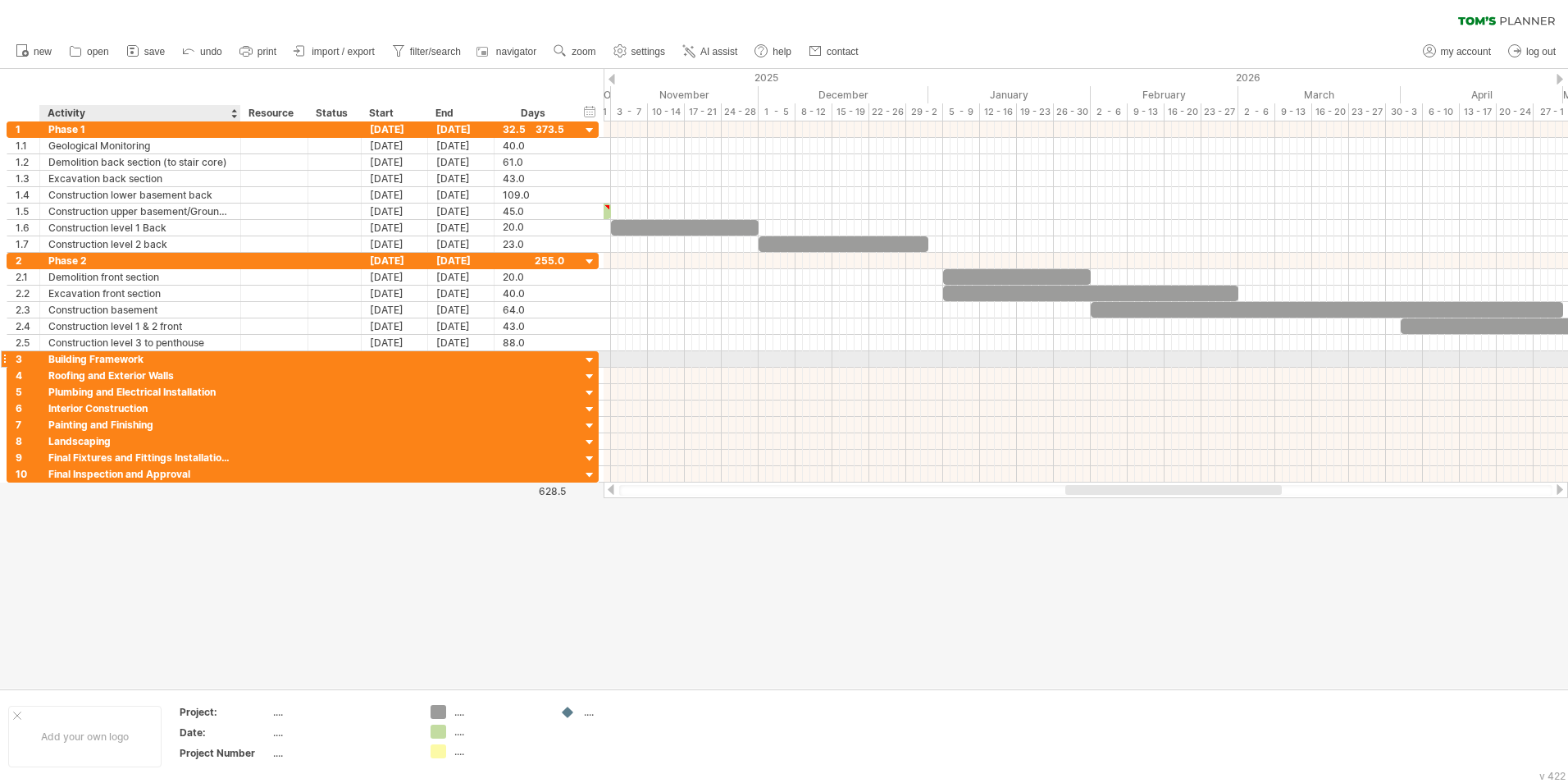
click at [67, 362] on div "Building Framework" at bounding box center [140, 359] width 183 height 15
click at [141, 358] on input "**********" at bounding box center [140, 359] width 183 height 15
drag, startPoint x: 148, startPoint y: 358, endPoint x: 48, endPoint y: 366, distance: 100.3
click at [48, 366] on input "**********" at bounding box center [140, 359] width 183 height 15
type input "**********"
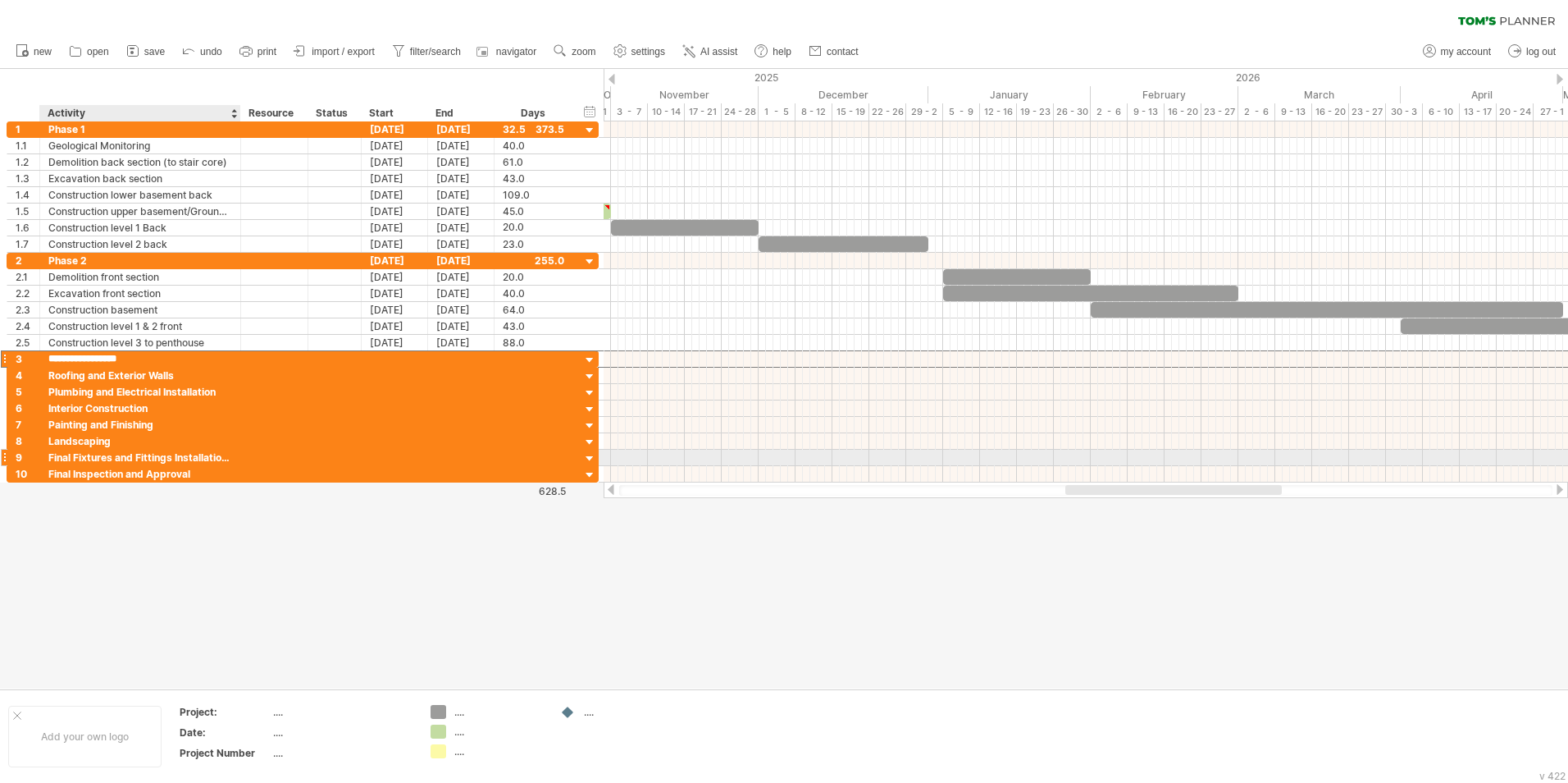
click at [152, 455] on div "Final Fixtures and Fittings Installations" at bounding box center [140, 457] width 183 height 15
click at [30, 358] on div "3" at bounding box center [27, 359] width 24 height 15
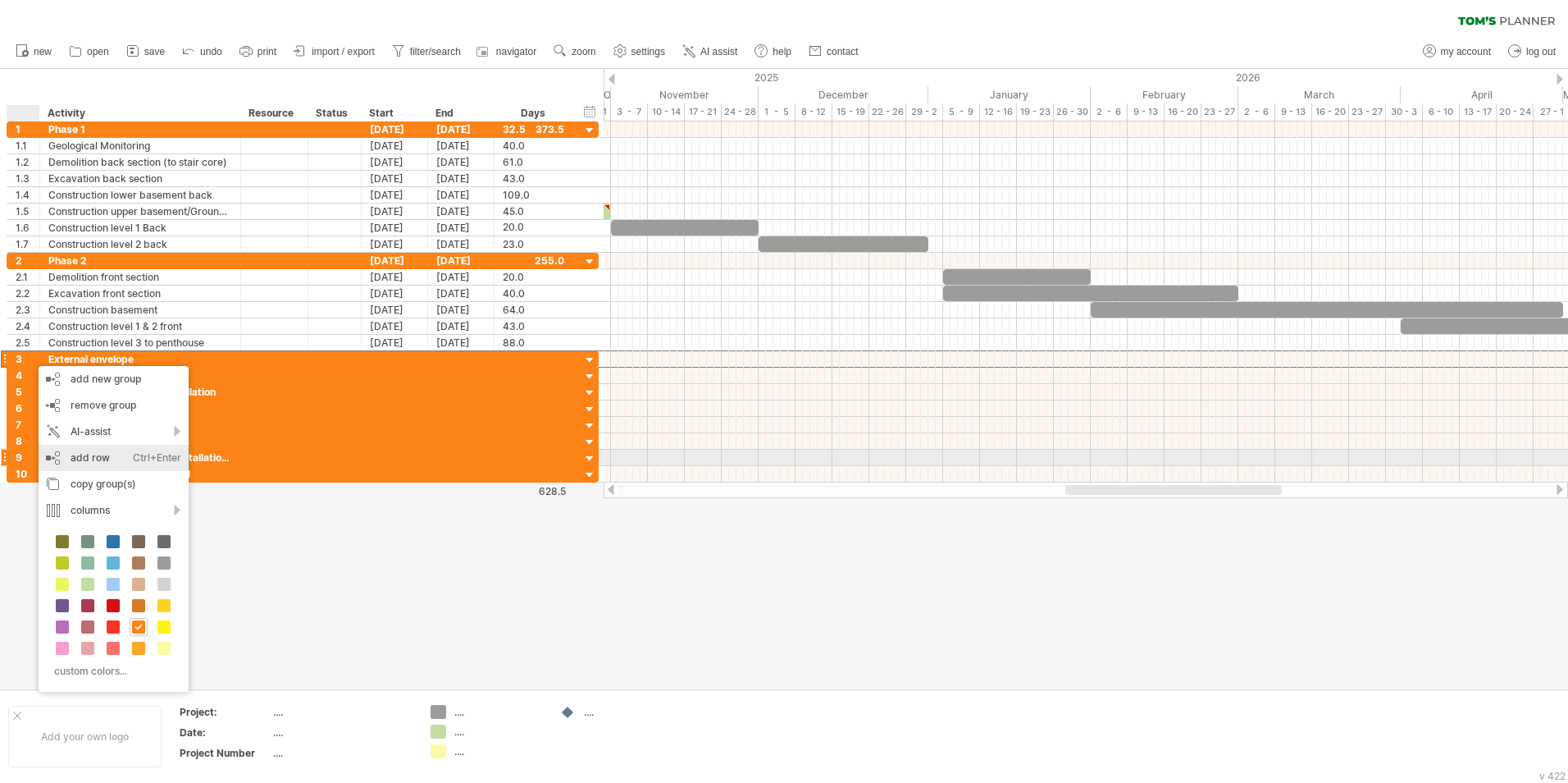
click at [93, 460] on div "add row Ctrl+Enter Cmd+Enter" at bounding box center [114, 458] width 150 height 27
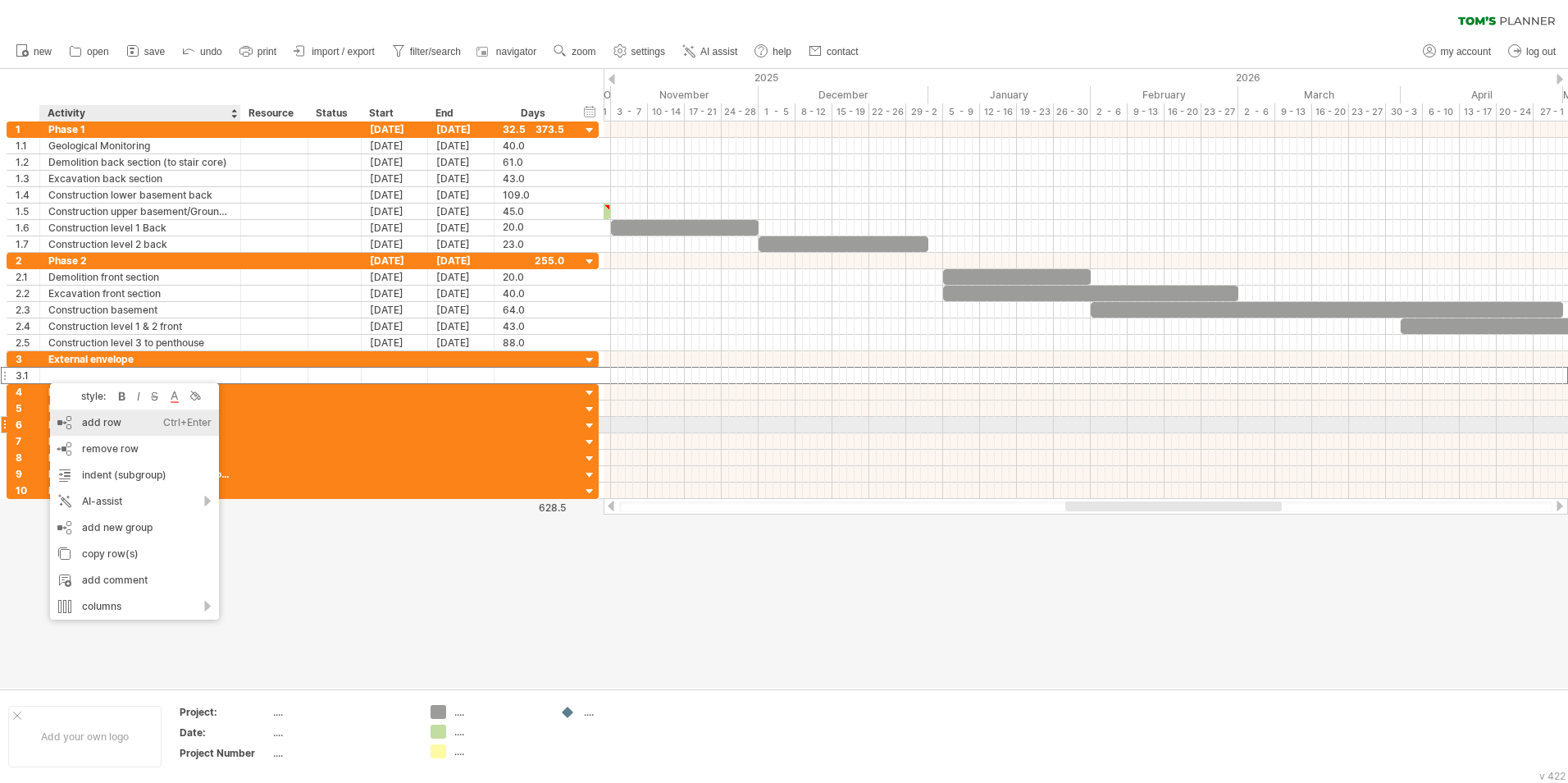
click at [101, 427] on div "add row Ctrl+Enter Cmd+Enter" at bounding box center [135, 423] width 169 height 27
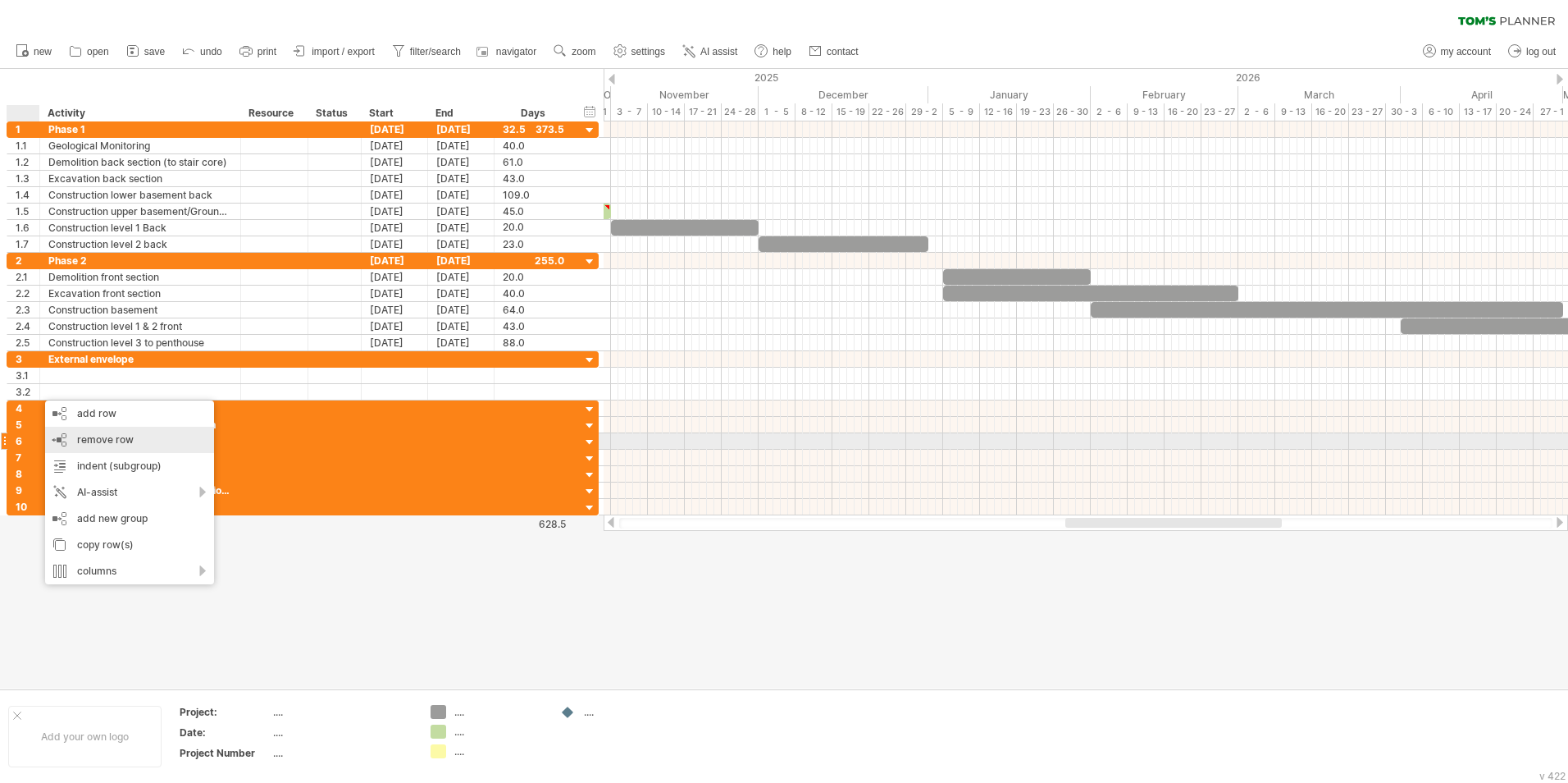
click at [95, 443] on span "remove row" at bounding box center [105, 439] width 57 height 12
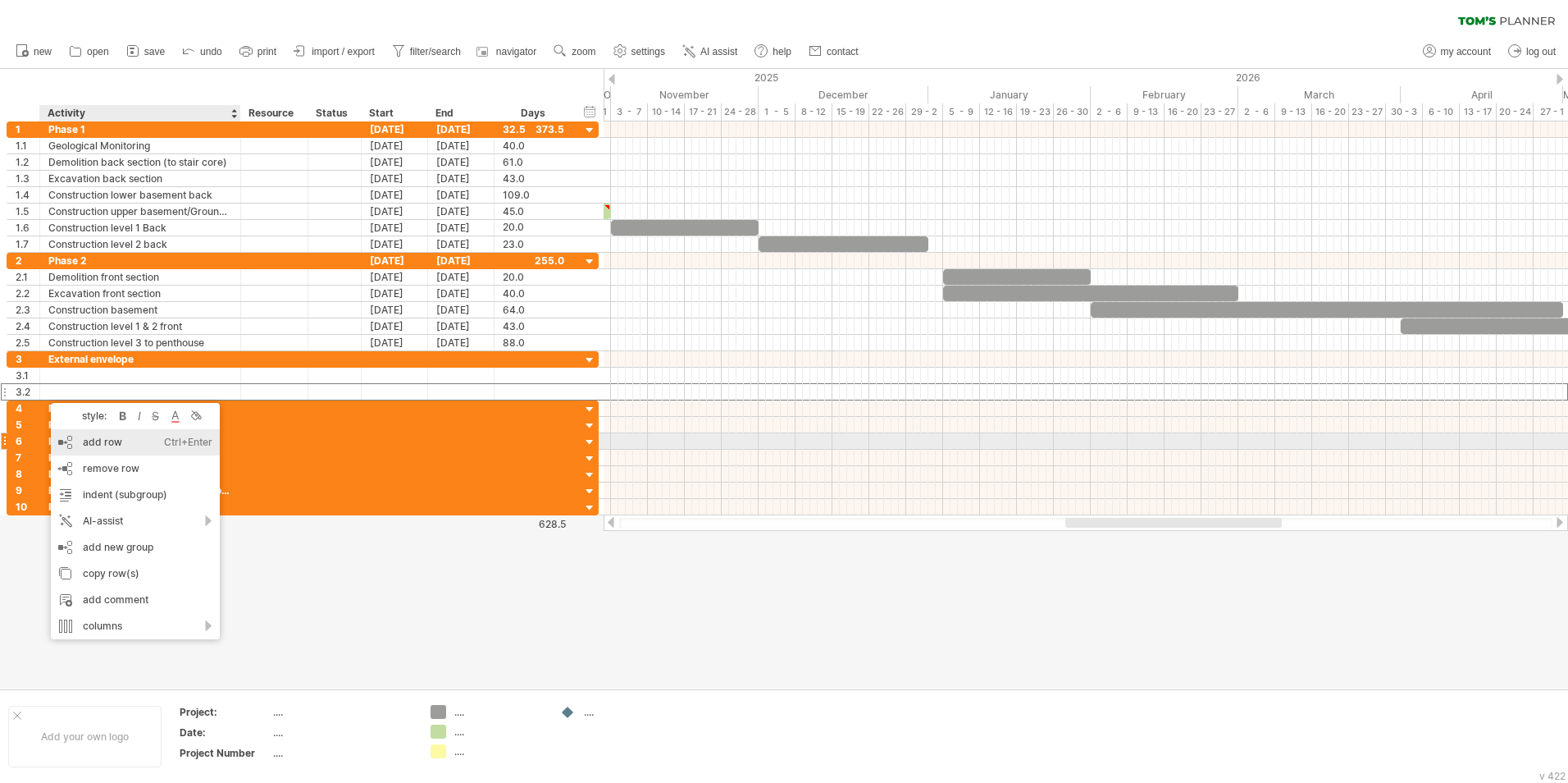
click at [92, 446] on div "add row Ctrl+Enter Cmd+Enter" at bounding box center [136, 443] width 169 height 27
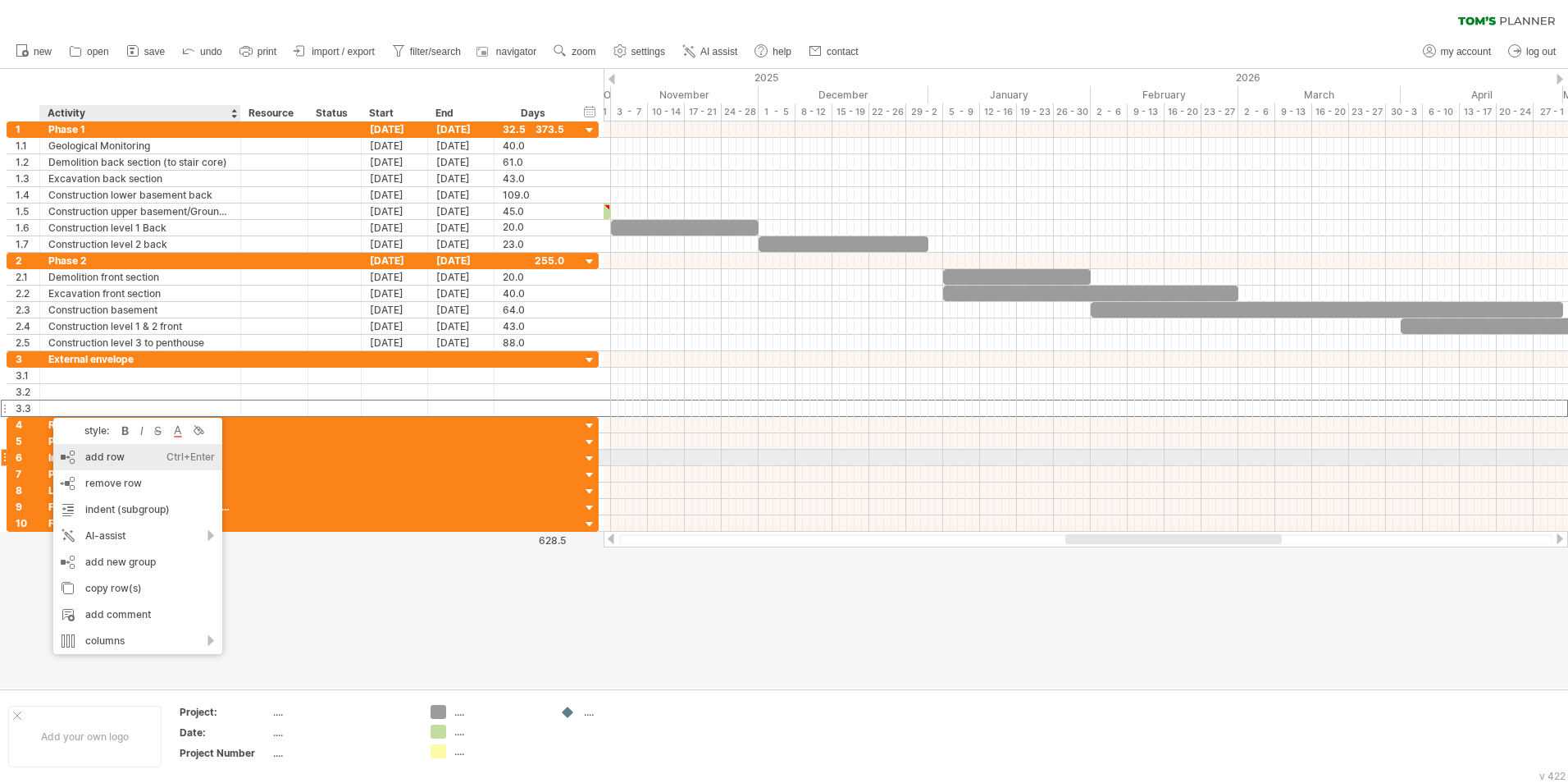
click at [103, 459] on div "add row Ctrl+Enter Cmd+Enter" at bounding box center [138, 457] width 169 height 27
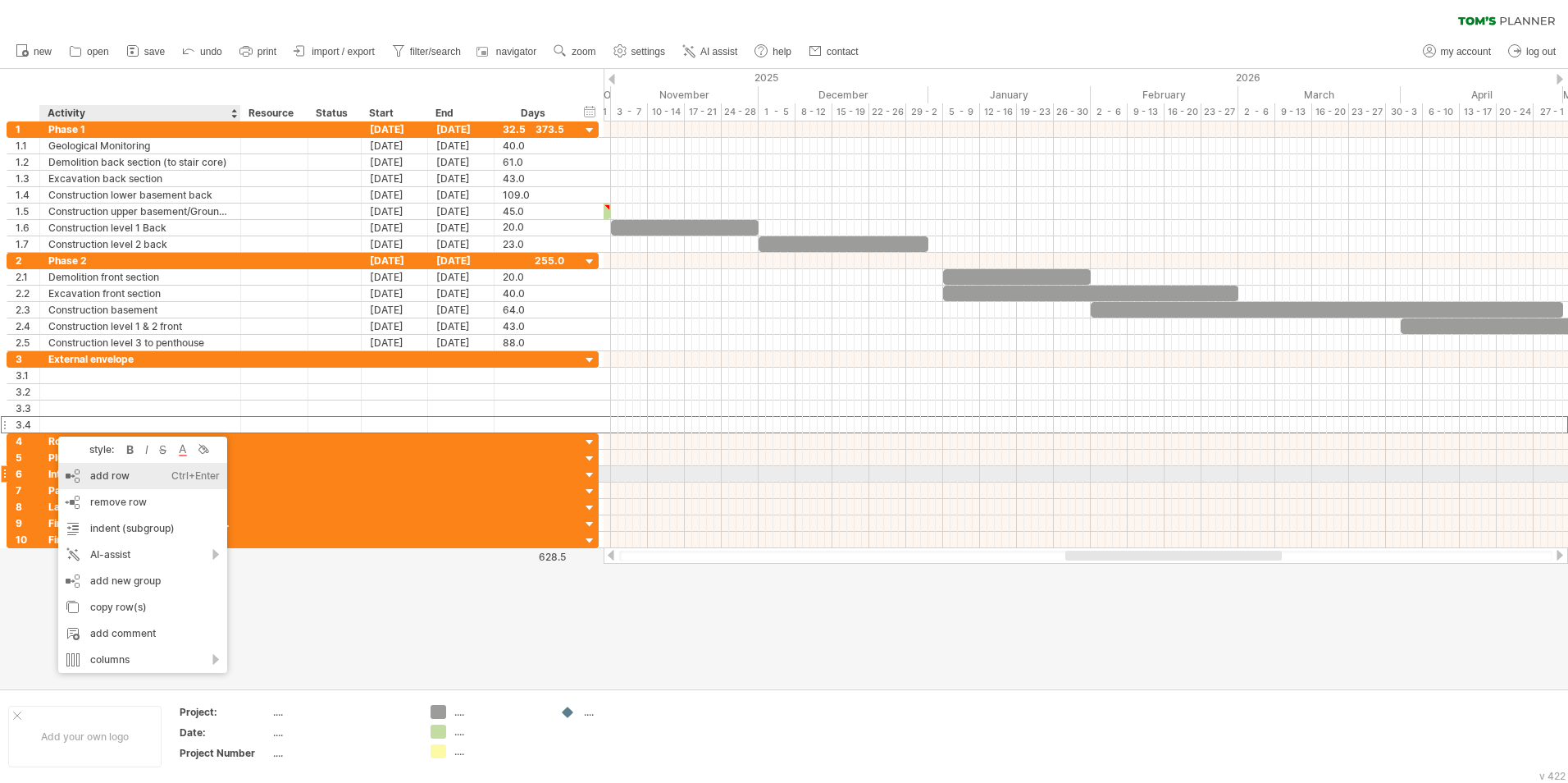
click at [111, 479] on div "add row Ctrl+Enter Cmd+Enter" at bounding box center [142, 476] width 169 height 27
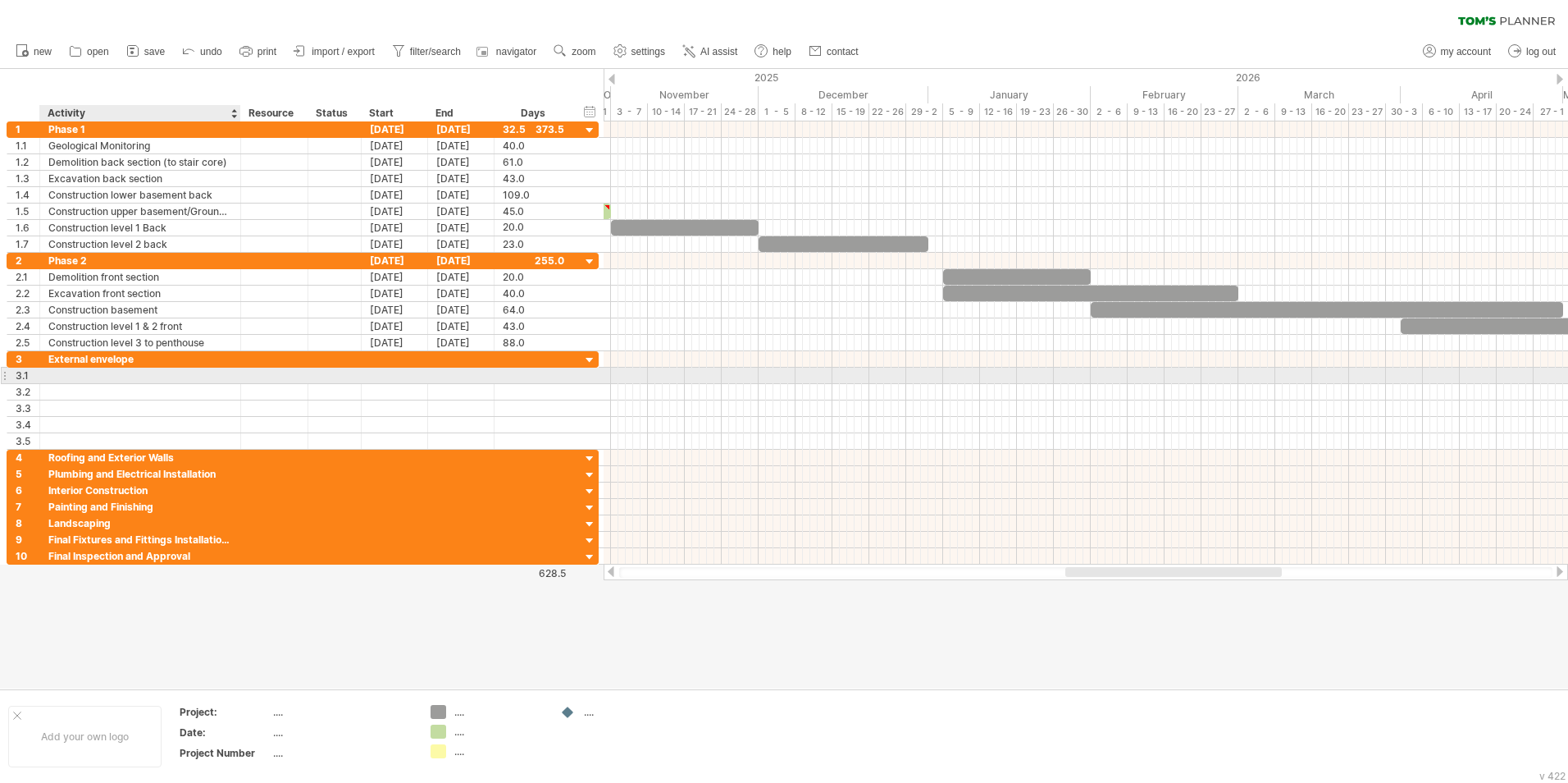
click at [61, 380] on div at bounding box center [140, 375] width 183 height 15
click at [61, 380] on input "text" at bounding box center [140, 375] width 183 height 15
type input "**********"
click at [394, 376] on div at bounding box center [395, 375] width 66 height 15
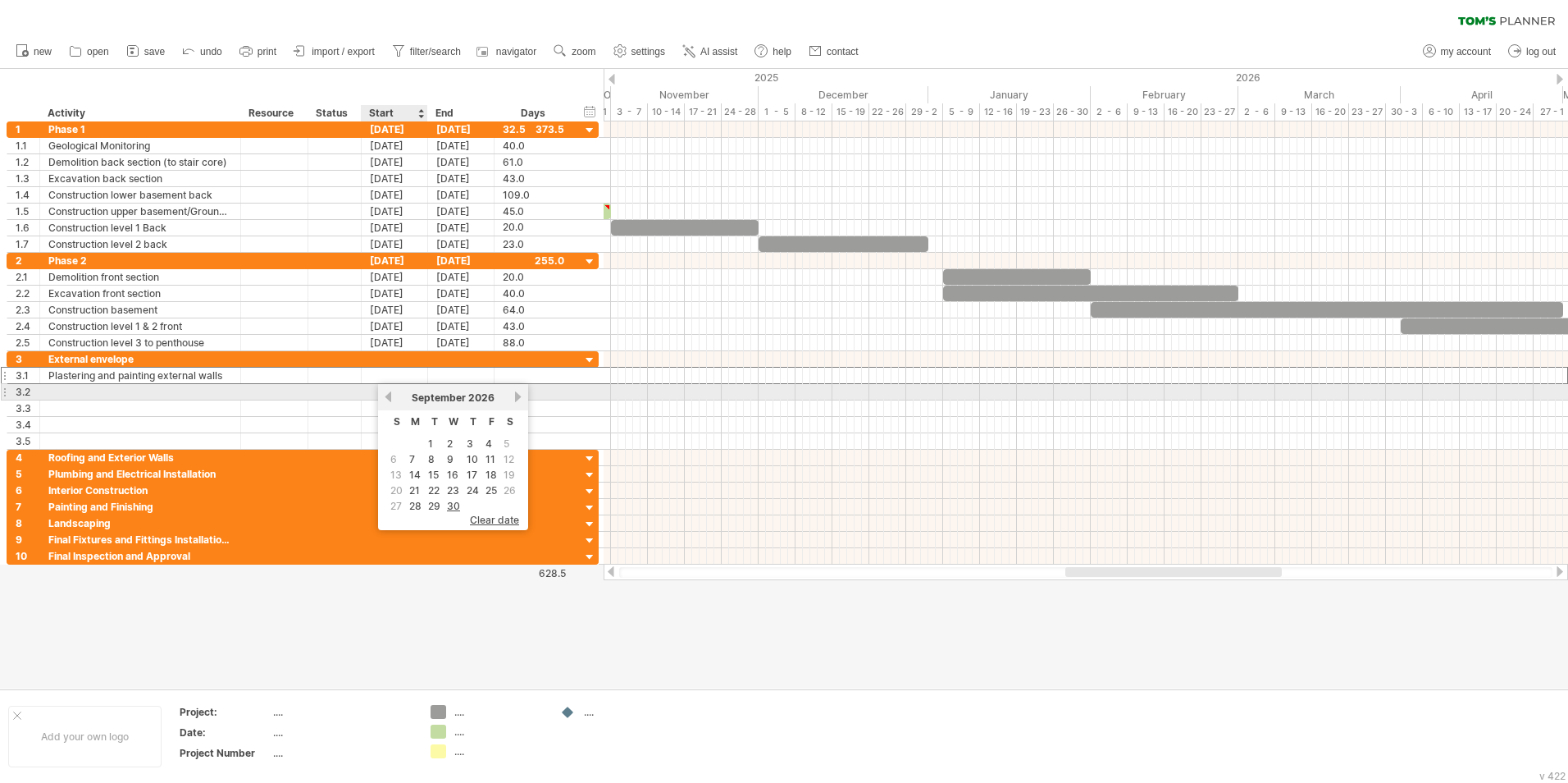
click at [387, 397] on link "previous" at bounding box center [387, 396] width 12 height 12
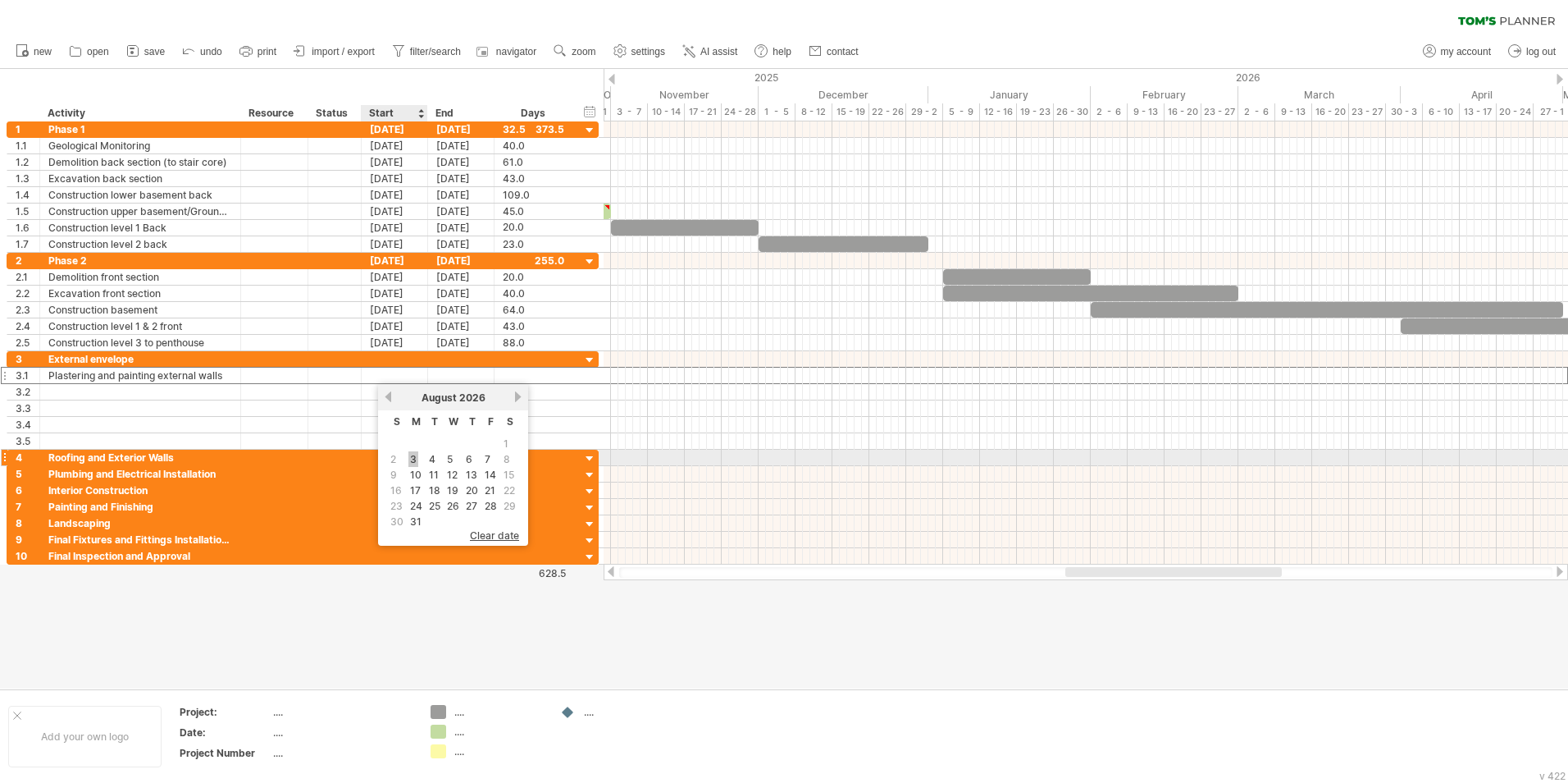
click at [417, 454] on link "3" at bounding box center [413, 459] width 9 height 15
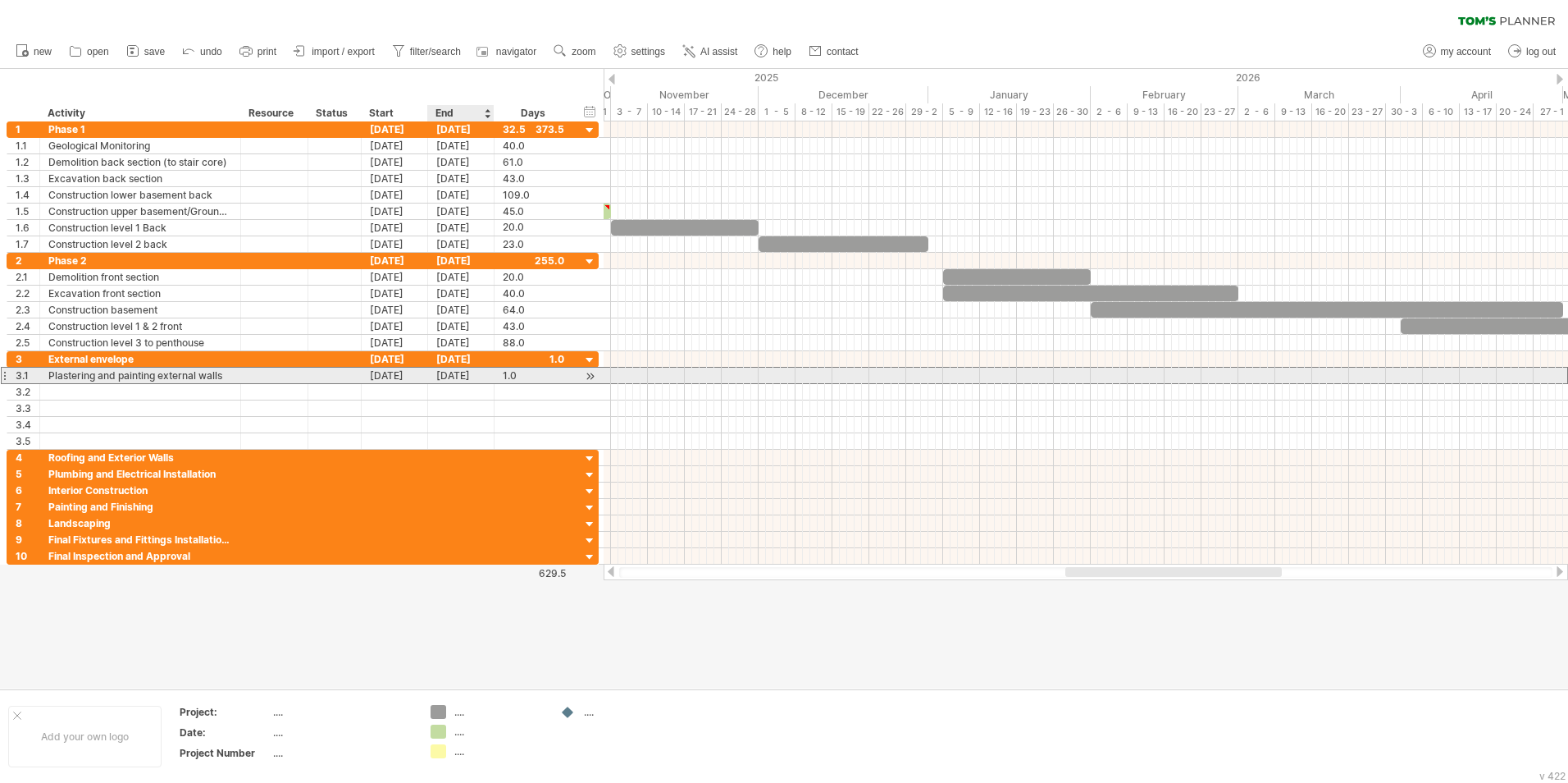
click at [458, 377] on div "[DATE]" at bounding box center [462, 375] width 66 height 15
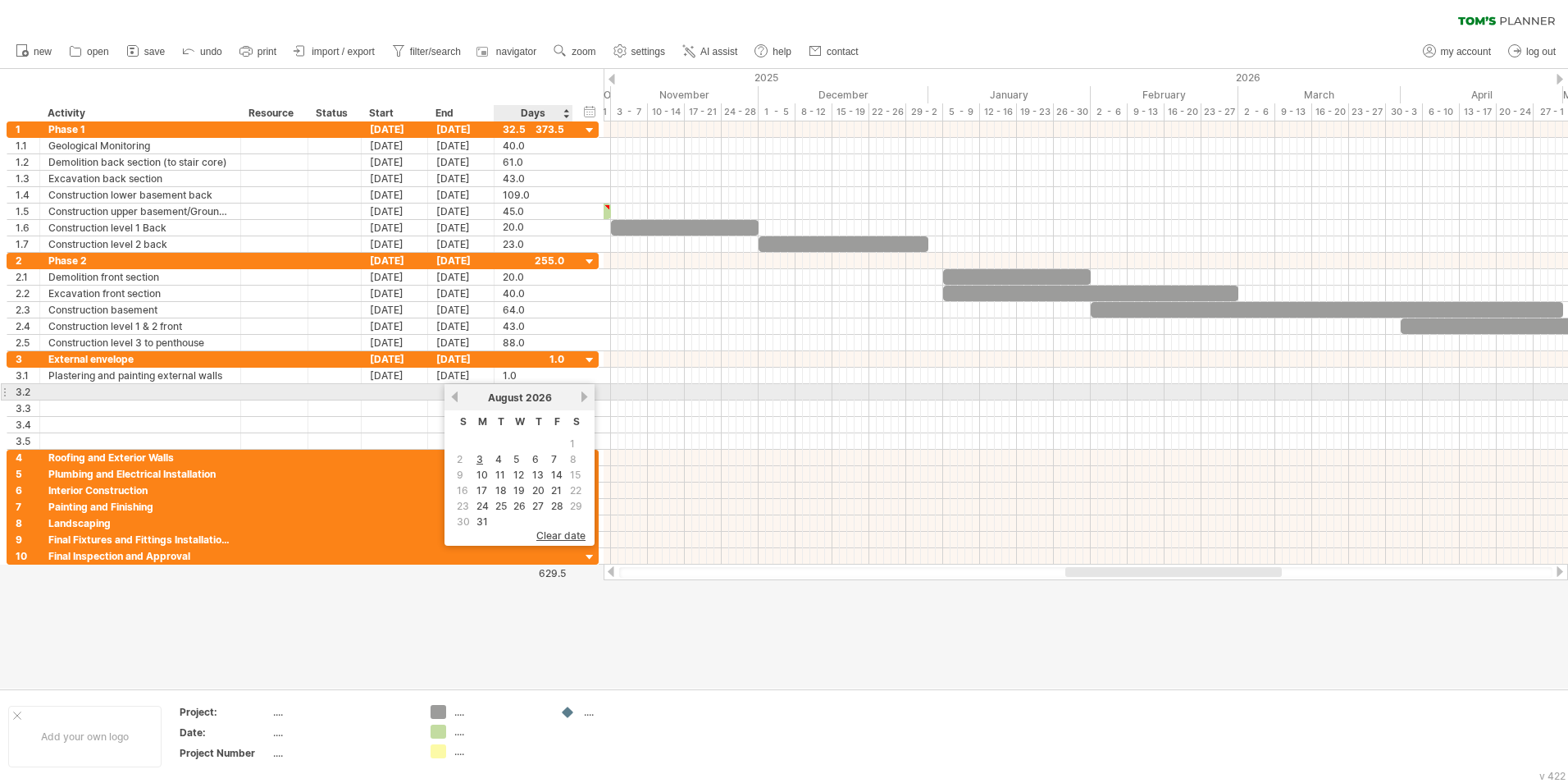
click at [579, 399] on div "[DATE]" at bounding box center [519, 397] width 119 height 12
click at [483, 487] on link "31" at bounding box center [482, 522] width 15 height 15
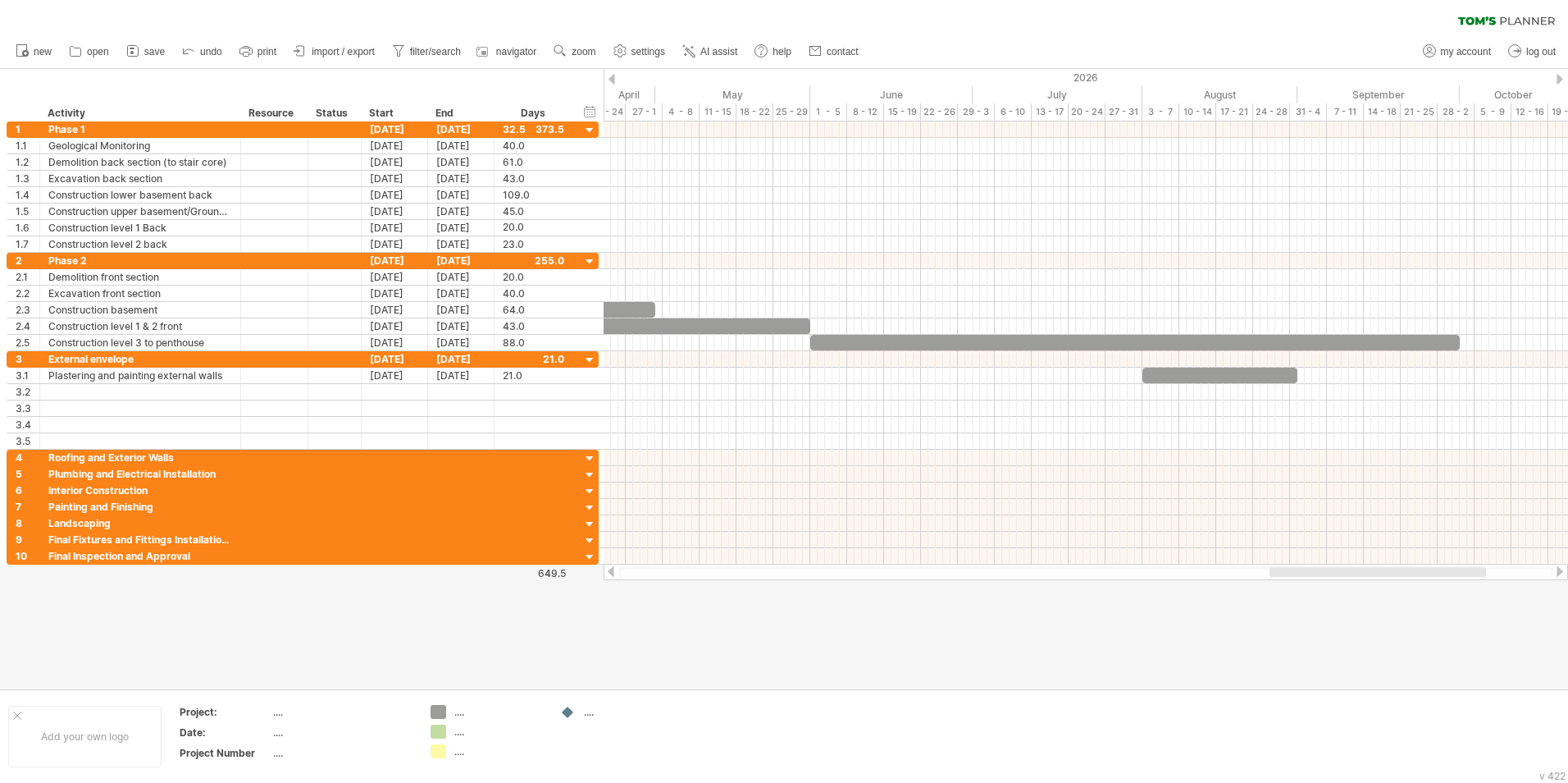
drag, startPoint x: 1095, startPoint y: 570, endPoint x: 1299, endPoint y: 574, distance: 204.0
click at [1043, 487] on div at bounding box center [1378, 572] width 217 height 10
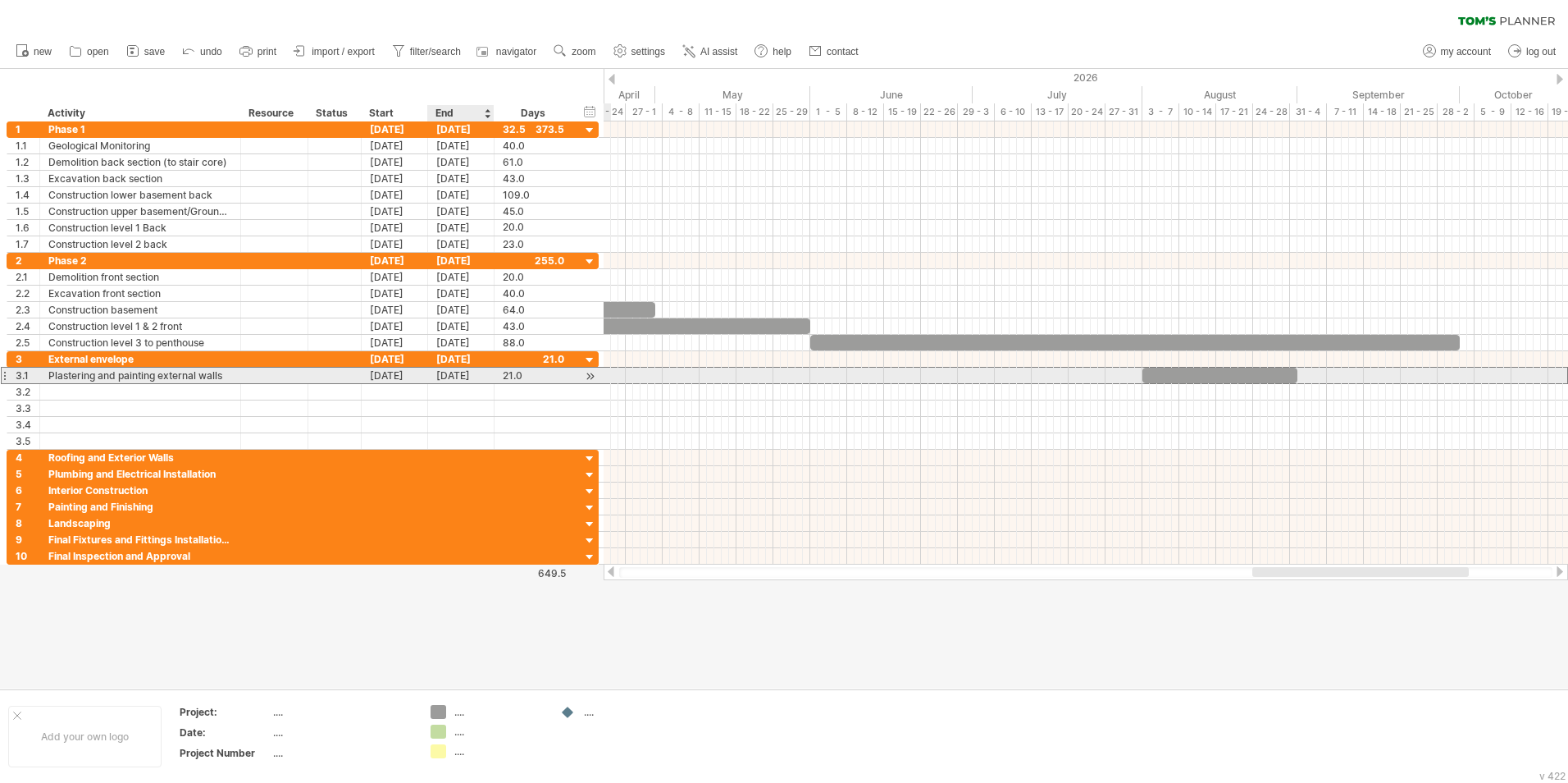
click at [477, 376] on div "[DATE]" at bounding box center [462, 375] width 66 height 15
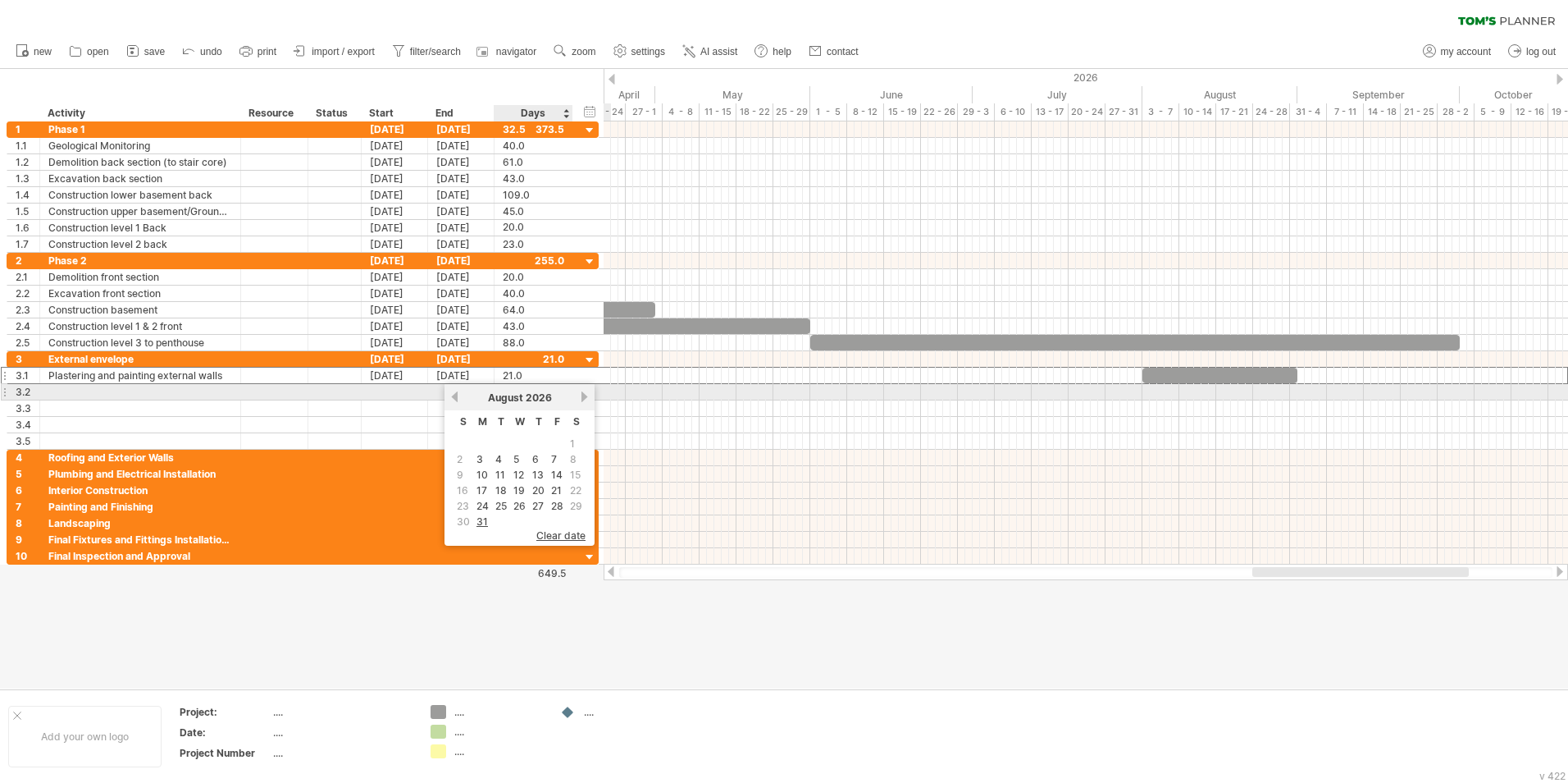
click at [583, 398] on link "next" at bounding box center [584, 396] width 12 height 12
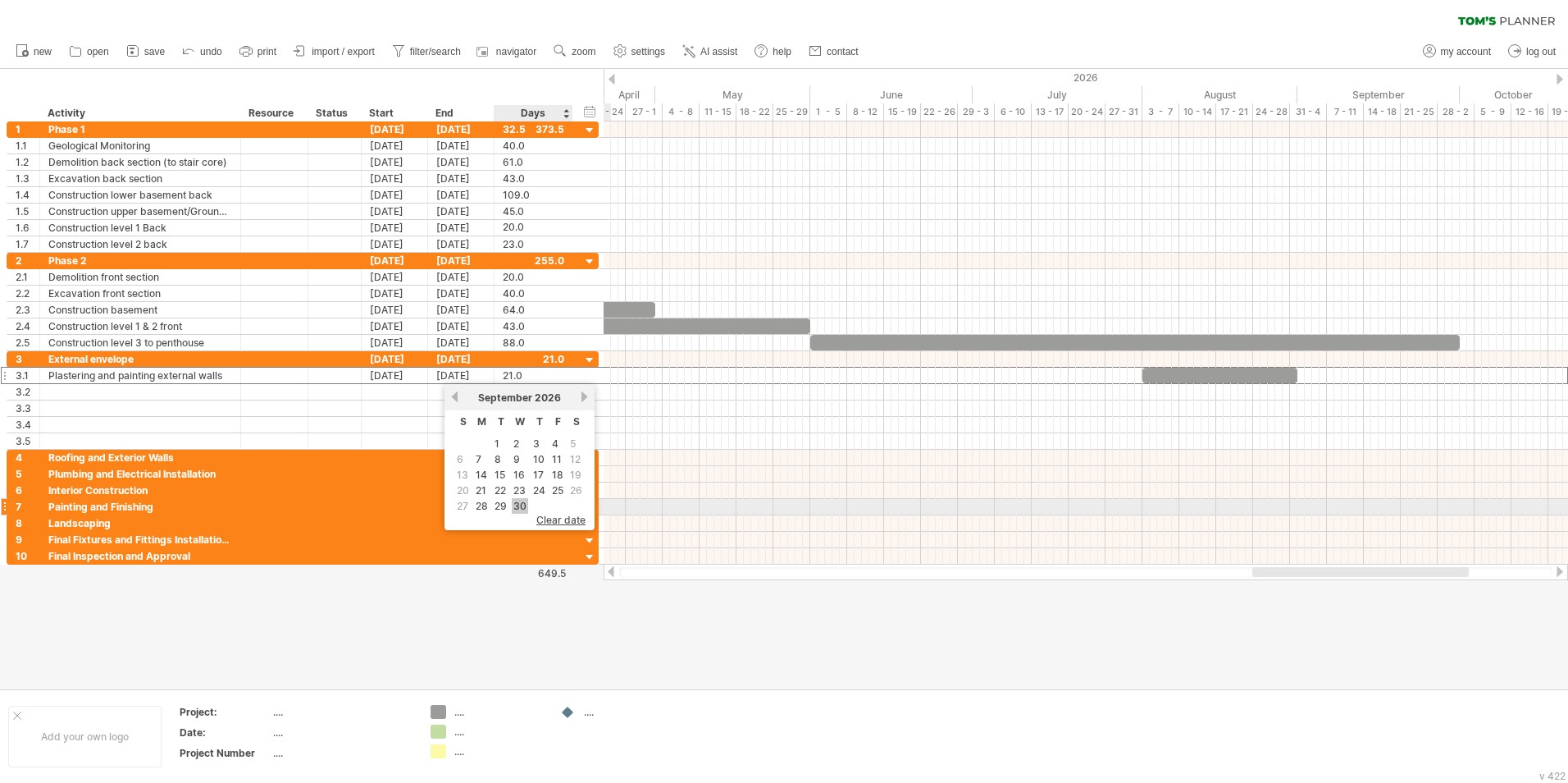
click at [520, 487] on link "30" at bounding box center [520, 506] width 16 height 15
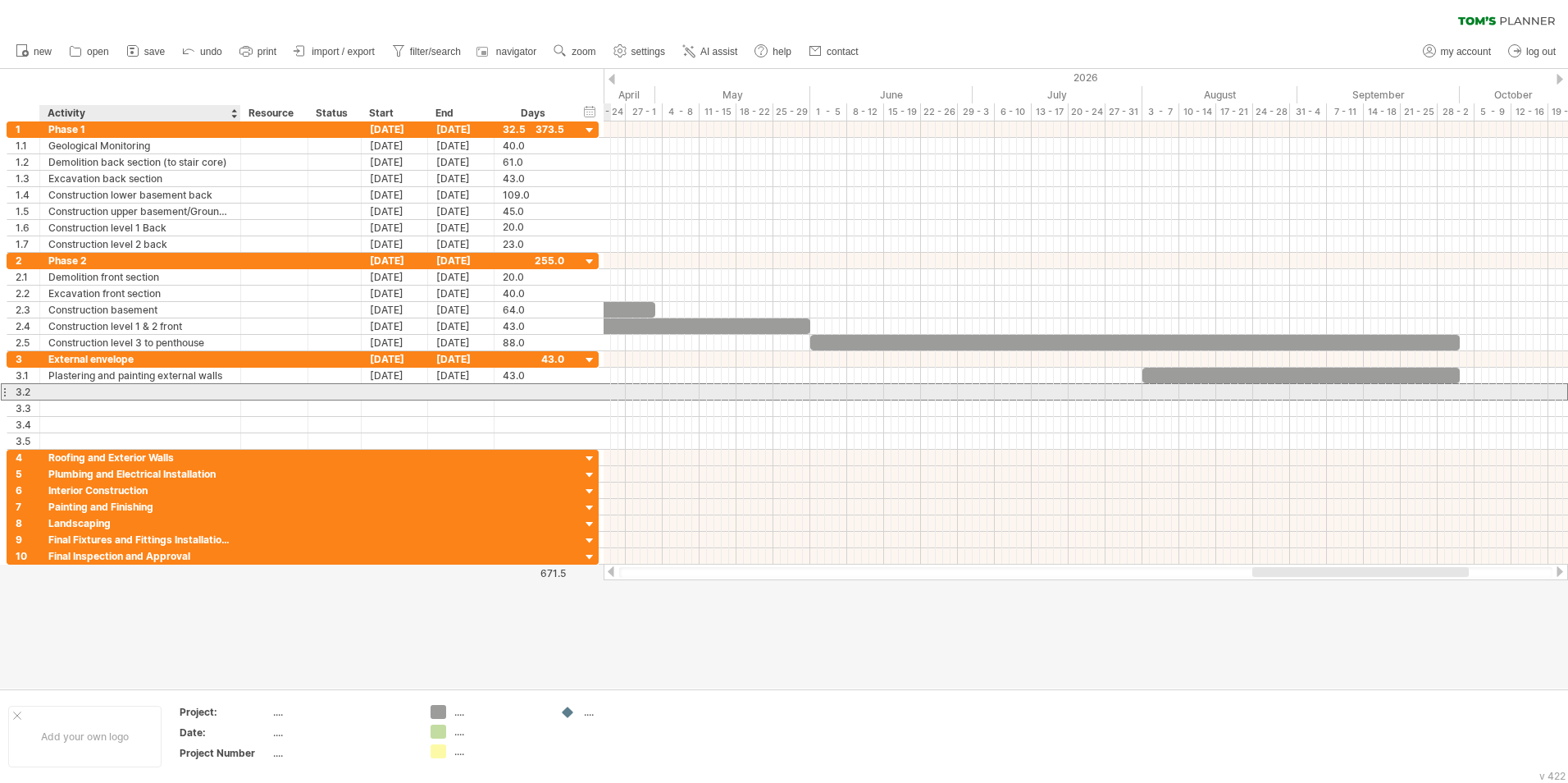
click at [74, 394] on div at bounding box center [140, 392] width 183 height 15
type input "**********"
click at [389, 389] on div at bounding box center [395, 392] width 66 height 15
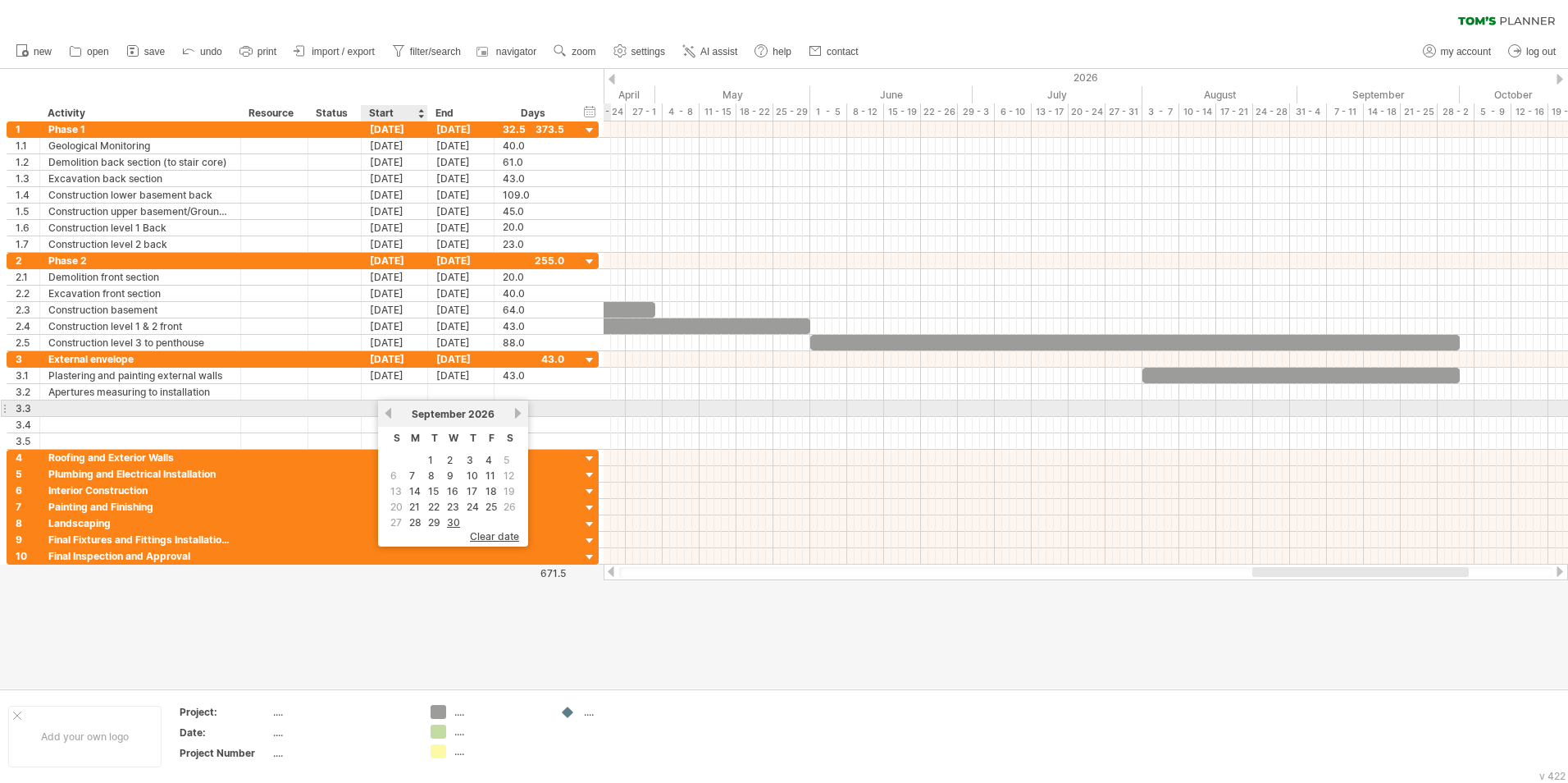
click at [389, 417] on link "previous" at bounding box center [387, 412] width 12 height 12
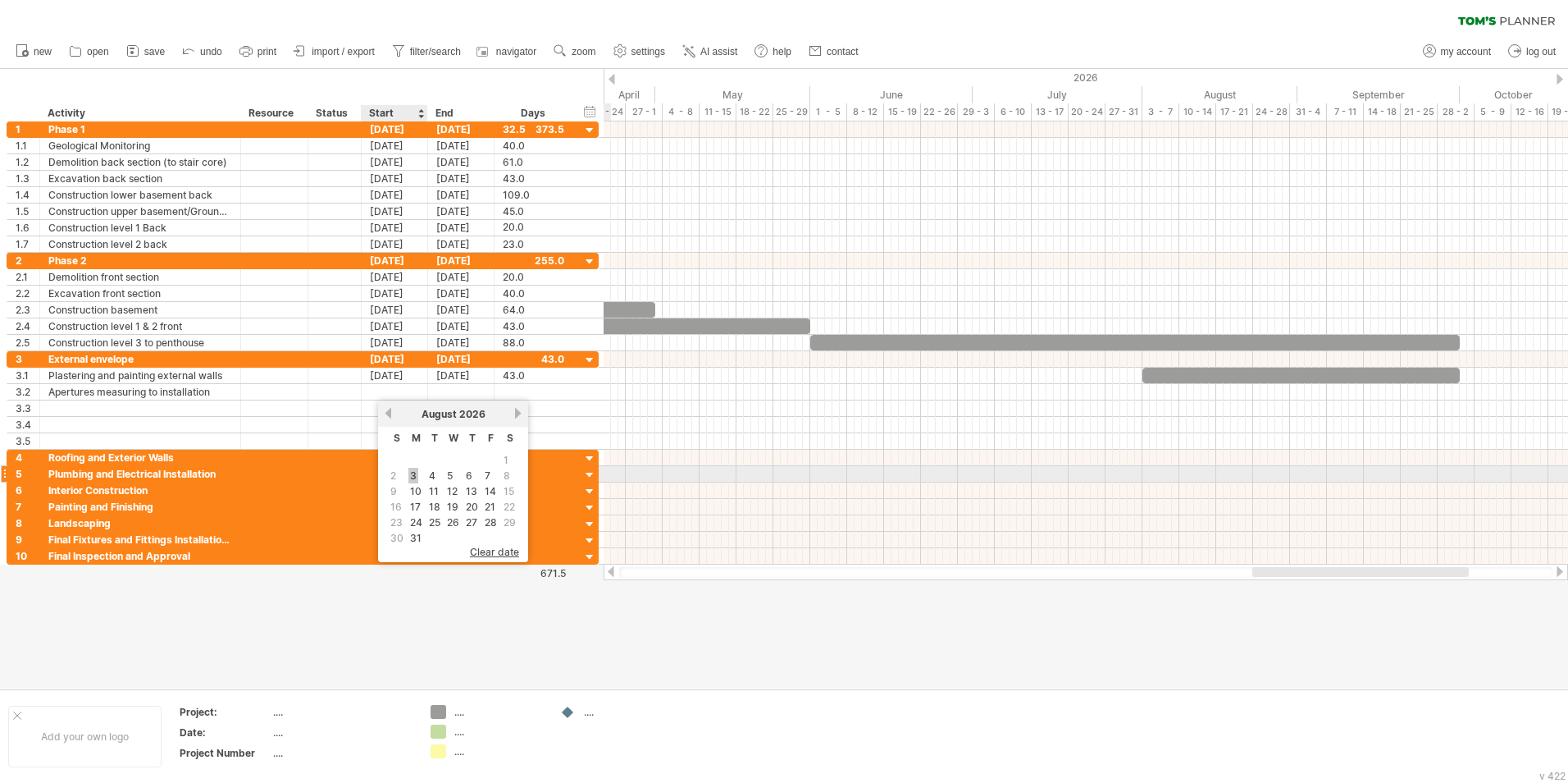
click at [414, 476] on link "3" at bounding box center [413, 475] width 9 height 15
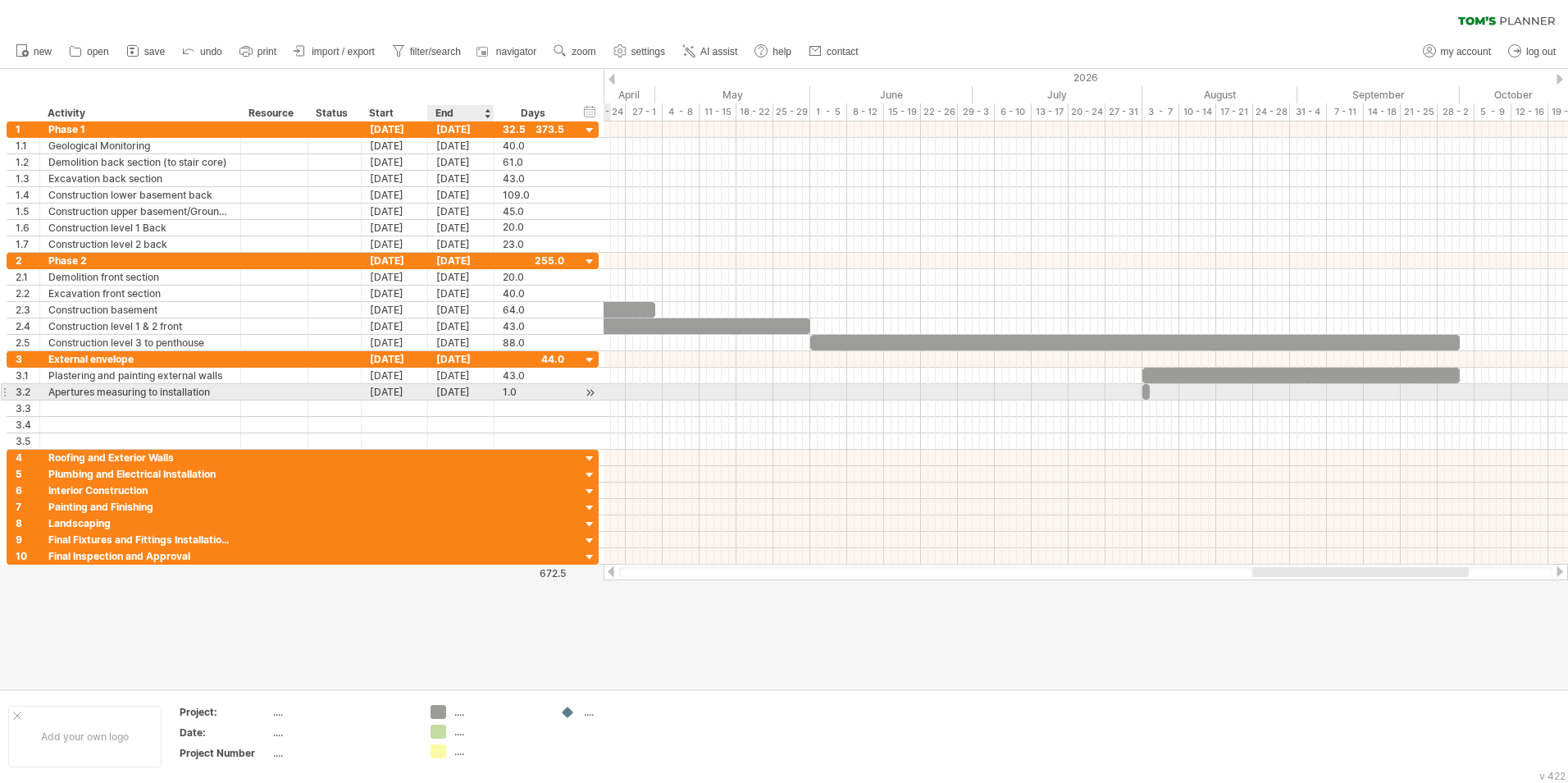
click at [454, 390] on div "[DATE]" at bounding box center [462, 392] width 66 height 15
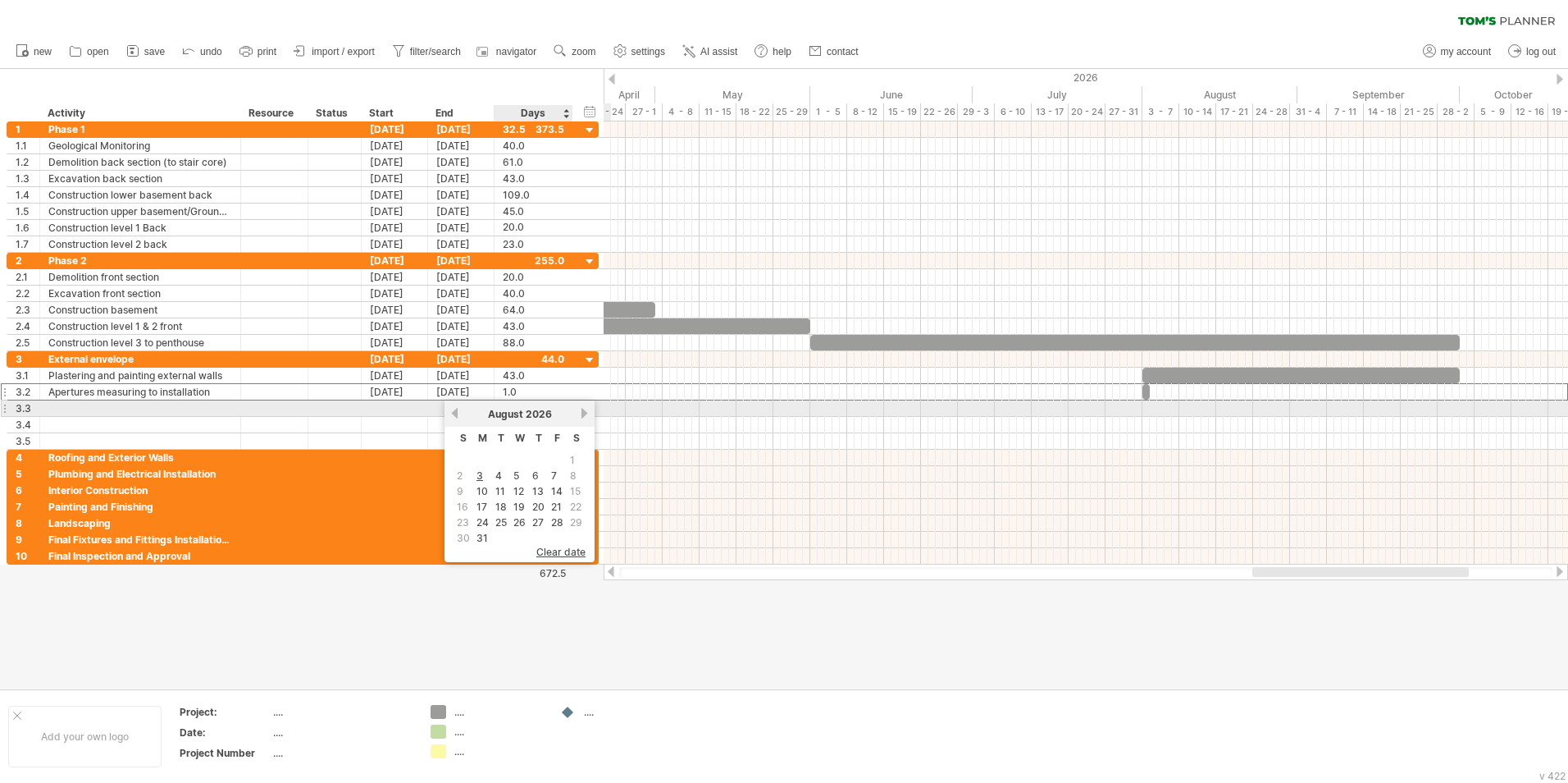
click at [581, 413] on link "next" at bounding box center [584, 412] width 12 height 12
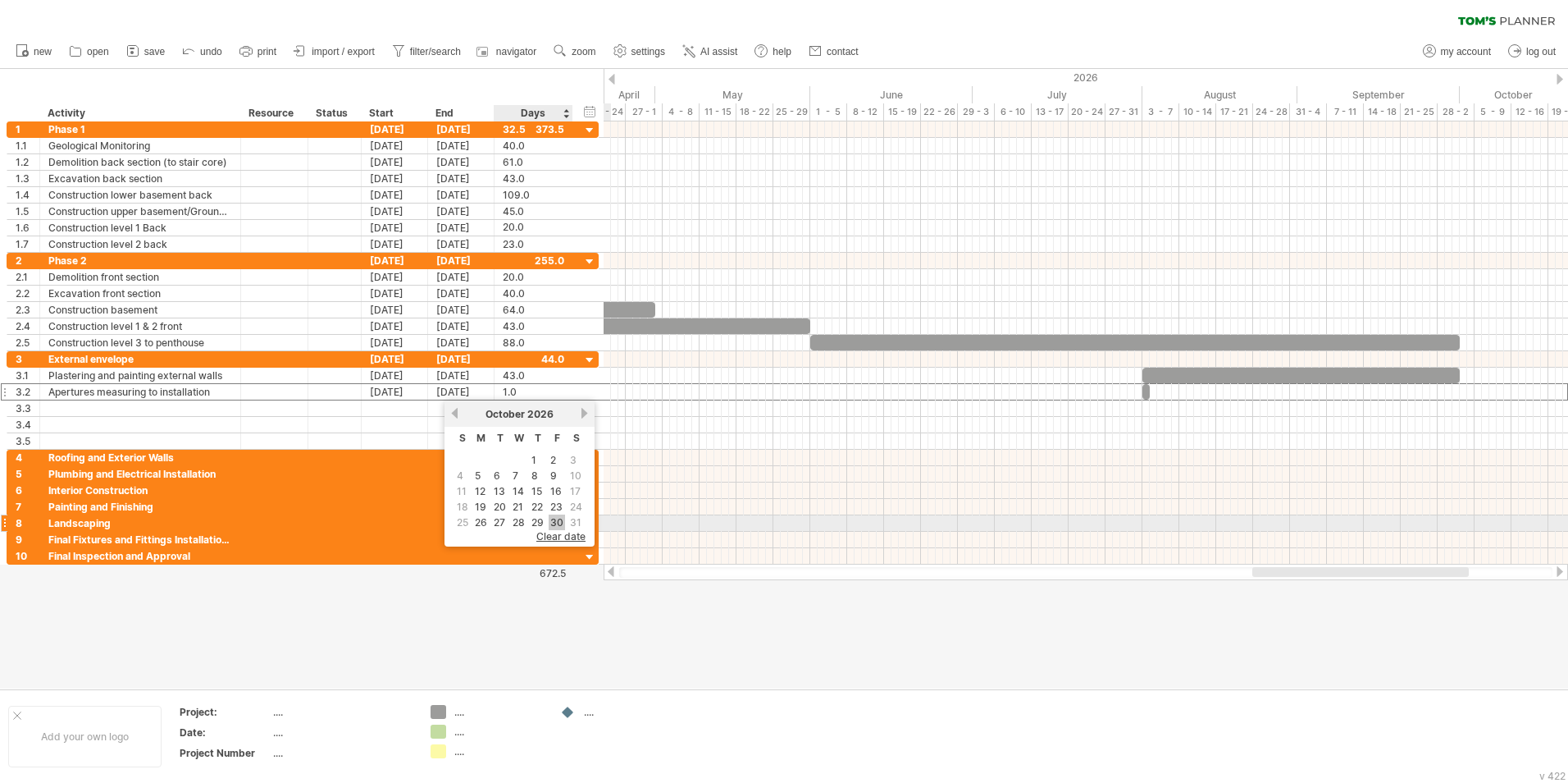
click at [552, 487] on link "30" at bounding box center [557, 522] width 16 height 15
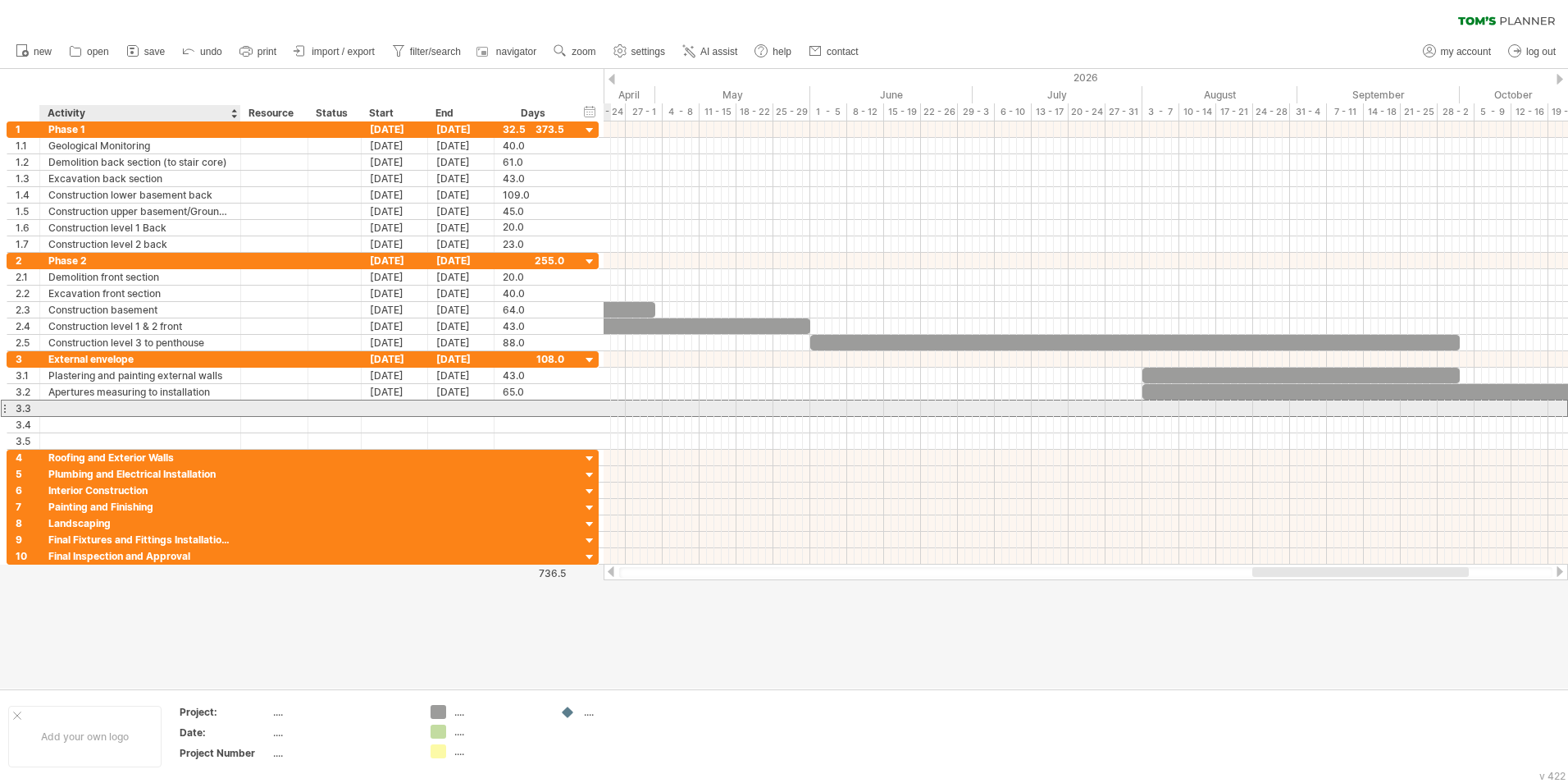
click at [51, 406] on div at bounding box center [140, 408] width 183 height 15
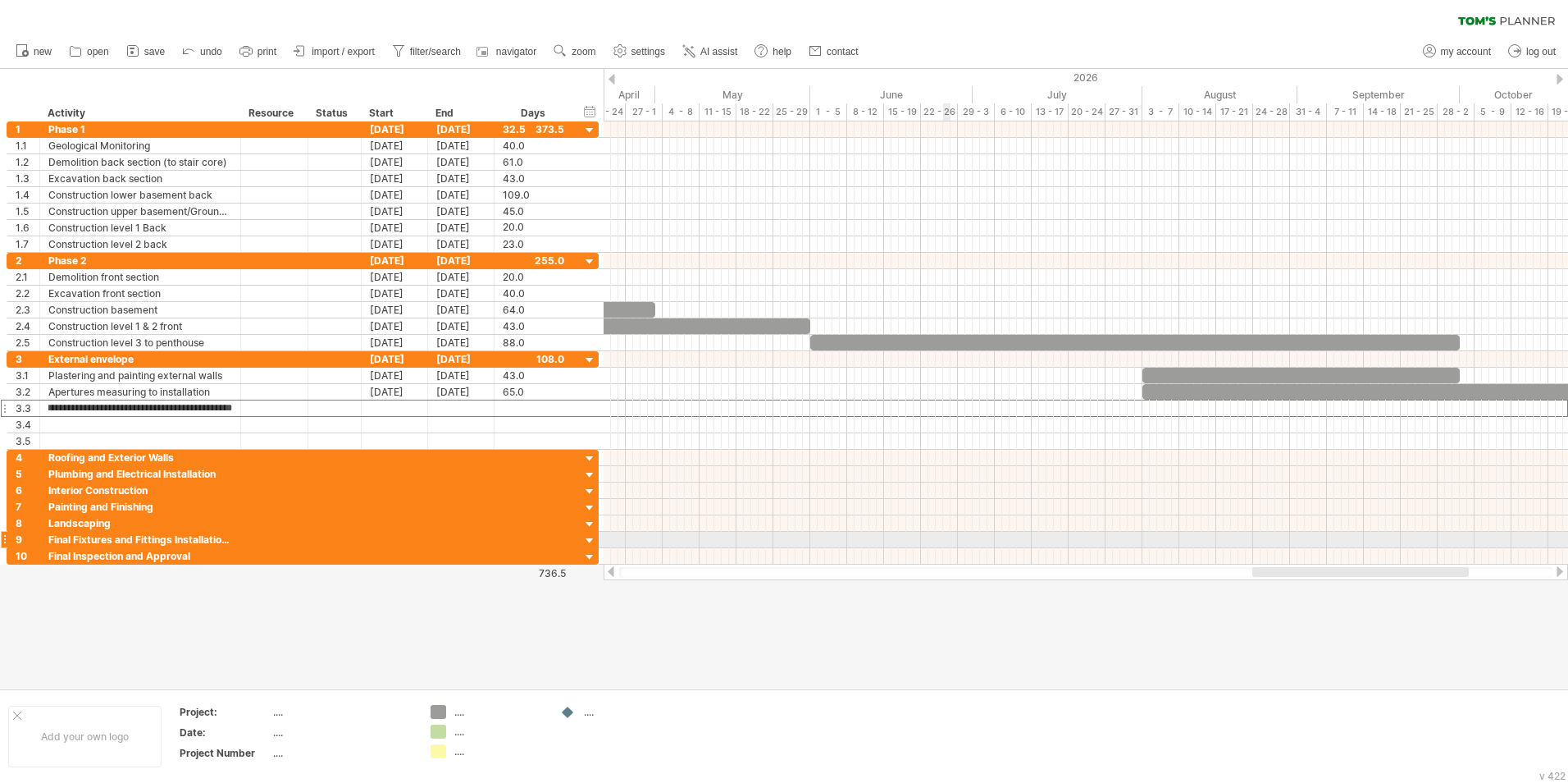
scroll to position [0, 45]
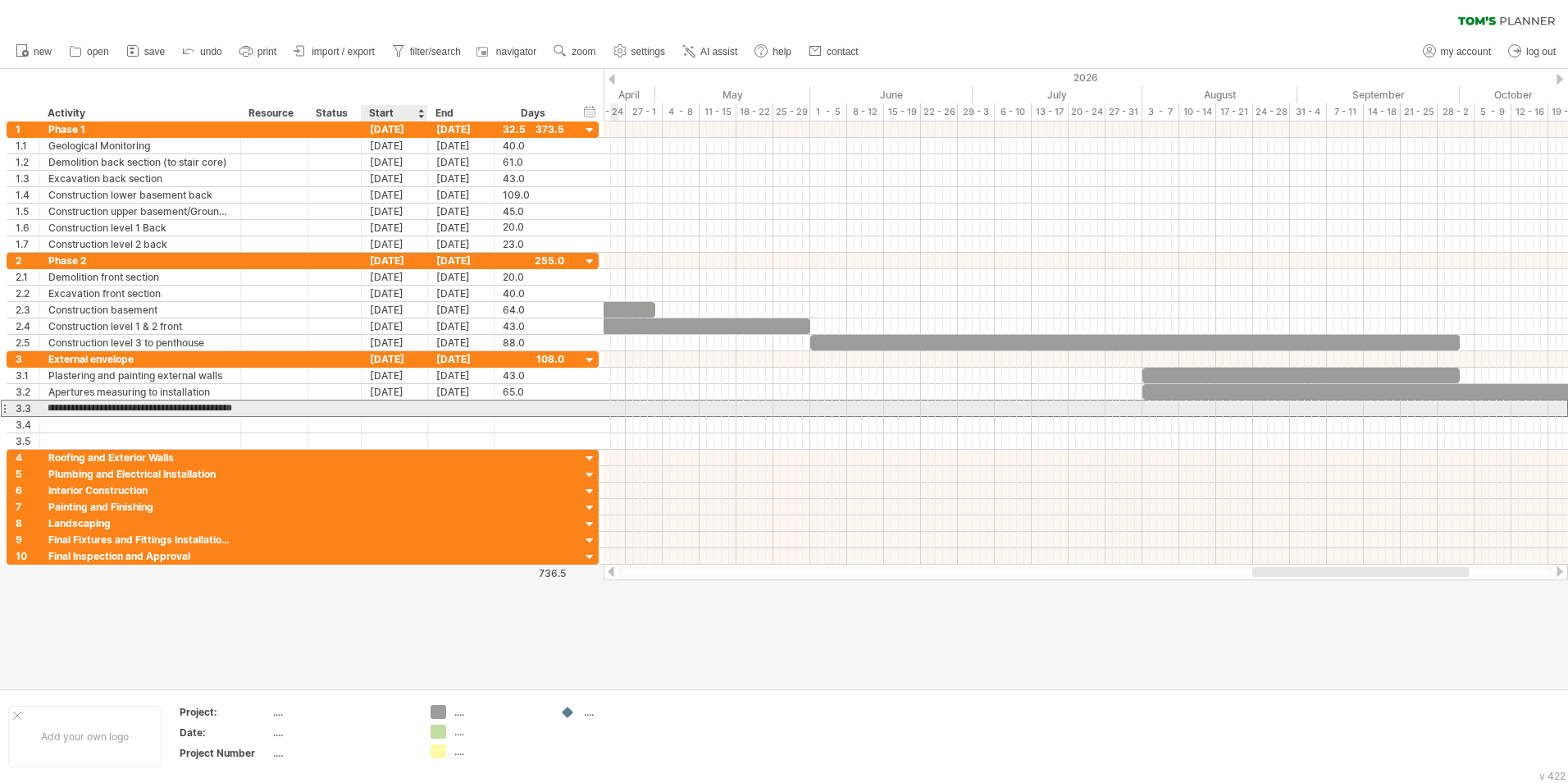
click at [387, 412] on div at bounding box center [395, 408] width 66 height 15
click at [387, 408] on div at bounding box center [395, 408] width 66 height 15
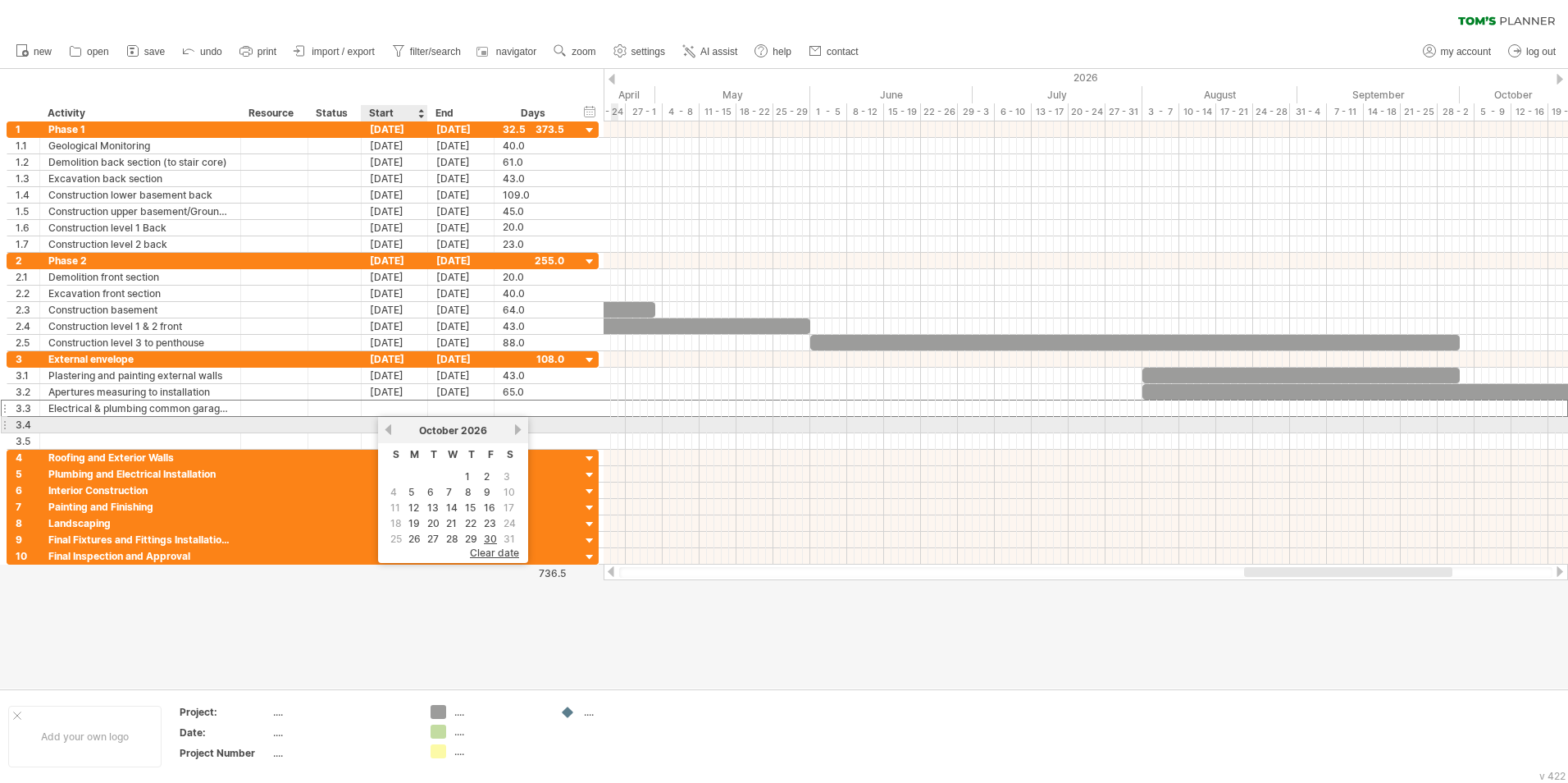
click at [387, 430] on link "previous" at bounding box center [387, 430] width 12 height 12
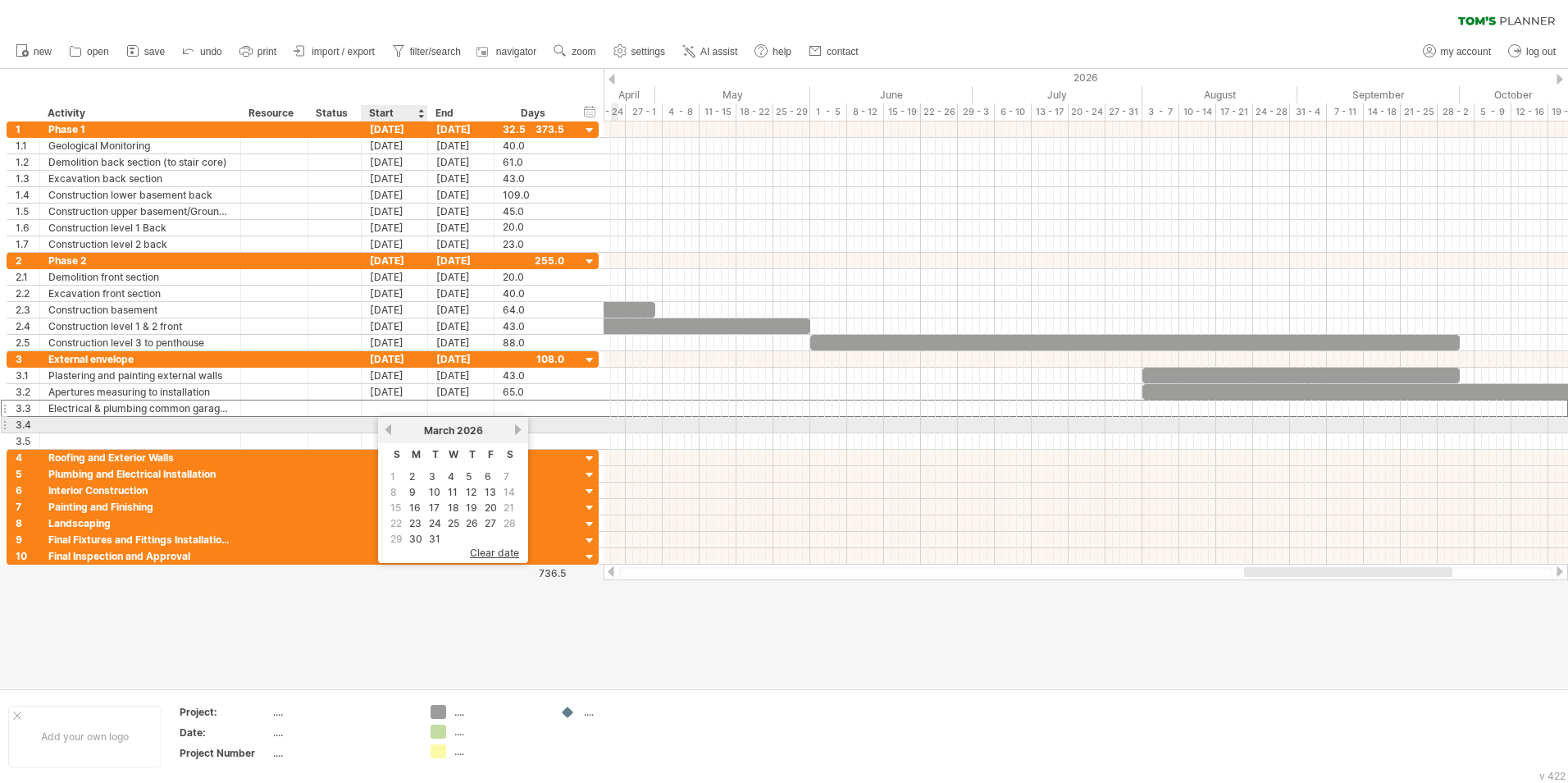
click at [387, 430] on link "previous" at bounding box center [387, 430] width 12 height 12
click at [513, 428] on div "[DATE]" at bounding box center [453, 430] width 119 height 12
click at [517, 430] on link "next" at bounding box center [518, 430] width 12 height 12
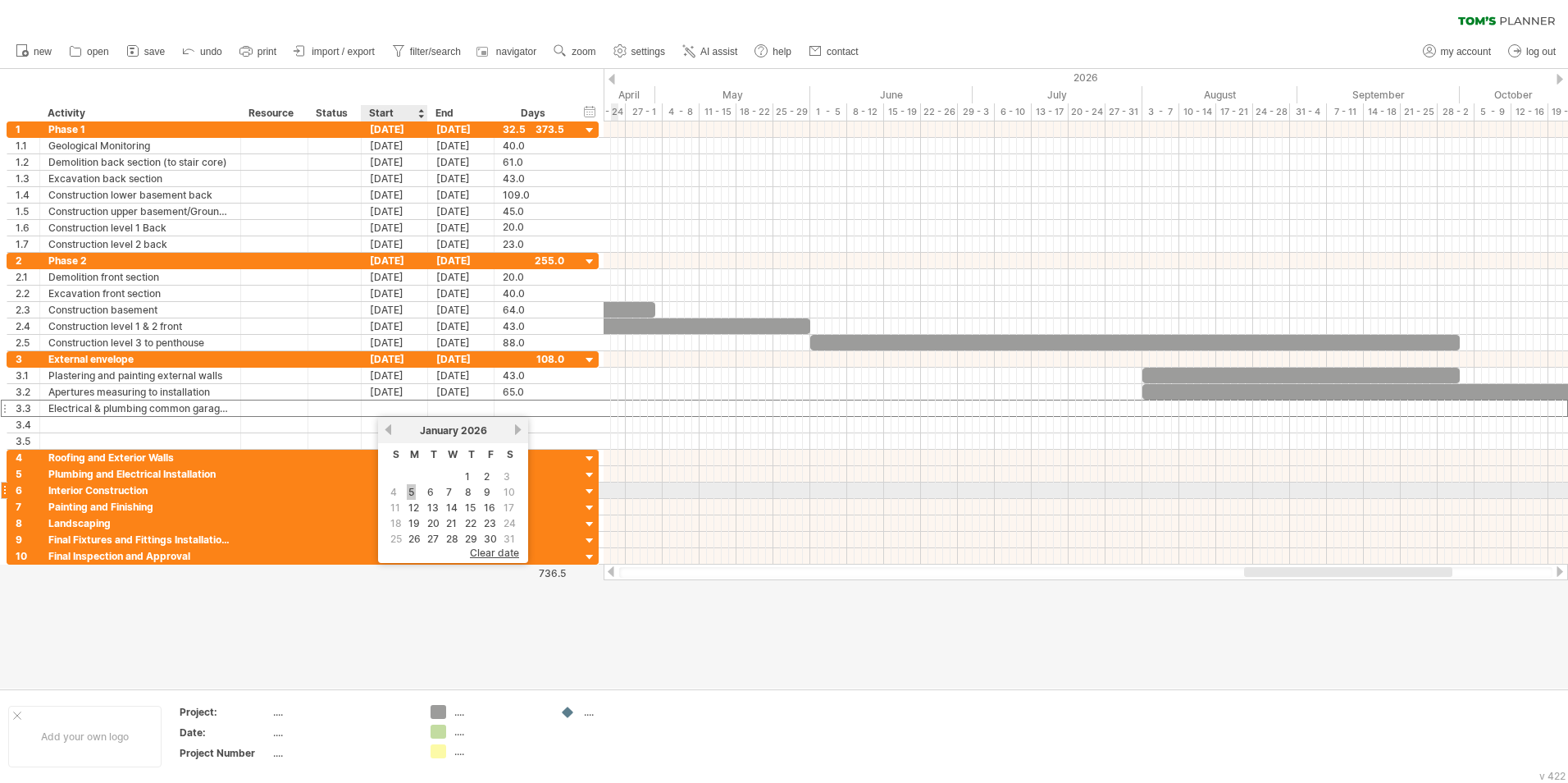
click at [415, 487] on link "5" at bounding box center [410, 492] width 9 height 15
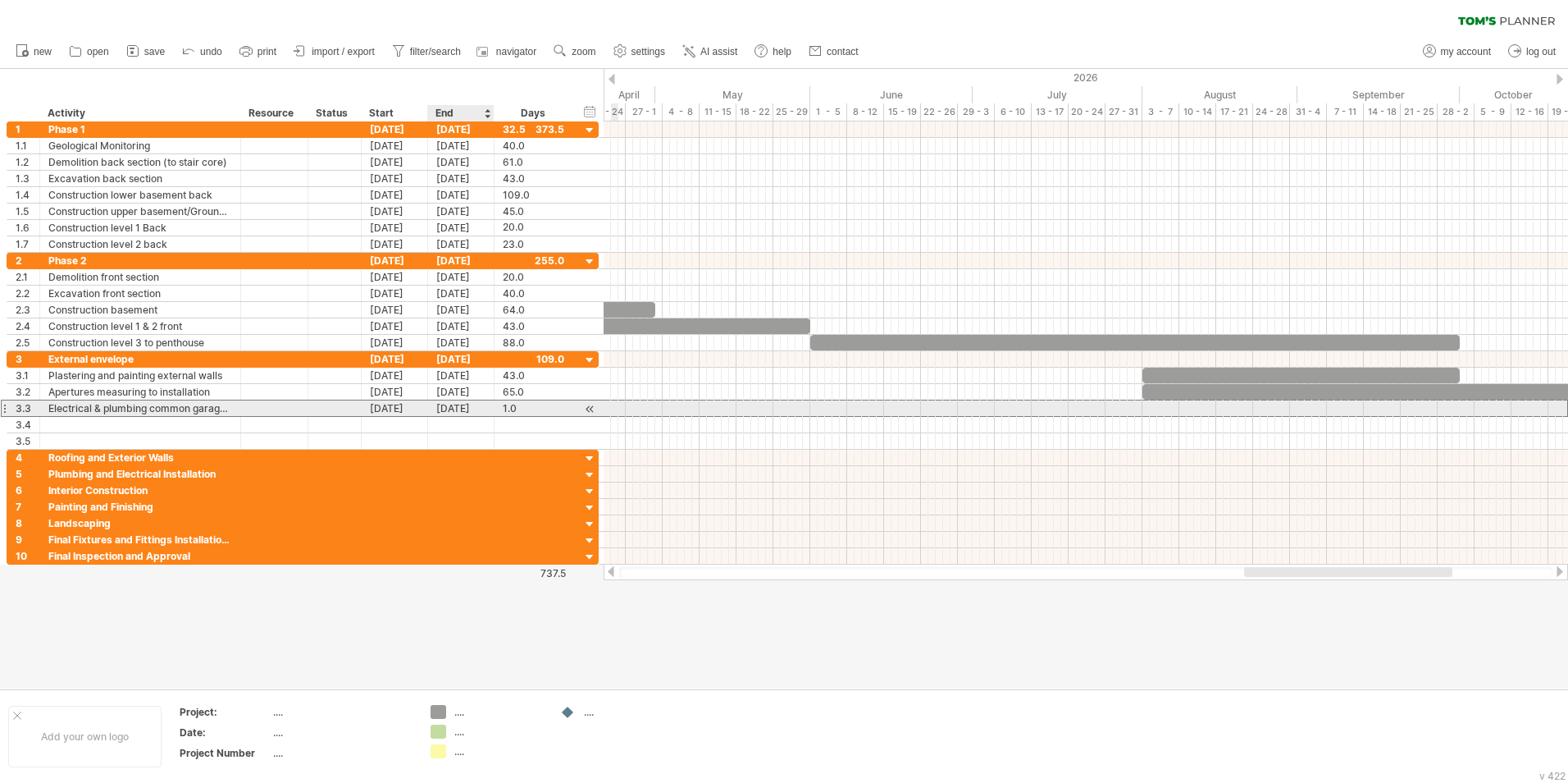
click at [469, 410] on div "[DATE]" at bounding box center [462, 408] width 66 height 15
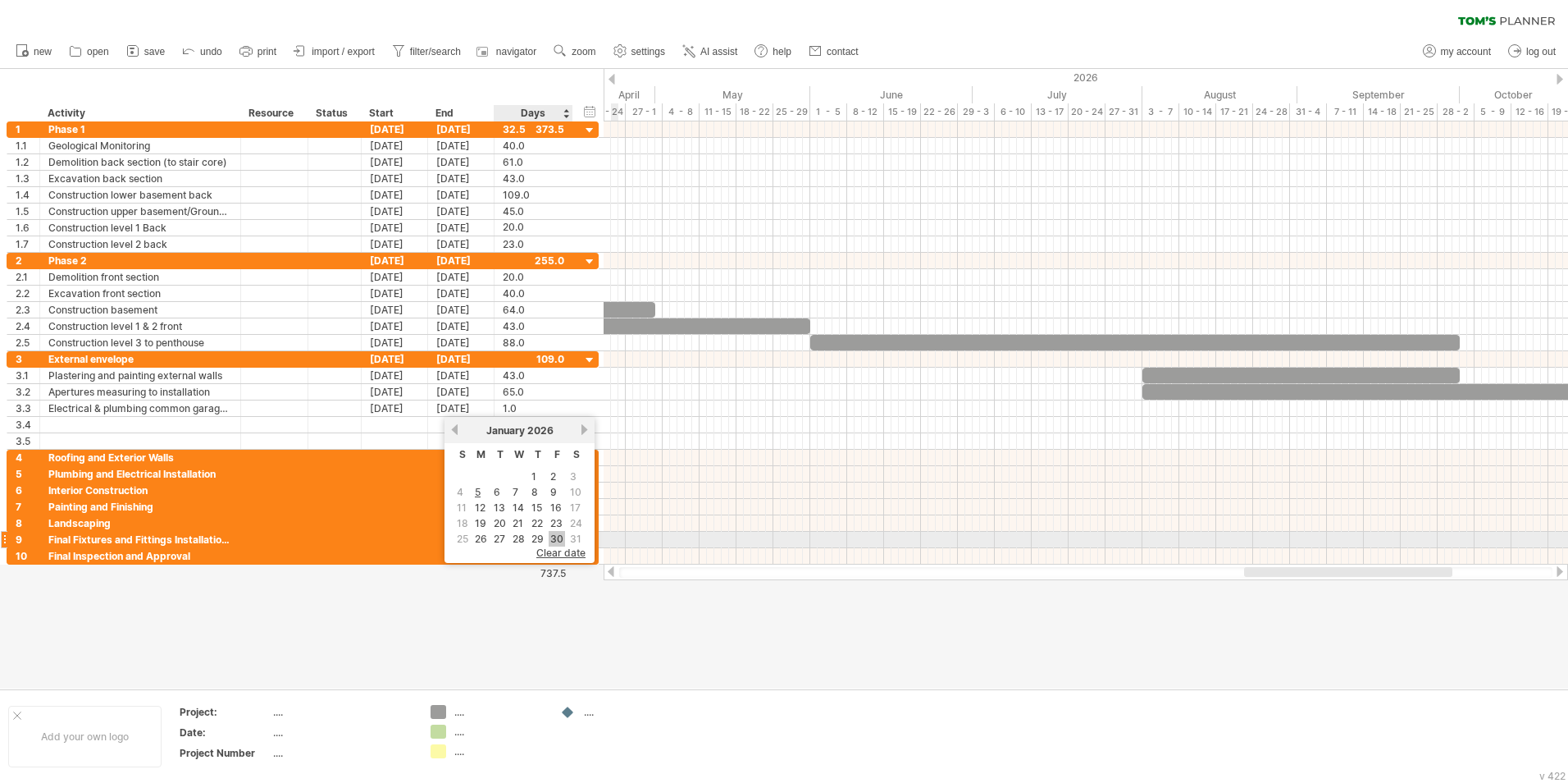
click at [560, 487] on link "30" at bounding box center [557, 539] width 16 height 15
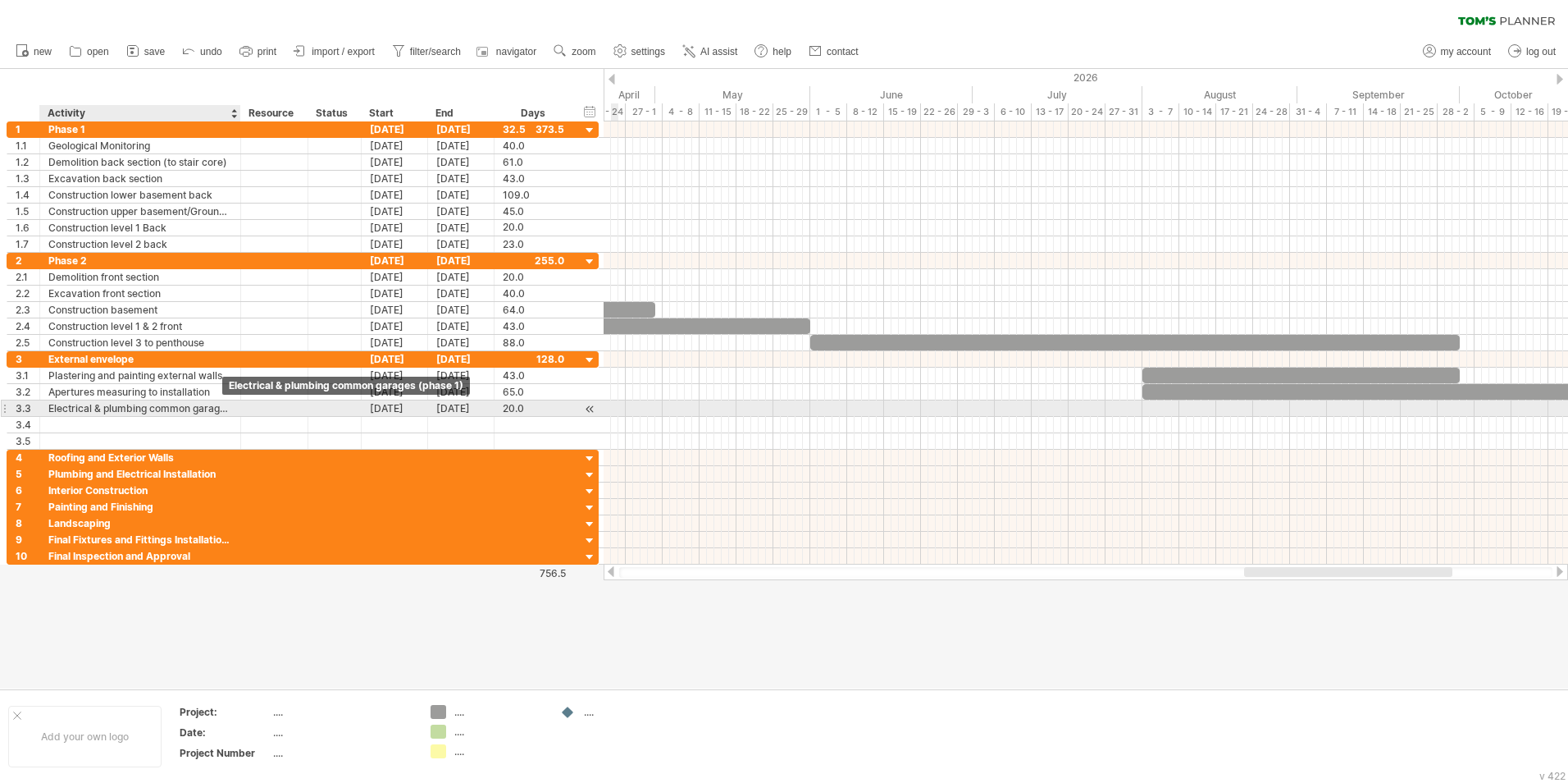
click at [189, 412] on div "Electrical & plumbing common garages (phase 1)" at bounding box center [140, 408] width 183 height 15
type input "**********"
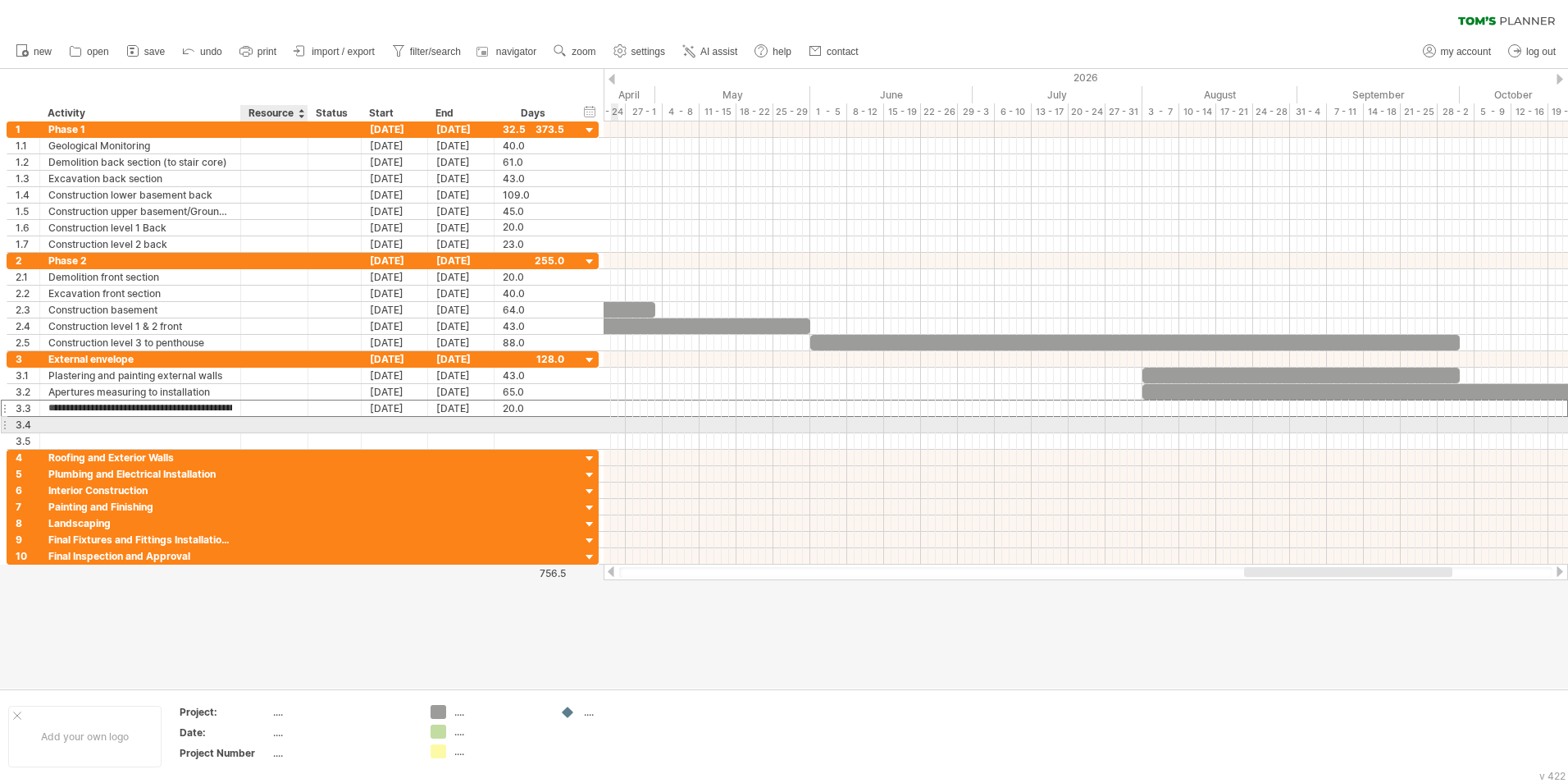
click at [292, 428] on div at bounding box center [274, 425] width 50 height 15
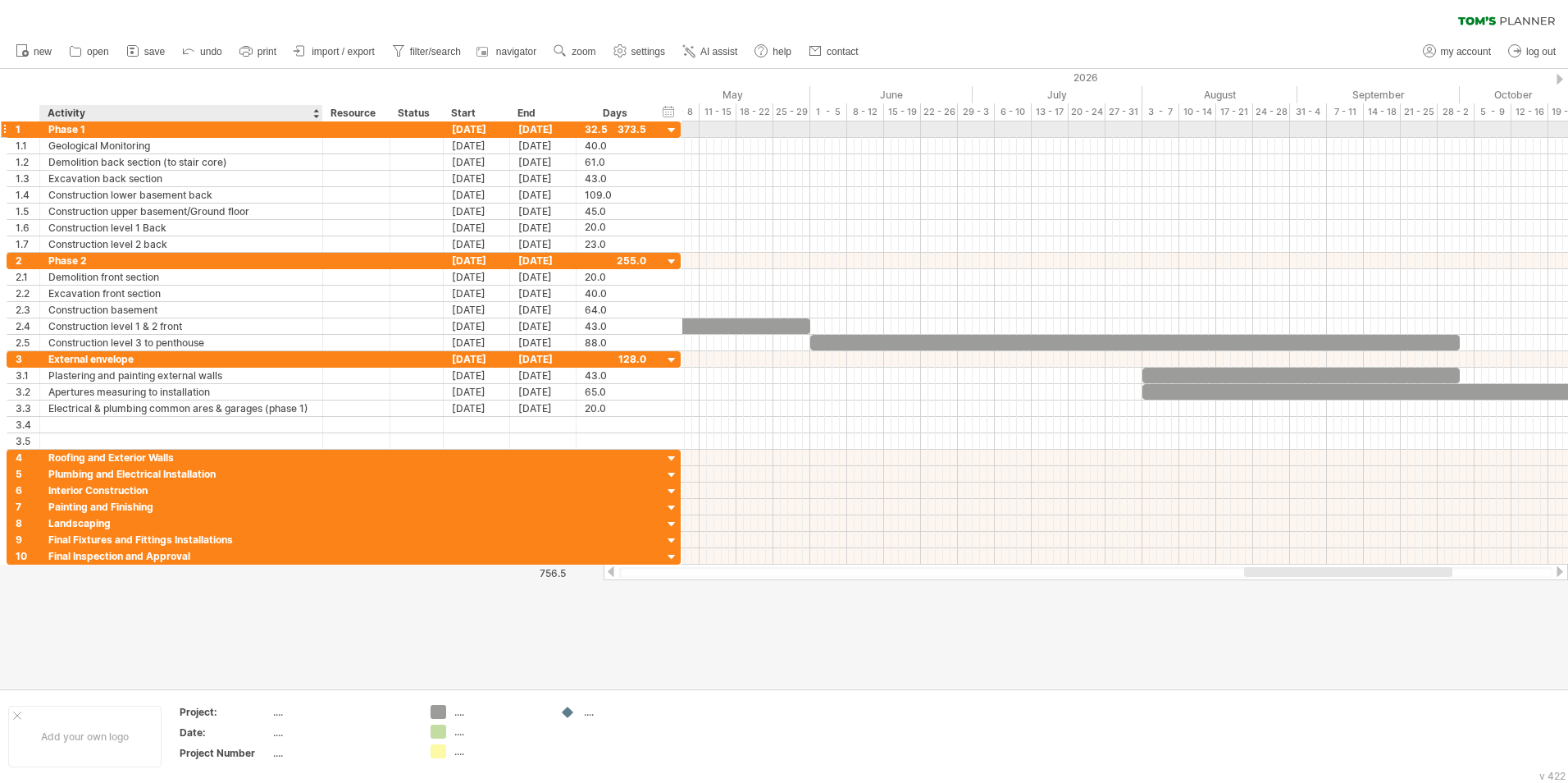
drag, startPoint x: 236, startPoint y: 130, endPoint x: 318, endPoint y: 134, distance: 82.1
click at [318, 134] on div at bounding box center [320, 129] width 9 height 16
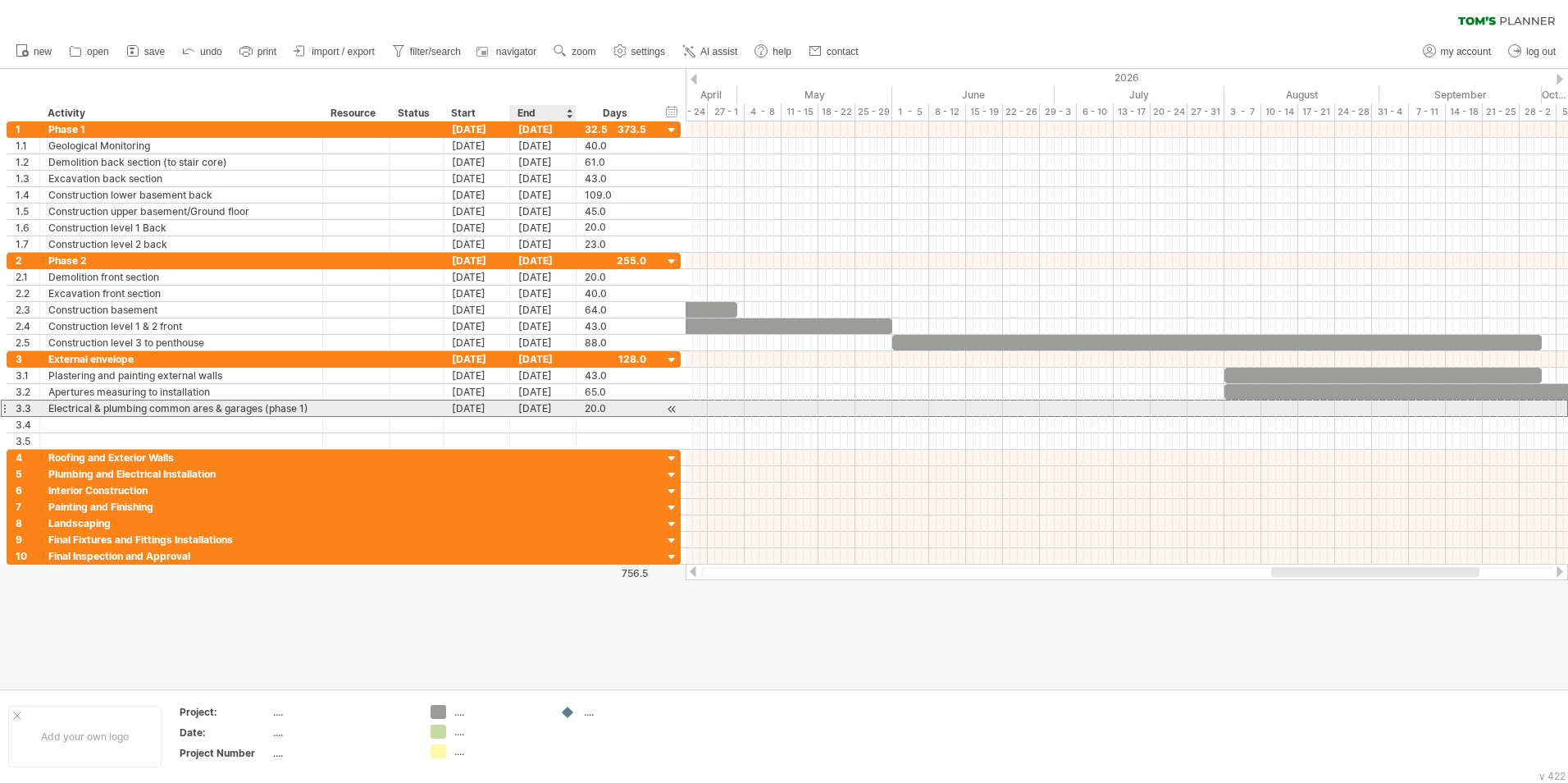
click at [549, 412] on div "[DATE]" at bounding box center [543, 408] width 66 height 15
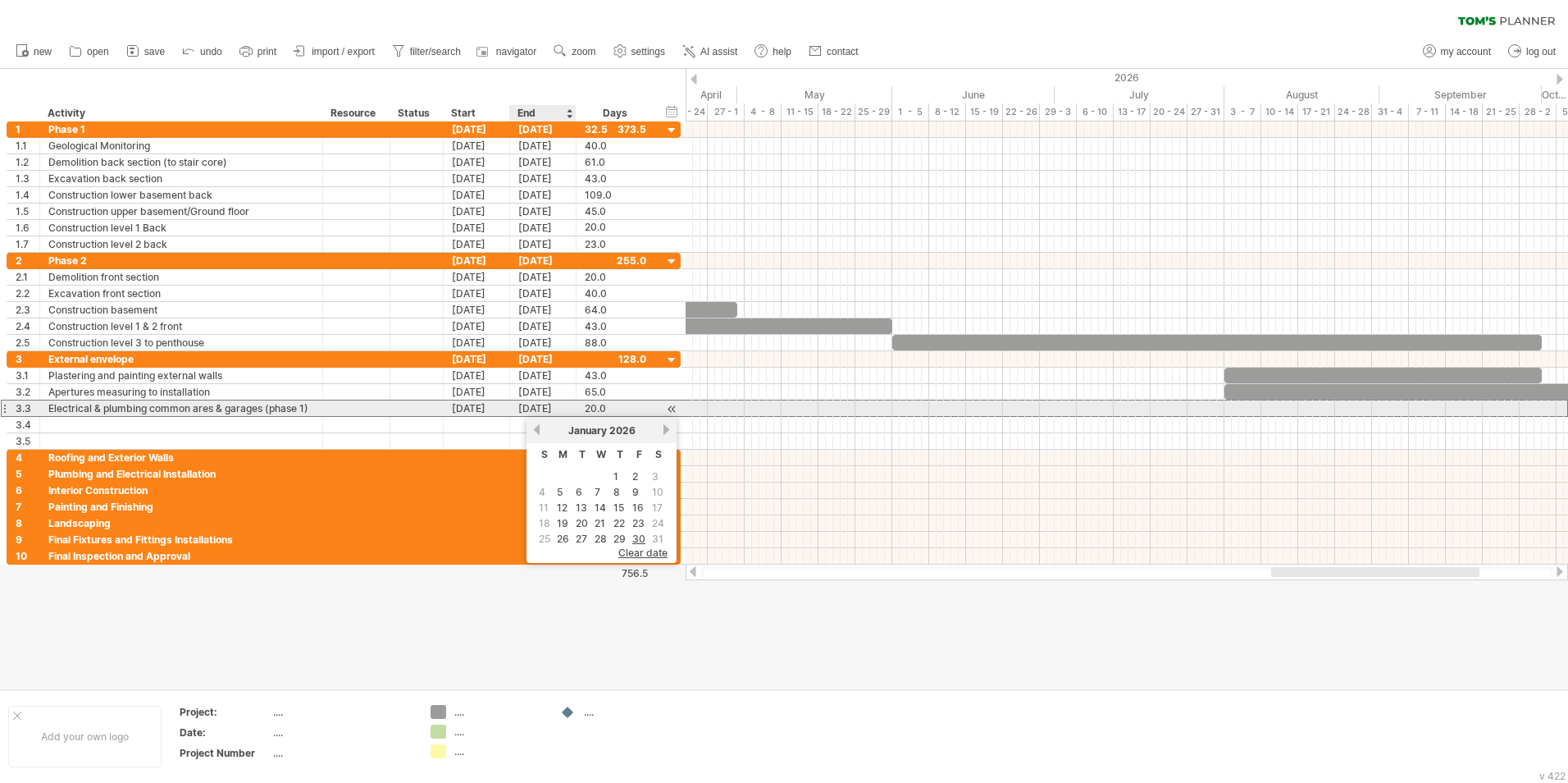
click at [545, 406] on div "[DATE]" at bounding box center [543, 408] width 66 height 15
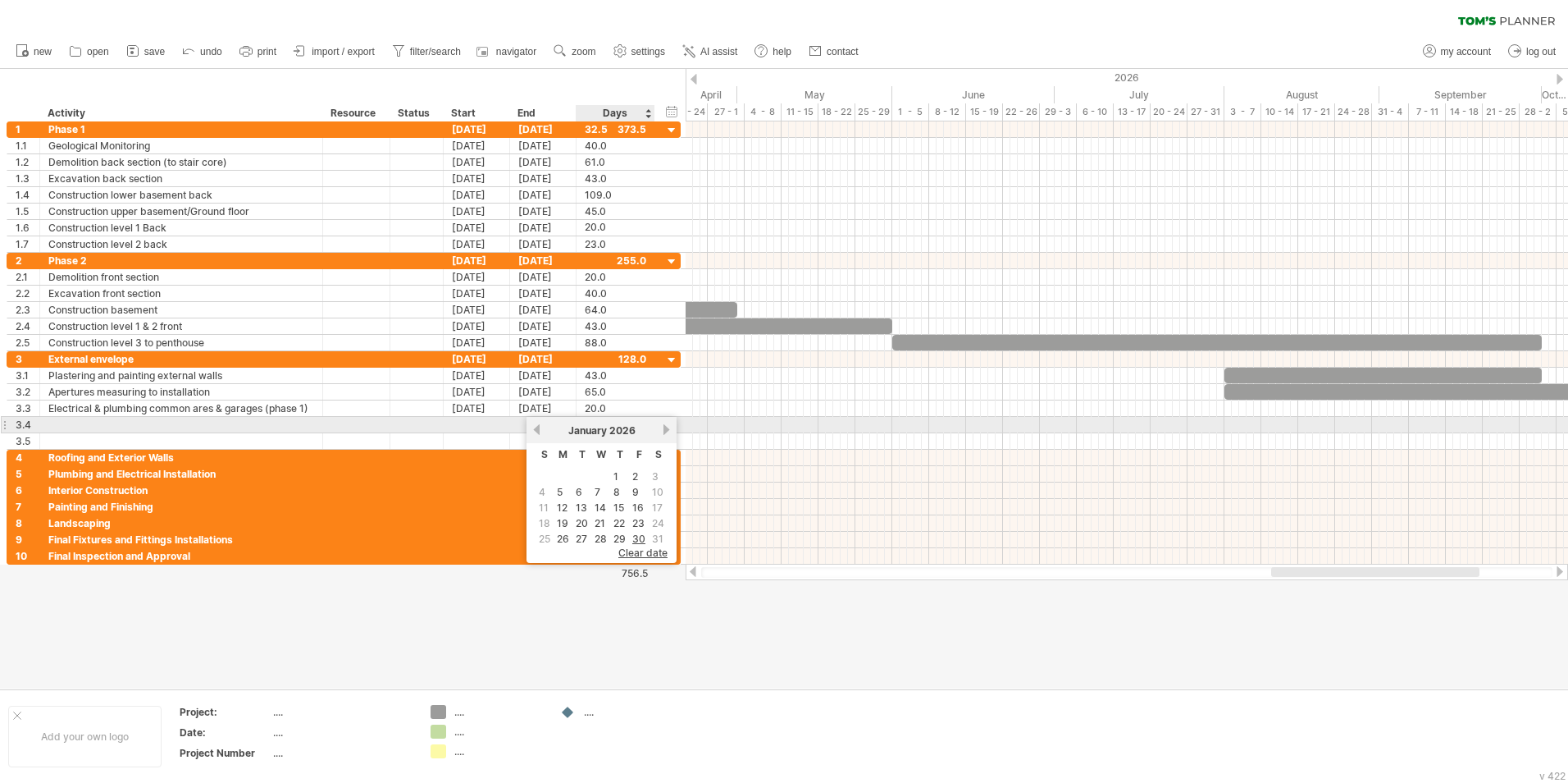
click at [667, 430] on link "next" at bounding box center [666, 430] width 12 height 12
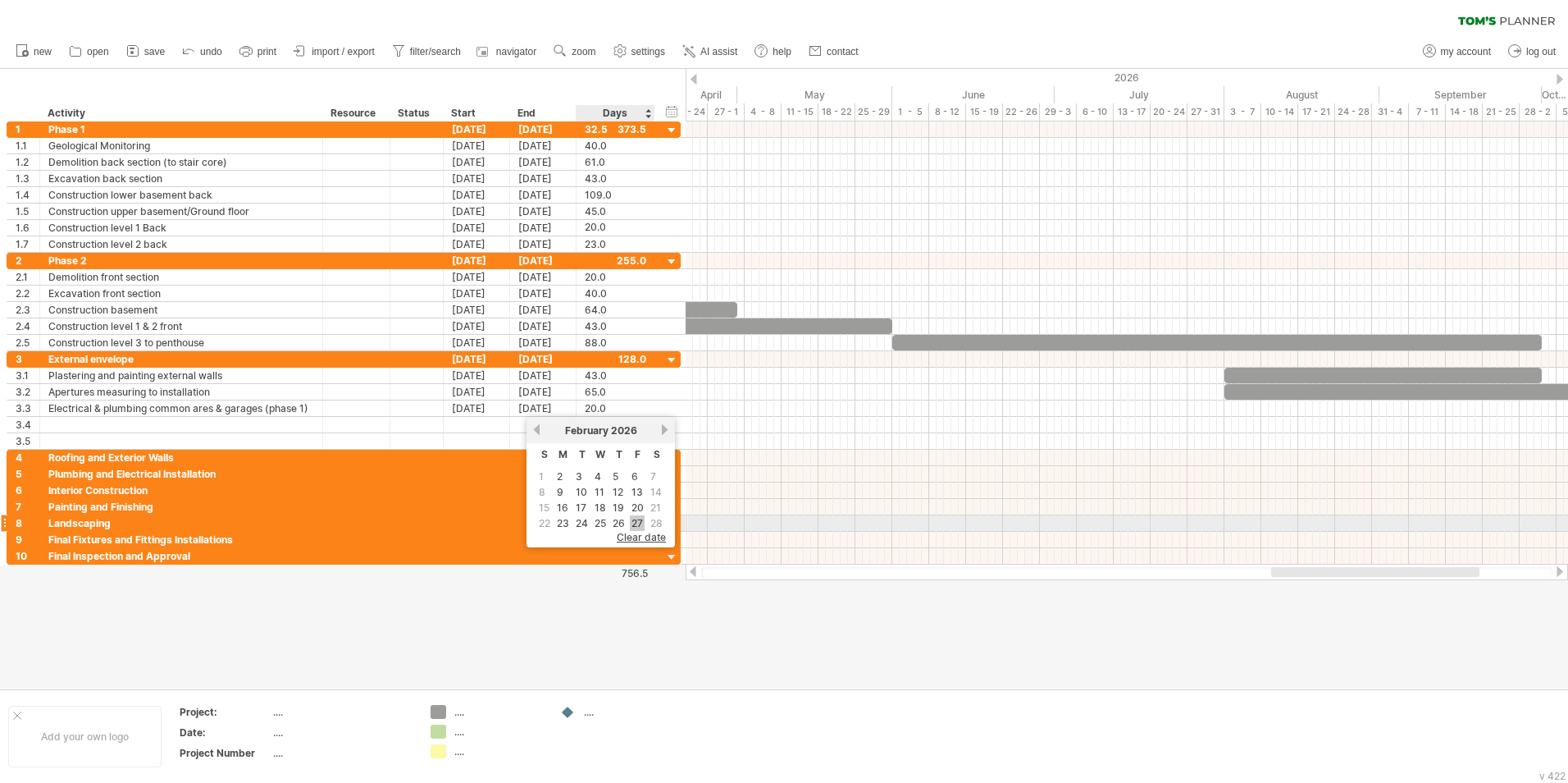
click at [643, 487] on link "27" at bounding box center [637, 523] width 15 height 15
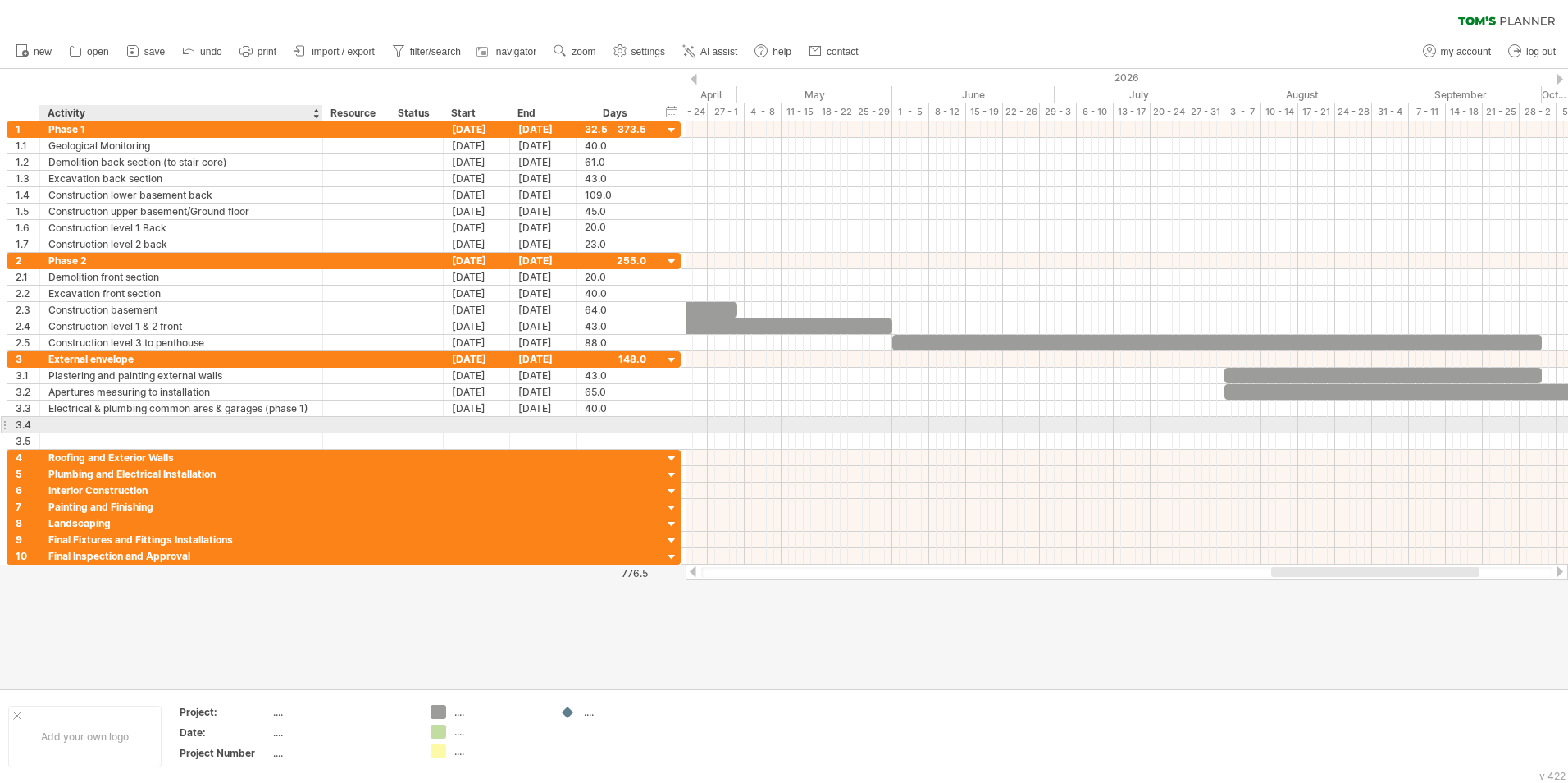
click at [58, 424] on div at bounding box center [181, 425] width 266 height 15
click at [58, 411] on div "Electrical & plumbing common ares & garages (phase 1)" at bounding box center [181, 408] width 266 height 15
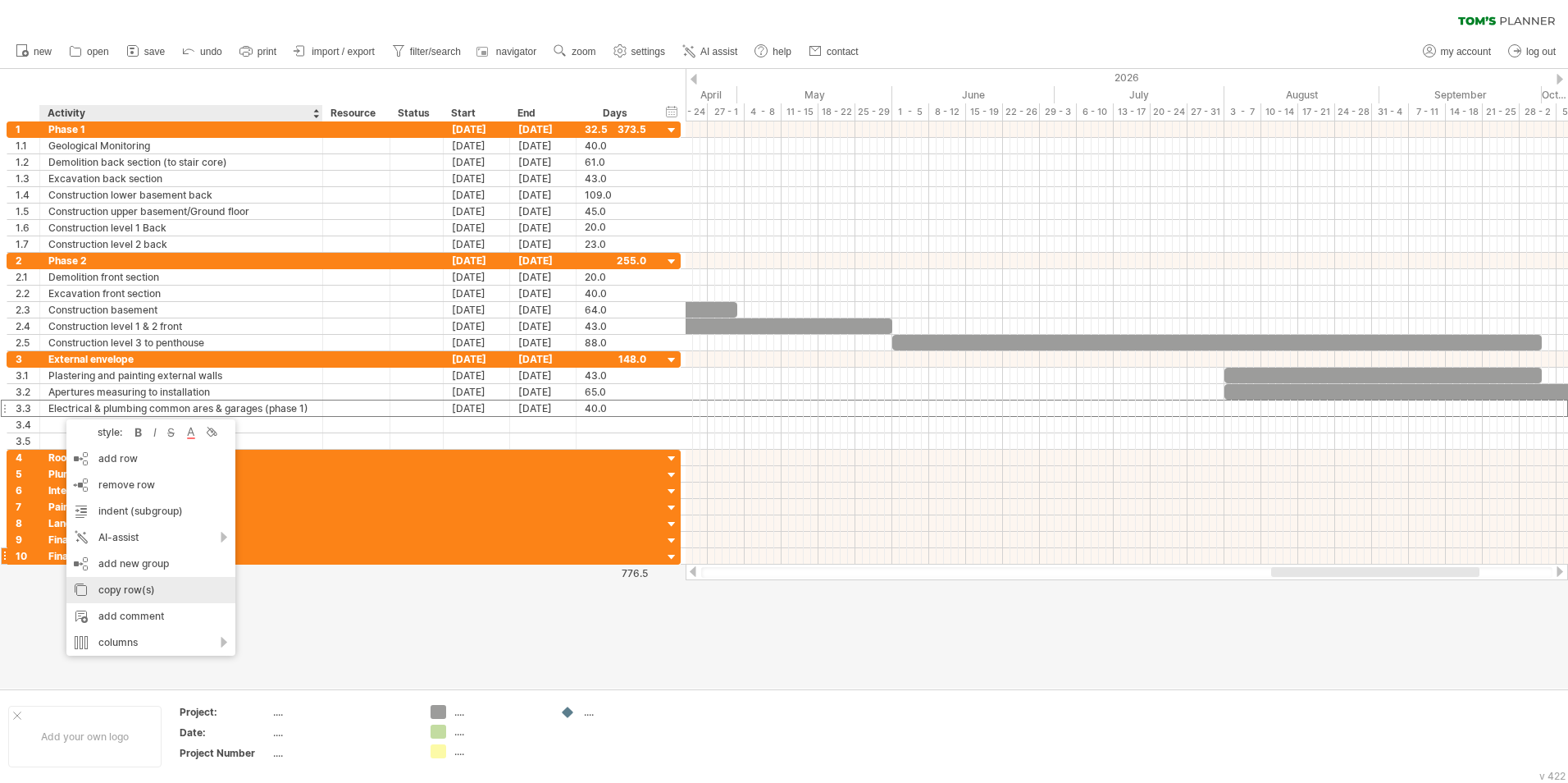
drag, startPoint x: 124, startPoint y: 587, endPoint x: 126, endPoint y: 557, distance: 30.1
click at [124, 487] on div "copy row(s)" at bounding box center [151, 590] width 169 height 27
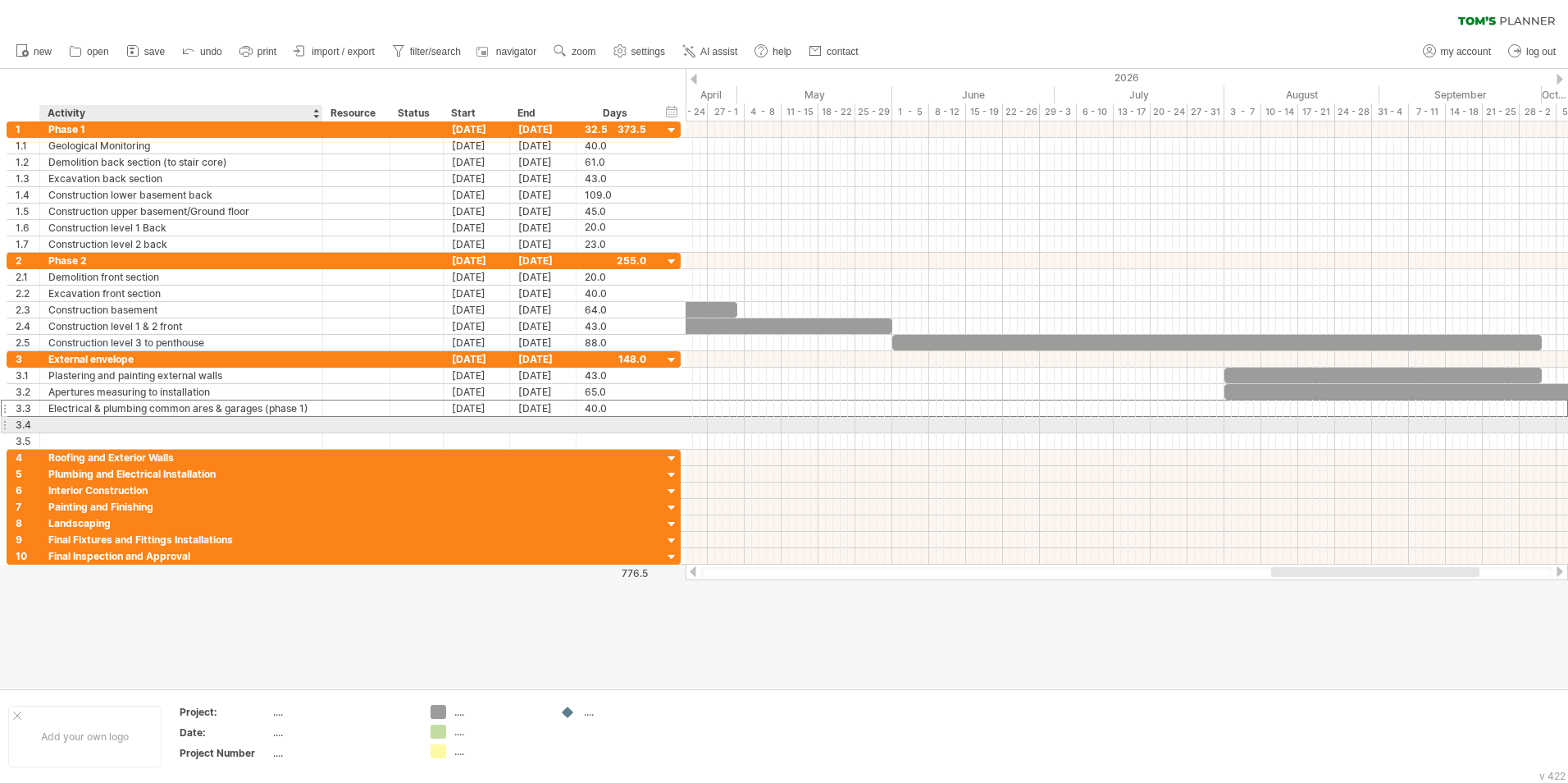
click at [94, 419] on div at bounding box center [181, 425] width 266 height 15
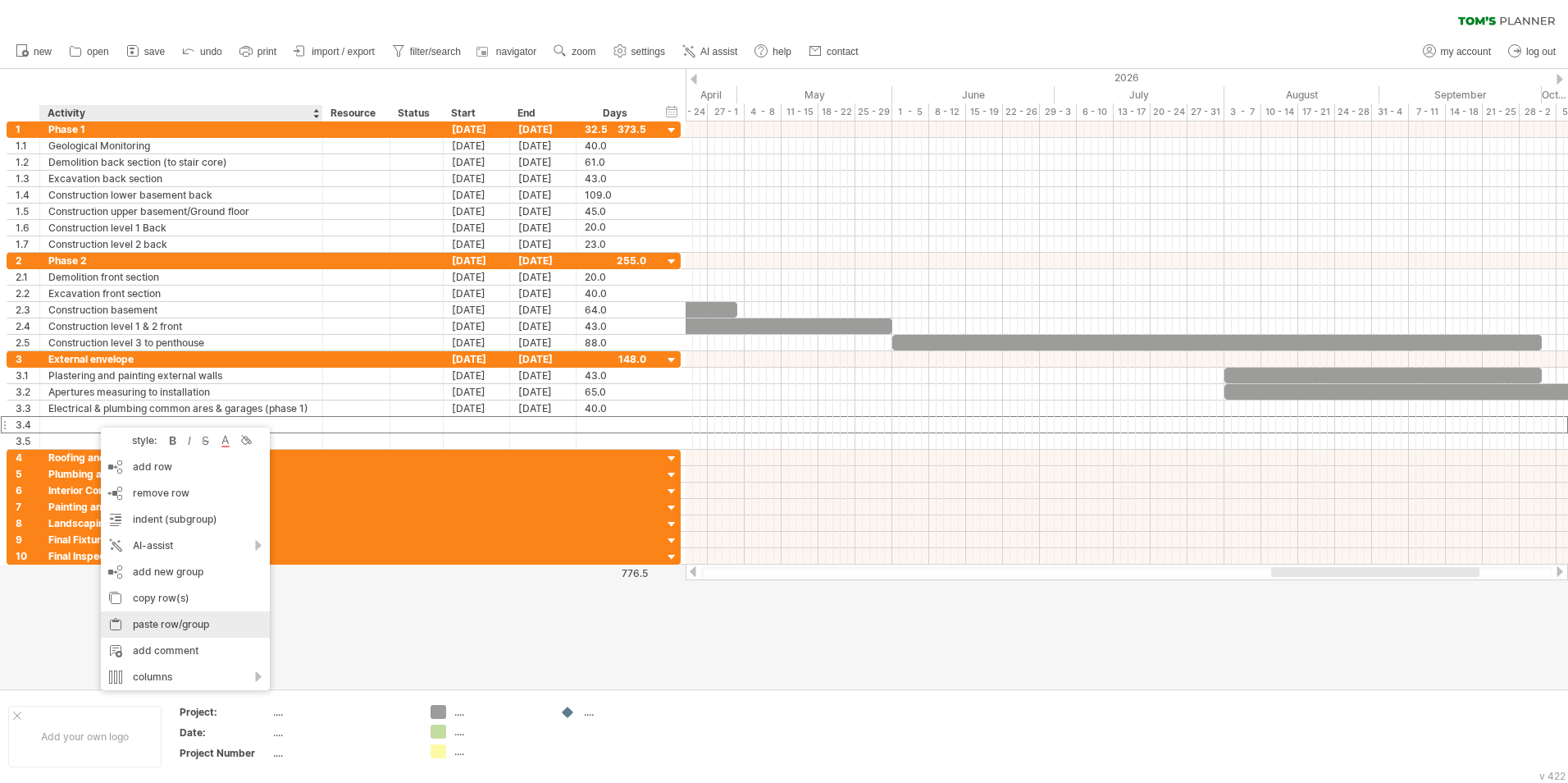
click at [159, 487] on div "paste row/group" at bounding box center [185, 624] width 169 height 27
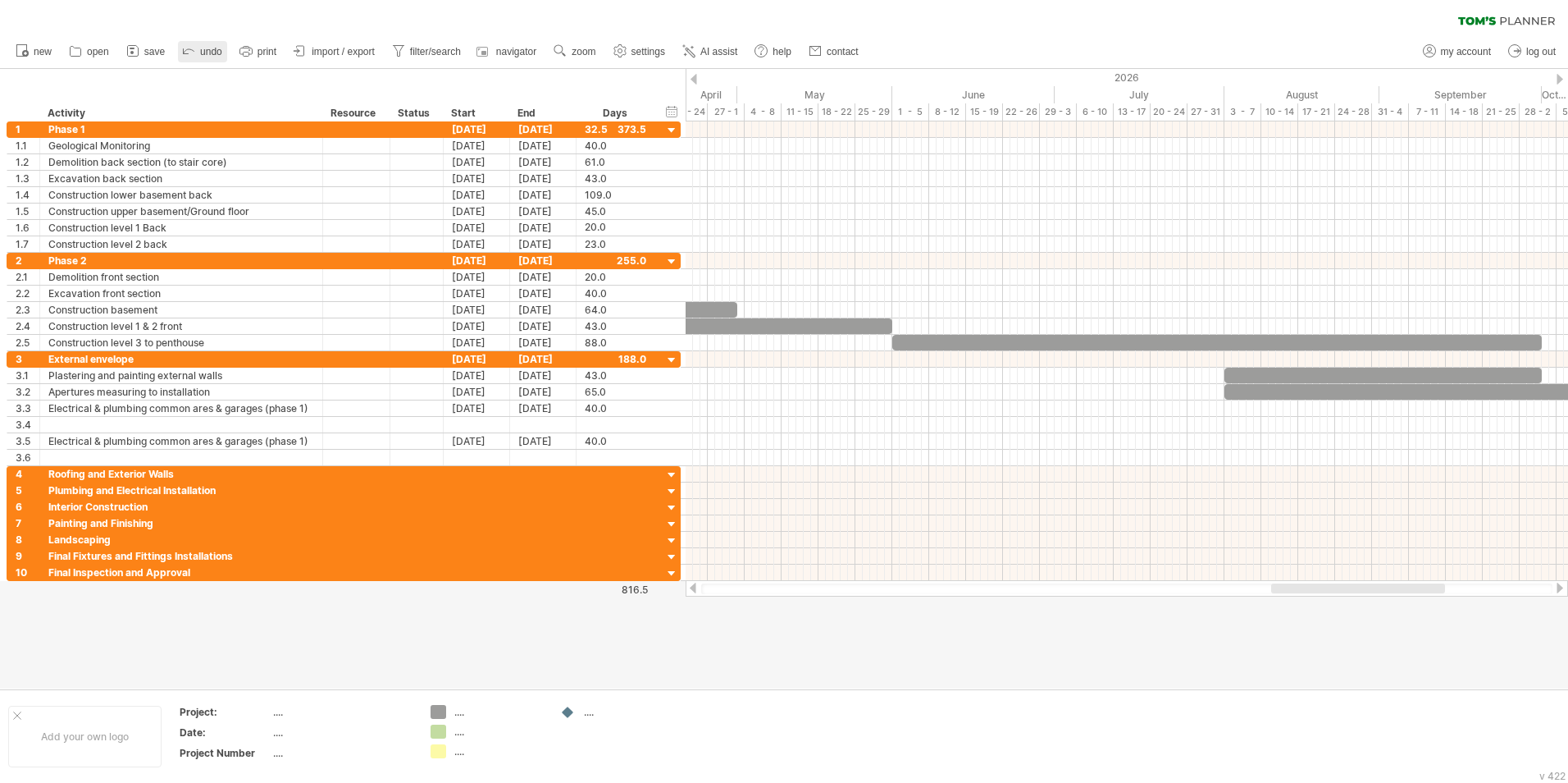
click at [192, 54] on icon at bounding box center [188, 49] width 16 height 16
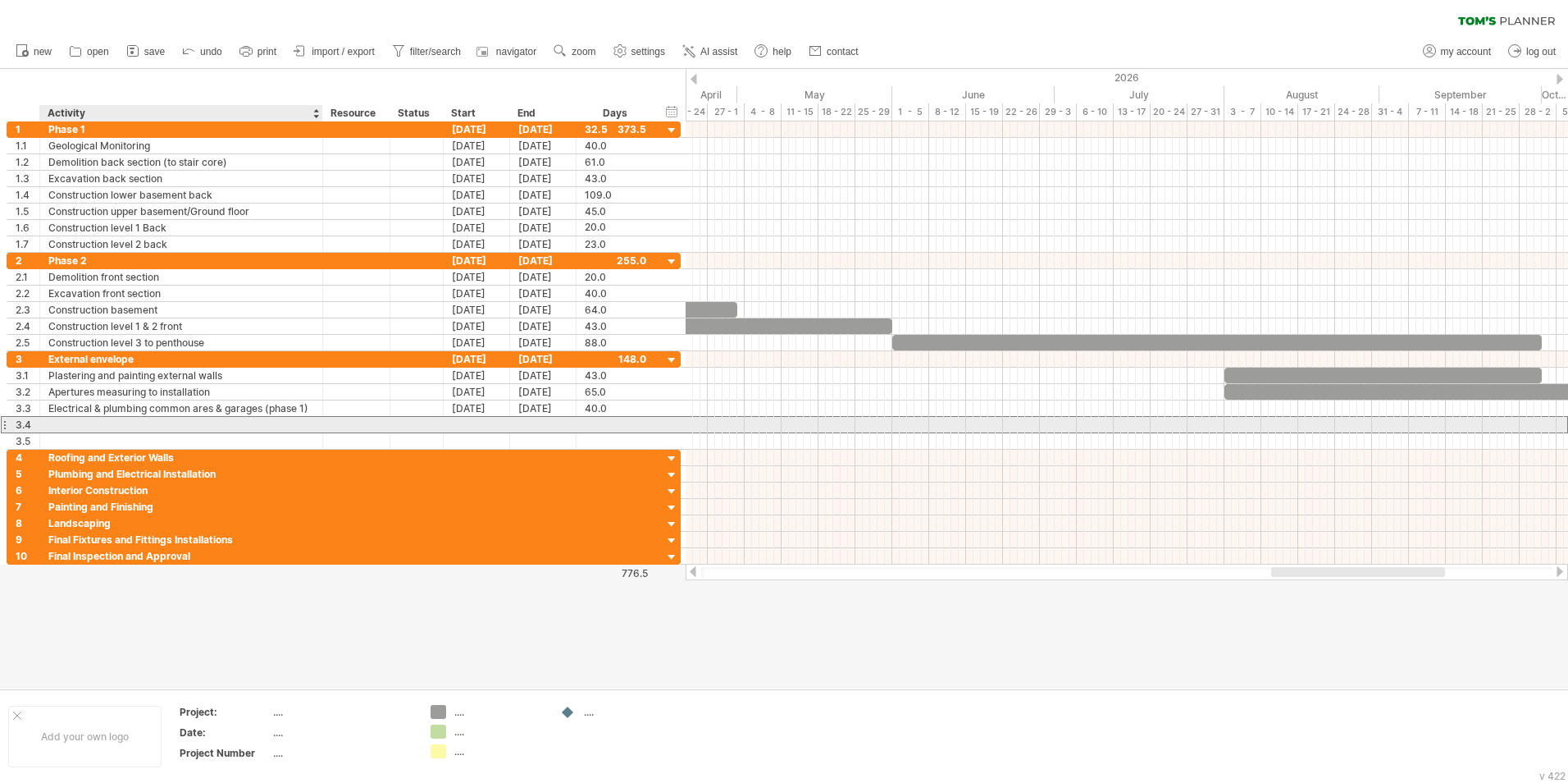
click at [69, 424] on div at bounding box center [181, 425] width 266 height 15
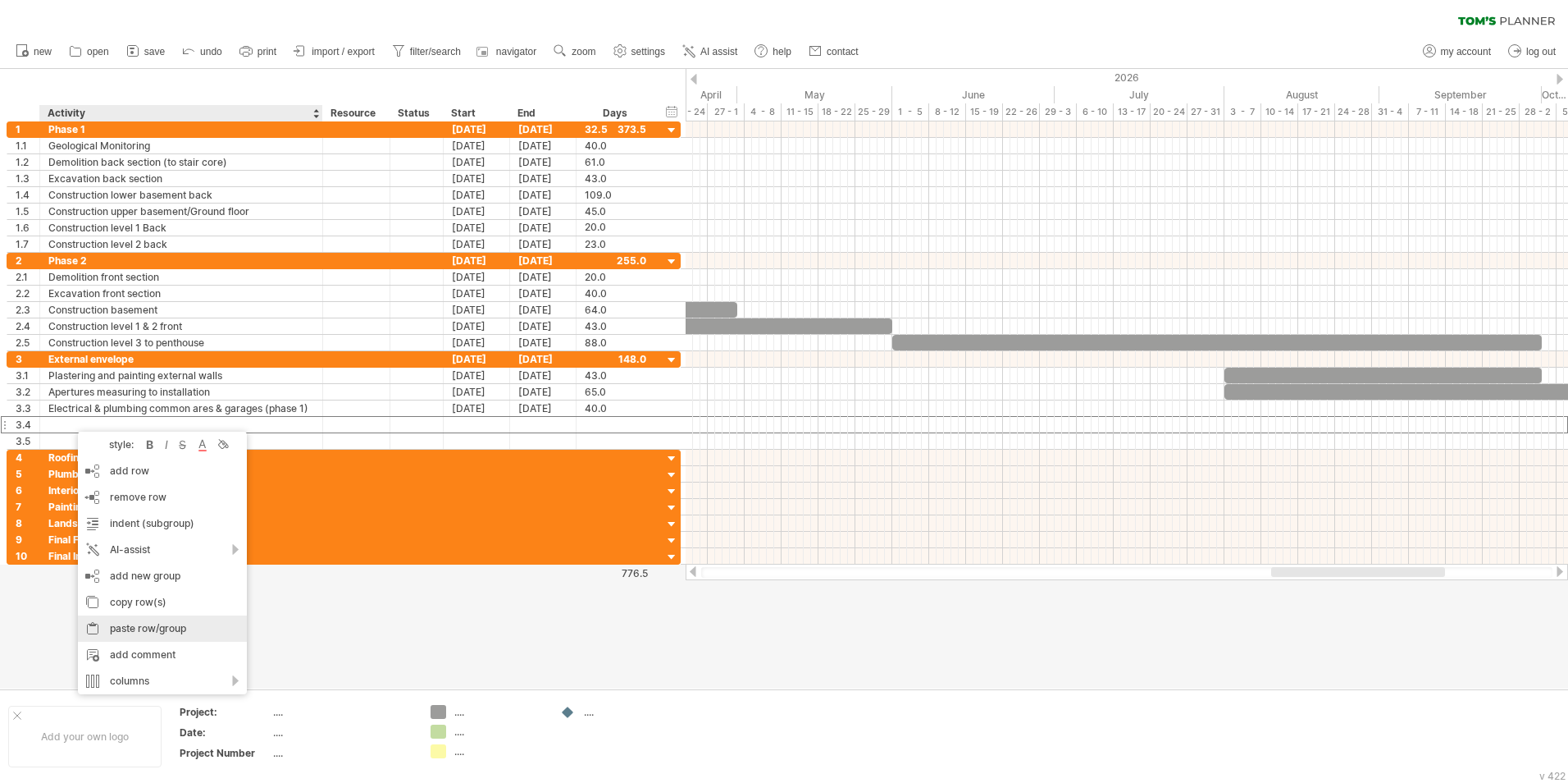
click at [156, 487] on div "paste row/group" at bounding box center [162, 629] width 169 height 27
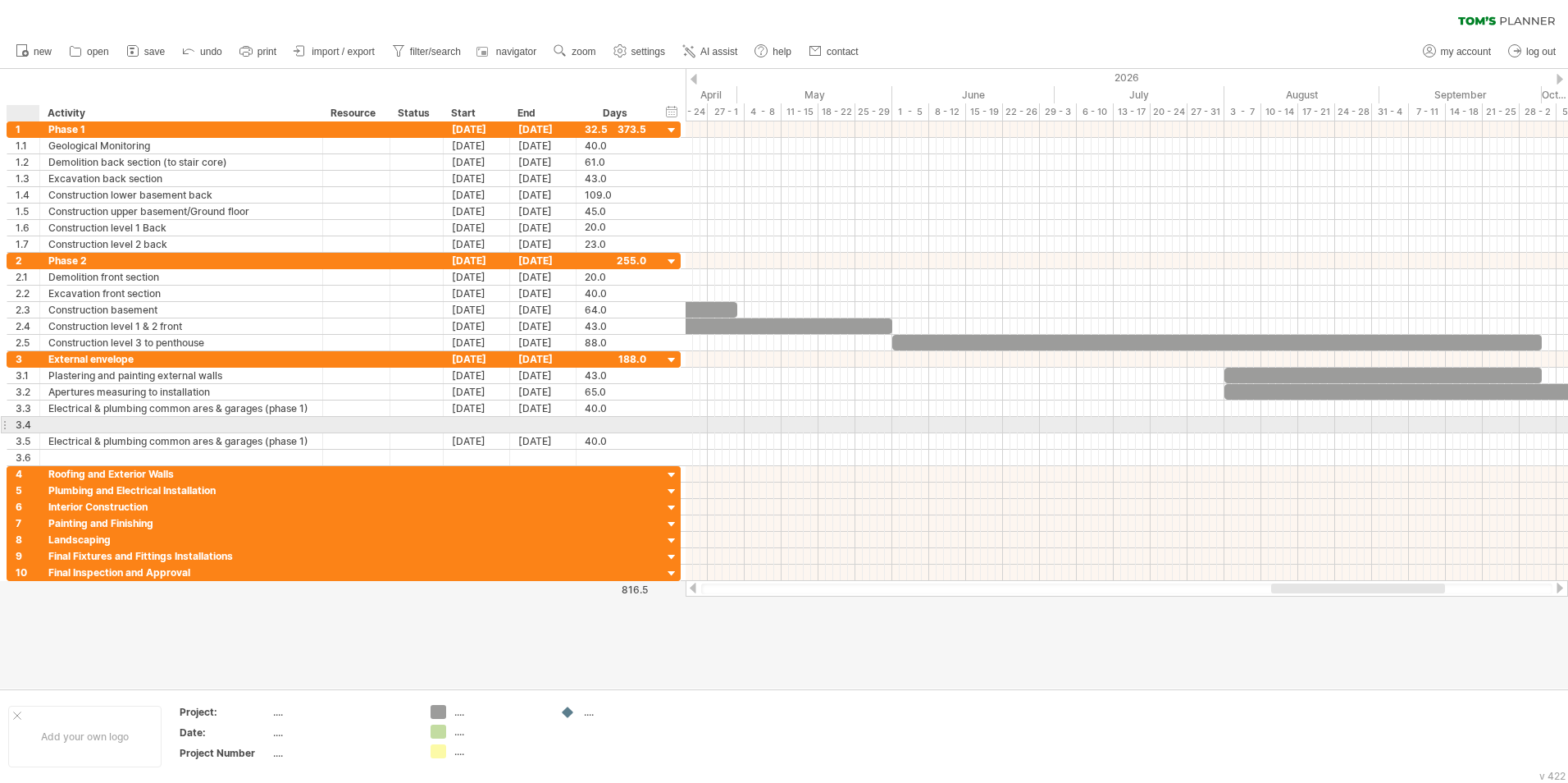
click at [33, 424] on div "3.4" at bounding box center [27, 425] width 24 height 15
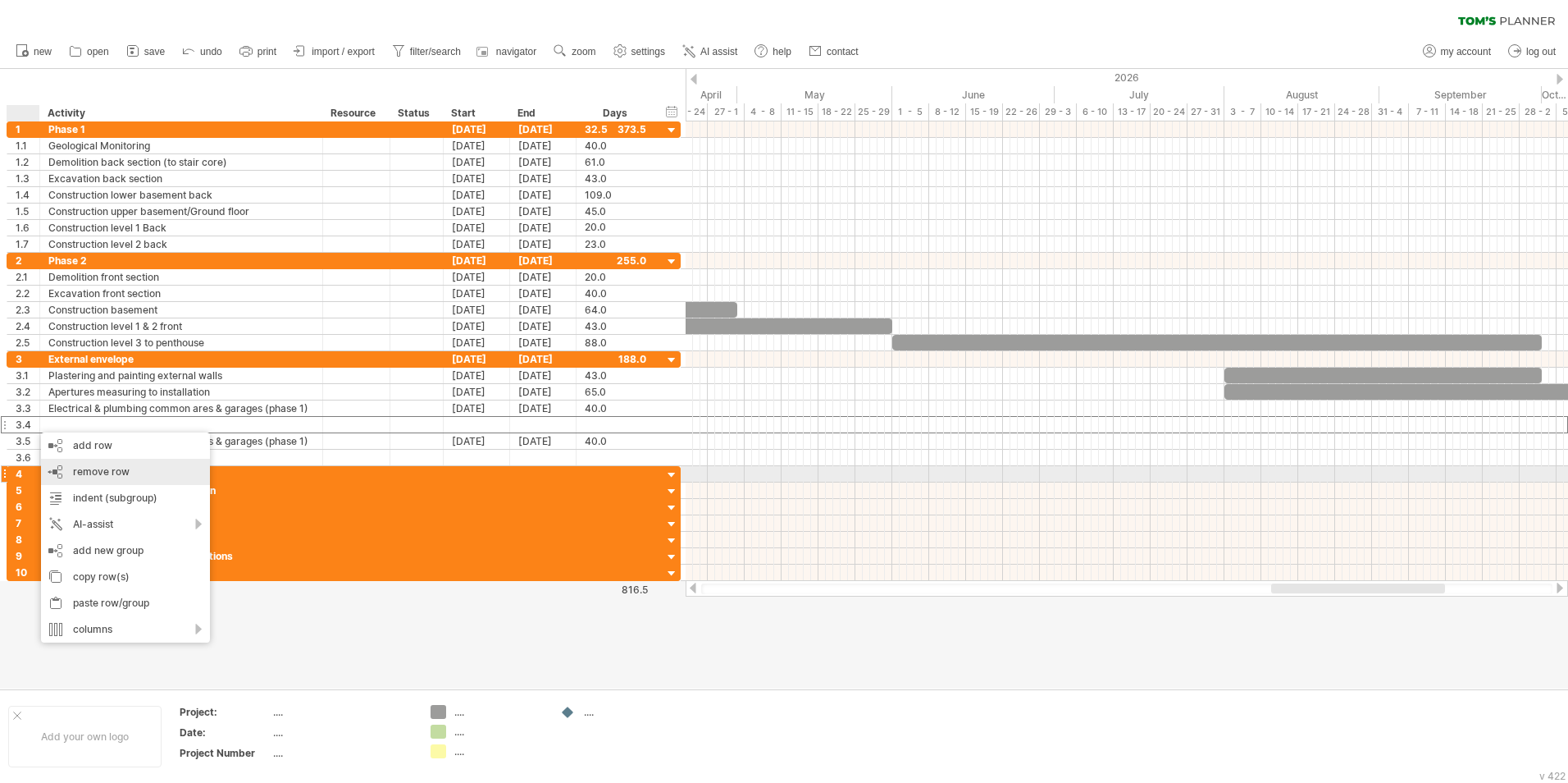
click at [100, 469] on span "remove row" at bounding box center [102, 471] width 57 height 12
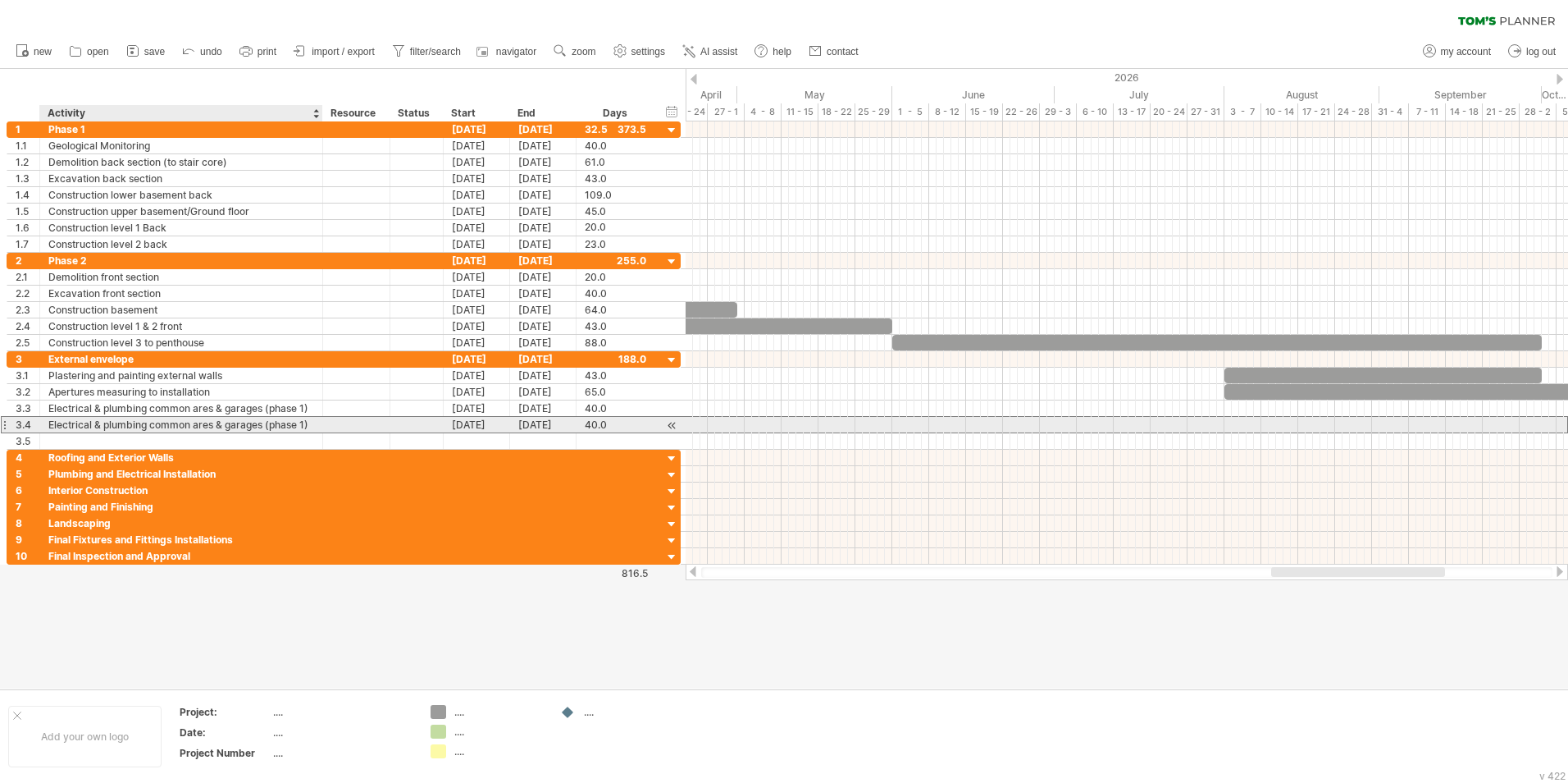
click at [305, 425] on div "Electrical & plumbing common ares & garages (phase 1)" at bounding box center [181, 425] width 266 height 15
click at [0, 0] on input "**********" at bounding box center [0, 0] width 0 height 0
click at [312, 423] on input "**********" at bounding box center [181, 425] width 266 height 15
click at [207, 430] on input "**********" at bounding box center [181, 425] width 266 height 15
click at [305, 426] on input "**********" at bounding box center [181, 425] width 266 height 15
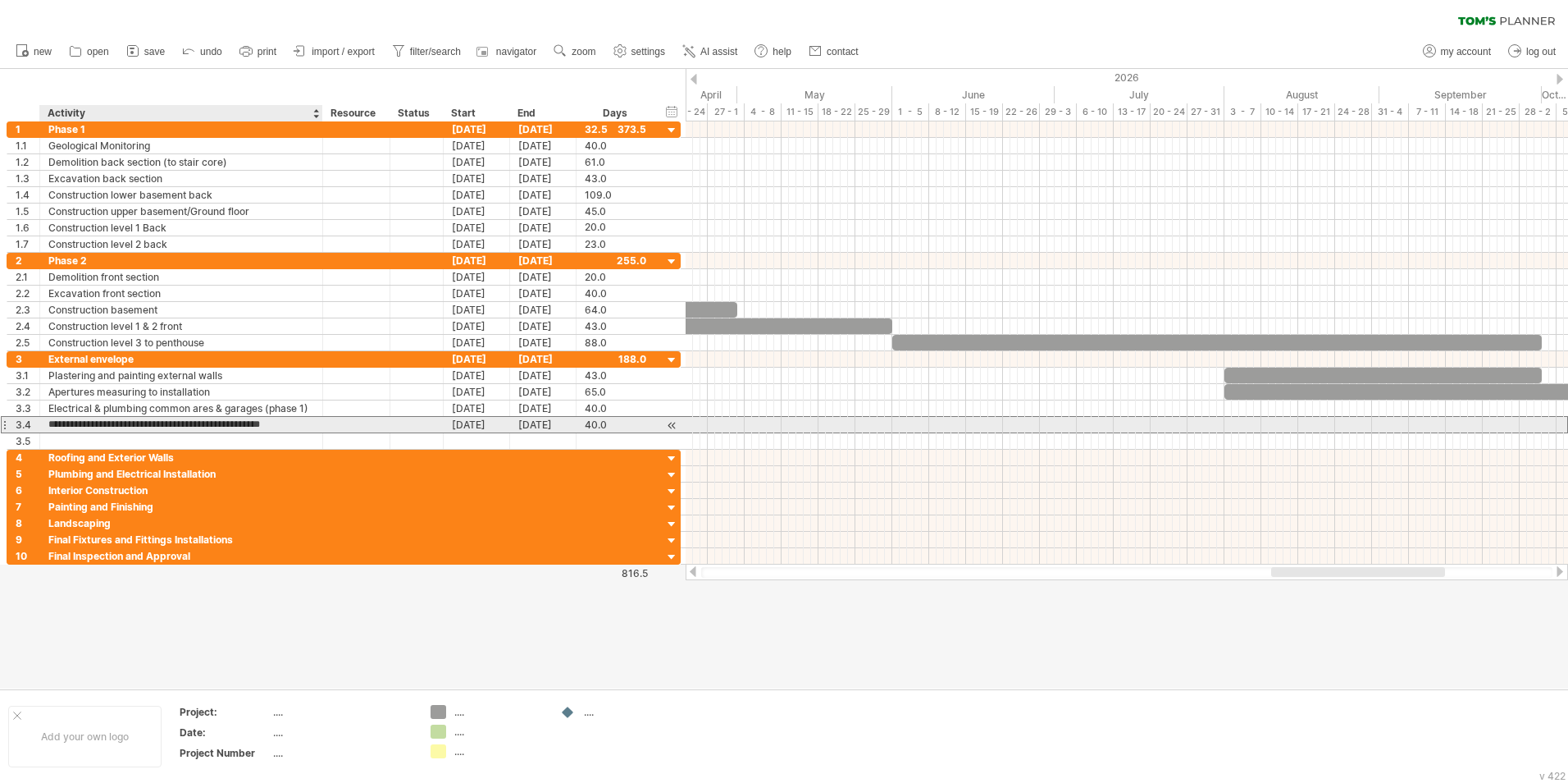
type input "**********"
click at [481, 428] on div "[DATE]" at bounding box center [477, 425] width 66 height 15
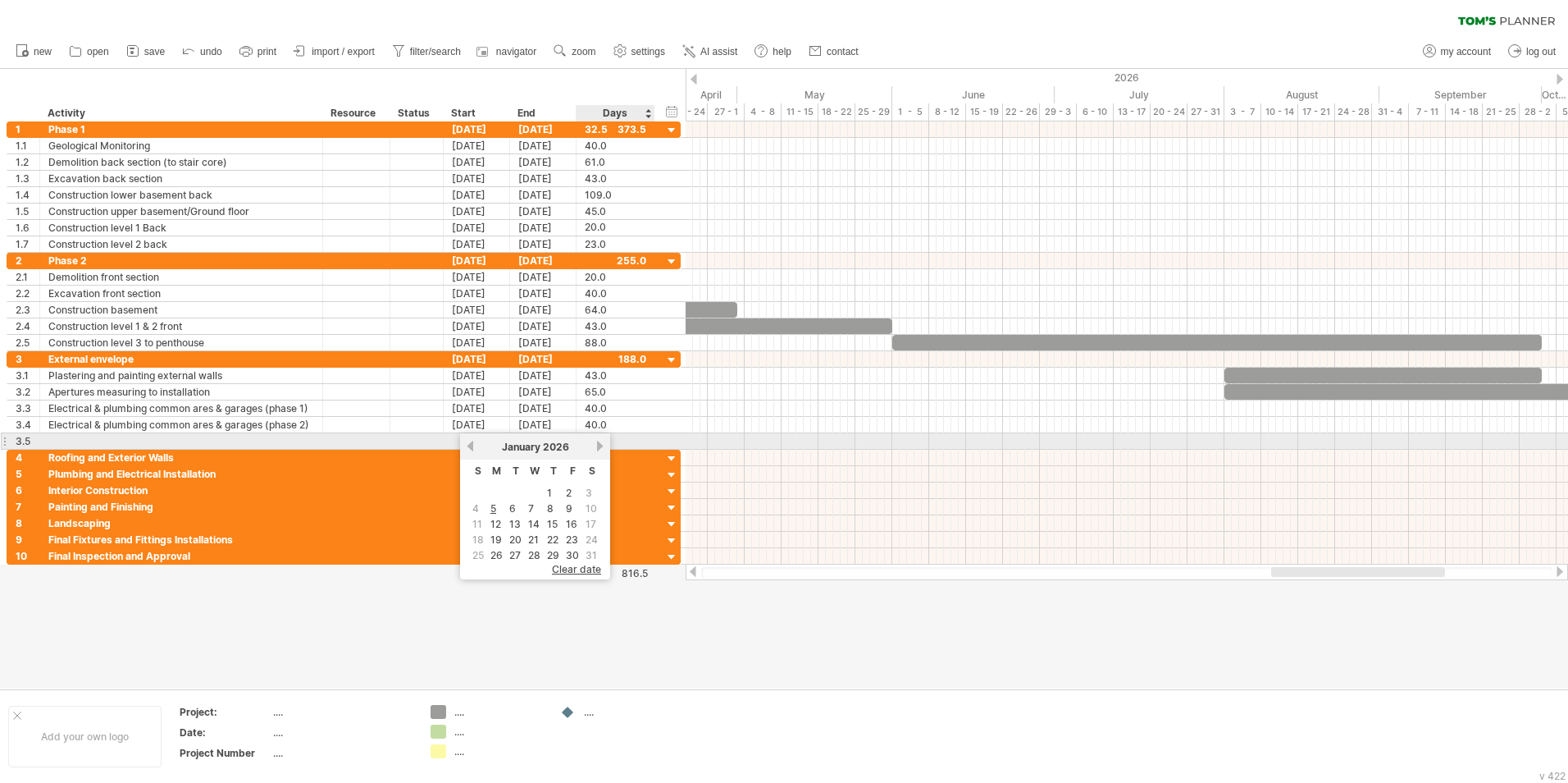
click at [597, 449] on link "next" at bounding box center [599, 446] width 12 height 12
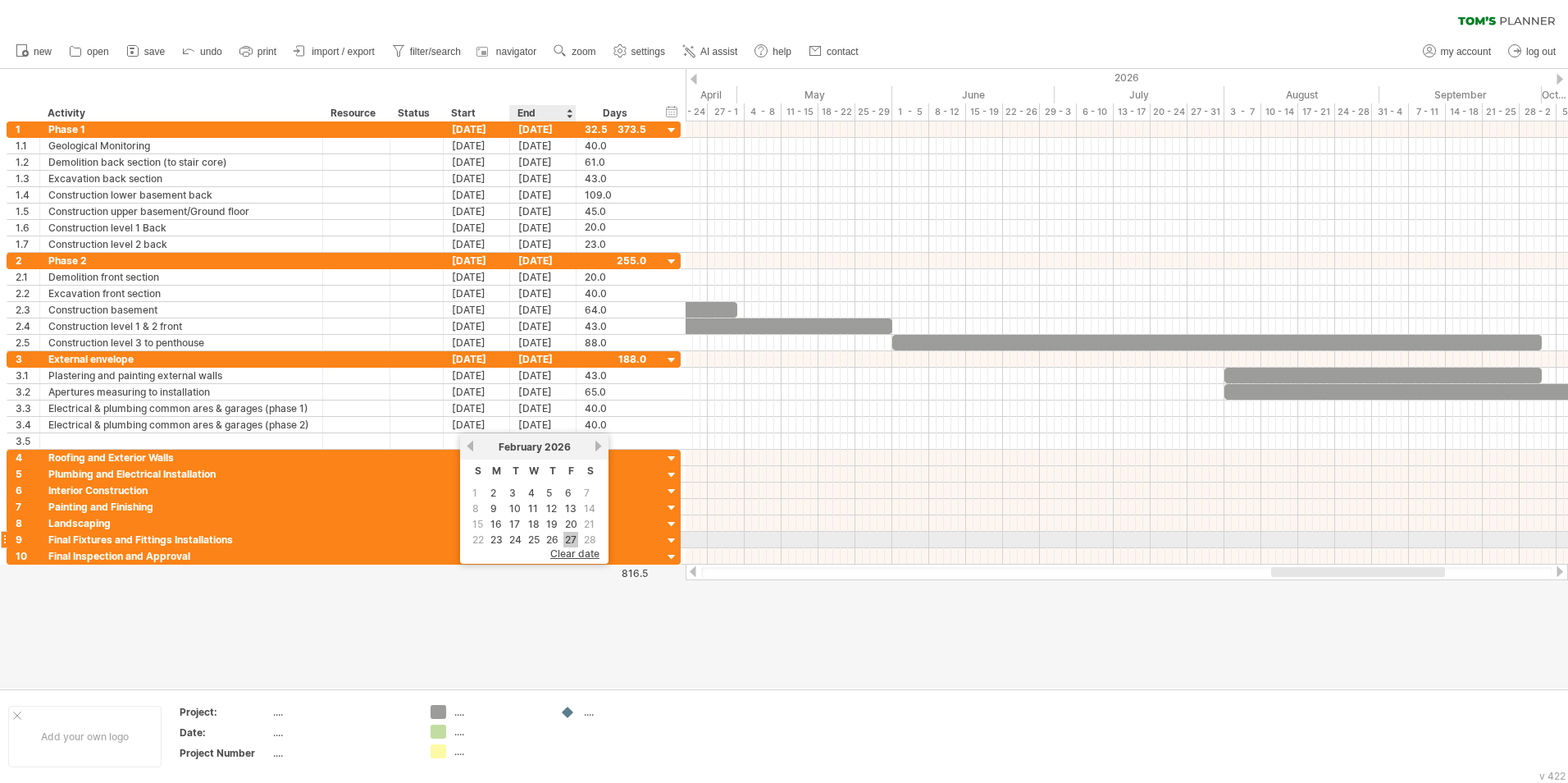
click at [569, 487] on link "27" at bounding box center [571, 540] width 15 height 15
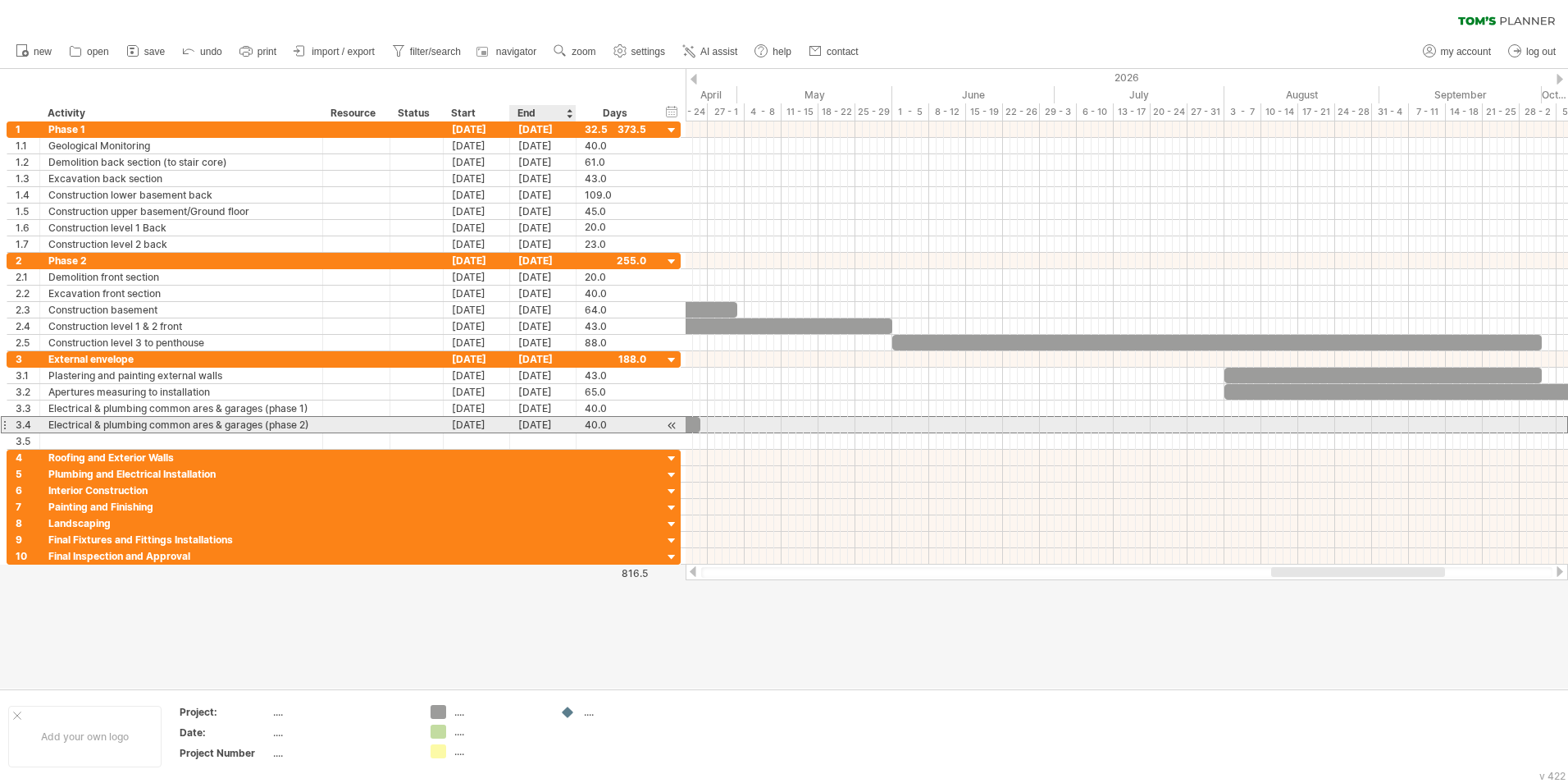
click at [552, 426] on div "[DATE]" at bounding box center [543, 425] width 66 height 15
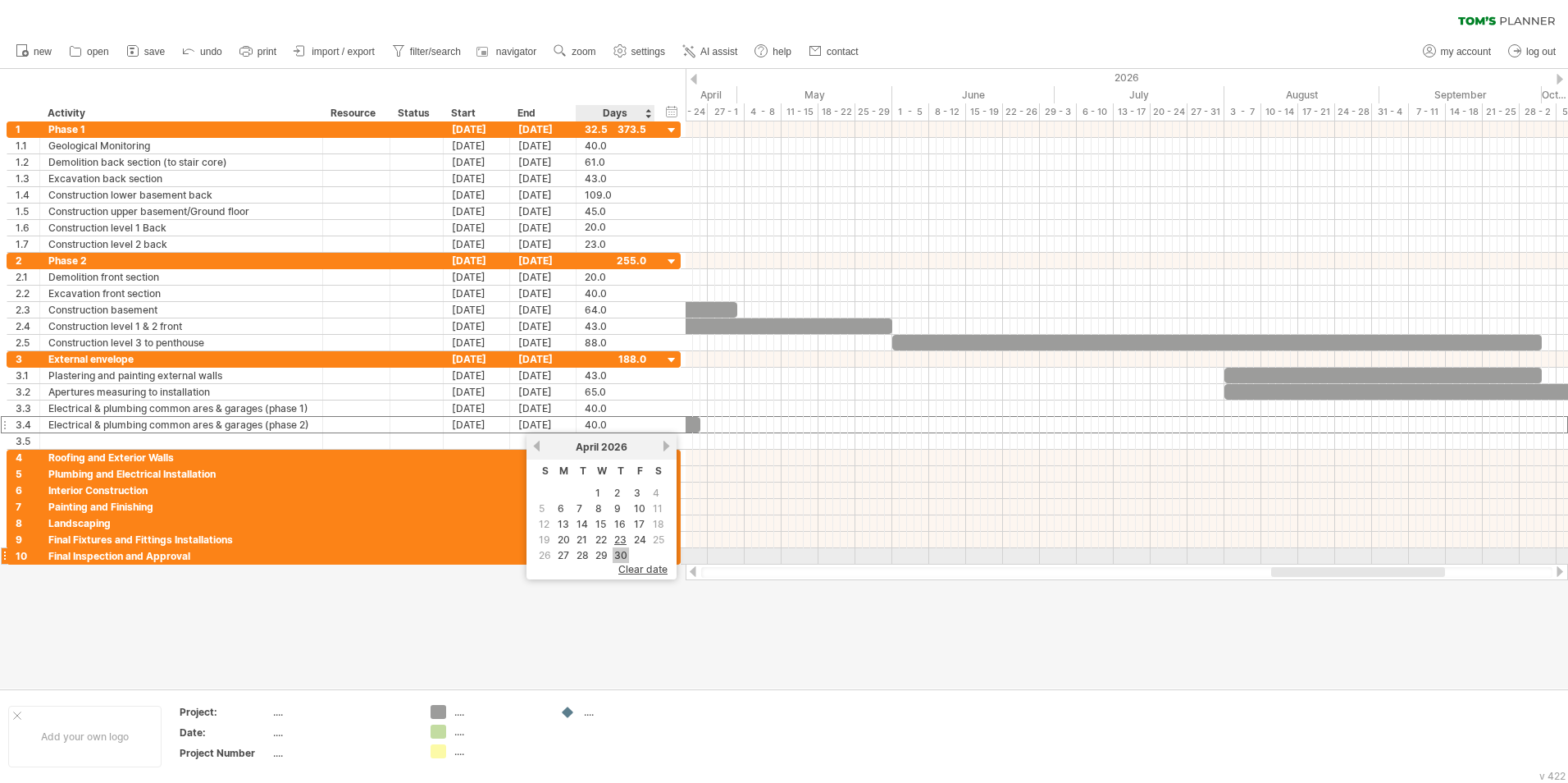
click at [624, 487] on link "30" at bounding box center [620, 555] width 16 height 15
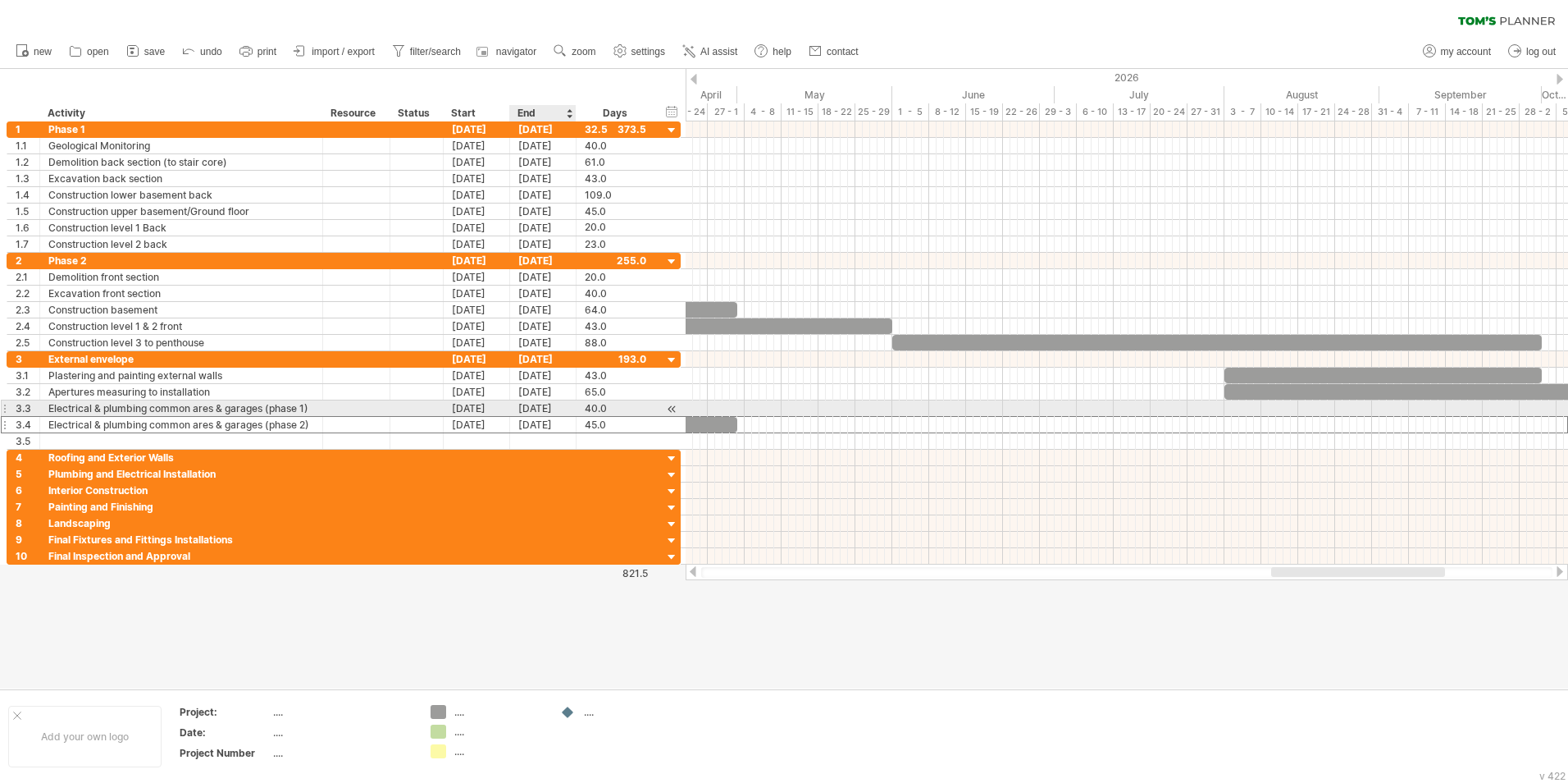
click at [543, 411] on div "[DATE]" at bounding box center [543, 408] width 66 height 15
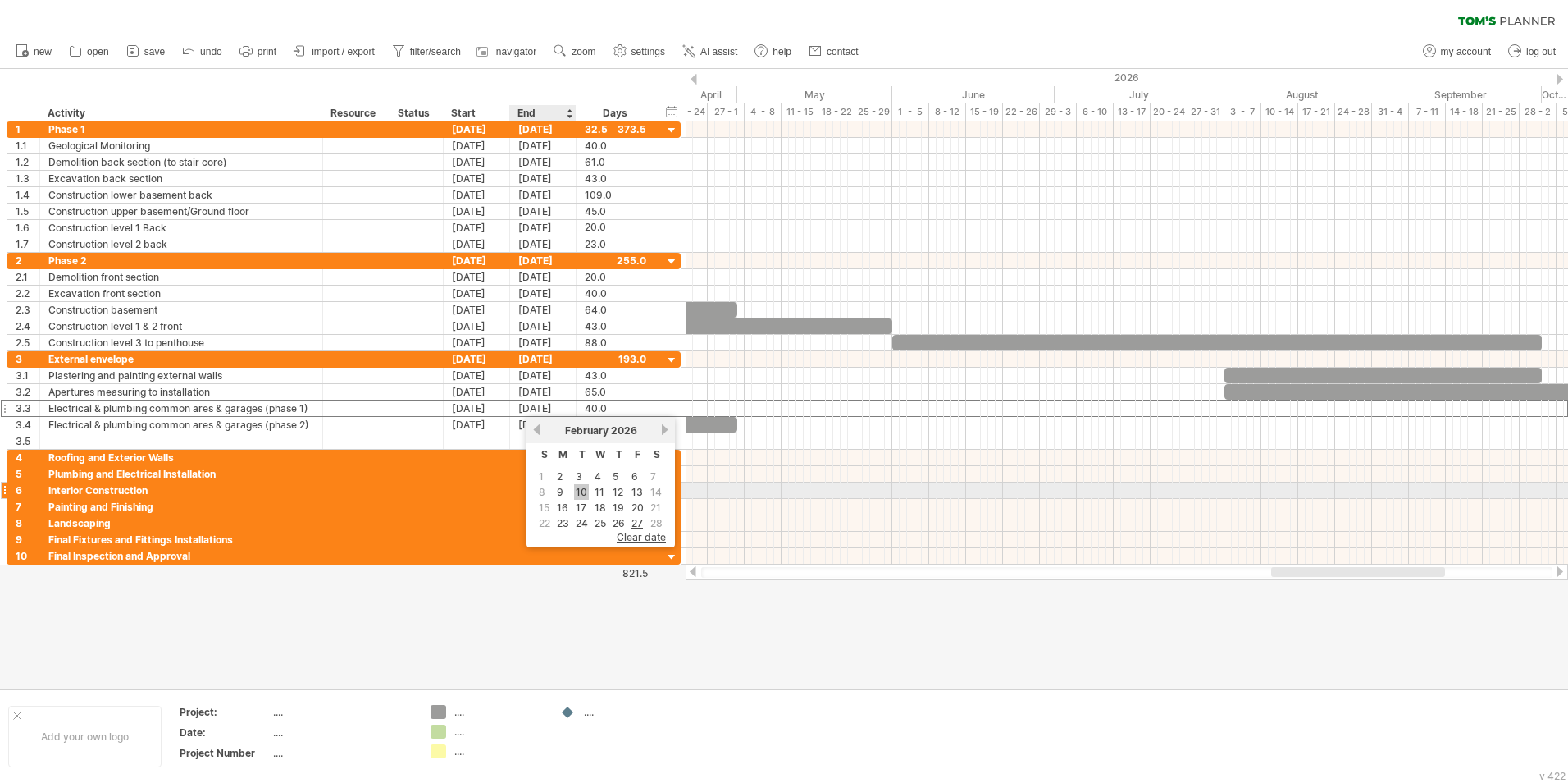
click at [581, 487] on link "10" at bounding box center [582, 492] width 15 height 15
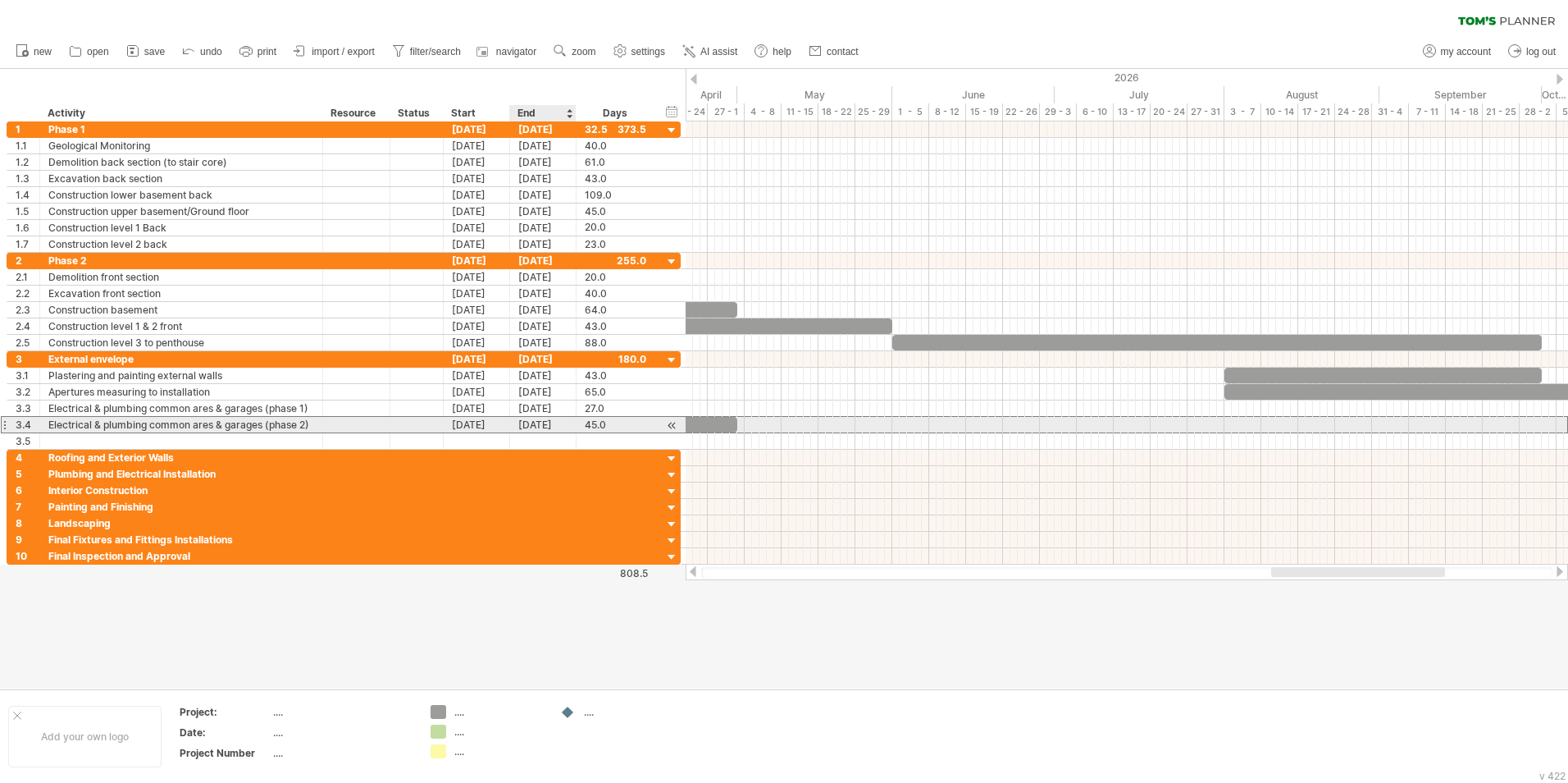
click at [538, 426] on div "[DATE]" at bounding box center [543, 425] width 66 height 15
click at [484, 428] on div "[DATE]" at bounding box center [477, 425] width 66 height 15
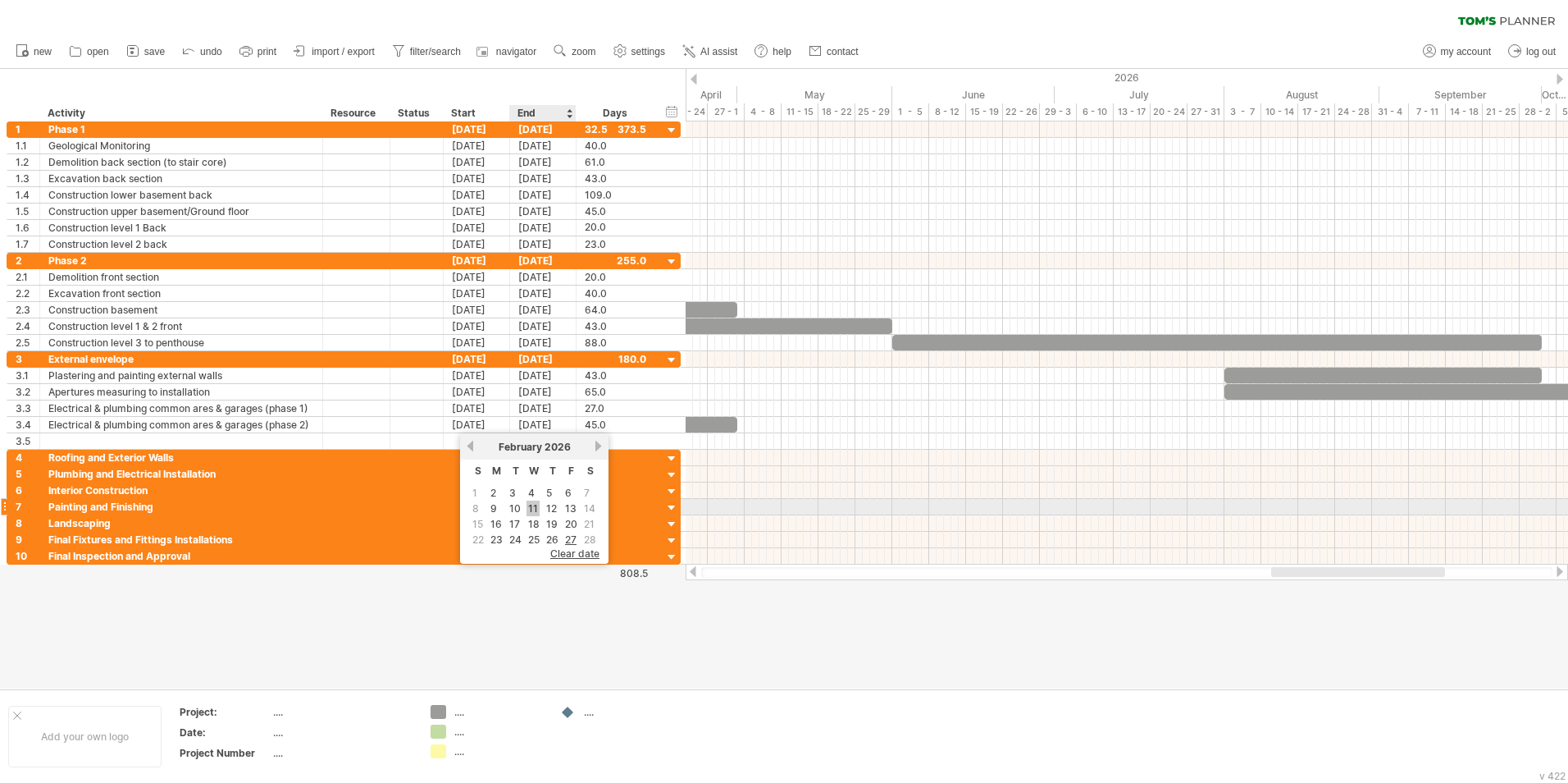
click at [535, 487] on link "11" at bounding box center [533, 508] width 13 height 15
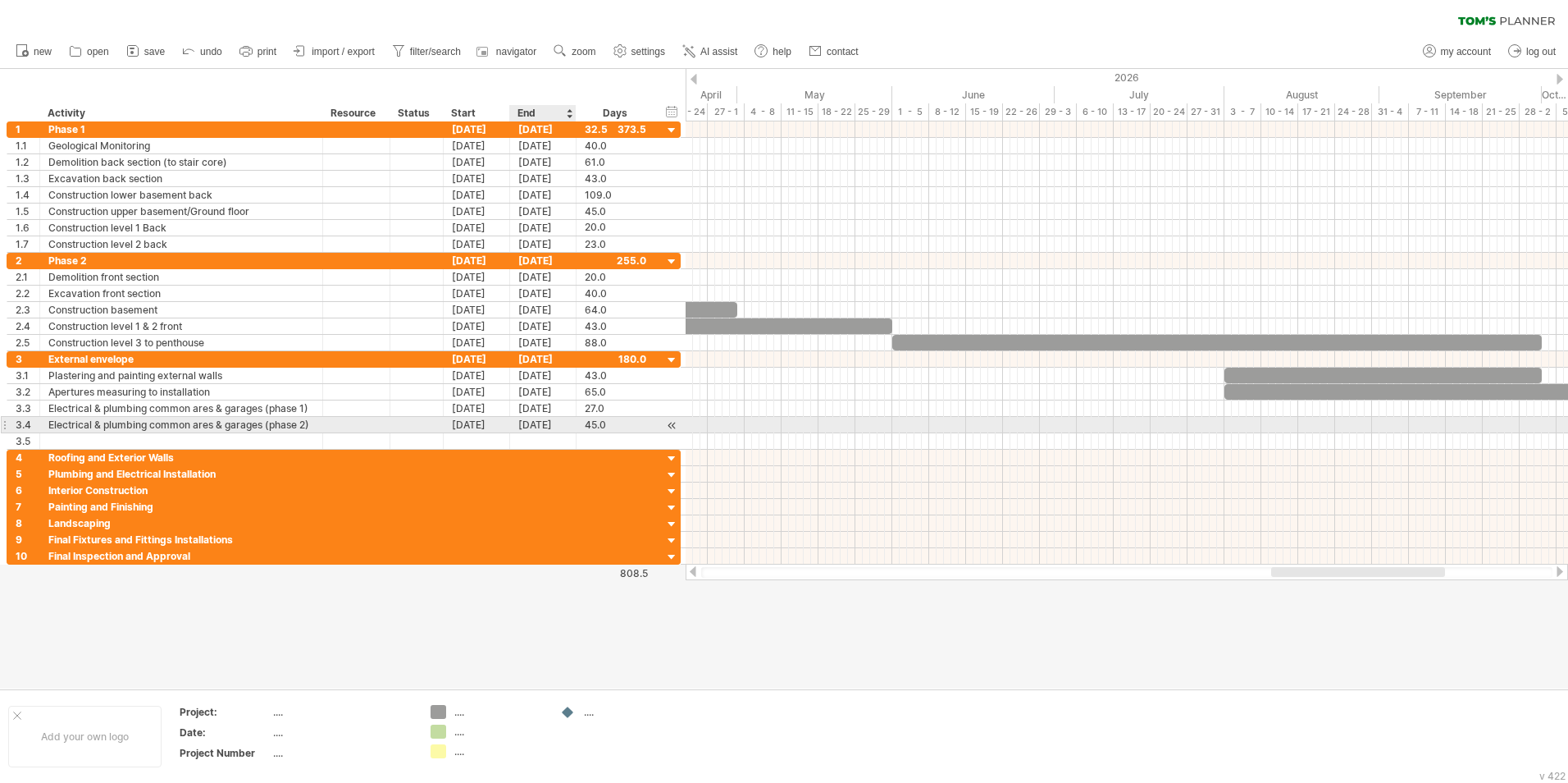
click at [543, 426] on div "[DATE]" at bounding box center [543, 425] width 66 height 15
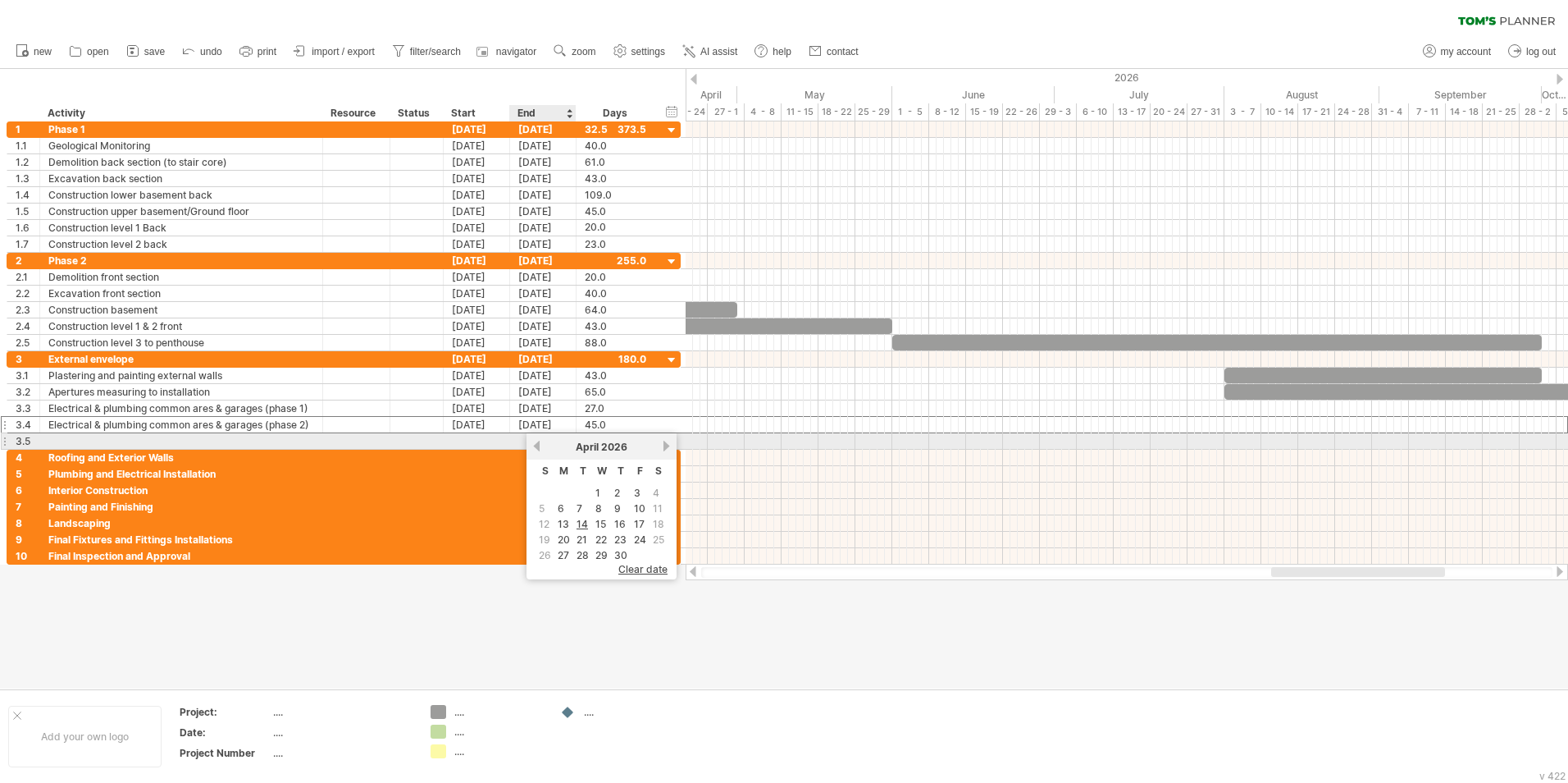
click at [537, 447] on link "previous" at bounding box center [537, 446] width 12 height 12
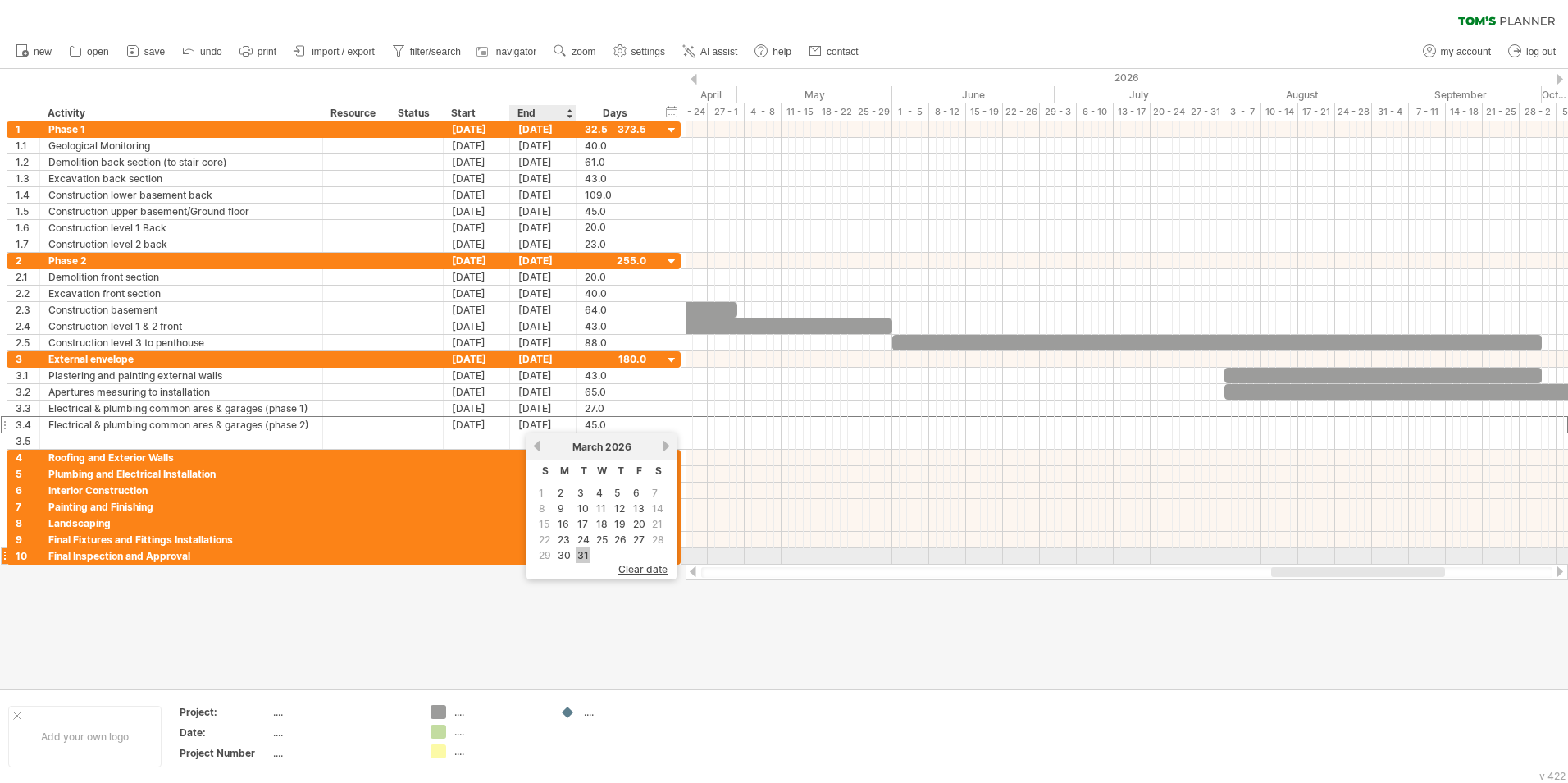
click at [585, 487] on link "31" at bounding box center [583, 555] width 15 height 15
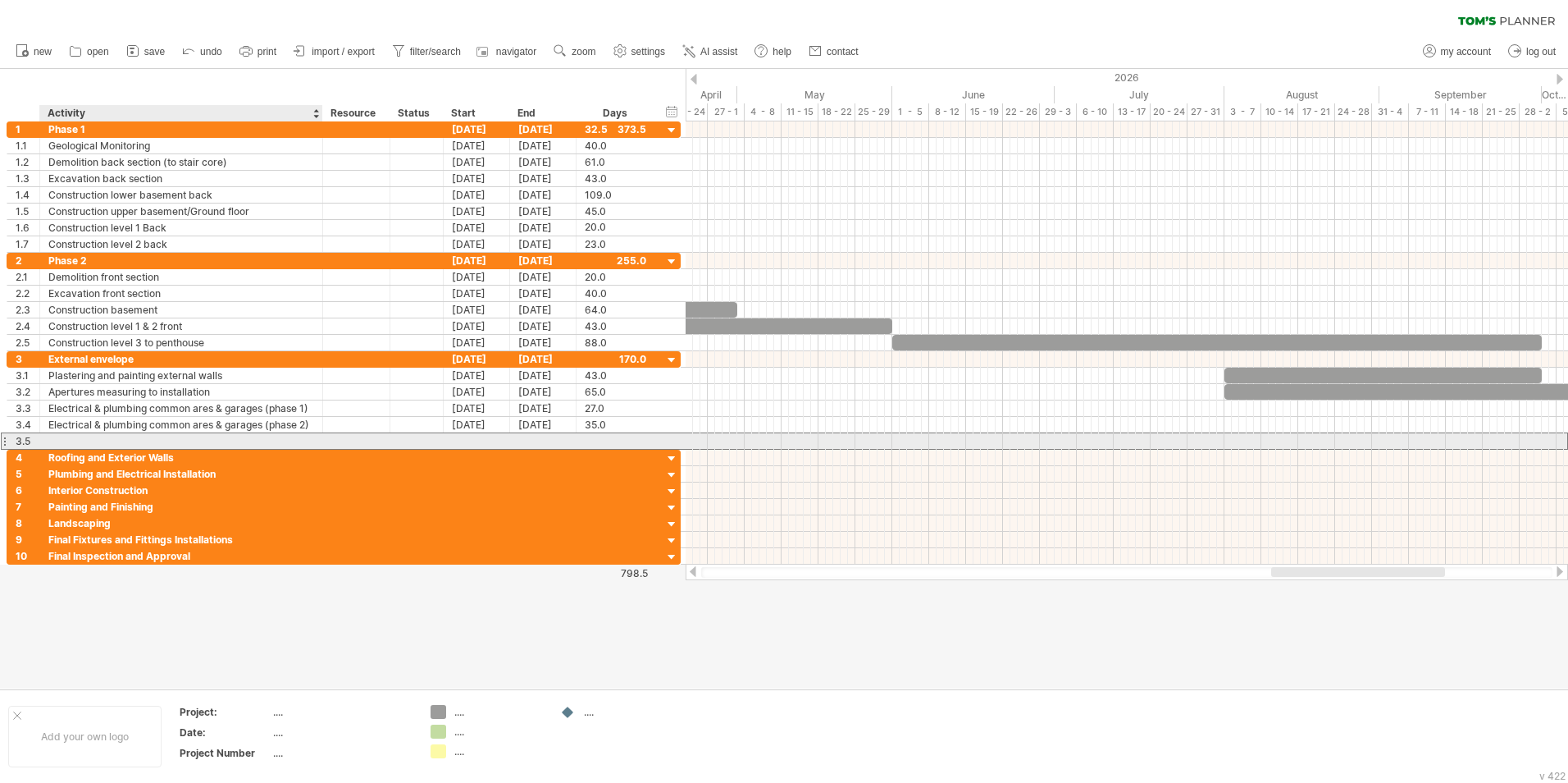
click at [76, 439] on div at bounding box center [181, 441] width 266 height 15
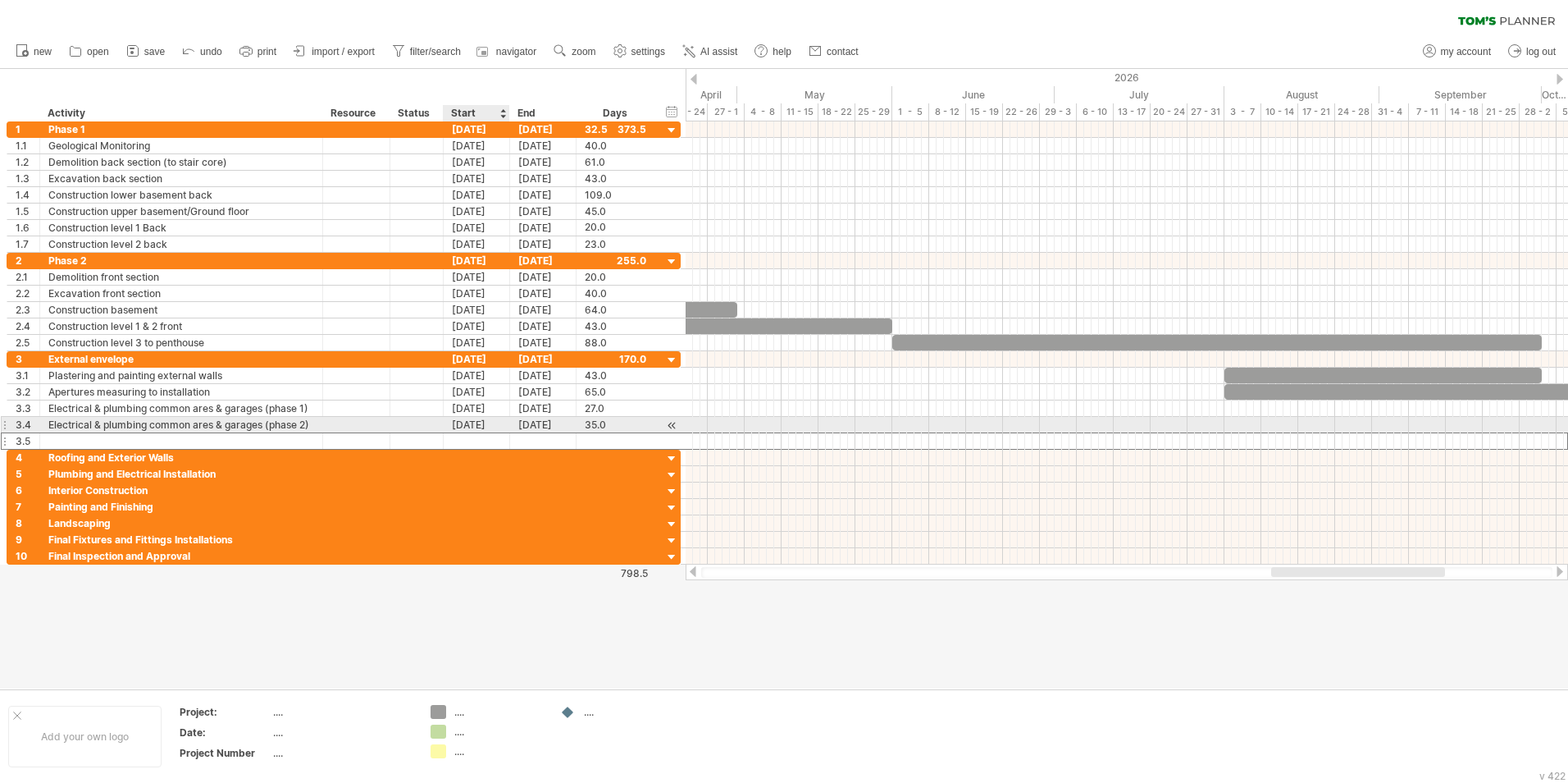
click at [476, 426] on div "[DATE]" at bounding box center [477, 425] width 66 height 15
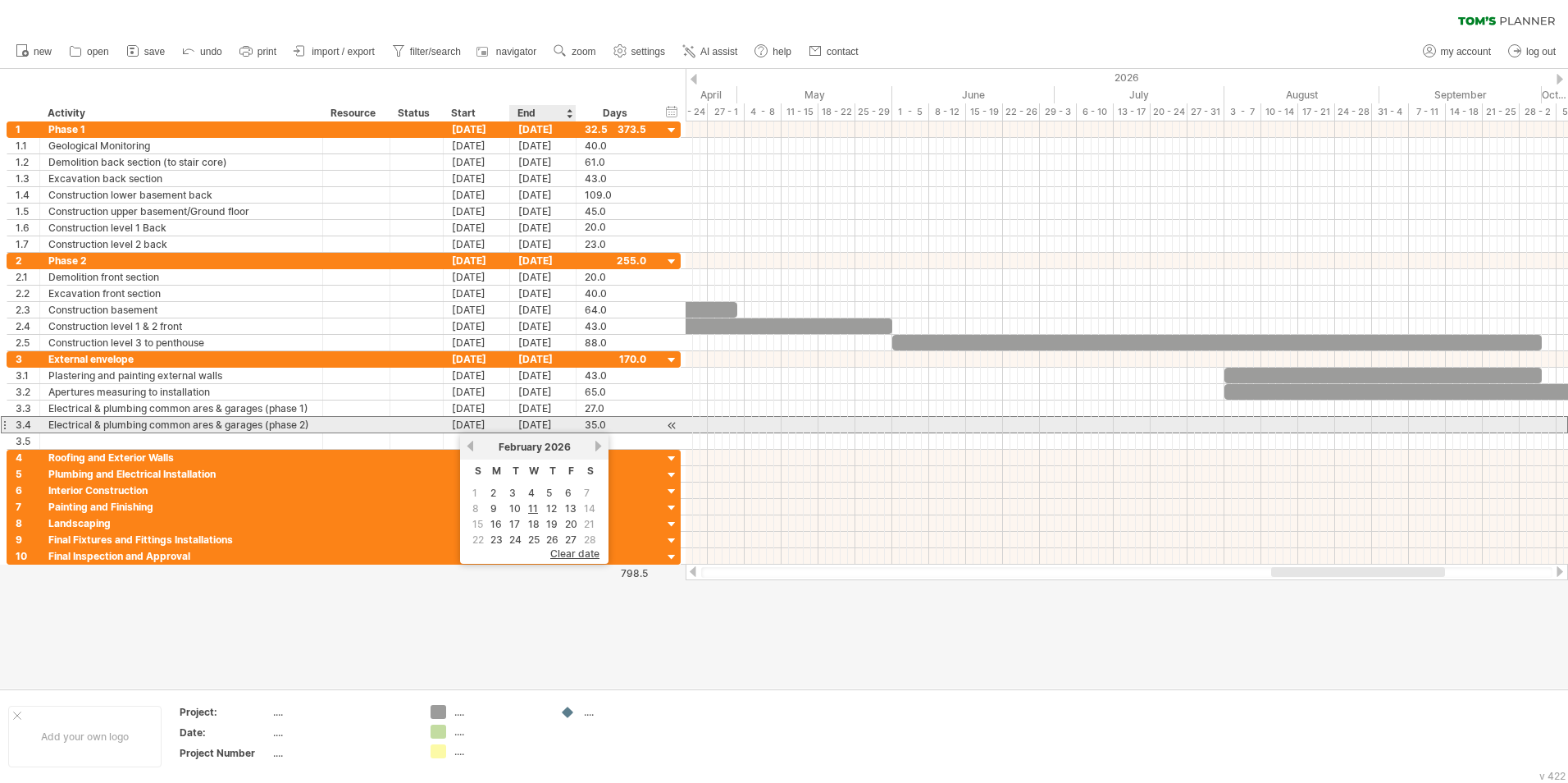
click at [538, 426] on div "[DATE]" at bounding box center [543, 425] width 66 height 15
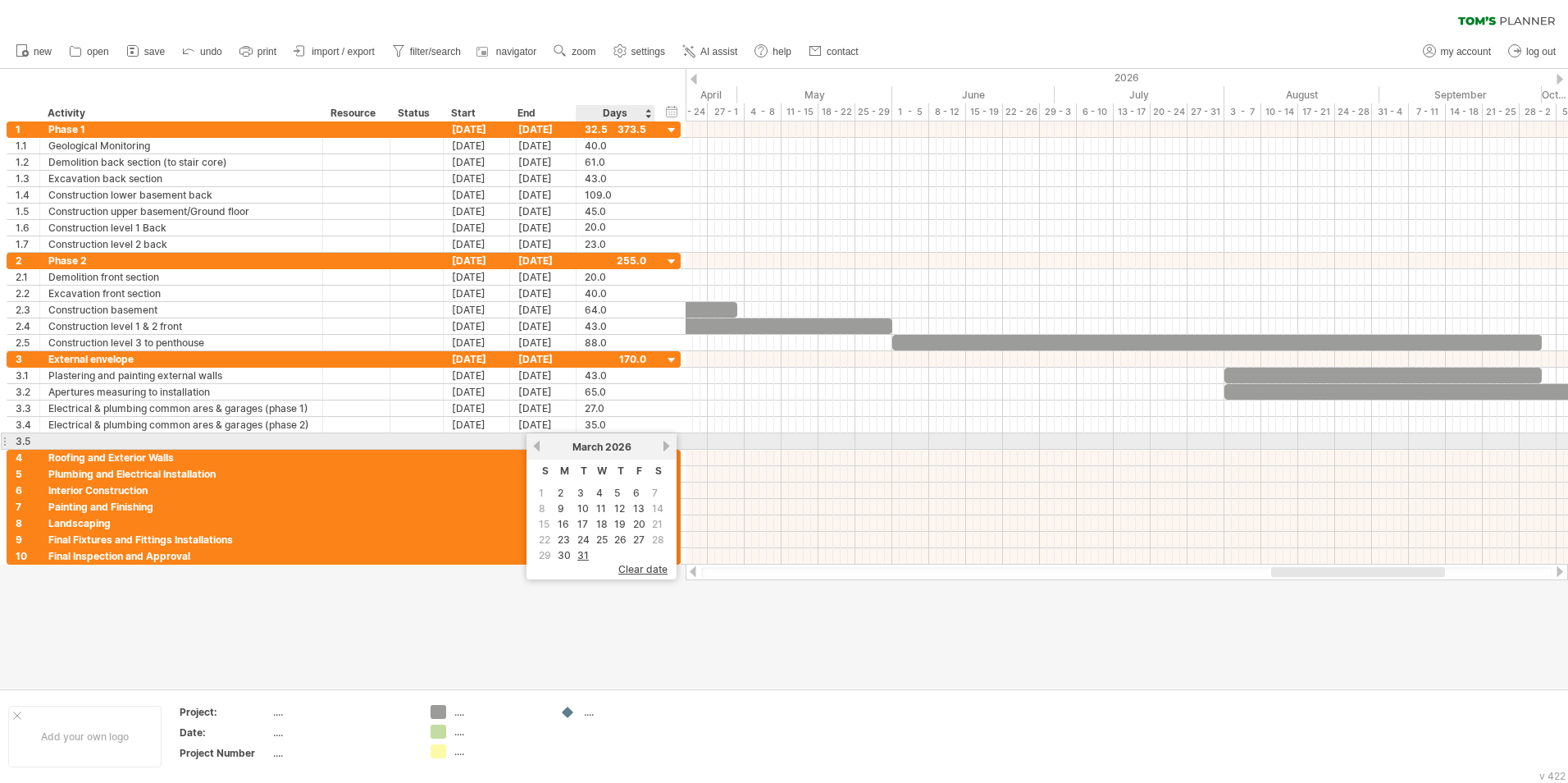
click at [669, 446] on link "next" at bounding box center [666, 446] width 12 height 12
click at [538, 448] on link "previous" at bounding box center [537, 446] width 12 height 12
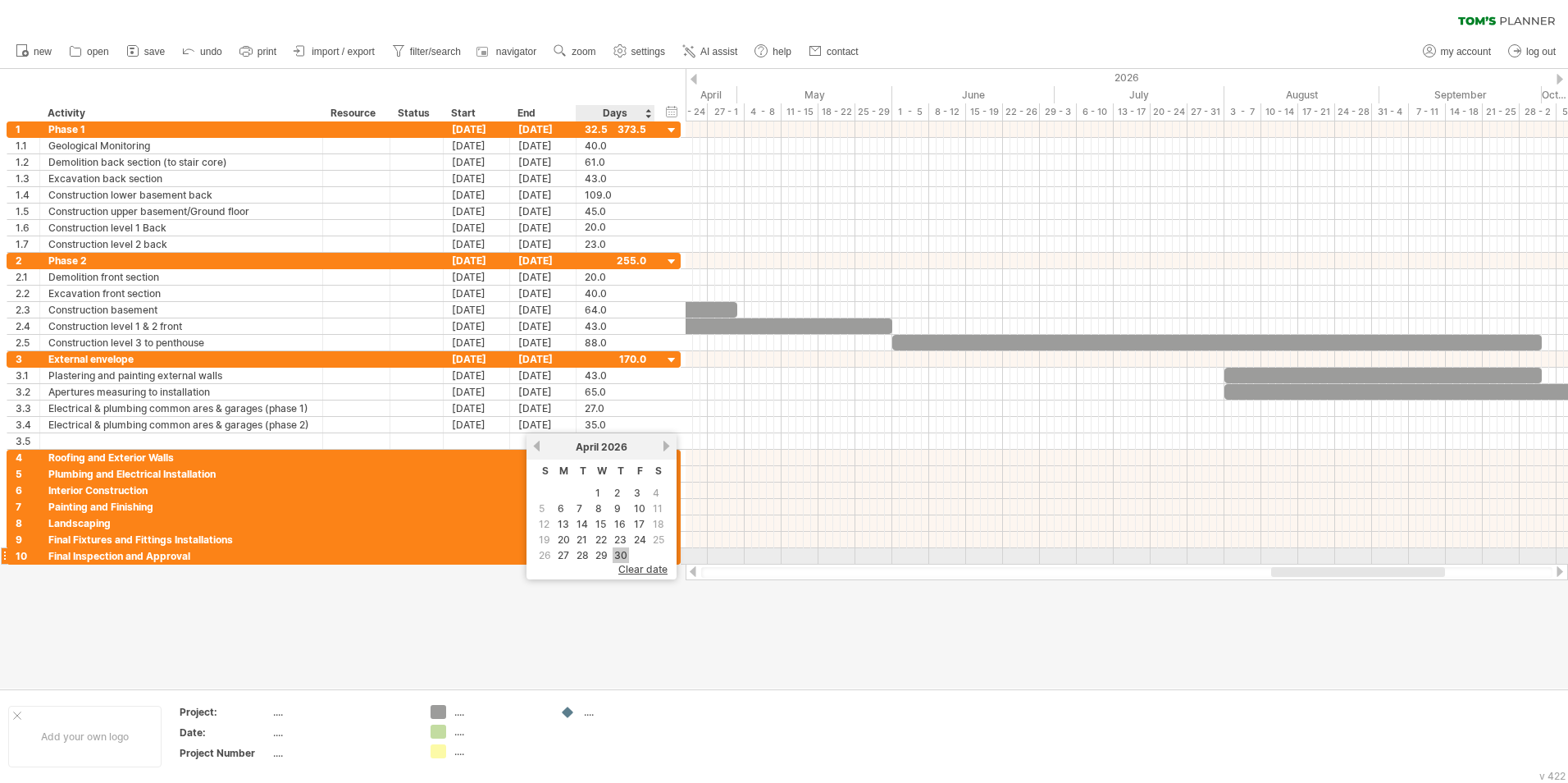
click at [622, 487] on link "30" at bounding box center [620, 555] width 16 height 15
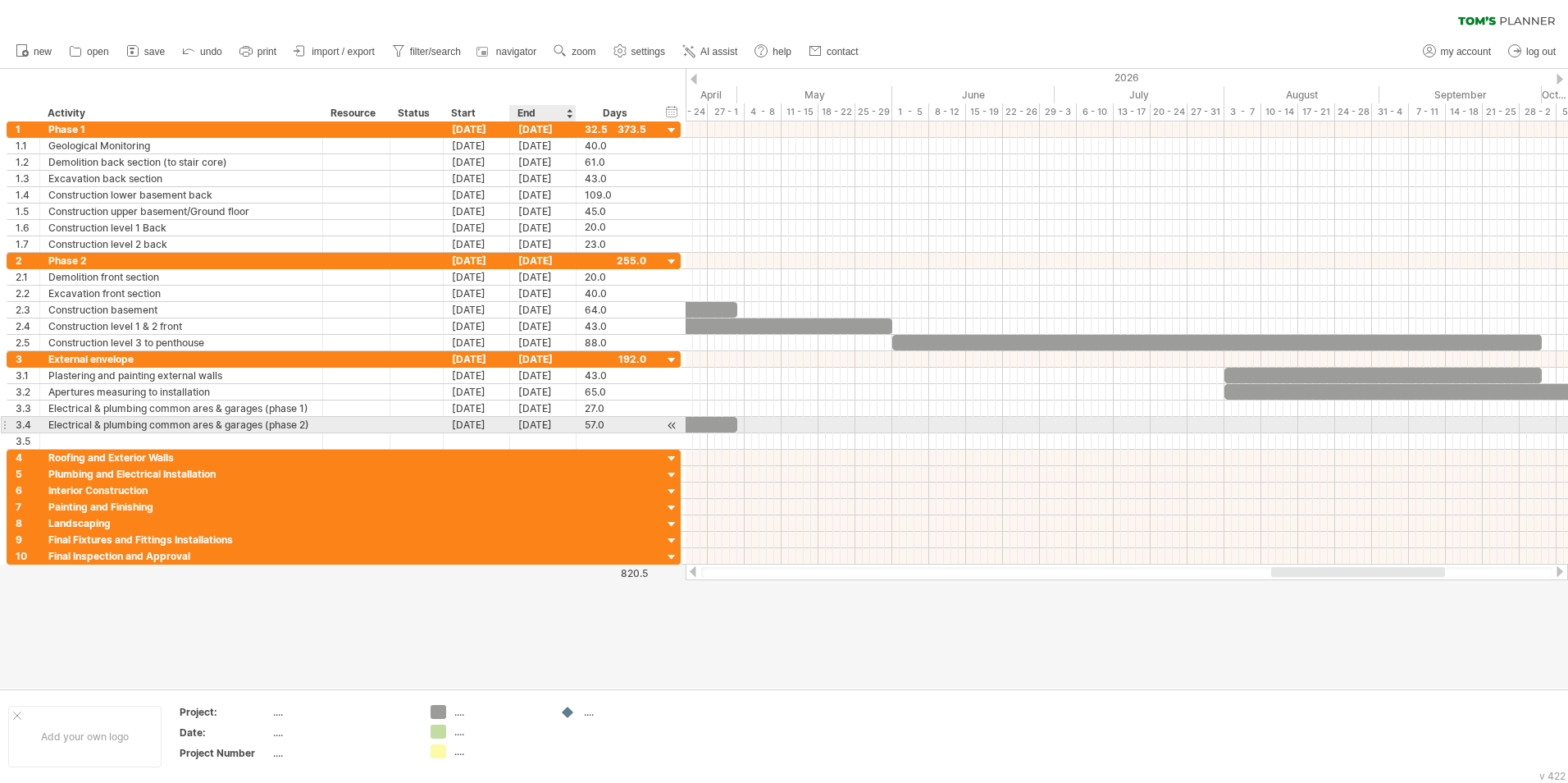
click at [555, 428] on div "[DATE]" at bounding box center [543, 425] width 66 height 15
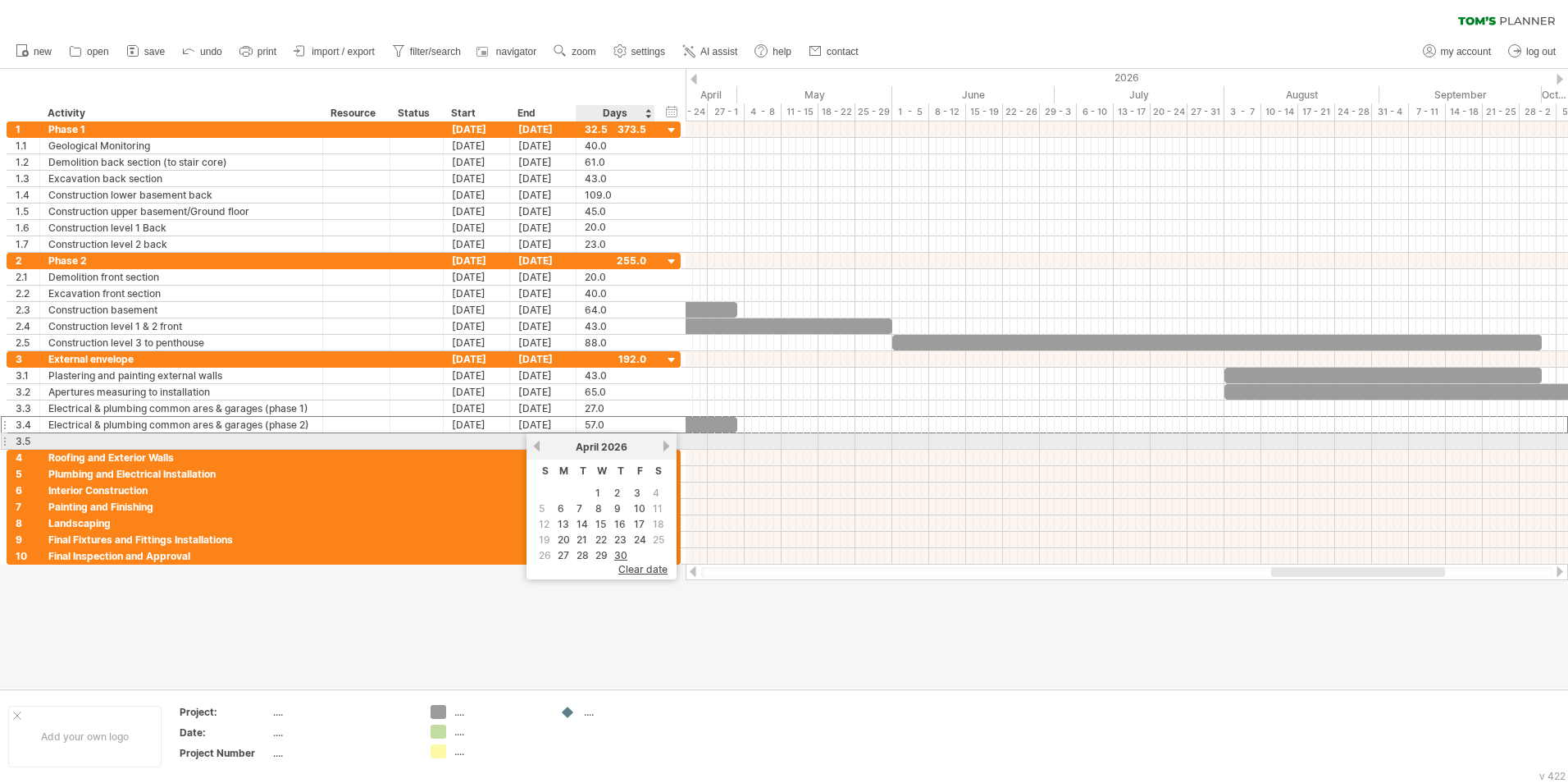
click at [663, 446] on link "next" at bounding box center [666, 446] width 12 height 12
click at [666, 446] on link "next" at bounding box center [666, 446] width 12 height 12
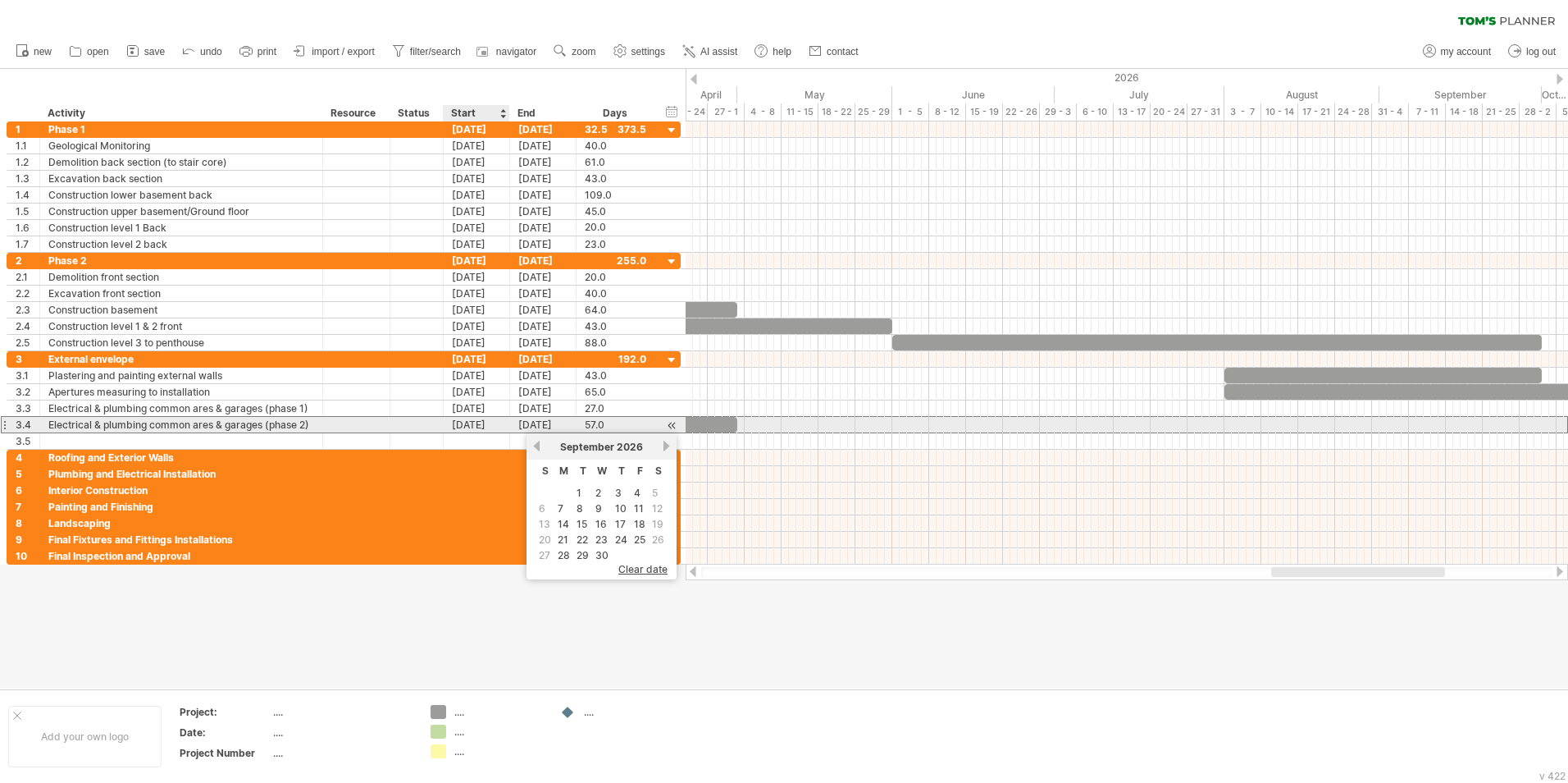
click at [479, 425] on div "[DATE]" at bounding box center [477, 425] width 66 height 15
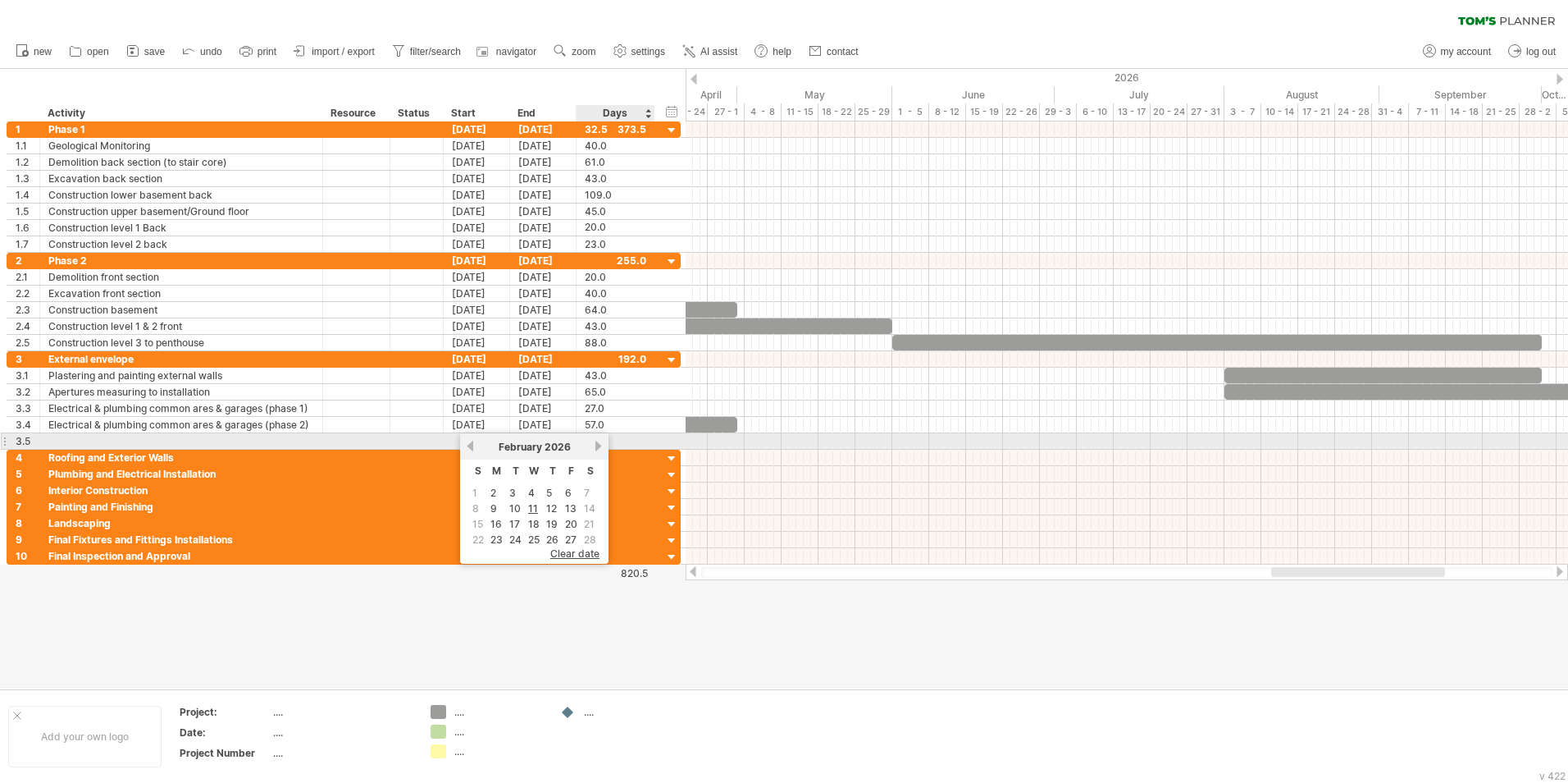
click at [596, 445] on link "next" at bounding box center [598, 446] width 12 height 12
click at [596, 445] on link "next" at bounding box center [599, 446] width 12 height 12
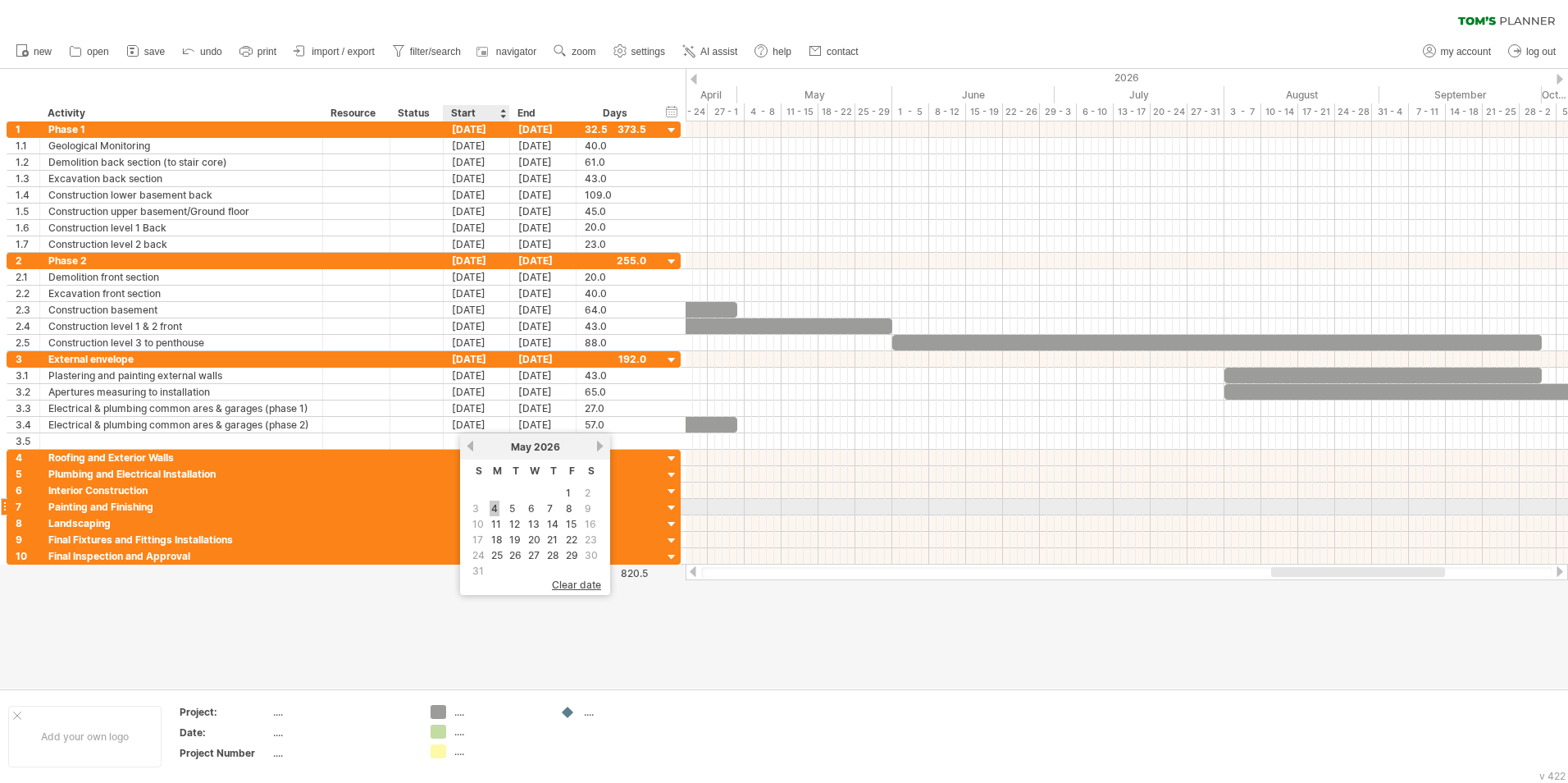
click at [495, 487] on link "4" at bounding box center [495, 508] width 9 height 15
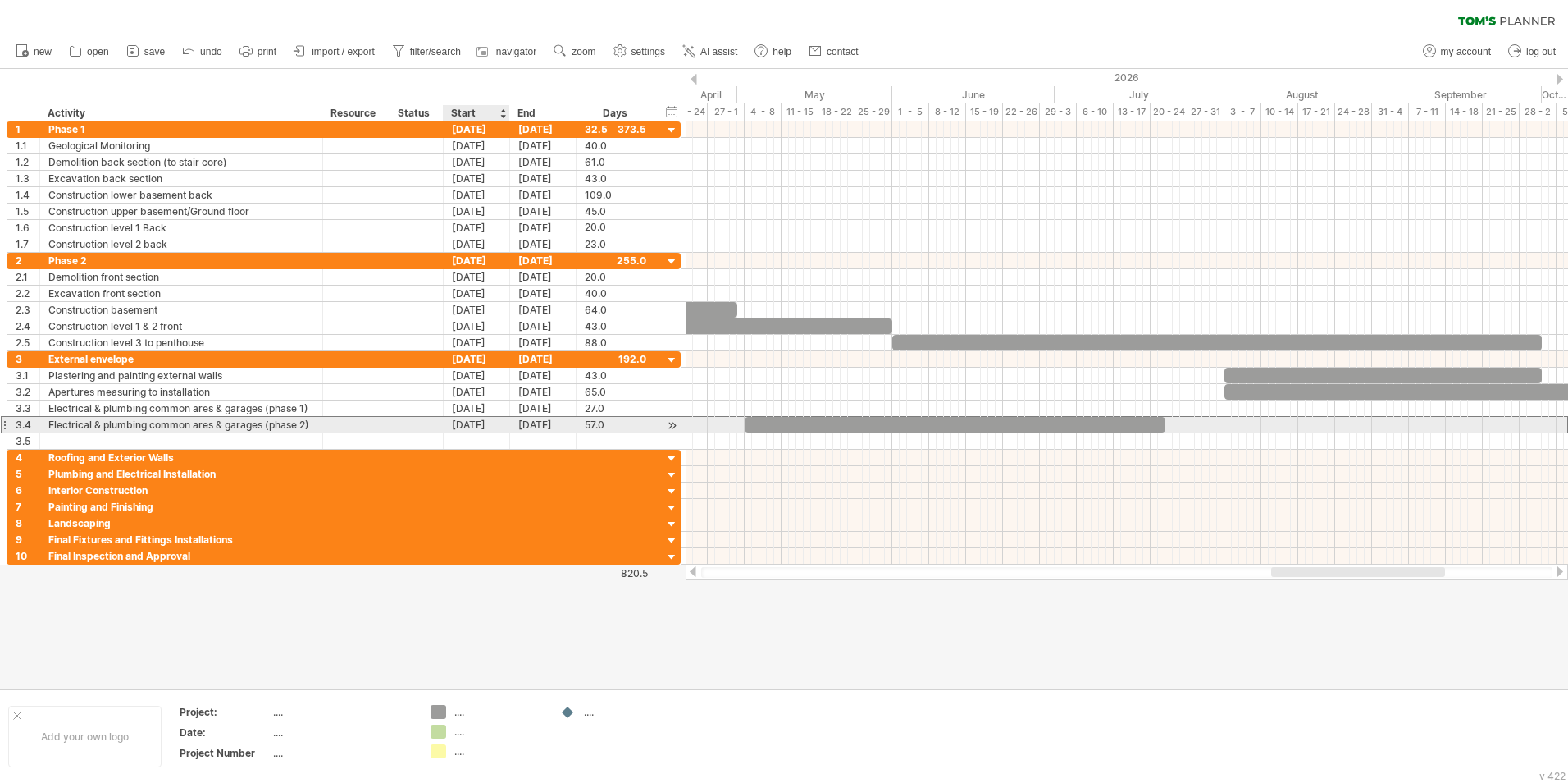
click at [472, 425] on div "[DATE]" at bounding box center [477, 425] width 66 height 15
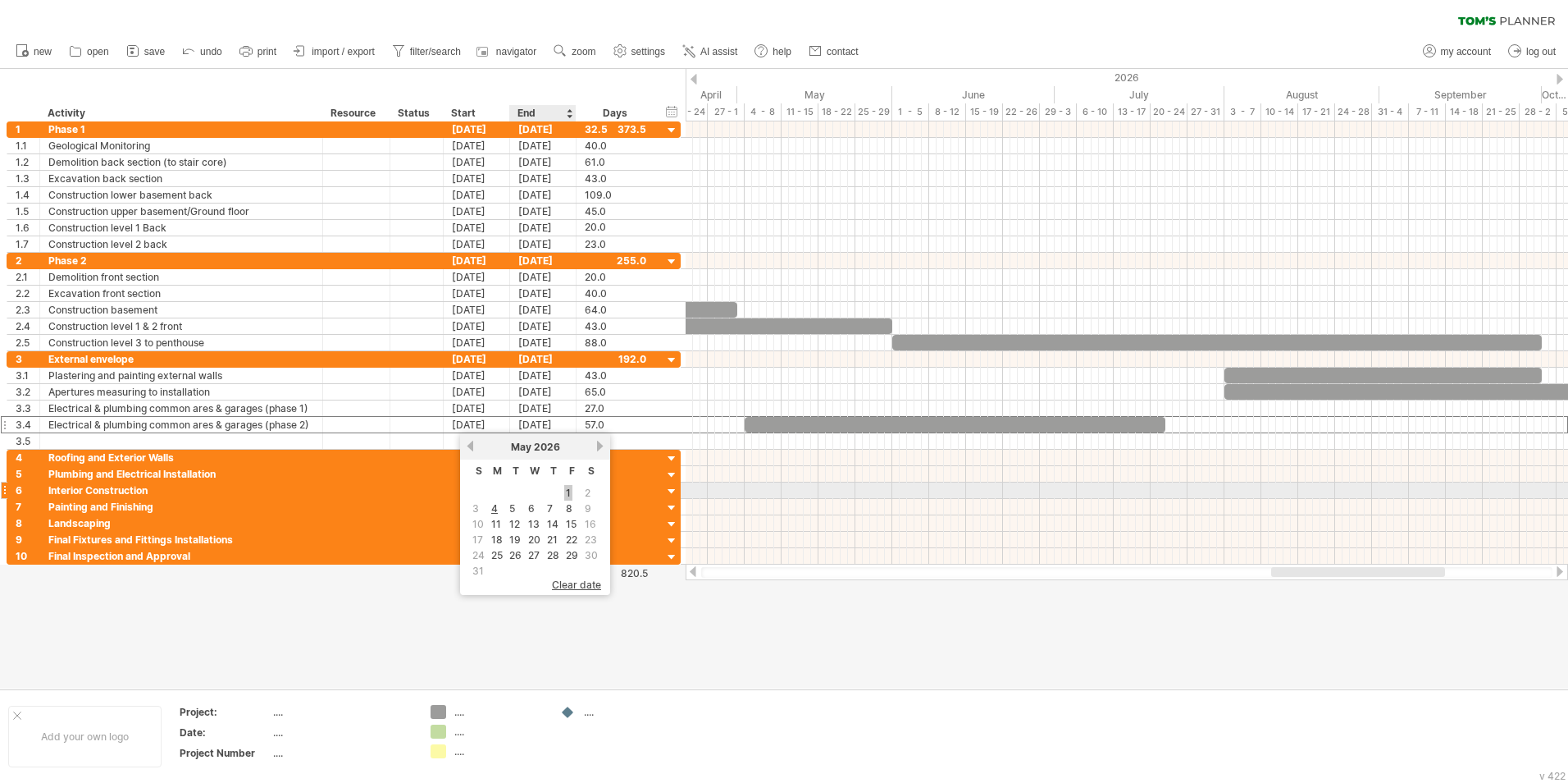
click at [569, 487] on link "1" at bounding box center [568, 492] width 9 height 15
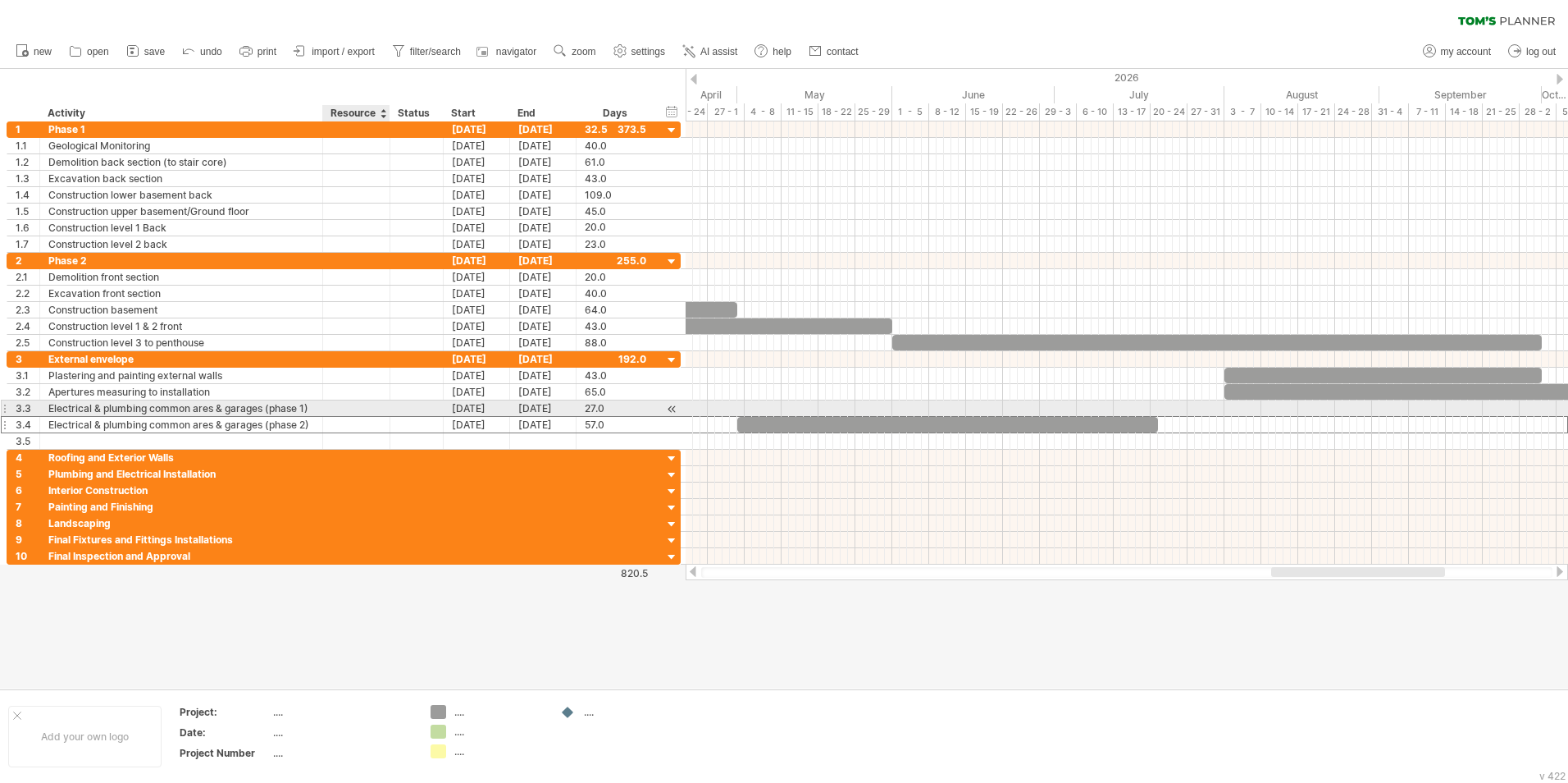
click at [397, 404] on div at bounding box center [417, 408] width 53 height 15
click at [463, 423] on div "[DATE]" at bounding box center [477, 425] width 66 height 15
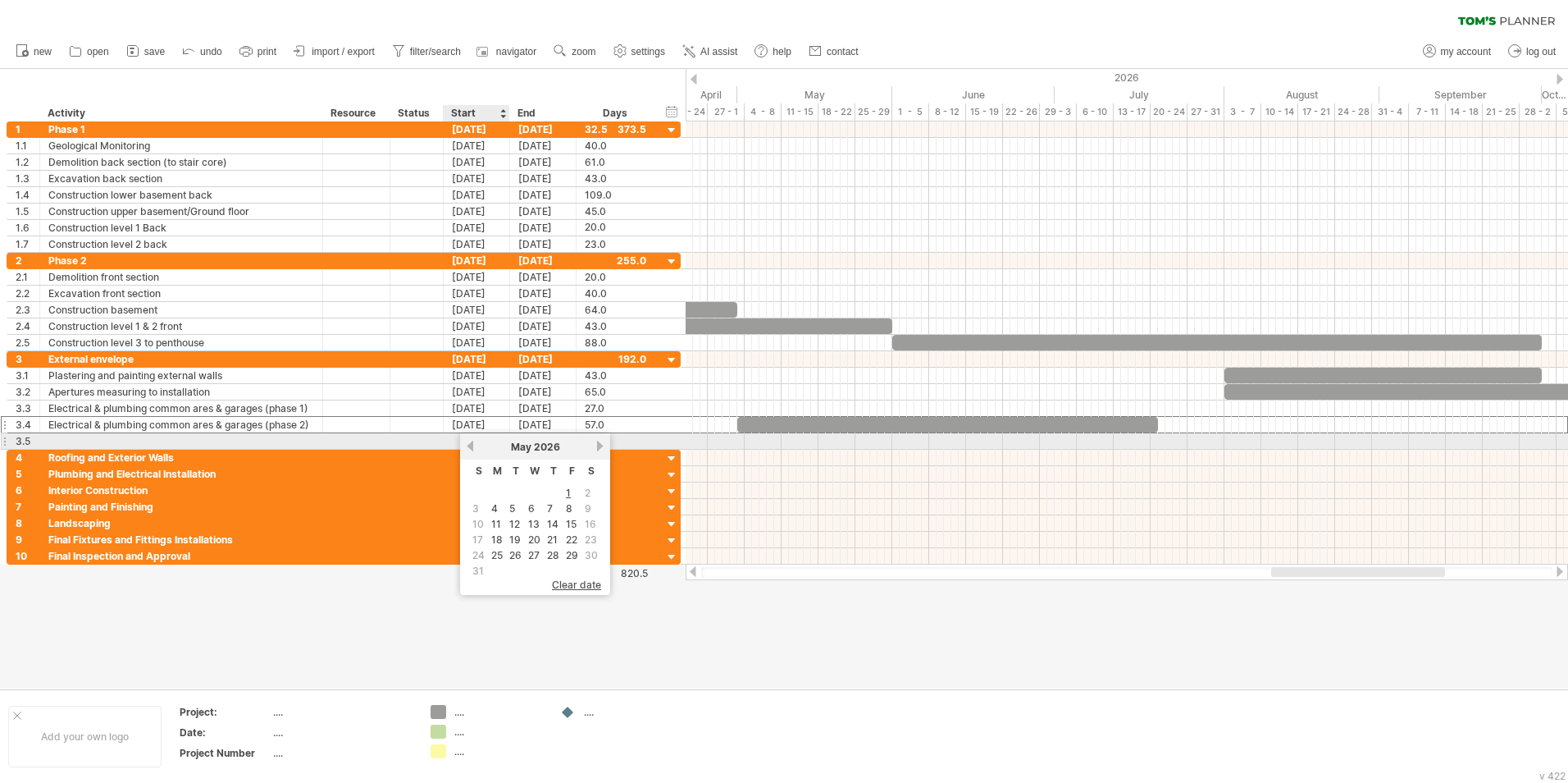
click at [472, 449] on link "previous" at bounding box center [470, 446] width 12 height 12
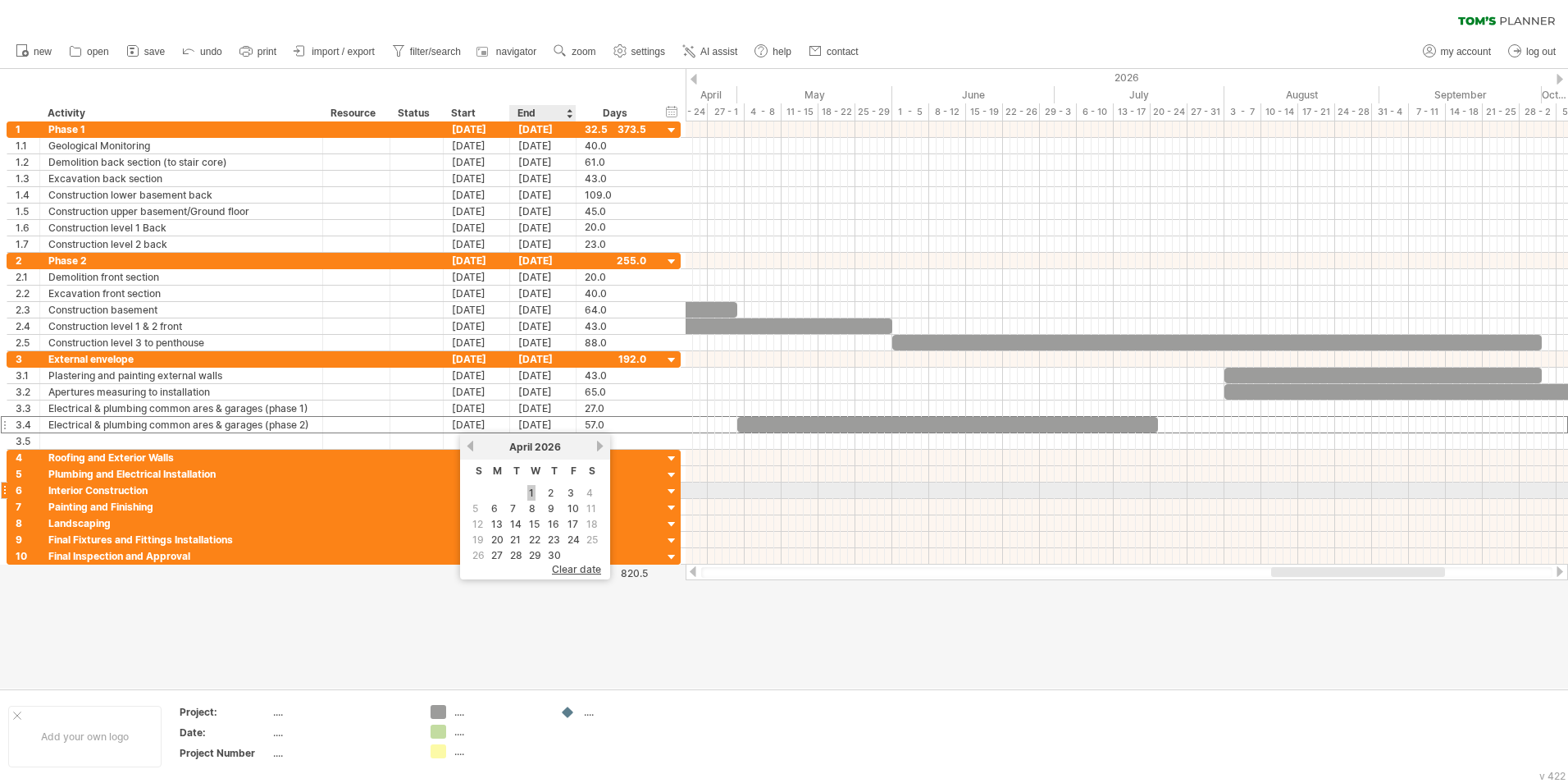
click at [533, 487] on link "1" at bounding box center [531, 492] width 9 height 15
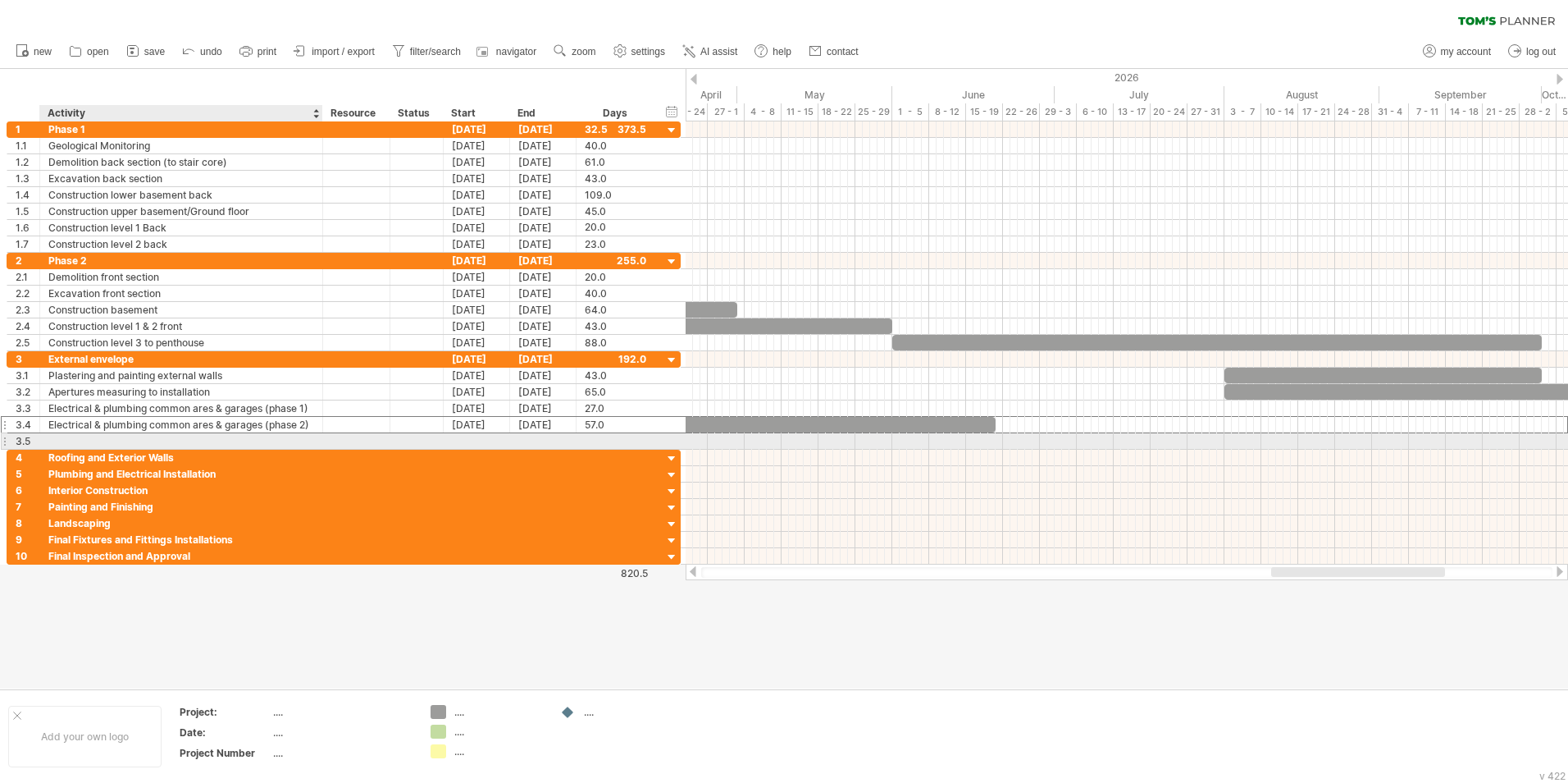
click at [51, 440] on div at bounding box center [181, 441] width 266 height 15
click at [179, 444] on div "Electricity & plumbing or" at bounding box center [181, 441] width 266 height 15
click at [297, 441] on input "**********" at bounding box center [181, 441] width 266 height 15
click at [164, 442] on input "**********" at bounding box center [181, 441] width 266 height 15
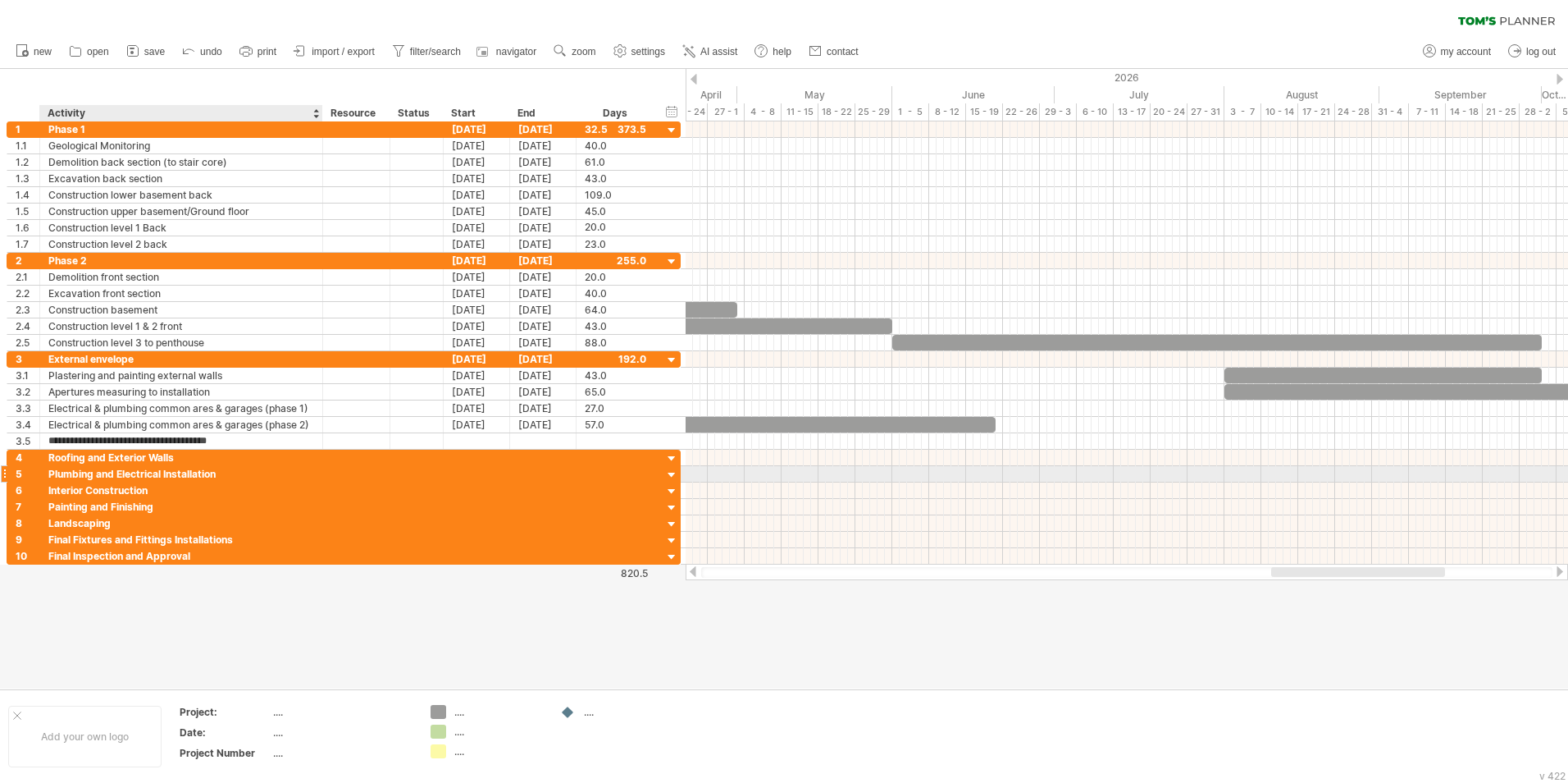
type input "**********"
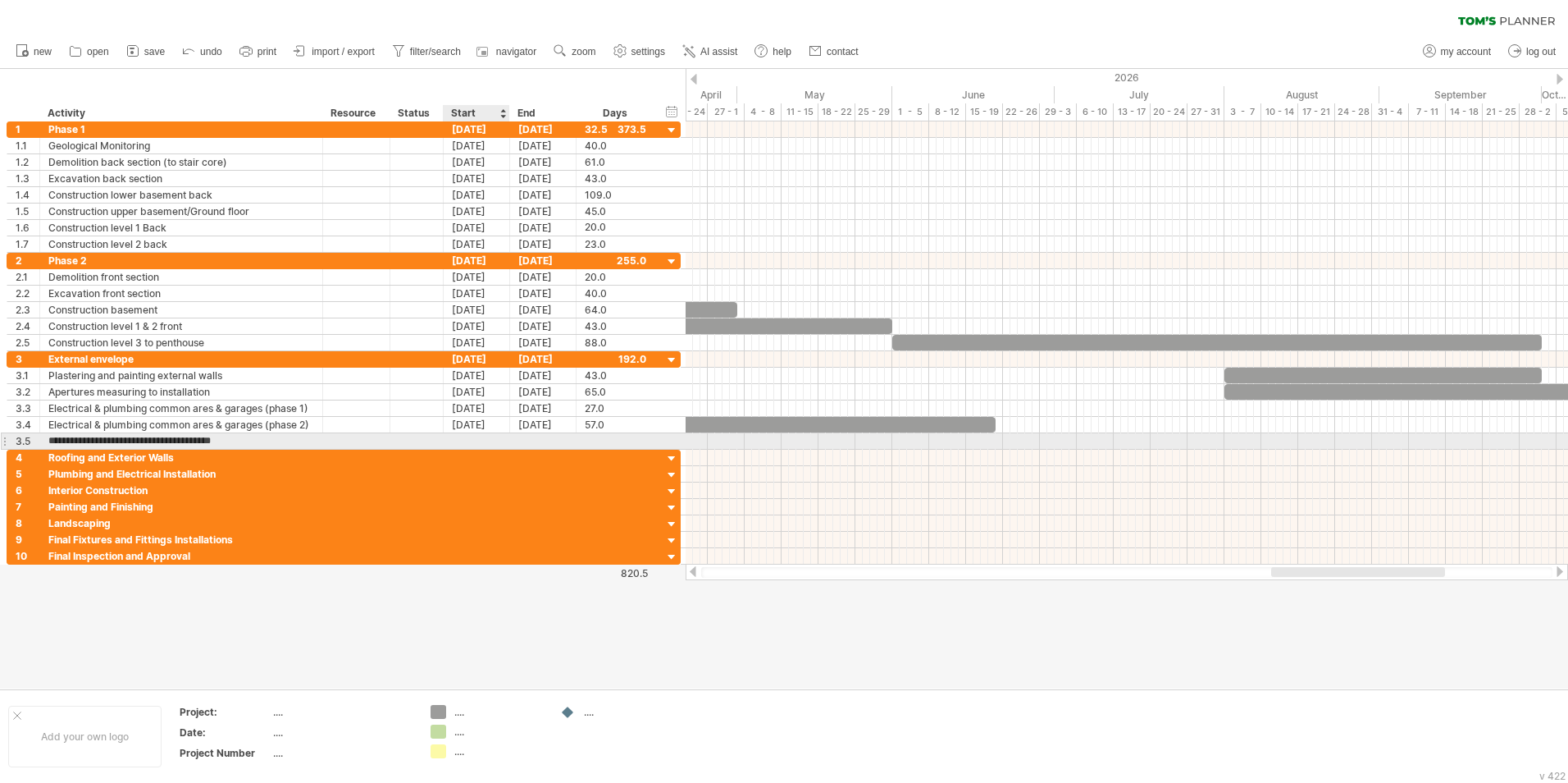
click at [482, 442] on div at bounding box center [477, 441] width 66 height 15
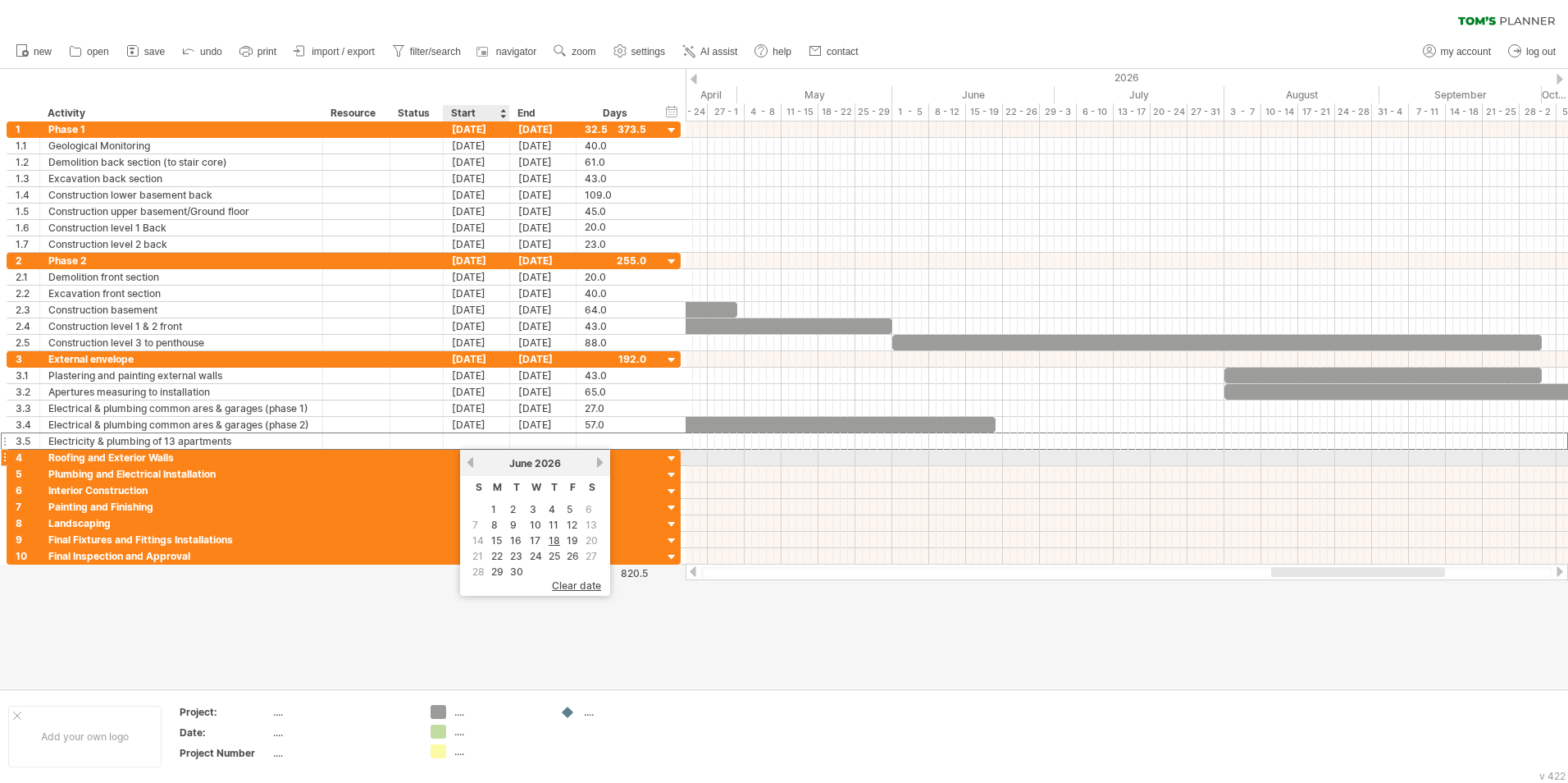
click at [475, 465] on link "previous" at bounding box center [470, 462] width 12 height 12
click at [599, 464] on link "next" at bounding box center [599, 462] width 12 height 12
click at [532, 487] on link "1" at bounding box center [531, 509] width 9 height 15
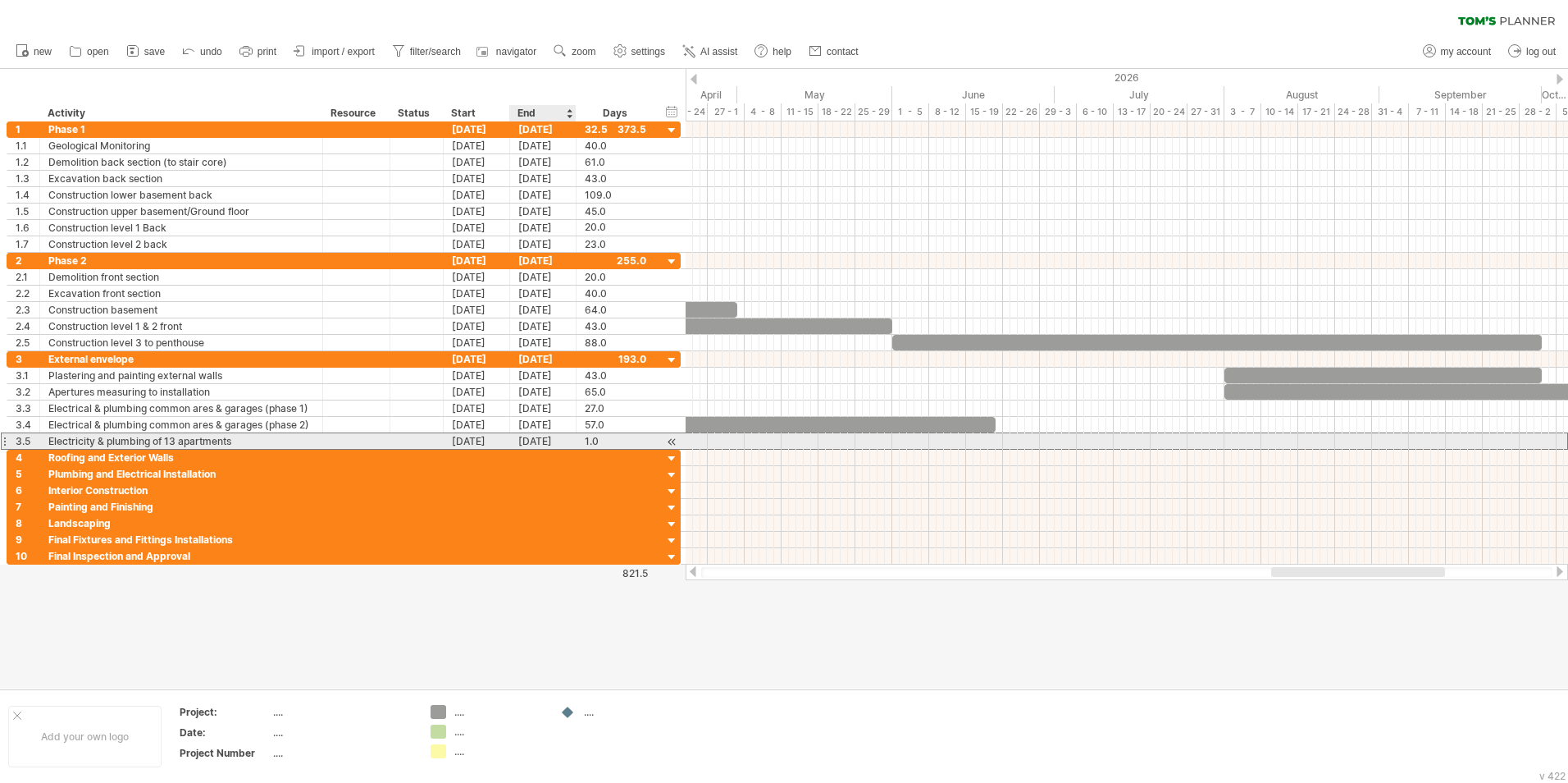
click at [545, 441] on div "[DATE]" at bounding box center [543, 441] width 66 height 15
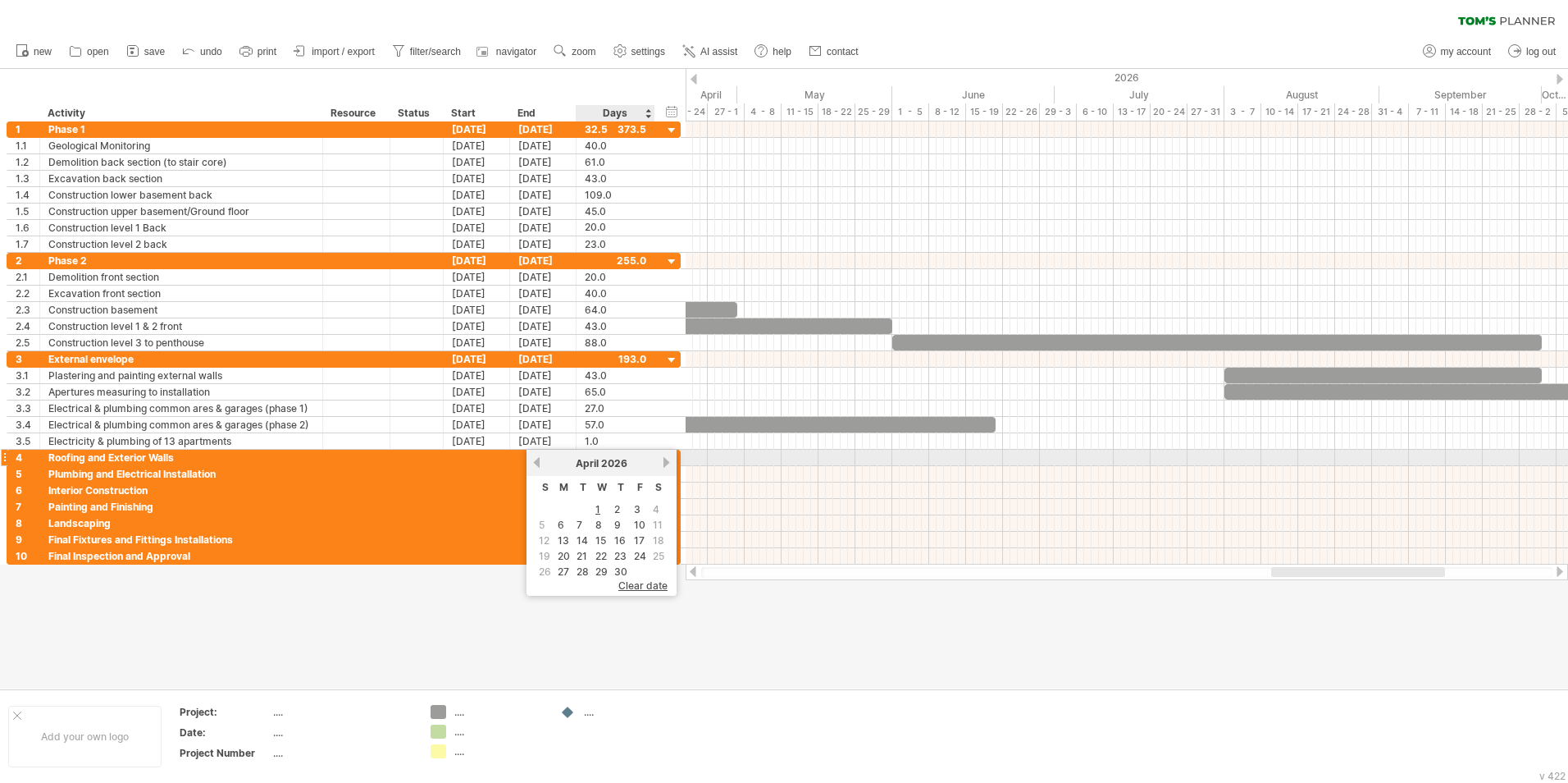
click at [668, 458] on link "next" at bounding box center [666, 462] width 12 height 12
click at [562, 487] on link "31" at bounding box center [564, 587] width 15 height 15
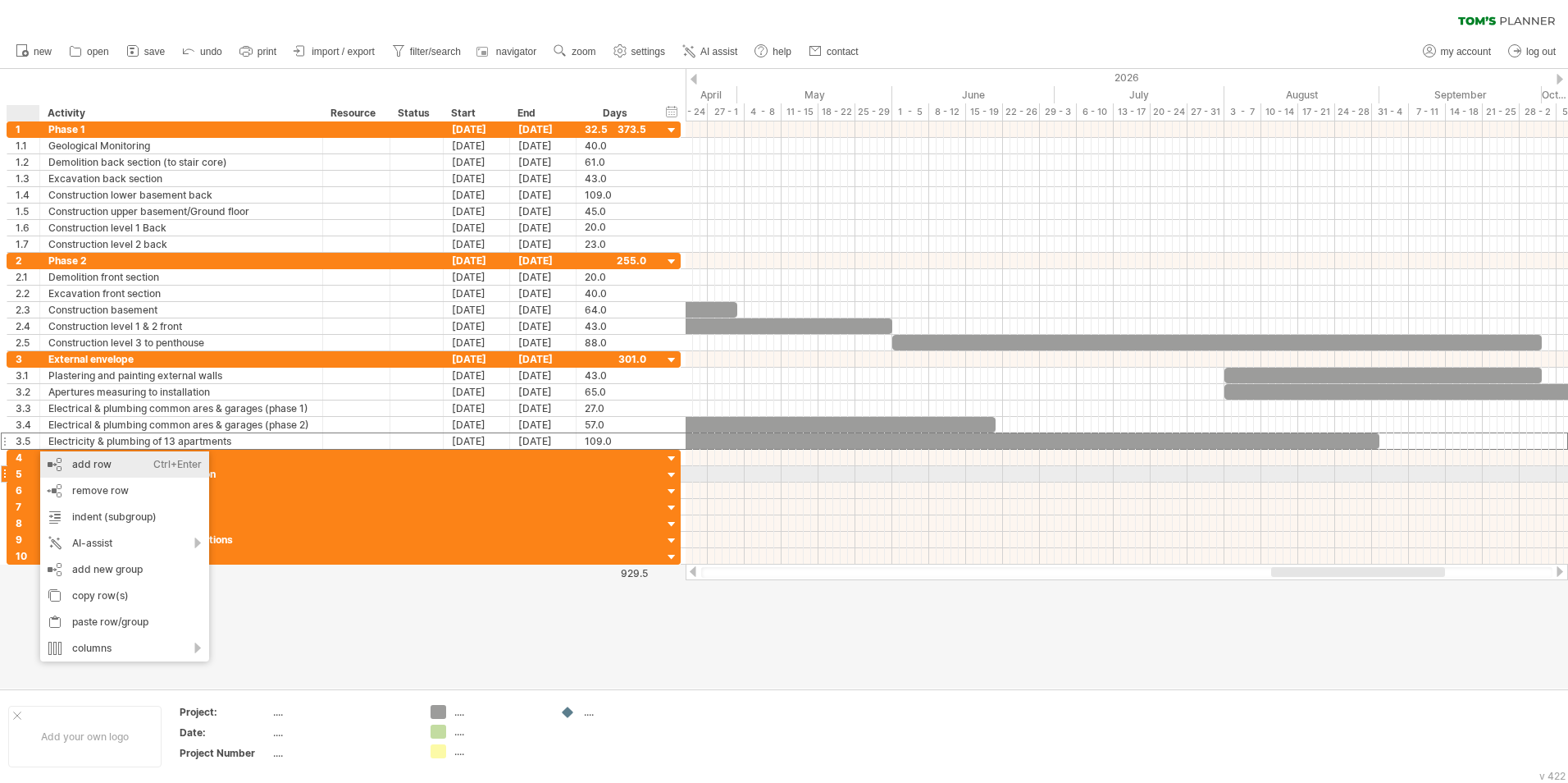
click at [111, 467] on div "add row Ctrl+Enter Cmd+Enter" at bounding box center [124, 465] width 169 height 27
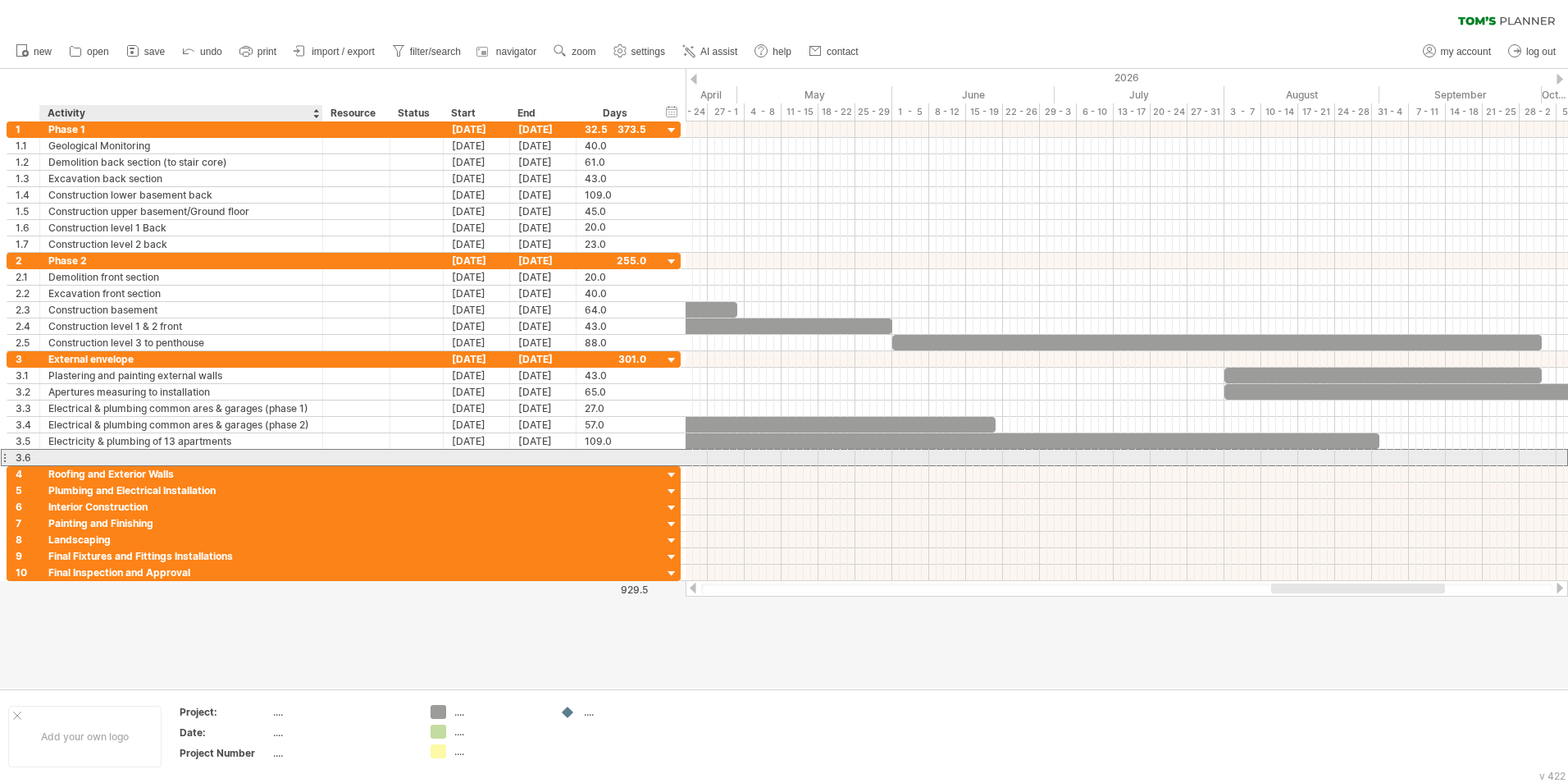
click at [85, 451] on div at bounding box center [181, 457] width 266 height 15
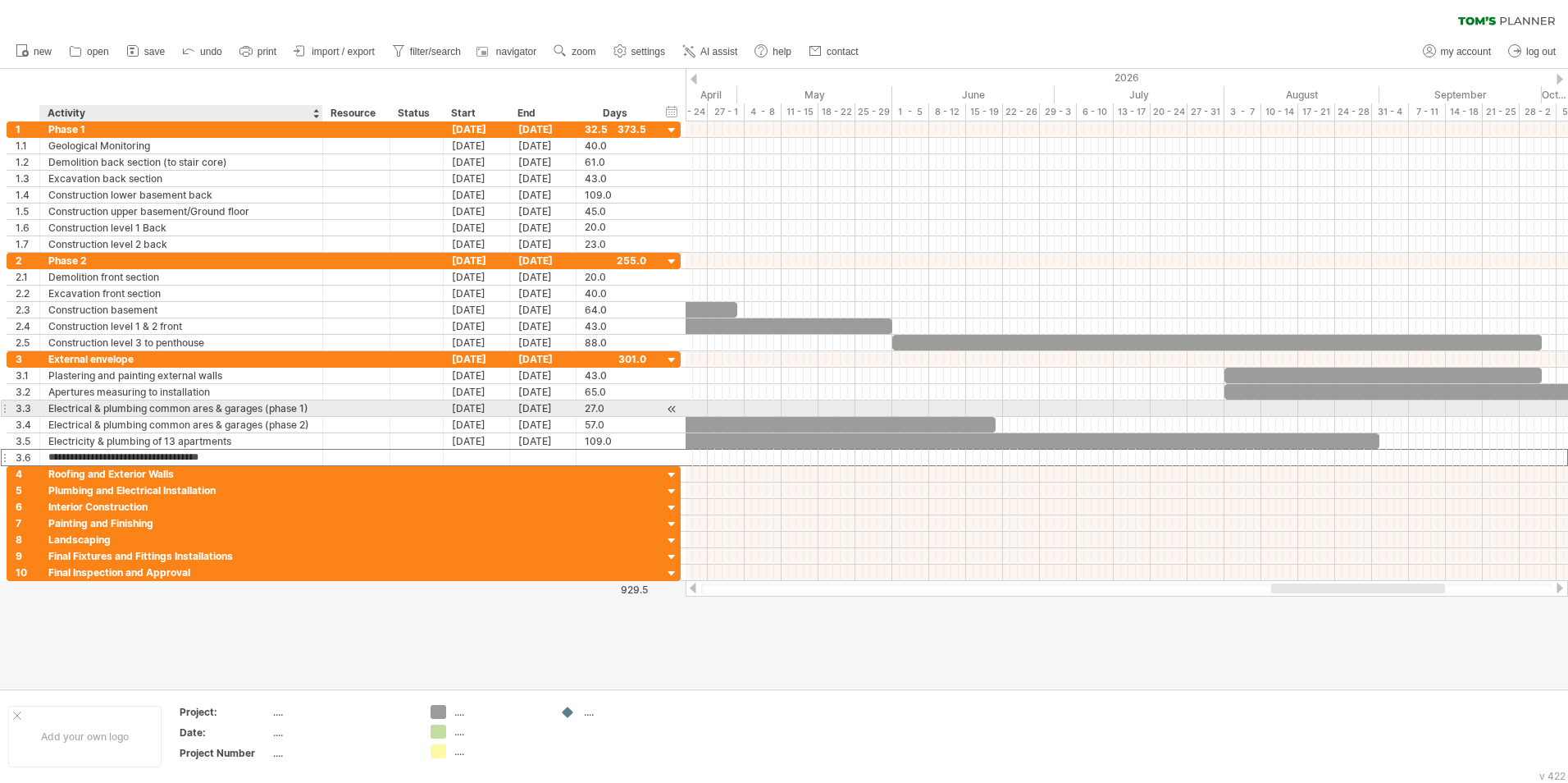
type input "**********"
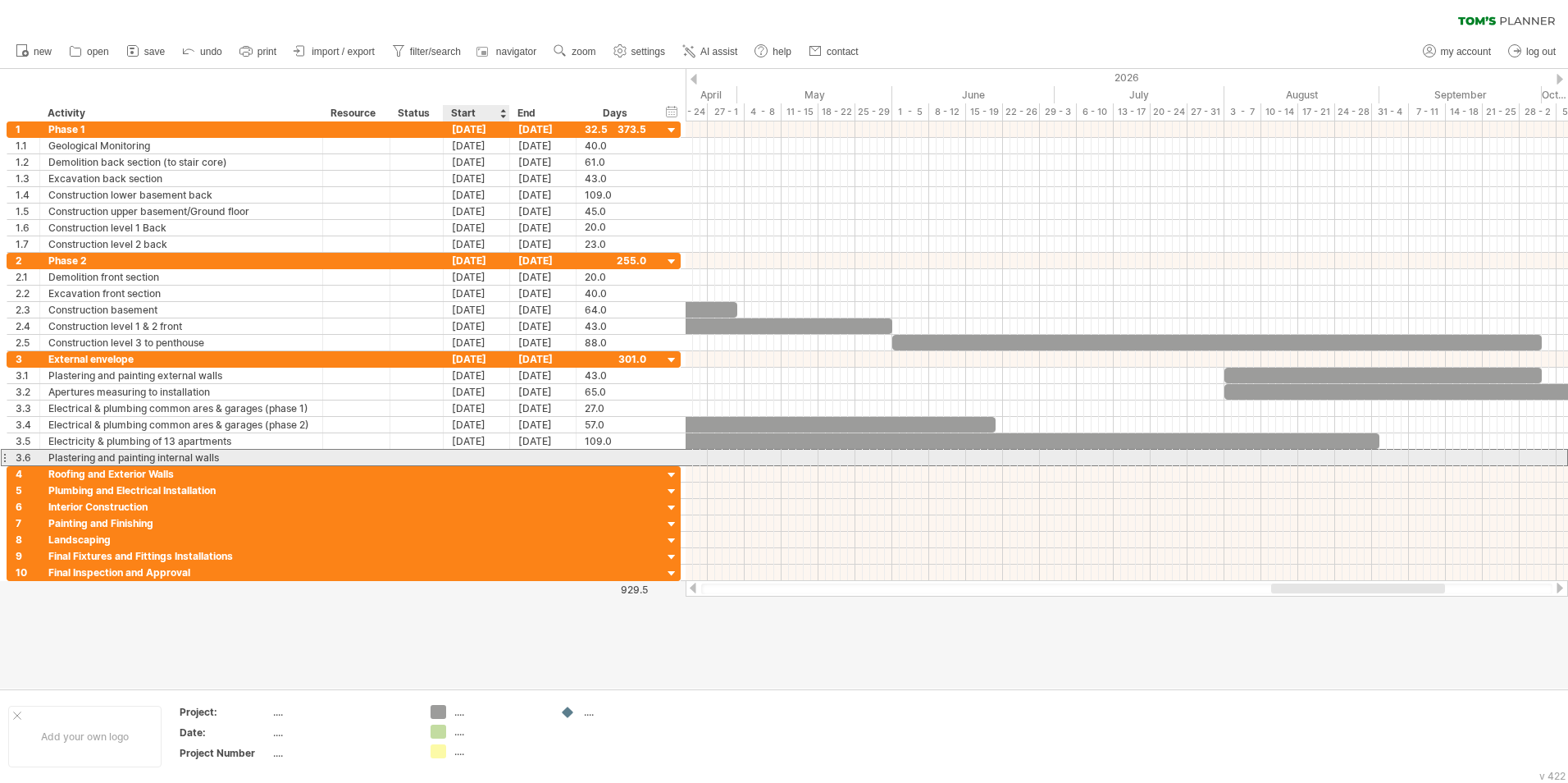
click at [477, 456] on div at bounding box center [477, 457] width 66 height 15
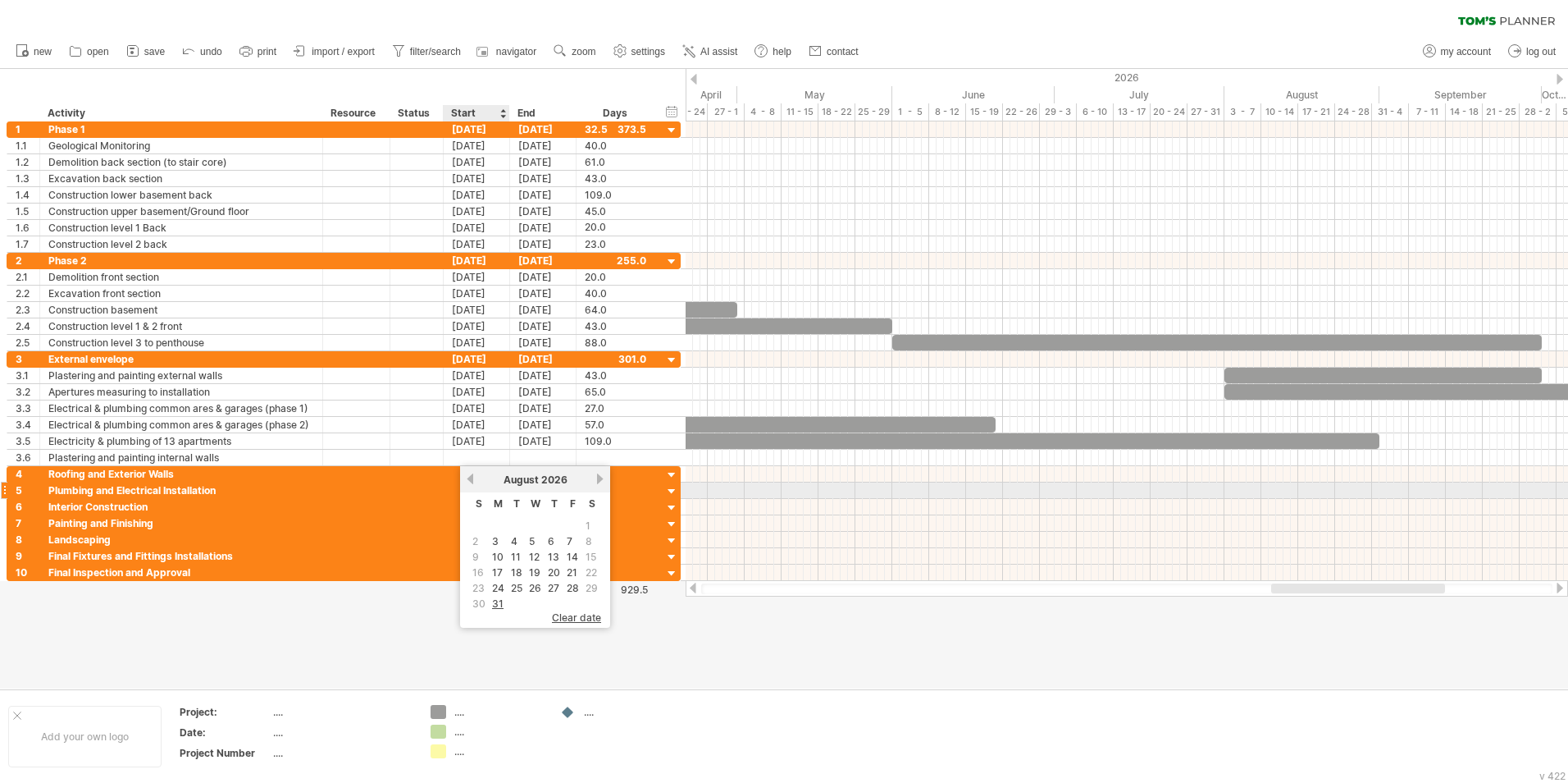
click at [474, 483] on link "previous" at bounding box center [470, 478] width 12 height 12
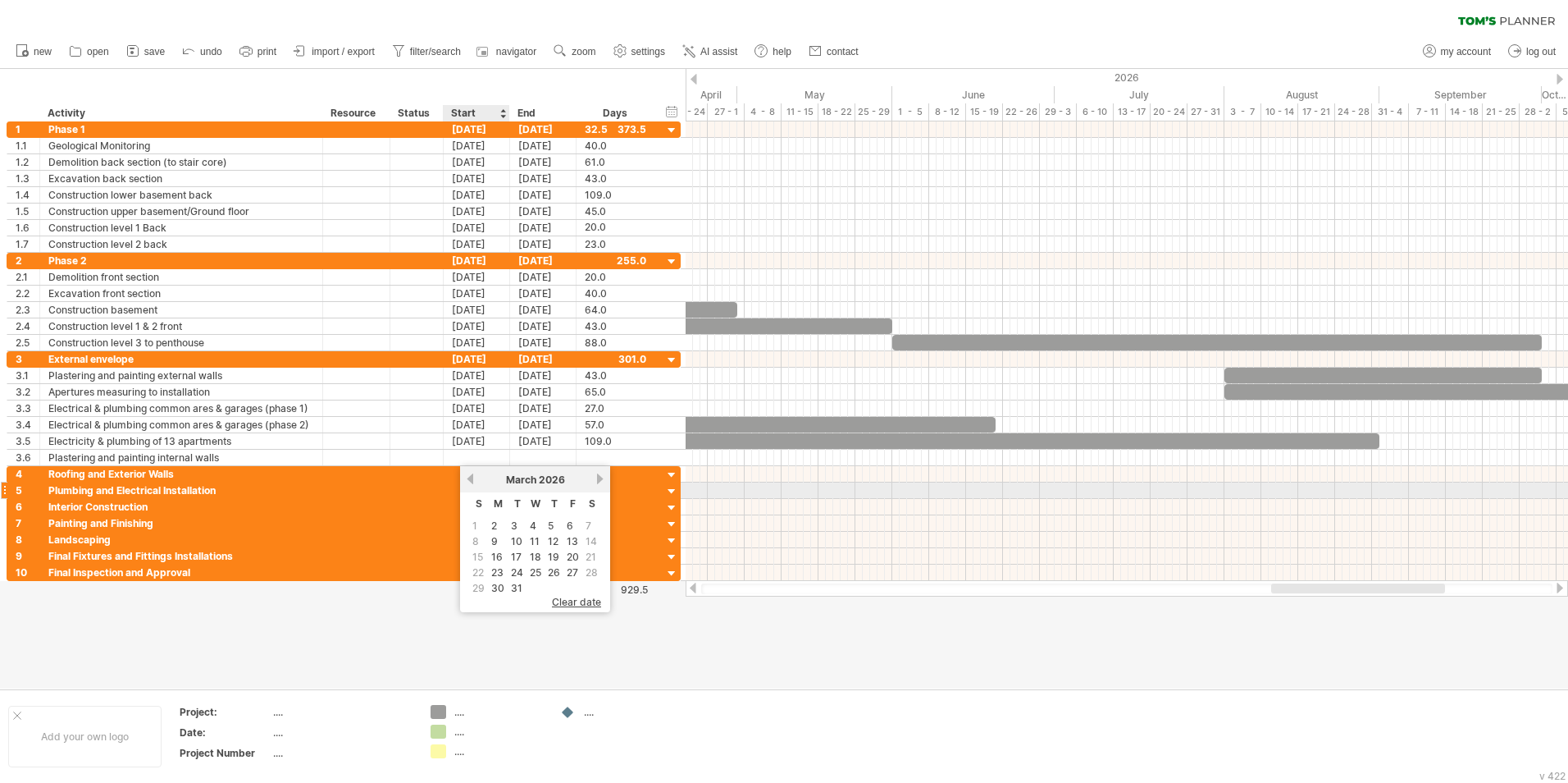
click at [474, 483] on link "previous" at bounding box center [470, 478] width 12 height 12
click at [600, 480] on link "next" at bounding box center [599, 478] width 12 height 12
click at [551, 487] on link "1" at bounding box center [549, 525] width 9 height 15
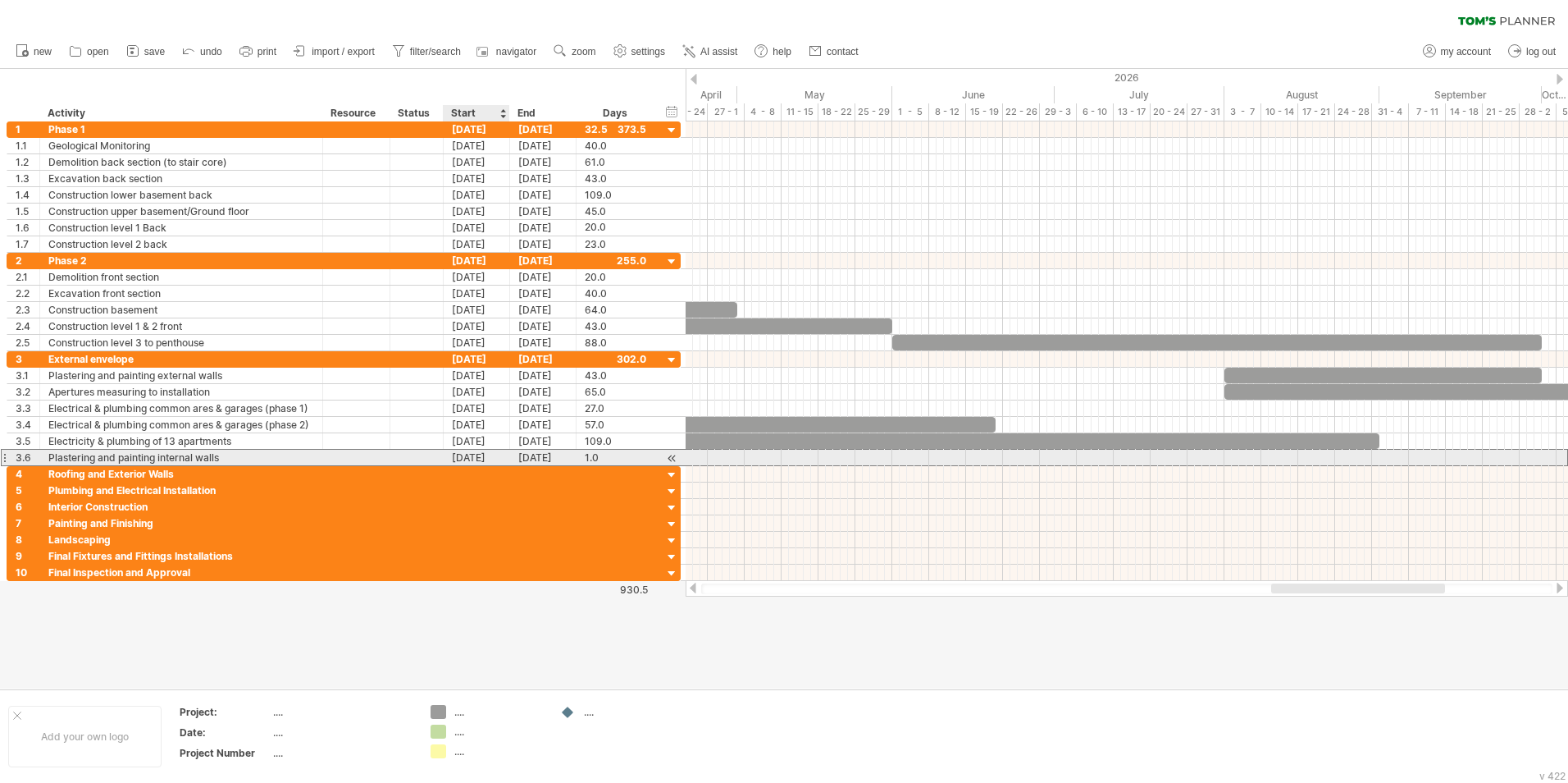
click at [468, 463] on div "[DATE]" at bounding box center [477, 457] width 66 height 15
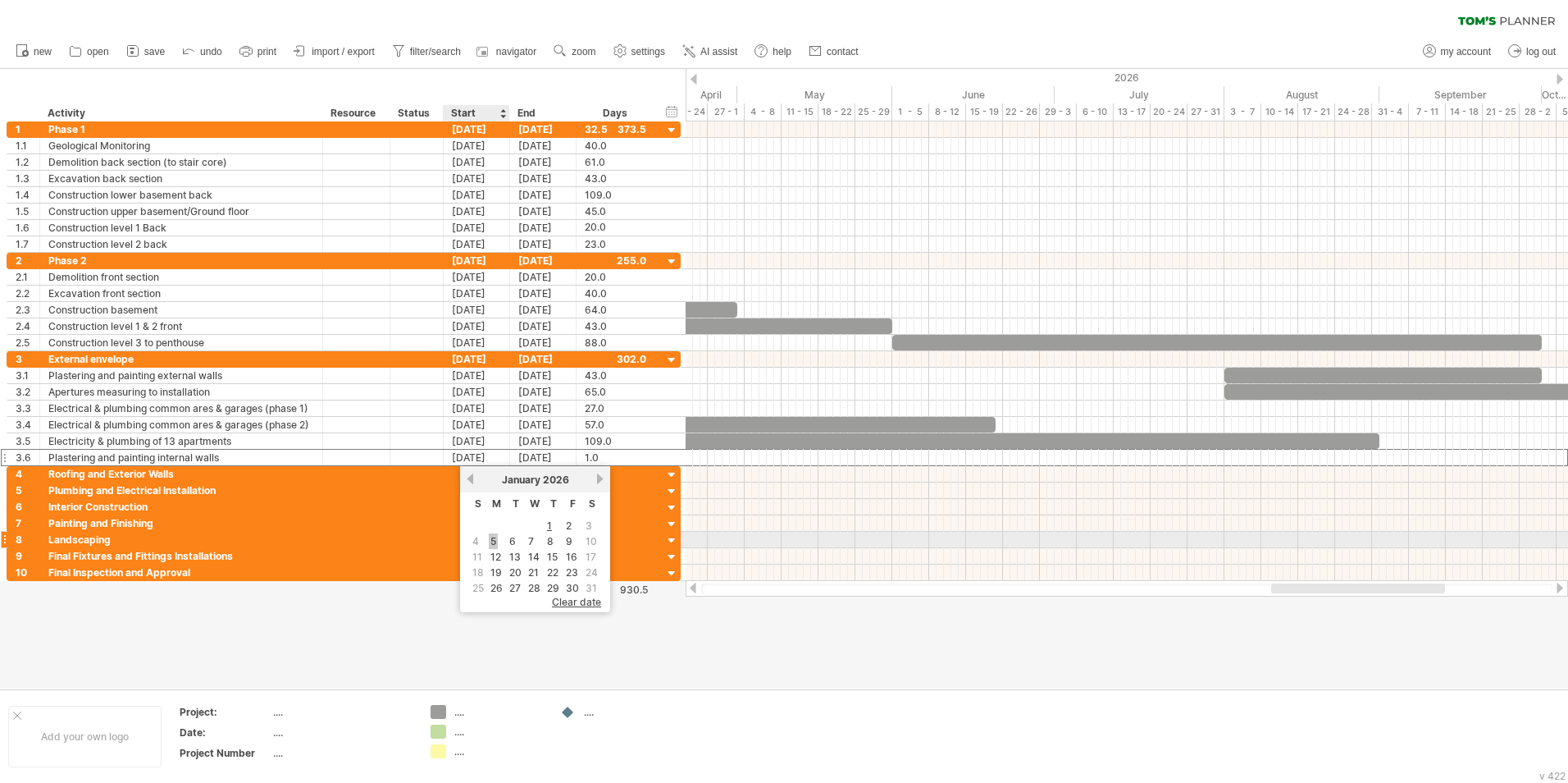
click at [497, 487] on link "5" at bounding box center [493, 541] width 9 height 15
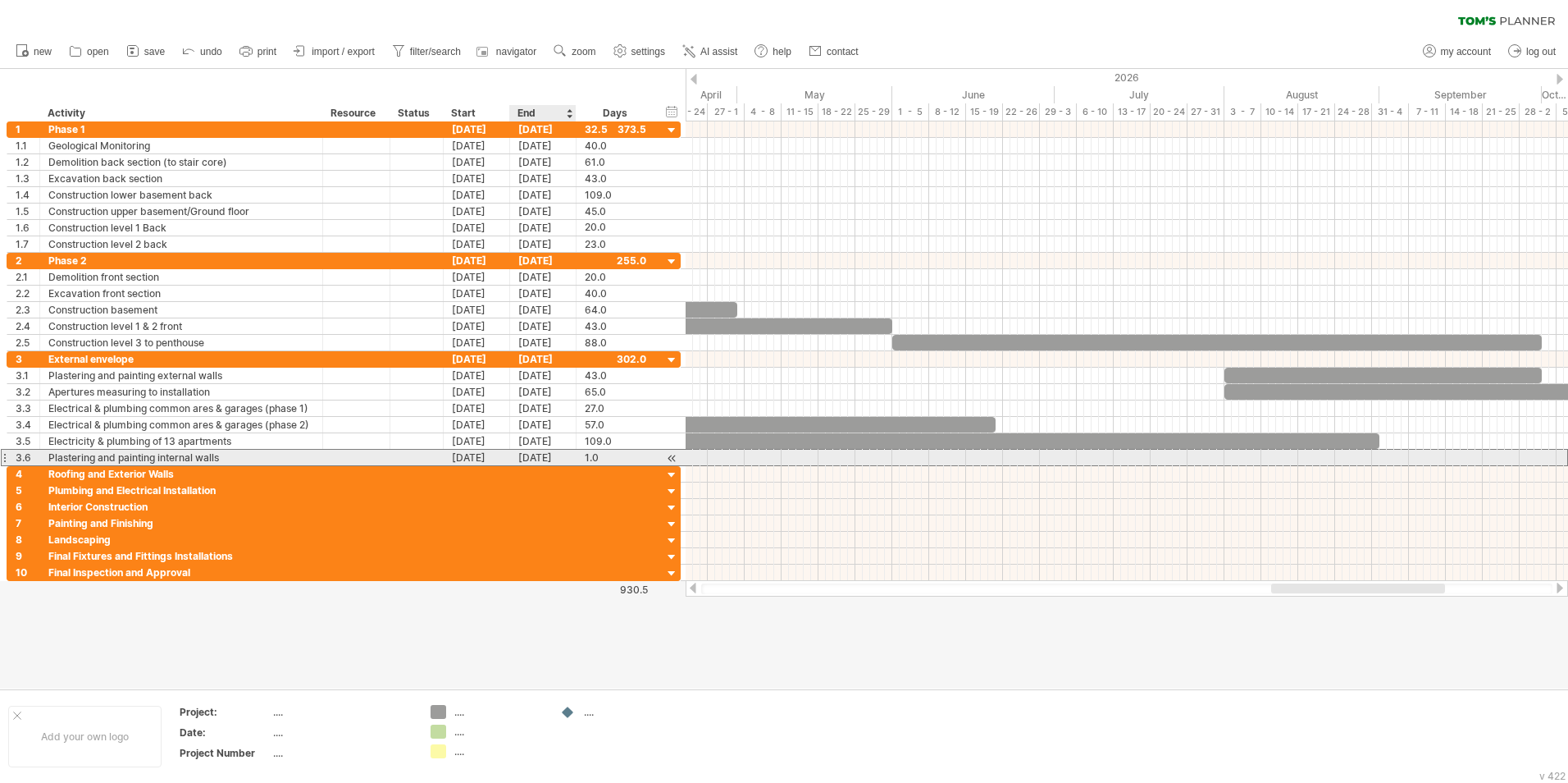
click at [541, 458] on div "[DATE]" at bounding box center [543, 457] width 66 height 15
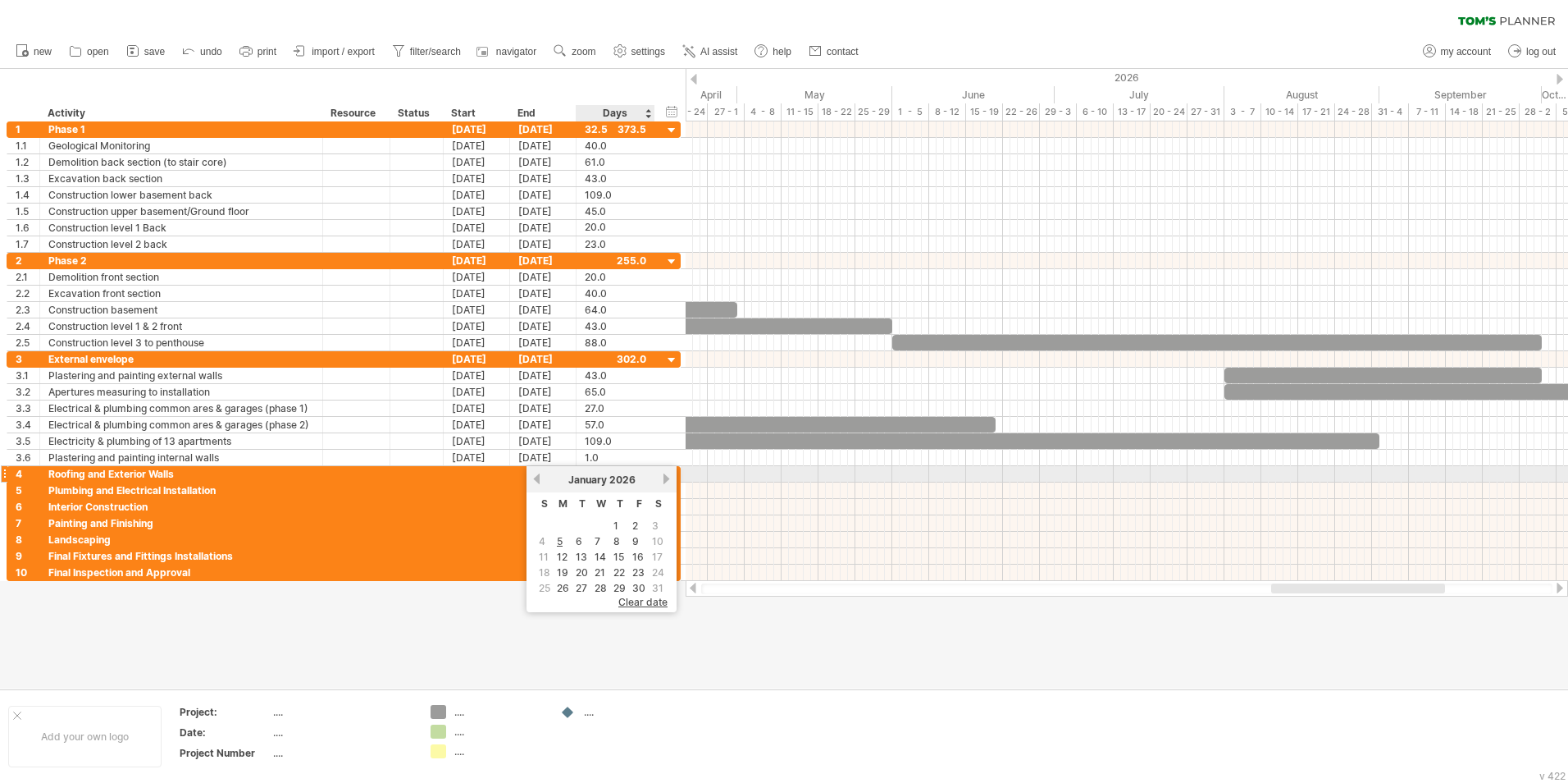
click at [668, 479] on link "next" at bounding box center [666, 478] width 12 height 12
click at [666, 479] on link "next" at bounding box center [664, 478] width 12 height 12
click at [666, 479] on link "next" at bounding box center [666, 478] width 12 height 12
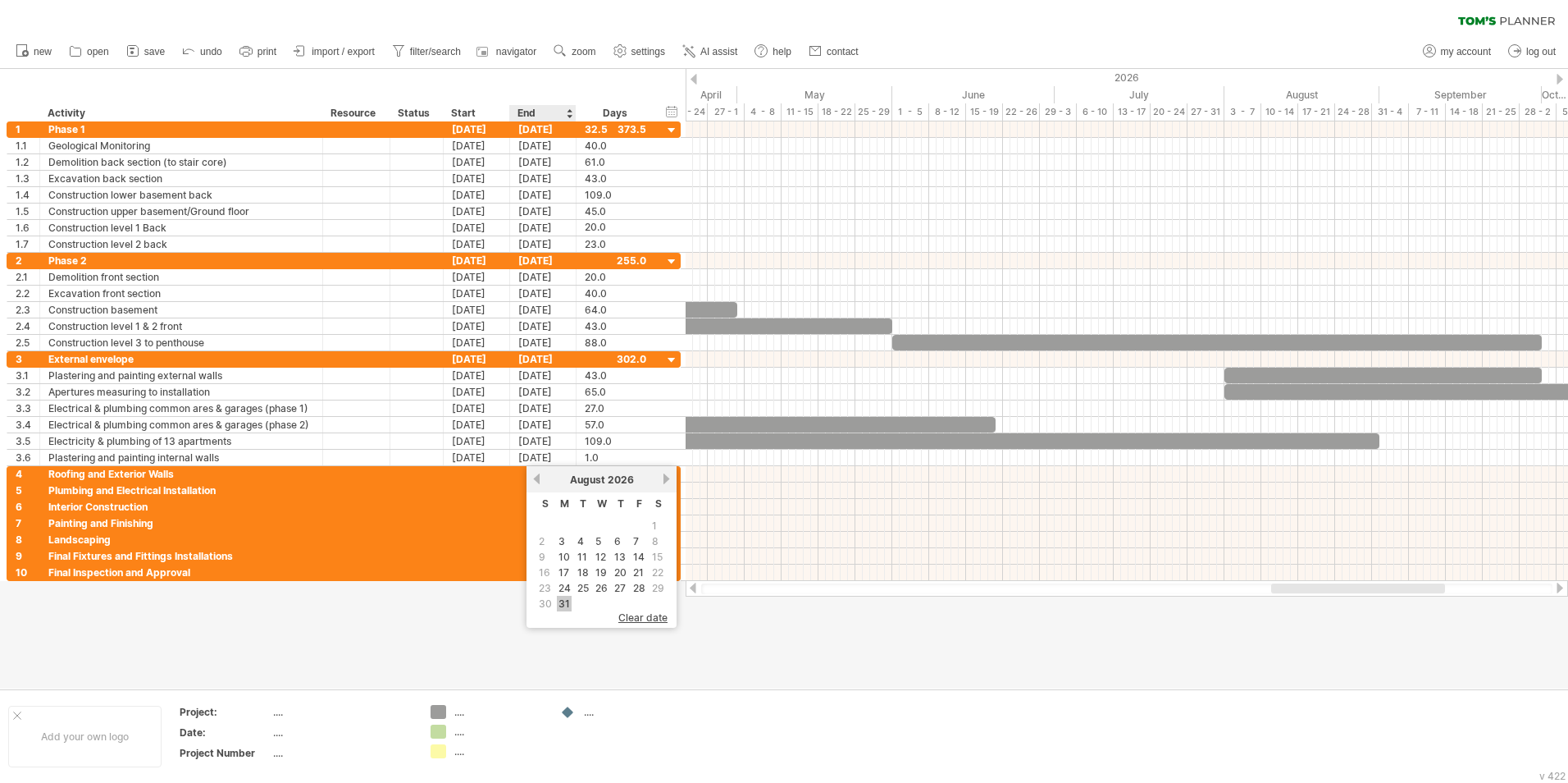
click at [562, 487] on link "31" at bounding box center [564, 603] width 15 height 15
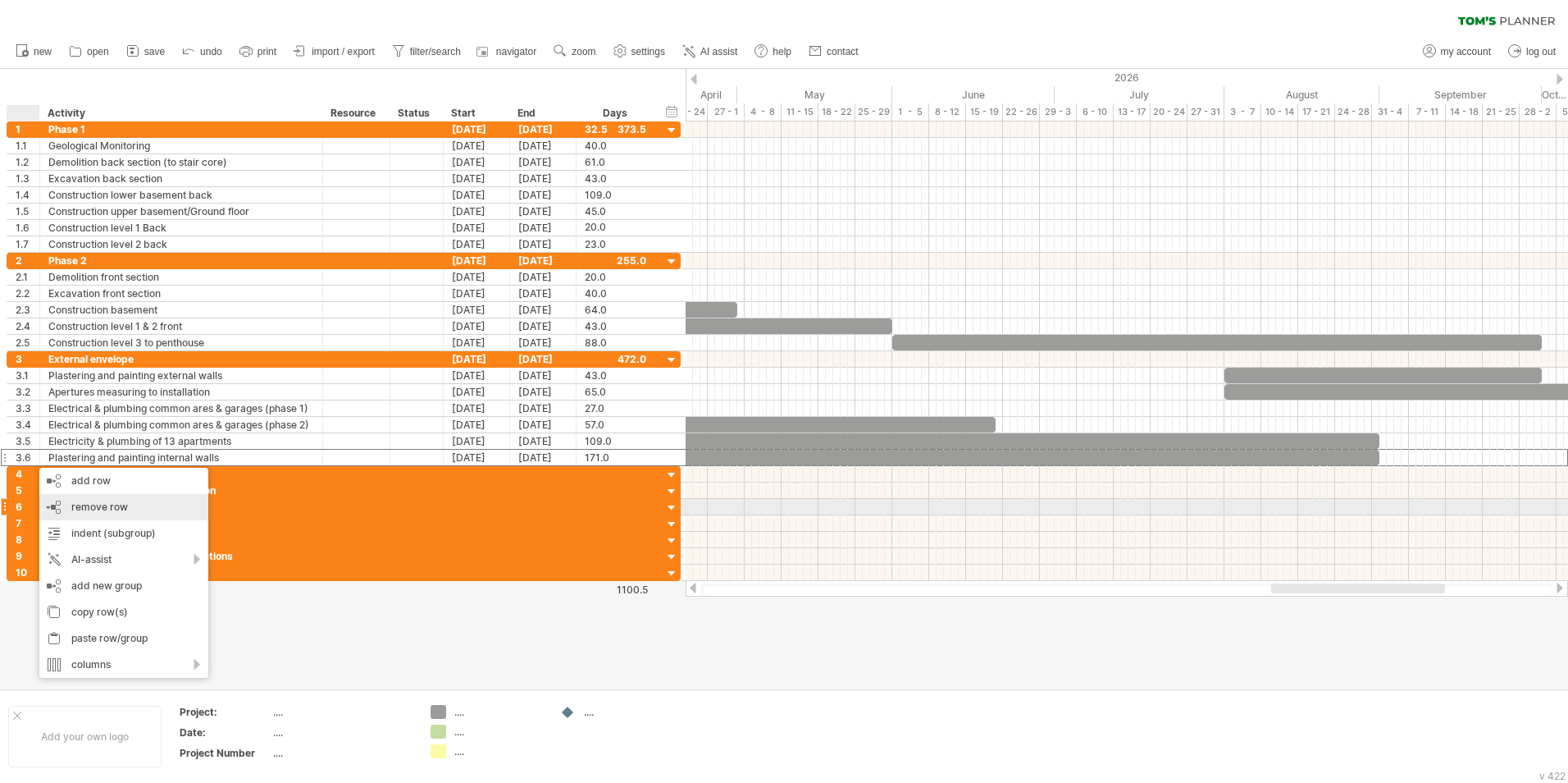
click at [100, 487] on span "remove row" at bounding box center [100, 506] width 57 height 12
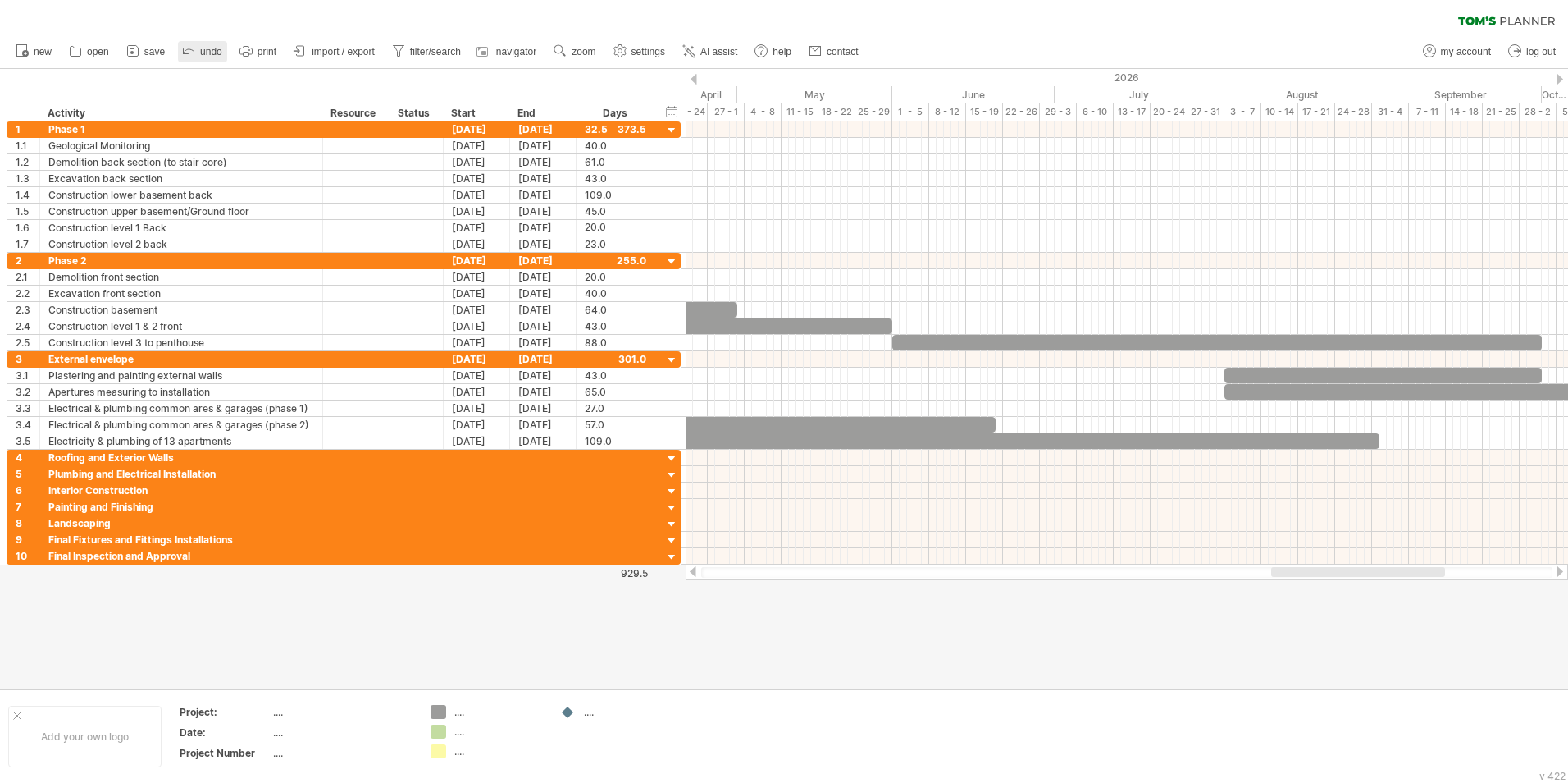
click at [188, 56] on icon at bounding box center [188, 49] width 16 height 16
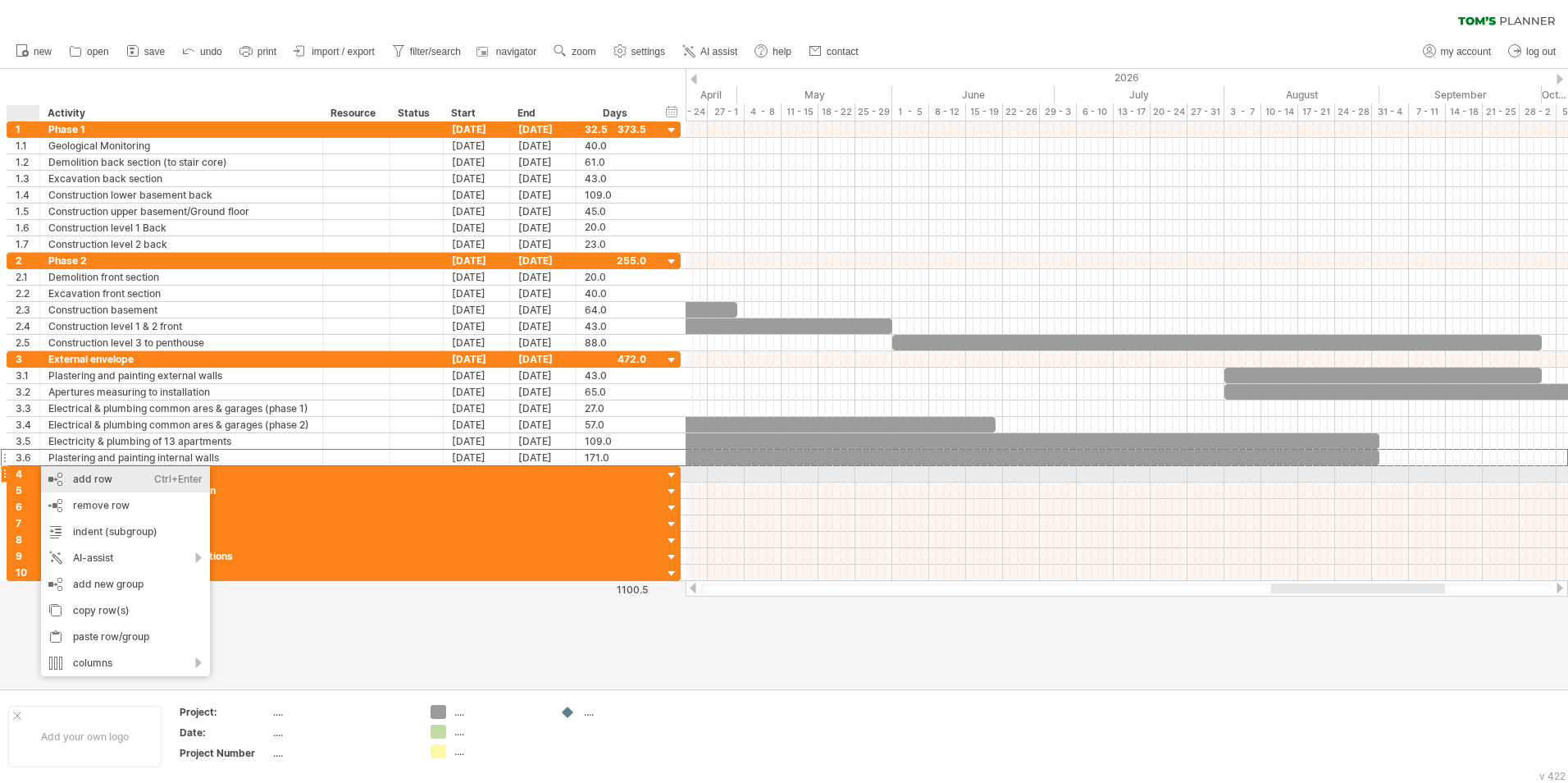
click at [99, 478] on div "add row Ctrl+Enter Cmd+Enter" at bounding box center [125, 480] width 169 height 27
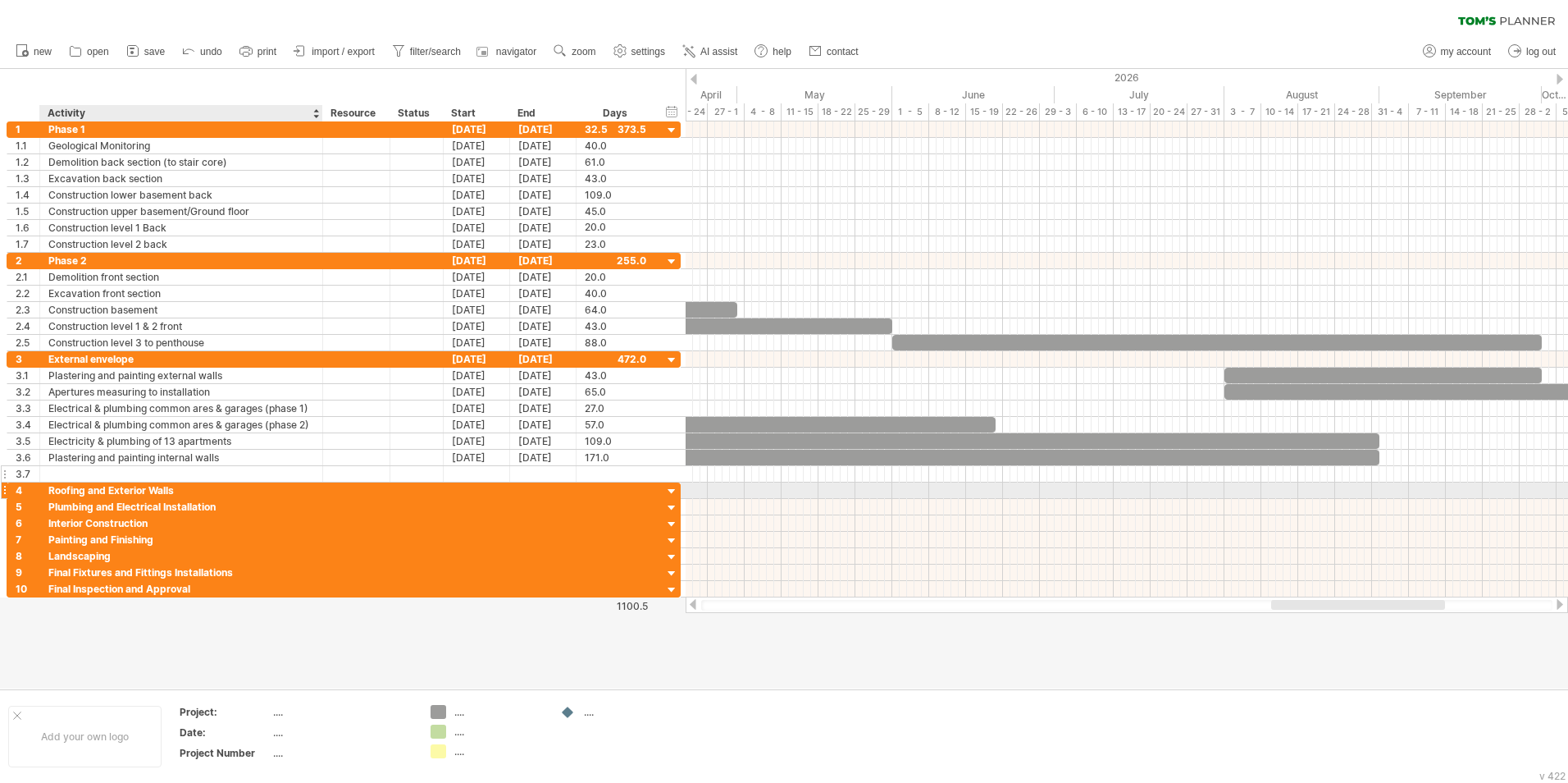
click at [87, 472] on div at bounding box center [181, 474] width 266 height 15
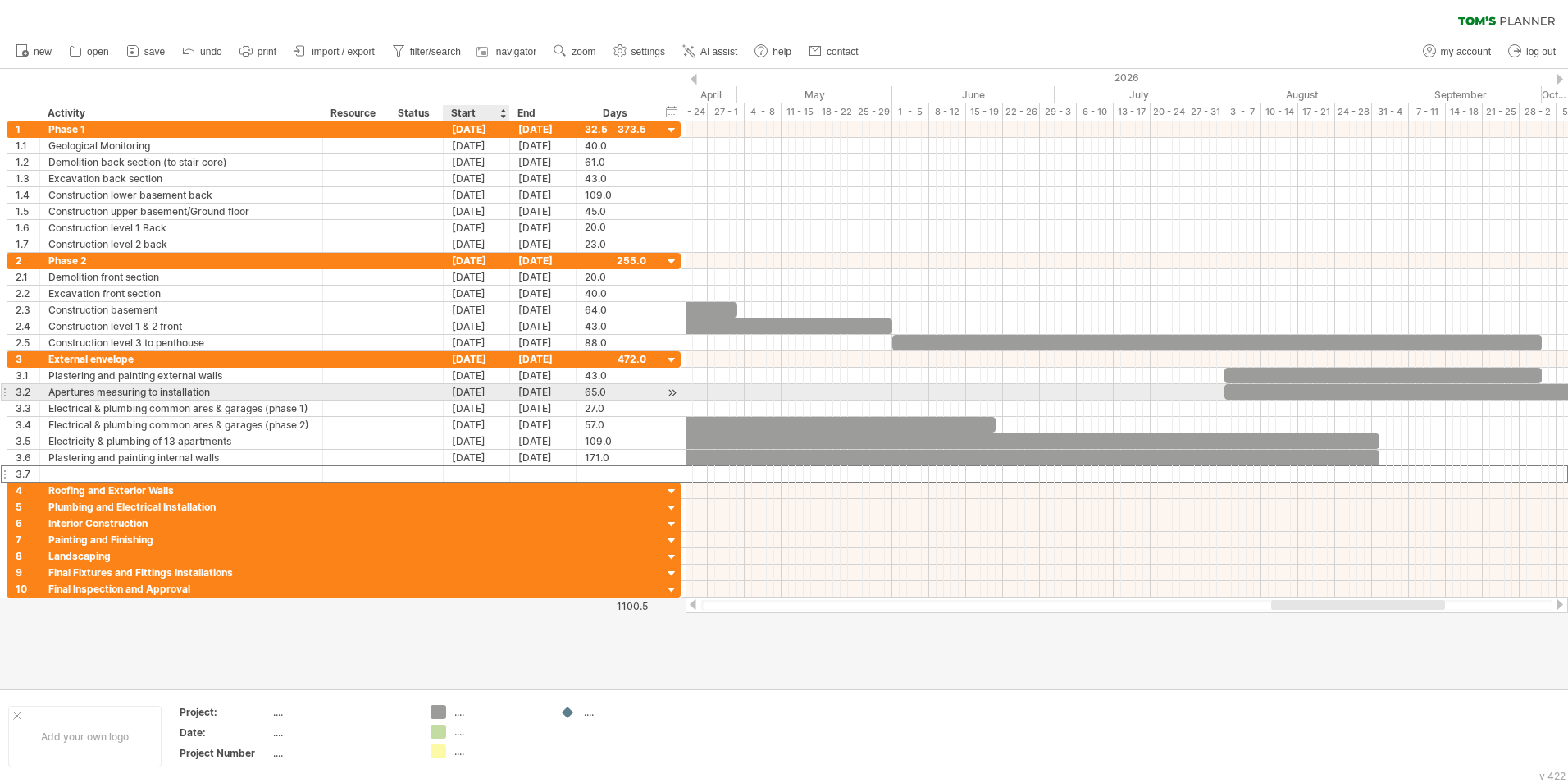
click at [474, 395] on div "[DATE]" at bounding box center [477, 392] width 66 height 15
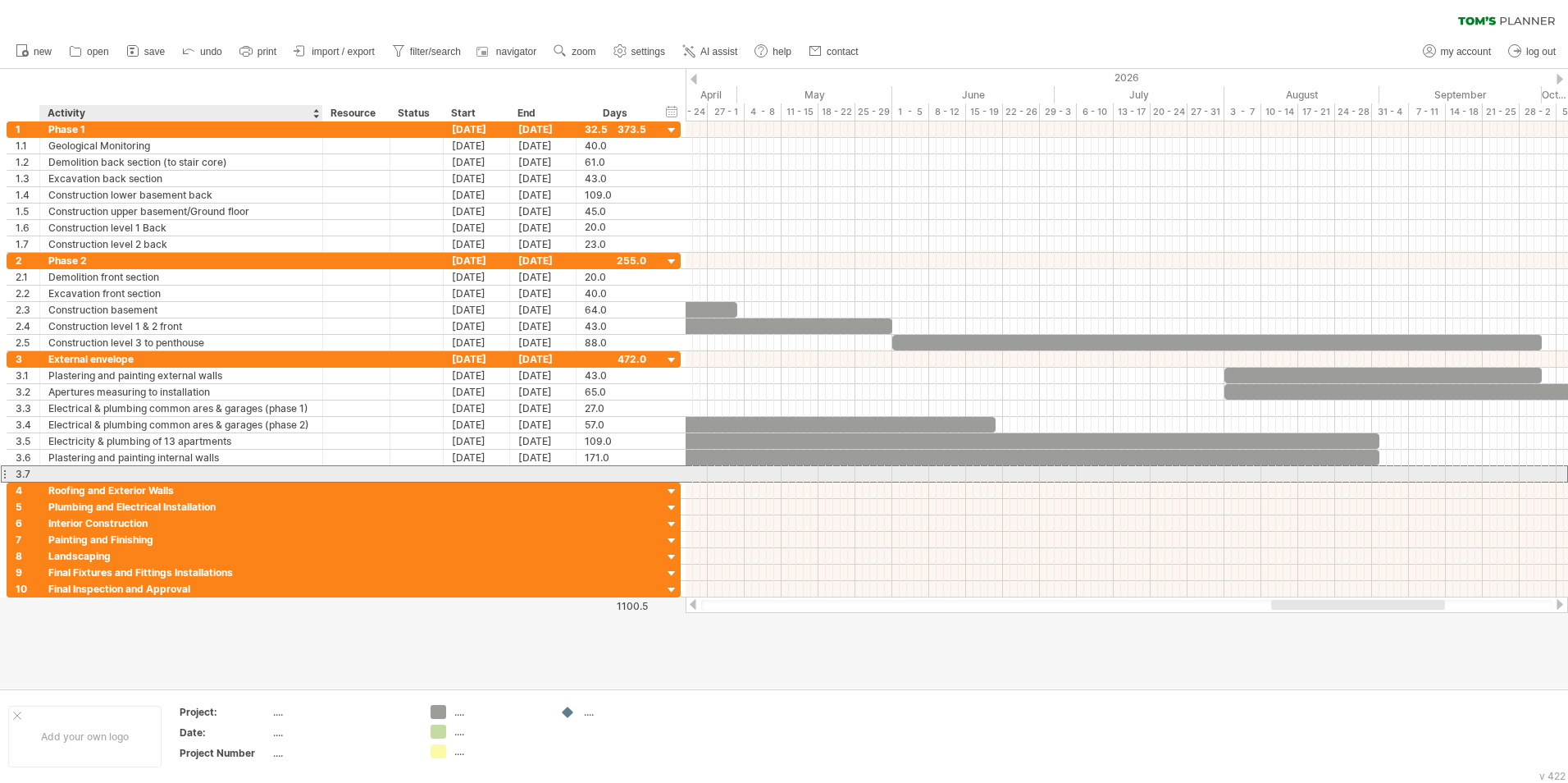
click at [179, 478] on div at bounding box center [181, 474] width 266 height 15
type input "**********"
click at [467, 472] on div at bounding box center [477, 474] width 66 height 15
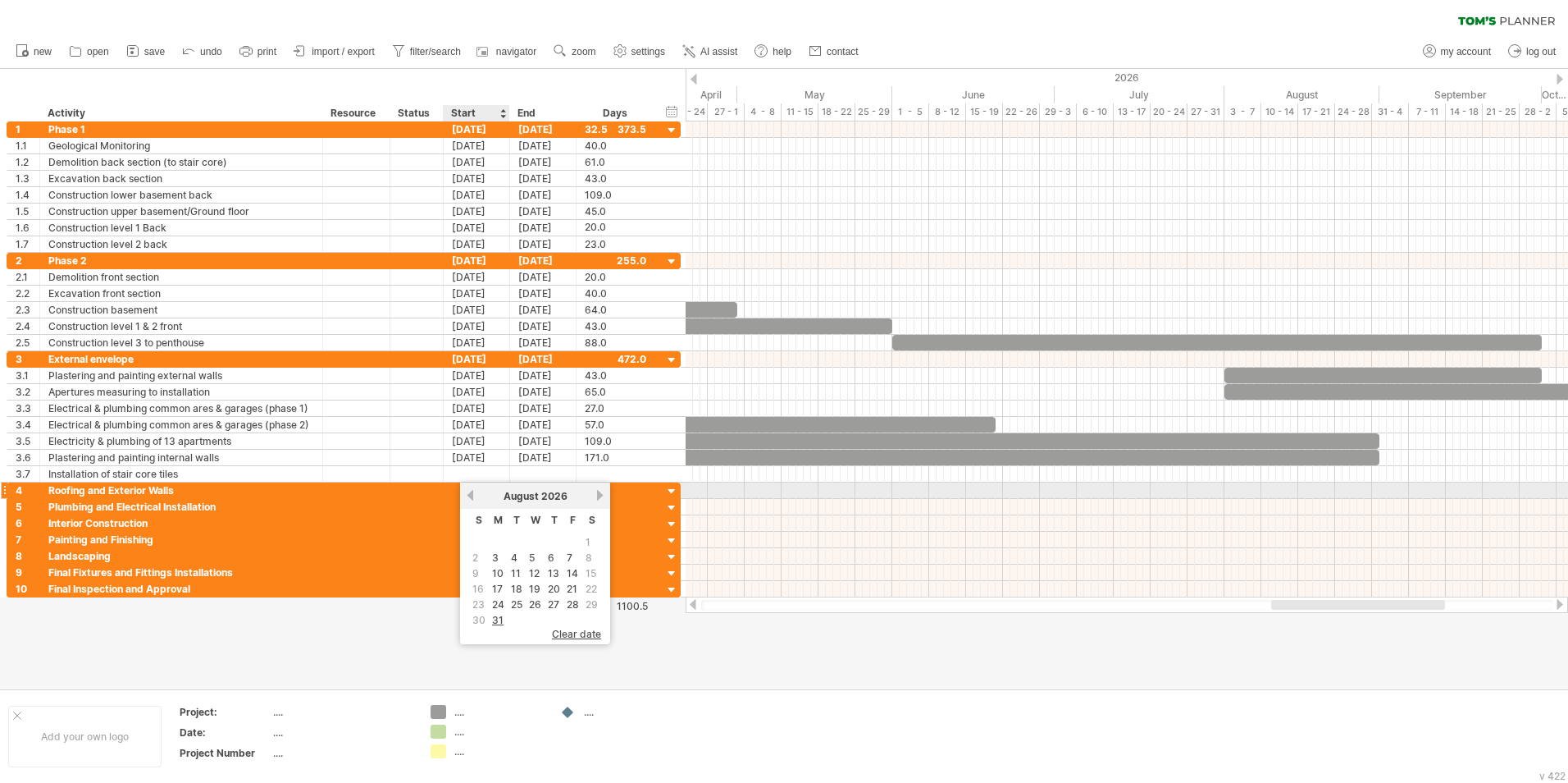
click at [472, 487] on link "previous" at bounding box center [470, 495] width 12 height 12
click at [598, 487] on link "next" at bounding box center [599, 495] width 12 height 12
click at [494, 487] on link "3" at bounding box center [495, 558] width 9 height 15
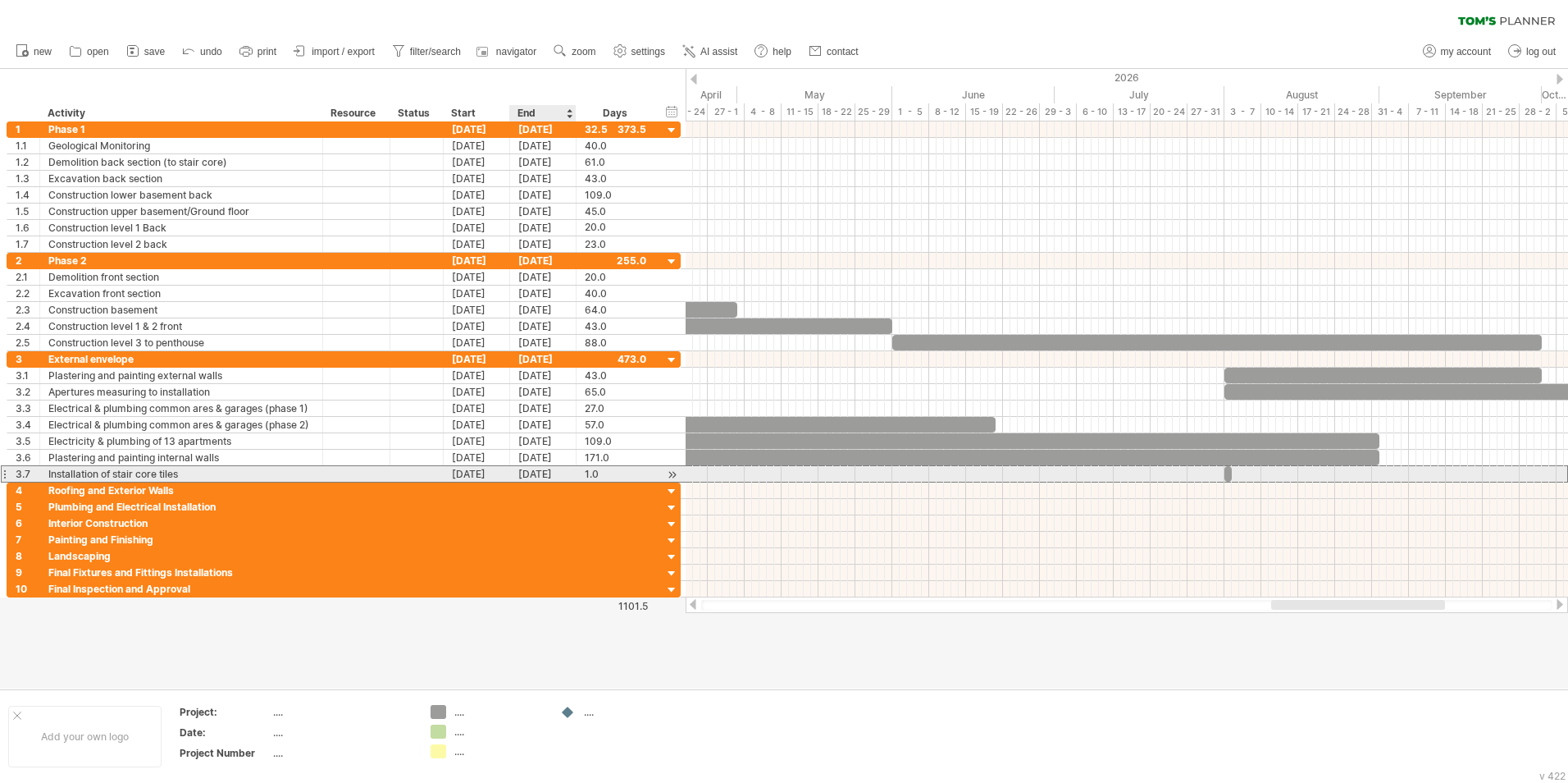
click at [551, 476] on div "[DATE]" at bounding box center [543, 474] width 66 height 15
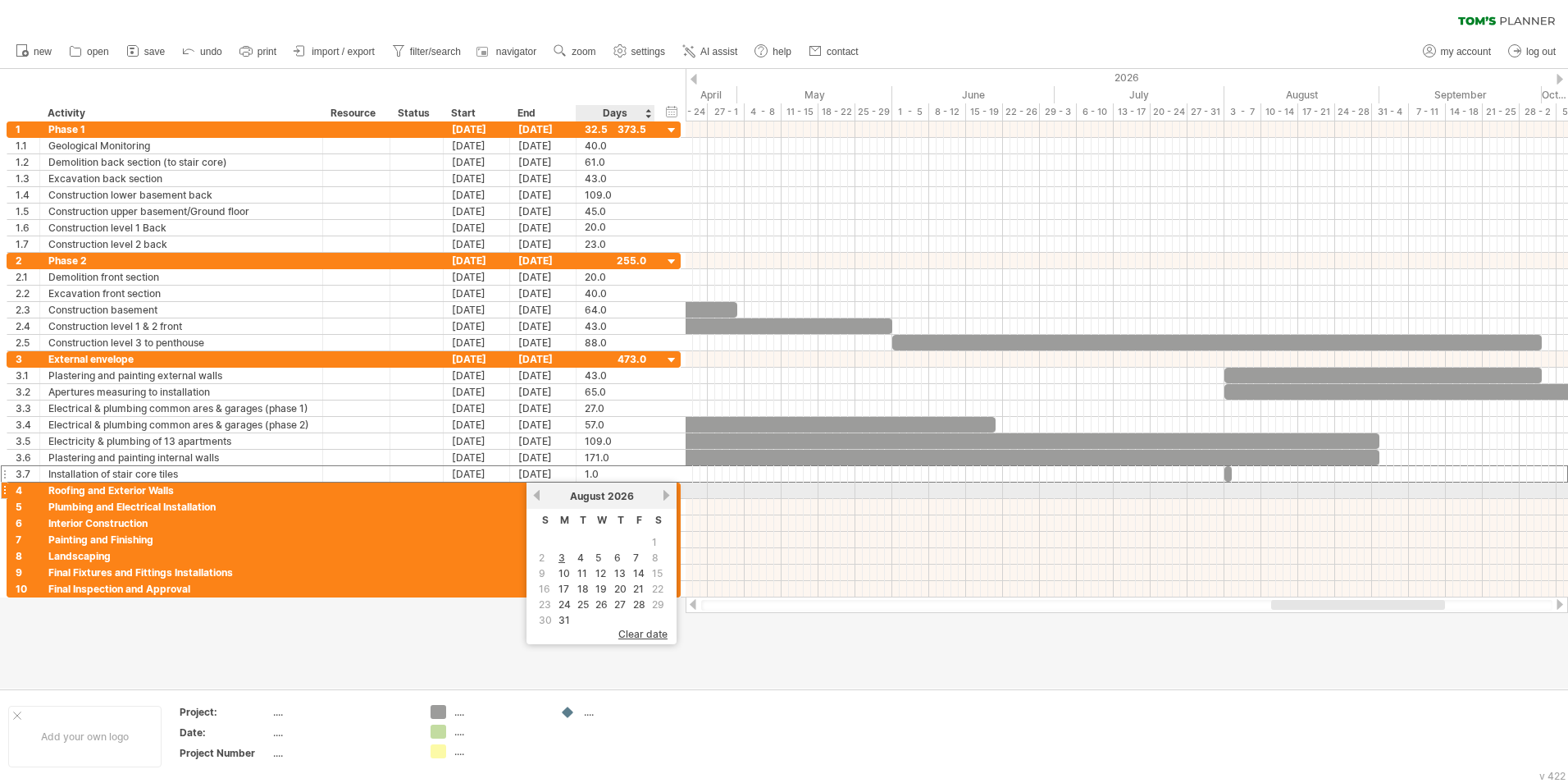
click at [666, 487] on link "next" at bounding box center [666, 495] width 12 height 12
click at [598, 487] on link "30" at bounding box center [601, 604] width 16 height 15
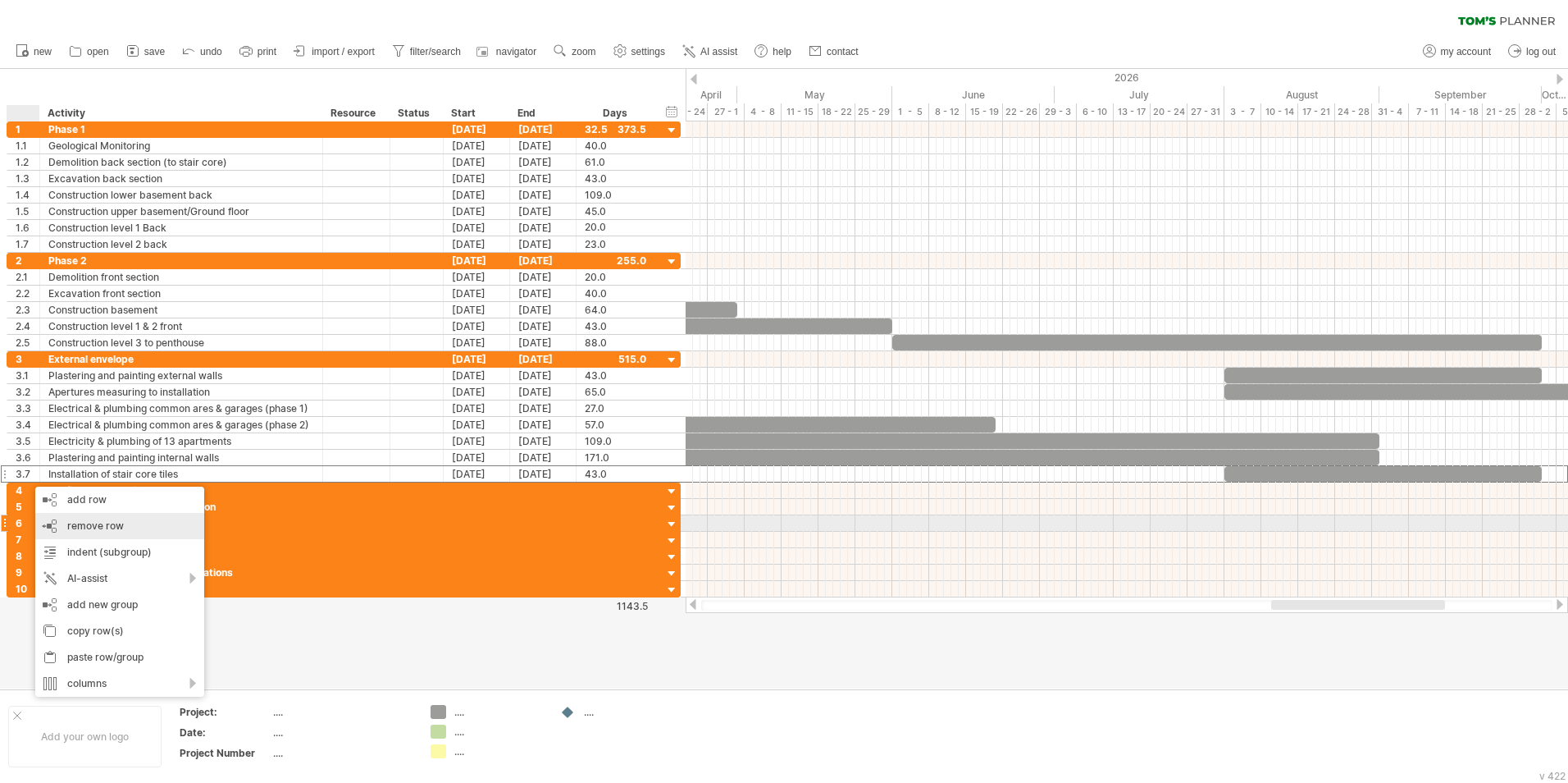
click at [75, 487] on span "remove row" at bounding box center [96, 525] width 57 height 12
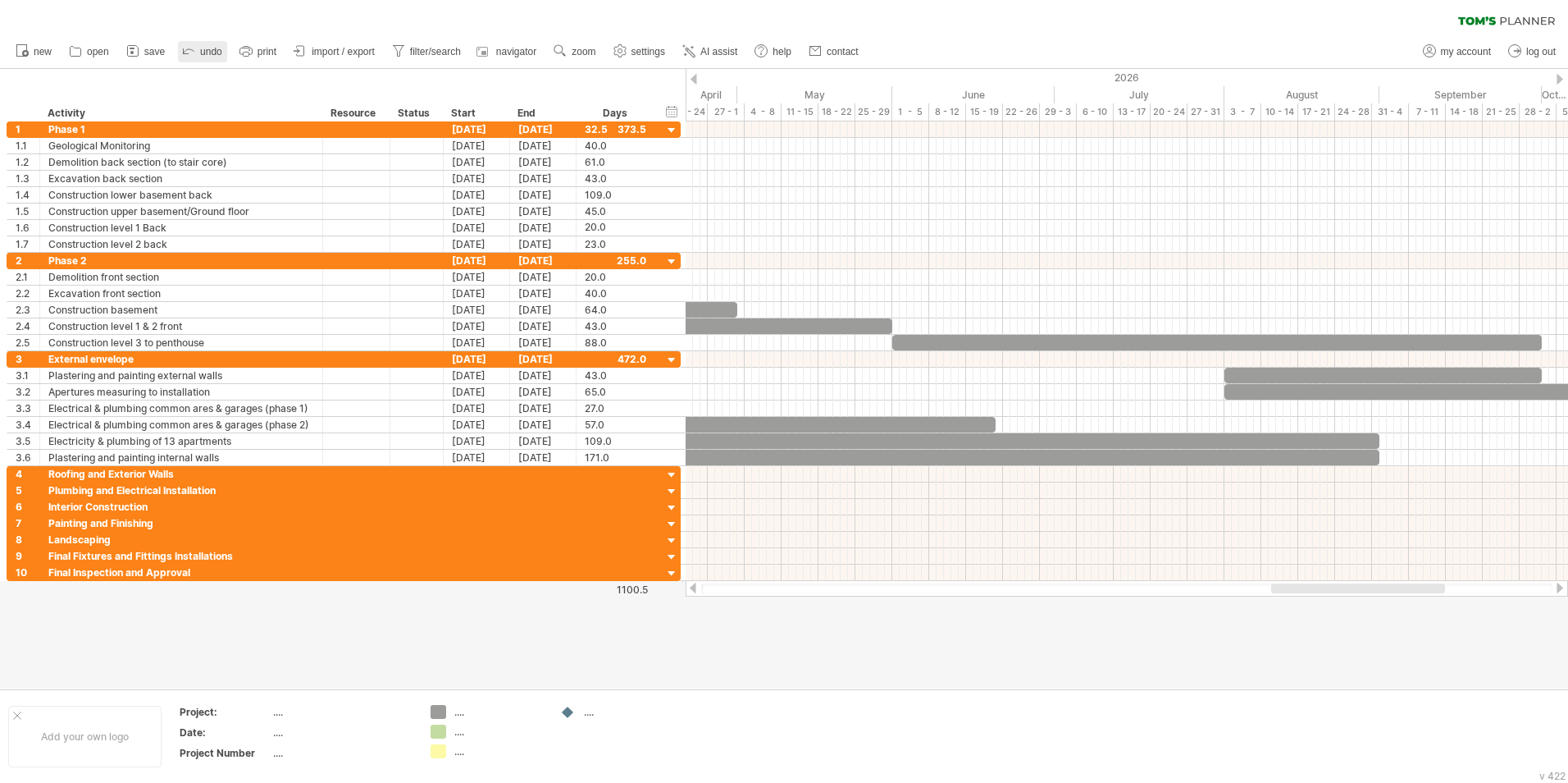
click at [194, 54] on icon at bounding box center [188, 49] width 16 height 16
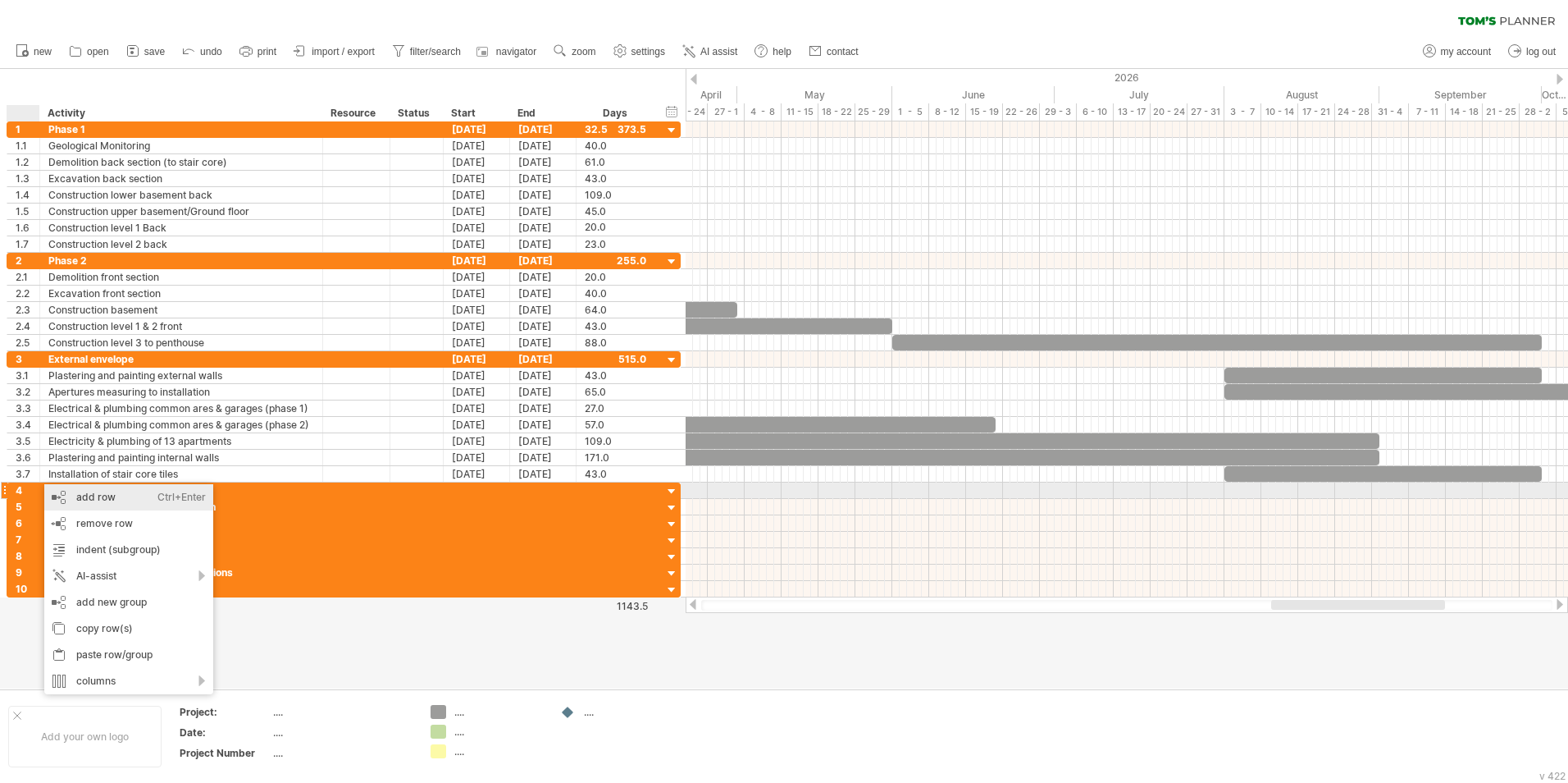
click at [77, 487] on div "add row Ctrl+Enter Cmd+Enter" at bounding box center [129, 498] width 169 height 27
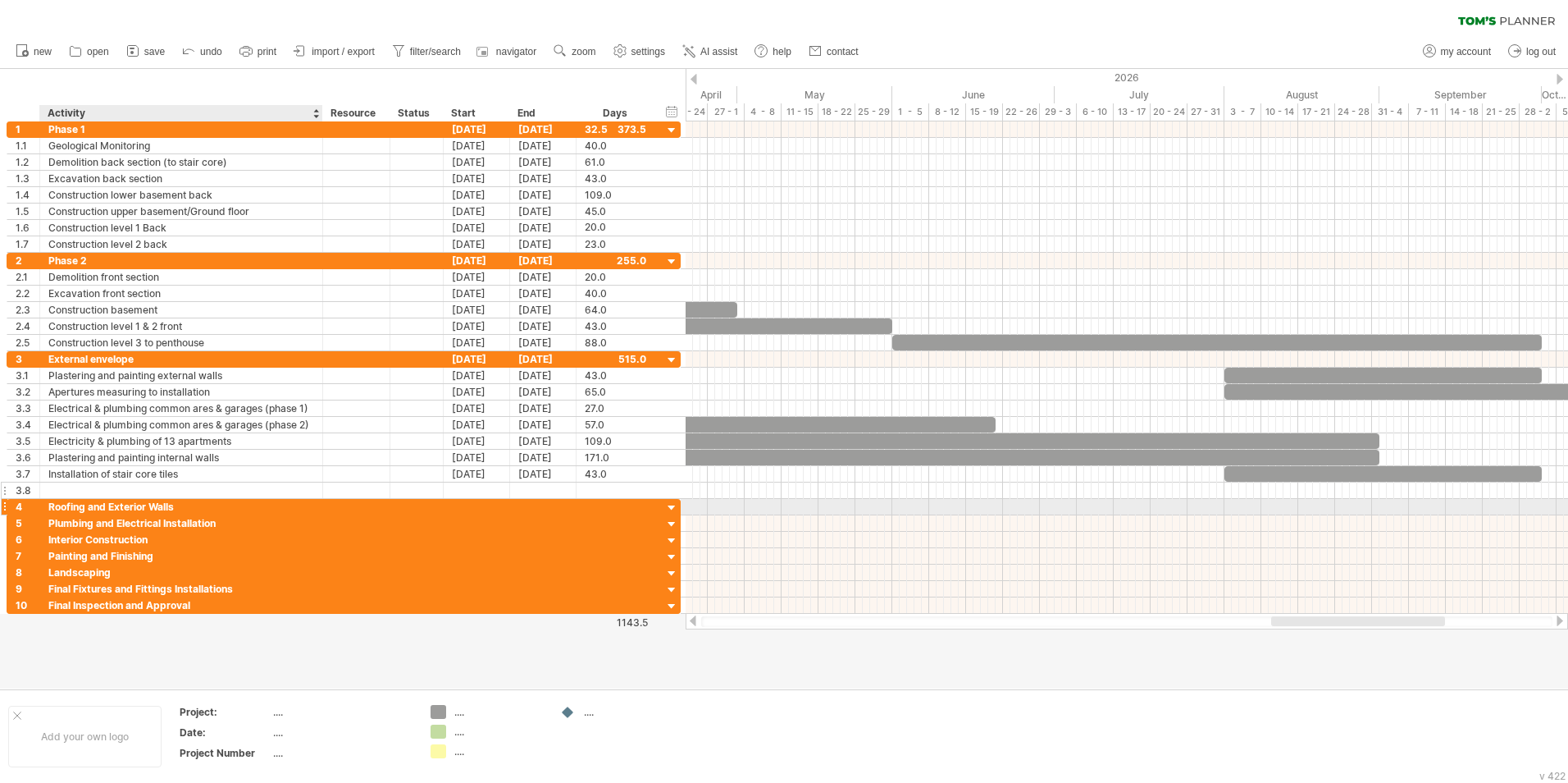
click at [67, 487] on div at bounding box center [181, 490] width 266 height 15
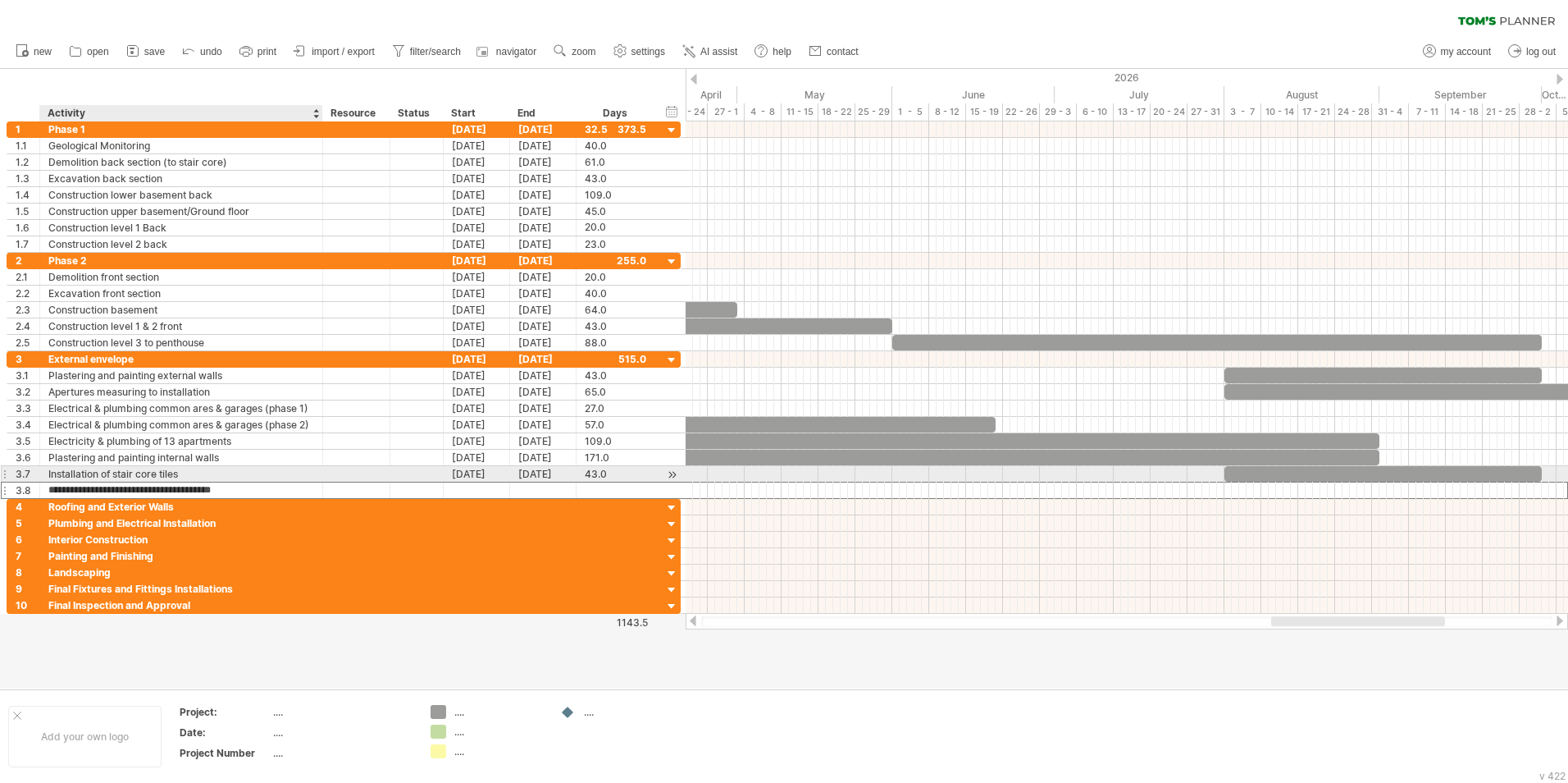
type input "**********"
click at [460, 487] on div at bounding box center [477, 490] width 66 height 15
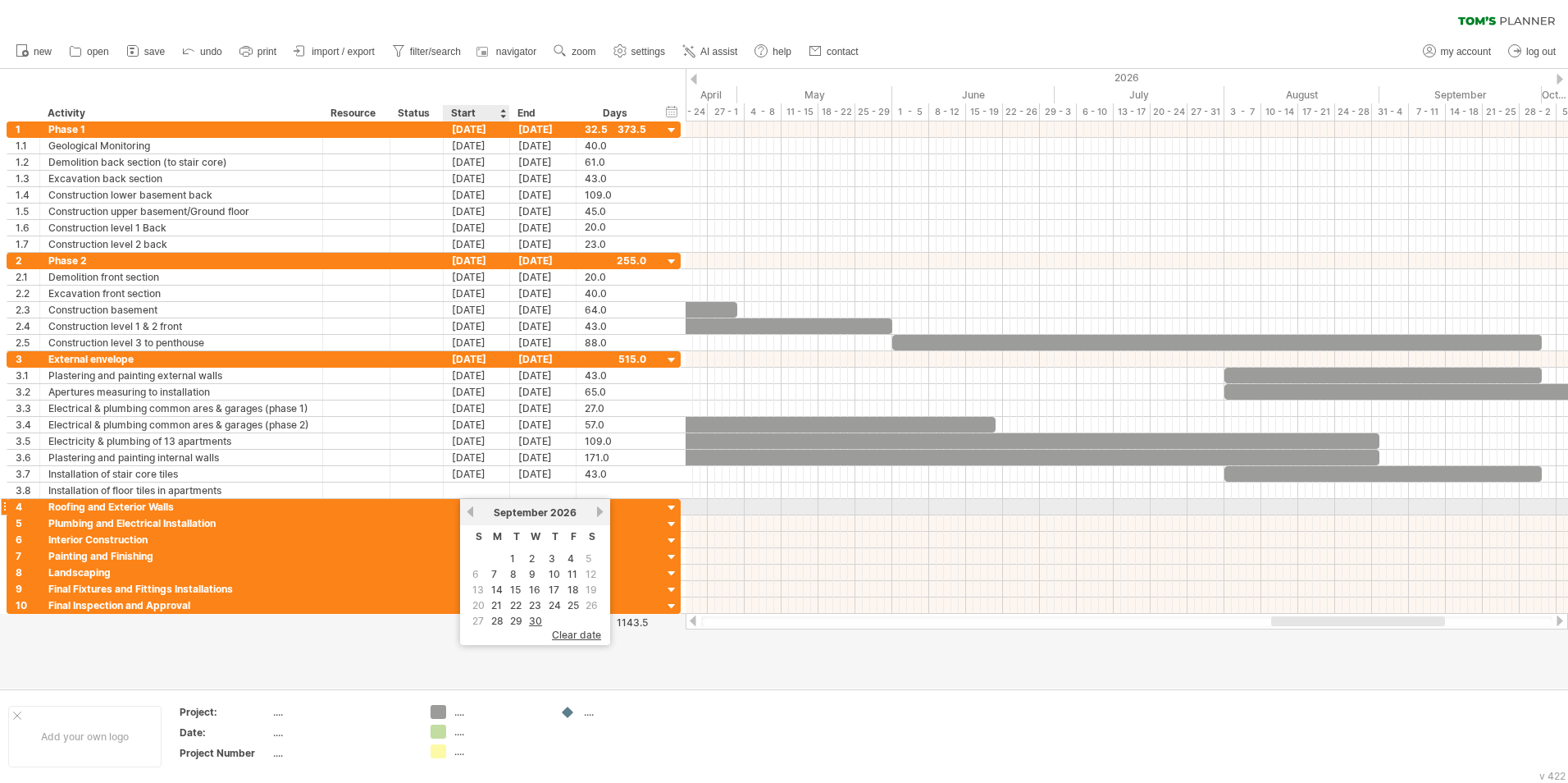
click at [475, 487] on link "previous" at bounding box center [470, 511] width 12 height 12
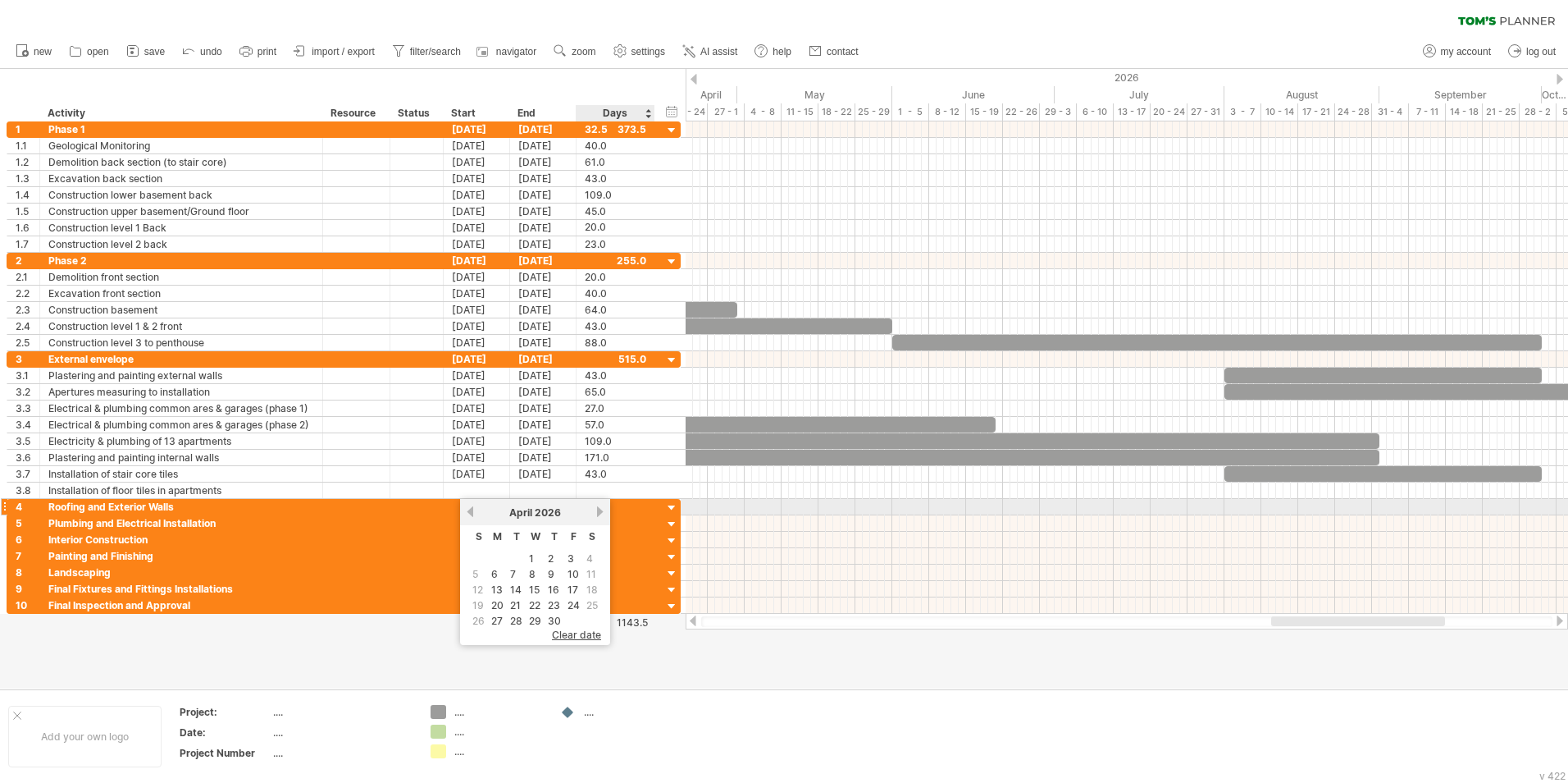
click at [600, 487] on link "next" at bounding box center [599, 511] width 12 height 12
click at [495, 487] on link "4" at bounding box center [495, 574] width 9 height 15
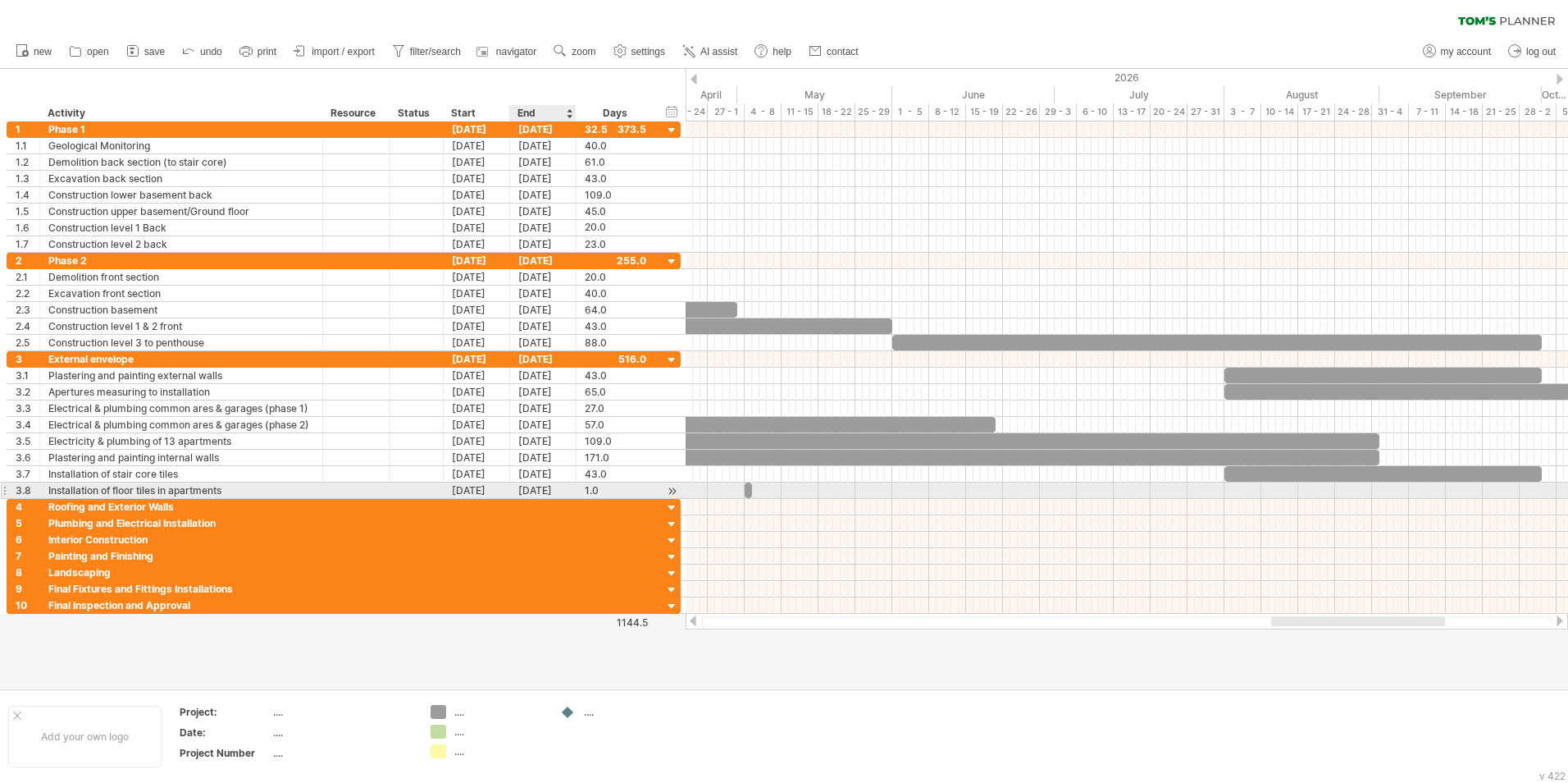
click at [538, 487] on div "[DATE]" at bounding box center [543, 490] width 66 height 15
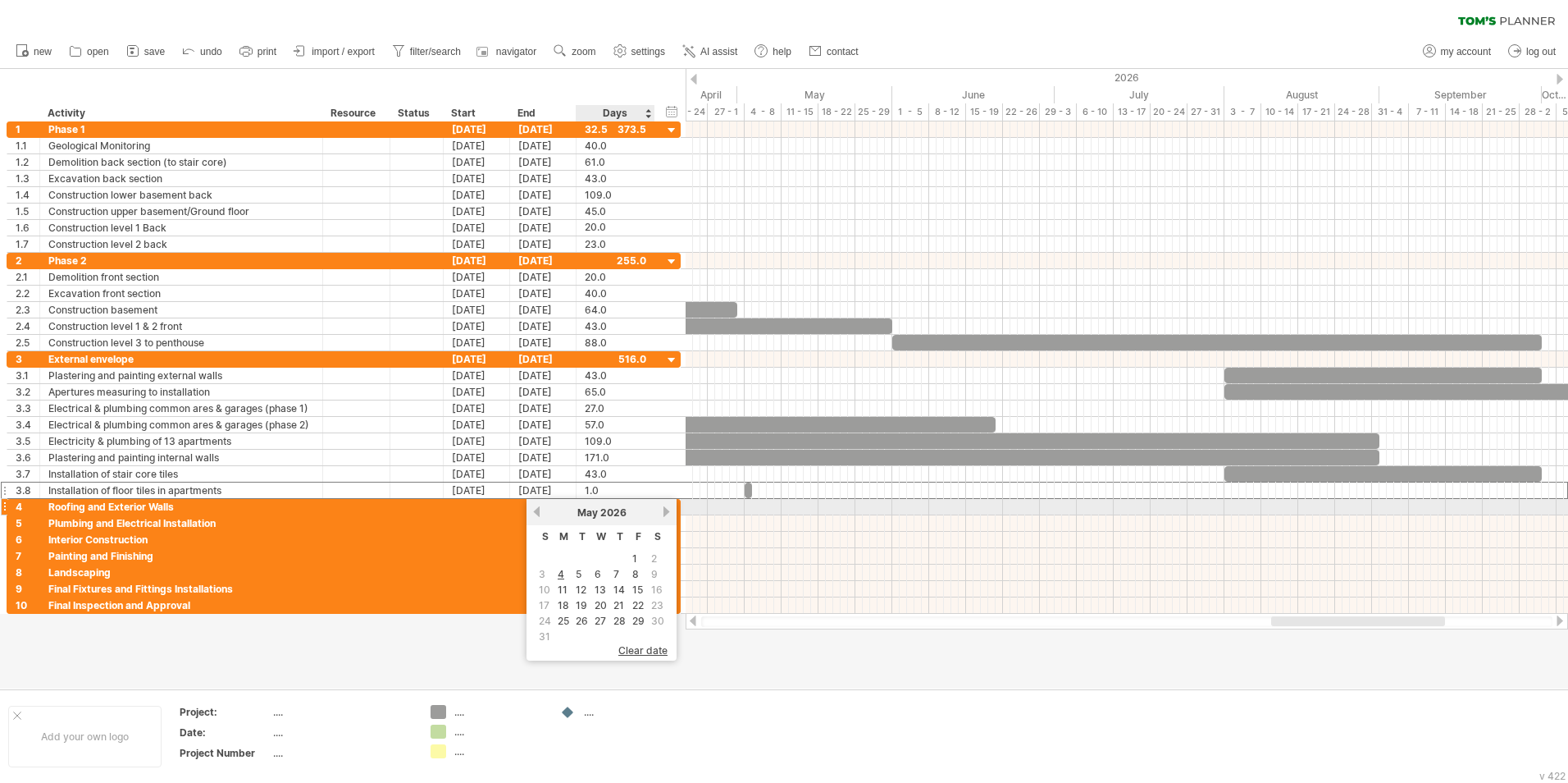
click at [665, 487] on link "next" at bounding box center [666, 511] width 12 height 12
click at [600, 487] on link "30" at bounding box center [601, 621] width 16 height 15
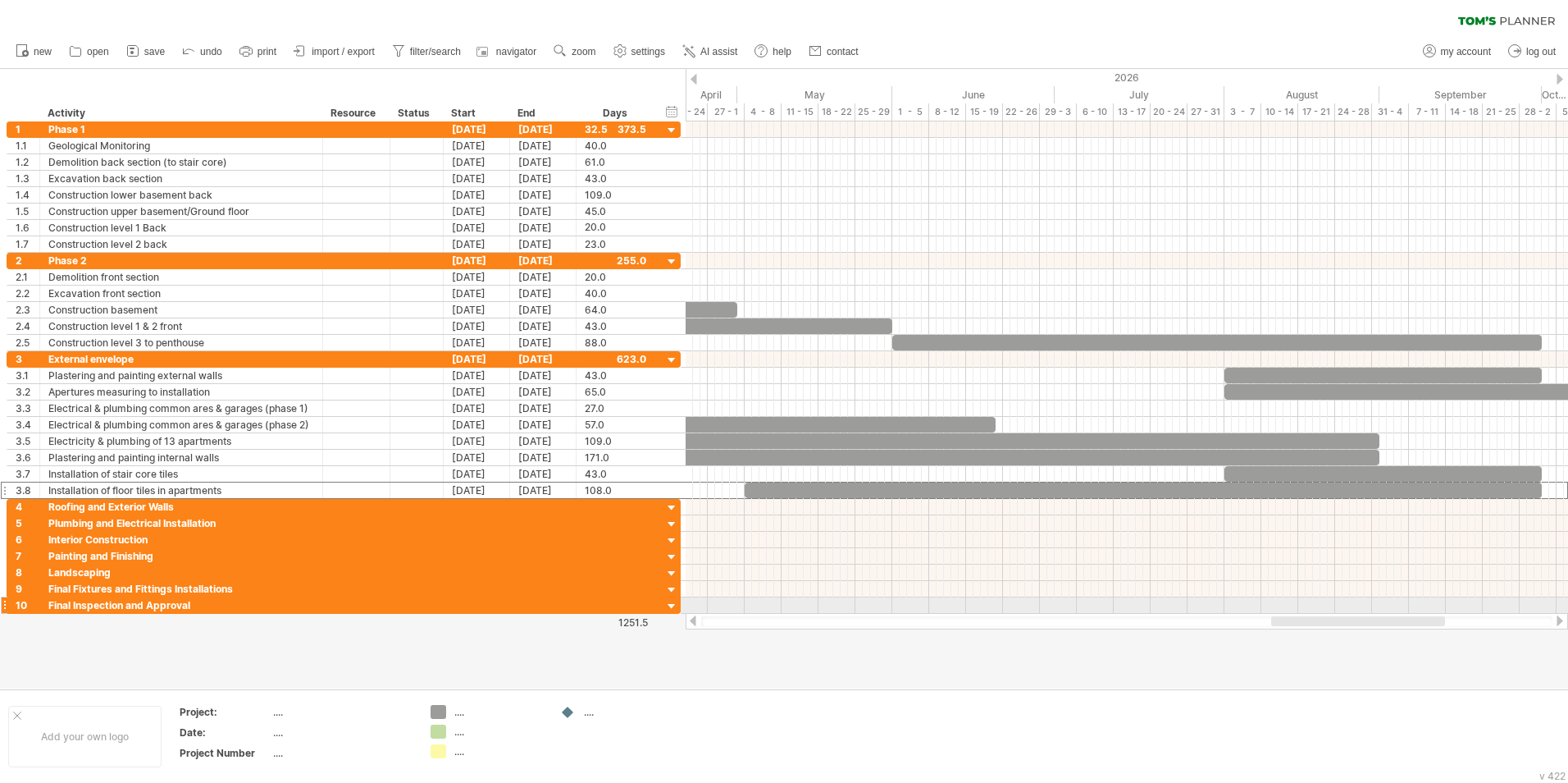
click at [3, 487] on div at bounding box center [4, 605] width 7 height 17
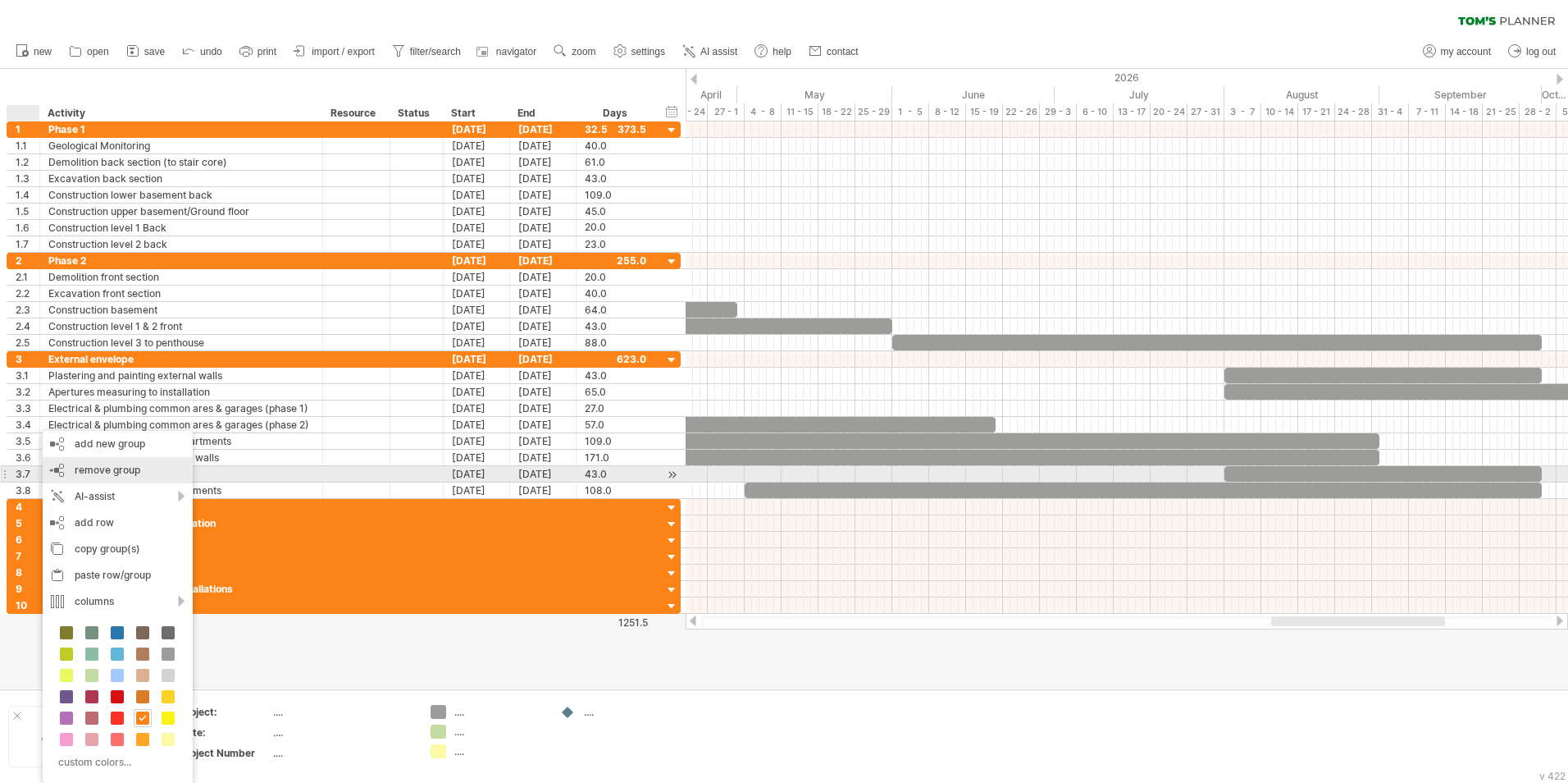
click at [116, 476] on div "remove group remove selected groups" at bounding box center [118, 470] width 150 height 27
click at [120, 473] on span "remove group" at bounding box center [107, 469] width 66 height 12
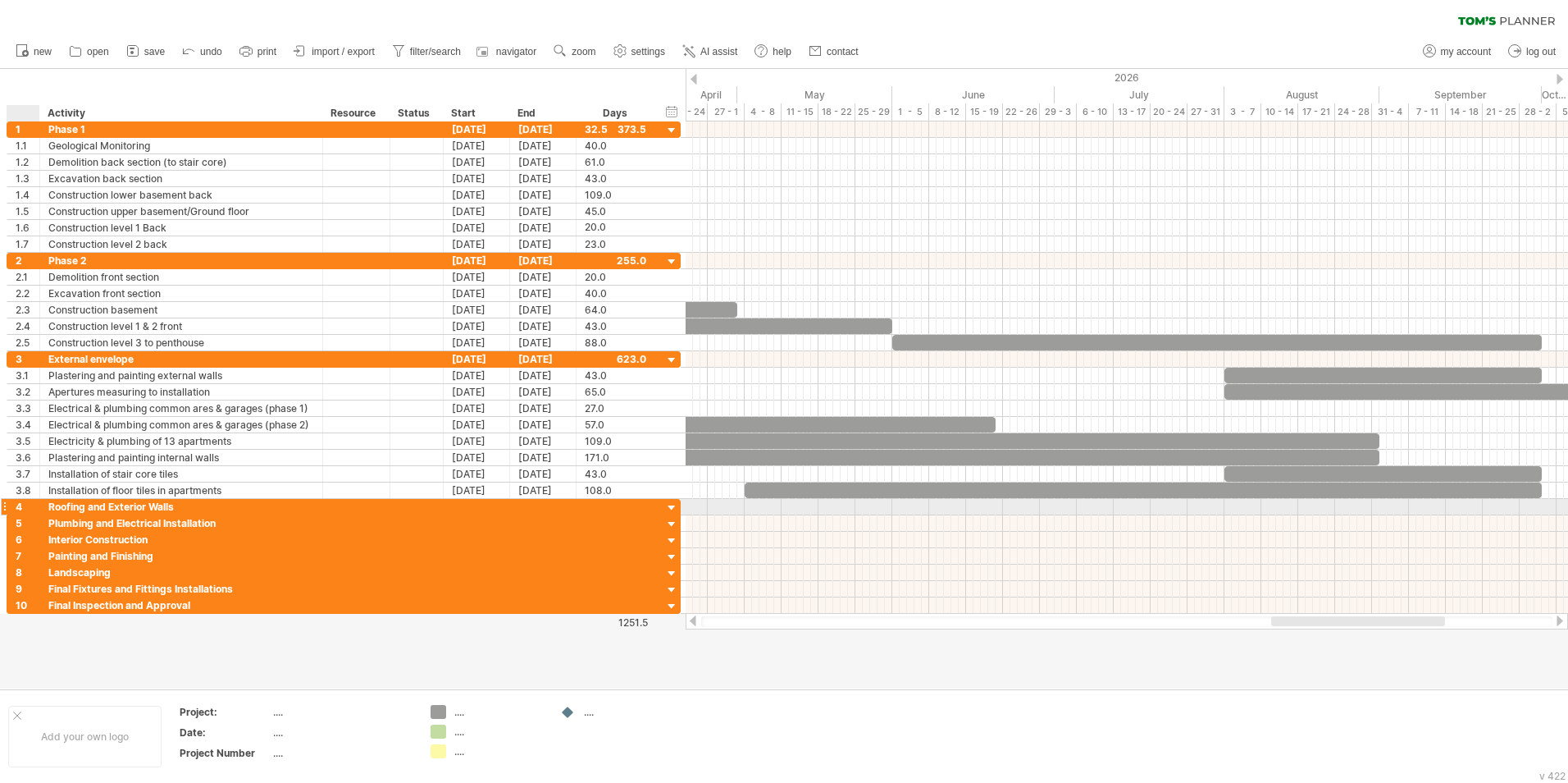
click at [35, 487] on div at bounding box center [37, 506] width 9 height 16
click at [37, 487] on div at bounding box center [37, 506] width 9 height 16
click at [35, 487] on div at bounding box center [37, 605] width 9 height 16
click at [21, 487] on div "10" at bounding box center [27, 605] width 24 height 15
click at [19, 487] on div "4" at bounding box center [27, 506] width 24 height 15
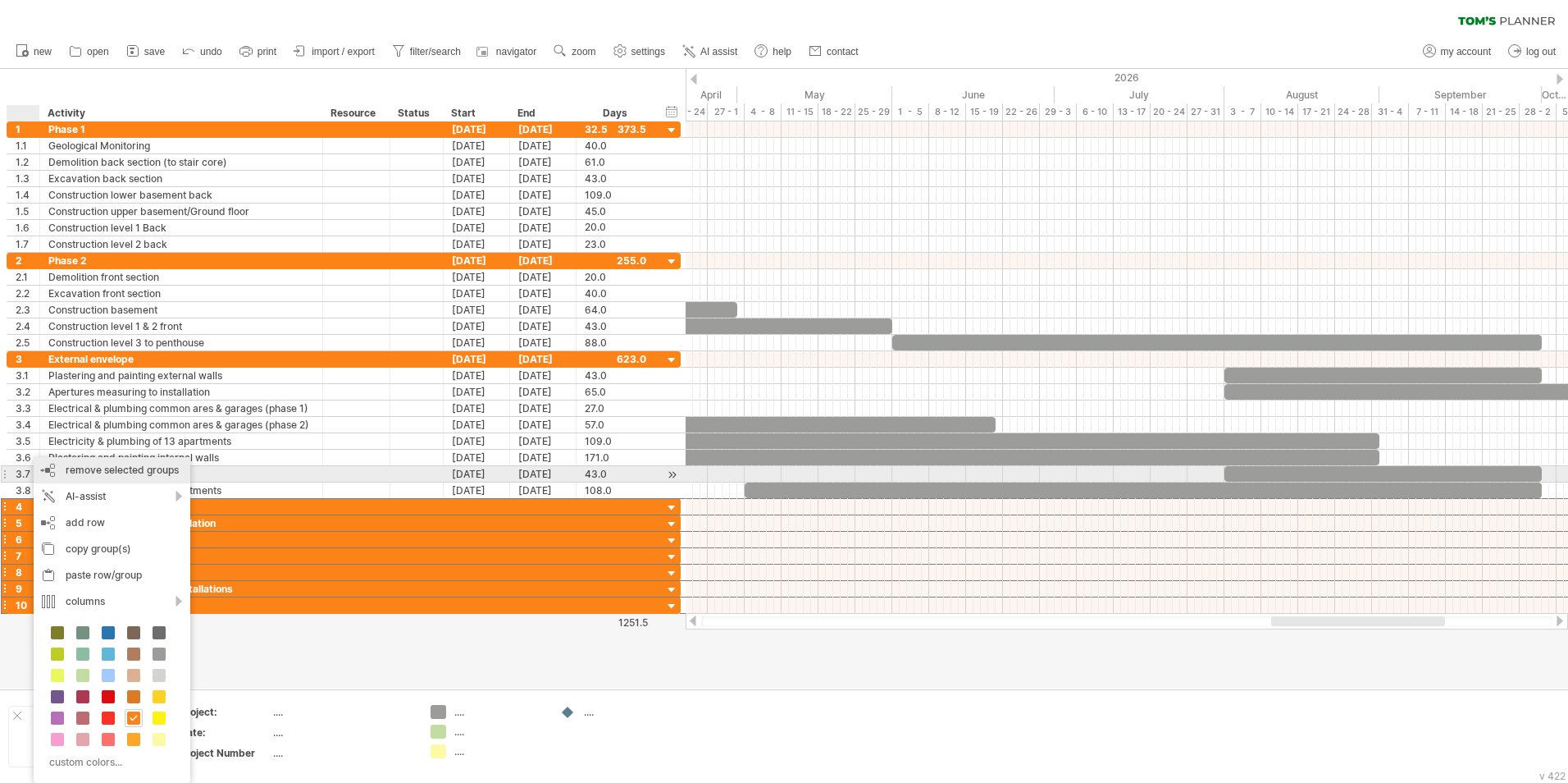
click at [117, 474] on span "remove selected groups" at bounding box center [122, 469] width 113 height 12
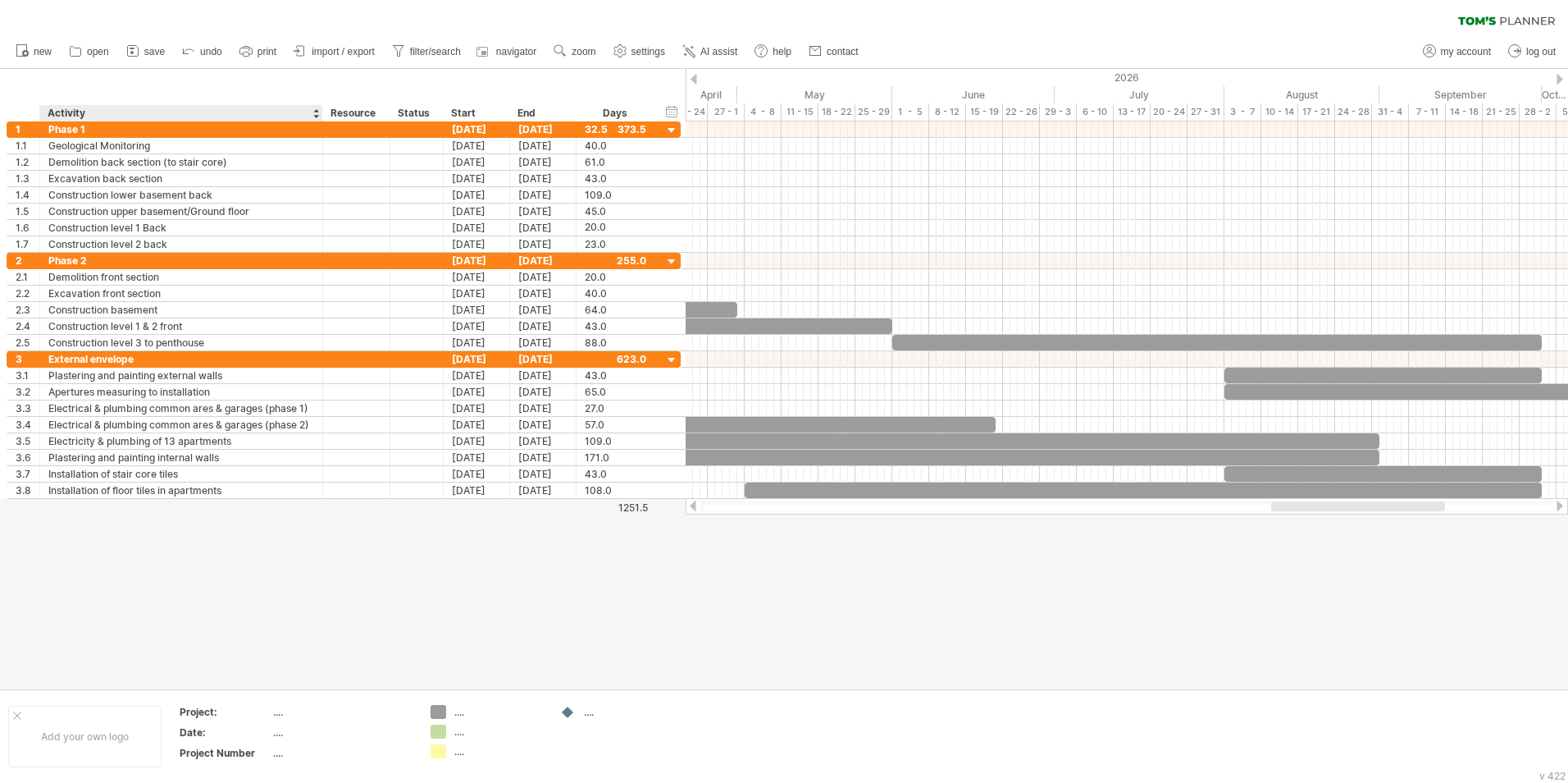
click at [127, 487] on div at bounding box center [784, 379] width 1568 height 620
click at [111, 129] on div "Phase 1" at bounding box center [181, 129] width 266 height 15
click at [111, 129] on input "*******" at bounding box center [181, 129] width 266 height 15
type input "**********"
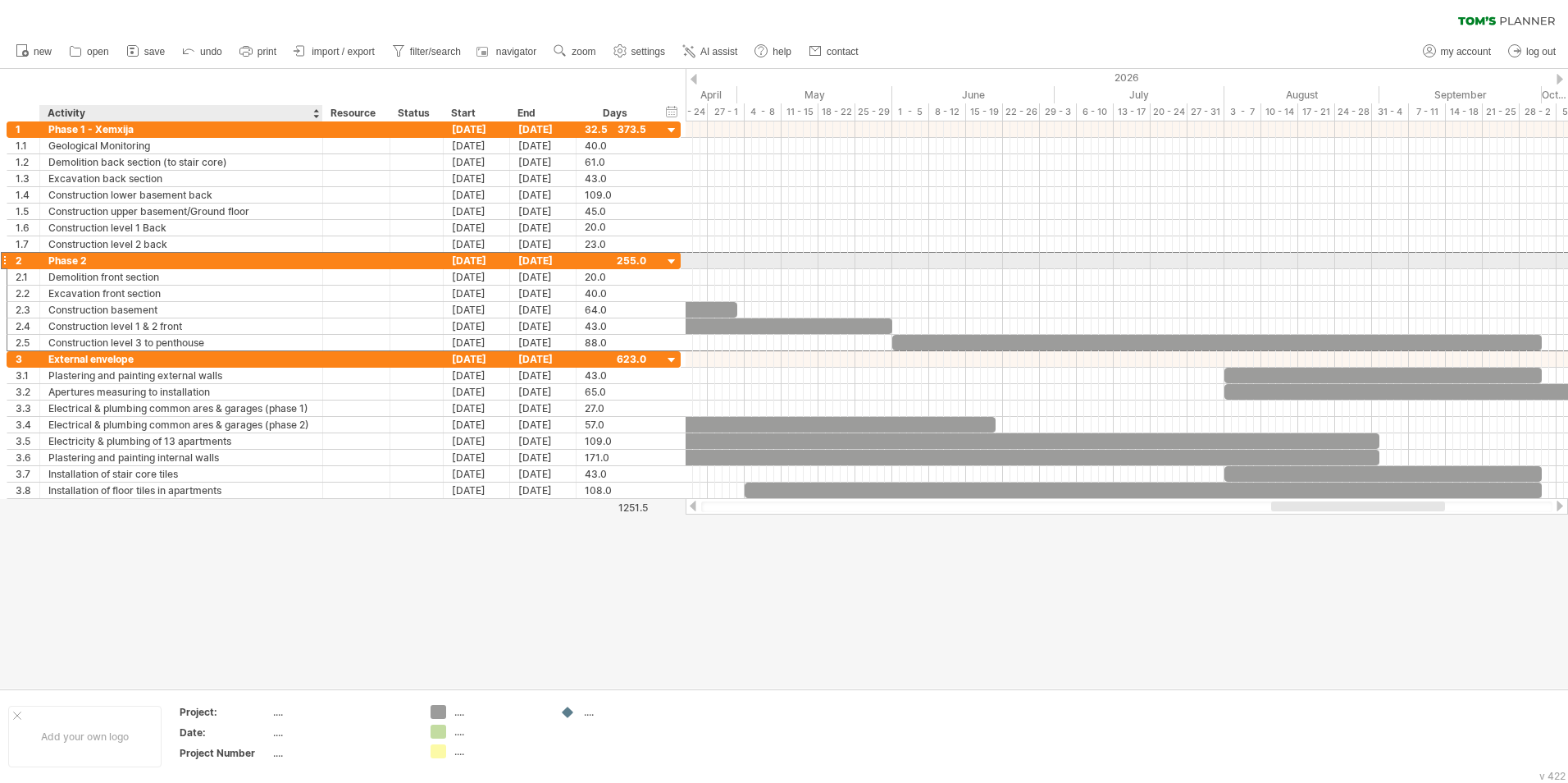
click at [123, 256] on div "Phase 2" at bounding box center [181, 260] width 266 height 15
type input "**********"
click at [158, 359] on div "External envelope" at bounding box center [181, 359] width 266 height 15
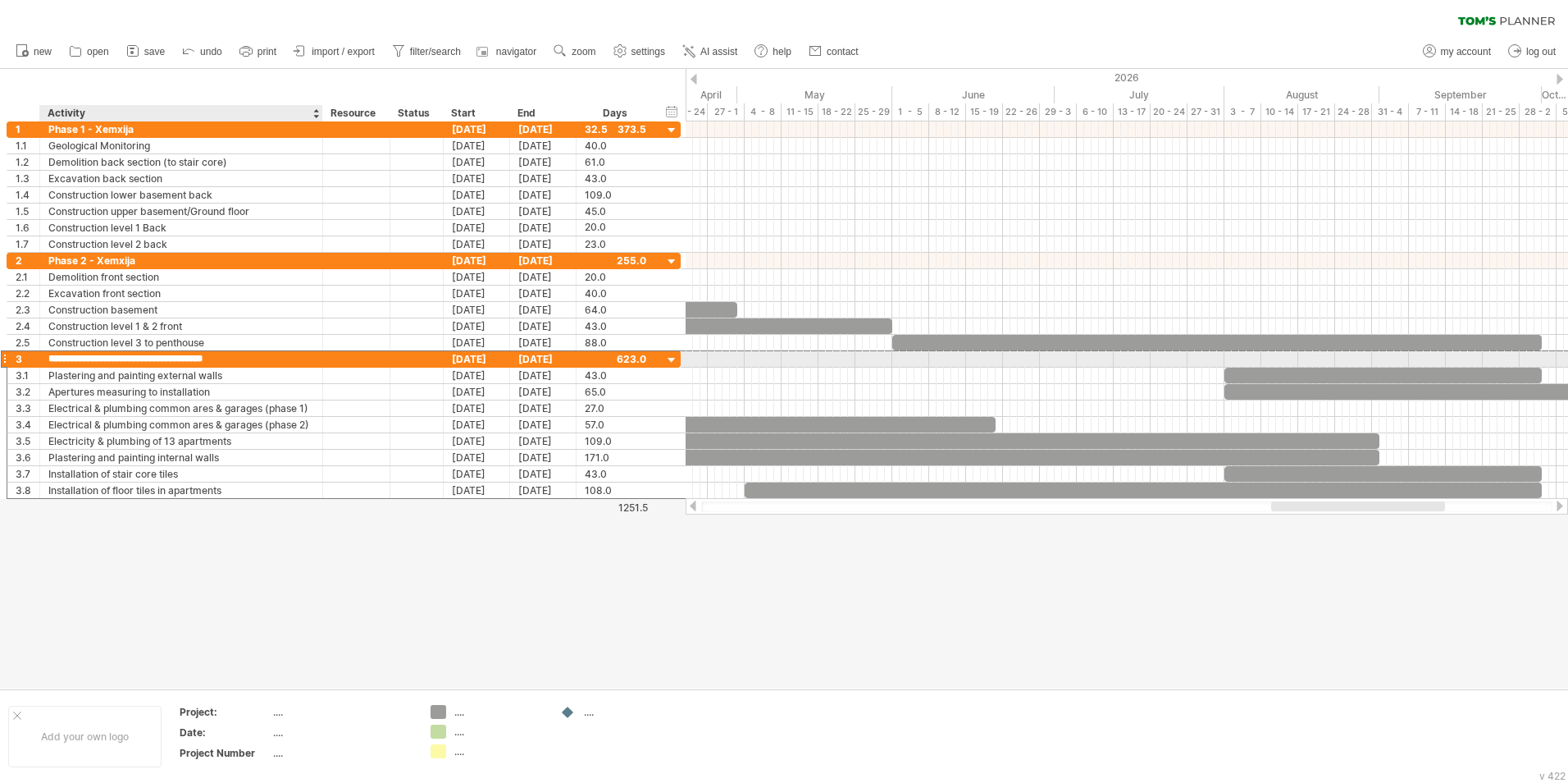
click at [98, 358] on input "**********" at bounding box center [181, 359] width 266 height 15
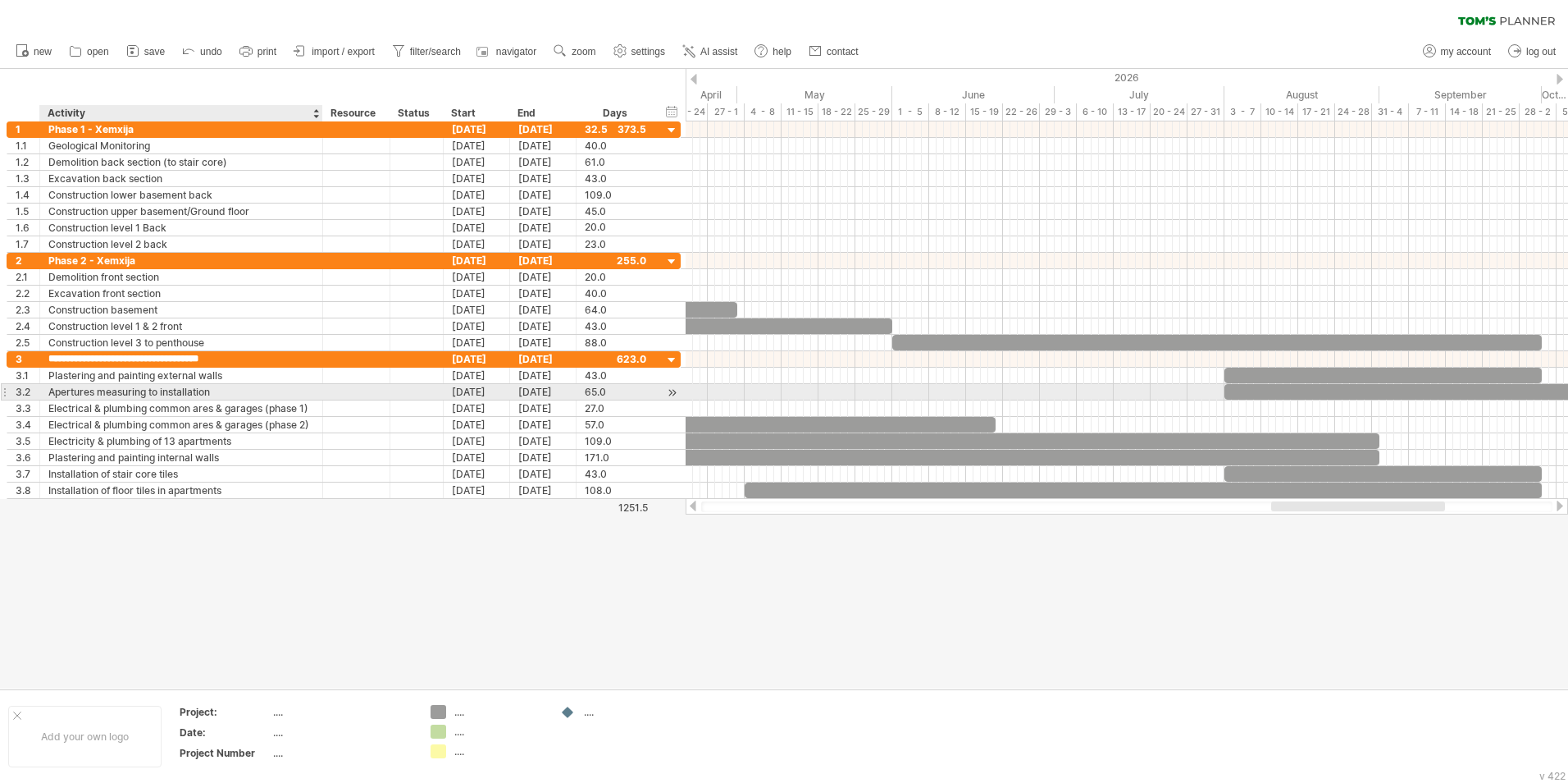
type input "**********"
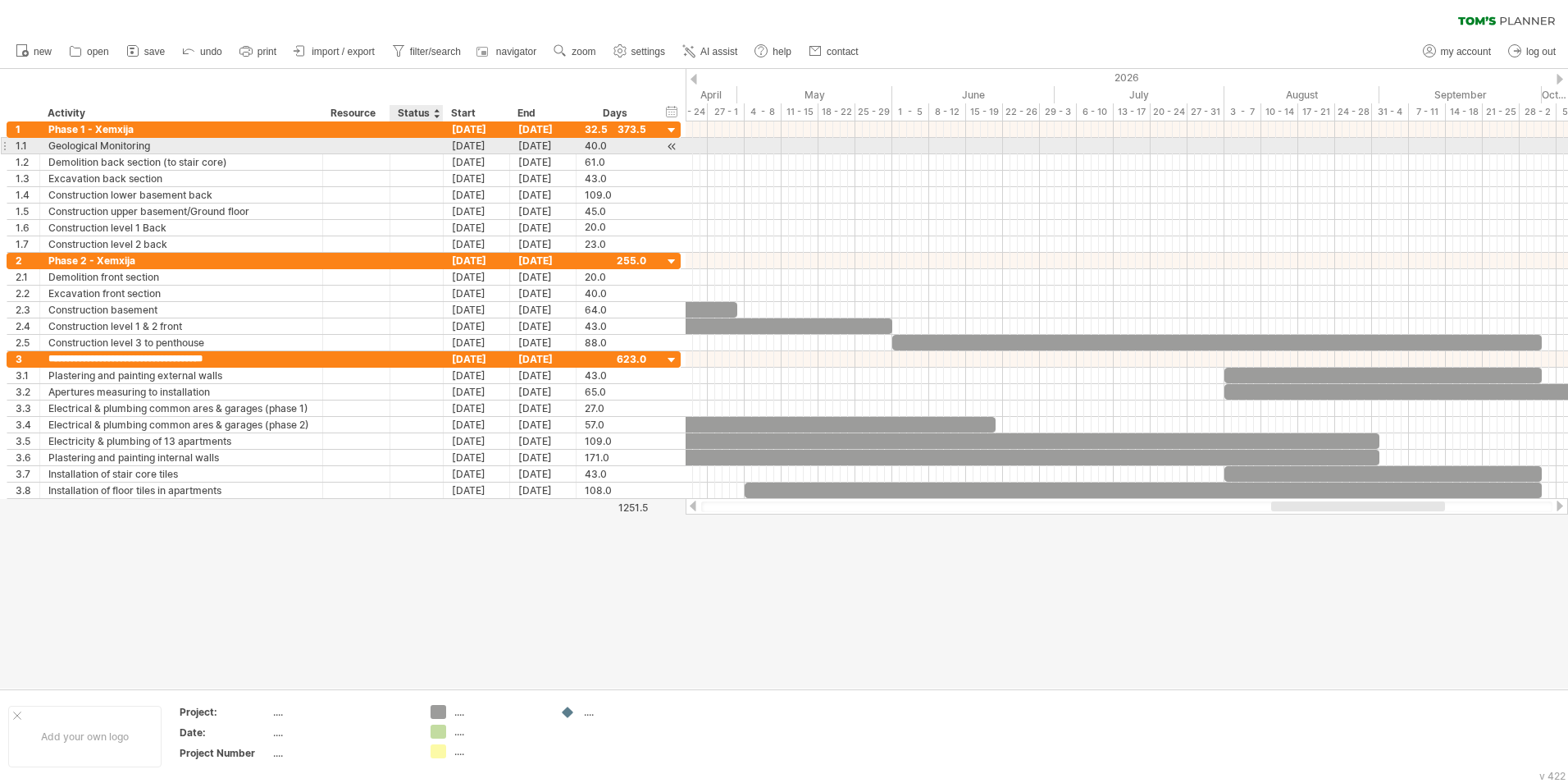
click at [414, 147] on div at bounding box center [417, 145] width 36 height 15
click at [435, 149] on div at bounding box center [417, 145] width 53 height 15
click at [425, 148] on div at bounding box center [417, 145] width 36 height 15
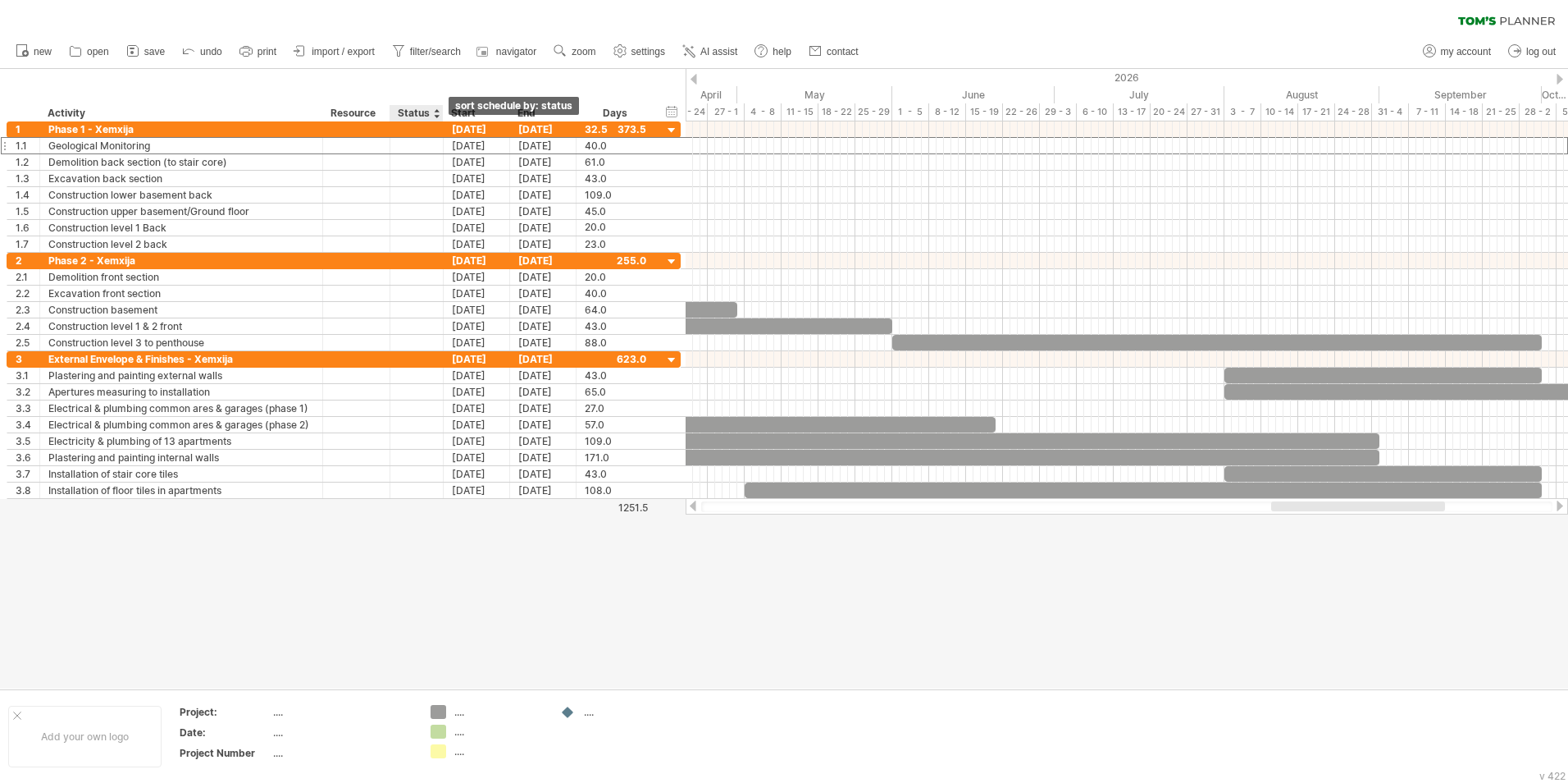
click at [438, 114] on div at bounding box center [436, 113] width 7 height 16
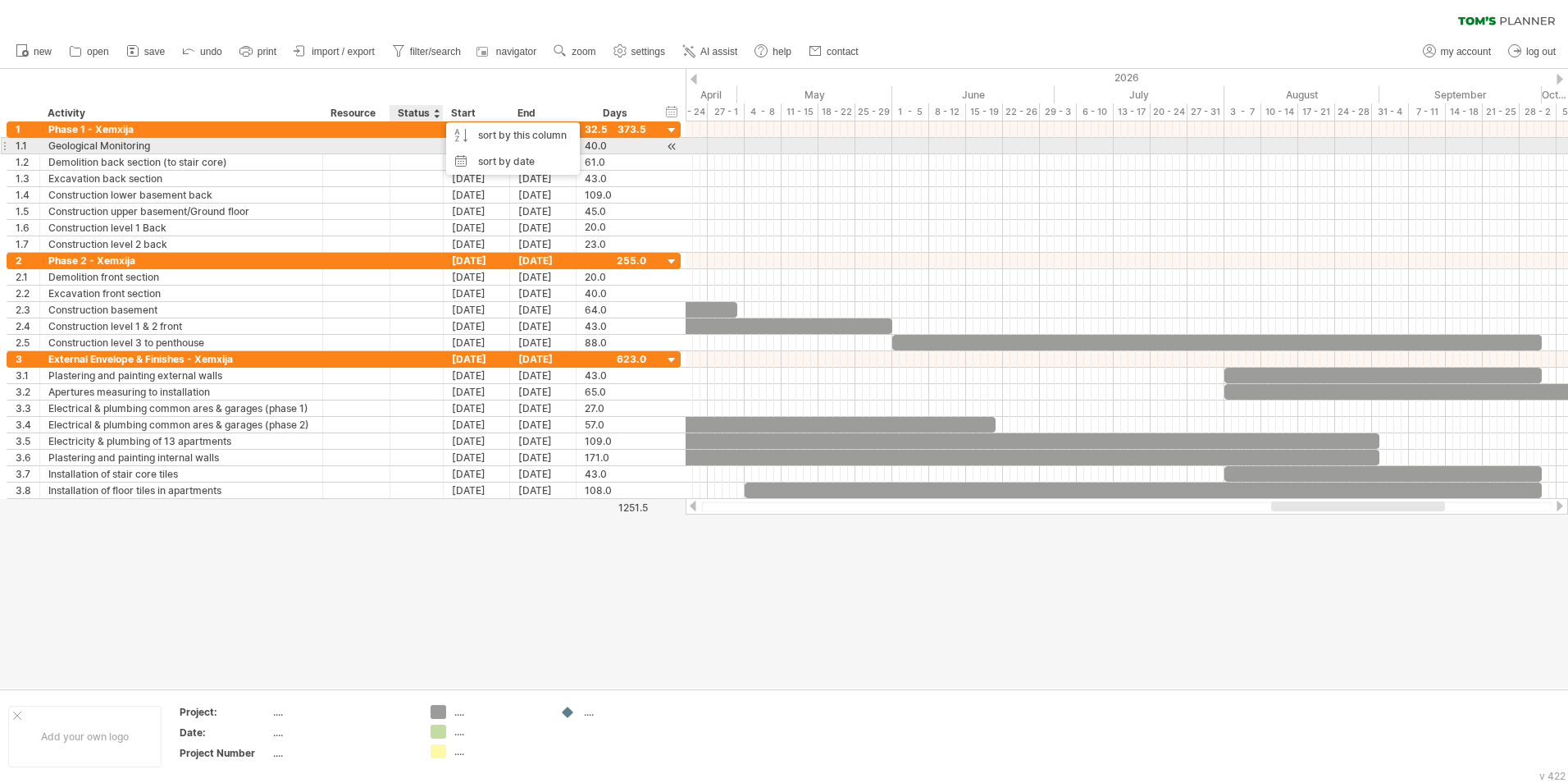
click at [415, 147] on div at bounding box center [417, 145] width 36 height 15
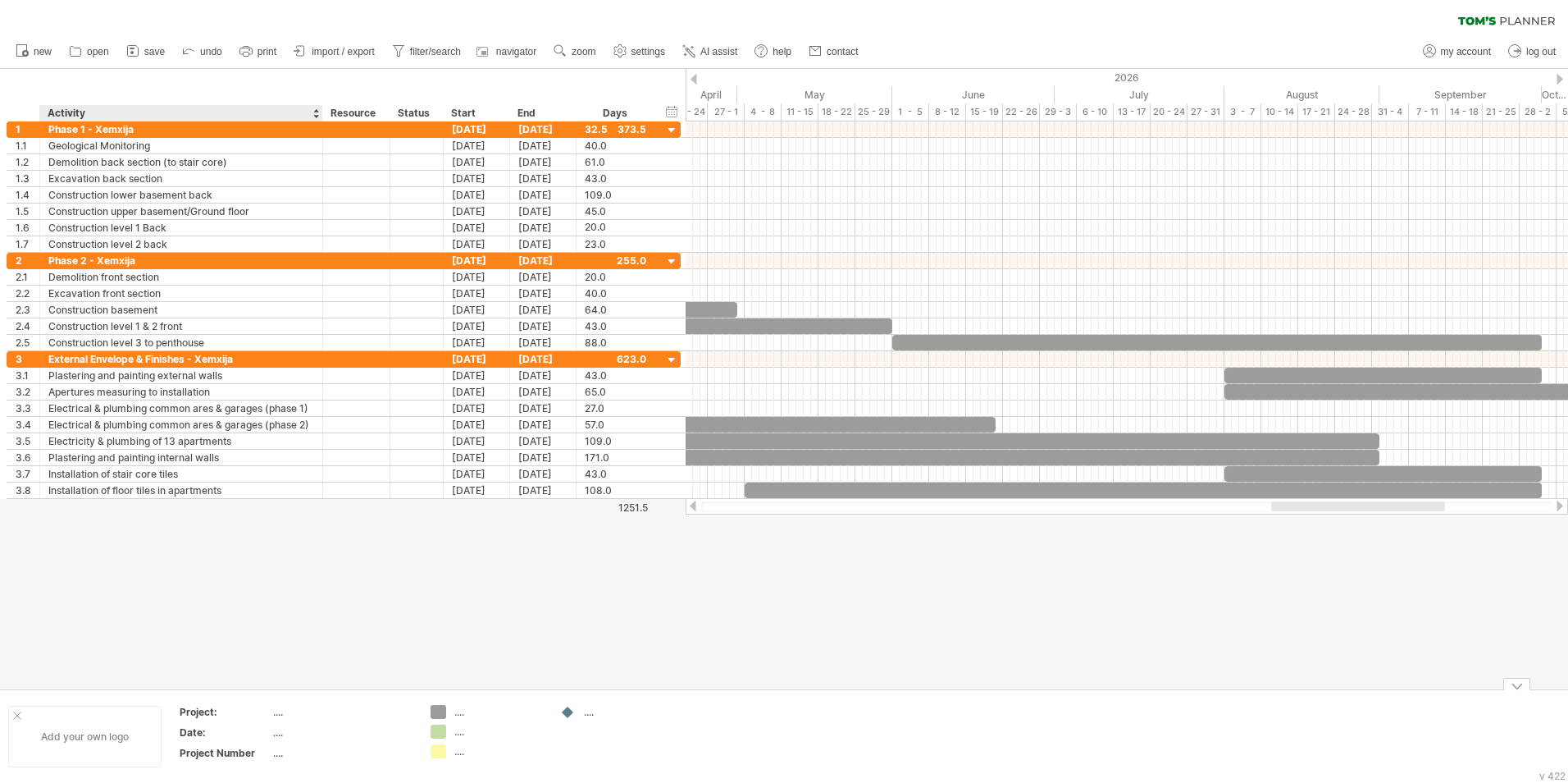
click at [112, 487] on div "Add your own logo" at bounding box center [85, 736] width 153 height 62
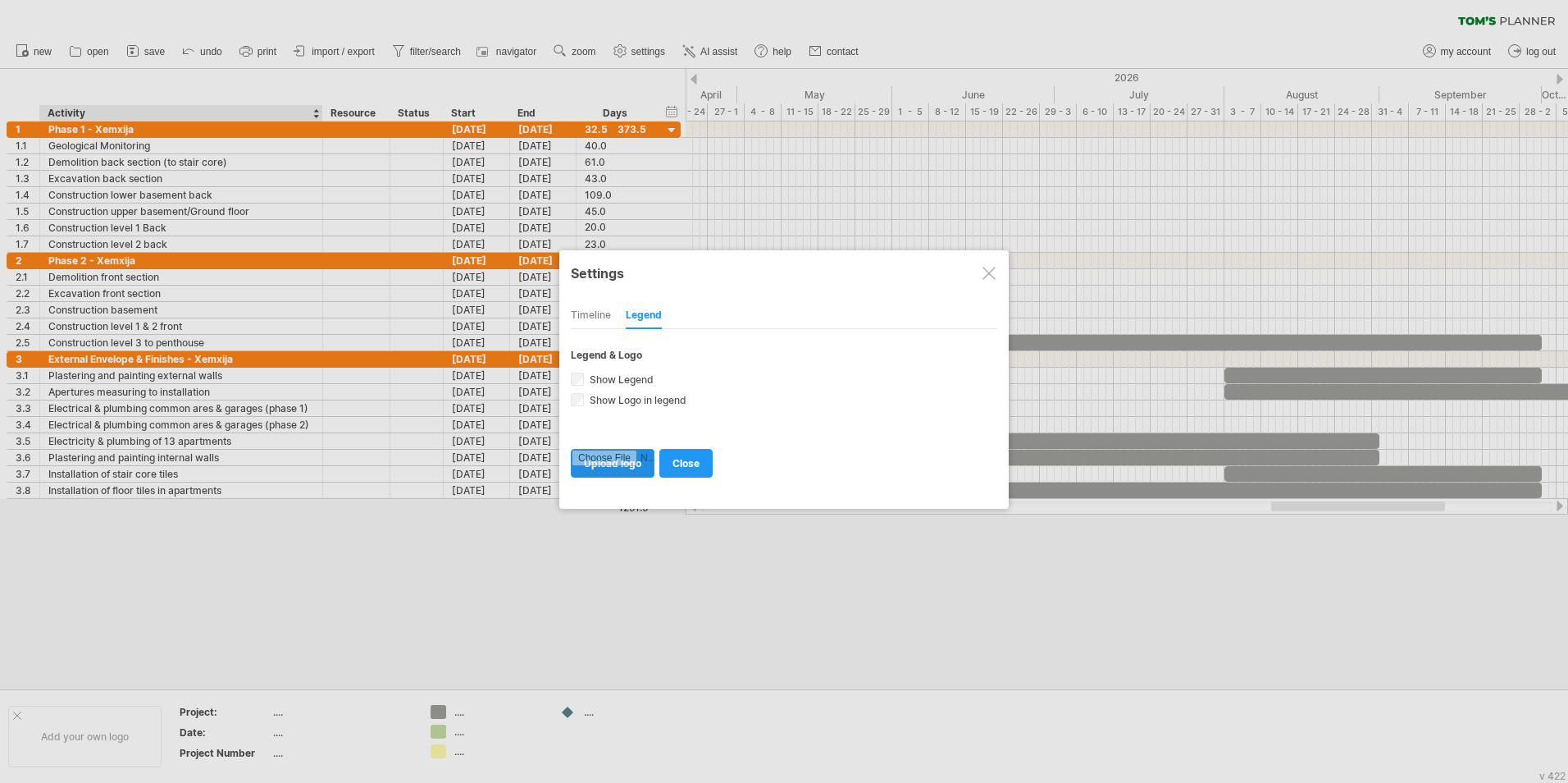
click at [625, 461] on input "file" at bounding box center [613, 463] width 82 height 27
type input "**********"
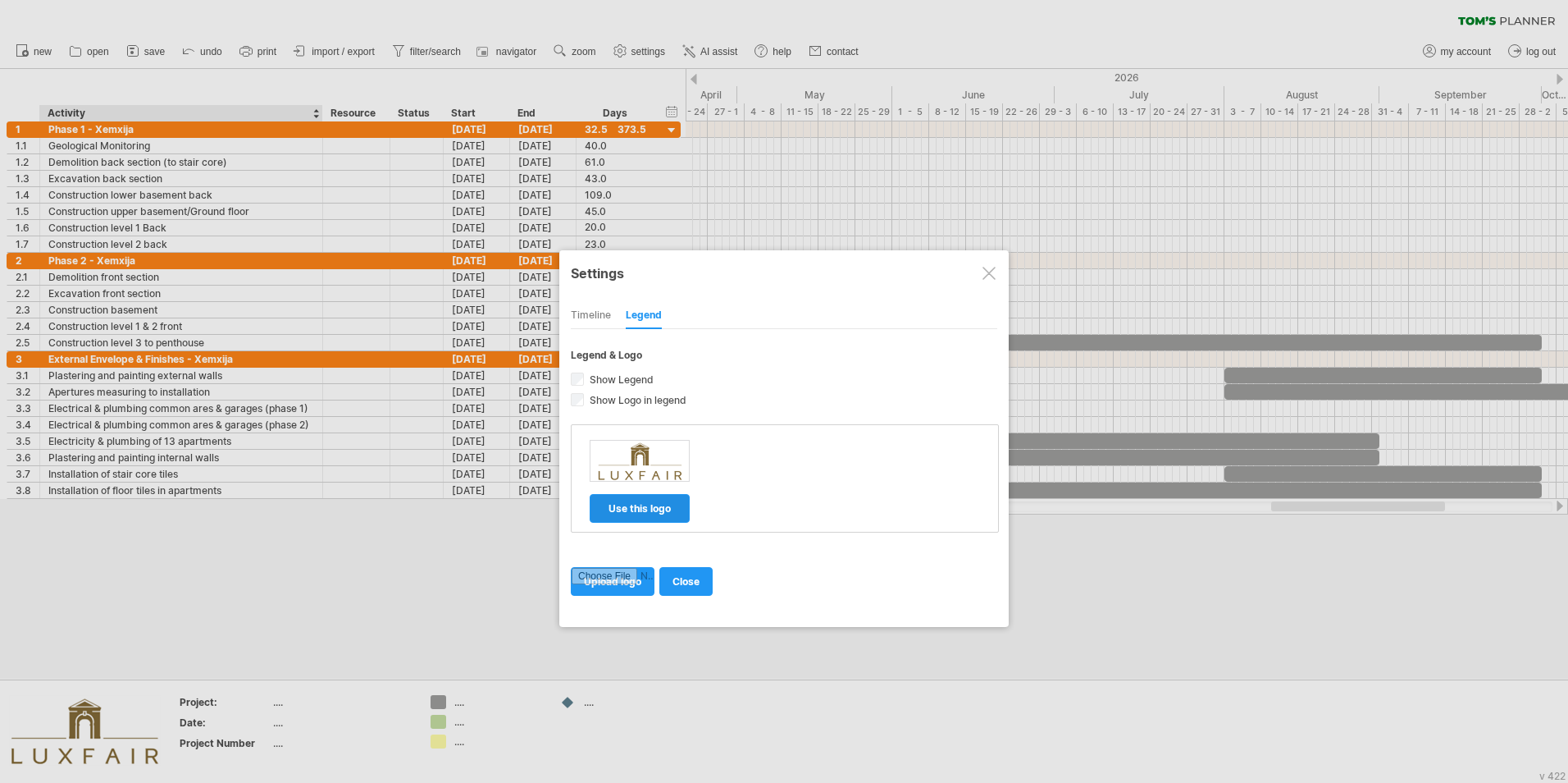
click at [640, 487] on span "use this logo" at bounding box center [640, 508] width 63 height 12
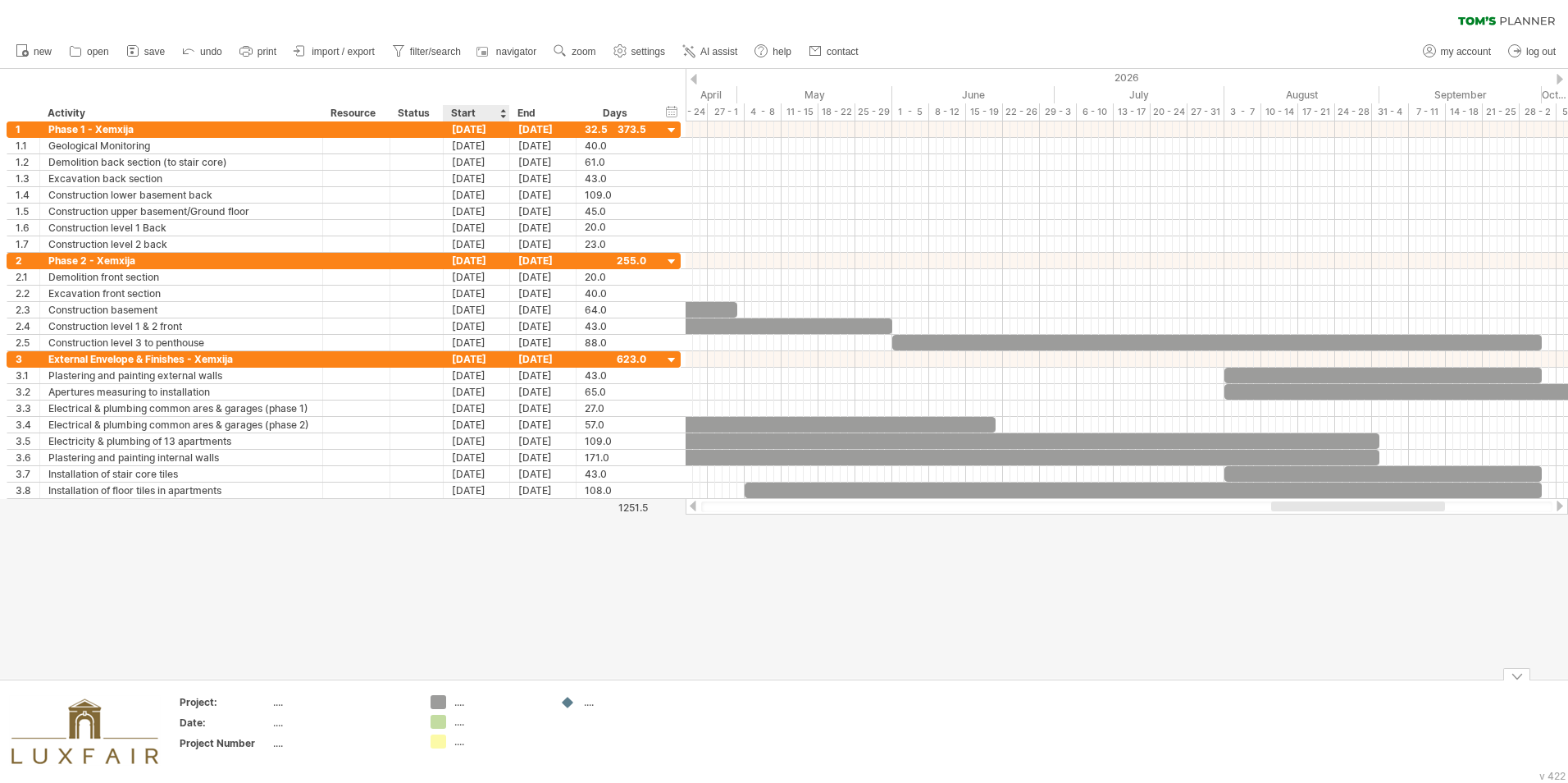
click at [458, 487] on div "...." at bounding box center [499, 701] width 89 height 14
click at [276, 487] on div "...." at bounding box center [342, 701] width 138 height 14
type input "*"
type input "**********"
click at [315, 487] on div "...." at bounding box center [342, 722] width 138 height 14
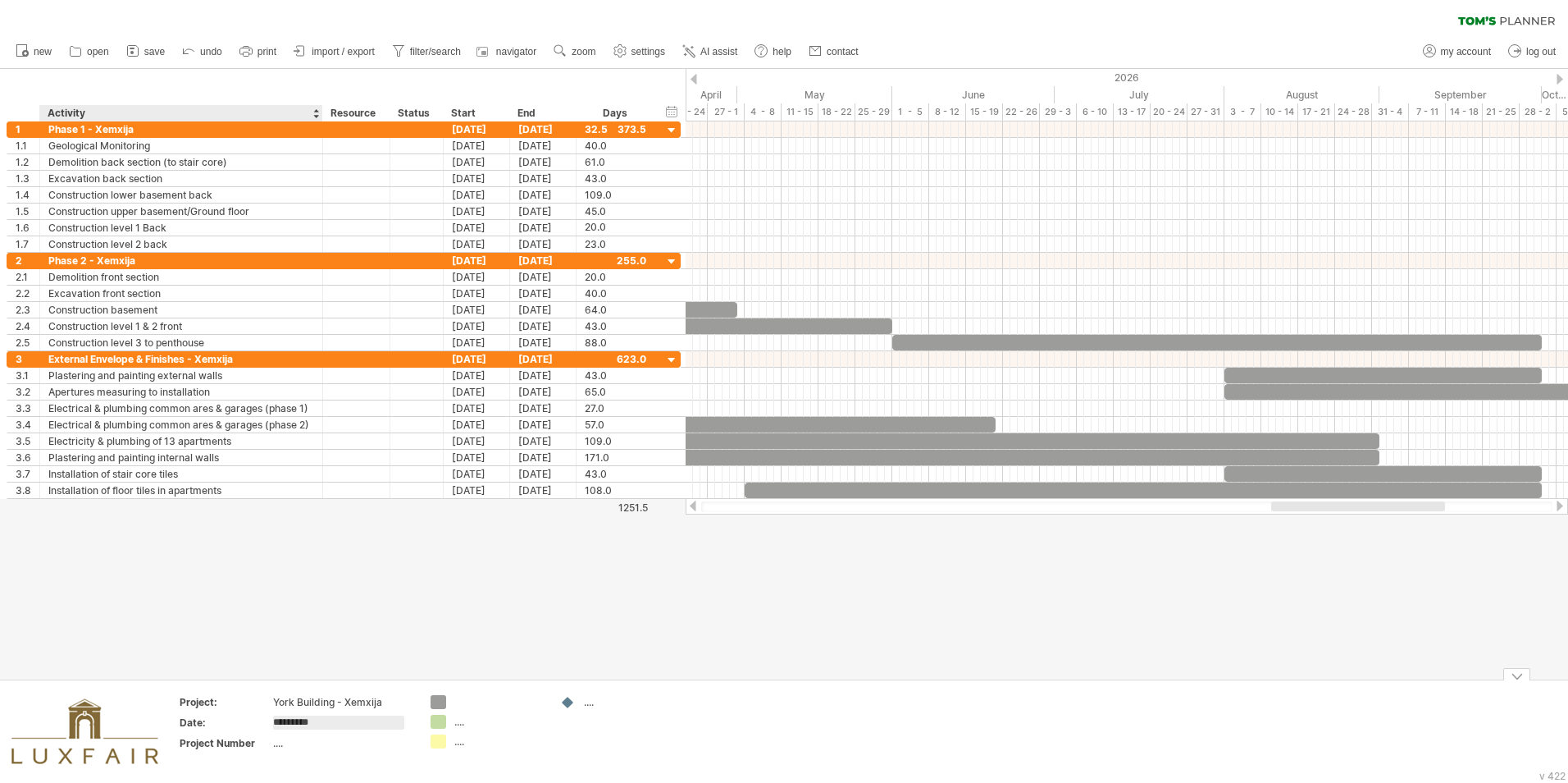
type input "**********"
click at [289, 487] on div "...." at bounding box center [342, 743] width 138 height 14
click at [290, 487] on div "...." at bounding box center [342, 743] width 138 height 14
type input "******"
click at [590, 487] on div "...." at bounding box center [629, 701] width 89 height 14
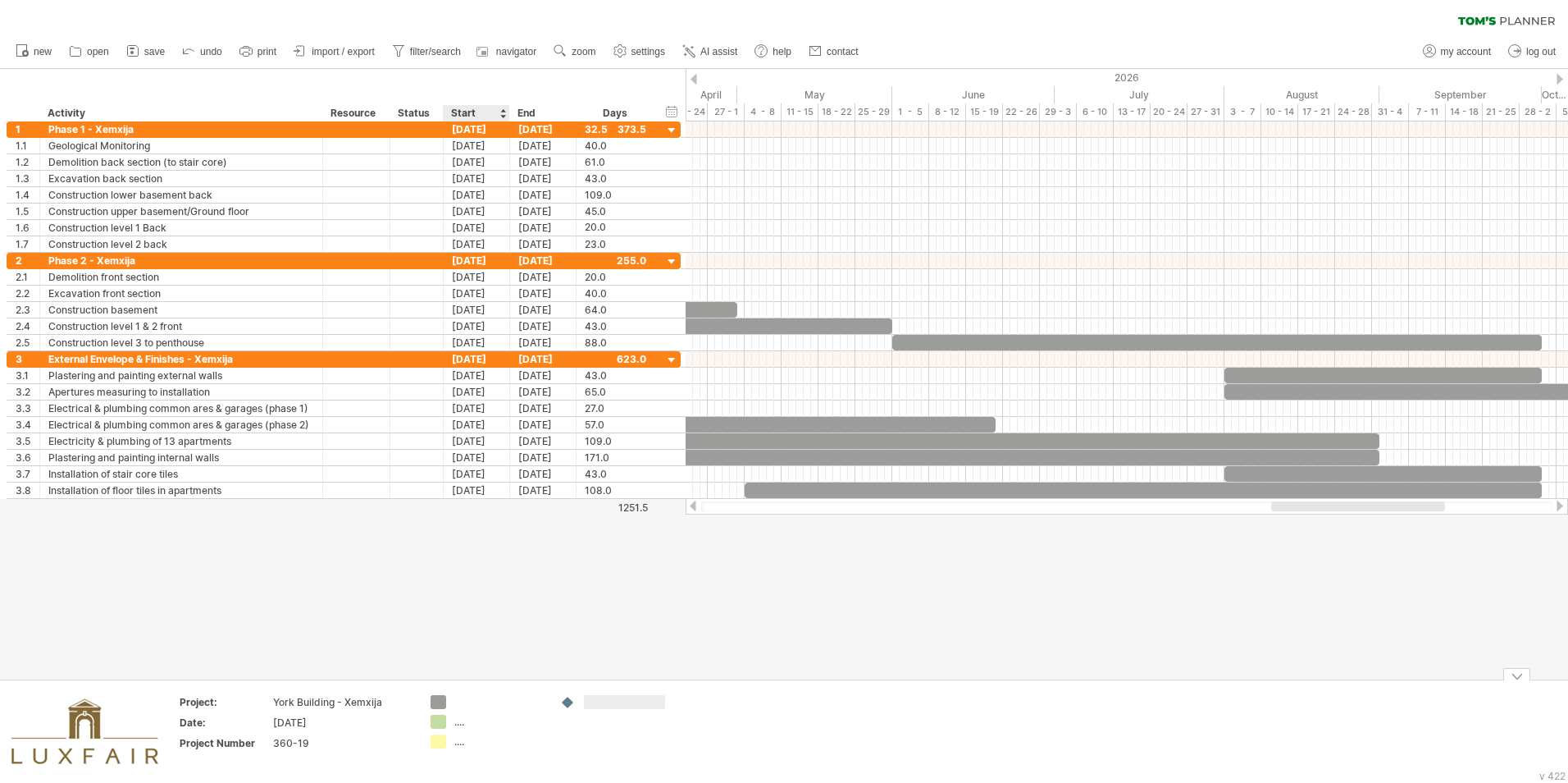
click at [457, 487] on div at bounding box center [499, 701] width 89 height 14
type input "*"
type input "**********"
click at [568, 487] on div at bounding box center [784, 374] width 1568 height 610
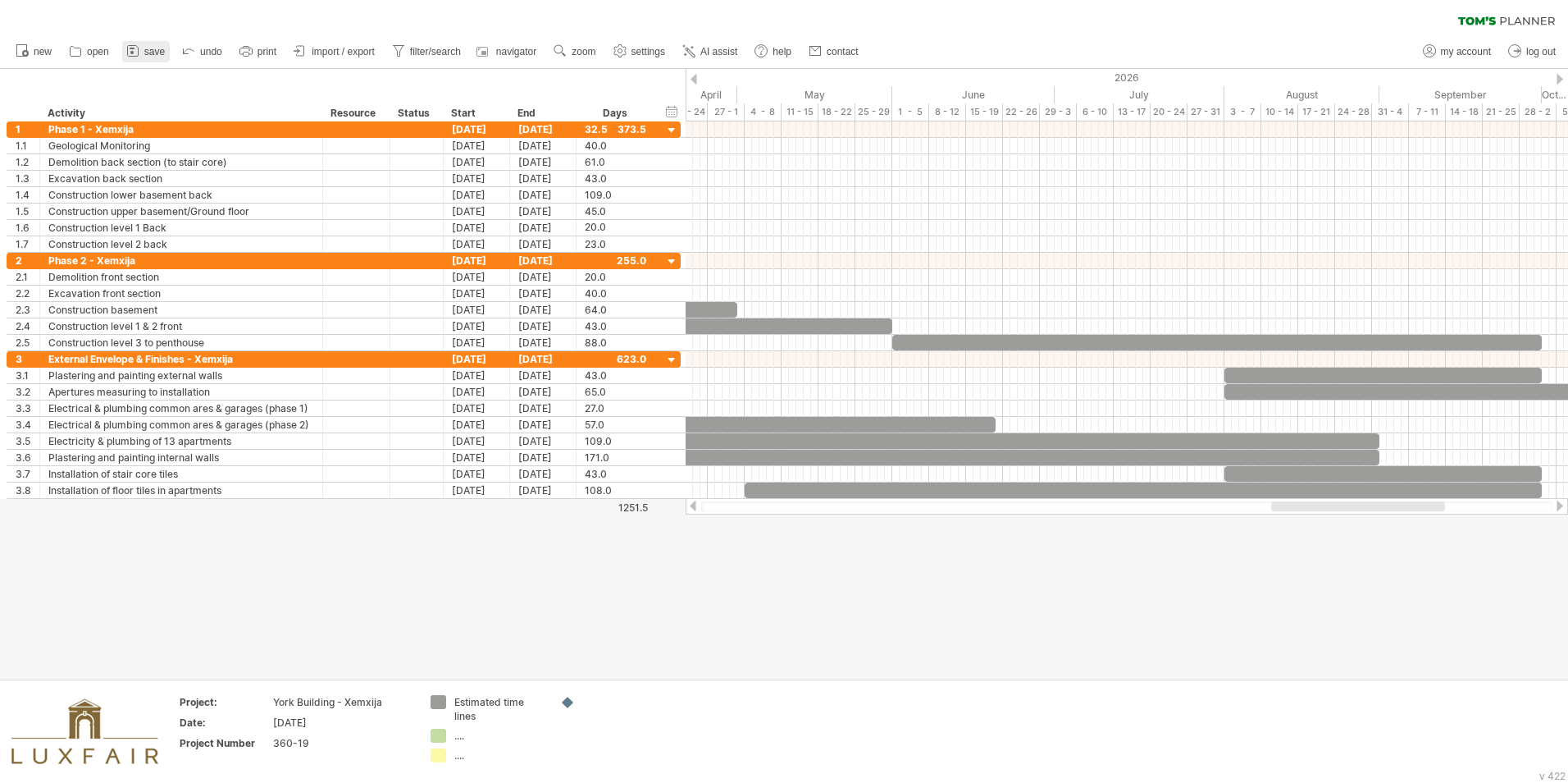
click at [152, 51] on span "save" at bounding box center [155, 51] width 21 height 11
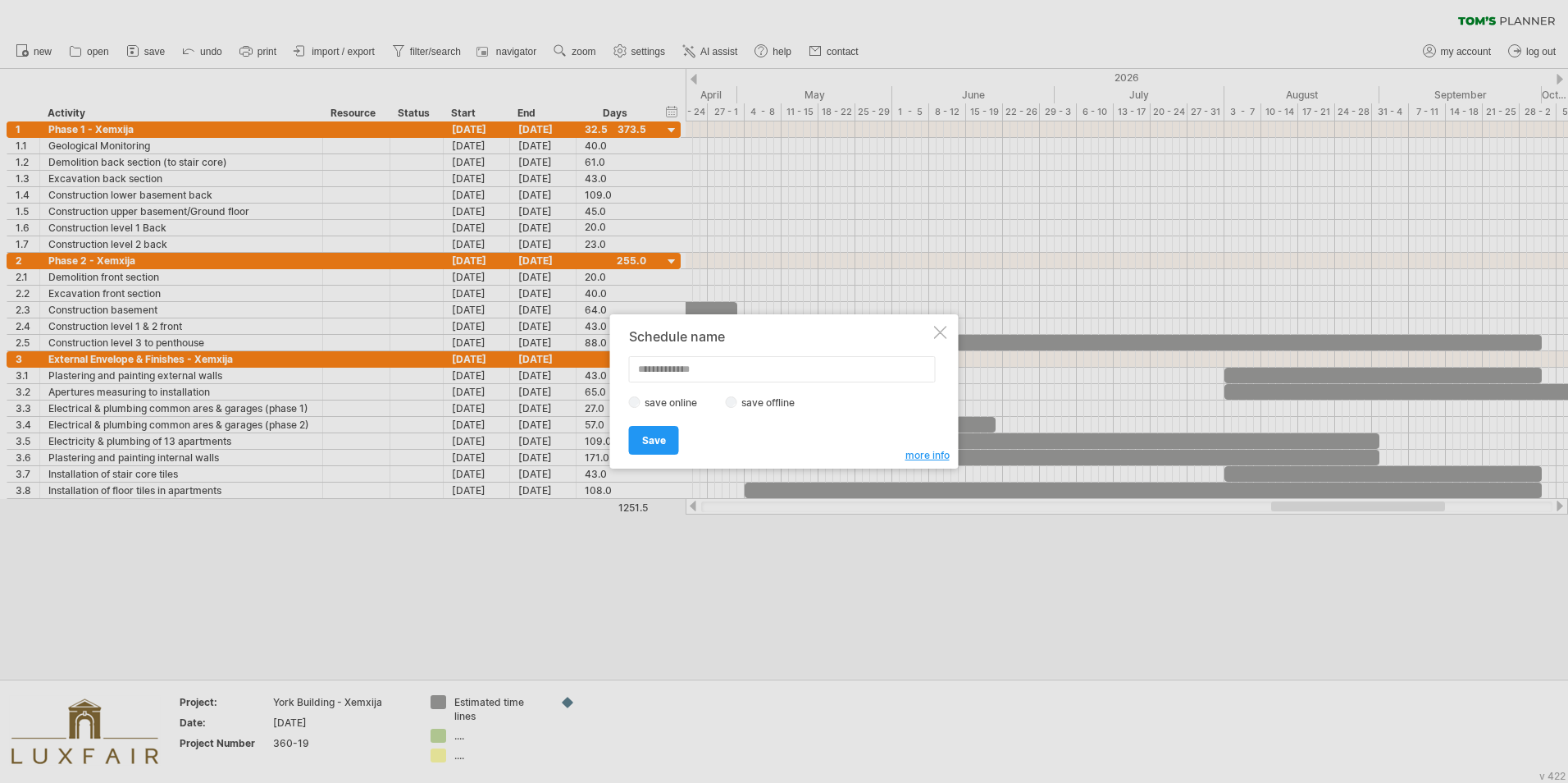
click at [688, 368] on input "text" at bounding box center [782, 370] width 307 height 27
type input "**********"
click at [916, 457] on span "more info" at bounding box center [927, 454] width 45 height 12
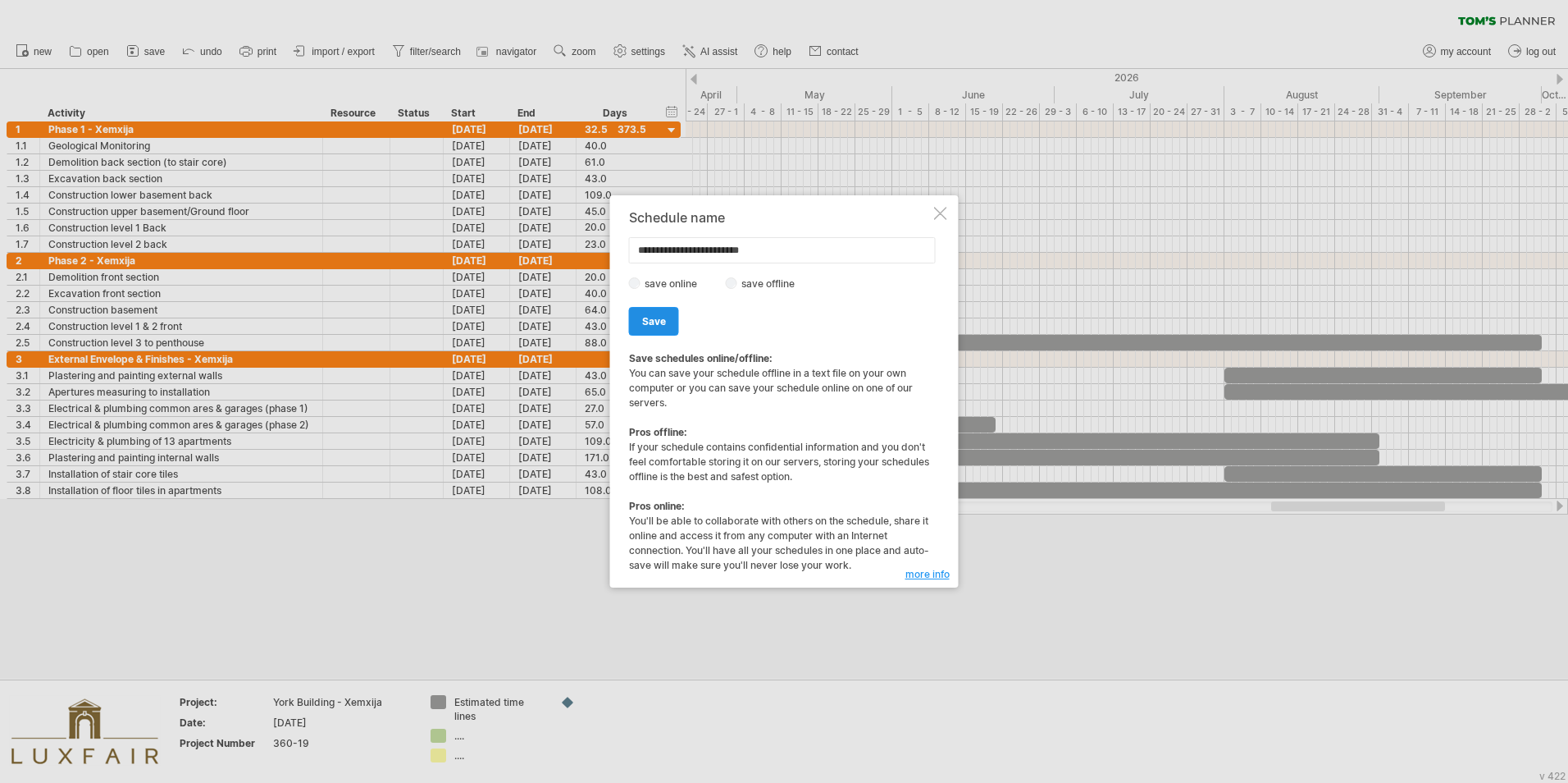
click at [665, 325] on span "Save" at bounding box center [653, 321] width 24 height 12
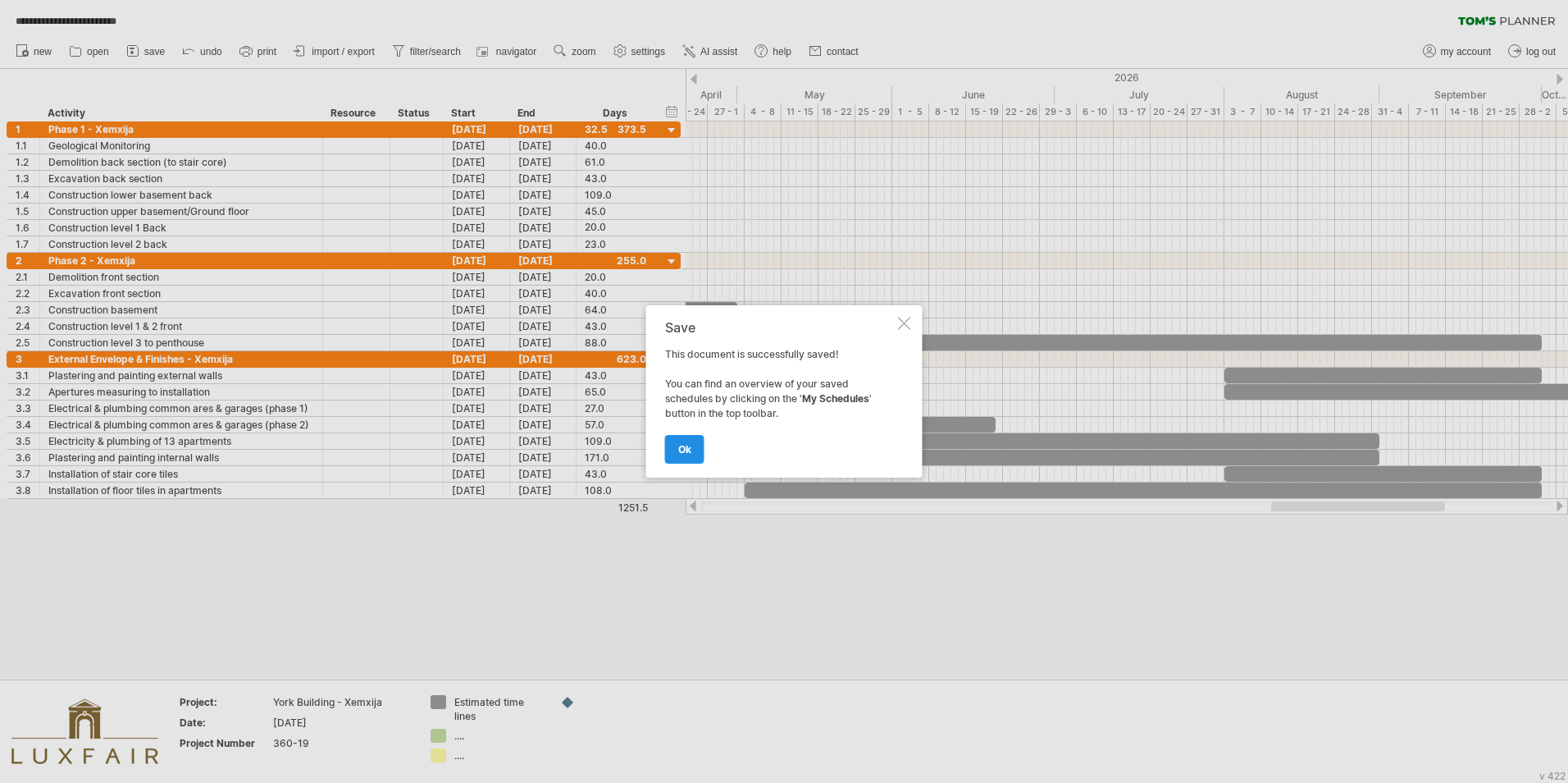
click at [685, 449] on span "ok" at bounding box center [685, 449] width 13 height 12
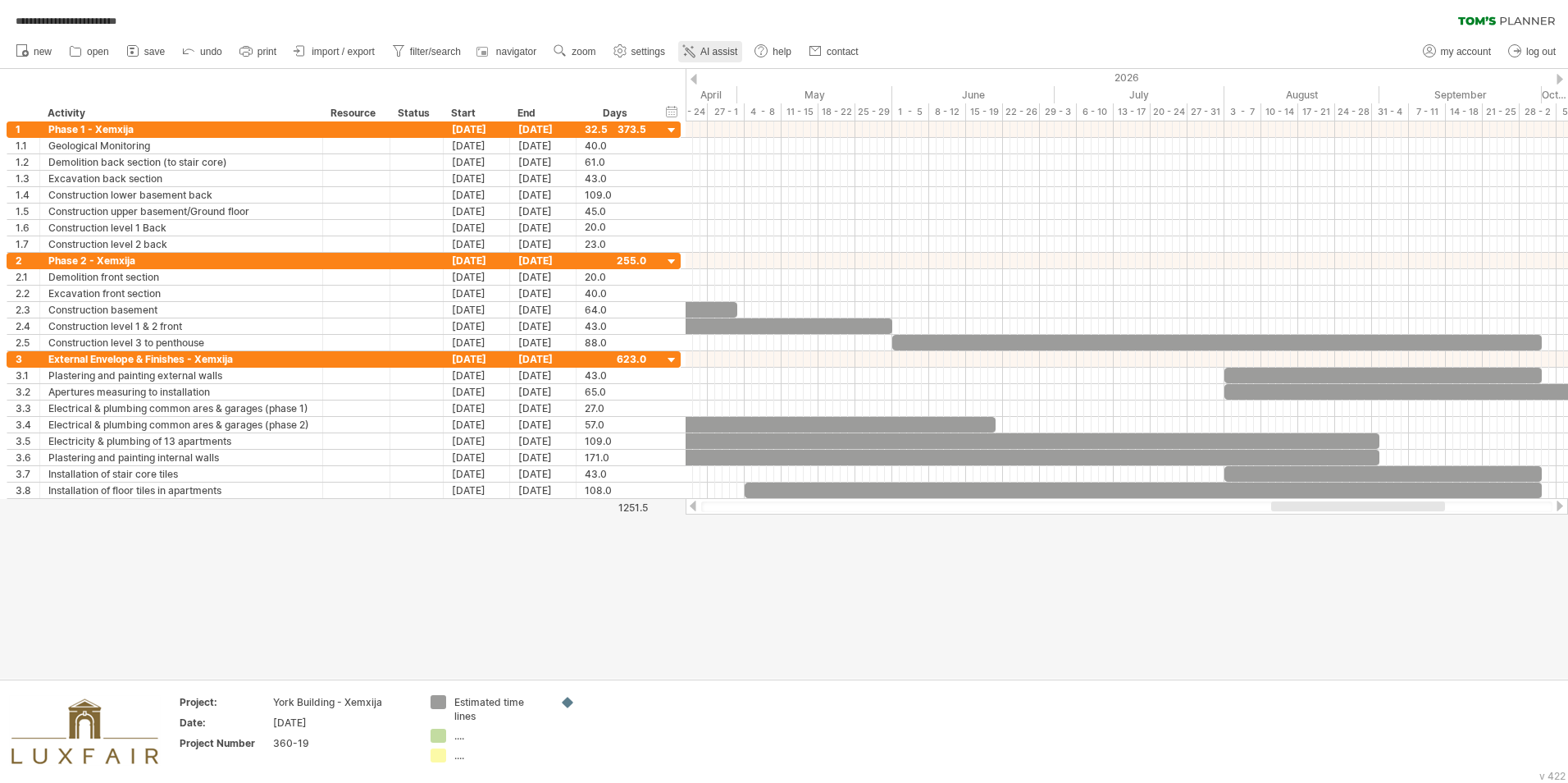
click at [723, 54] on span "AI assist" at bounding box center [719, 51] width 37 height 11
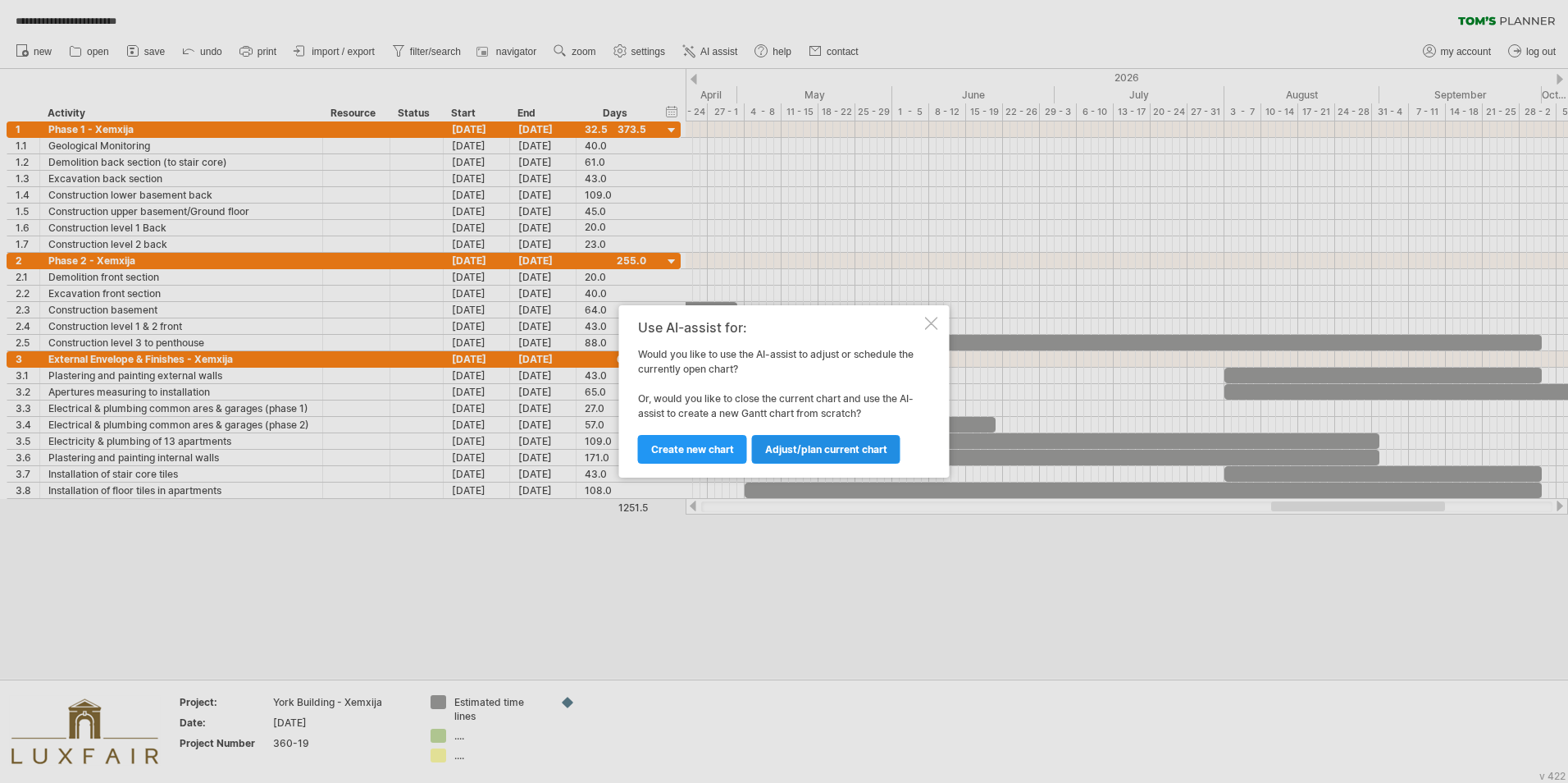
click at [803, 452] on span "Adjust/plan current chart" at bounding box center [826, 449] width 123 height 12
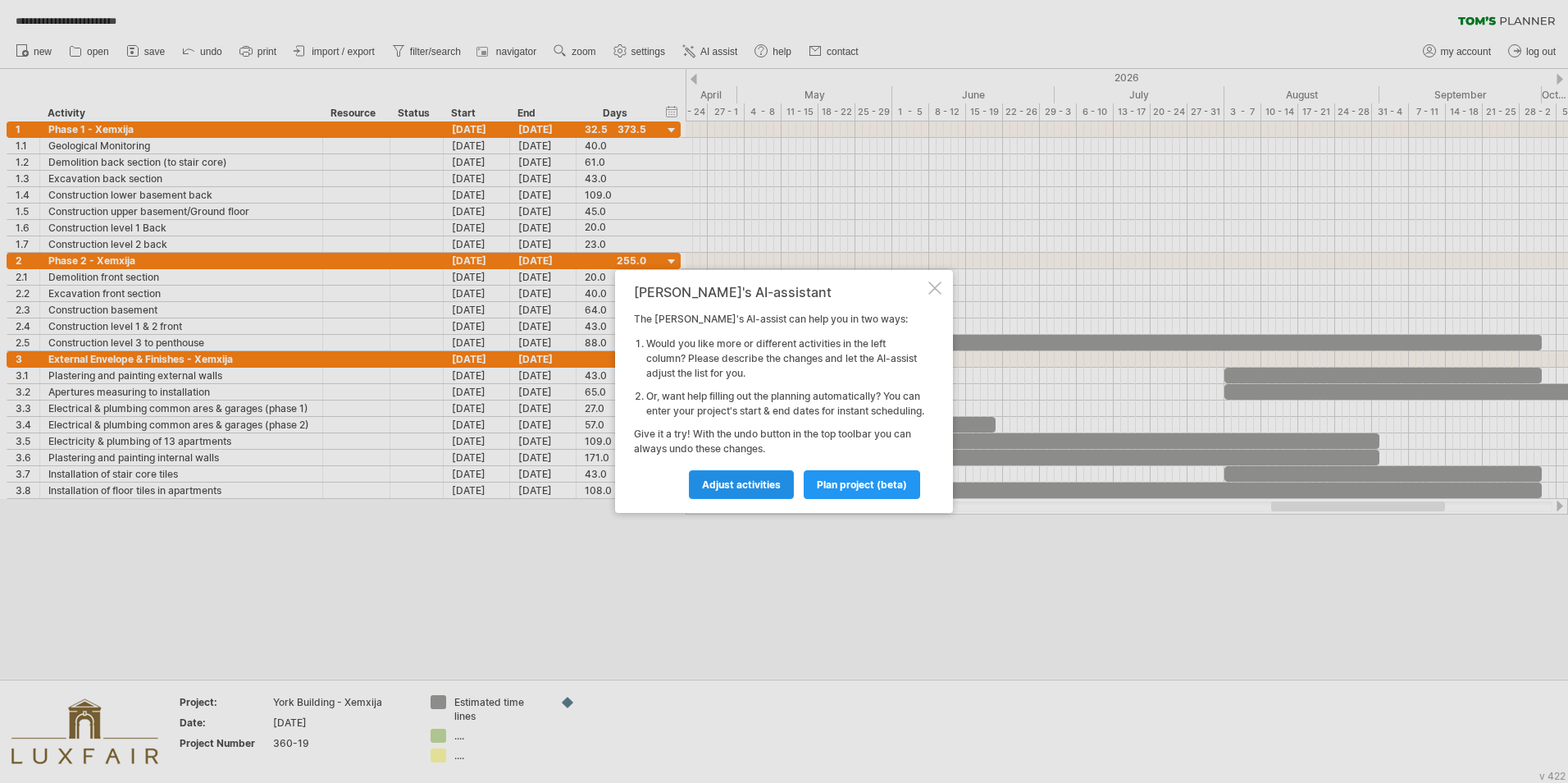
click at [748, 487] on span "Adjust activities" at bounding box center [741, 484] width 79 height 12
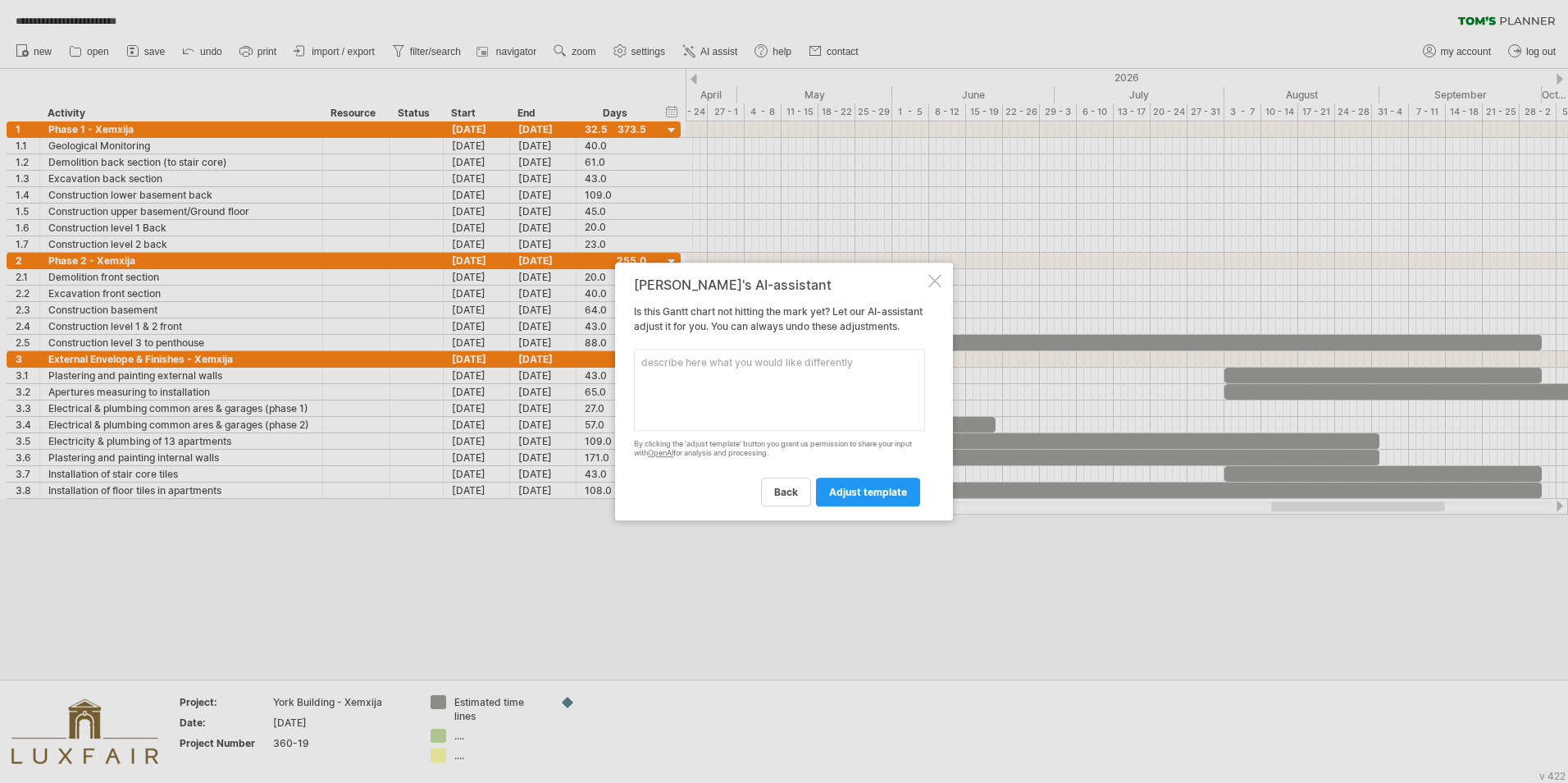
click at [688, 373] on textarea at bounding box center [780, 390] width 292 height 82
click at [792, 370] on textarea "can you see if there are any conflicitng issues" at bounding box center [780, 390] width 292 height 82
click at [806, 371] on textarea "can you see if there are any conflicitng issues" at bounding box center [780, 390] width 292 height 82
type textarea "can you see if there are any conflicting issues"
click at [839, 487] on span "adjust template" at bounding box center [868, 491] width 78 height 12
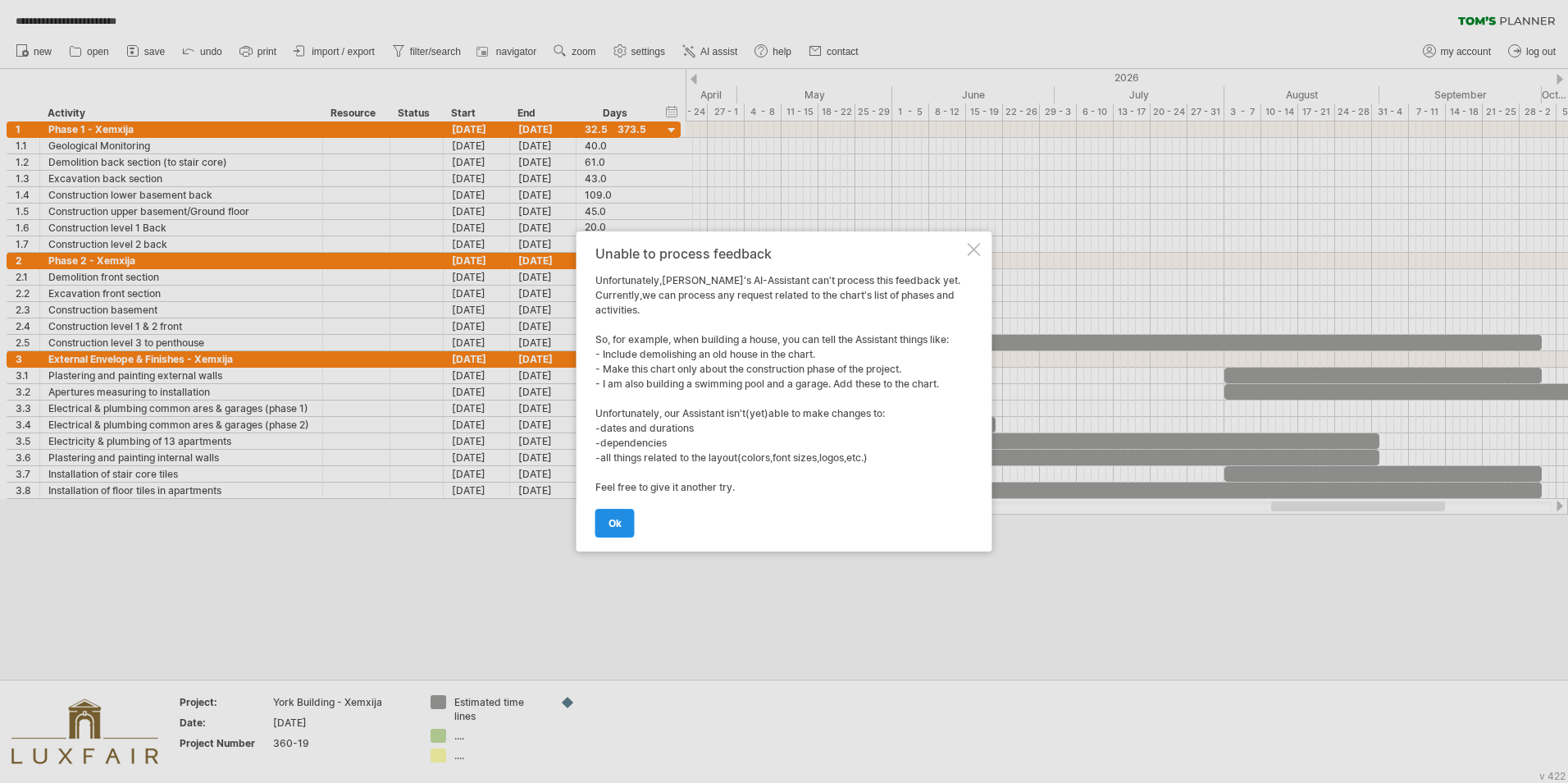
click at [617, 487] on span "ok" at bounding box center [615, 523] width 13 height 12
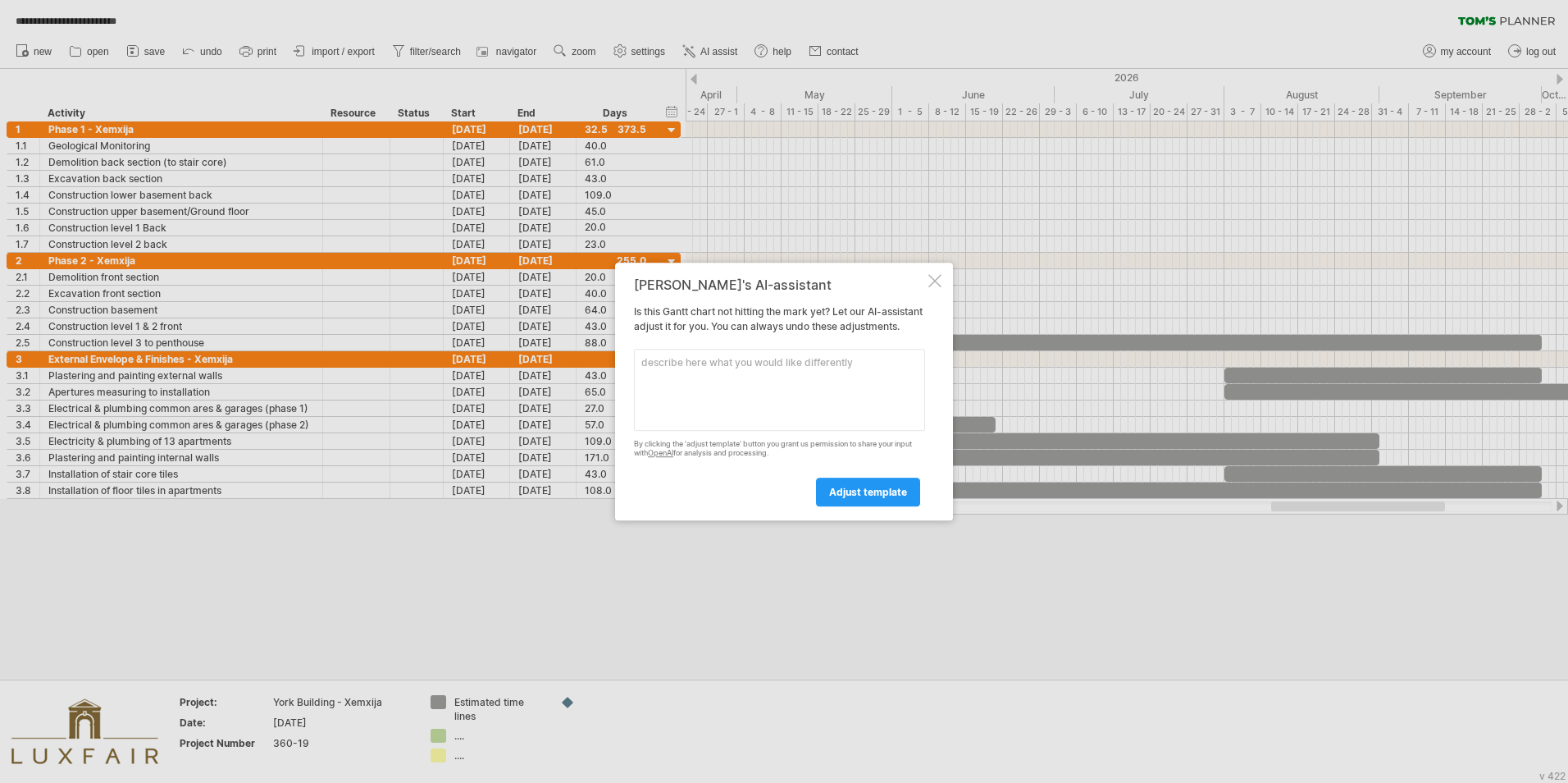
drag, startPoint x: 931, startPoint y: 276, endPoint x: 911, endPoint y: 299, distance: 30.5
click at [930, 276] on div at bounding box center [935, 280] width 13 height 13
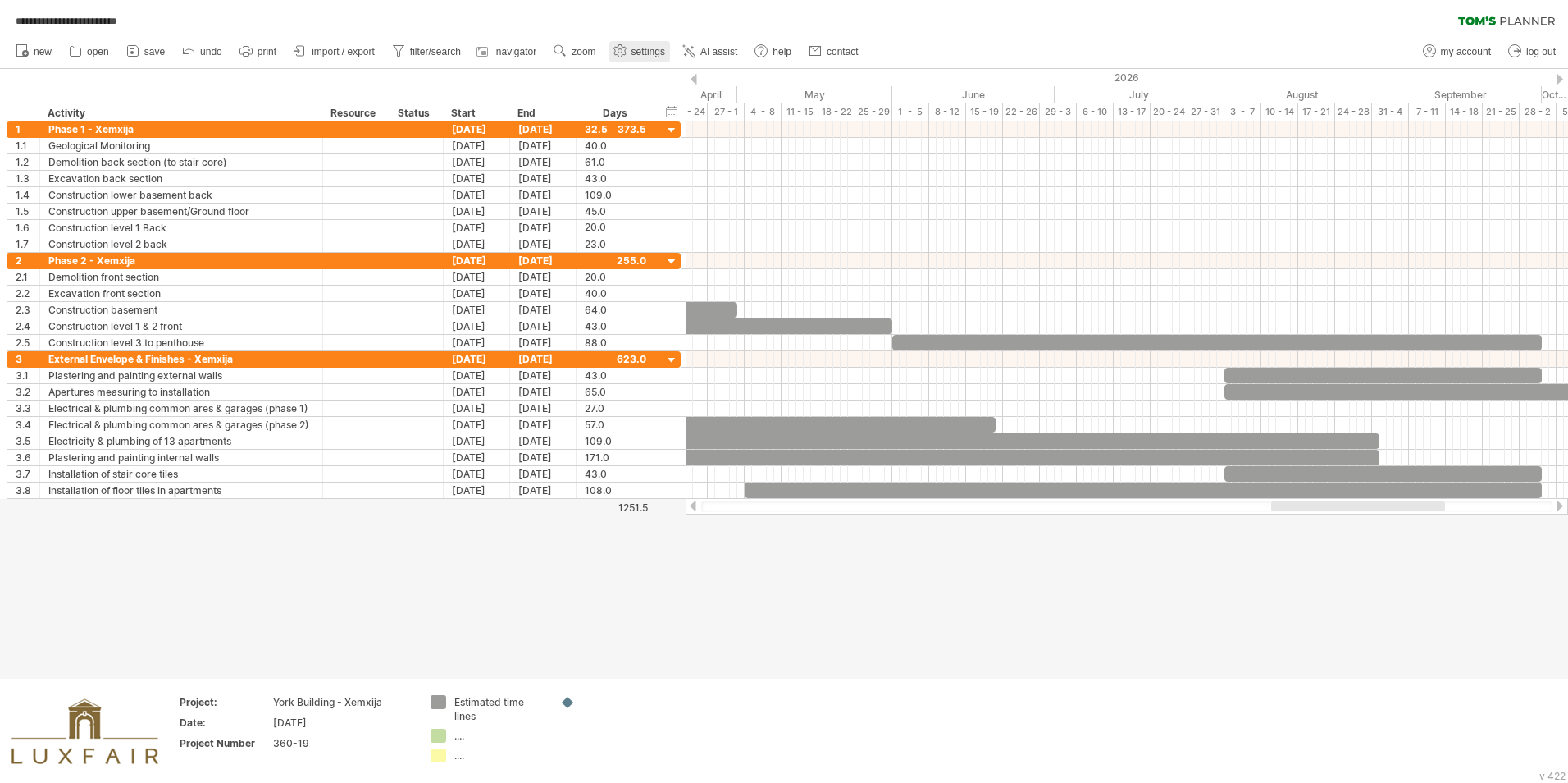
click at [643, 47] on span "settings" at bounding box center [648, 51] width 33 height 11
select select "*"
select select "**"
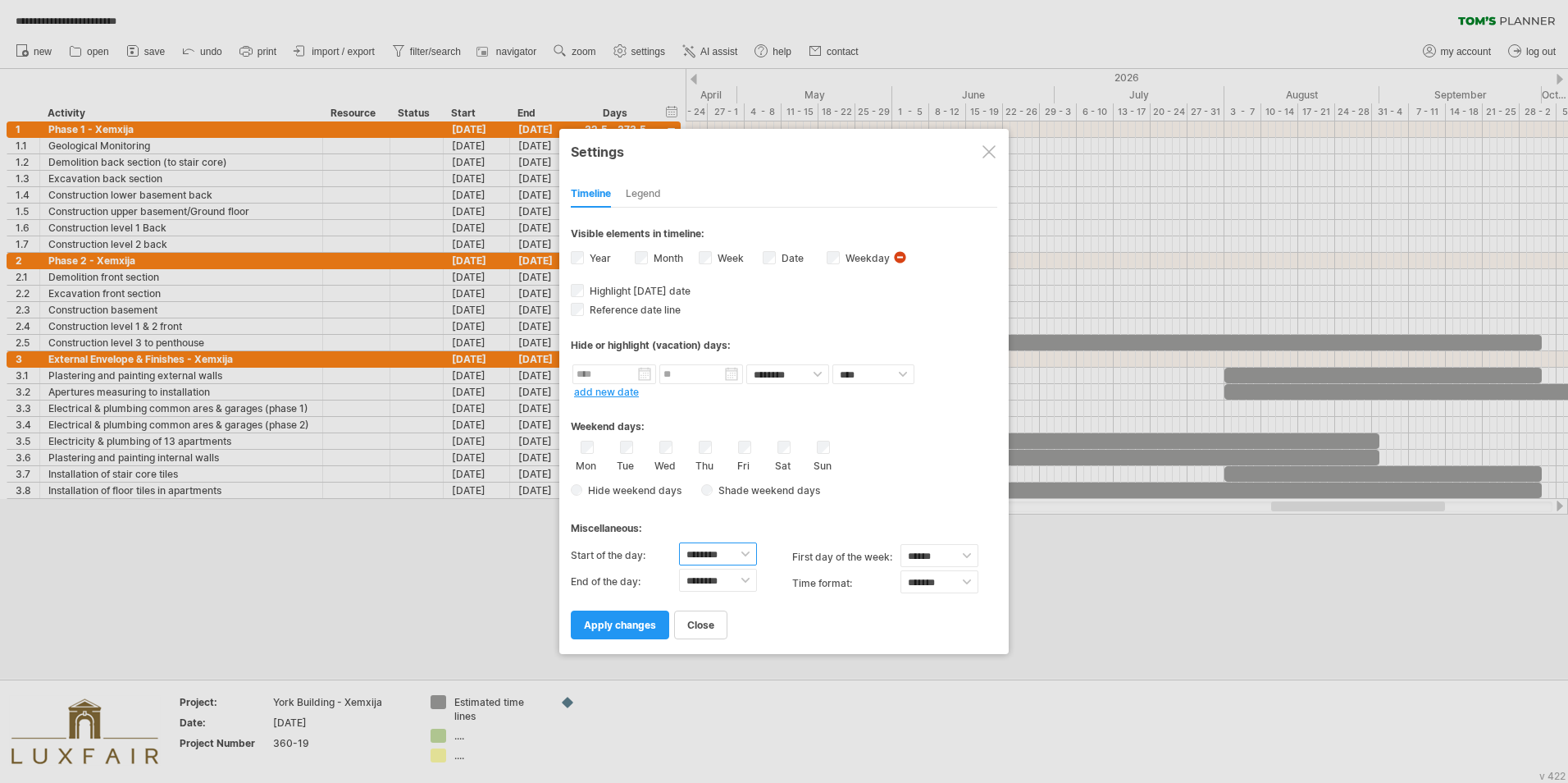
click at [743, 487] on select "******** ******** ******** ******** ******** ******** ******** ******** *******…" at bounding box center [718, 554] width 78 height 23
select select "*"
click at [679, 487] on select "******** ******** ******** ******** ******** ******** ******** ******** *******…" at bounding box center [718, 554] width 78 height 23
click at [644, 487] on span "apply changes" at bounding box center [620, 624] width 72 height 12
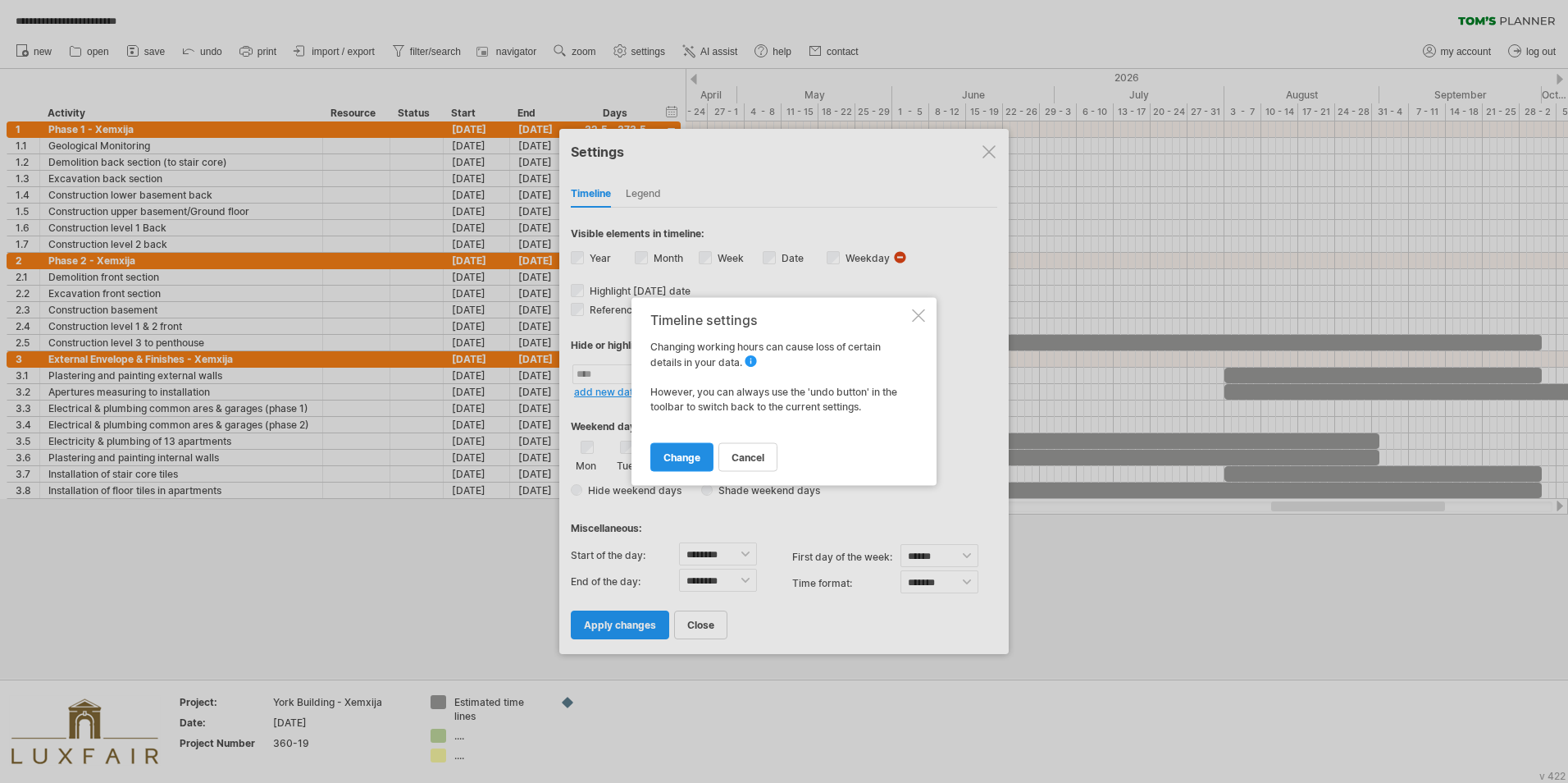
click at [694, 460] on span "change" at bounding box center [682, 457] width 37 height 12
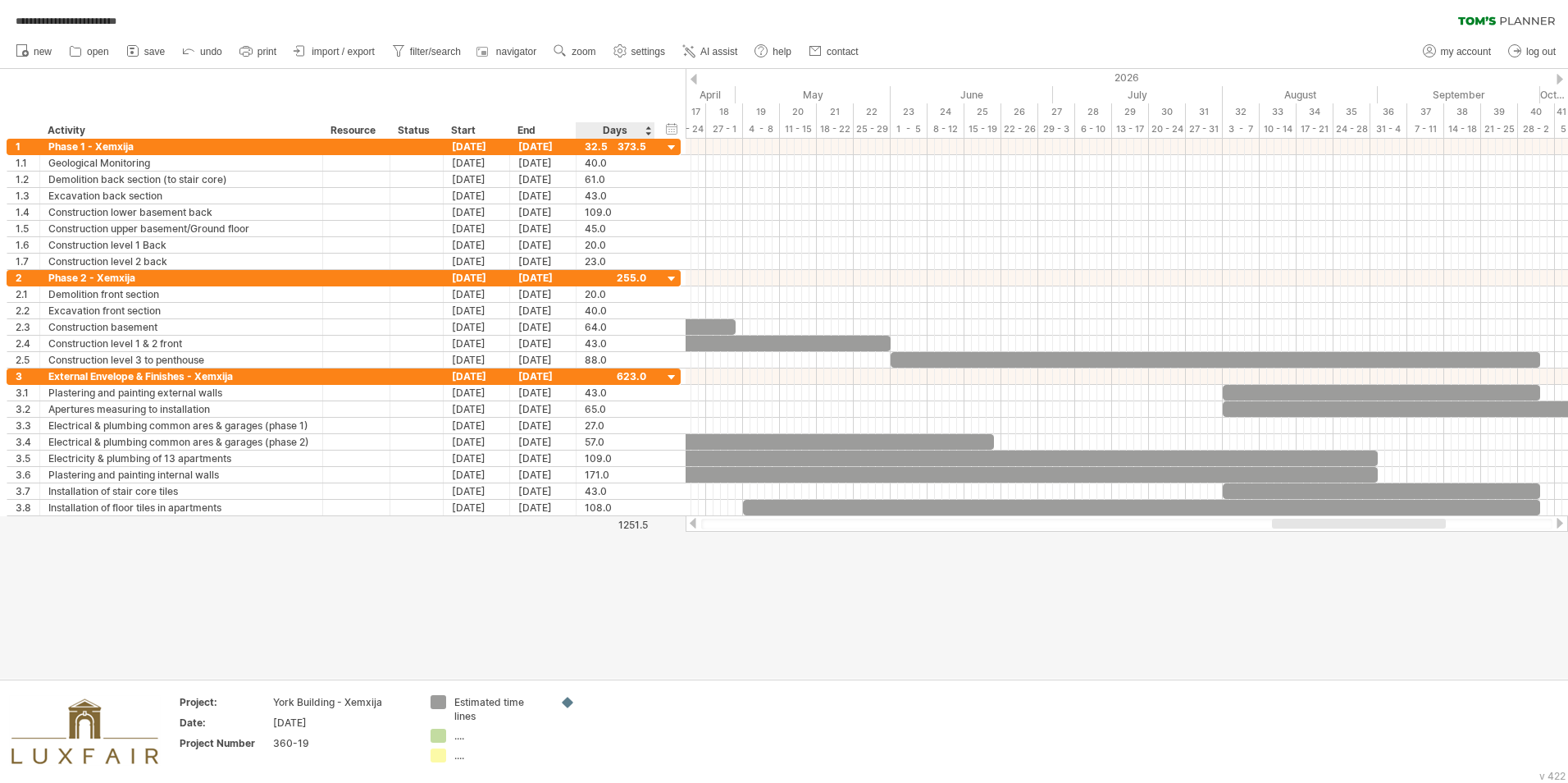
click at [633, 487] on div at bounding box center [784, 374] width 1568 height 610
click at [506, 54] on span "navigator" at bounding box center [516, 51] width 40 height 11
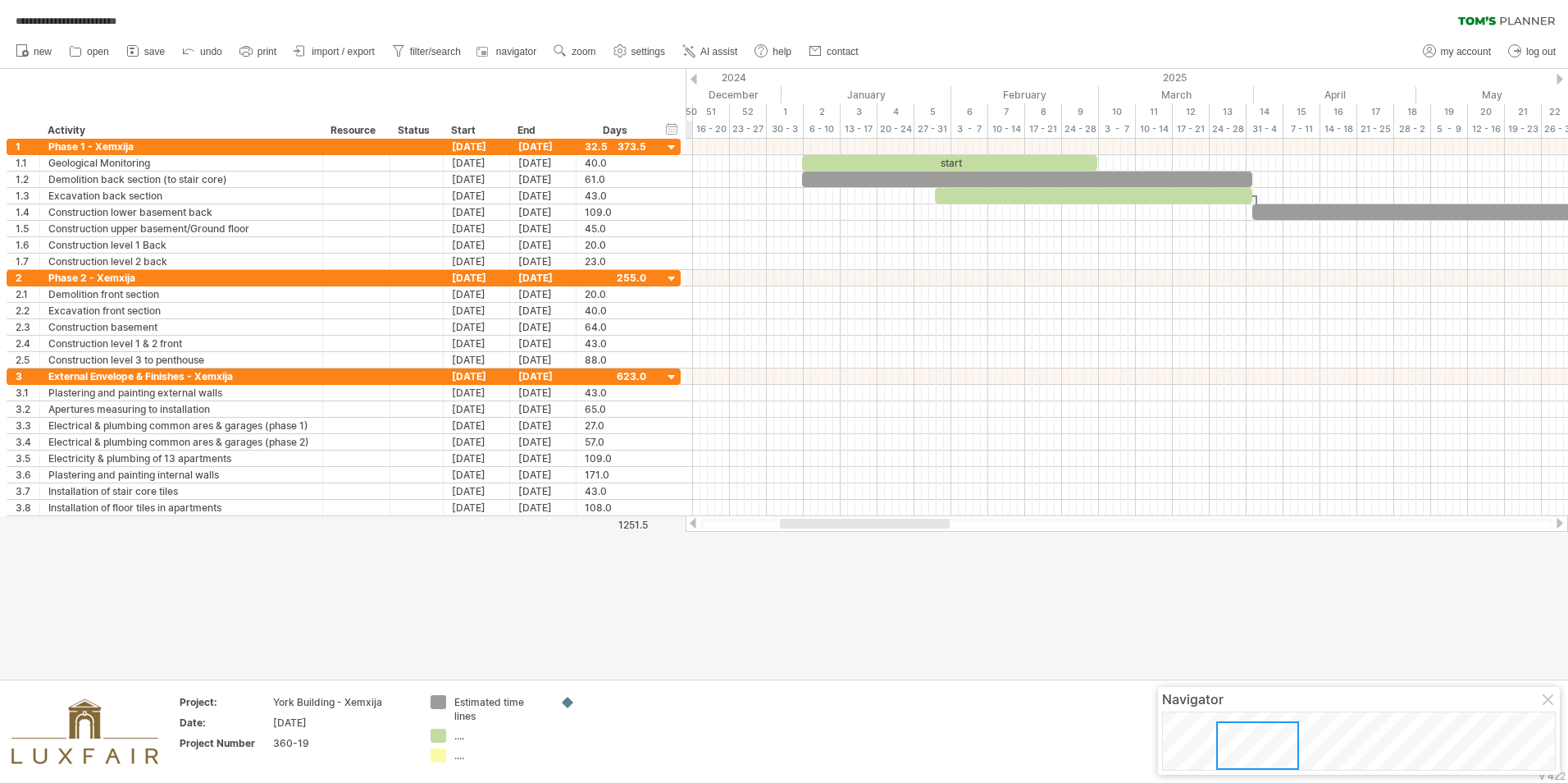
drag, startPoint x: 1442, startPoint y: 749, endPoint x: 1232, endPoint y: 754, distance: 210.1
click at [1043, 487] on div at bounding box center [1257, 745] width 83 height 48
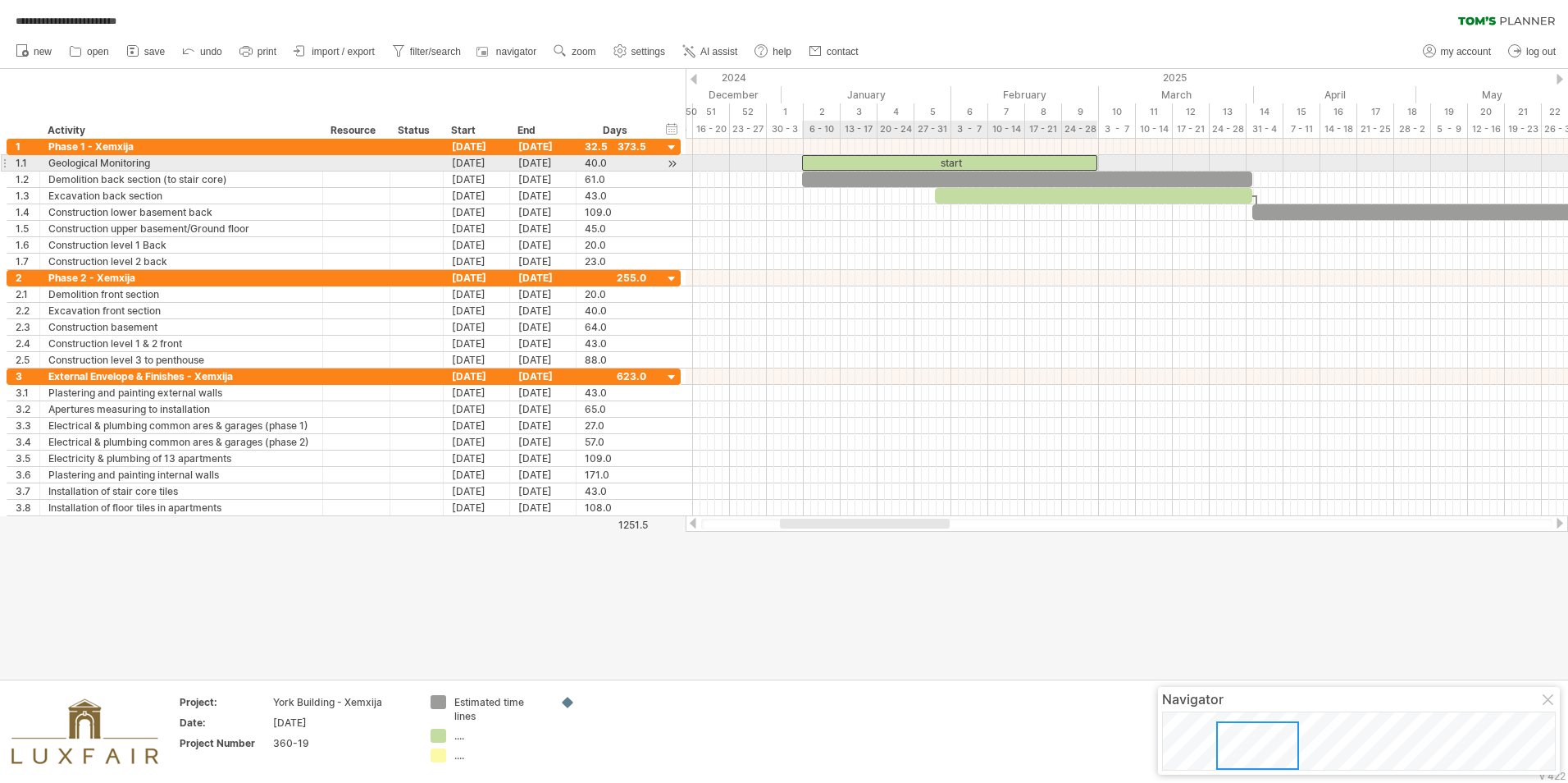
click at [912, 167] on div "start" at bounding box center [950, 162] width 295 height 15
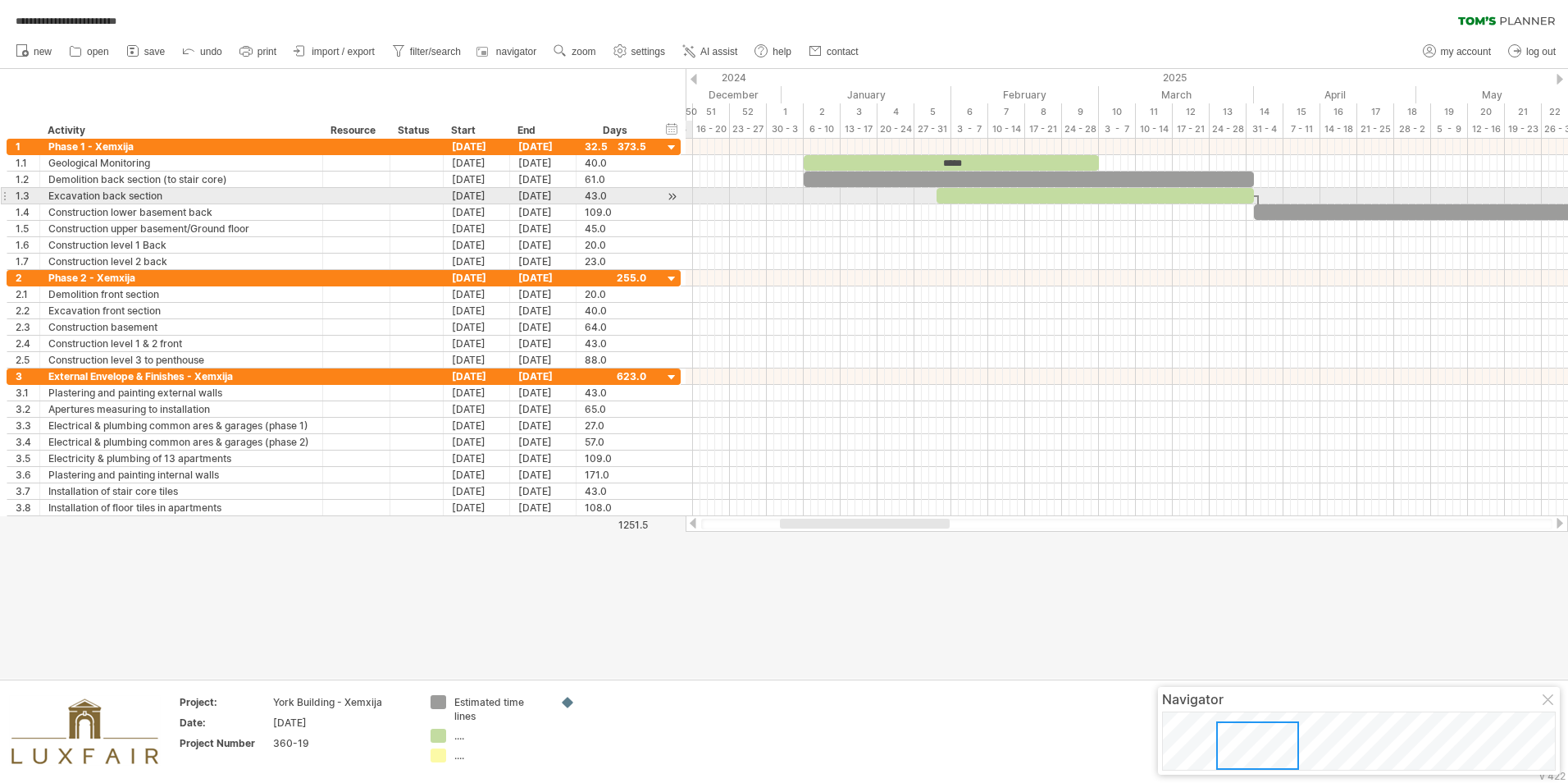
click at [672, 196] on div at bounding box center [672, 197] width 15 height 17
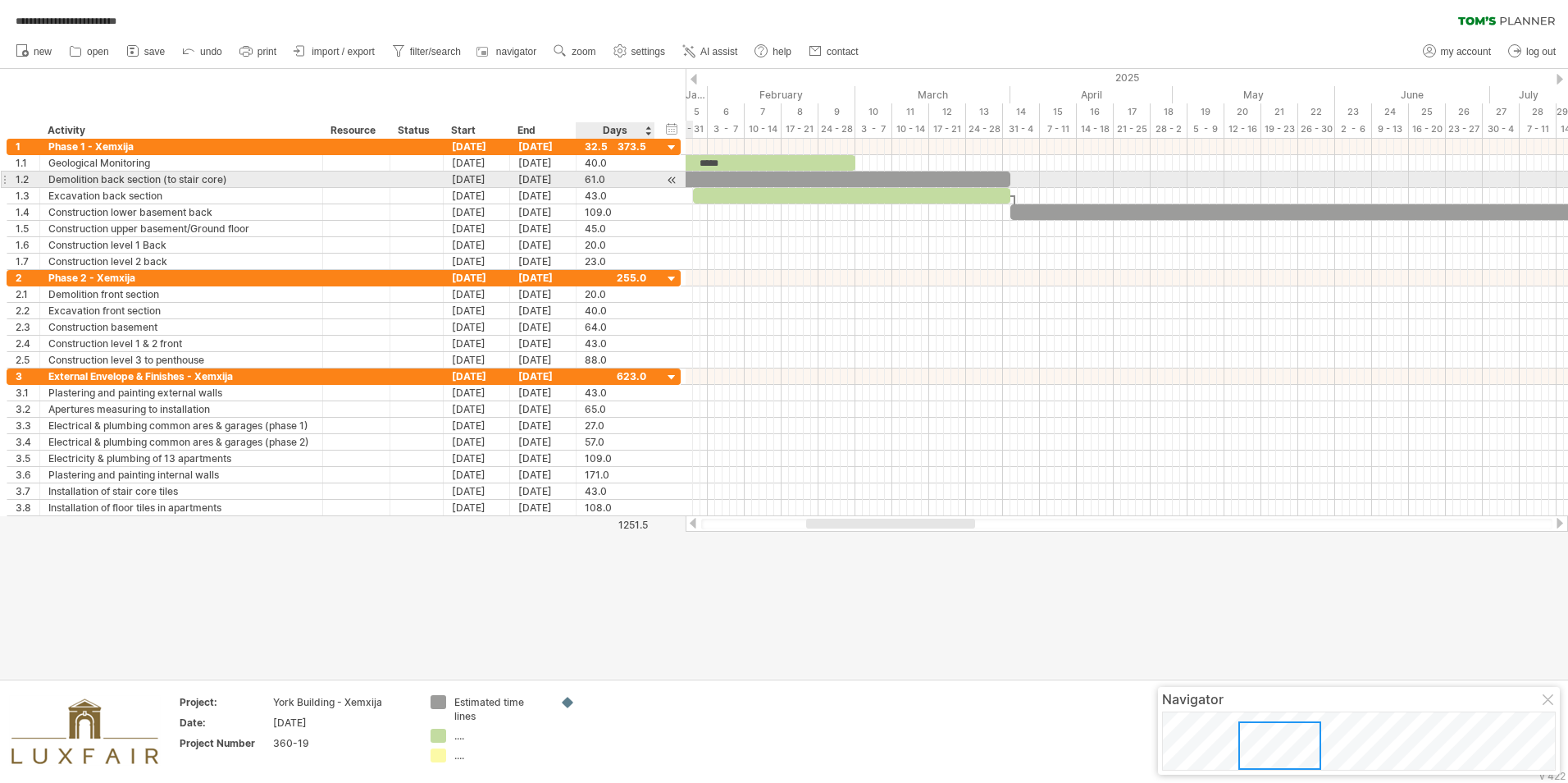
click at [669, 179] on div at bounding box center [672, 180] width 15 height 17
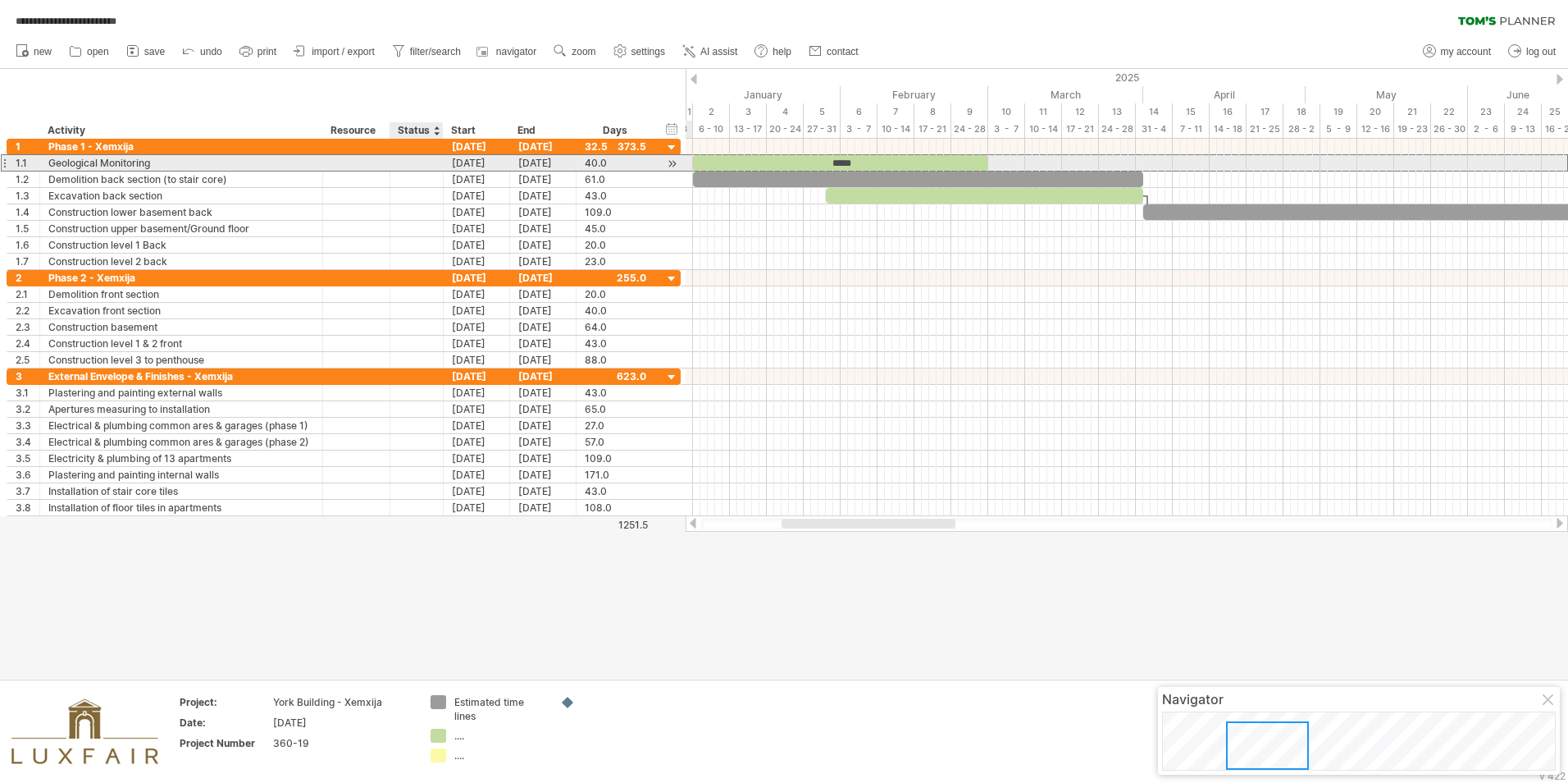
click at [419, 163] on div at bounding box center [417, 162] width 36 height 15
type input "********"
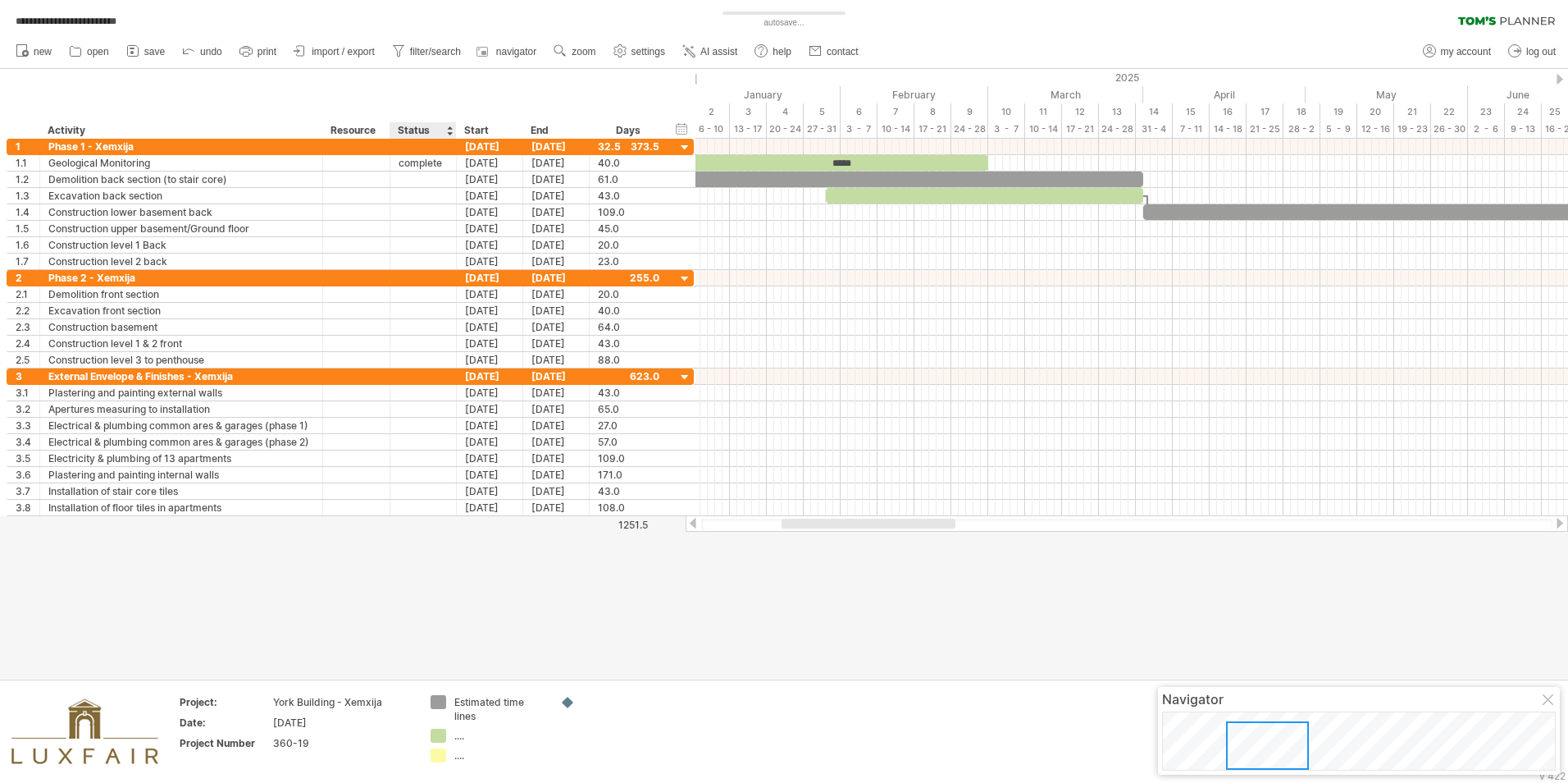
drag, startPoint x: 441, startPoint y: 130, endPoint x: 454, endPoint y: 131, distance: 13.0
click at [454, 131] on div at bounding box center [456, 130] width 6 height 16
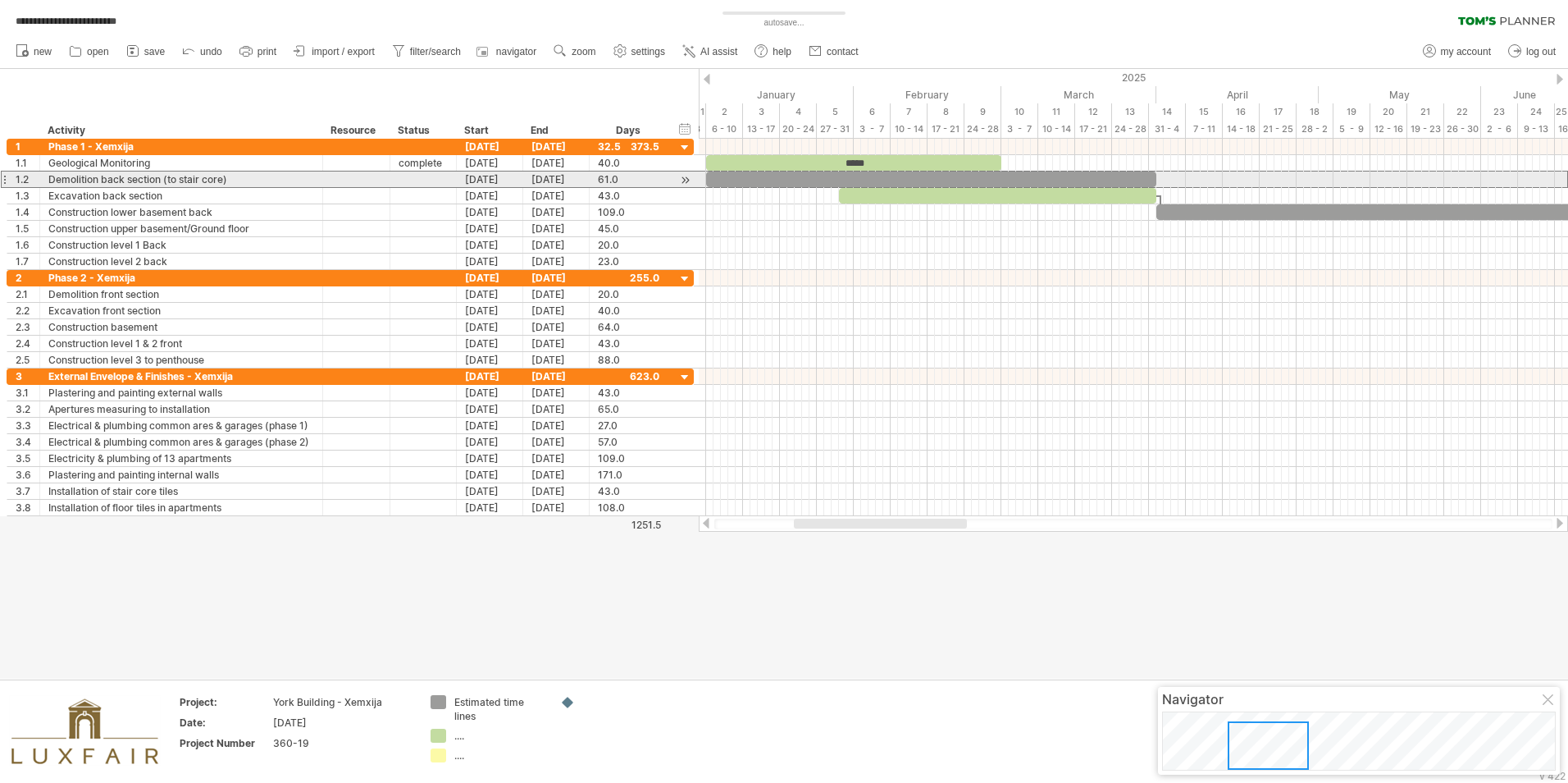
click at [423, 181] on div at bounding box center [424, 179] width 49 height 15
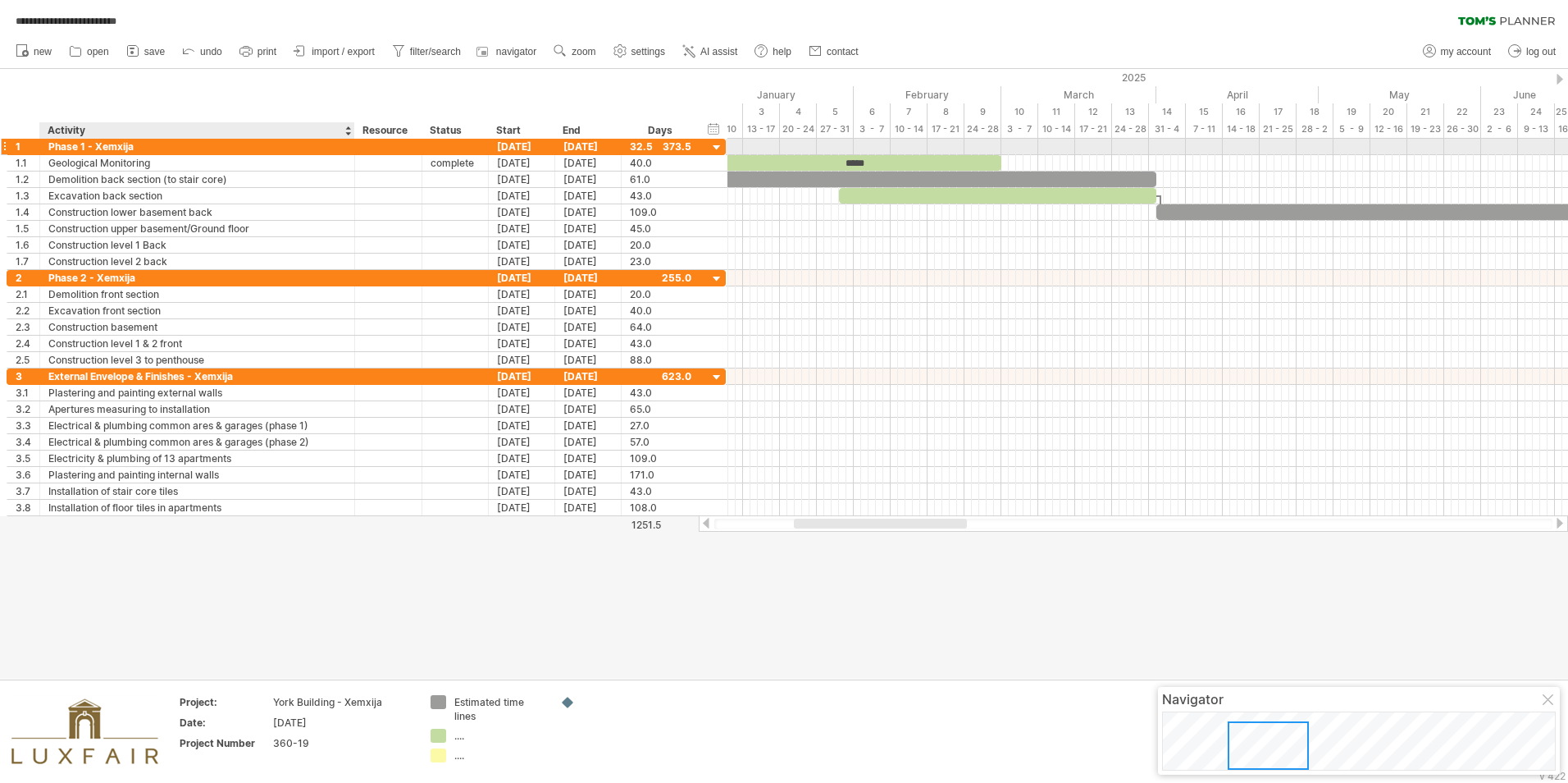
drag, startPoint x: 320, startPoint y: 149, endPoint x: 351, endPoint y: 149, distance: 31.0
click at [351, 149] on div at bounding box center [352, 146] width 9 height 16
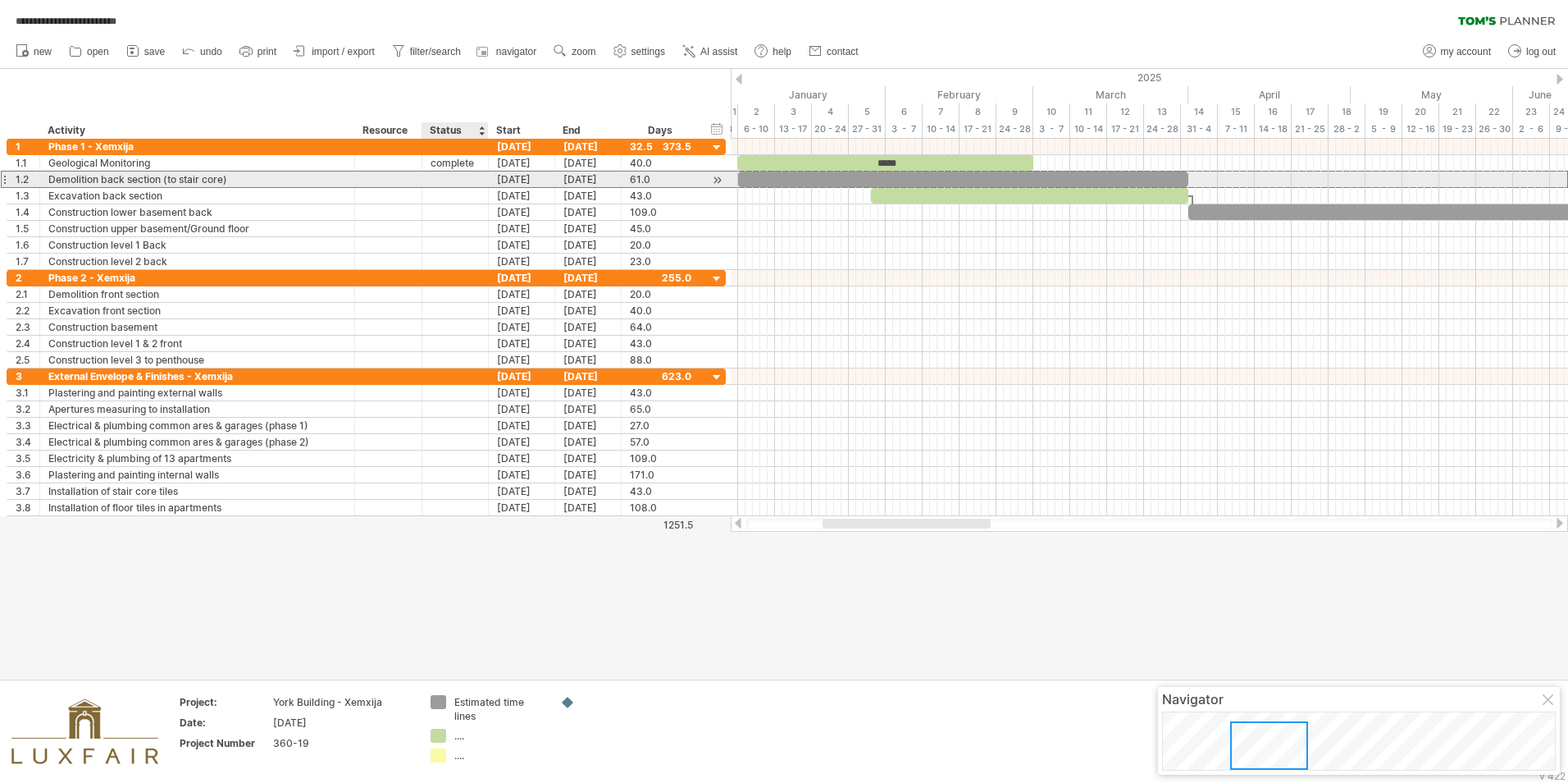
click at [446, 174] on div at bounding box center [455, 179] width 49 height 15
type input "********"
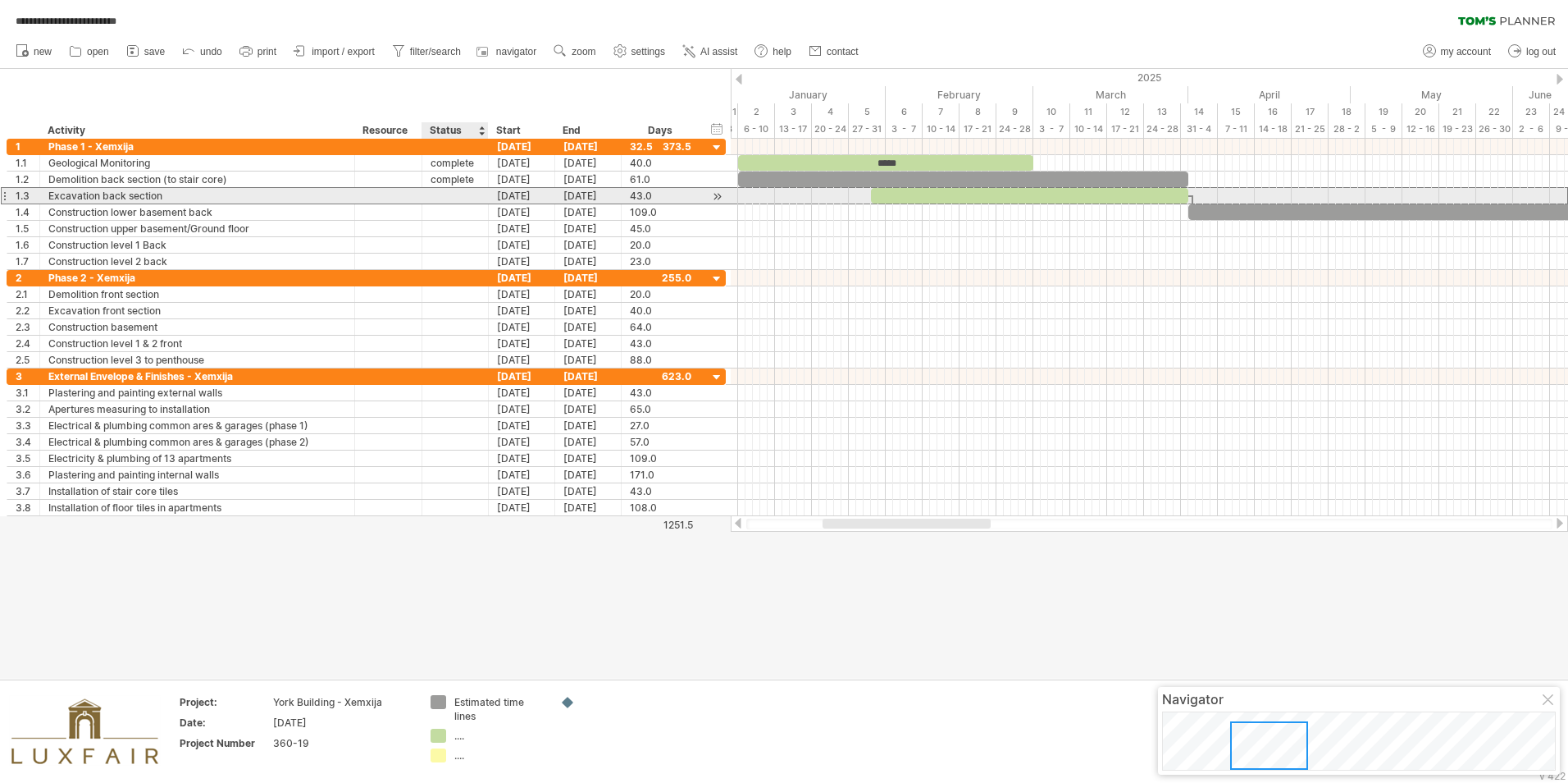
click at [460, 196] on div at bounding box center [455, 196] width 49 height 15
type input "********"
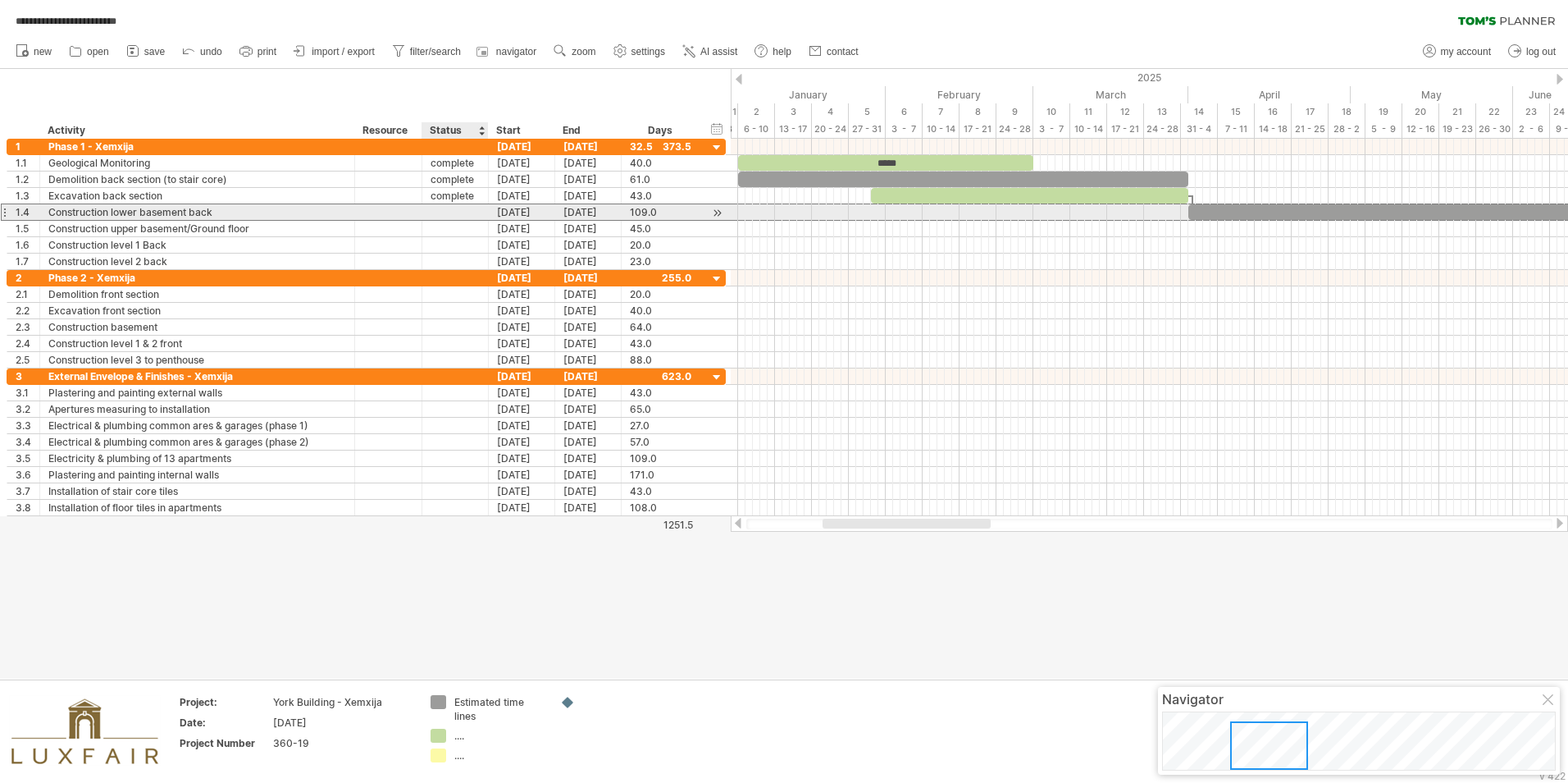
click at [459, 211] on div at bounding box center [455, 212] width 49 height 15
type input "********"
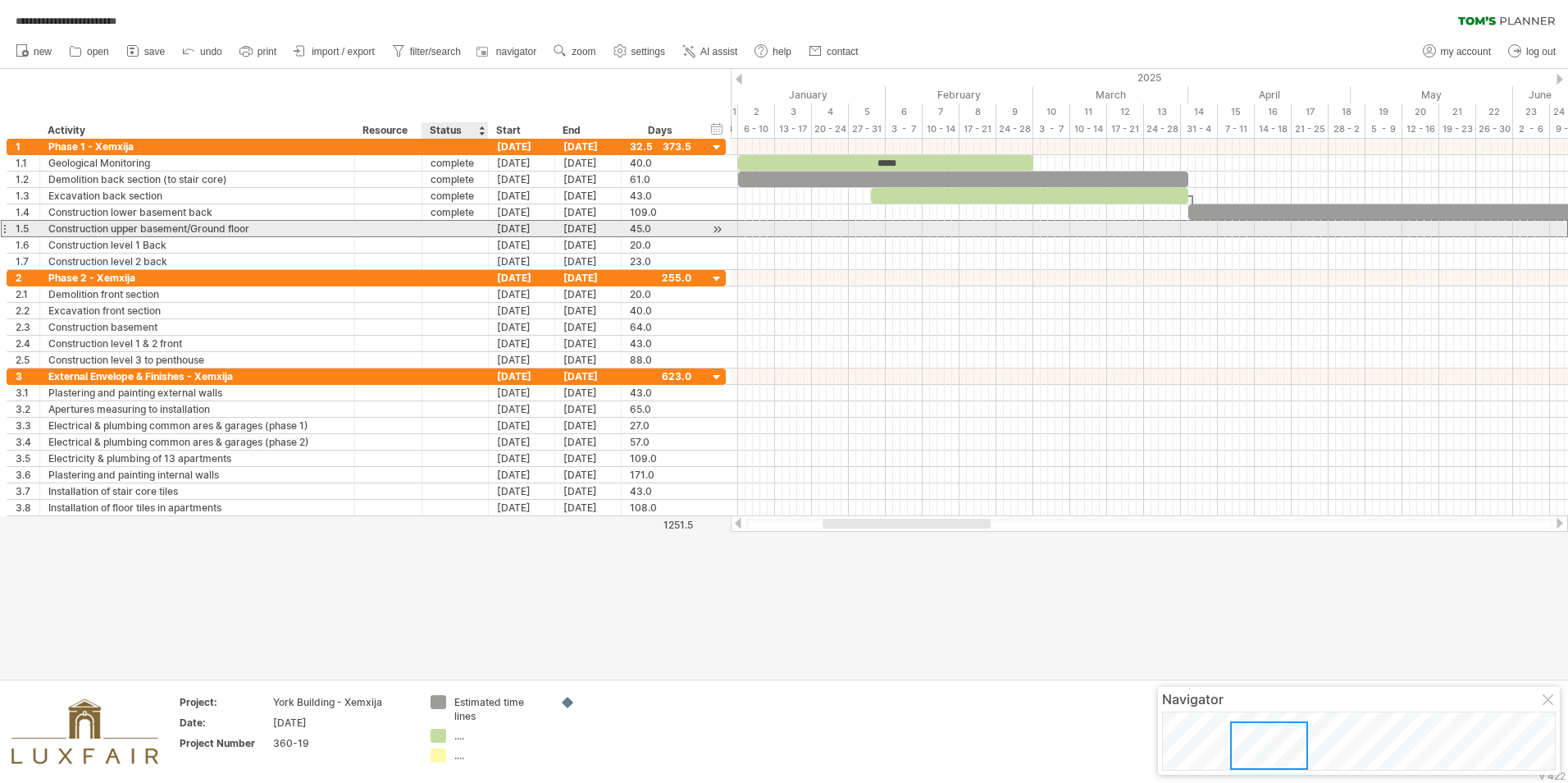
click at [464, 231] on div at bounding box center [455, 228] width 49 height 15
type input "********"
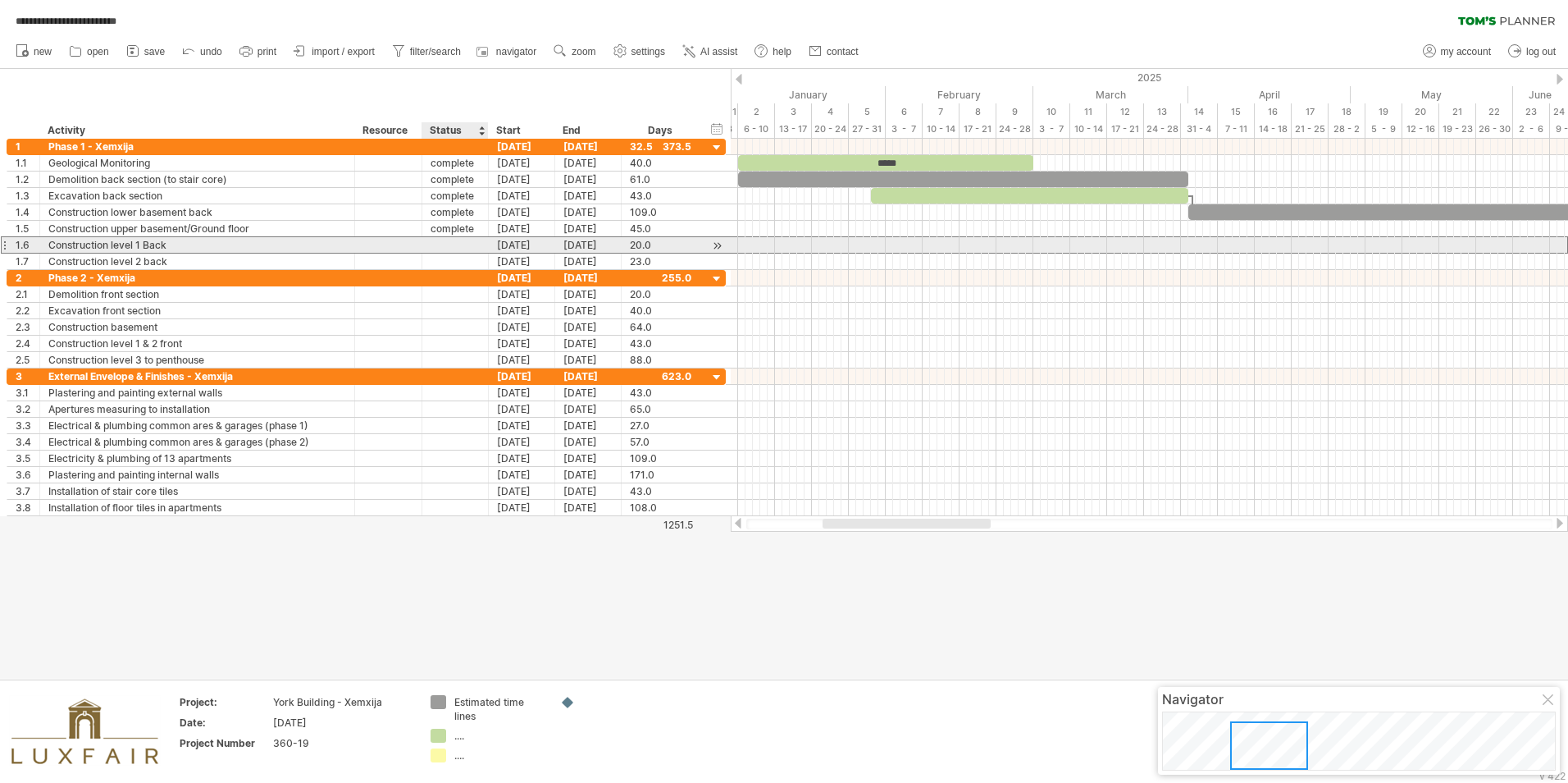
click at [463, 253] on div "**********" at bounding box center [366, 245] width 719 height 17
click at [459, 246] on div at bounding box center [455, 245] width 49 height 15
type input "**********"
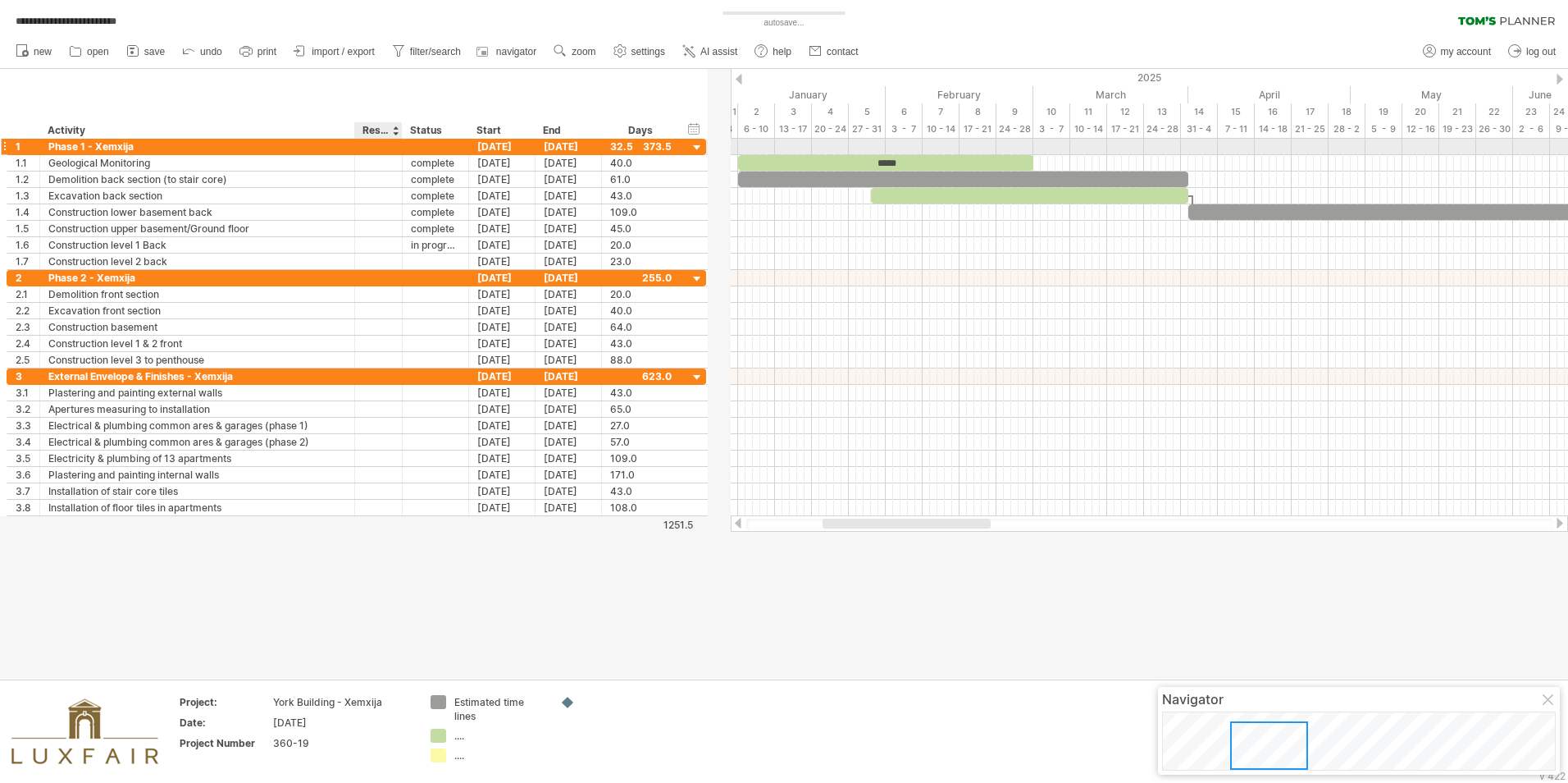
drag, startPoint x: 419, startPoint y: 147, endPoint x: 400, endPoint y: 148, distance: 19.0
click at [400, 148] on div at bounding box center [400, 146] width 9 height 16
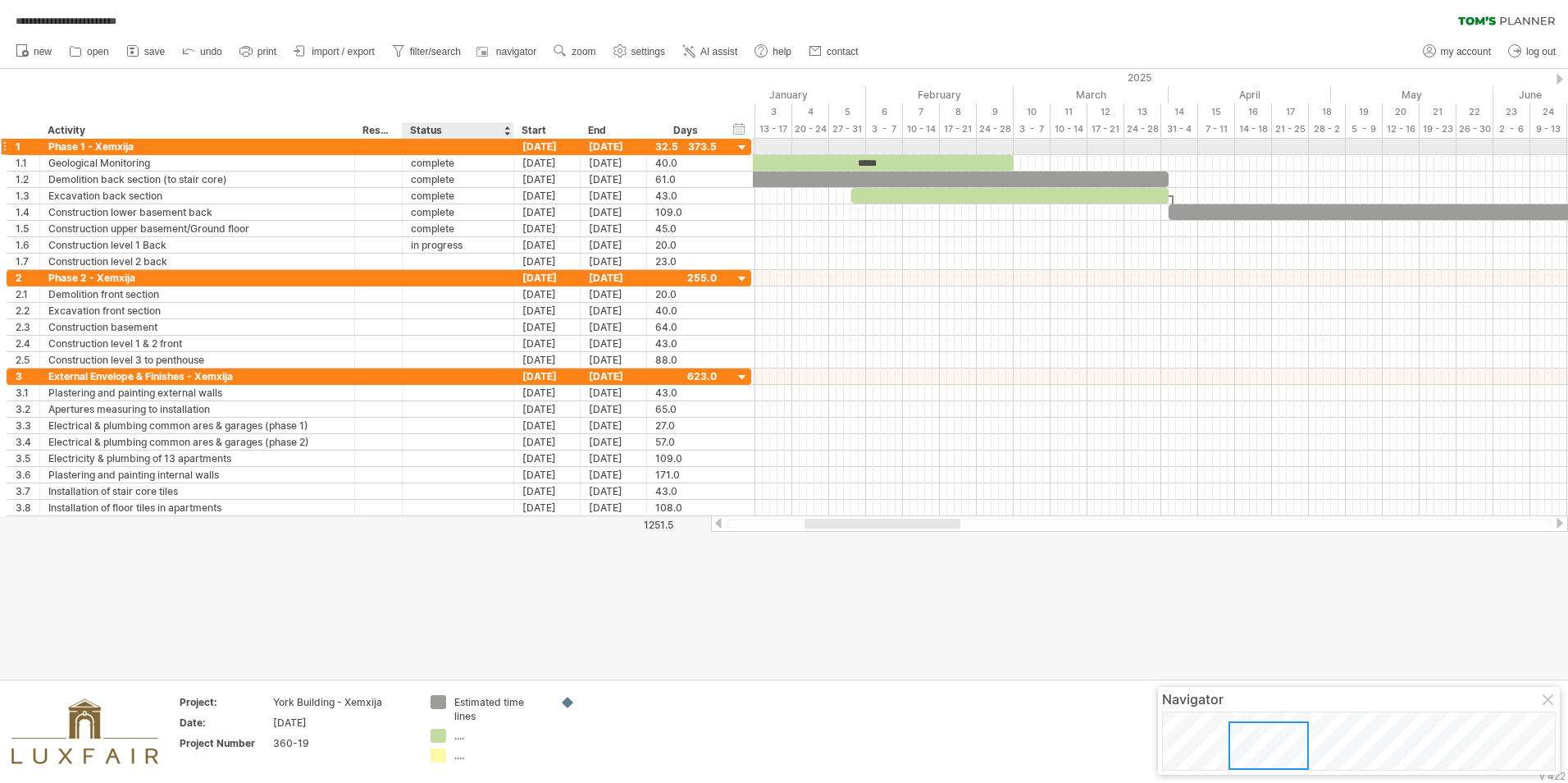
drag, startPoint x: 467, startPoint y: 148, endPoint x: 513, endPoint y: 150, distance: 46.0
click at [513, 150] on div at bounding box center [512, 146] width 9 height 16
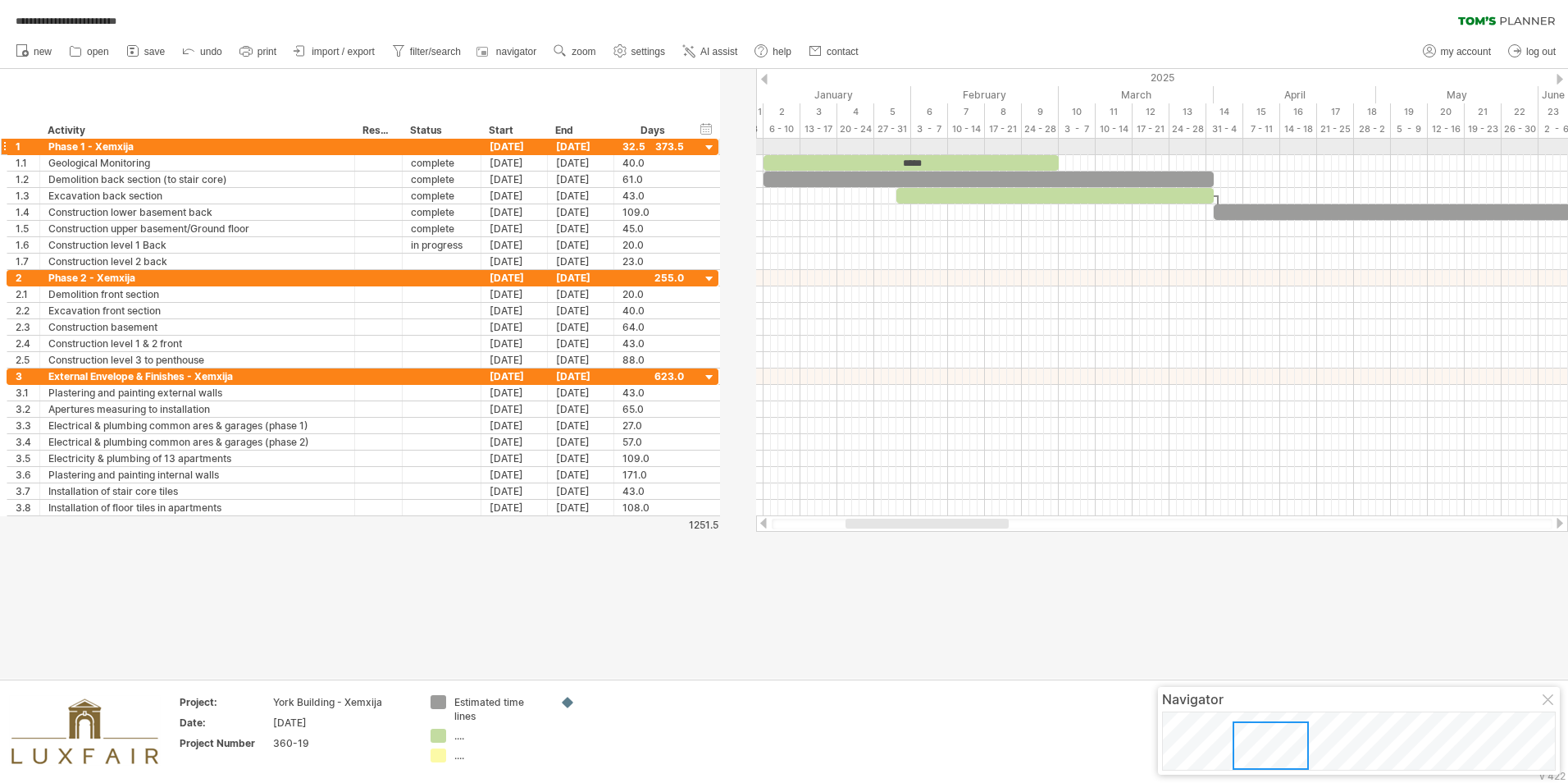
drag, startPoint x: 513, startPoint y: 147, endPoint x: 480, endPoint y: 150, distance: 33.1
click at [480, 150] on div at bounding box center [479, 146] width 9 height 16
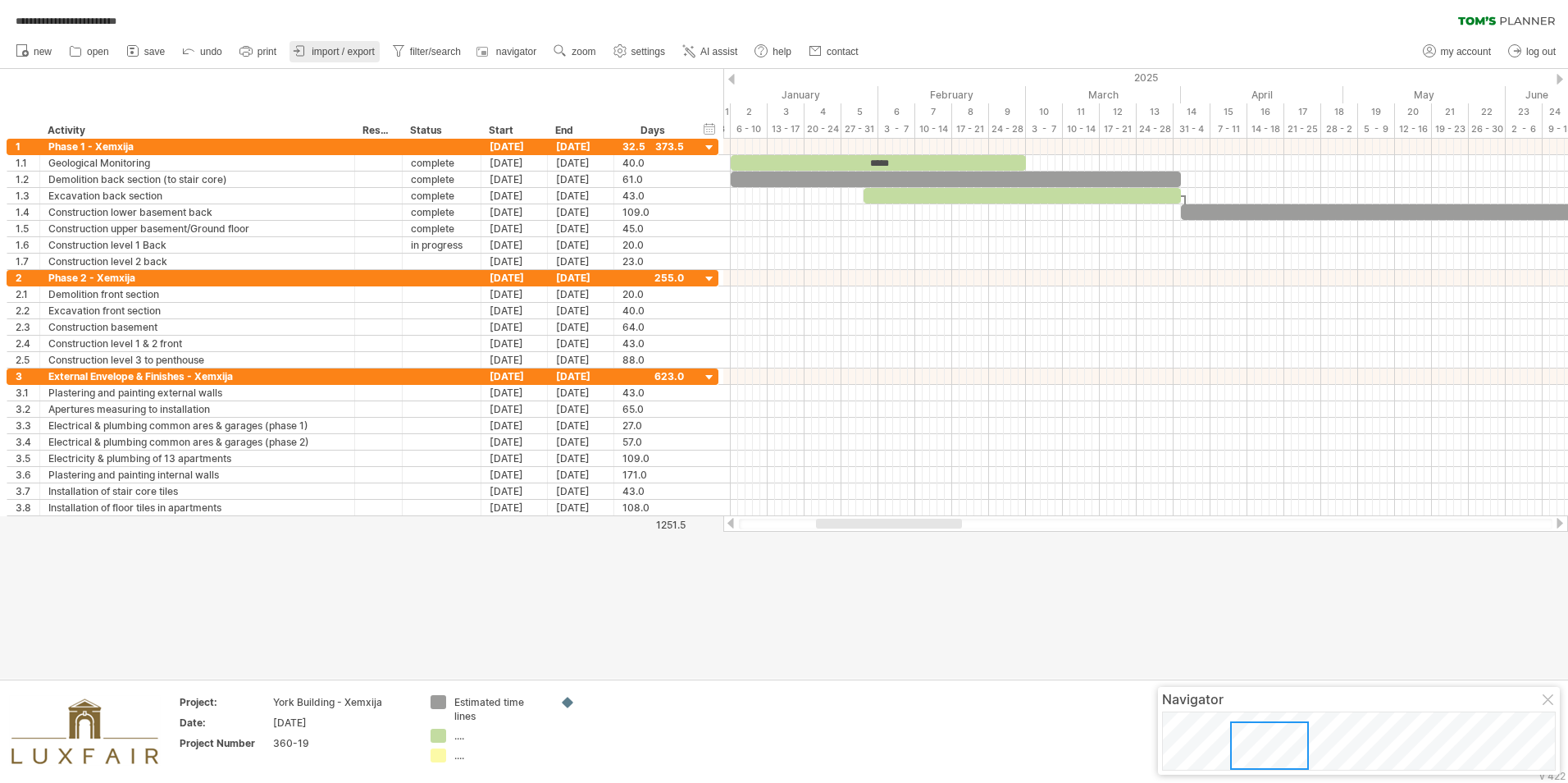
click at [315, 52] on span "import / export" at bounding box center [343, 51] width 63 height 11
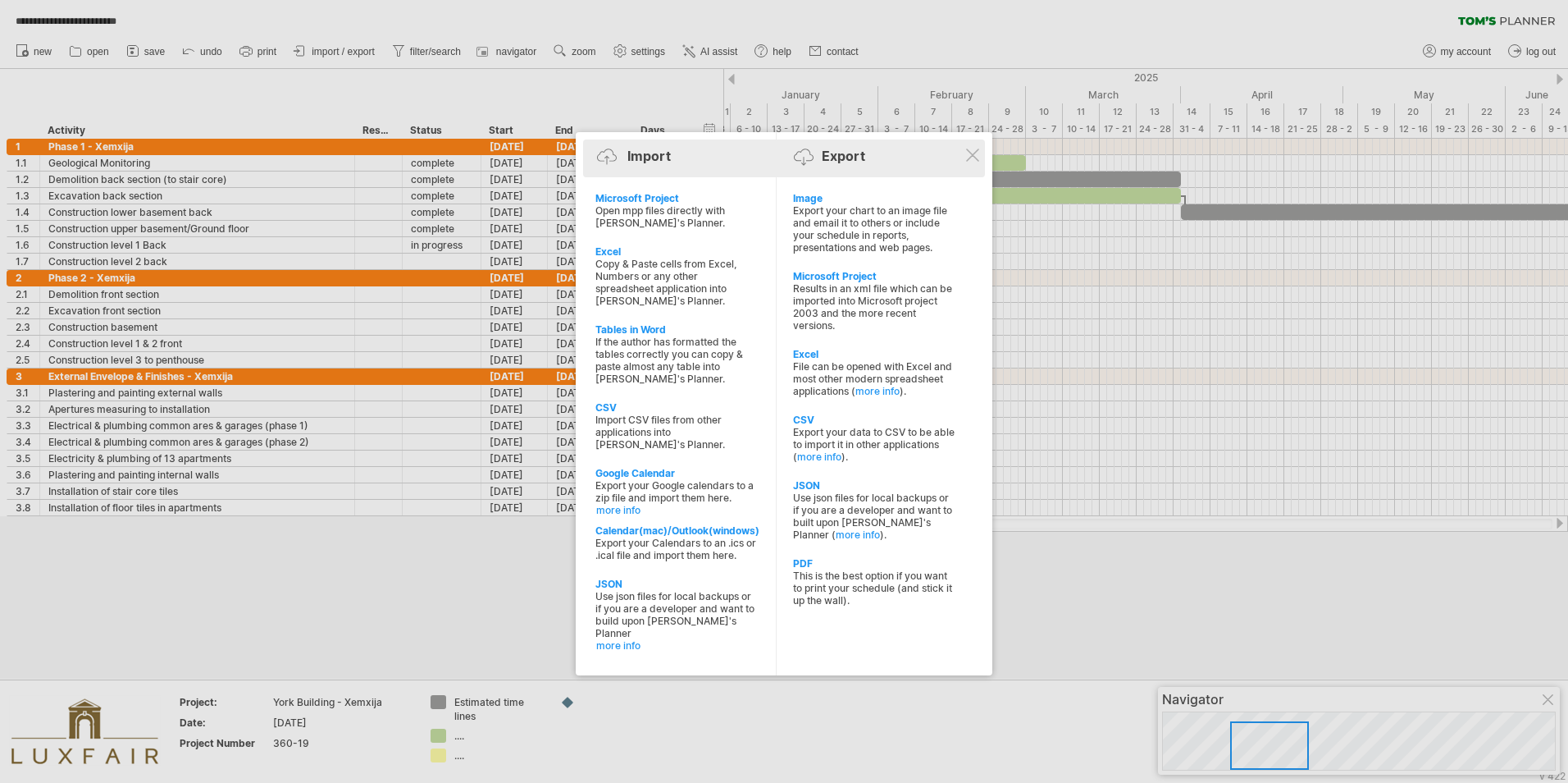
click at [842, 164] on div "Import Export" at bounding box center [784, 160] width 394 height 25
click at [972, 148] on div at bounding box center [973, 155] width 13 height 13
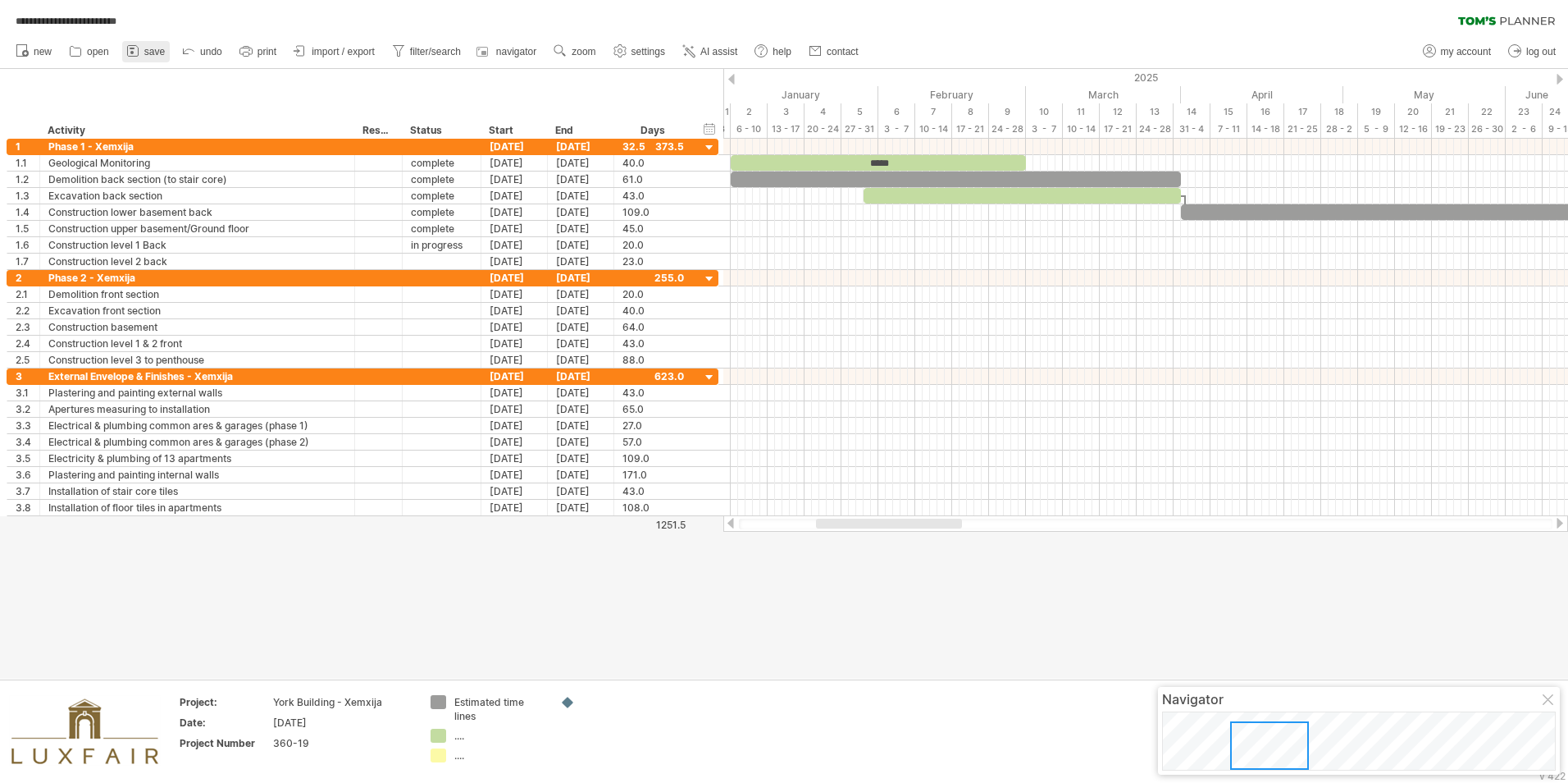
click at [136, 51] on icon at bounding box center [132, 50] width 16 height 16
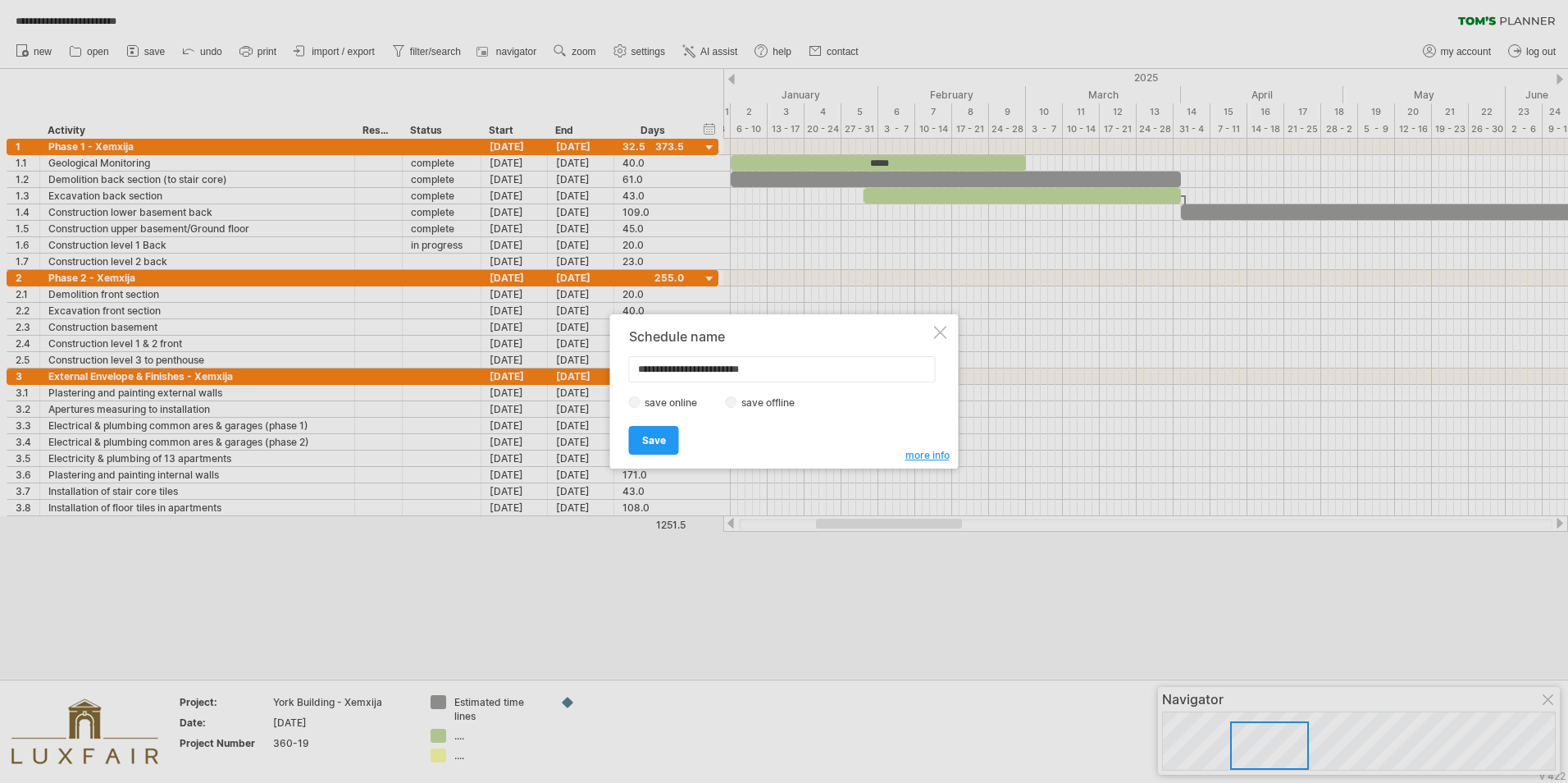
click at [935, 337] on div at bounding box center [941, 333] width 13 height 13
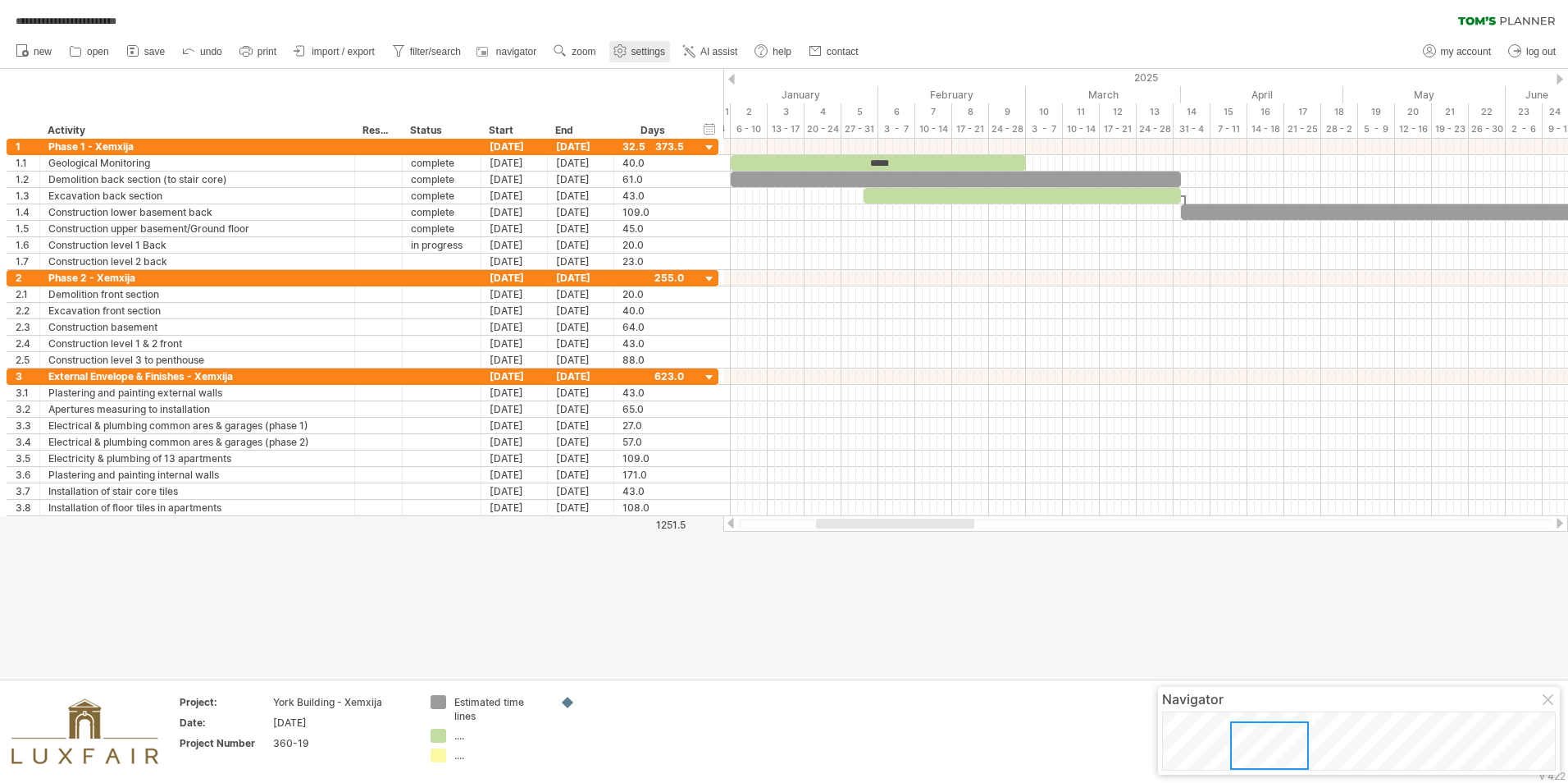
click at [652, 51] on span "settings" at bounding box center [648, 51] width 33 height 11
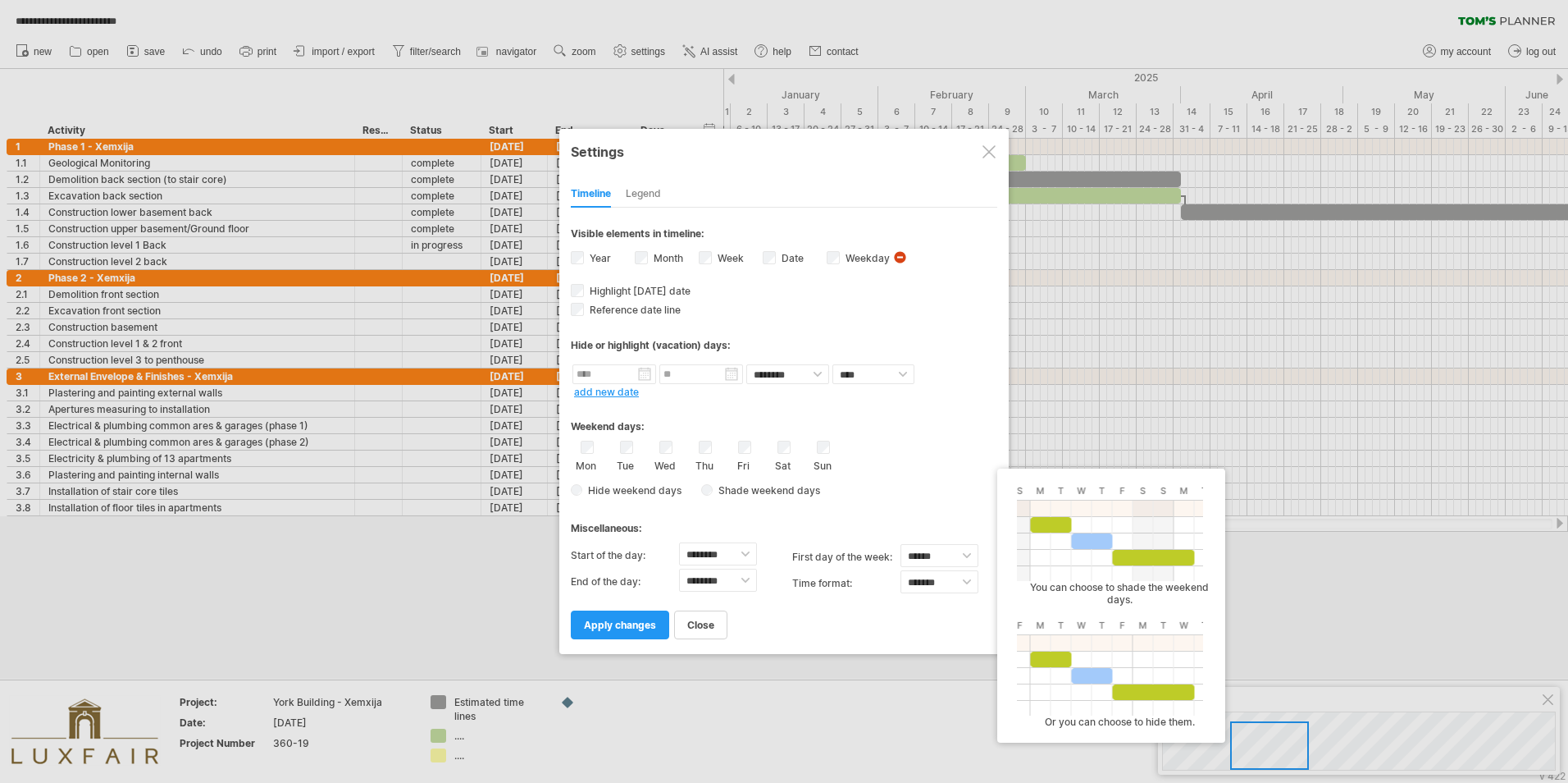
click at [775, 487] on span "Shade weekend days" at bounding box center [765, 490] width 107 height 12
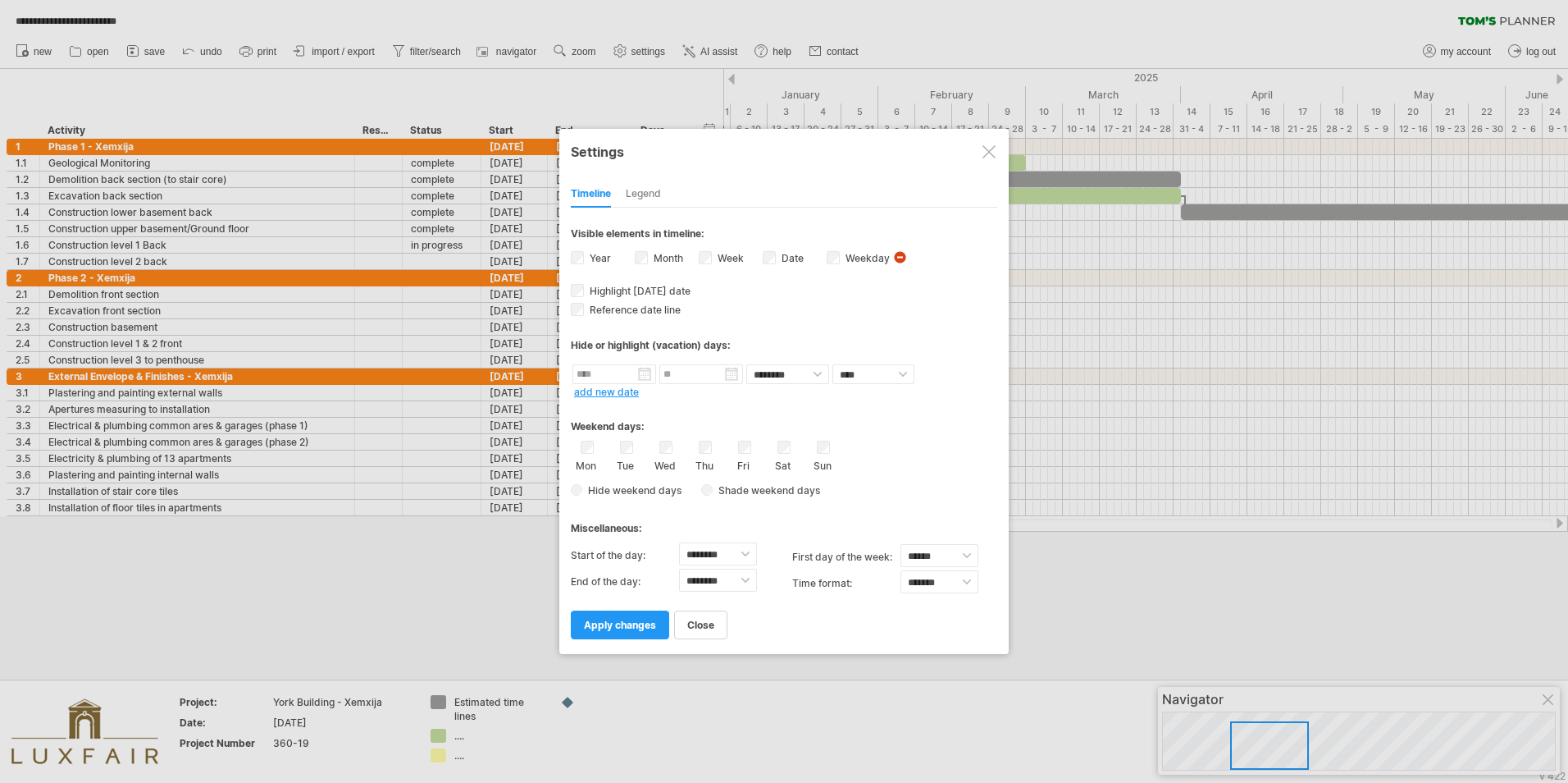
click at [723, 487] on span "Shade weekend days" at bounding box center [765, 490] width 107 height 12
click at [716, 487] on span "Shade weekend days" at bounding box center [765, 490] width 107 height 12
click at [988, 149] on div at bounding box center [990, 152] width 13 height 13
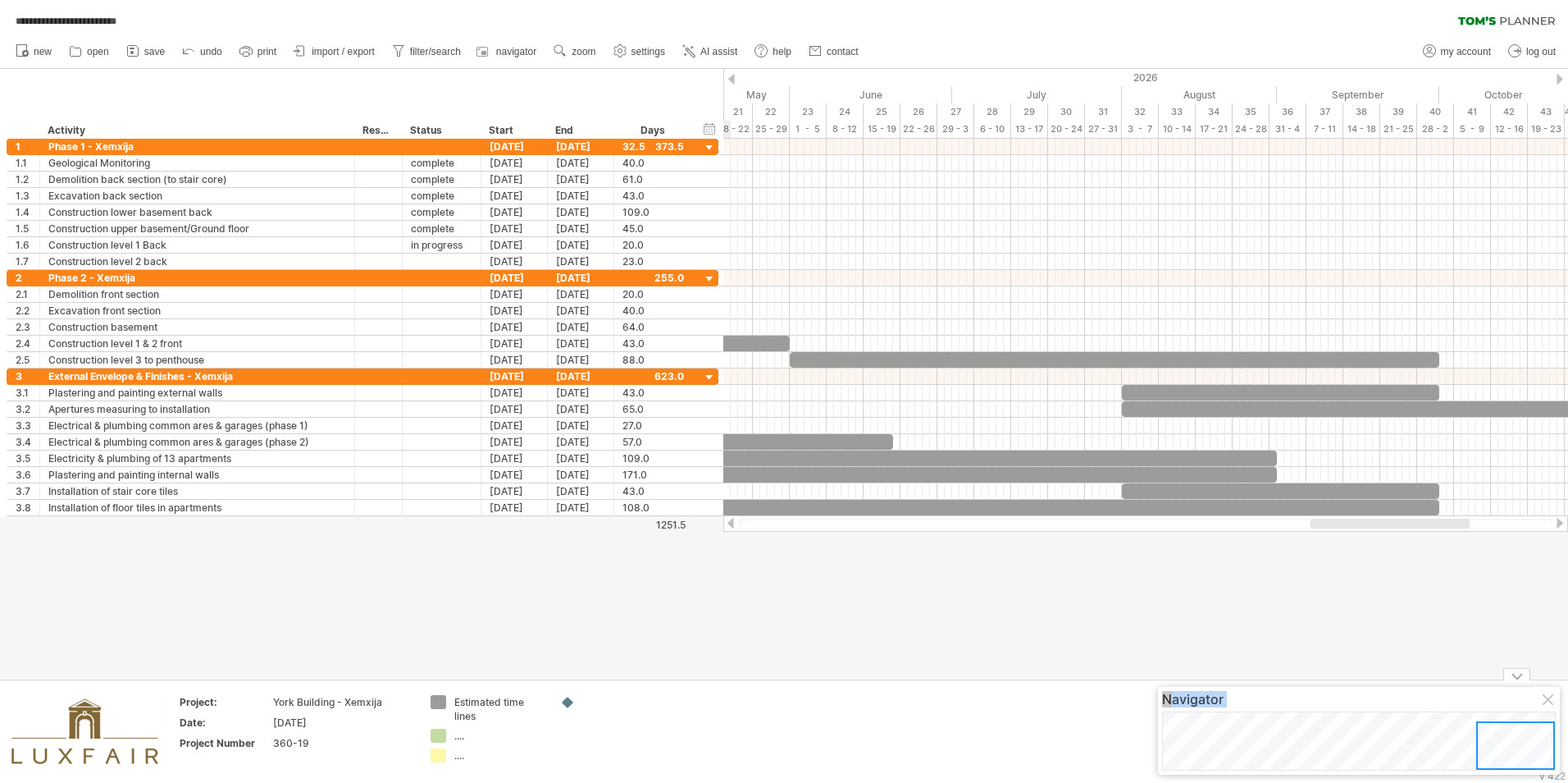
drag, startPoint x: 1314, startPoint y: 753, endPoint x: 1651, endPoint y: 773, distance: 337.6
click at [1043, 487] on html "**********" at bounding box center [784, 392] width 1568 height 786
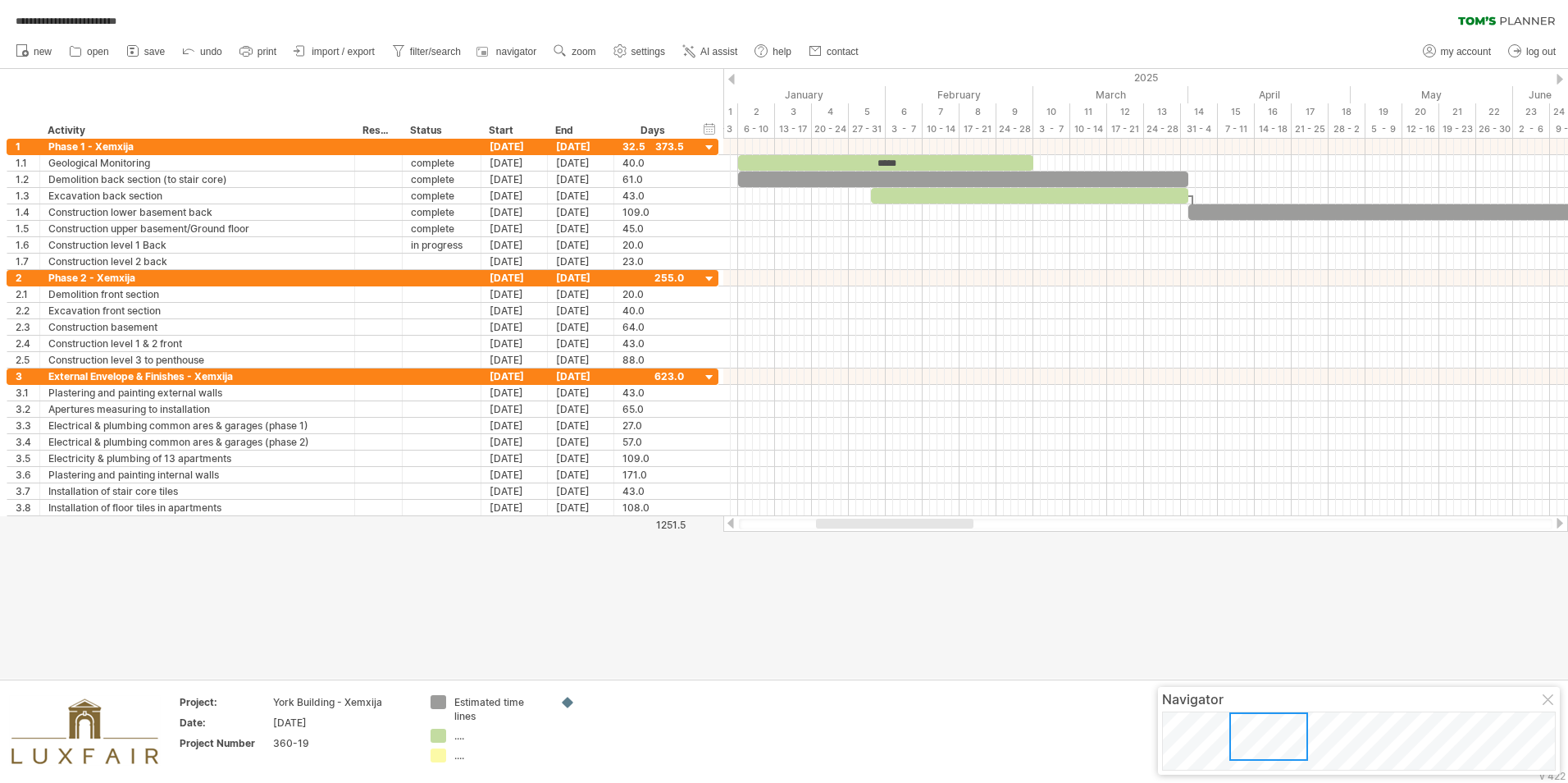
drag, startPoint x: 1203, startPoint y: 738, endPoint x: 1270, endPoint y: 737, distance: 67.0
click at [1043, 487] on div at bounding box center [1269, 736] width 79 height 48
